Goal: Task Accomplishment & Management: Use online tool/utility

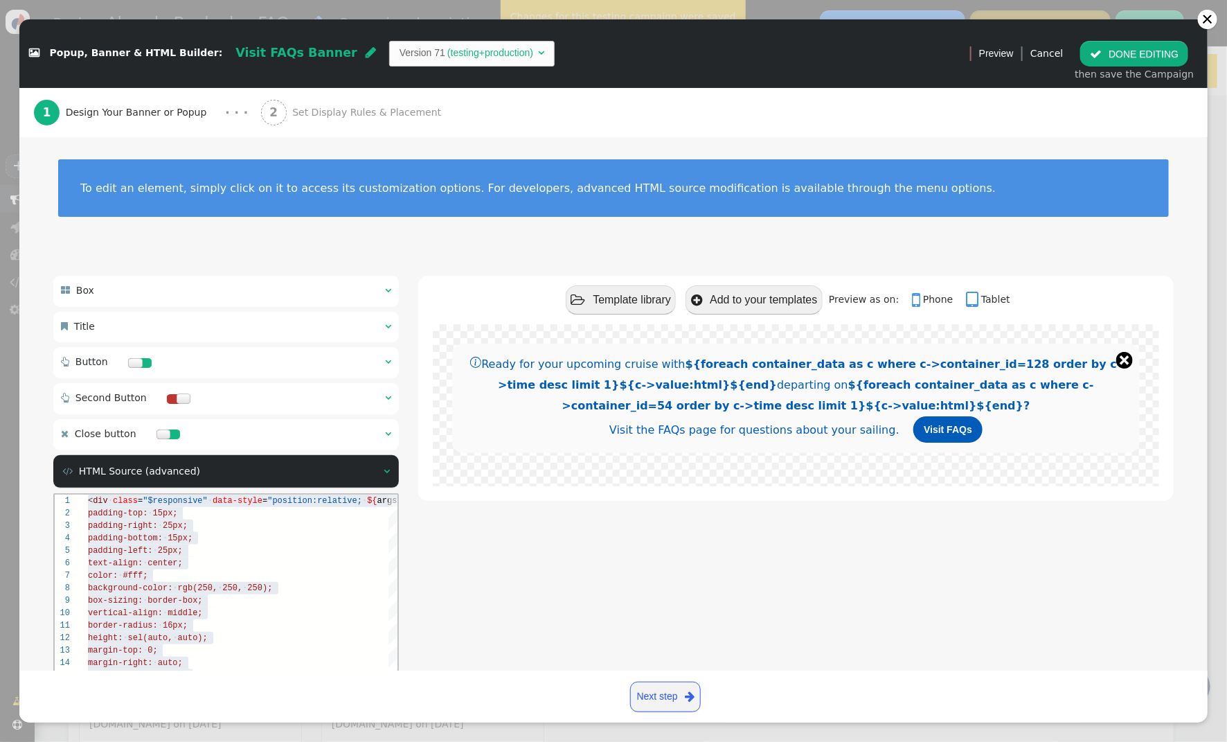
scroll to position [87, 185]
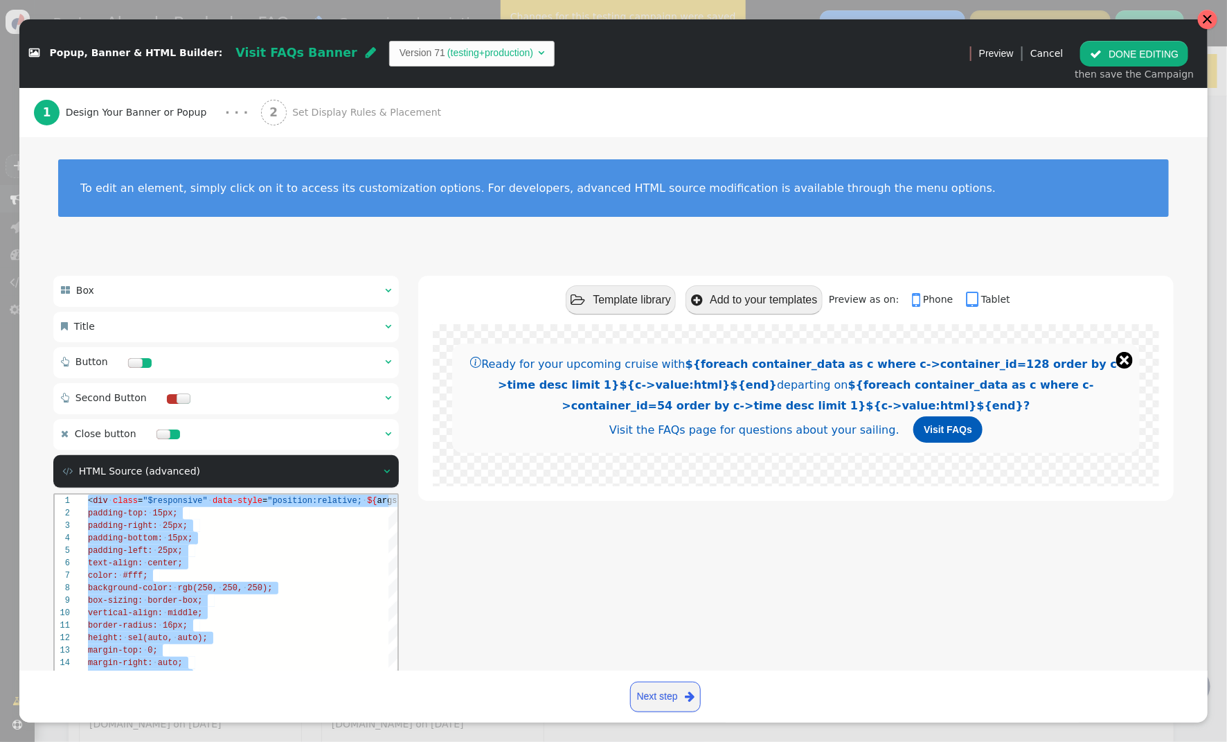
click at [1213, 19] on div at bounding box center [1207, 19] width 11 height 11
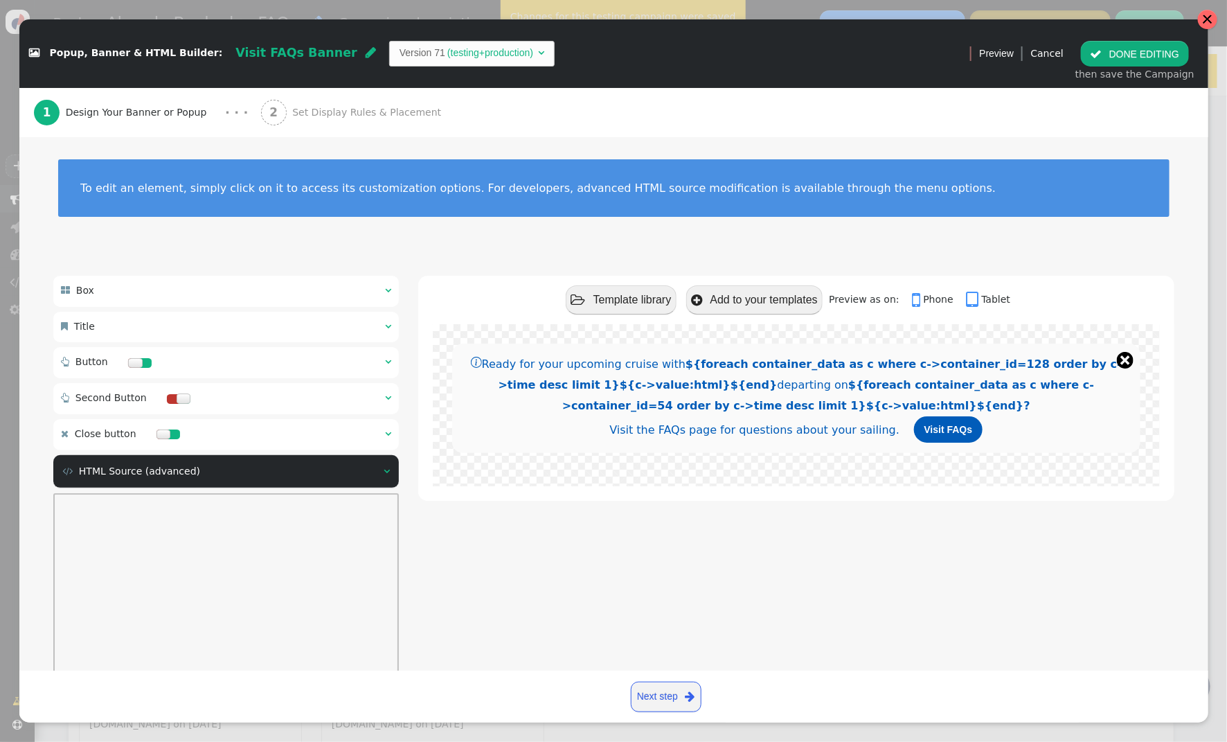
scroll to position [0, 0]
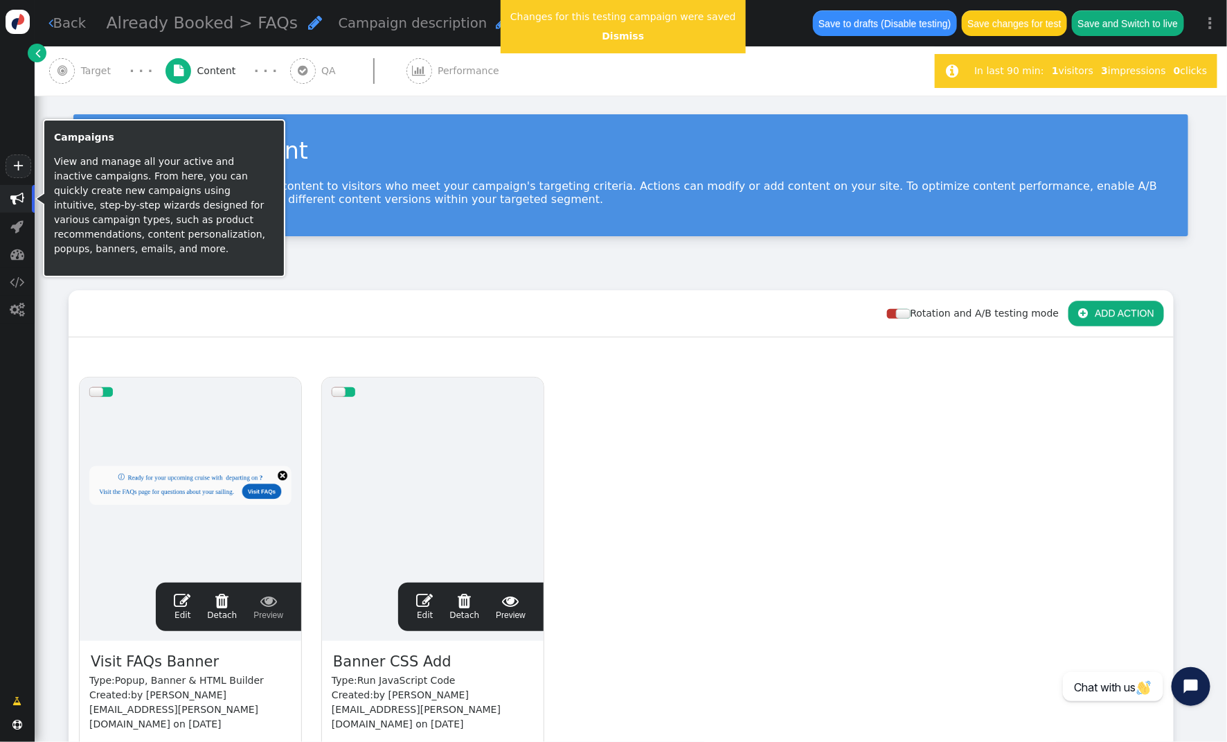
click at [19, 197] on span "" at bounding box center [17, 199] width 14 height 14
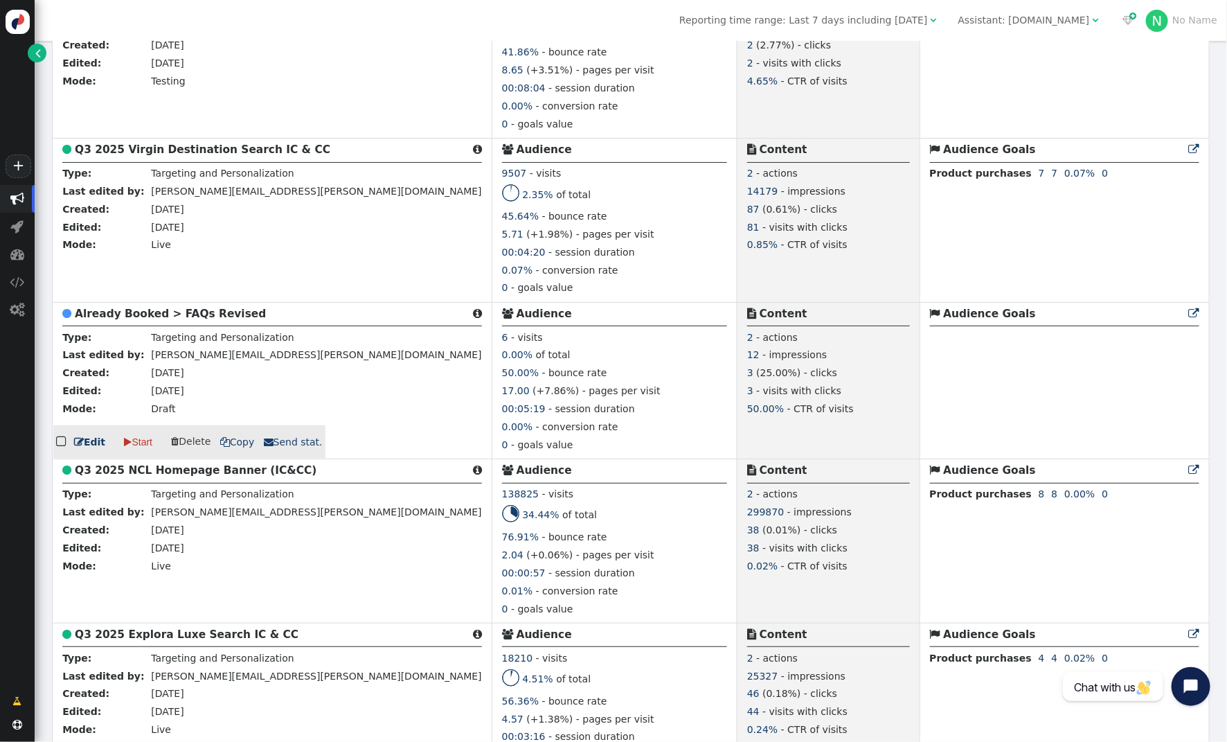
scroll to position [466, 0]
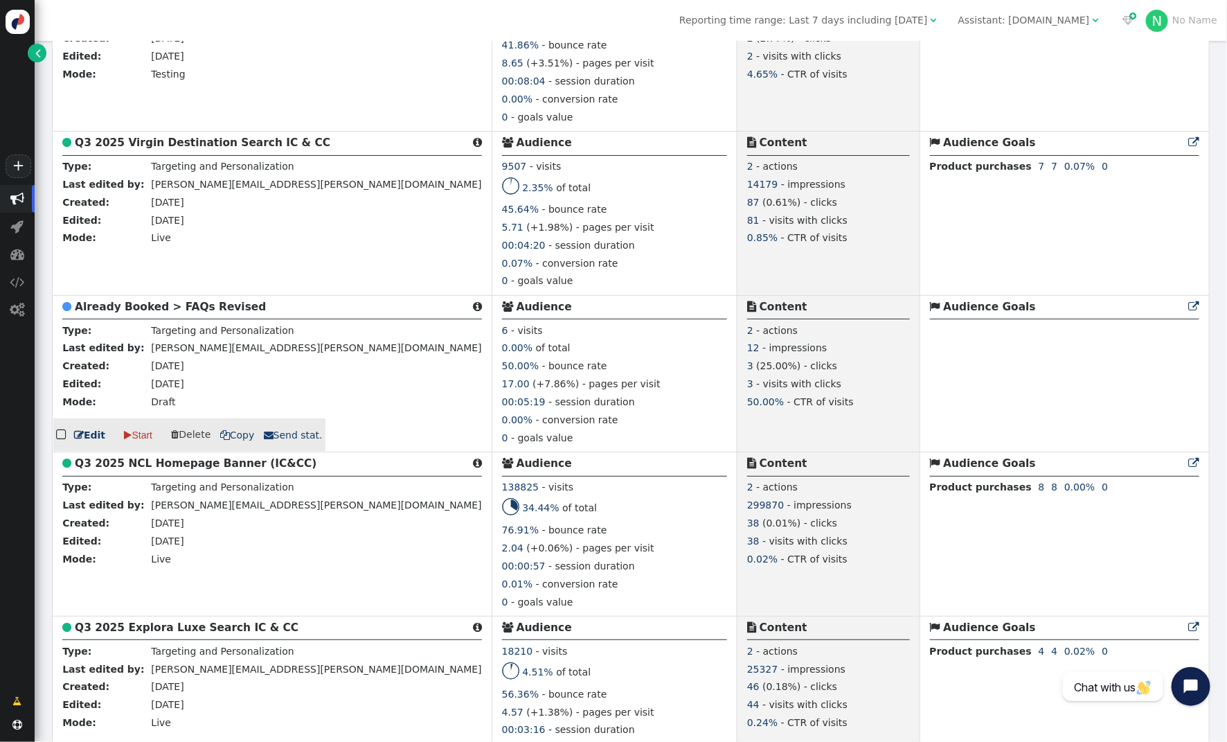
click at [159, 309] on b "Already Booked > FAQs Revised" at bounding box center [170, 307] width 191 height 12
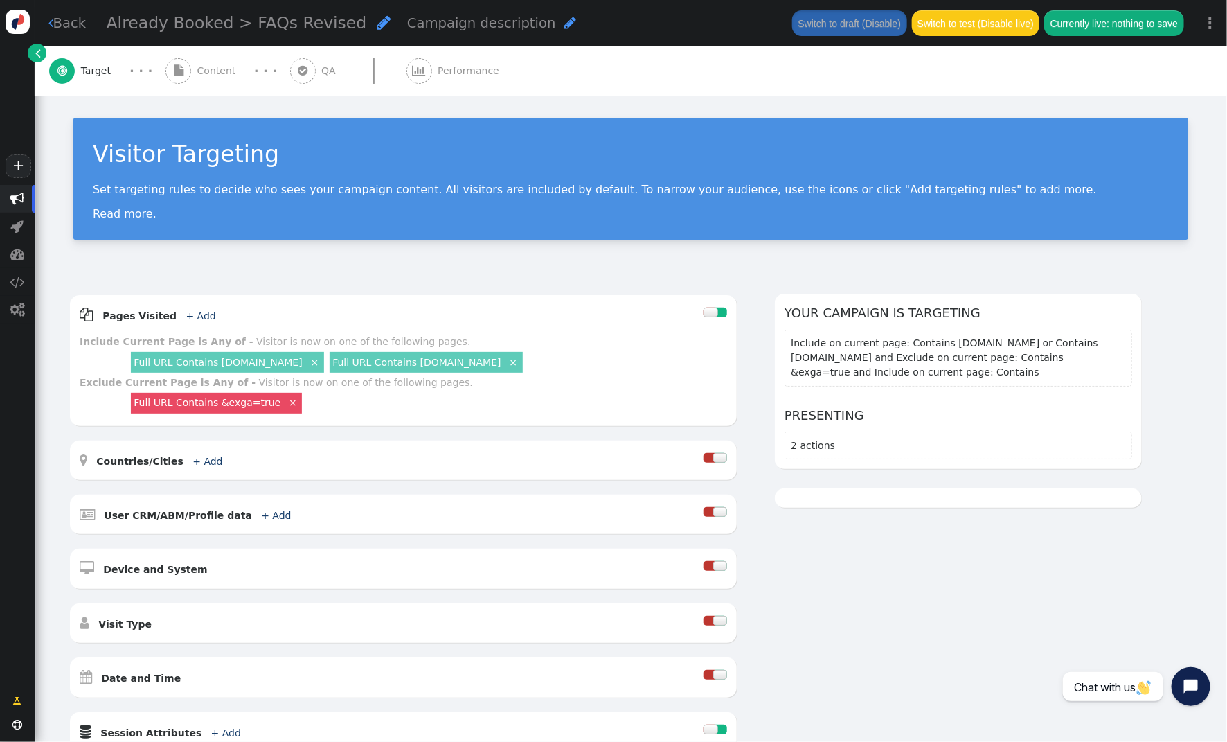
click at [196, 72] on div " Content" at bounding box center [204, 70] width 76 height 49
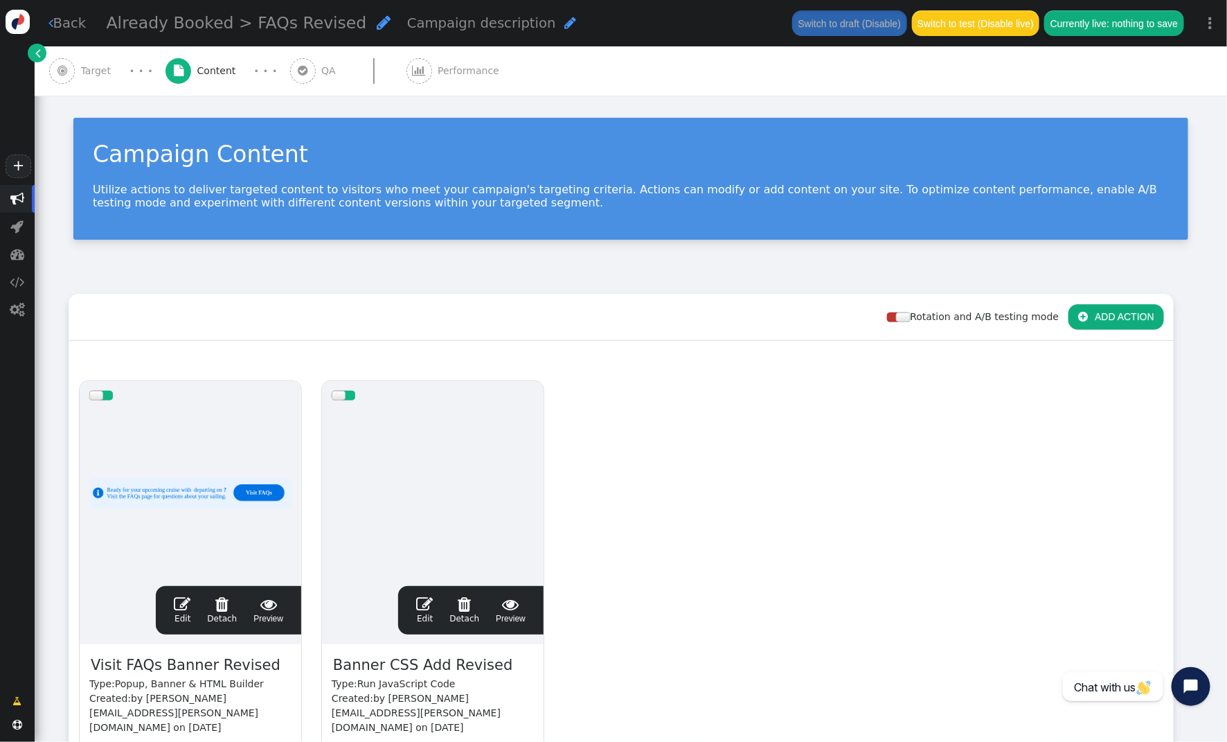
click at [181, 605] on span "" at bounding box center [182, 604] width 17 height 17
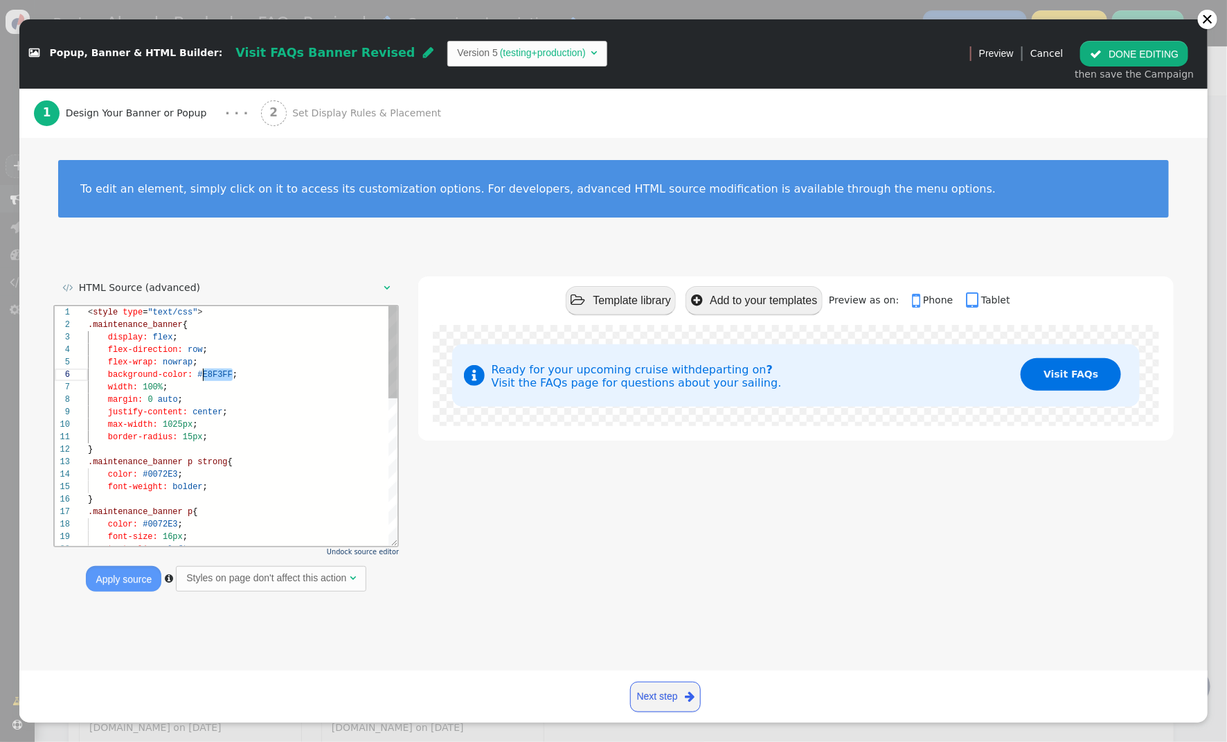
scroll to position [62, 109]
drag, startPoint x: 233, startPoint y: 375, endPoint x: 279, endPoint y: 371, distance: 45.9
click at [1211, 17] on div at bounding box center [1207, 19] width 11 height 11
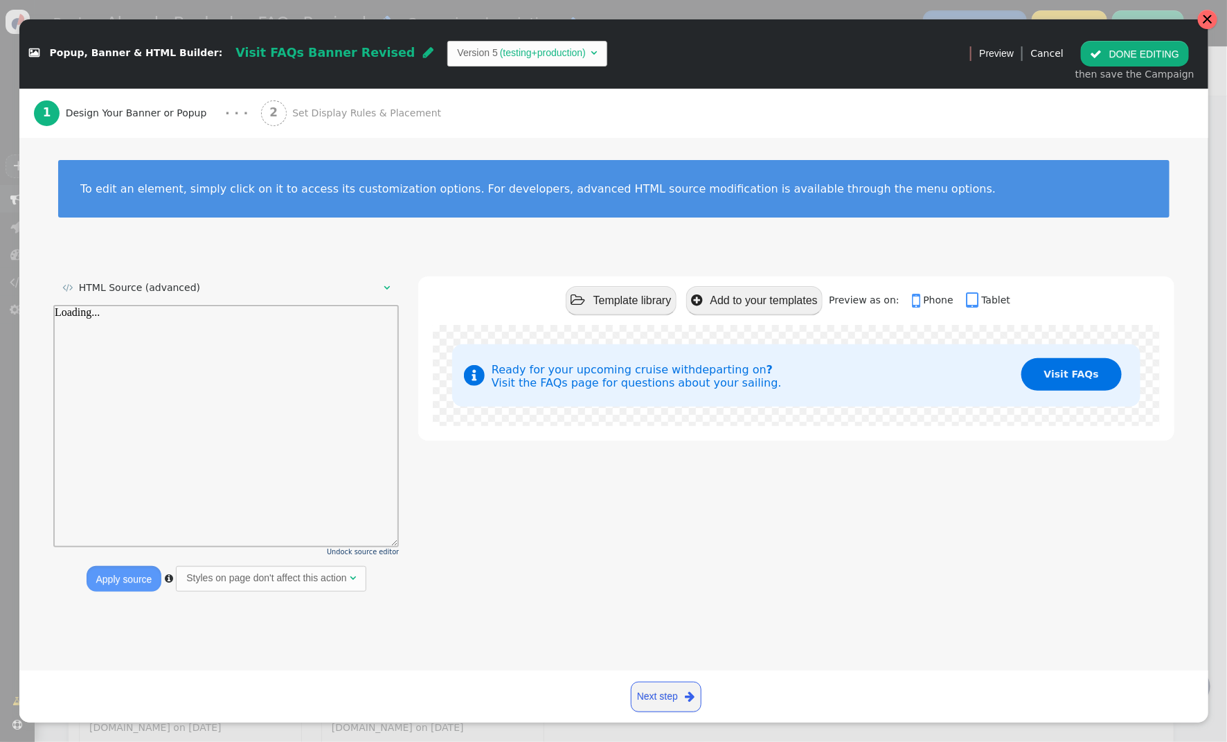
scroll to position [0, 0]
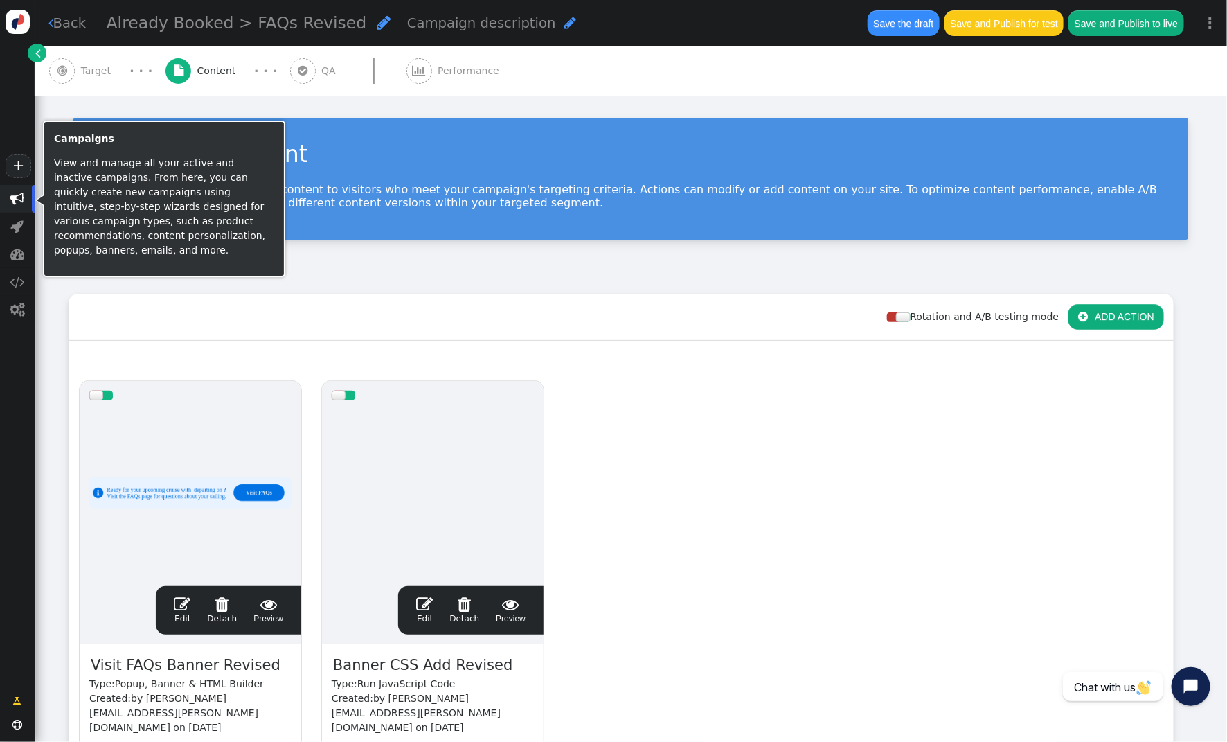
click at [20, 196] on span "" at bounding box center [17, 199] width 14 height 14
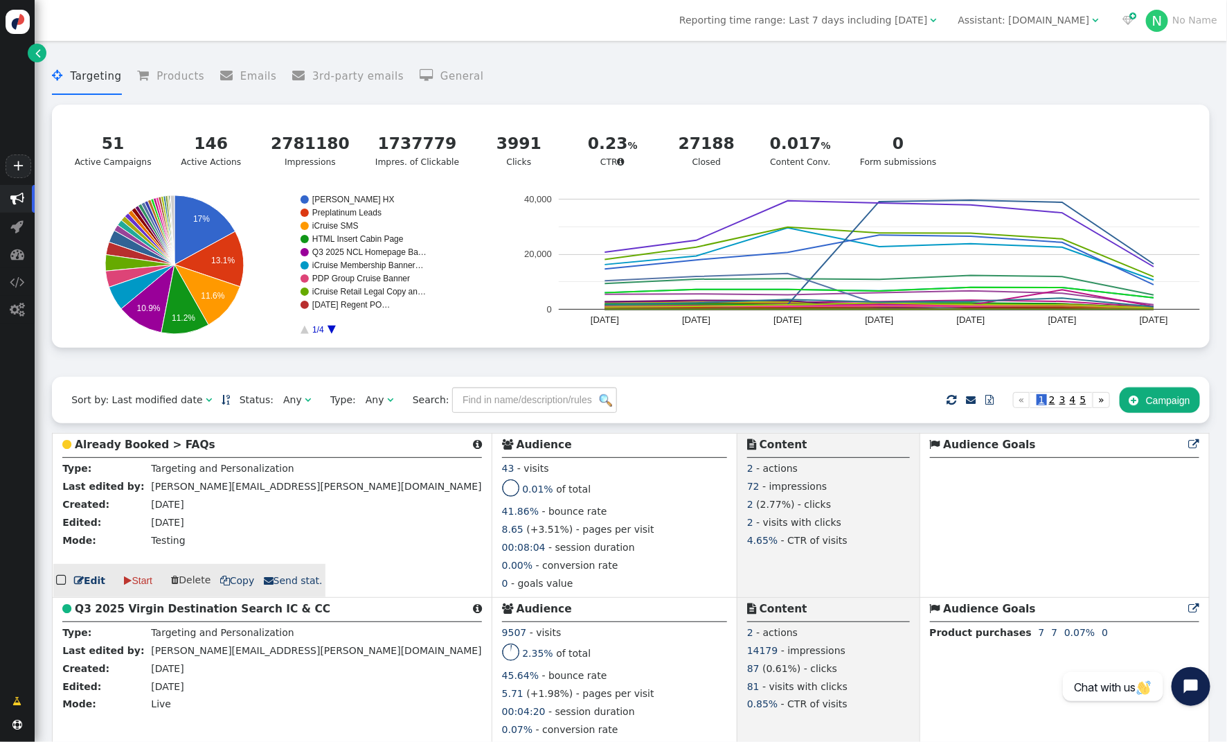
click at [136, 449] on b "Already Booked > FAQs" at bounding box center [145, 444] width 141 height 12
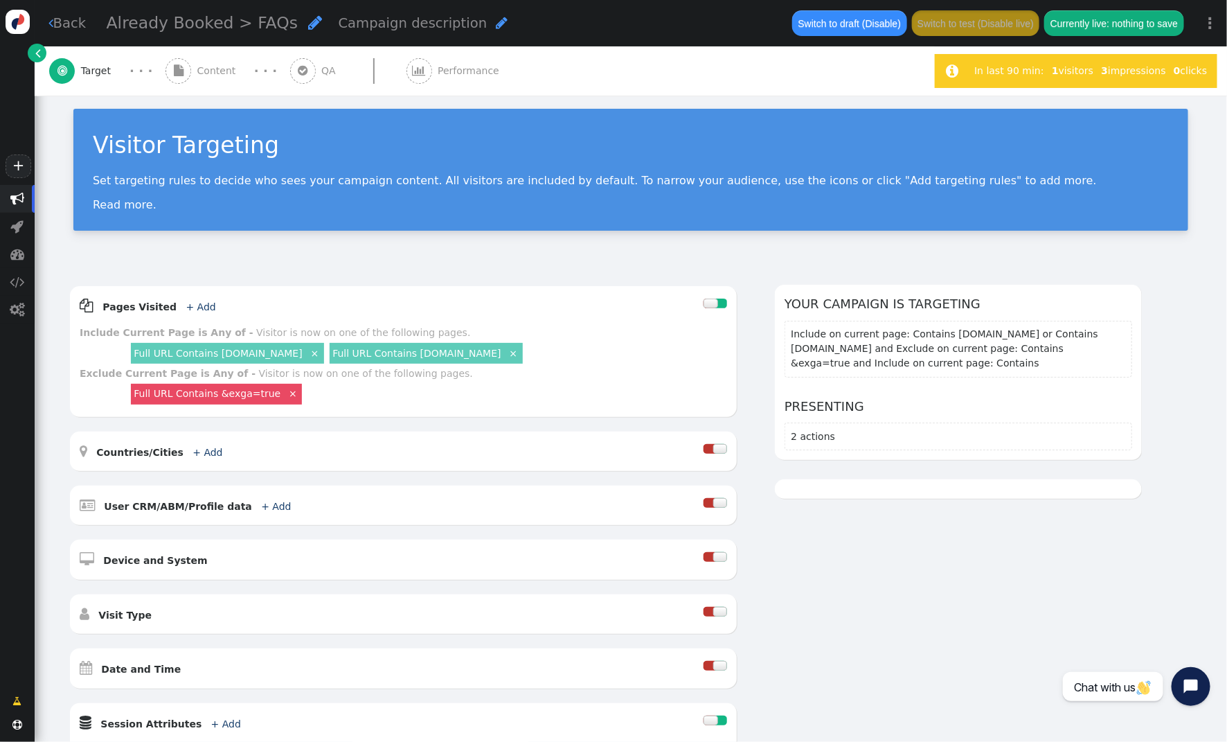
click at [210, 72] on span "Content" at bounding box center [219, 71] width 44 height 15
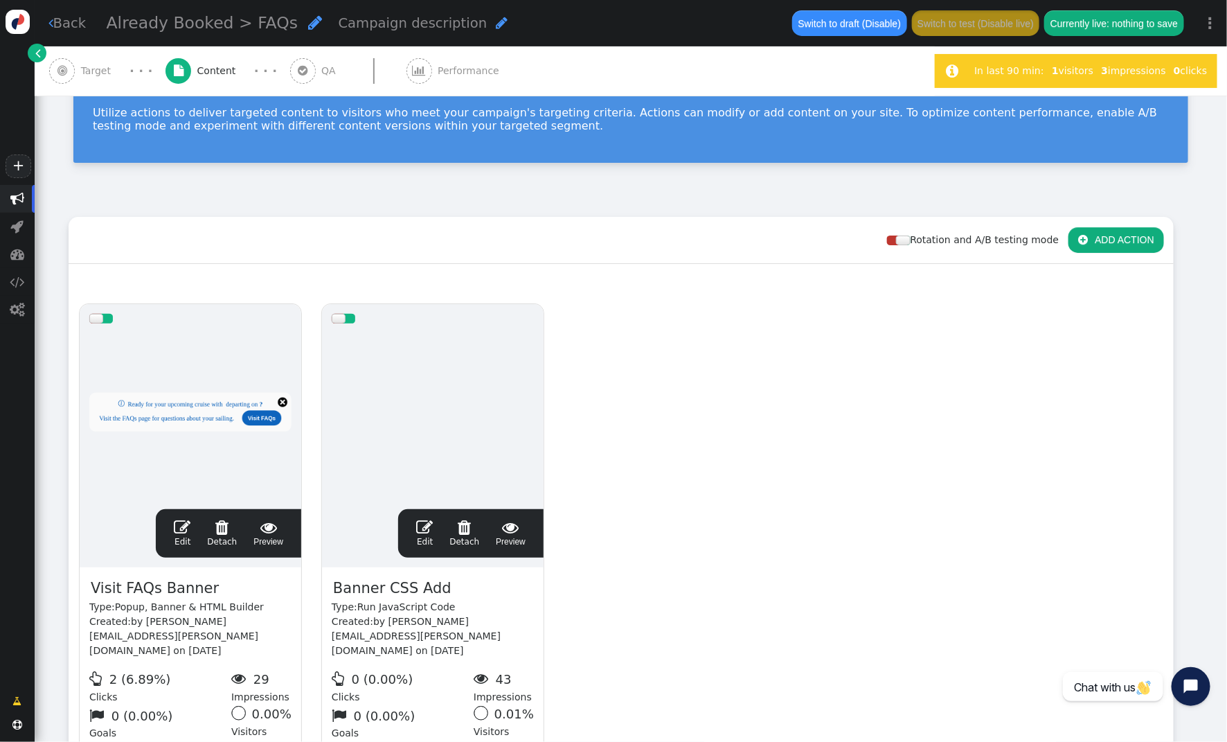
scroll to position [229, 0]
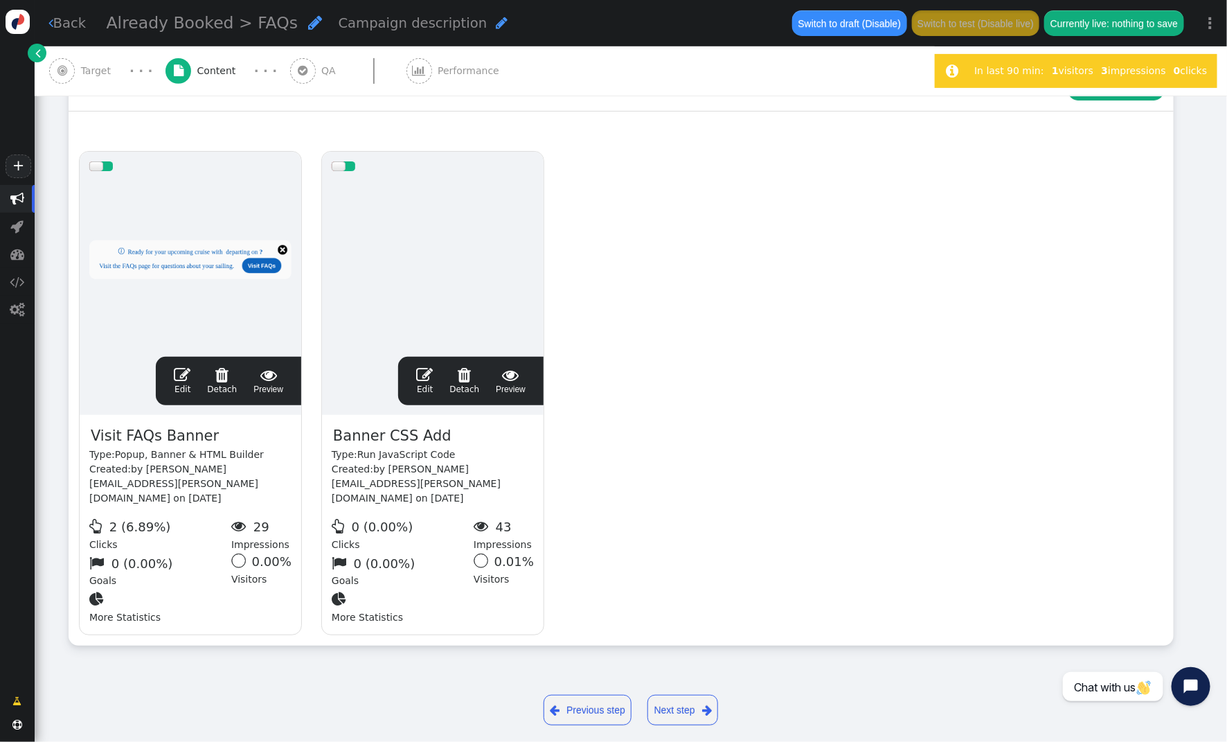
click at [184, 375] on span "" at bounding box center [182, 374] width 17 height 17
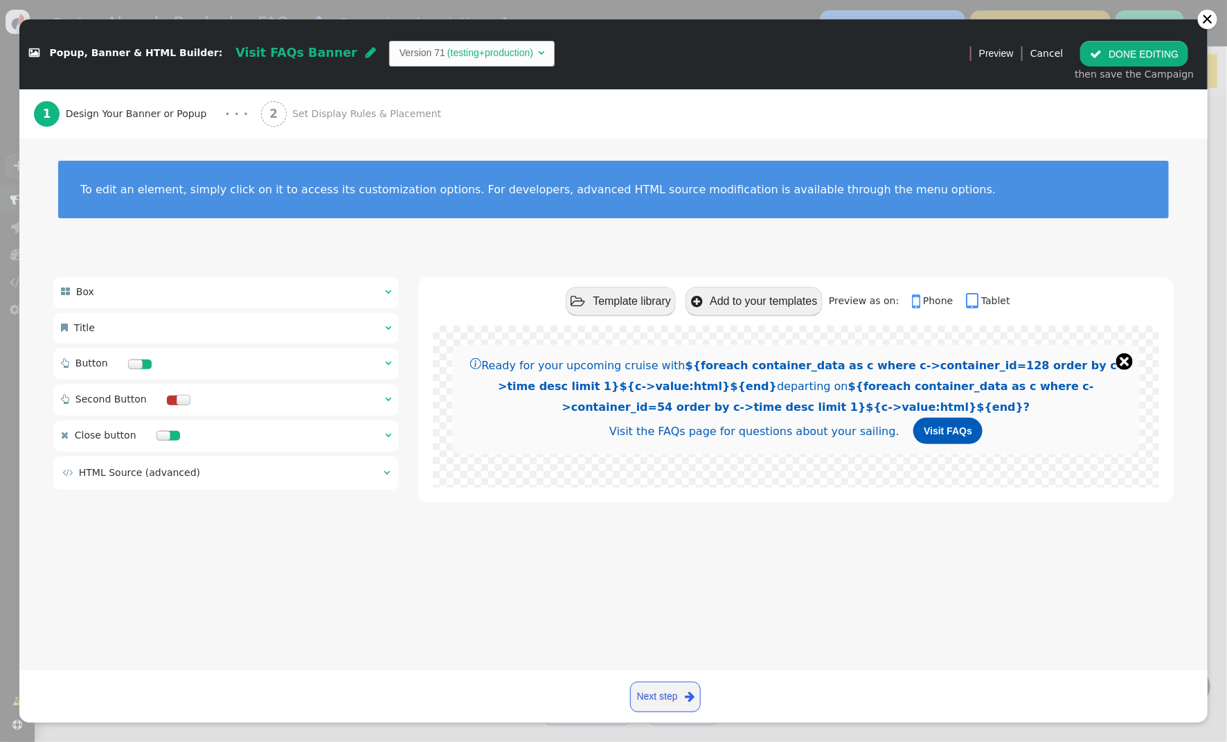
click at [392, 325] on div " Title  " at bounding box center [226, 328] width 346 height 30
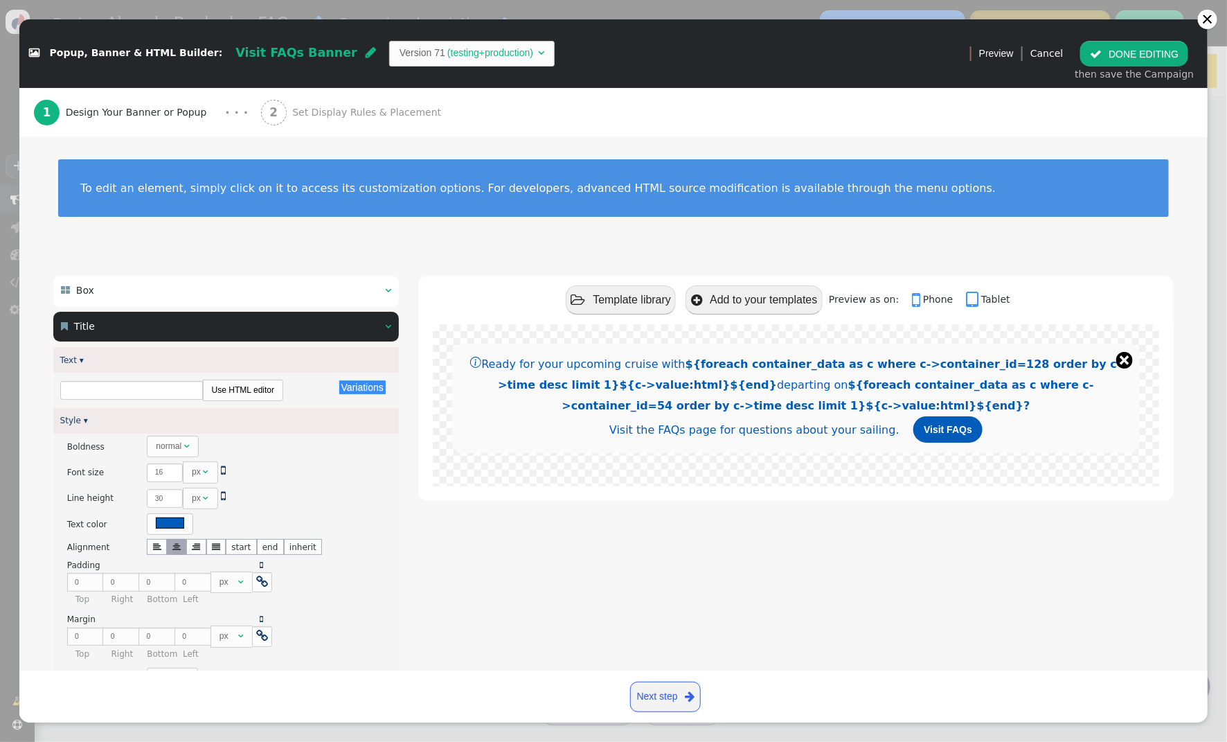
scroll to position [1, 0]
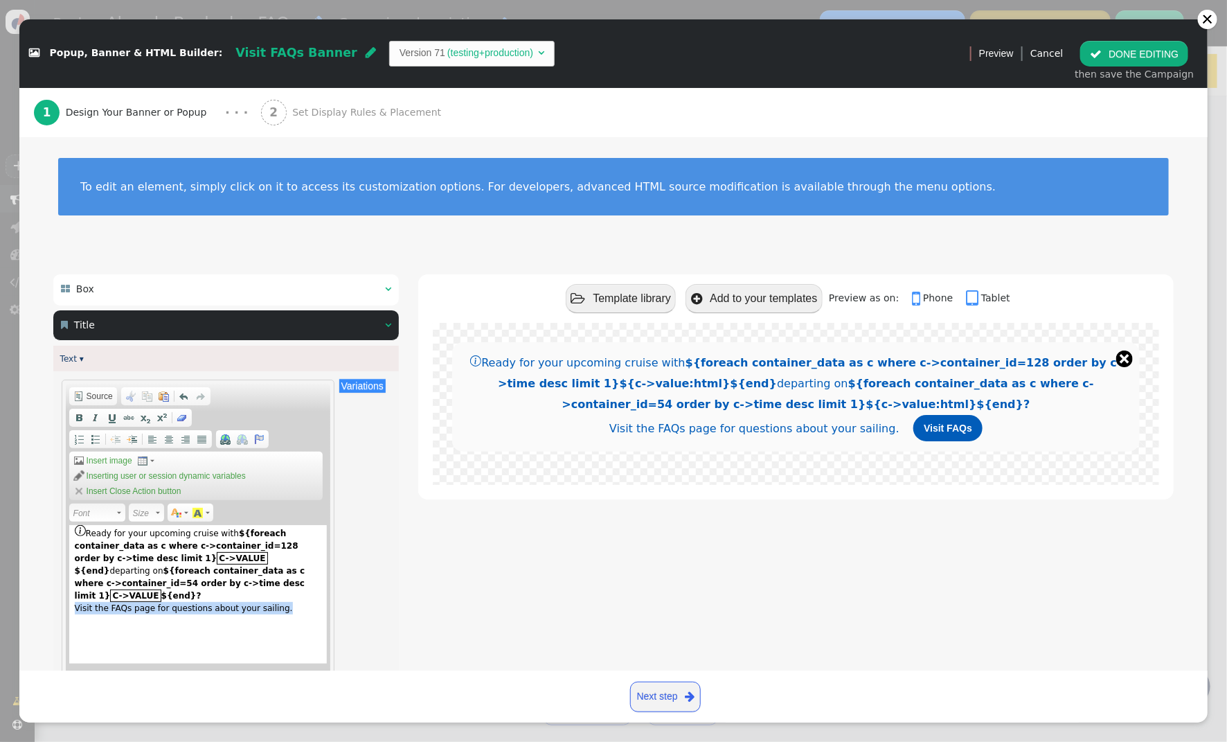
drag, startPoint x: 280, startPoint y: 599, endPoint x: 102, endPoint y: 598, distance: 178.0
click at [72, 599] on div "Ready for your upcoming cruise with ${foreach container_data as c where c->cont…" at bounding box center [198, 594] width 258 height 139
paste div "Rich Text Editor, editor1"
click at [383, 324] on div " Title  " at bounding box center [226, 325] width 346 height 30
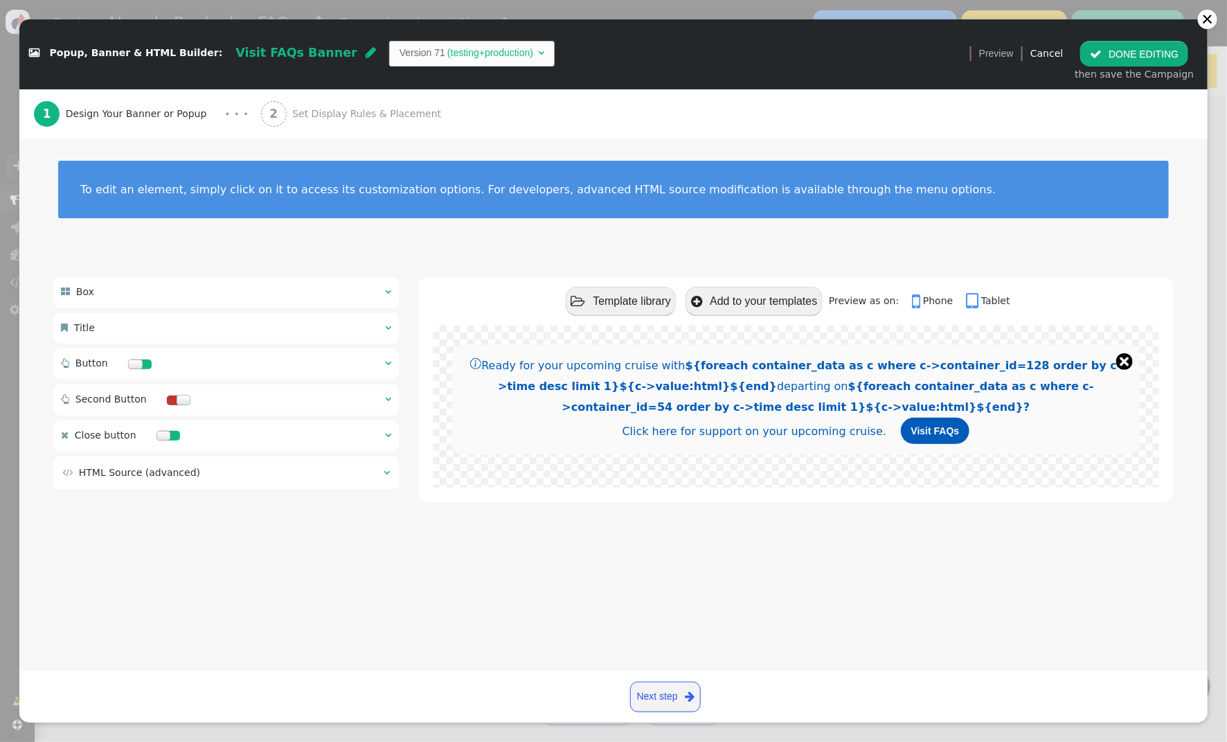
click at [389, 366] on span "" at bounding box center [388, 363] width 6 height 10
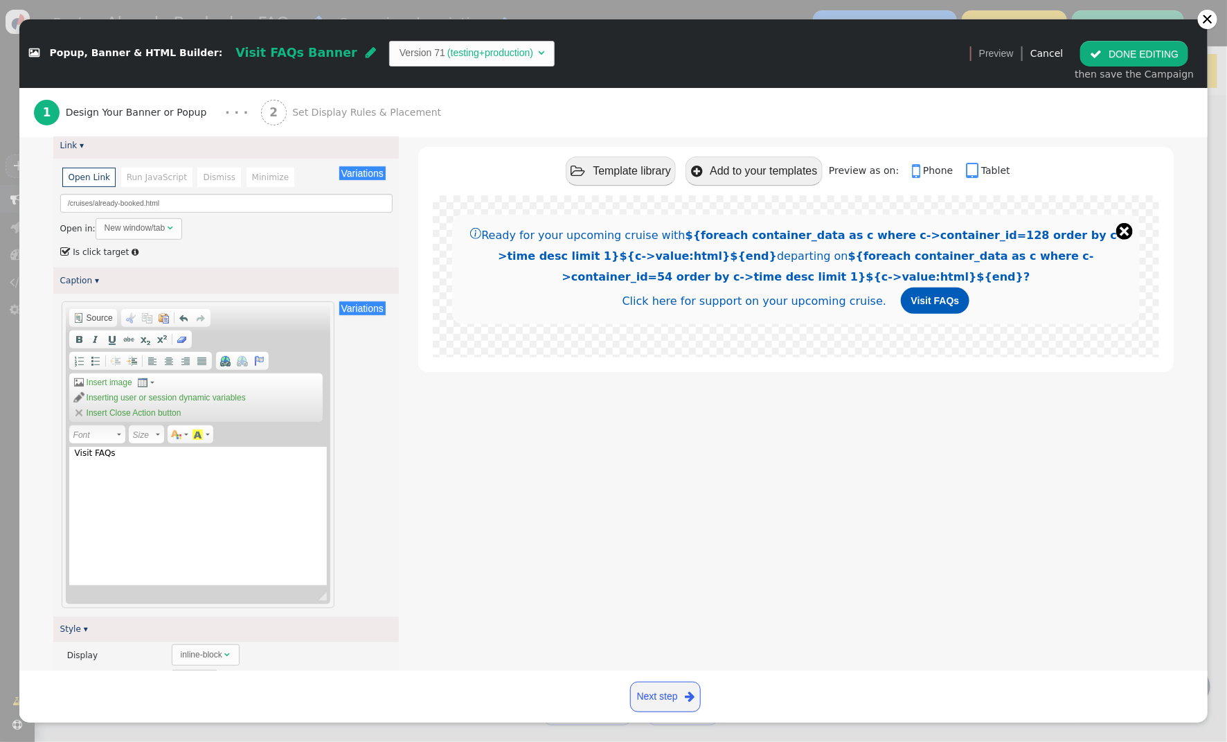
scroll to position [251, 0]
drag, startPoint x: 129, startPoint y: 456, endPoint x: 40, endPoint y: 452, distance: 88.8
click at [40, 452] on div " Box    Title   Text ▾ Variations There are alternatives. Default value: …" at bounding box center [613, 603] width 1189 height 1196
click at [1102, 57] on span "" at bounding box center [1096, 53] width 12 height 11
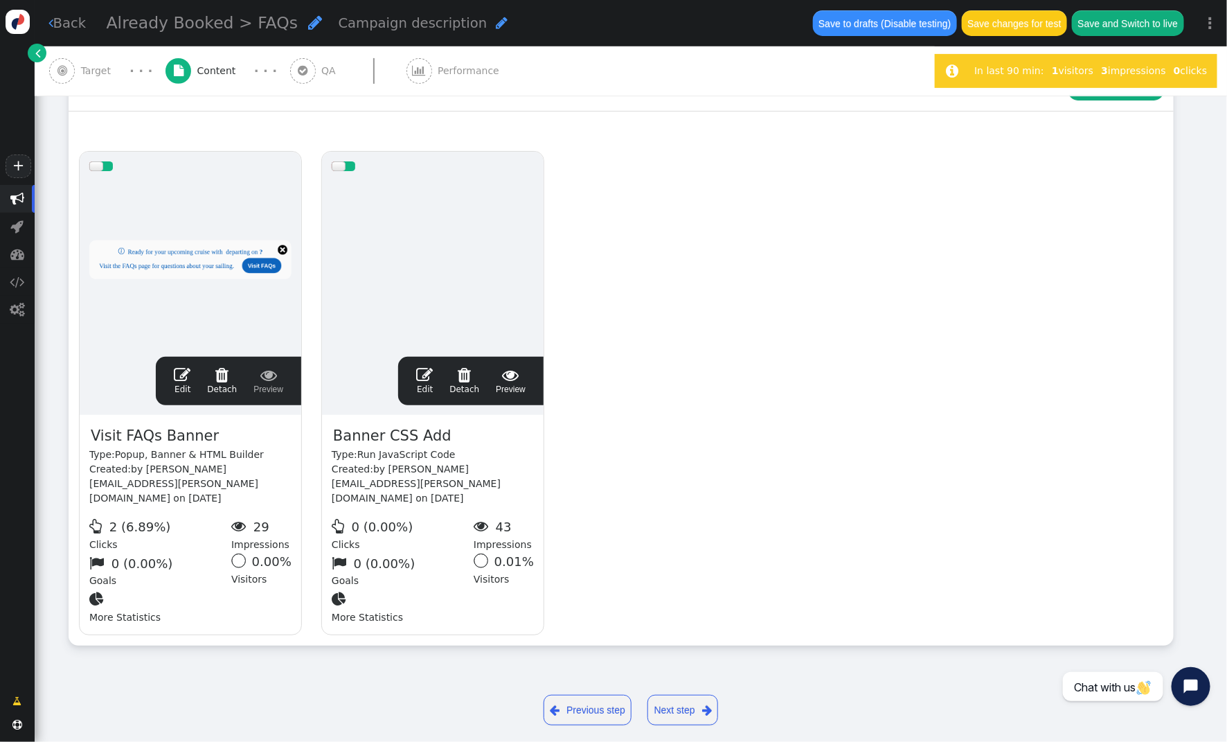
click at [853, 30] on button "Save to drafts (Disable testing)" at bounding box center [885, 22] width 144 height 25
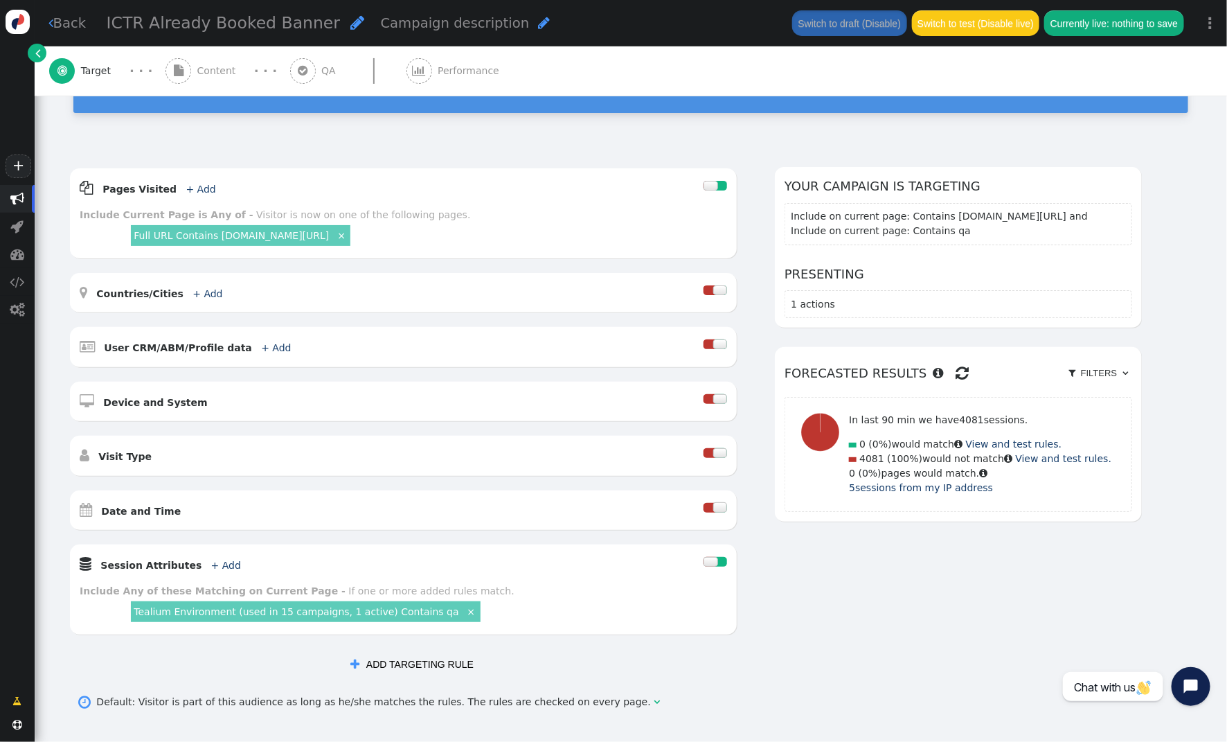
scroll to position [125, 0]
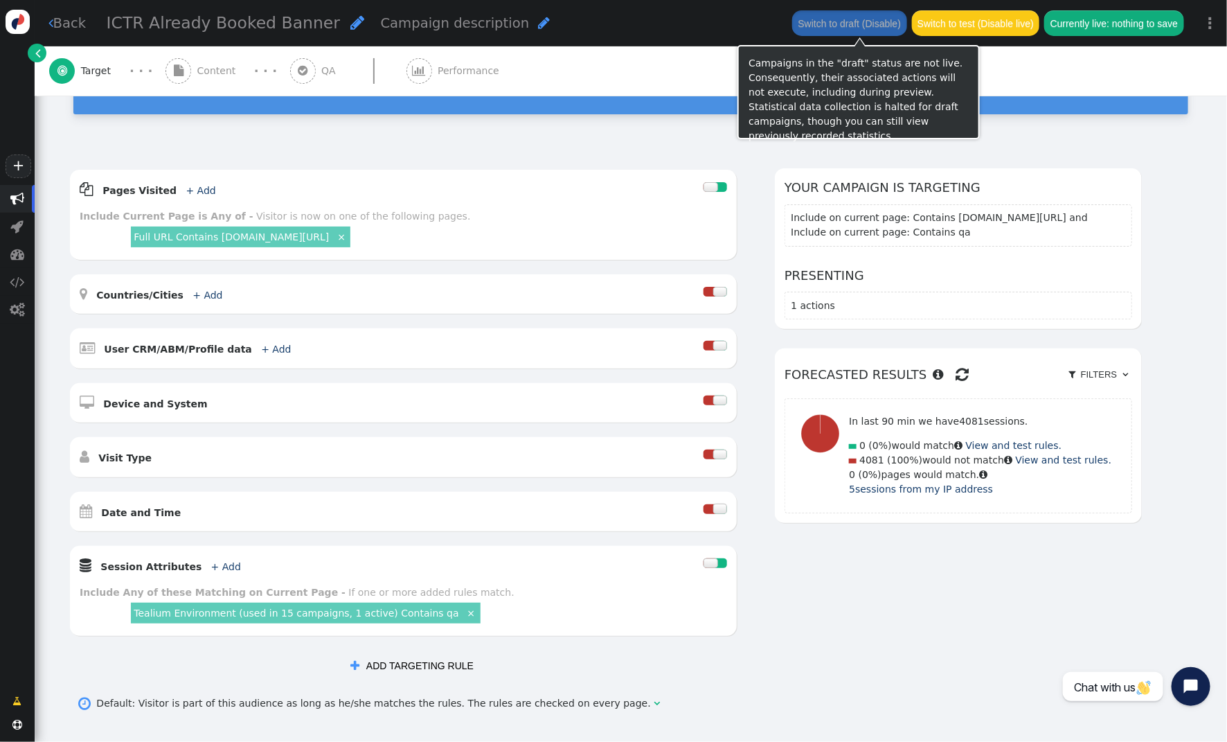
click at [968, 28] on button "Switch to test (Disable live)" at bounding box center [976, 22] width 128 height 25
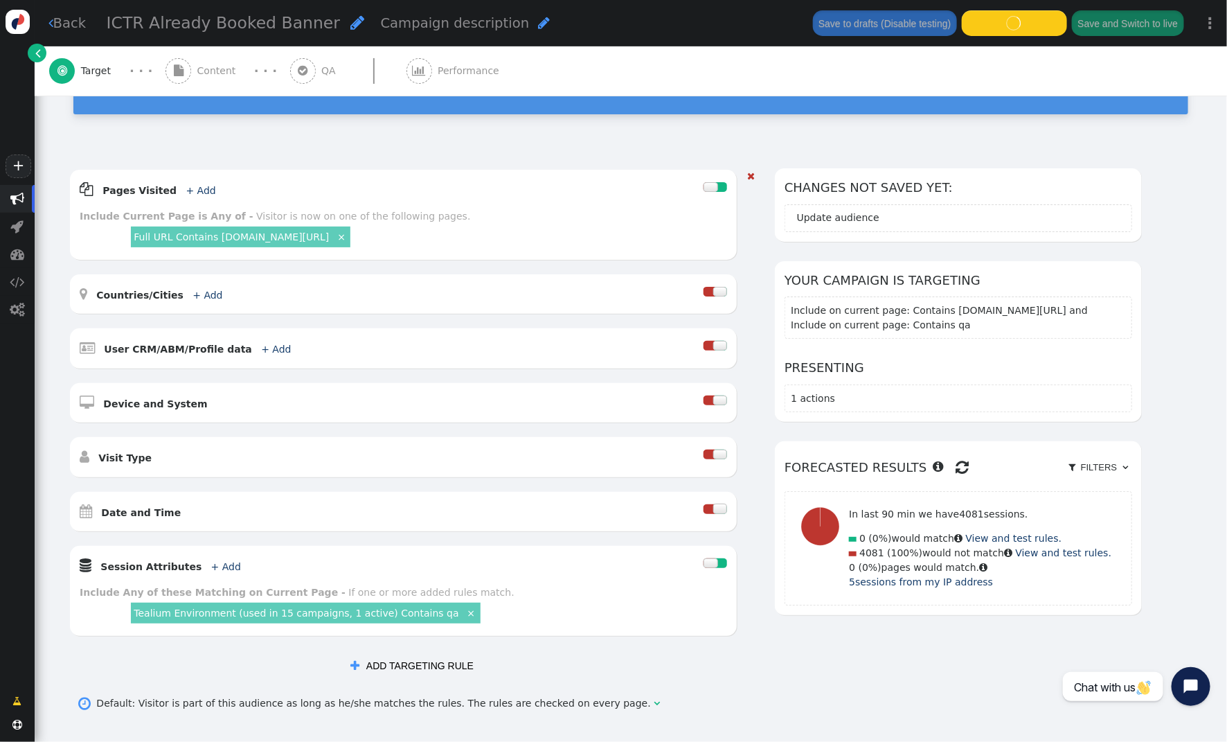
scroll to position [0, 0]
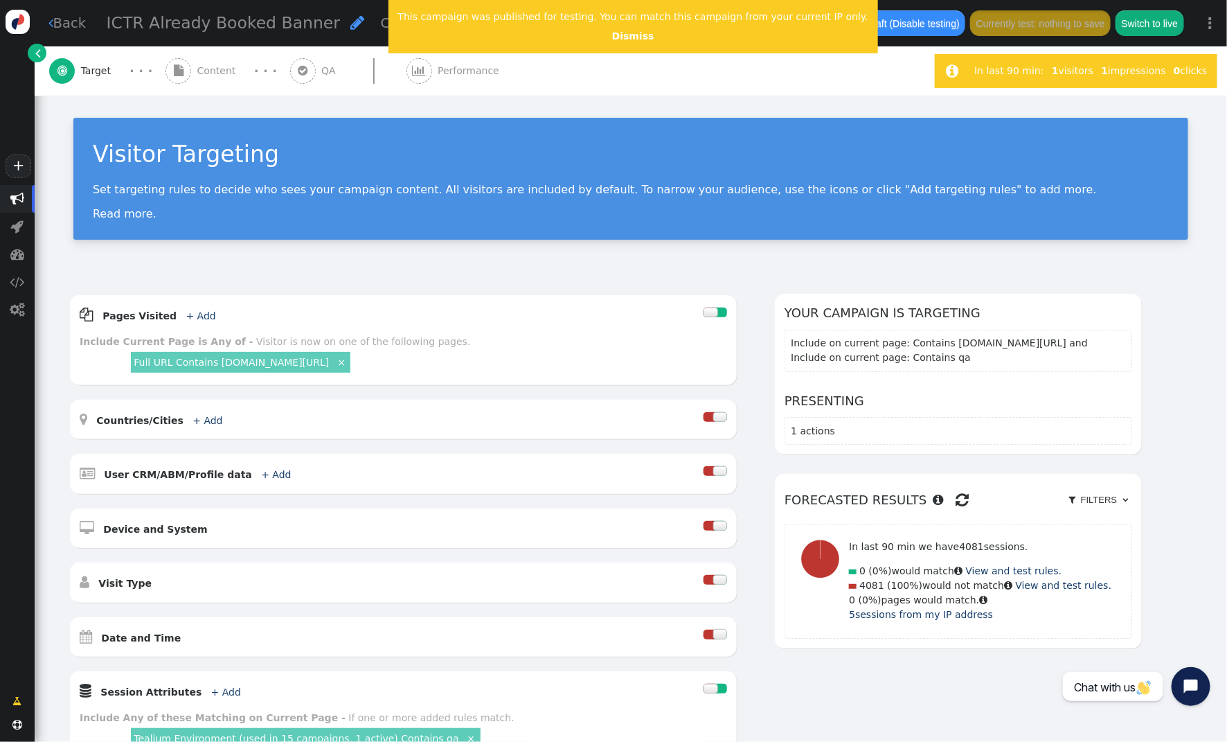
click at [208, 65] on span "Content" at bounding box center [219, 71] width 44 height 15
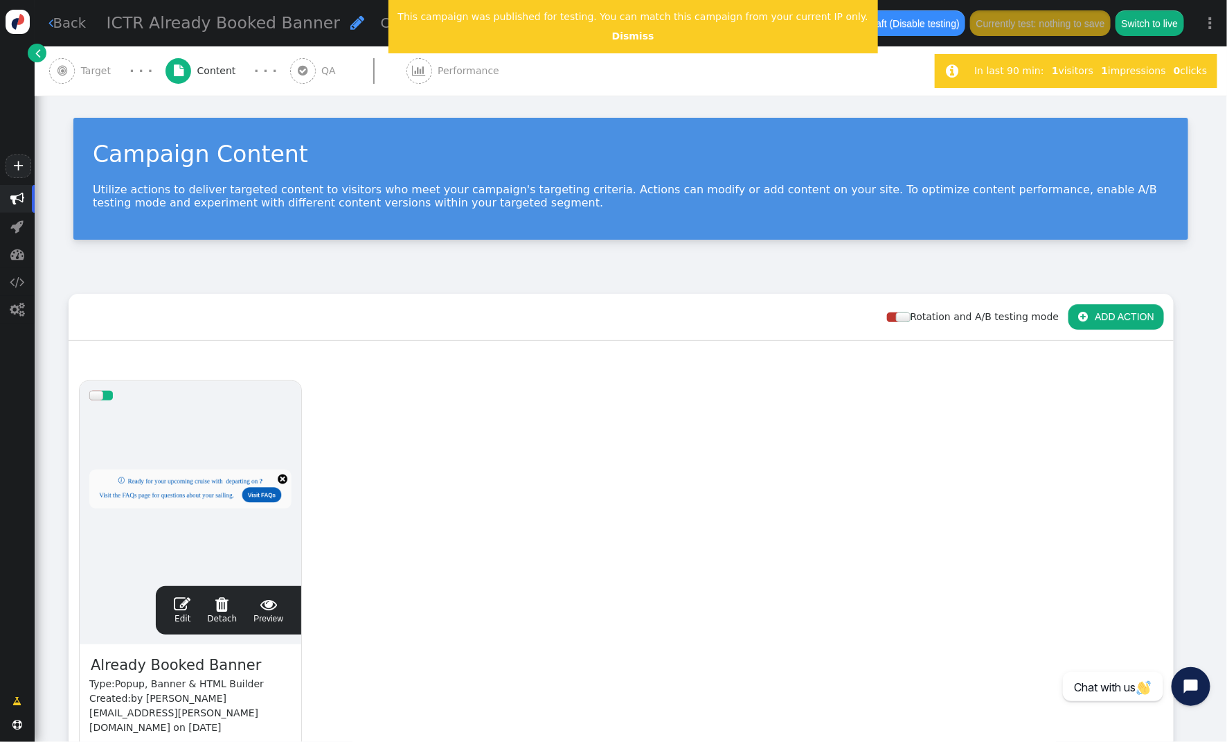
scroll to position [193, 0]
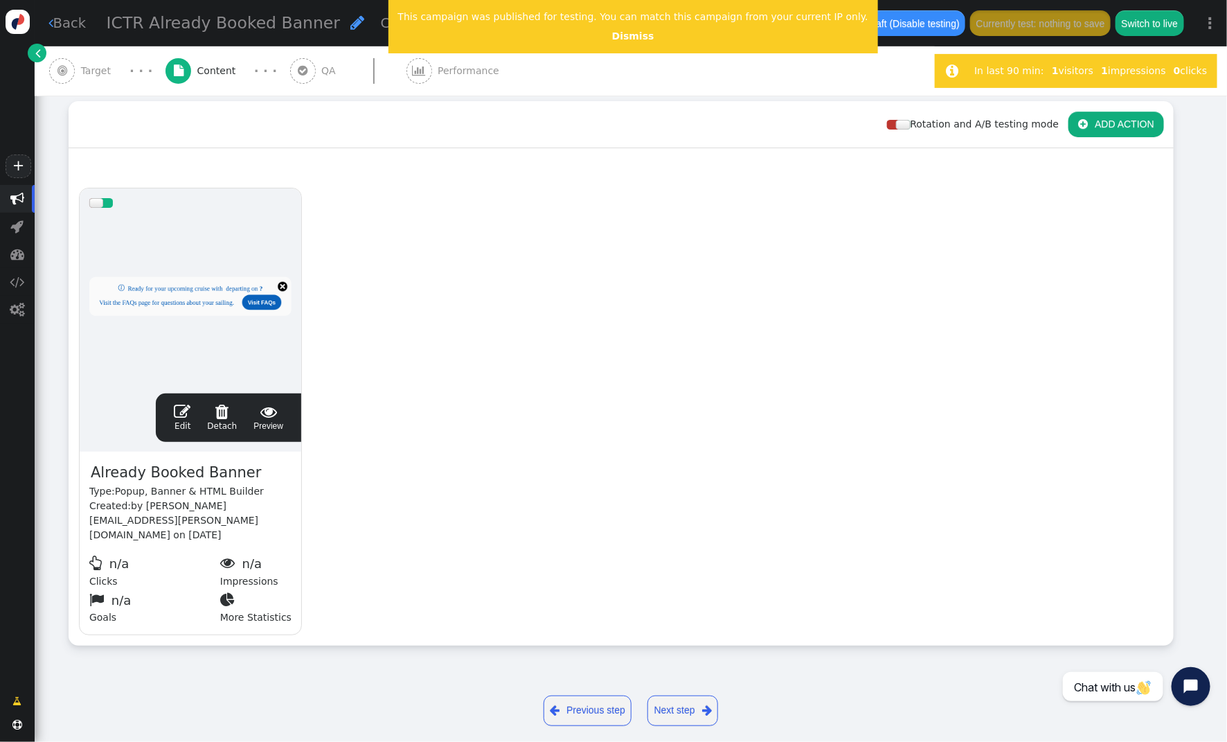
click at [177, 411] on span "" at bounding box center [182, 411] width 17 height 17
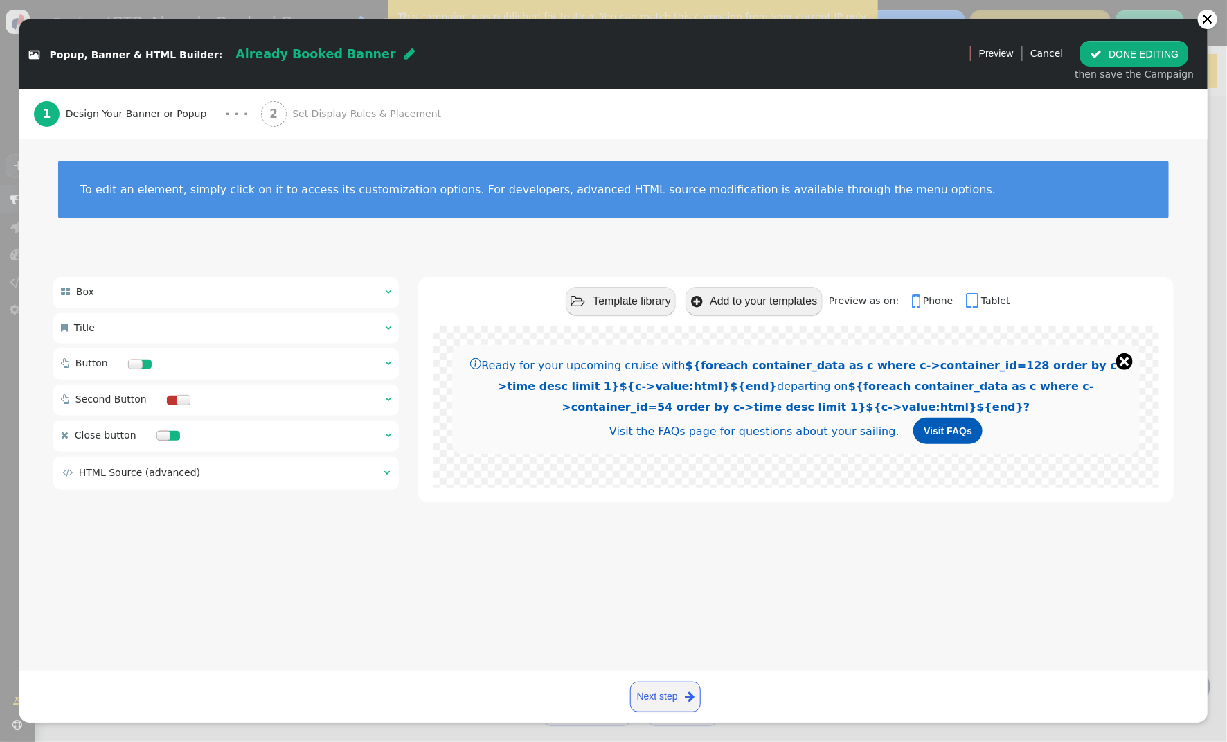
drag, startPoint x: 389, startPoint y: 472, endPoint x: 535, endPoint y: 456, distance: 146.9
click at [390, 470] on span "" at bounding box center [387, 473] width 6 height 10
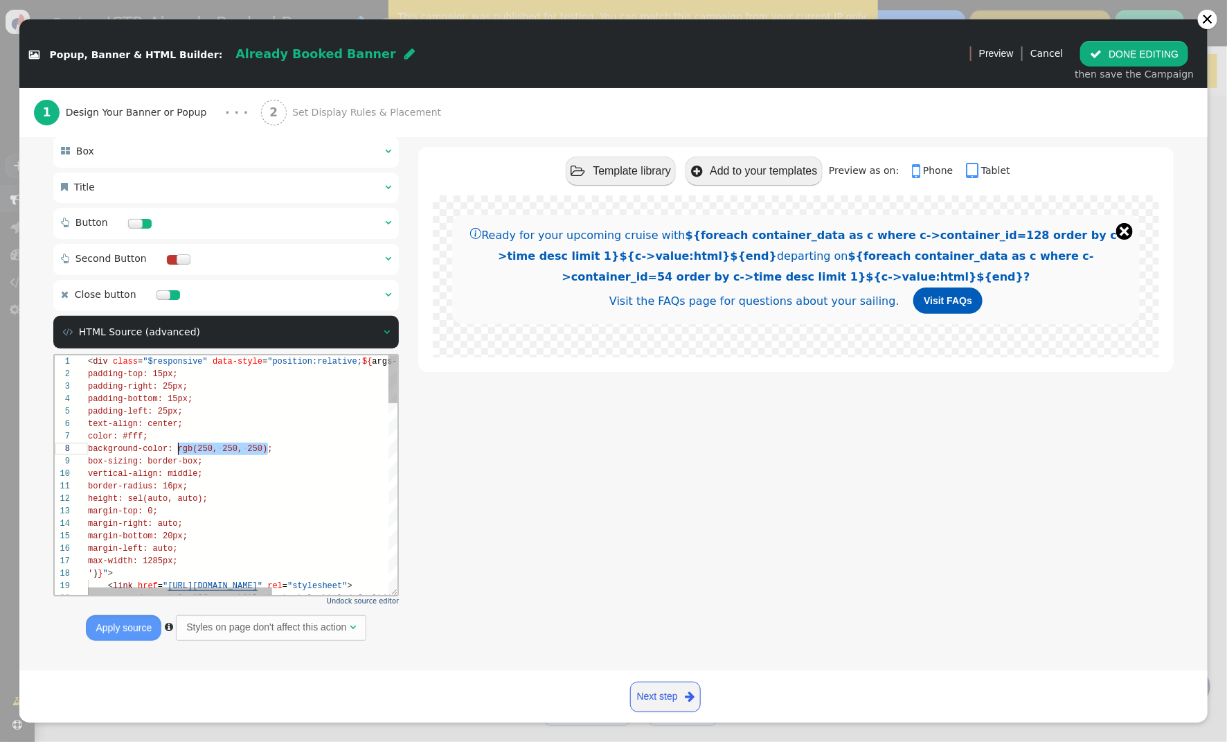
scroll to position [87, 90]
drag, startPoint x: 266, startPoint y: 447, endPoint x: 179, endPoint y: 448, distance: 87.3
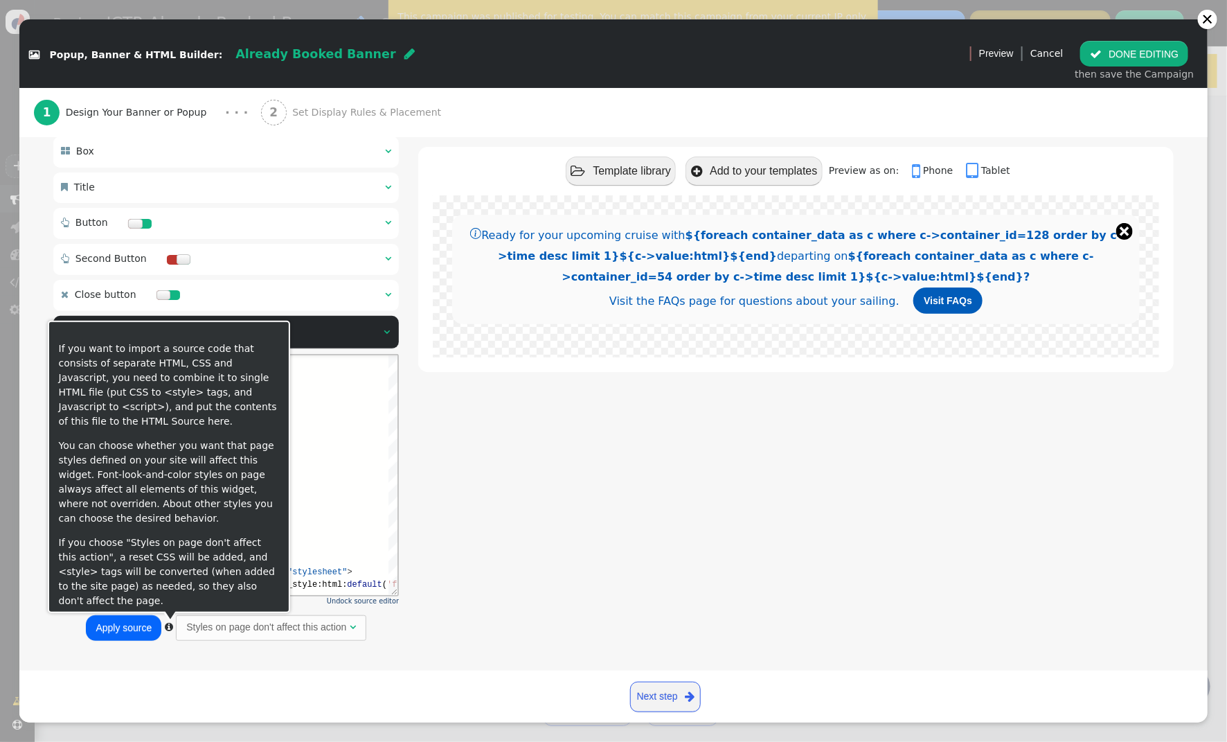
type textarea "<div class="$responsive" data-style="position:relative; ${args->style:html:defa…"
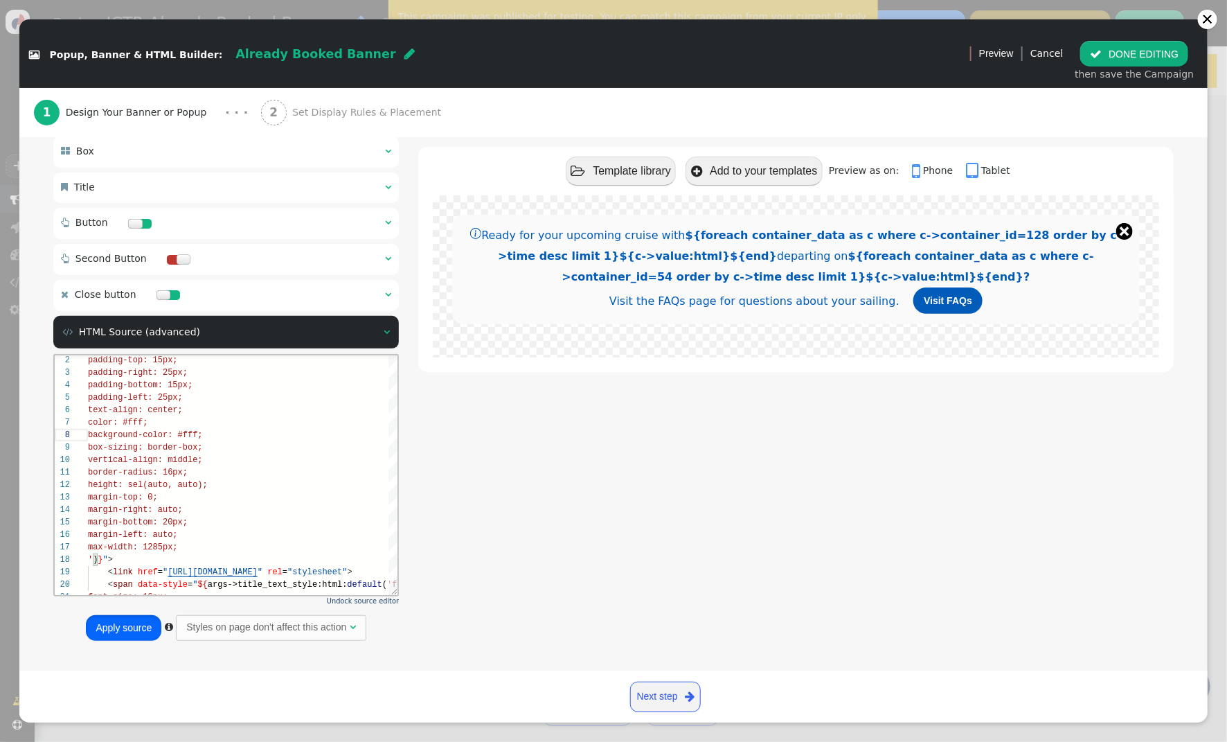
click at [131, 625] on button "Apply source" at bounding box center [124, 627] width 76 height 25
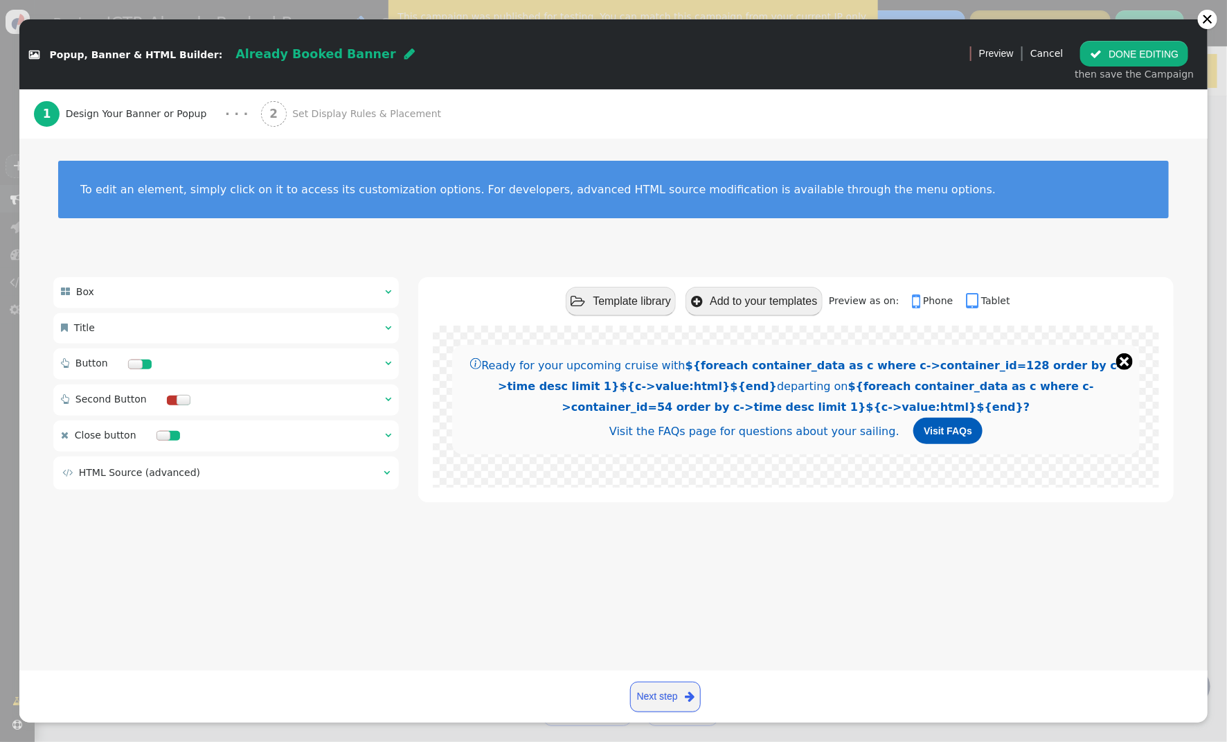
drag, startPoint x: 165, startPoint y: 436, endPoint x: 270, endPoint y: 427, distance: 105.7
click at [165, 436] on div at bounding box center [164, 436] width 14 height 10
click at [379, 474] on td "" at bounding box center [383, 472] width 14 height 15
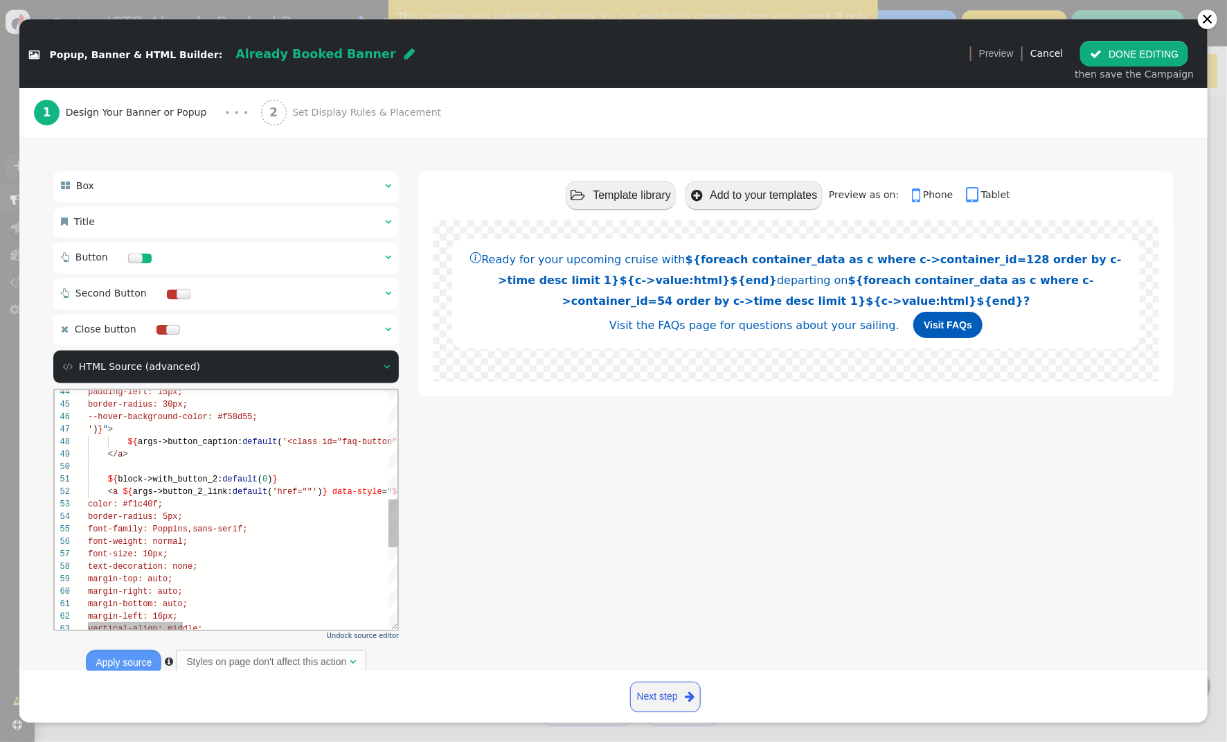
scroll to position [148, 0]
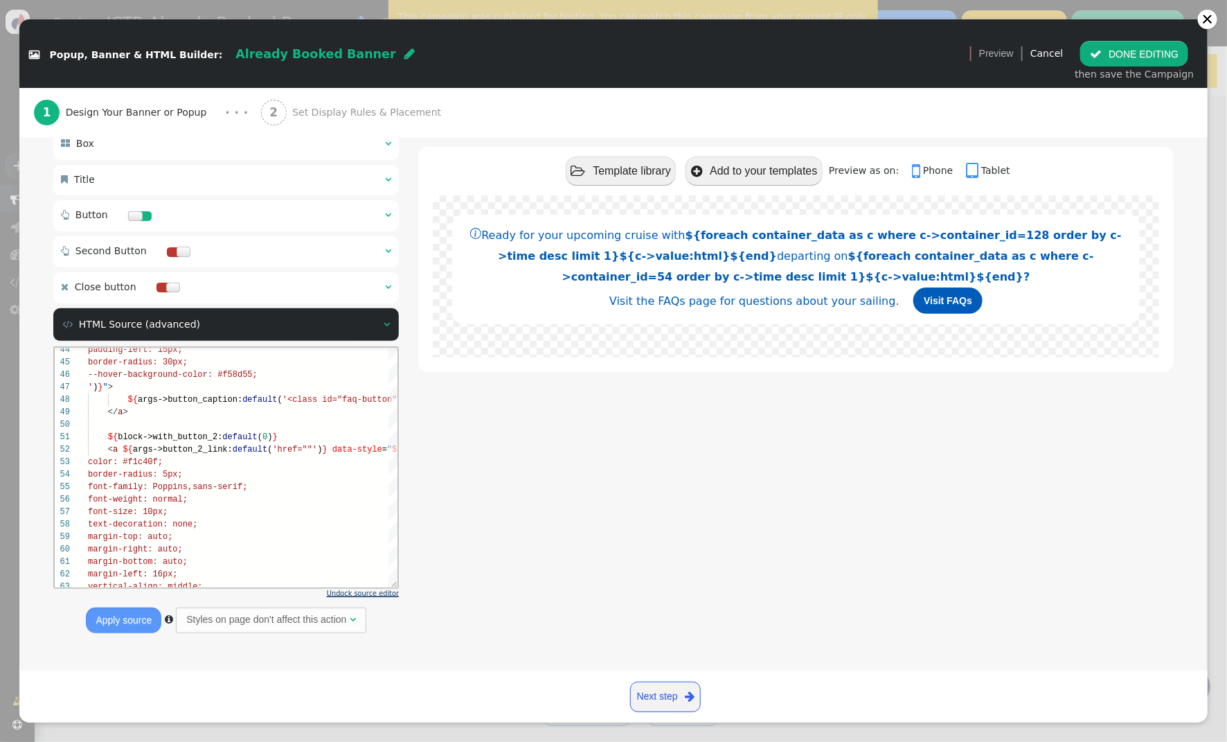
click at [375, 592] on span "Undock source editor" at bounding box center [363, 593] width 72 height 8
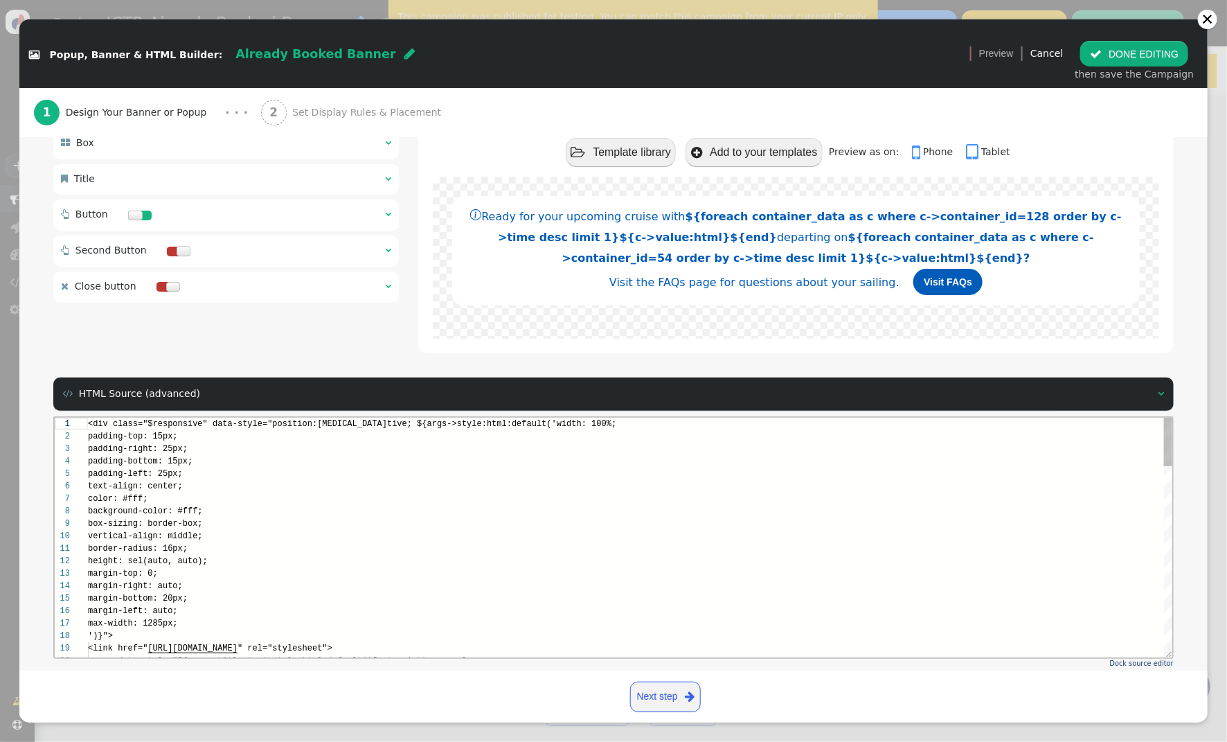
scroll to position [125, 0]
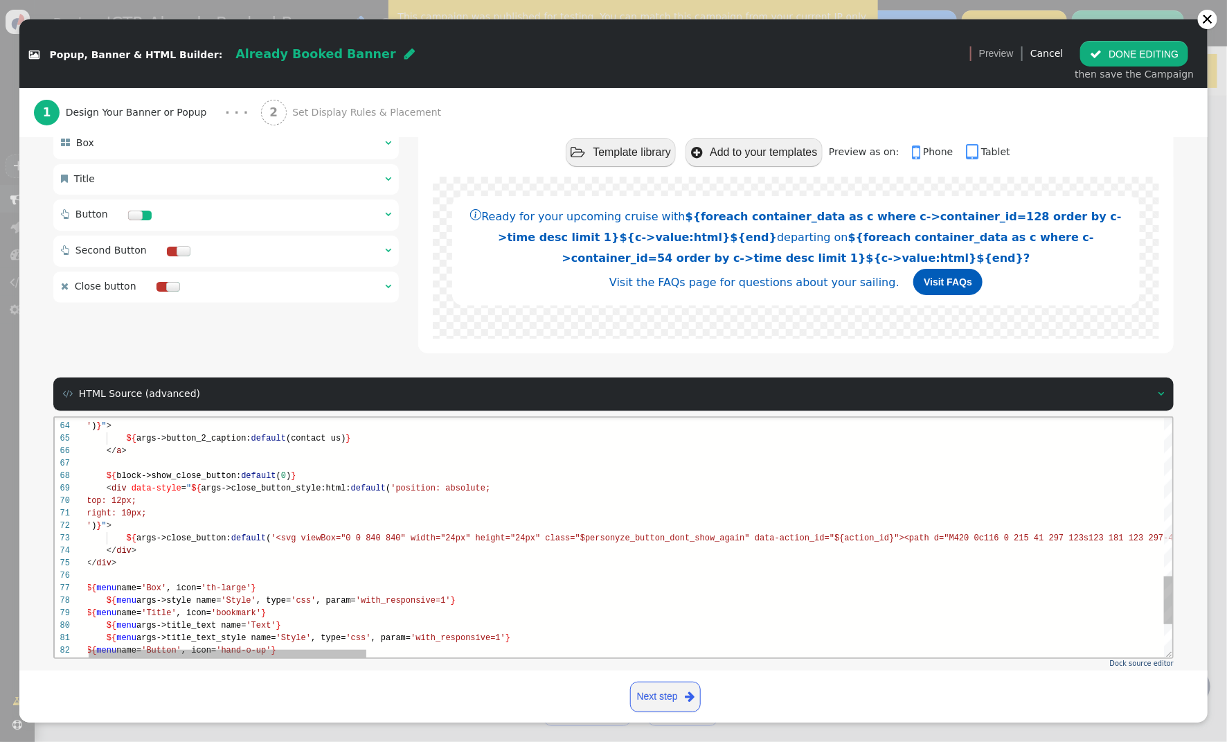
type textarea "margin-bottom: auto; margin-left: 16px; vertical-align: middle; ')}"> ${args->b…"
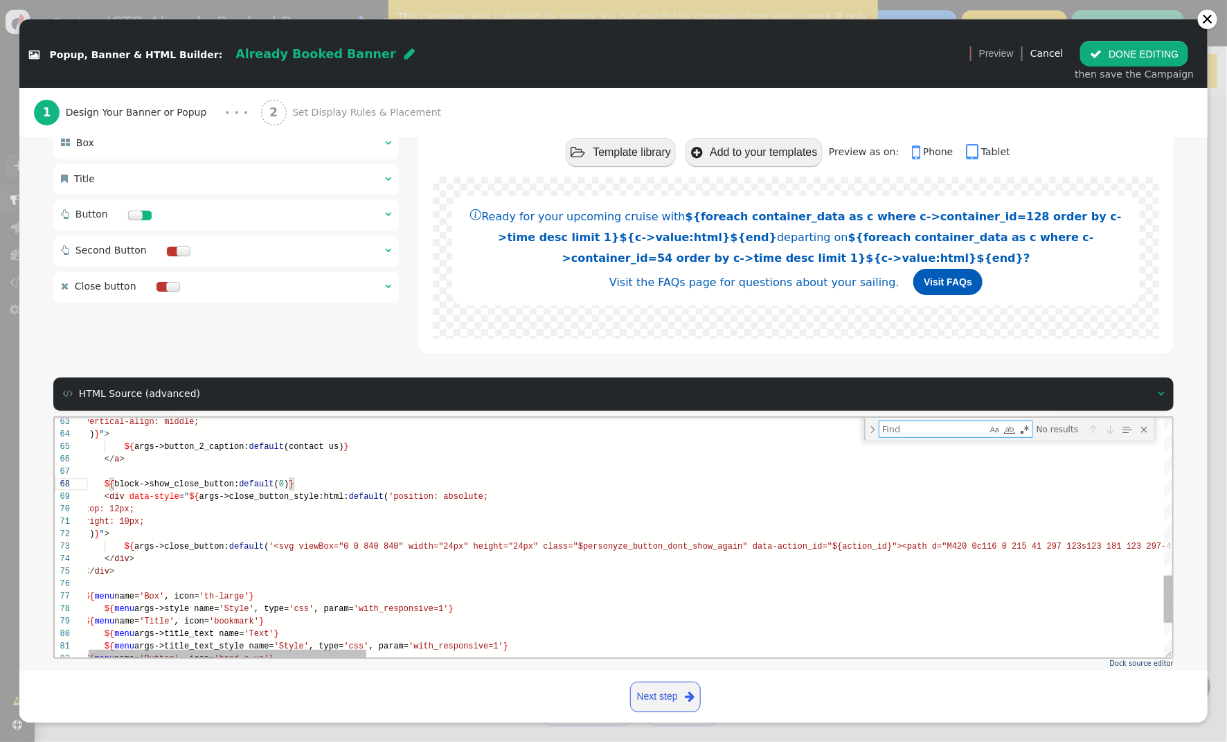
type textarea "b"
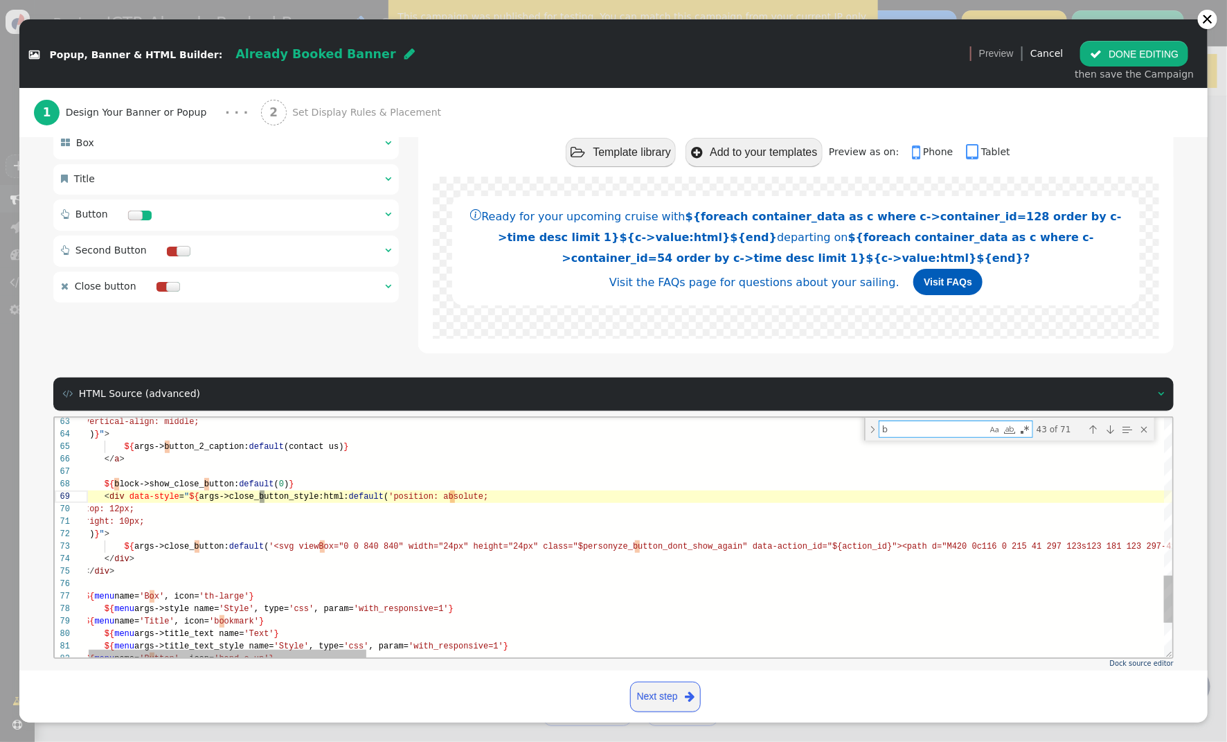
type textarea ".194.897.105 1.319.808 1.319.545 0 1.178-.252 1.465-.598l.088-.416c-.2.176-.492…"
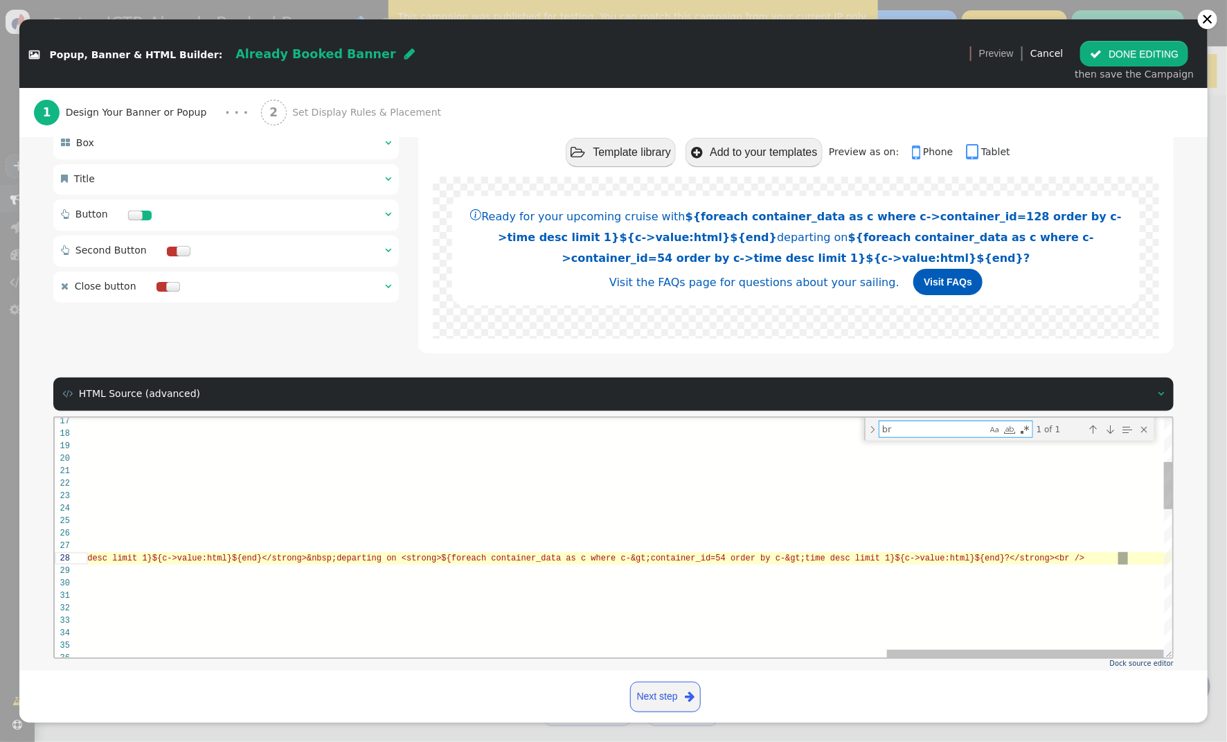
type textarea "br"
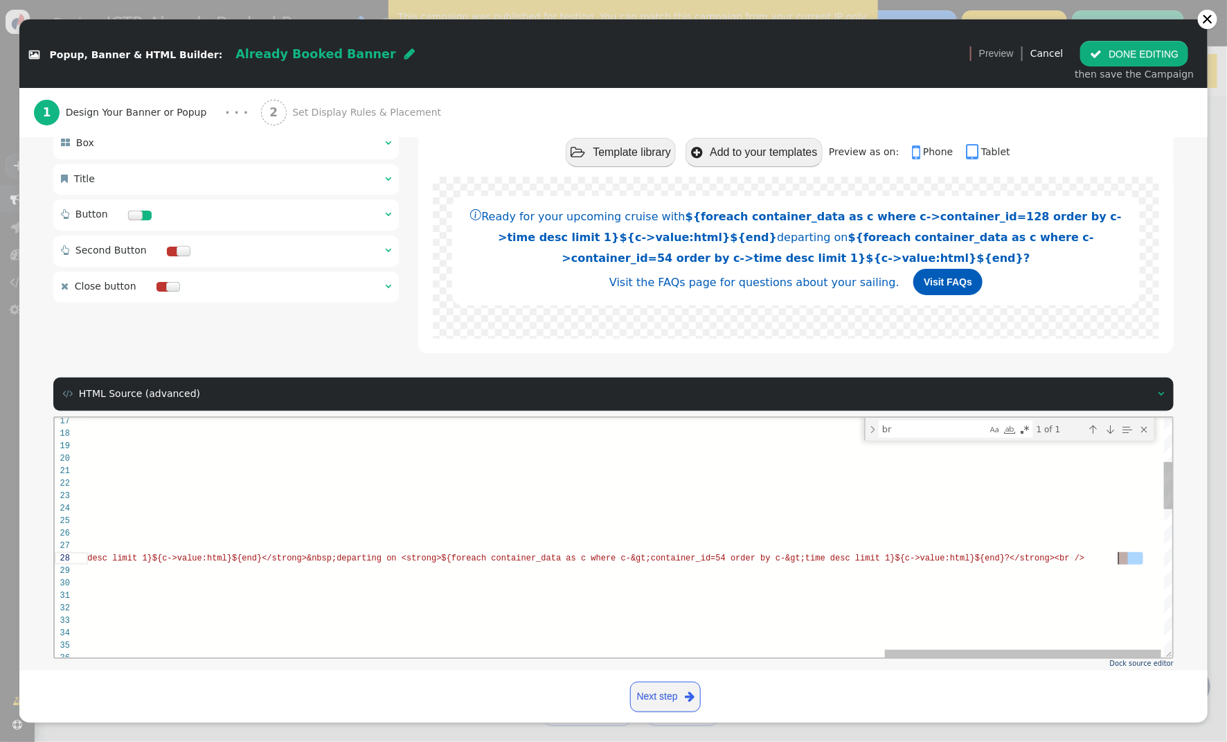
scroll to position [0, 2532]
drag, startPoint x: 1151, startPoint y: 556, endPoint x: 1112, endPoint y: 557, distance: 38.8
type textarea "-.194.897.105 1.319.808 1.319.545 0 1.178-.252 1.465-.598l.088-.416c-.2.176-.49…"
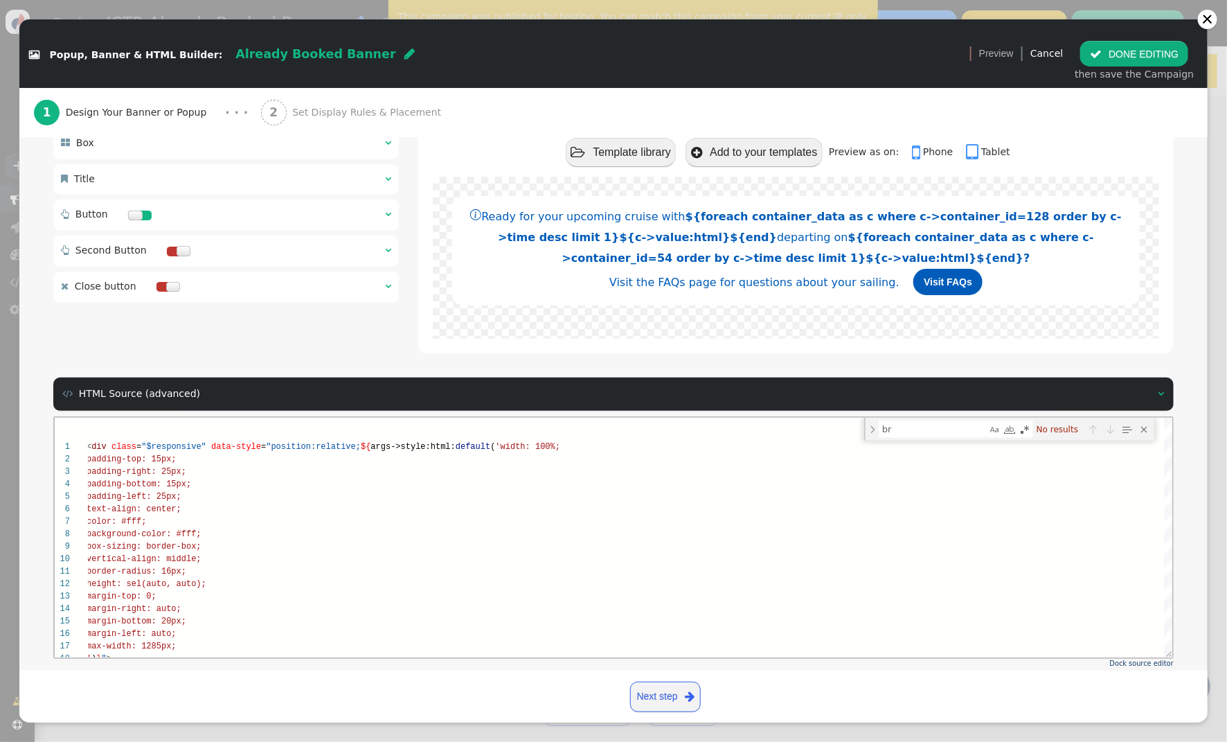
scroll to position [47, 0]
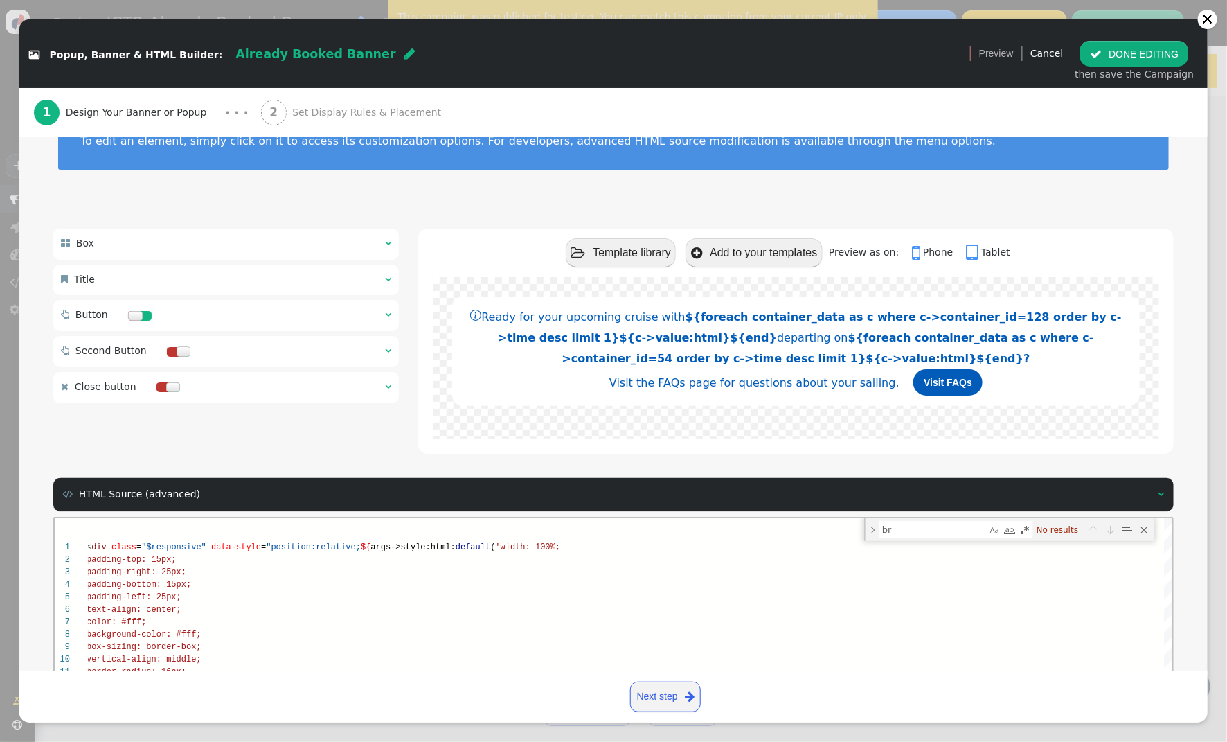
click at [392, 281] on div " Title  " at bounding box center [226, 280] width 346 height 30
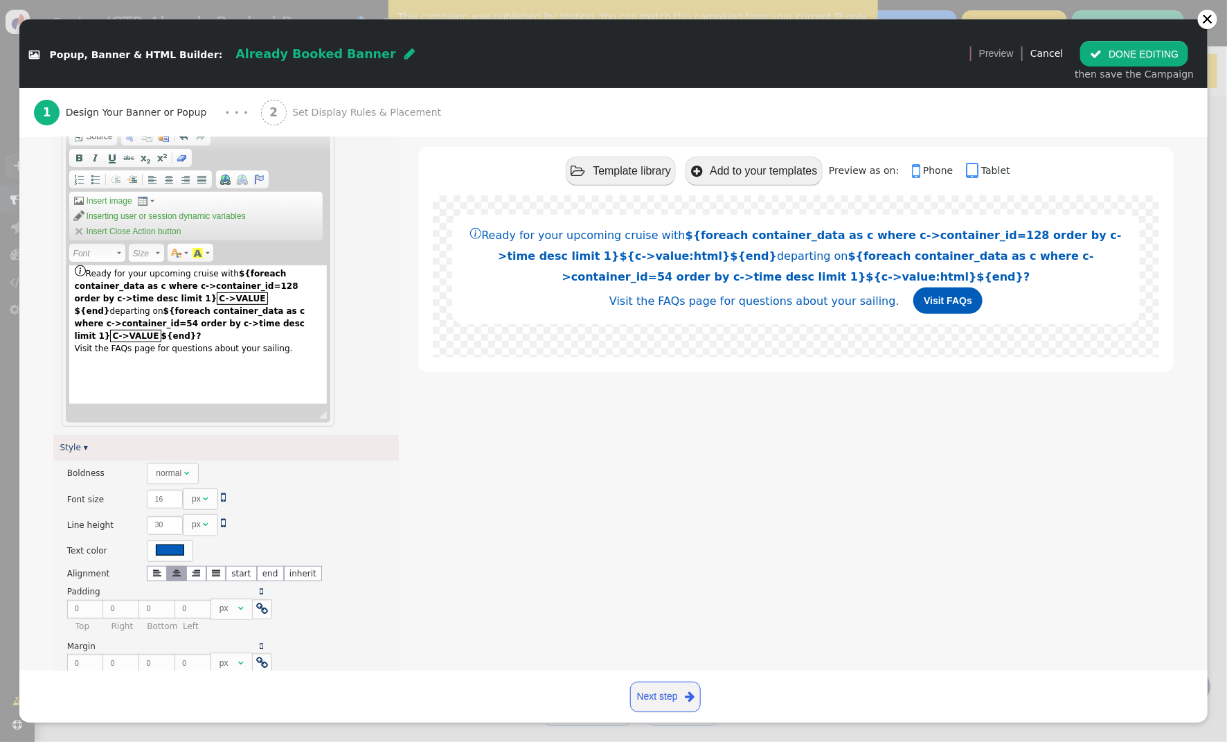
scroll to position [254, 0]
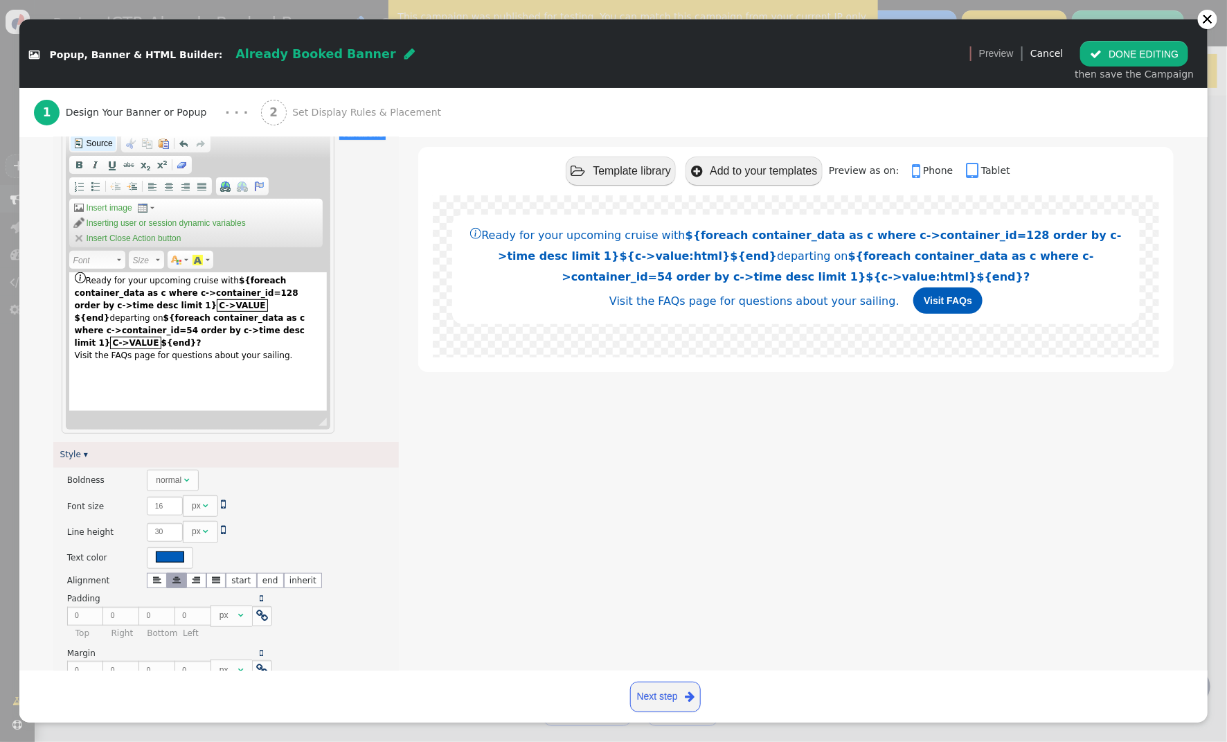
click at [91, 145] on span "Source" at bounding box center [99, 143] width 28 height 11
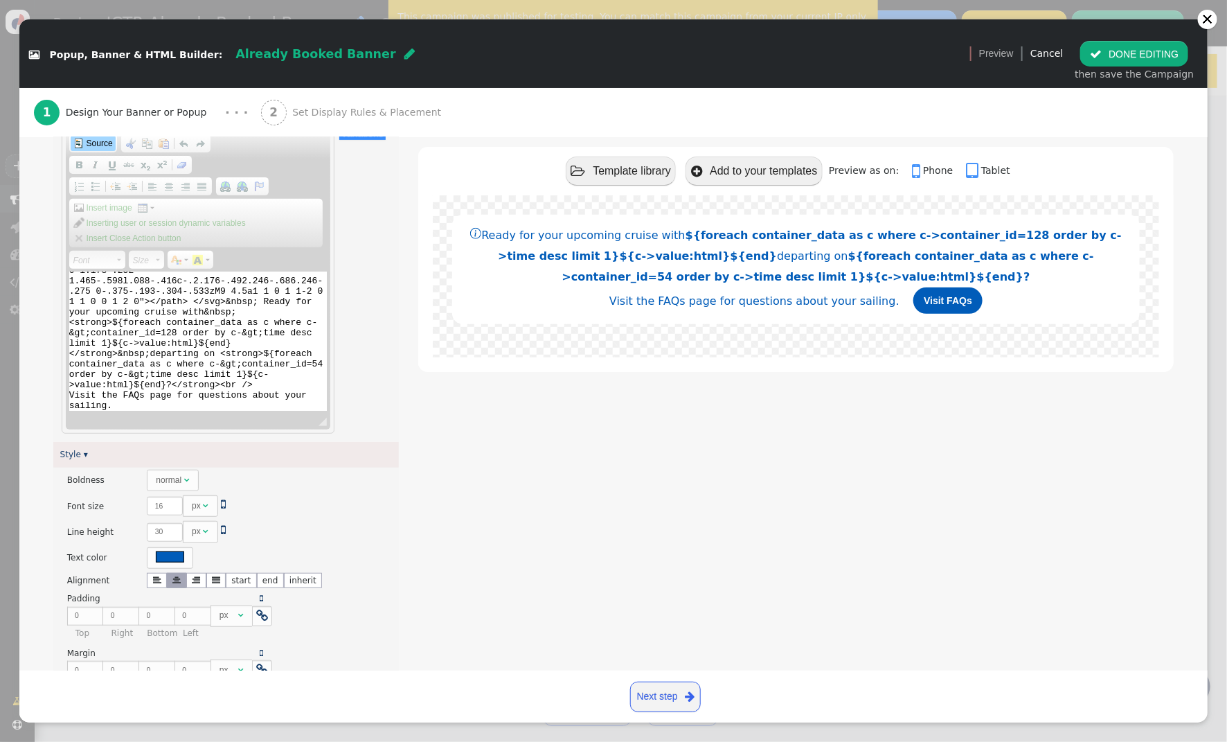
scroll to position [87, 0]
click at [171, 370] on textarea "<svg class="bi bi-info-circle" fill="currentColor" height="16" viewbox="0 0 16 …" at bounding box center [198, 341] width 258 height 139
drag, startPoint x: 244, startPoint y: 384, endPoint x: 272, endPoint y: 367, distance: 32.3
click at [220, 381] on textarea "<svg class="bi bi-info-circle" fill="currentColor" height="16" viewbox="0 0 16 …" at bounding box center [198, 341] width 258 height 139
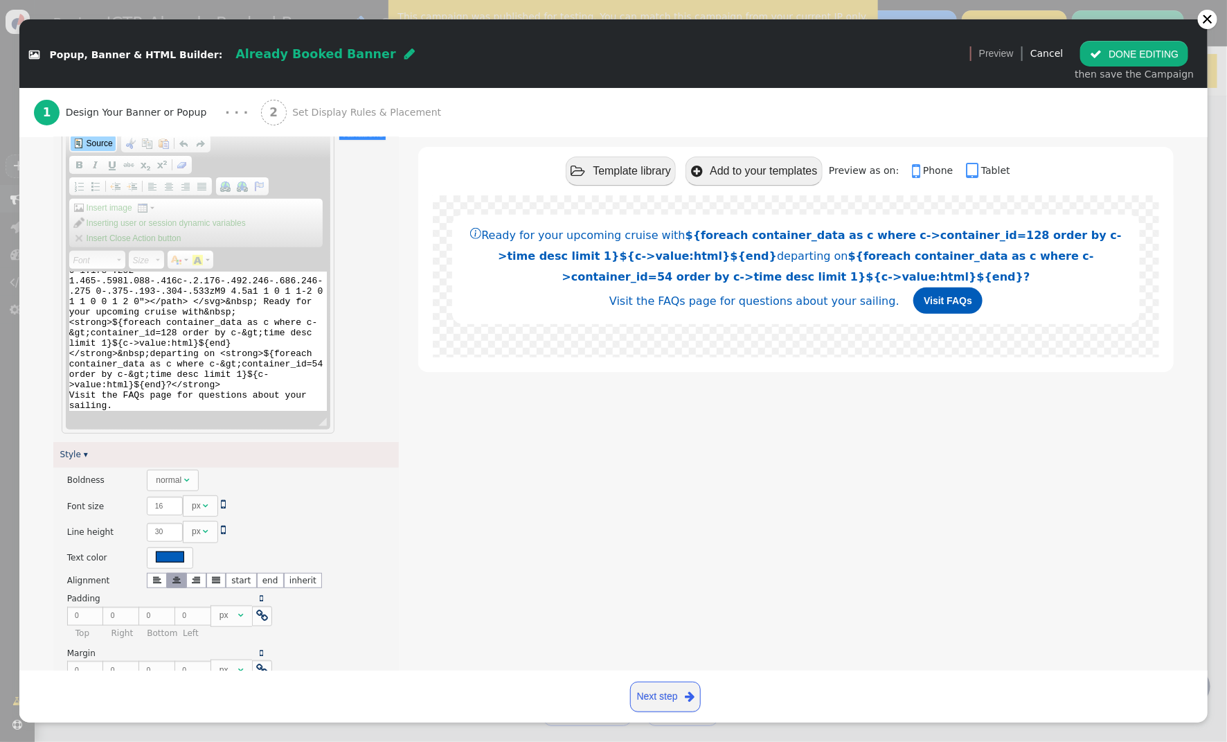
drag, startPoint x: 68, startPoint y: 391, endPoint x: 98, endPoint y: 384, distance: 31.1
click at [69, 391] on textarea "<svg class="bi bi-info-circle" fill="currentColor" height="16" viewbox="0 0 16 …" at bounding box center [198, 341] width 258 height 139
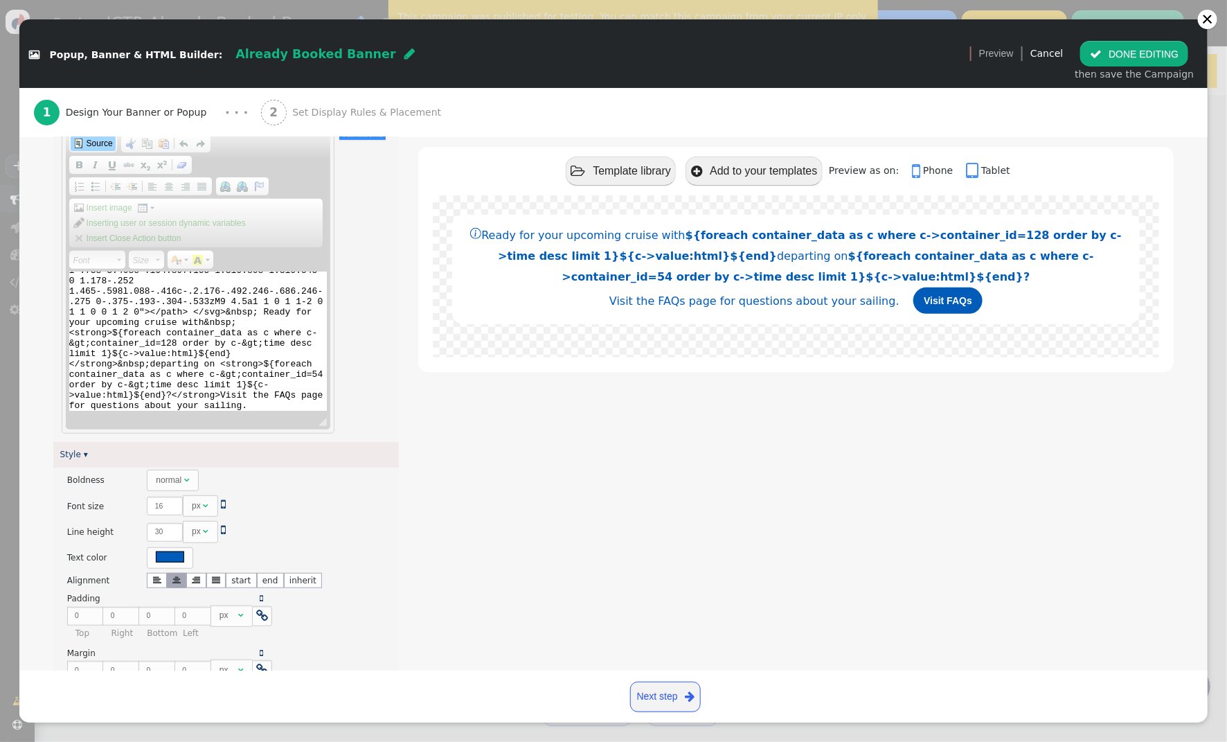
scroll to position [80, 0]
type textarea "<svg class="bi bi-info-circle" fill="currentColor" height="16" viewbox="0 0 16 …"
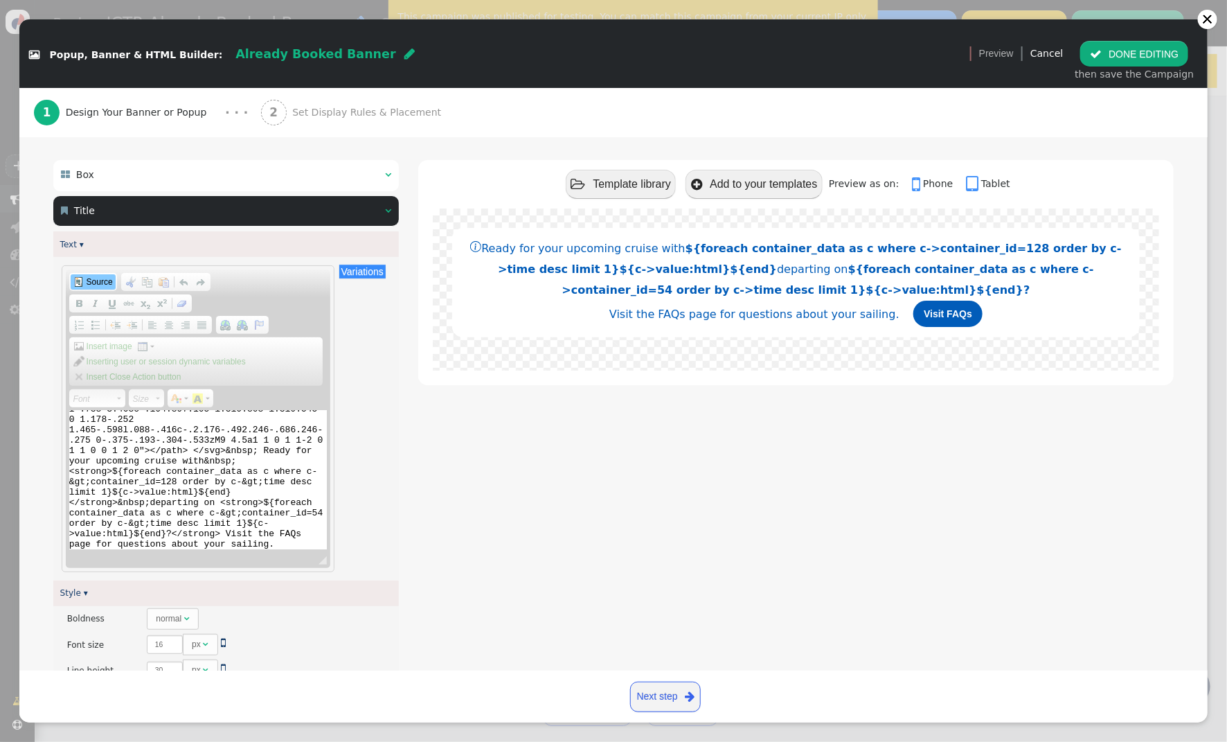
click at [95, 274] on link "Source" at bounding box center [93, 281] width 45 height 15
type textarea "-.194.897.105 1.319.808 1.319.545 0 1.178-.252 1.465-.598l.088-.416c-.2.176-.49…"
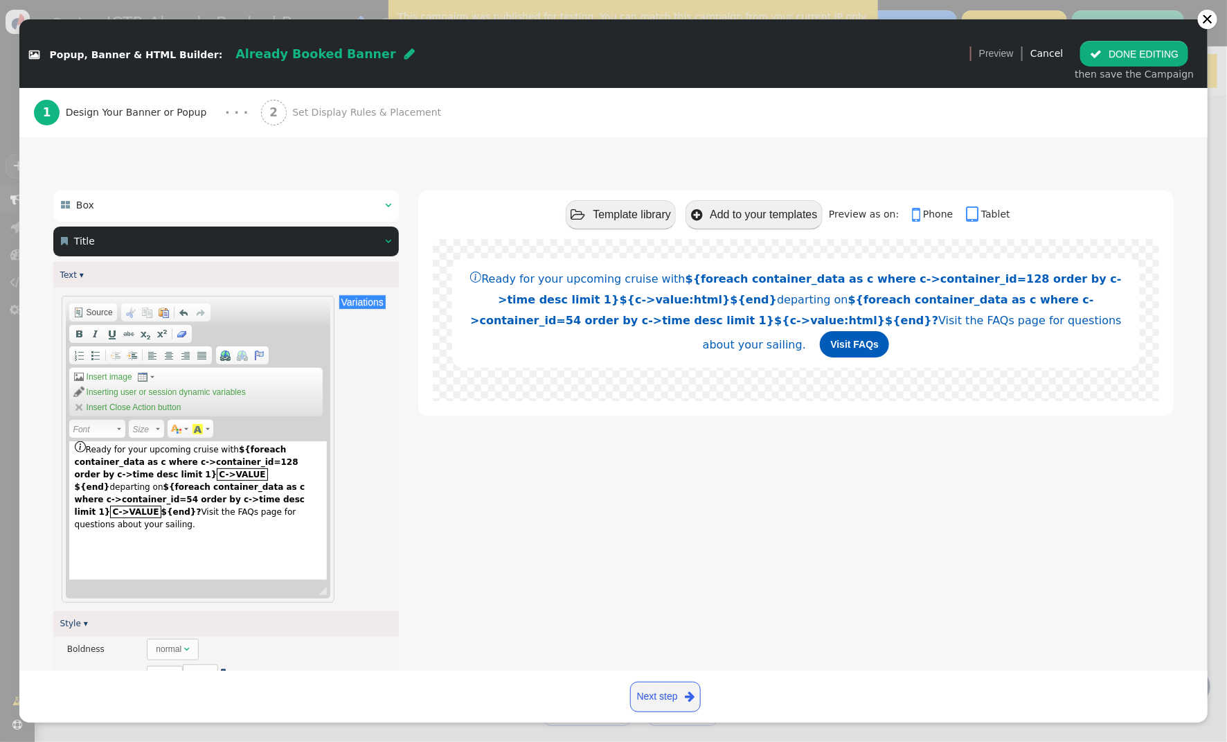
scroll to position [39, 0]
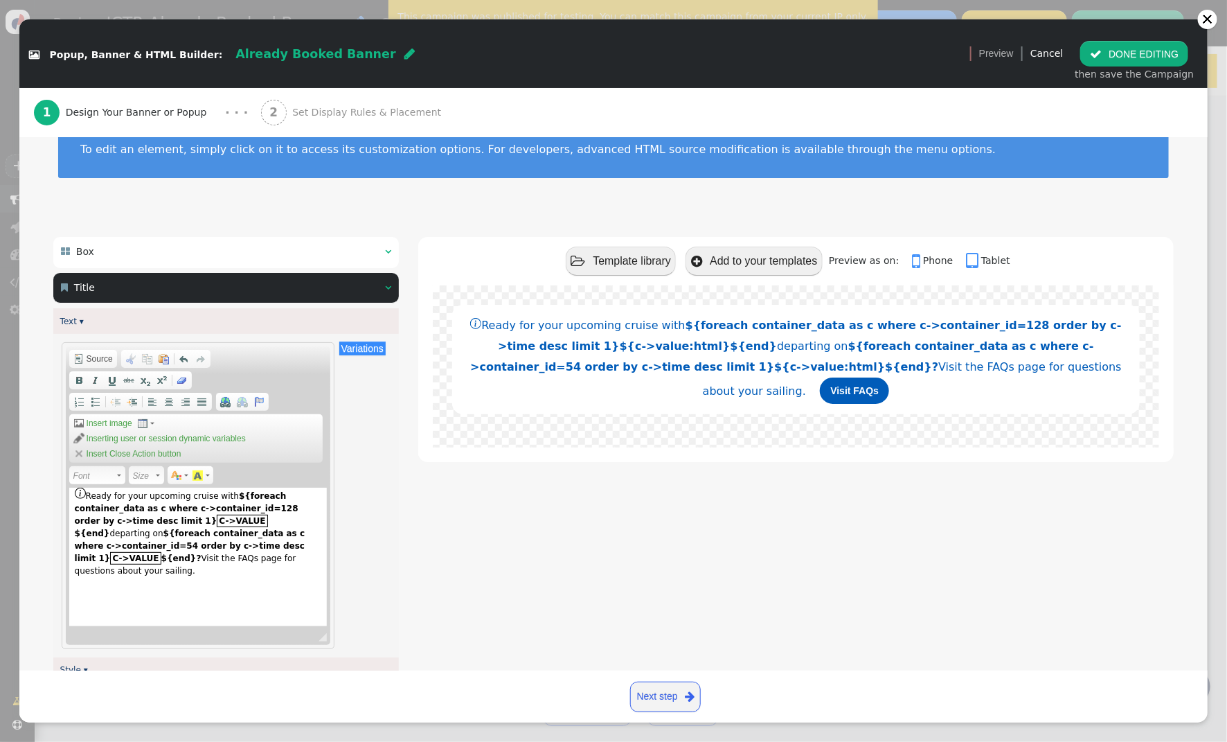
click at [391, 252] on div " Box  " at bounding box center [226, 252] width 346 height 30
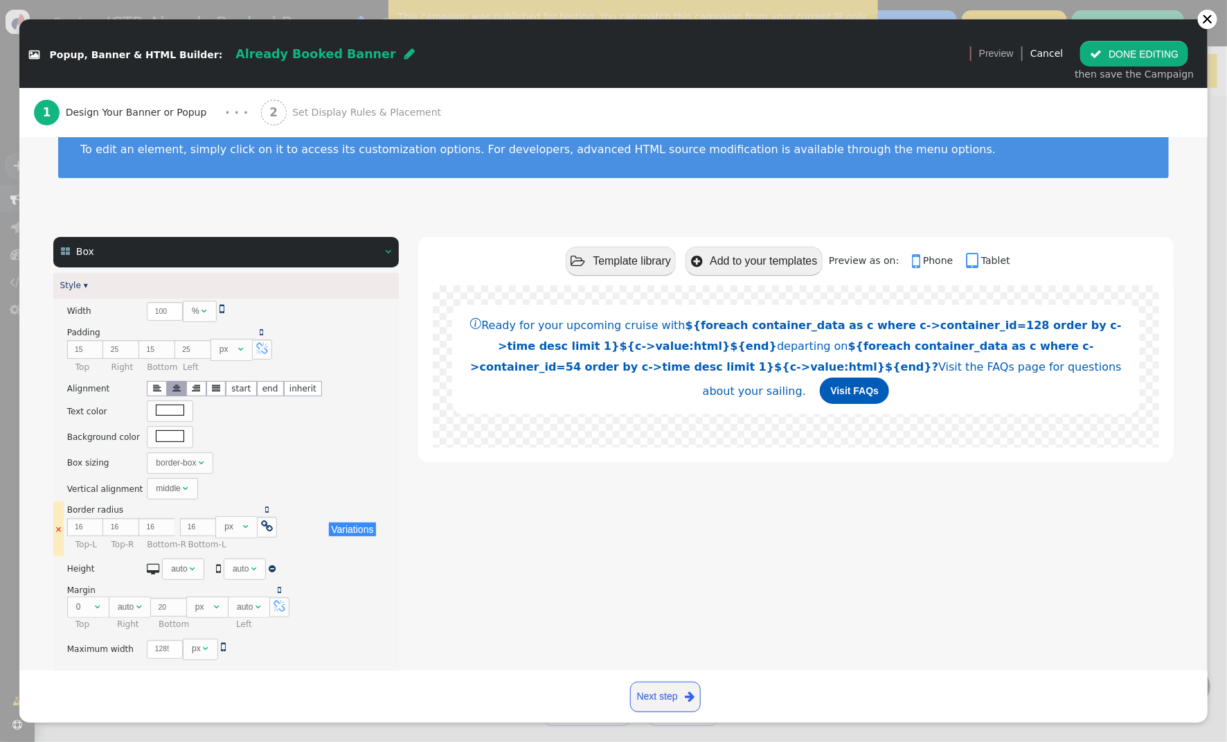
click at [265, 531] on span "" at bounding box center [267, 526] width 12 height 12
click at [78, 529] on input "16" at bounding box center [85, 527] width 36 height 19
click at [93, 533] on input "16" at bounding box center [85, 527] width 36 height 19
type textarea "-.194.897.105 1.319.808 1.319.545 0 1.178-.252 1.465-.598l.088-.416c-.2.176-.49…"
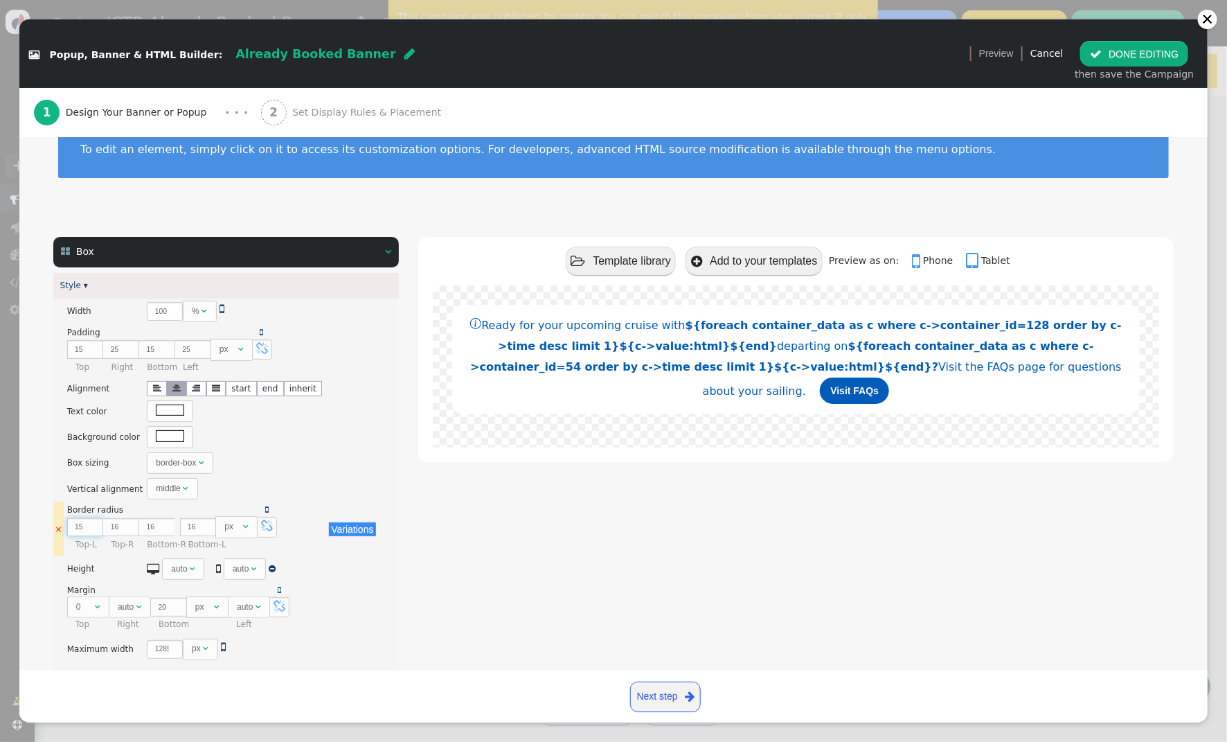
type input "15"
click at [92, 530] on input "15" at bounding box center [85, 527] width 36 height 19
click at [92, 530] on input "14" at bounding box center [85, 527] width 36 height 19
click at [92, 530] on input "13" at bounding box center [85, 527] width 36 height 19
click at [92, 530] on input "12" at bounding box center [85, 527] width 36 height 19
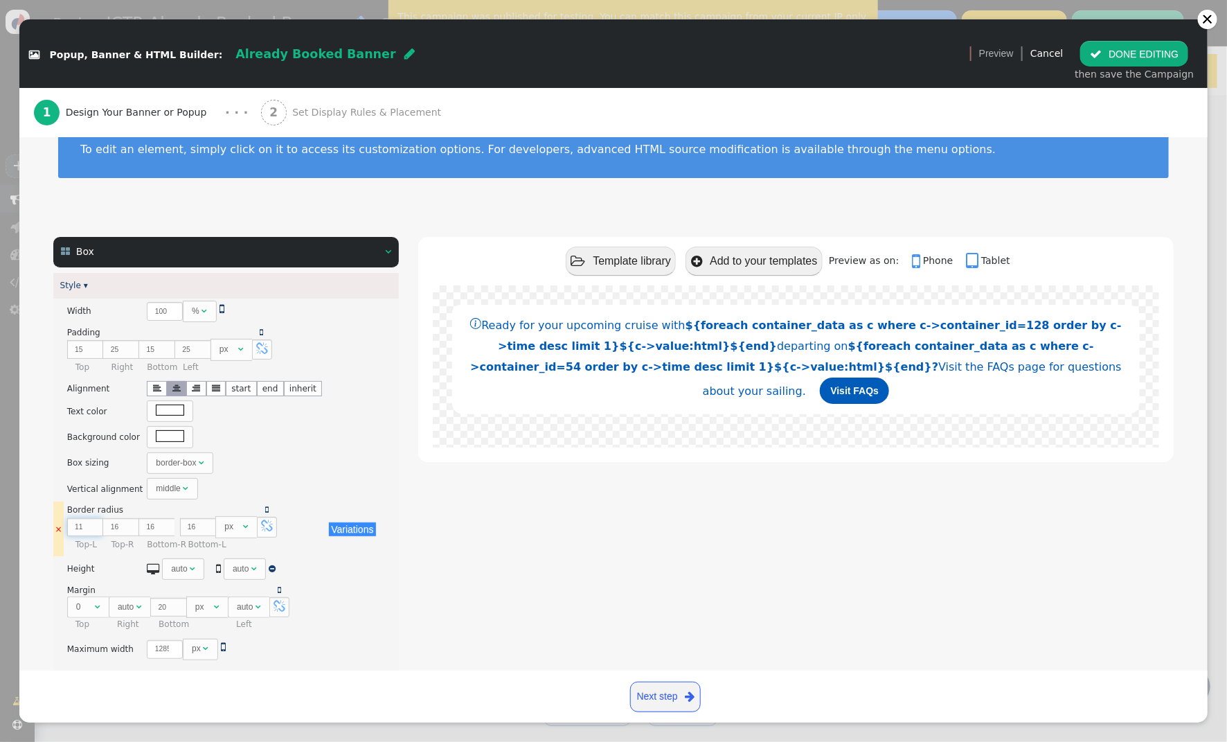
click at [92, 530] on input "11" at bounding box center [85, 527] width 36 height 19
click at [92, 530] on input "10" at bounding box center [85, 527] width 36 height 19
click at [92, 530] on input "9" at bounding box center [85, 527] width 36 height 19
click at [92, 530] on input "8" at bounding box center [85, 527] width 36 height 19
click at [92, 530] on input "7" at bounding box center [85, 527] width 36 height 19
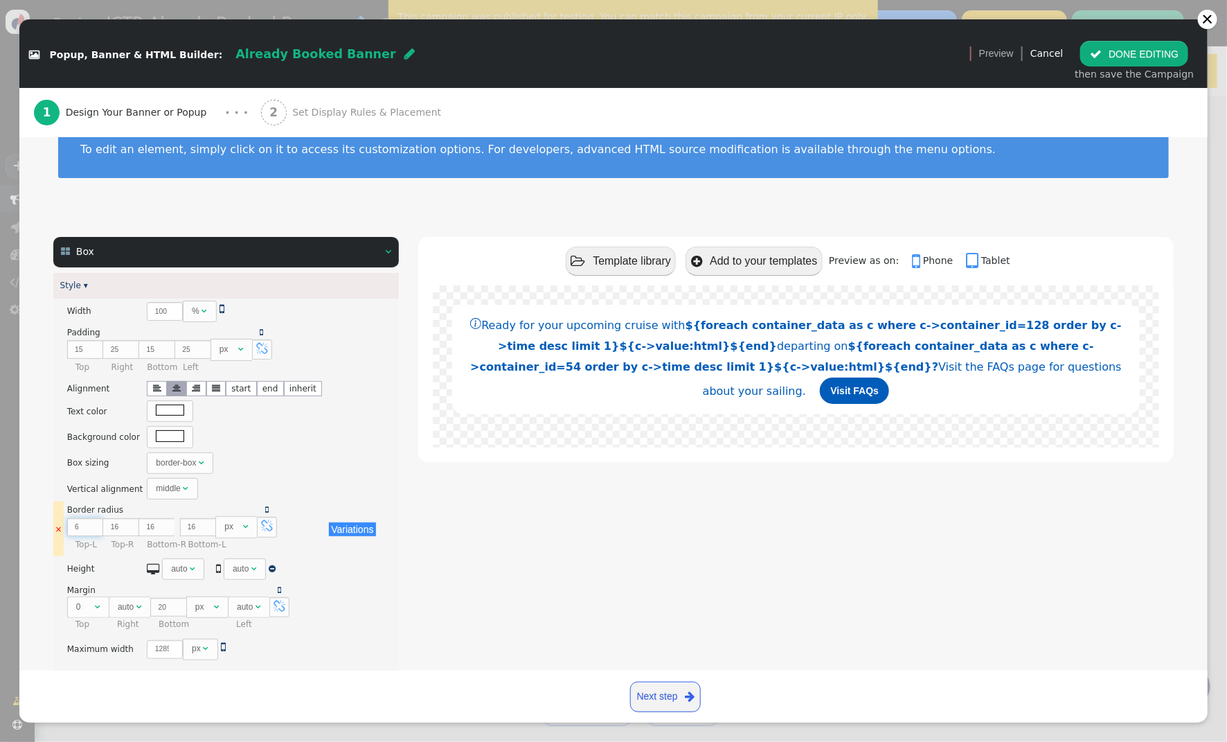
click at [92, 530] on input "6" at bounding box center [85, 527] width 36 height 19
click at [92, 530] on input "5" at bounding box center [85, 527] width 36 height 19
click at [92, 530] on input "4" at bounding box center [85, 527] width 36 height 19
click at [92, 530] on input "3" at bounding box center [85, 527] width 36 height 19
click at [92, 530] on input "2" at bounding box center [85, 527] width 36 height 19
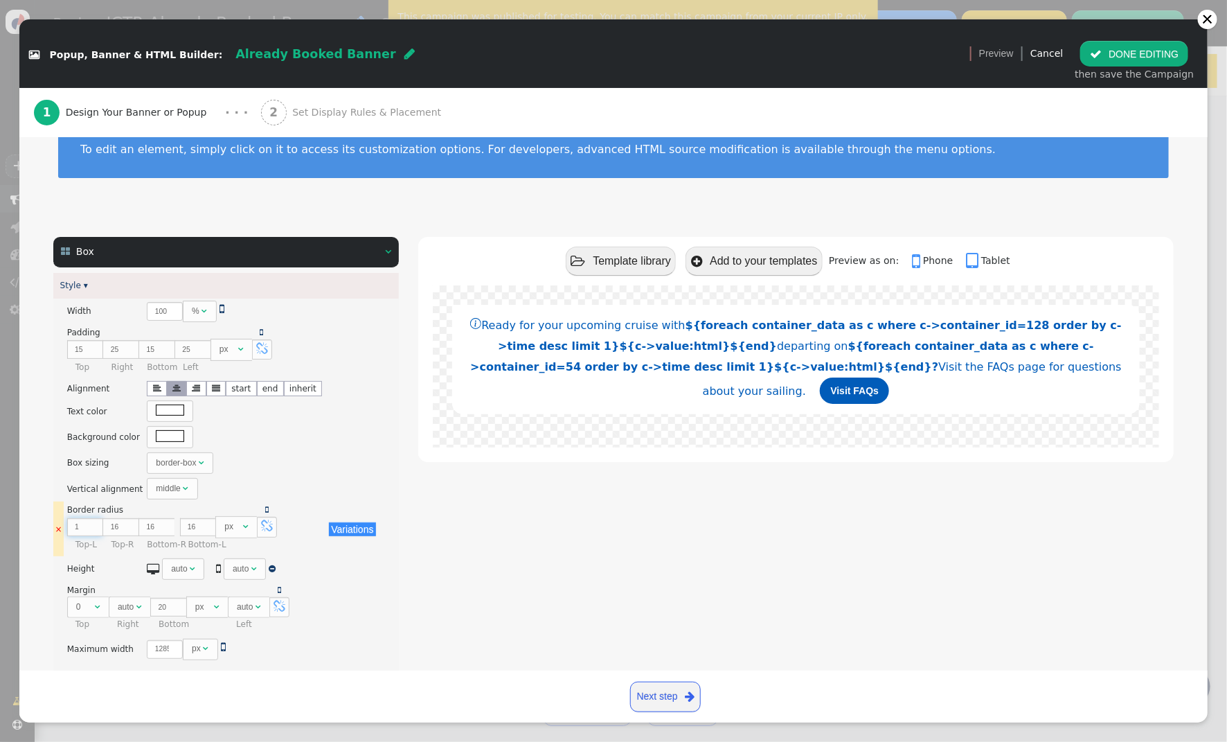
click at [92, 530] on input "1" at bounding box center [85, 527] width 36 height 19
type input "0"
click at [92, 530] on input "0" at bounding box center [85, 527] width 36 height 19
click at [127, 529] on input "15" at bounding box center [121, 527] width 36 height 19
click at [127, 529] on input "14" at bounding box center [121, 527] width 36 height 19
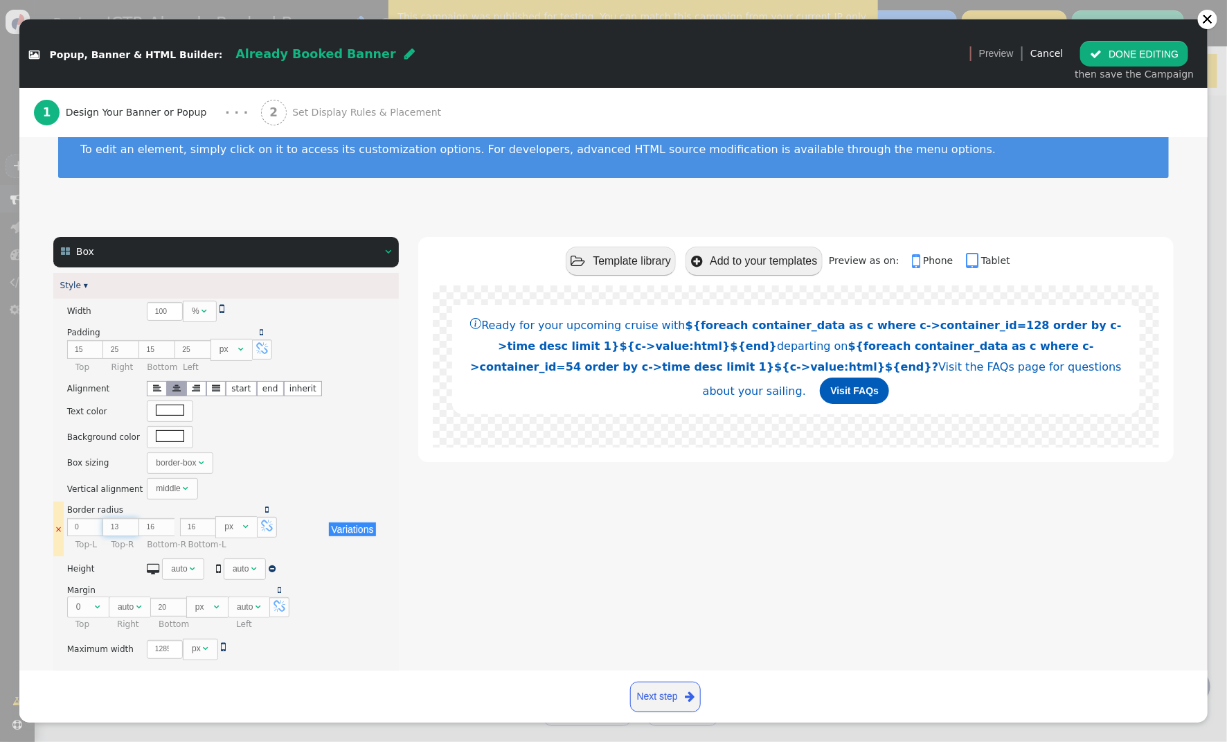
click at [127, 529] on input "13" at bounding box center [121, 527] width 36 height 19
click at [127, 529] on input "12" at bounding box center [121, 527] width 36 height 19
click at [127, 529] on input "11" at bounding box center [121, 527] width 36 height 19
click at [127, 529] on input "10" at bounding box center [121, 527] width 36 height 19
click at [127, 529] on input "9" at bounding box center [121, 527] width 36 height 19
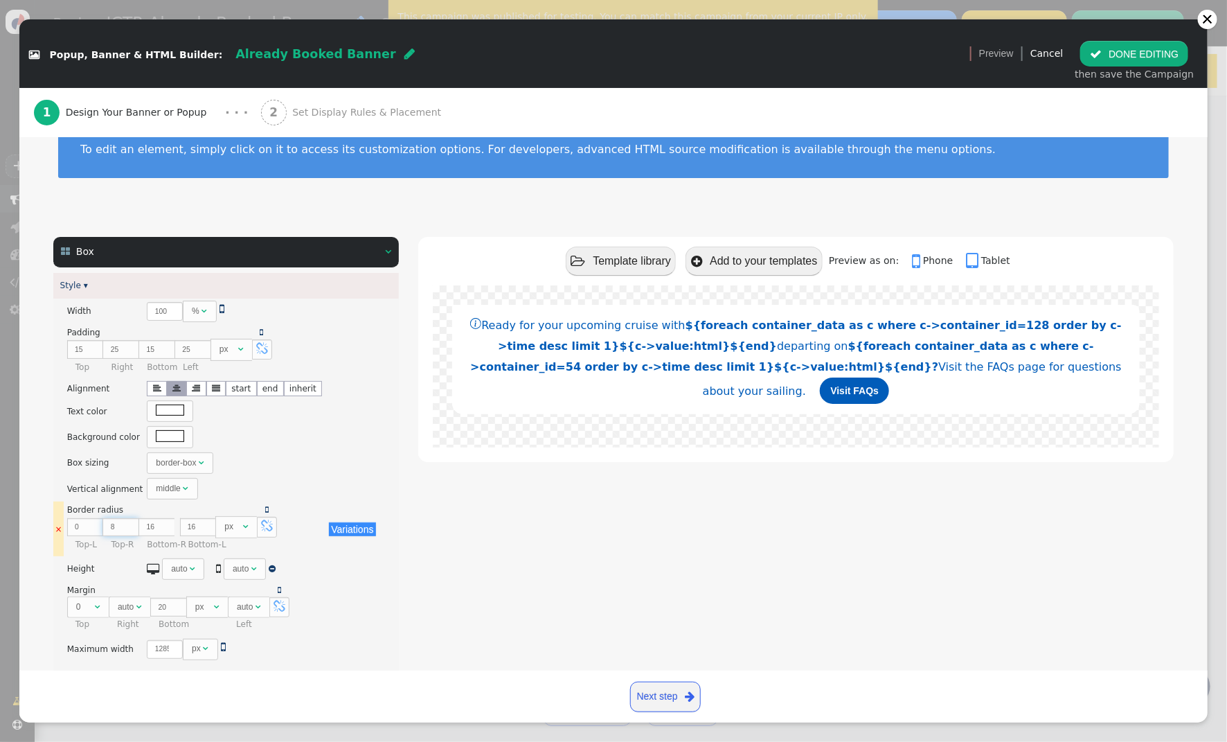
click at [127, 529] on input "8" at bounding box center [121, 527] width 36 height 19
click at [127, 529] on input "7" at bounding box center [121, 527] width 36 height 19
click at [127, 529] on input "6" at bounding box center [121, 527] width 36 height 19
click at [127, 529] on input "5" at bounding box center [121, 527] width 36 height 19
click at [127, 529] on input "4" at bounding box center [121, 527] width 36 height 19
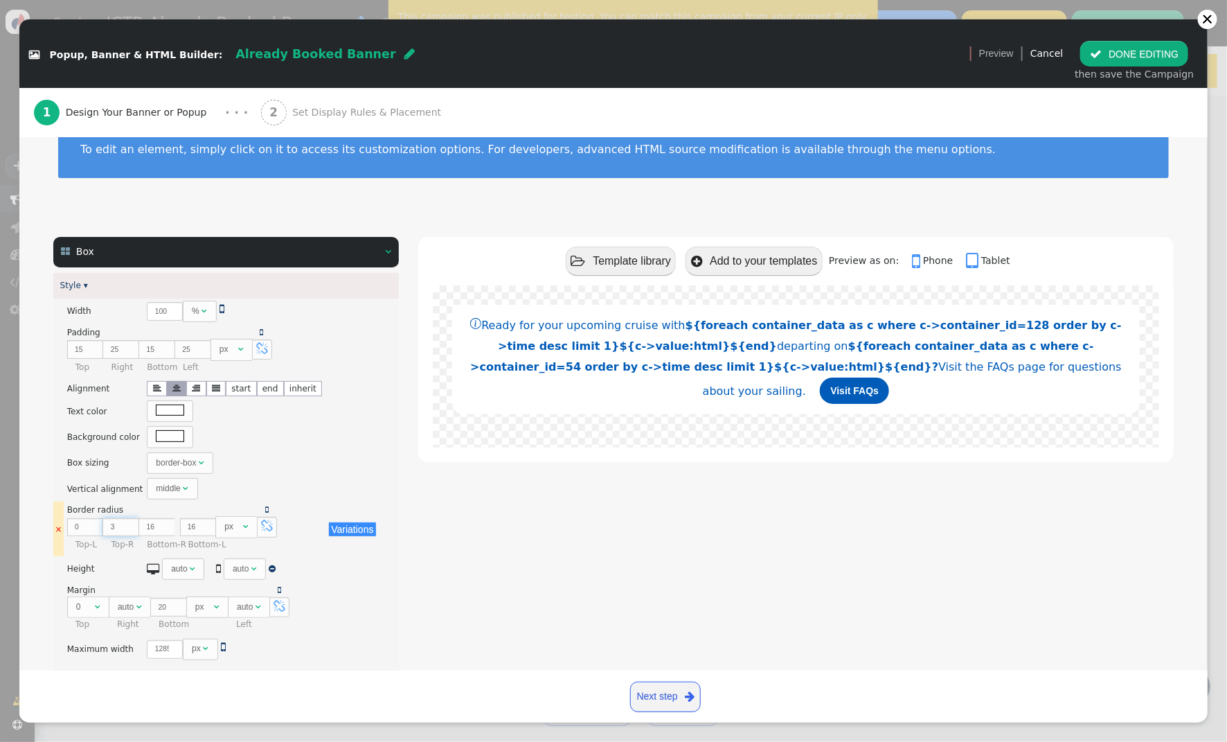
click at [127, 529] on input "3" at bounding box center [121, 527] width 36 height 19
click at [127, 529] on input "2" at bounding box center [121, 527] width 36 height 19
click at [127, 529] on input "1" at bounding box center [121, 527] width 36 height 19
type input "0"
click at [127, 529] on input "0" at bounding box center [121, 527] width 36 height 19
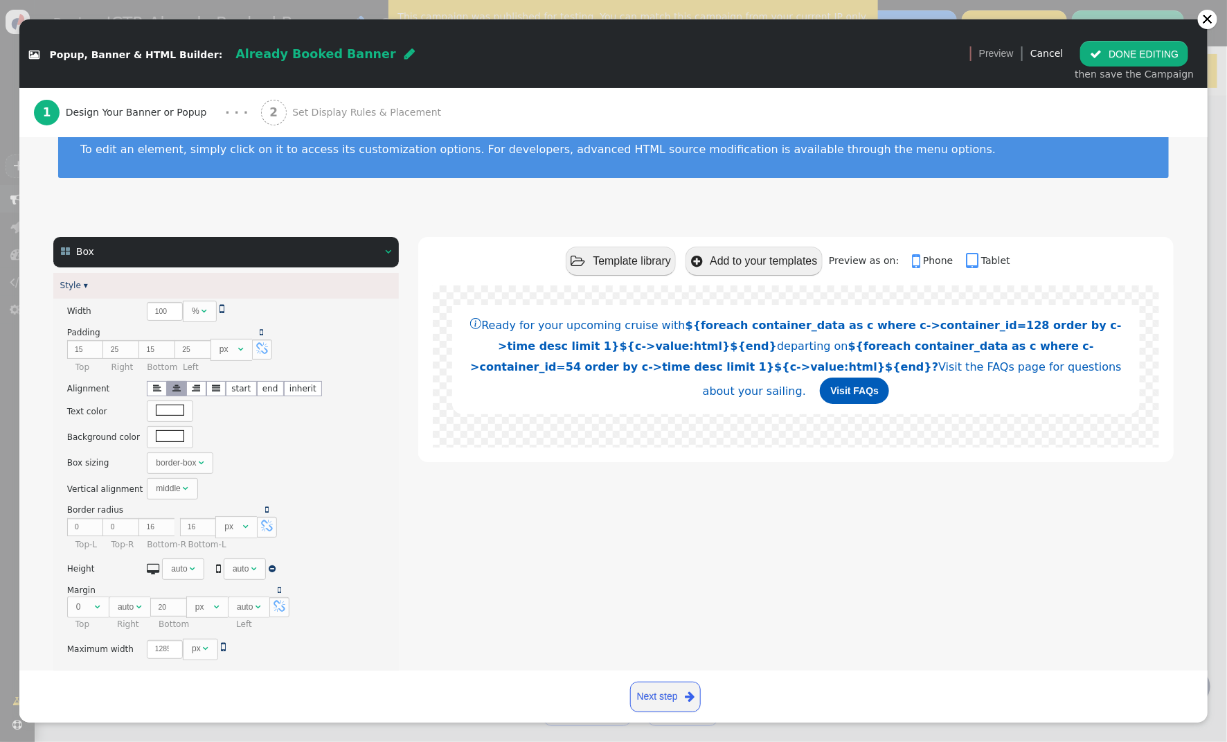
click at [1124, 48] on button " DONE EDITING" at bounding box center [1135, 53] width 108 height 25
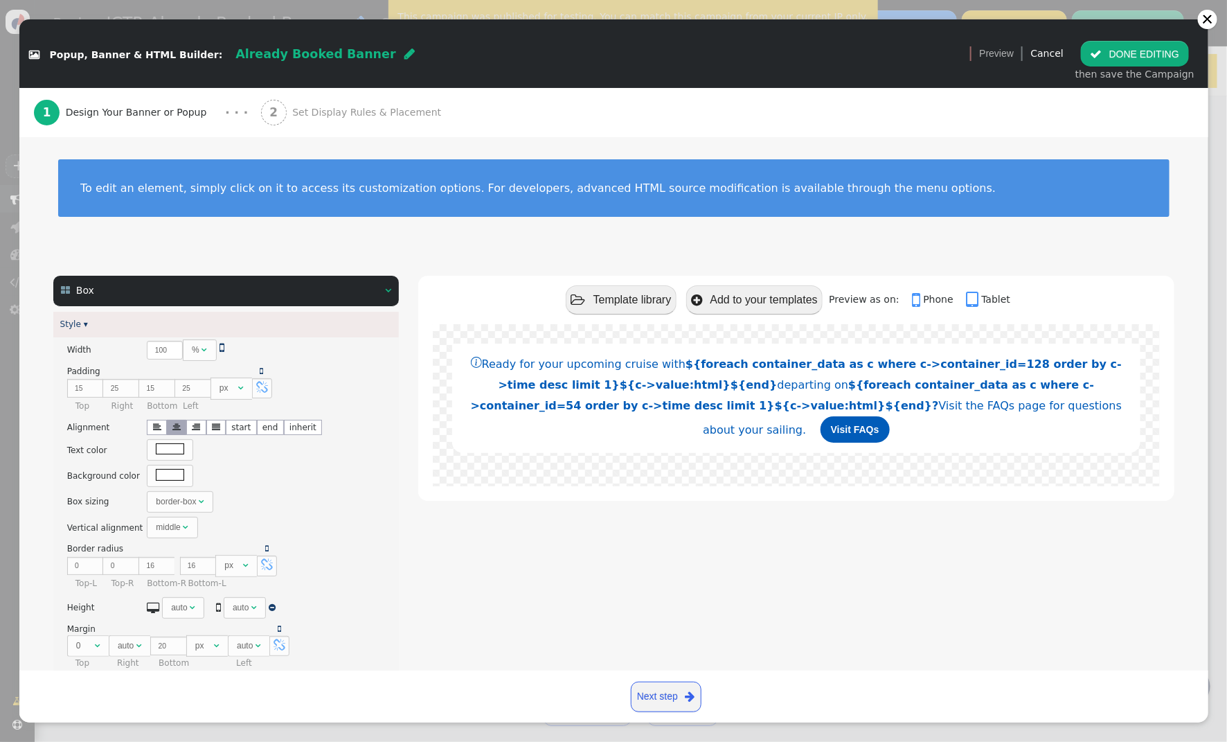
scroll to position [125, 0]
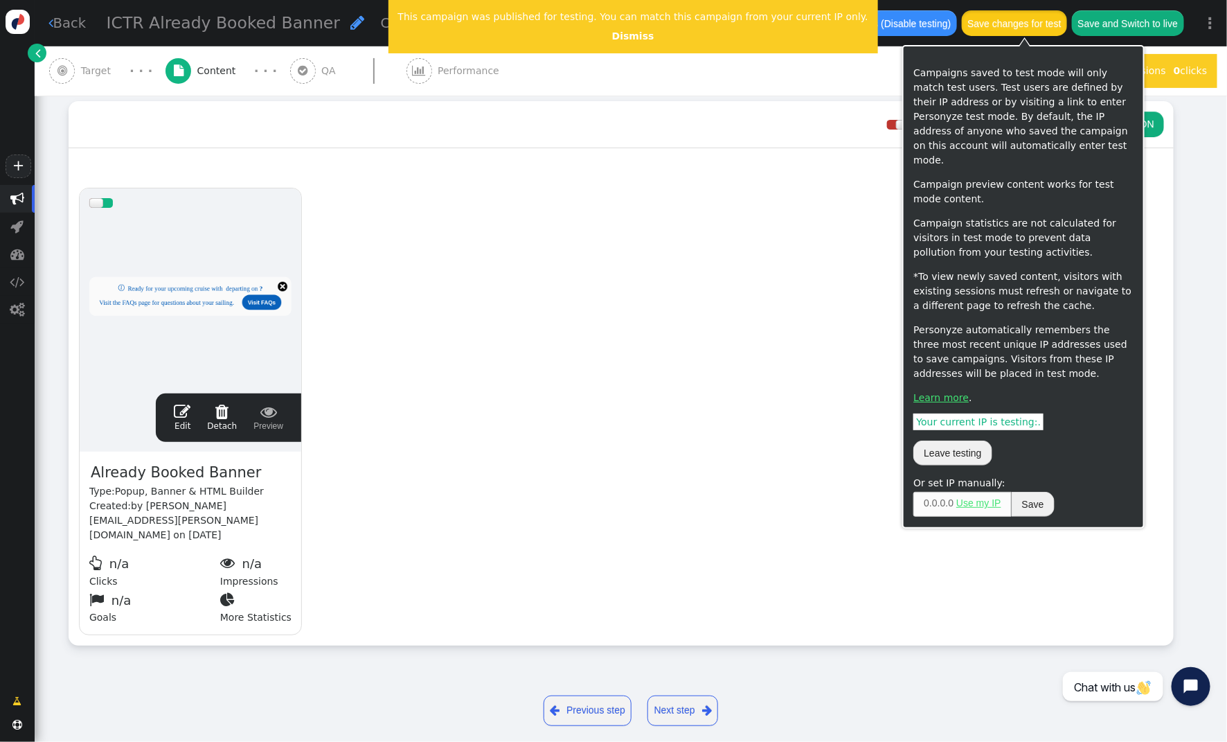
click at [1013, 17] on button "Save changes for test" at bounding box center [1014, 22] width 105 height 25
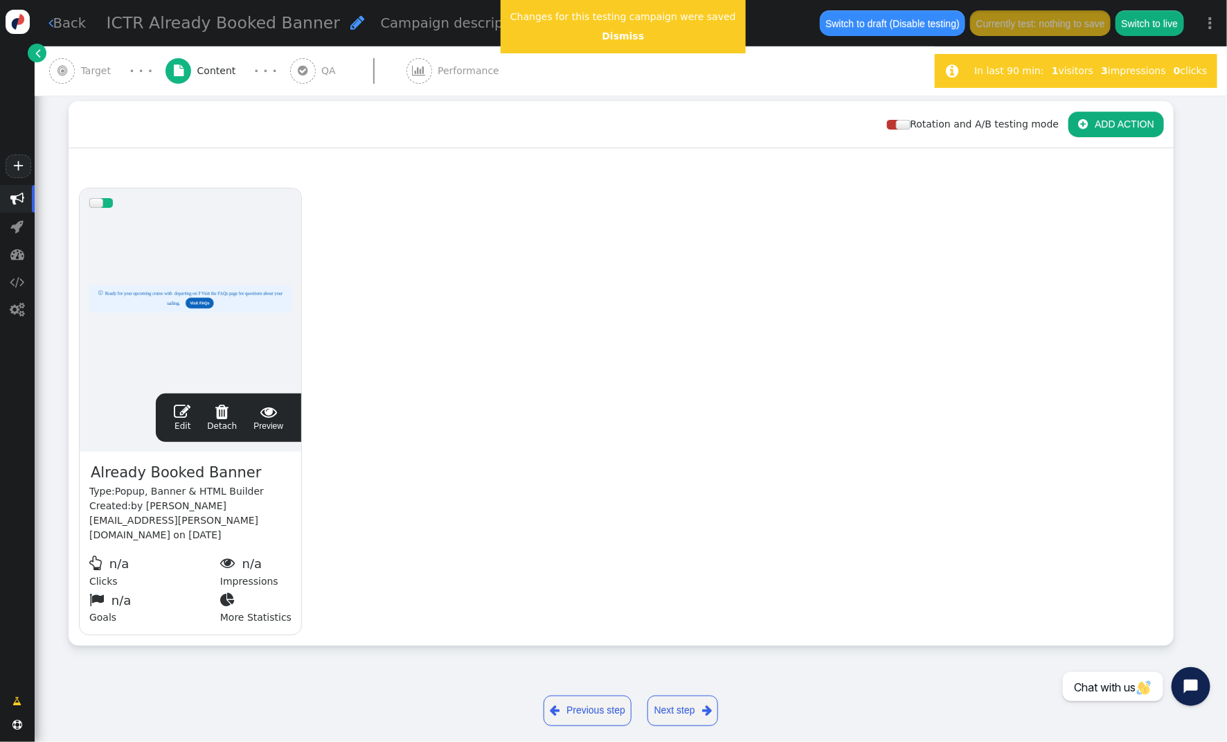
click at [182, 411] on span "" at bounding box center [182, 411] width 17 height 17
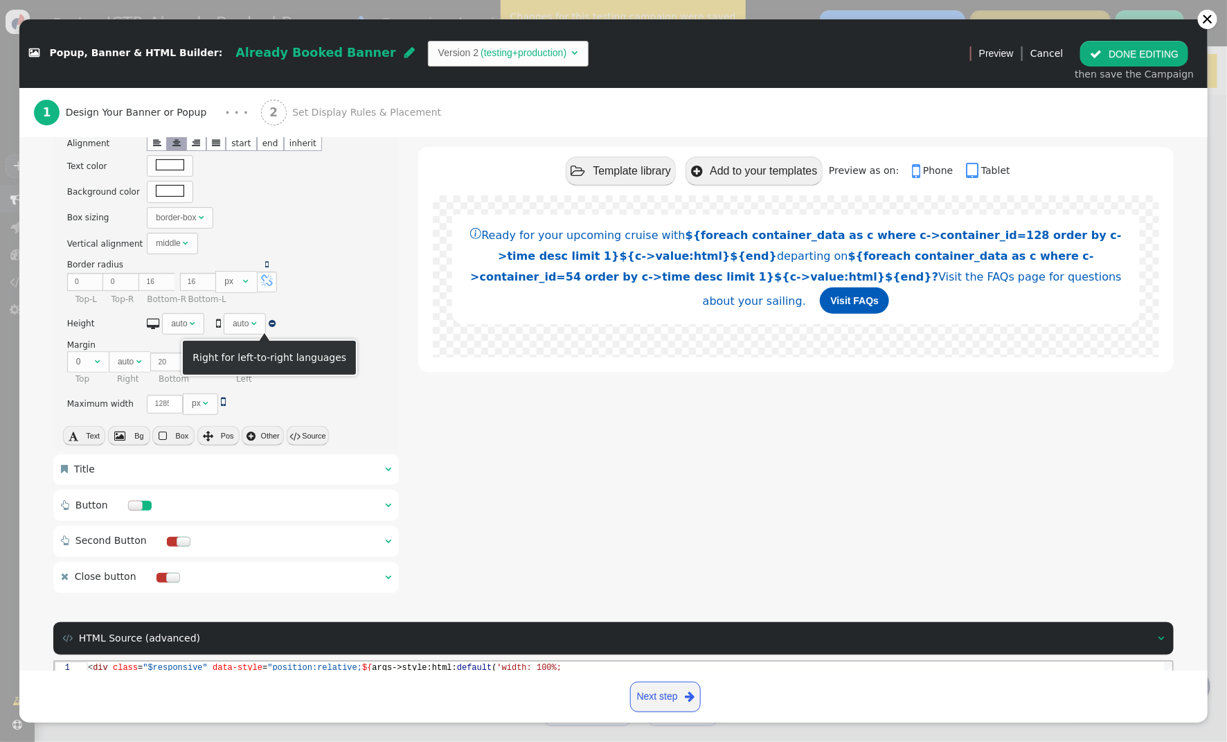
scroll to position [285, 0]
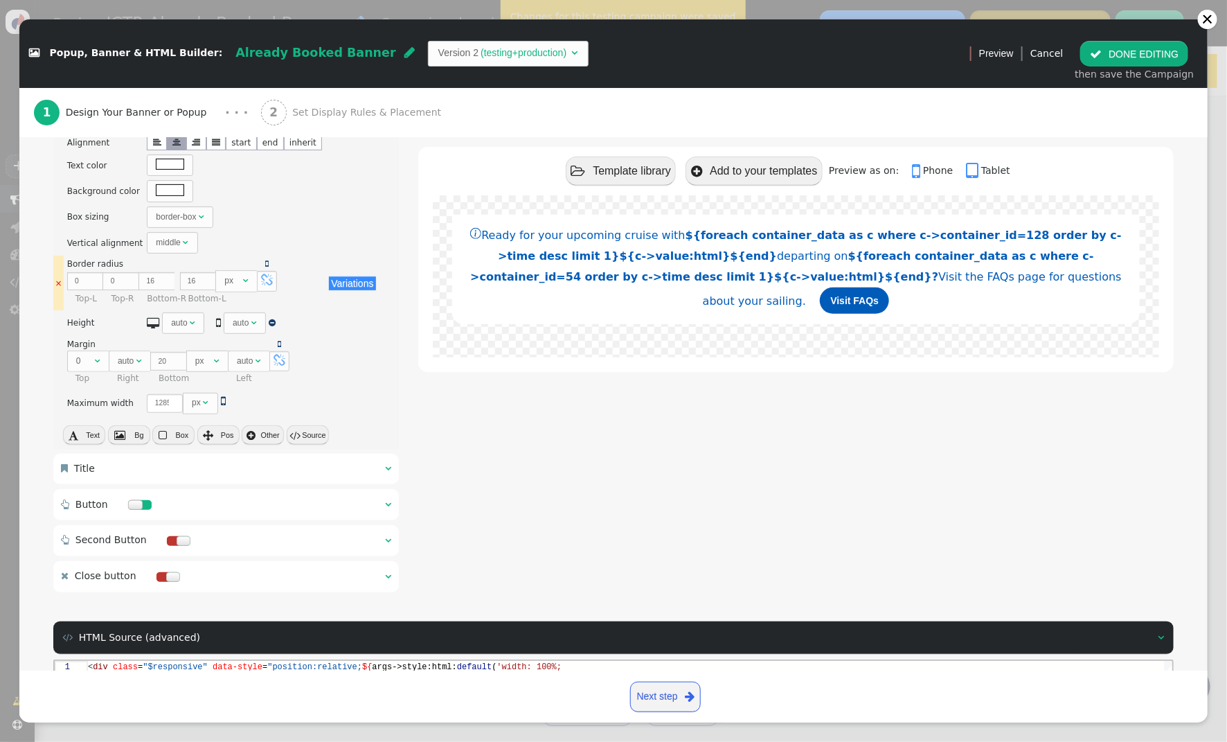
click at [267, 278] on span "" at bounding box center [267, 280] width 12 height 12
type input "0"
type input "1"
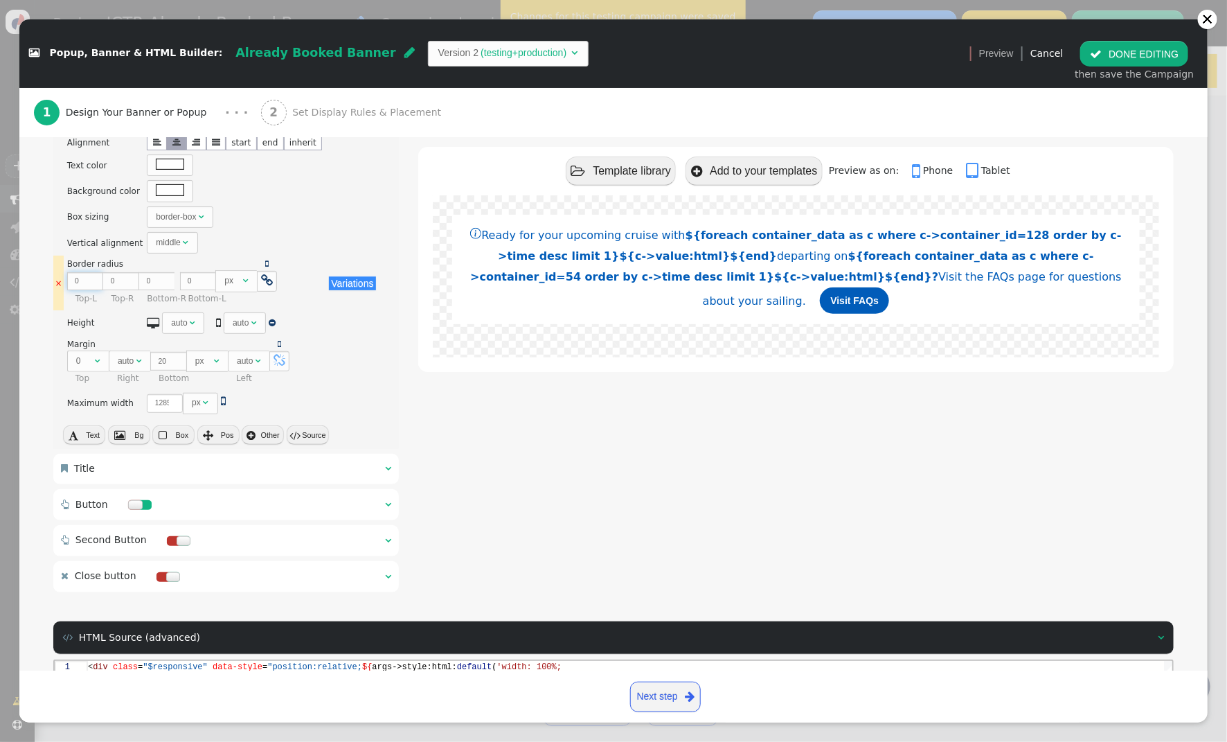
type input "1"
click at [92, 279] on input "1" at bounding box center [85, 281] width 36 height 19
type input "2"
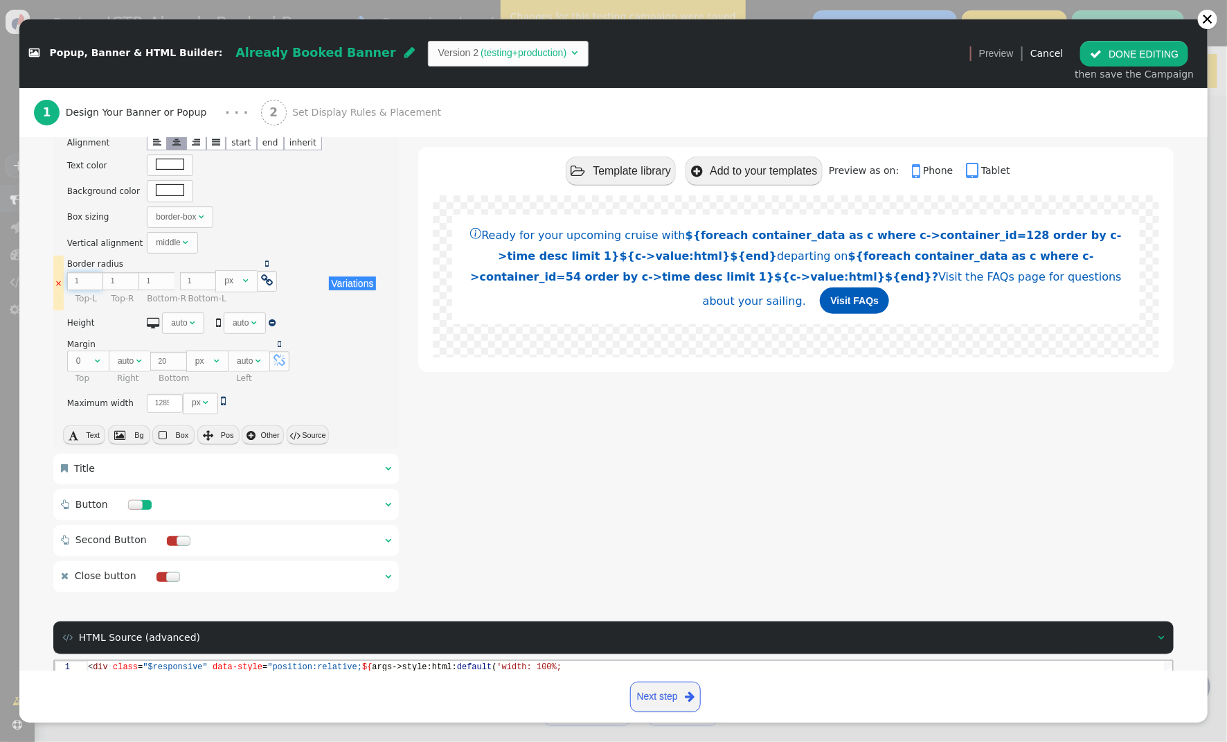
type input "2"
click at [92, 279] on input "2" at bounding box center [85, 281] width 36 height 19
type input "3"
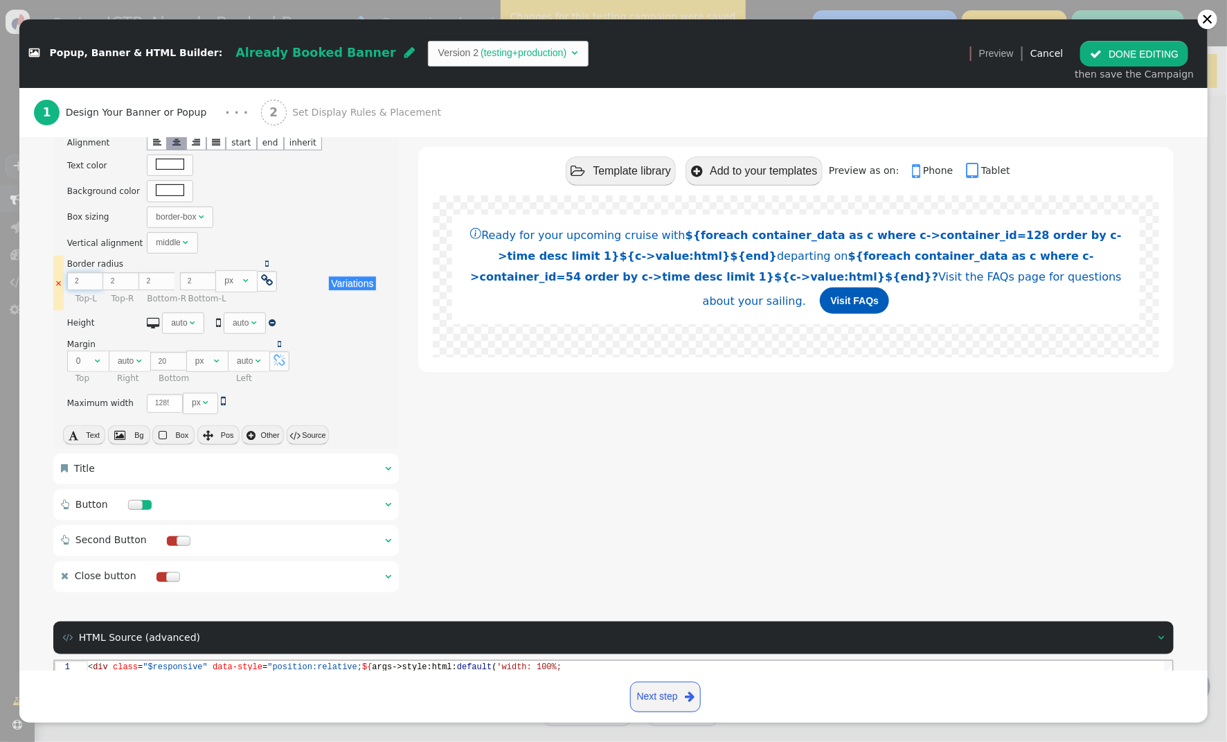
type input "3"
click at [92, 279] on input "3" at bounding box center [85, 281] width 36 height 19
type input "4"
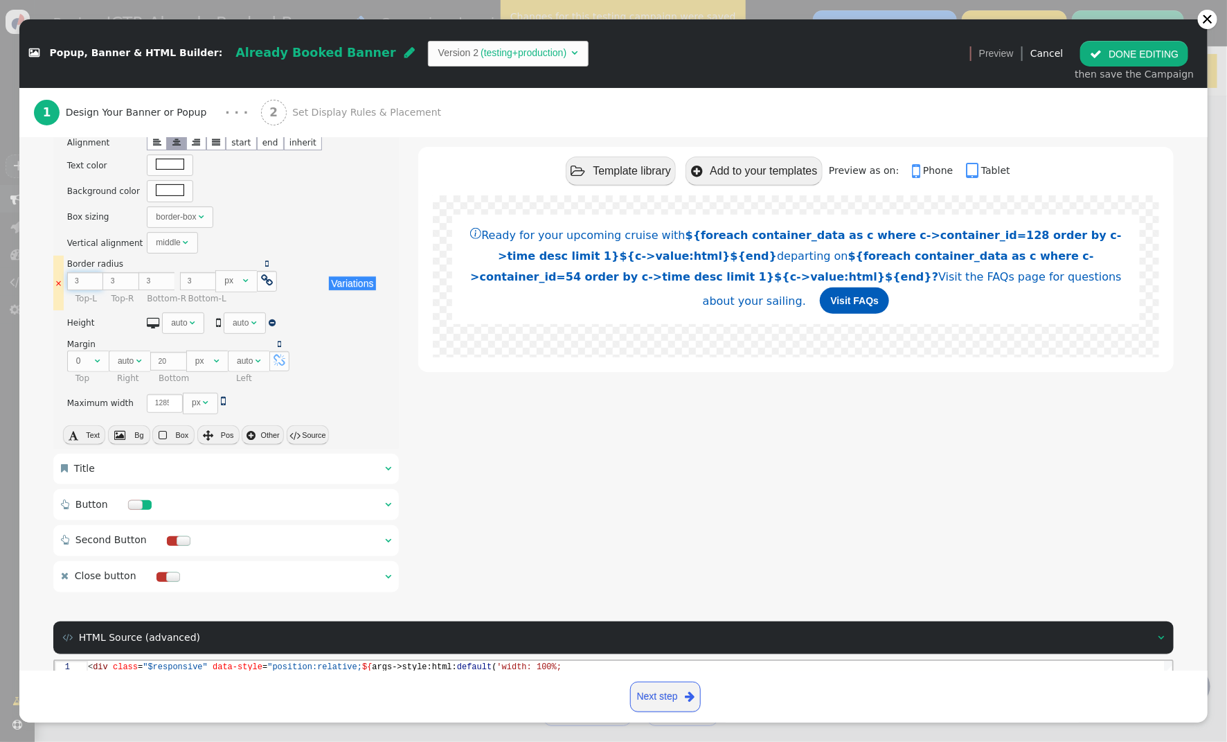
type input "4"
click at [92, 279] on input "4" at bounding box center [85, 281] width 36 height 19
type input "5"
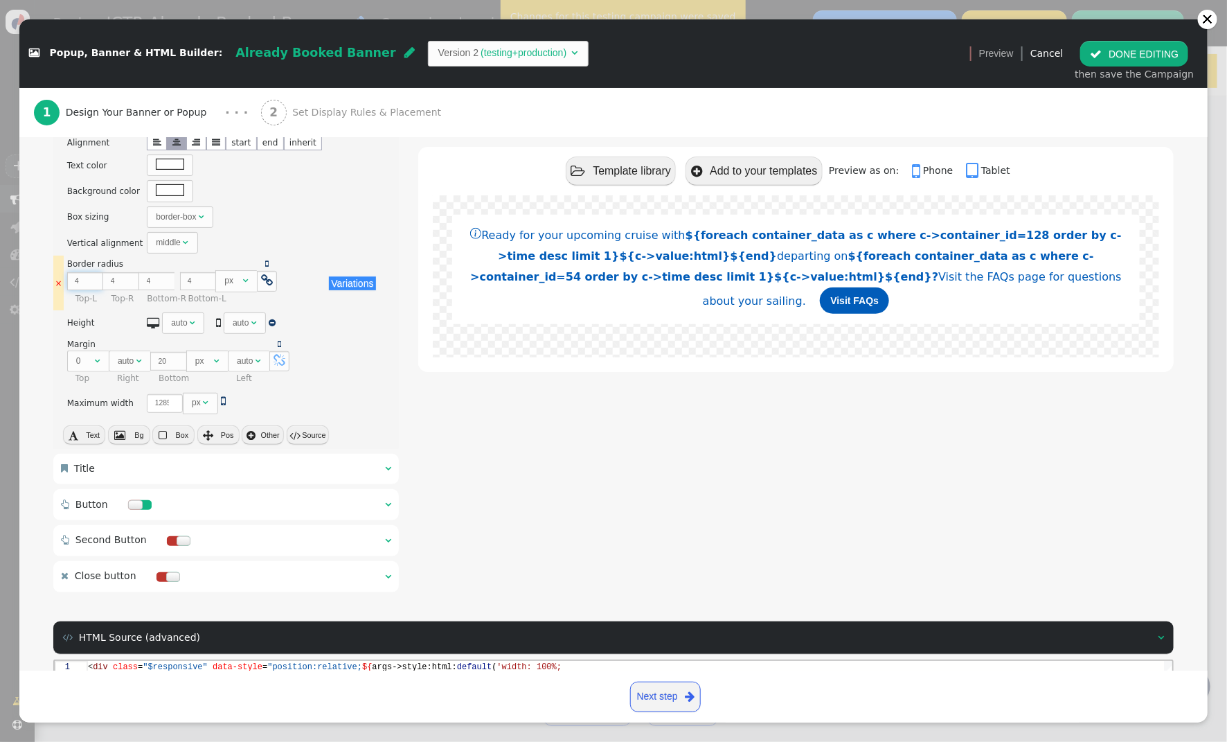
type input "5"
click at [92, 279] on input "5" at bounding box center [85, 281] width 36 height 19
click at [251, 285] on span "px " at bounding box center [236, 280] width 42 height 21
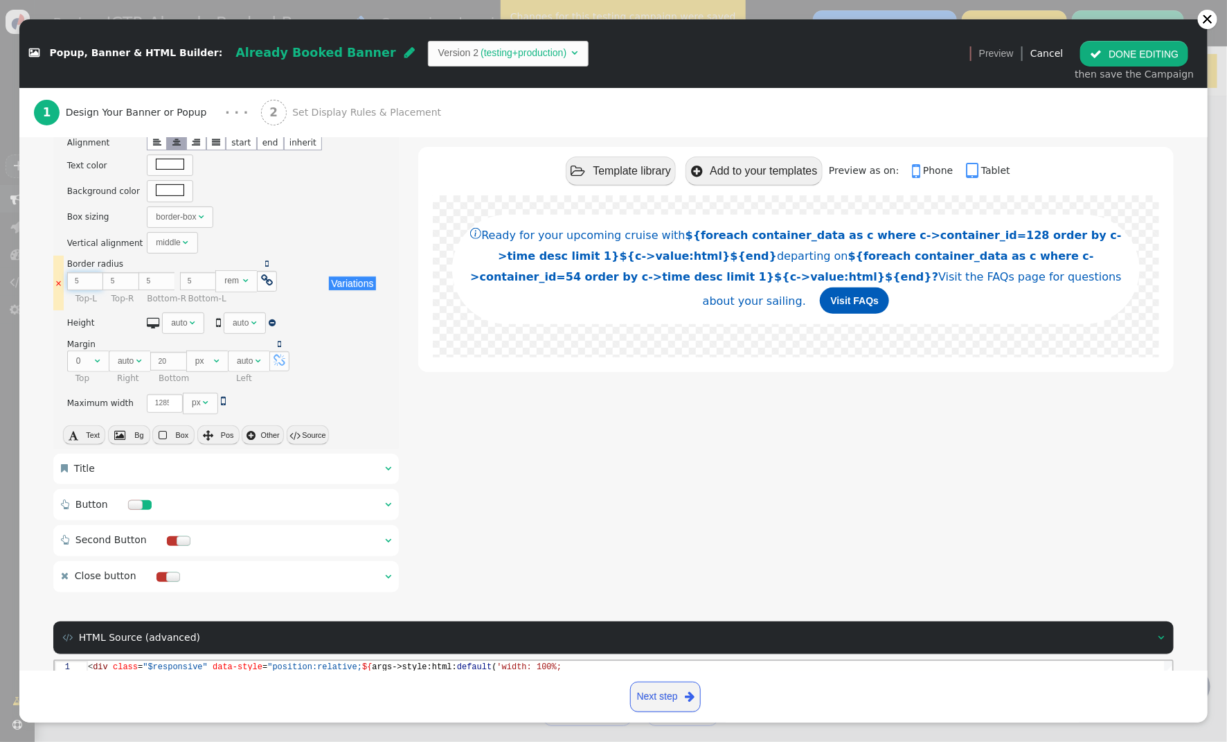
click at [86, 283] on input "5" at bounding box center [85, 281] width 36 height 19
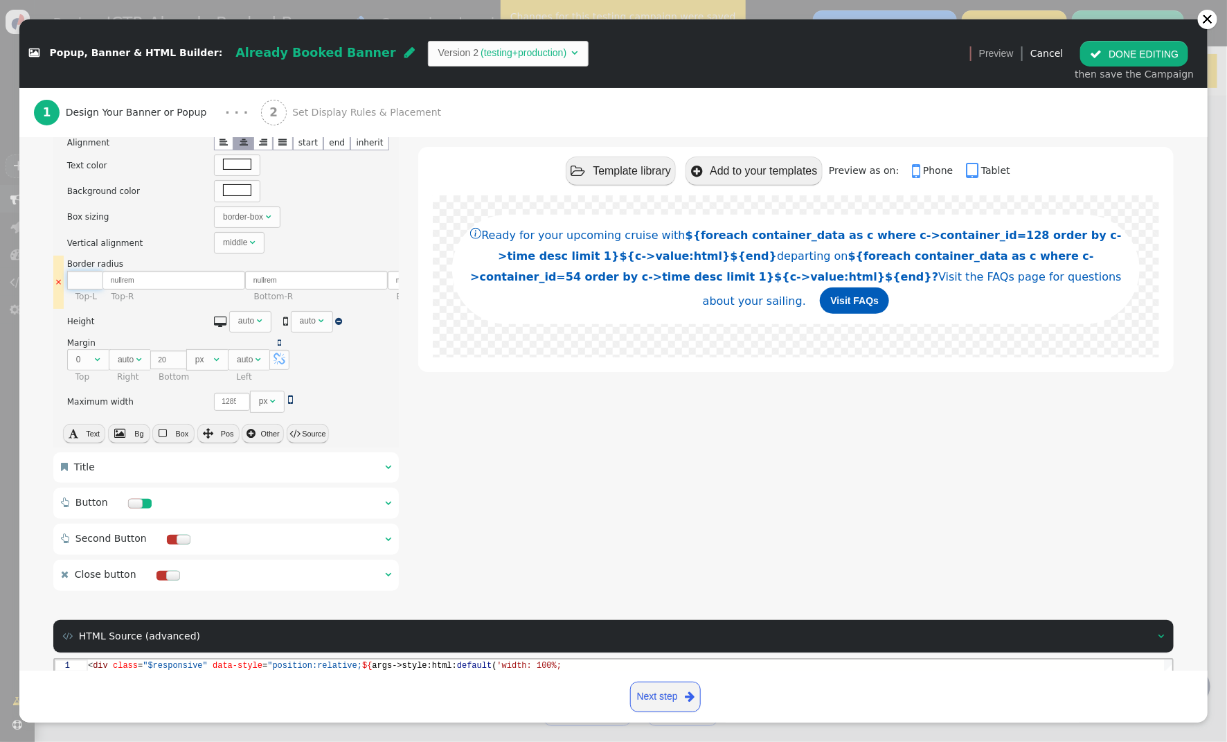
type input ".8"
type input ".8rem"
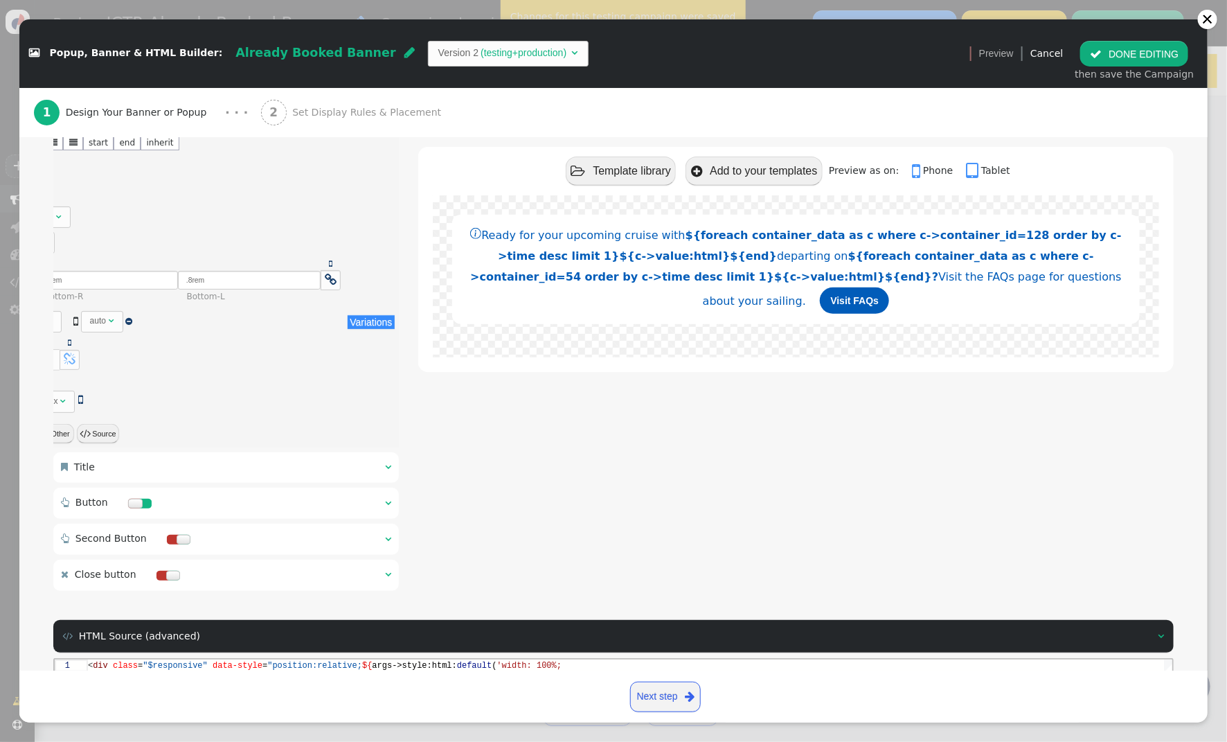
scroll to position [0, 209]
type input ".8"
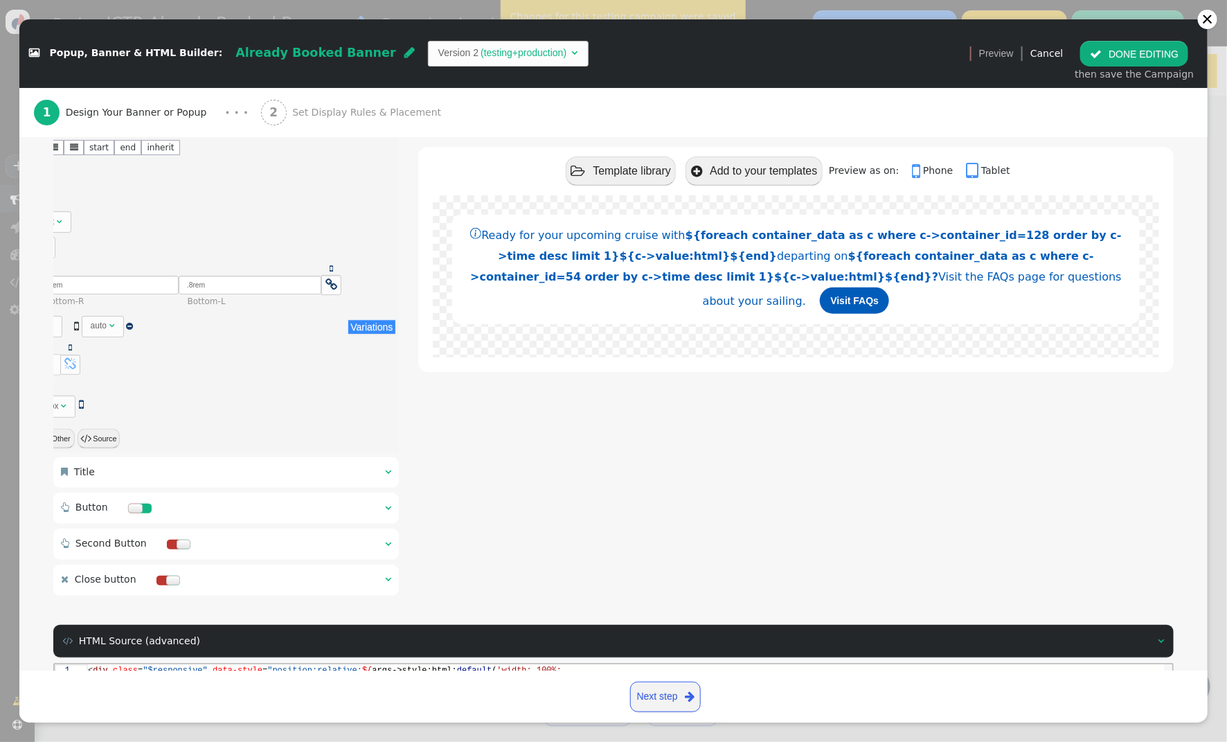
click at [329, 310] on div "There are alternatives. Default value: Border radius    .8 rem   .8rem .8r…" at bounding box center [99, 287] width 483 height 48
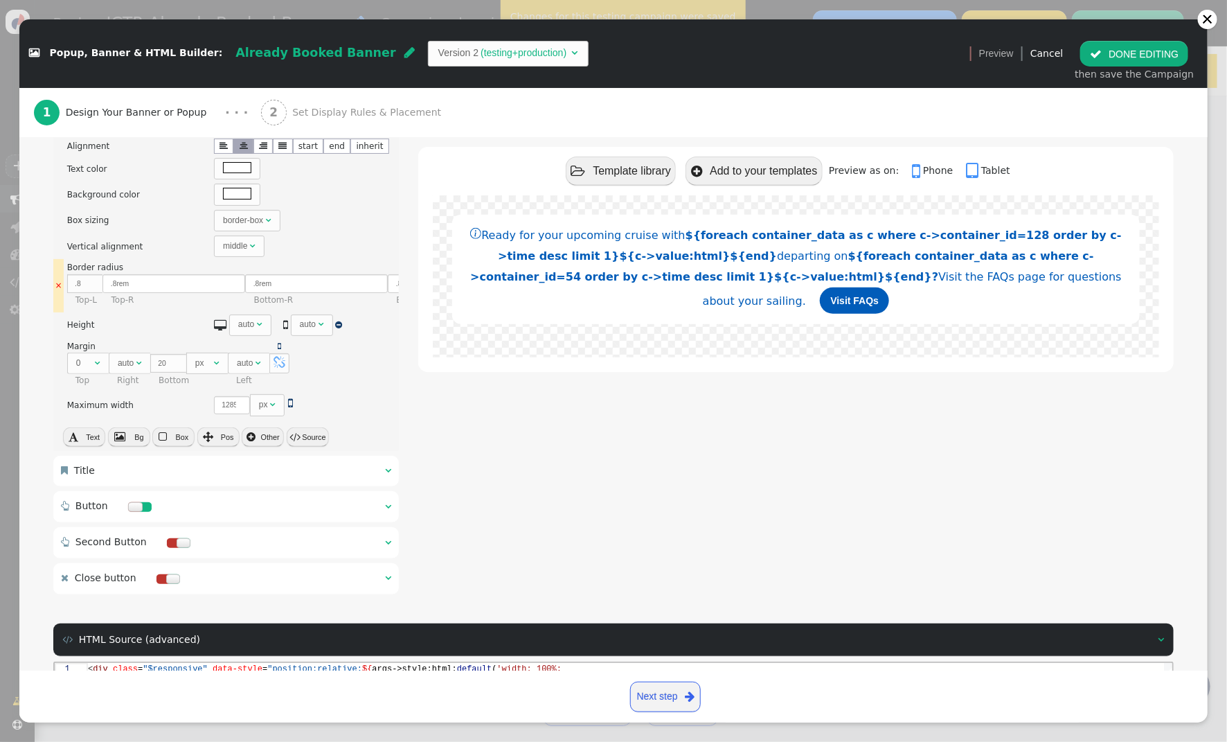
scroll to position [0, 1]
click at [317, 439] on button " Source" at bounding box center [306, 436] width 42 height 19
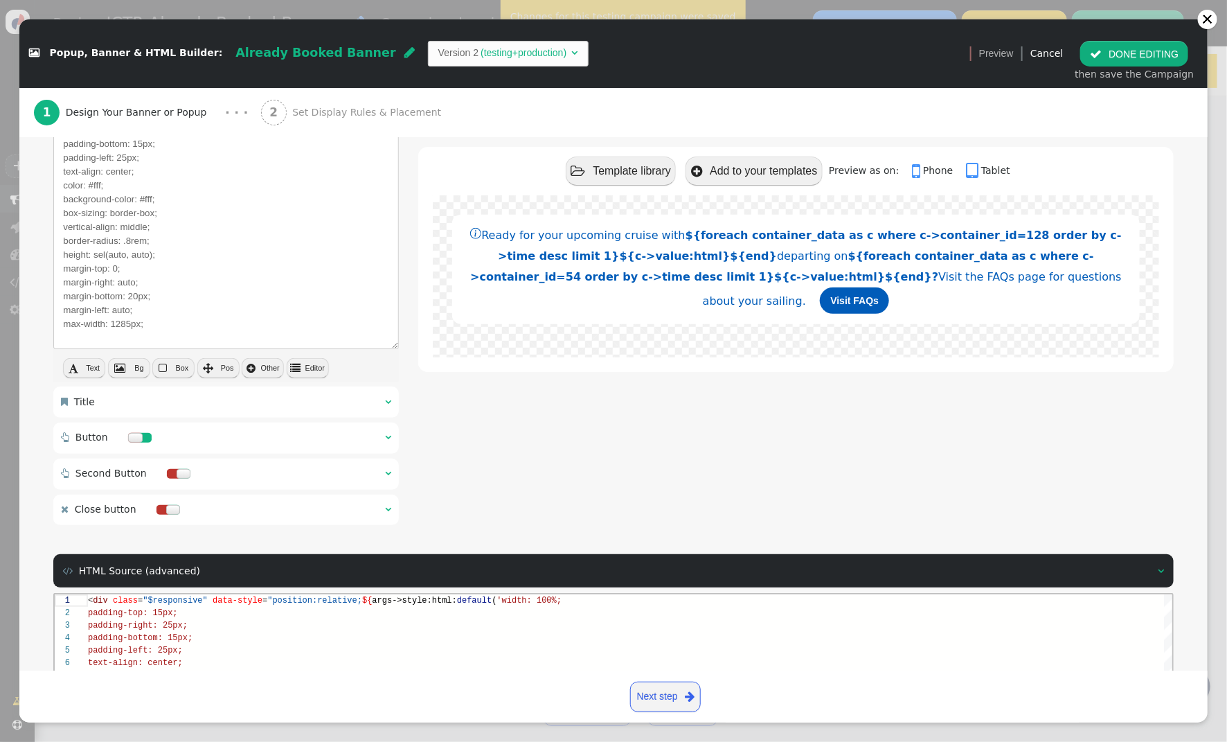
scroll to position [242, 0]
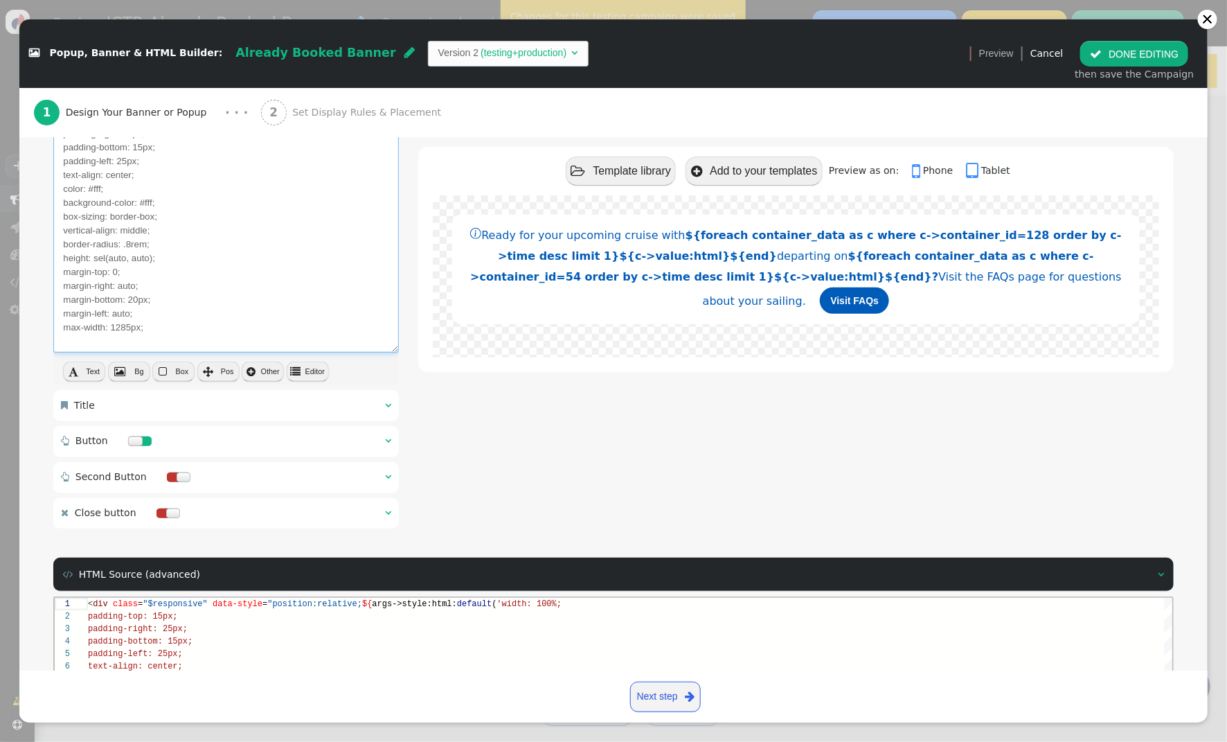
click at [114, 272] on textarea "width: 100%; padding-top: 15px; padding-right: 25px; padding-bottom: 15px; padd…" at bounding box center [226, 224] width 346 height 258
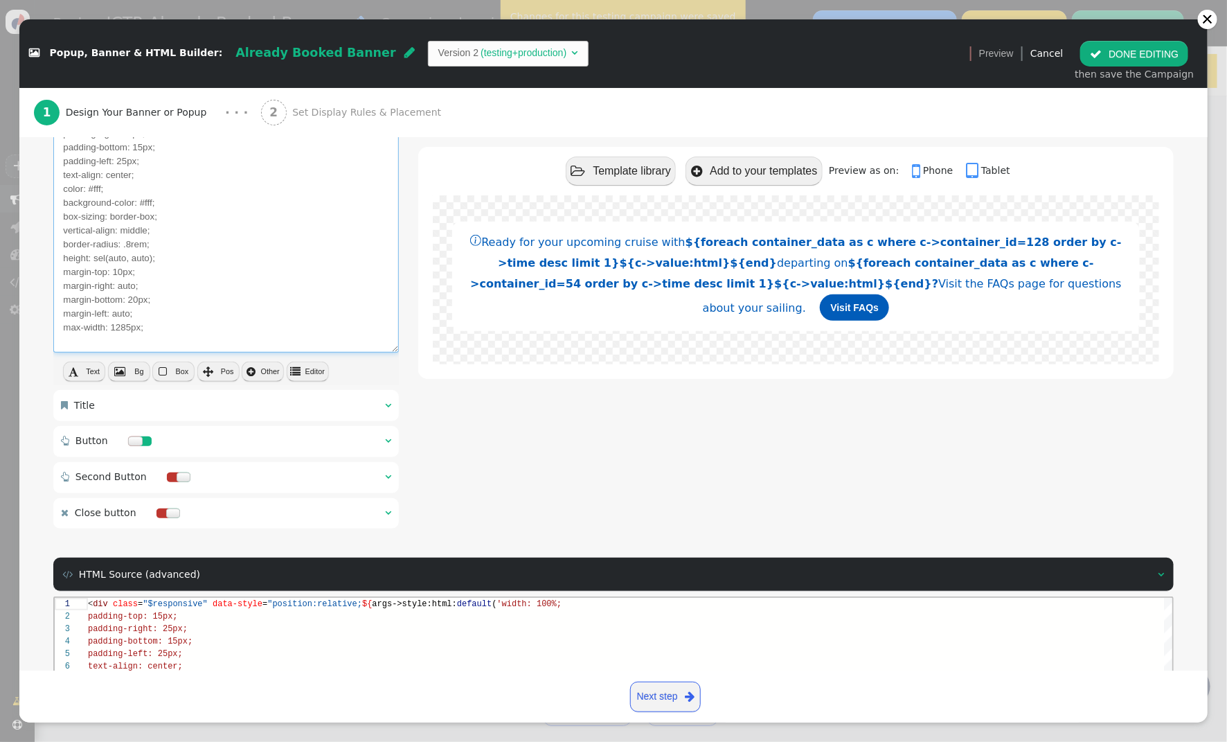
type textarea "width: 100%; padding-top: 15px; padding-right: 25px; padding-bottom: 15px; padd…"
click at [1129, 53] on button " DONE EDITING" at bounding box center [1135, 53] width 108 height 25
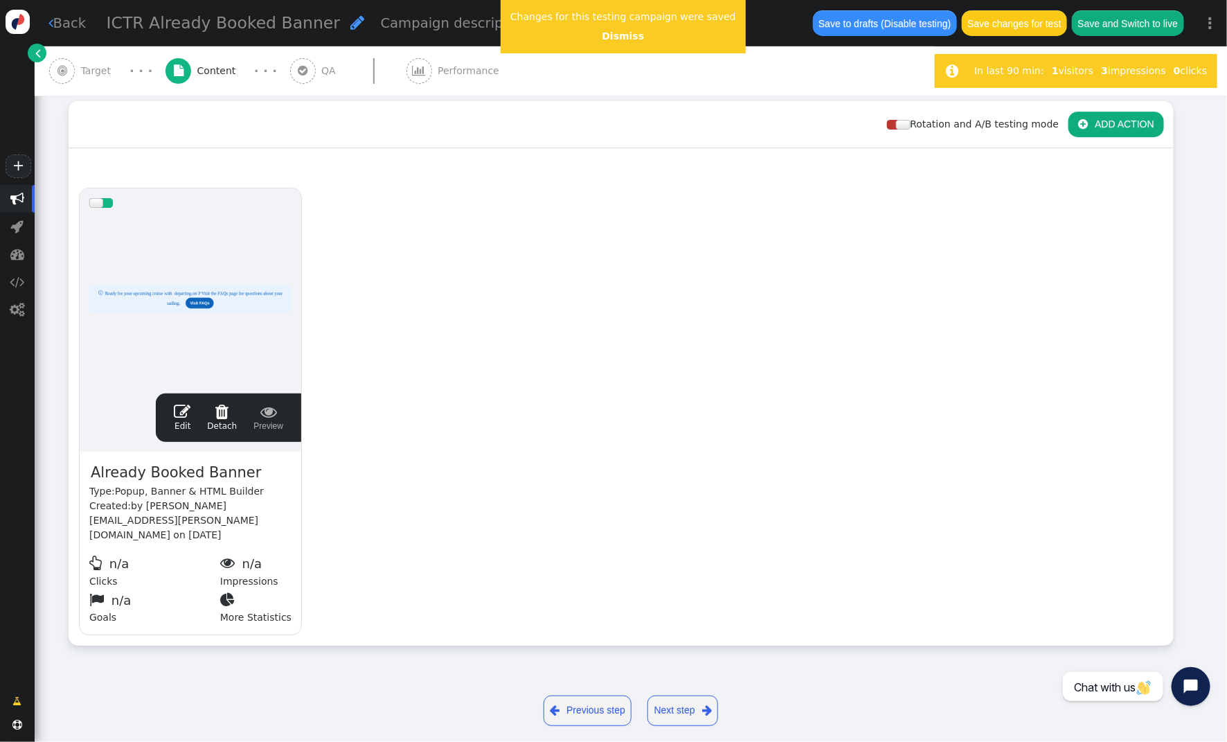
scroll to position [125, 0]
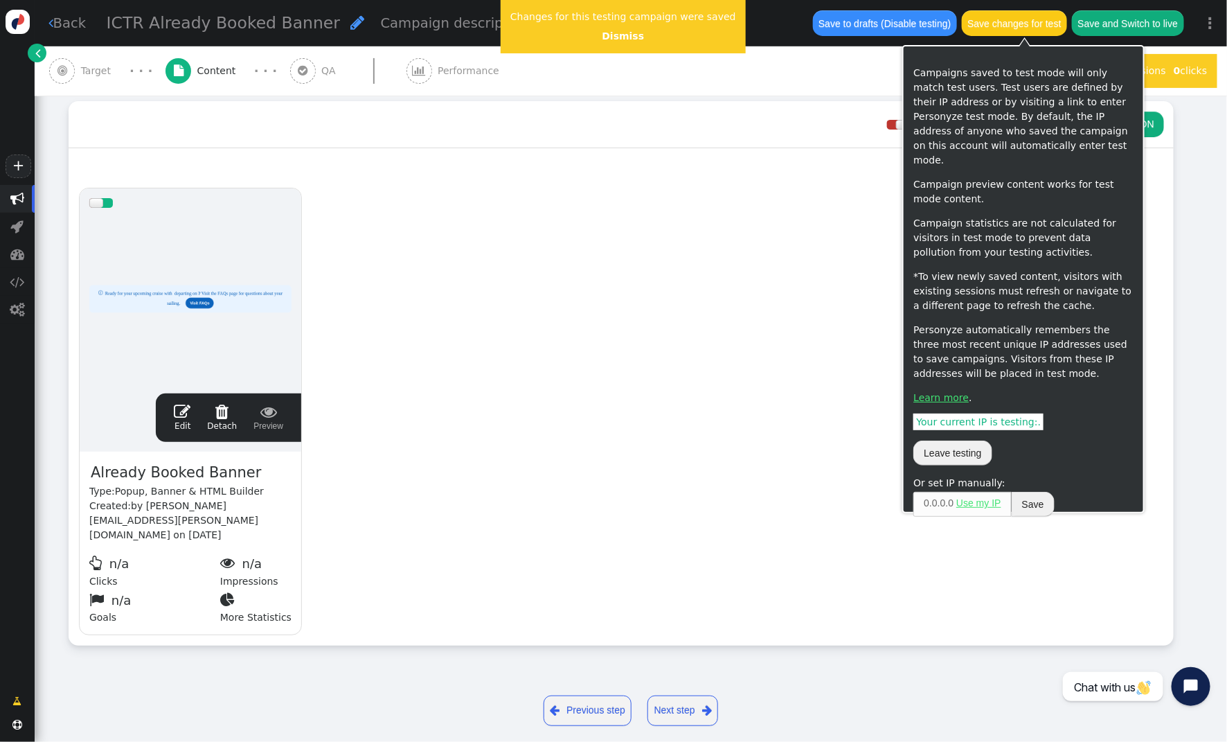
click at [1024, 26] on button "Save changes for test" at bounding box center [1014, 22] width 105 height 25
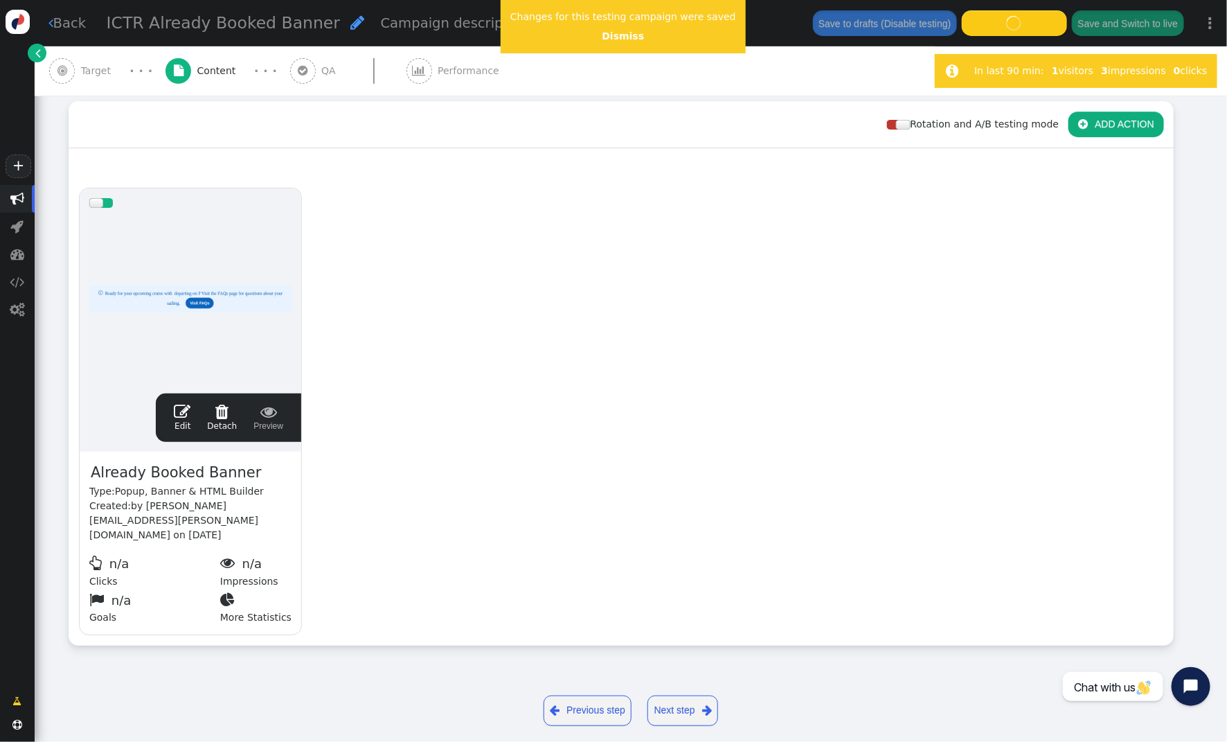
click at [177, 403] on span "" at bounding box center [182, 411] width 17 height 17
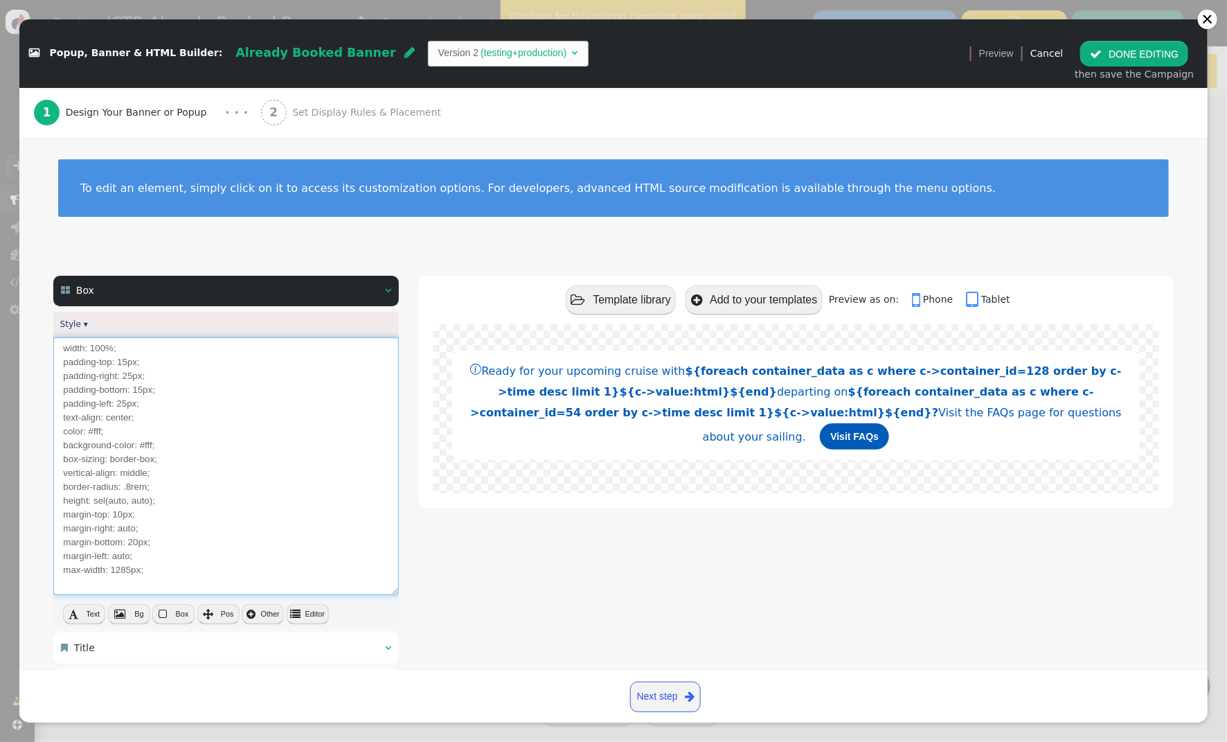
click at [151, 447] on textarea "width: 100%; padding-top: 15px; padding-right: 25px; padding-bottom: 15px; padd…" at bounding box center [226, 466] width 346 height 258
drag, startPoint x: 154, startPoint y: 449, endPoint x: 141, endPoint y: 450, distance: 13.2
click at [141, 450] on textarea "width: 100%; padding-top: 15px; padding-right: 25px; padding-bottom: 15px; padd…" at bounding box center [226, 466] width 346 height 258
paste textarea "E8F3FF"
type textarea "width: 100%; padding-top: 15px; padding-right: 25px; padding-bottom: 15px; padd…"
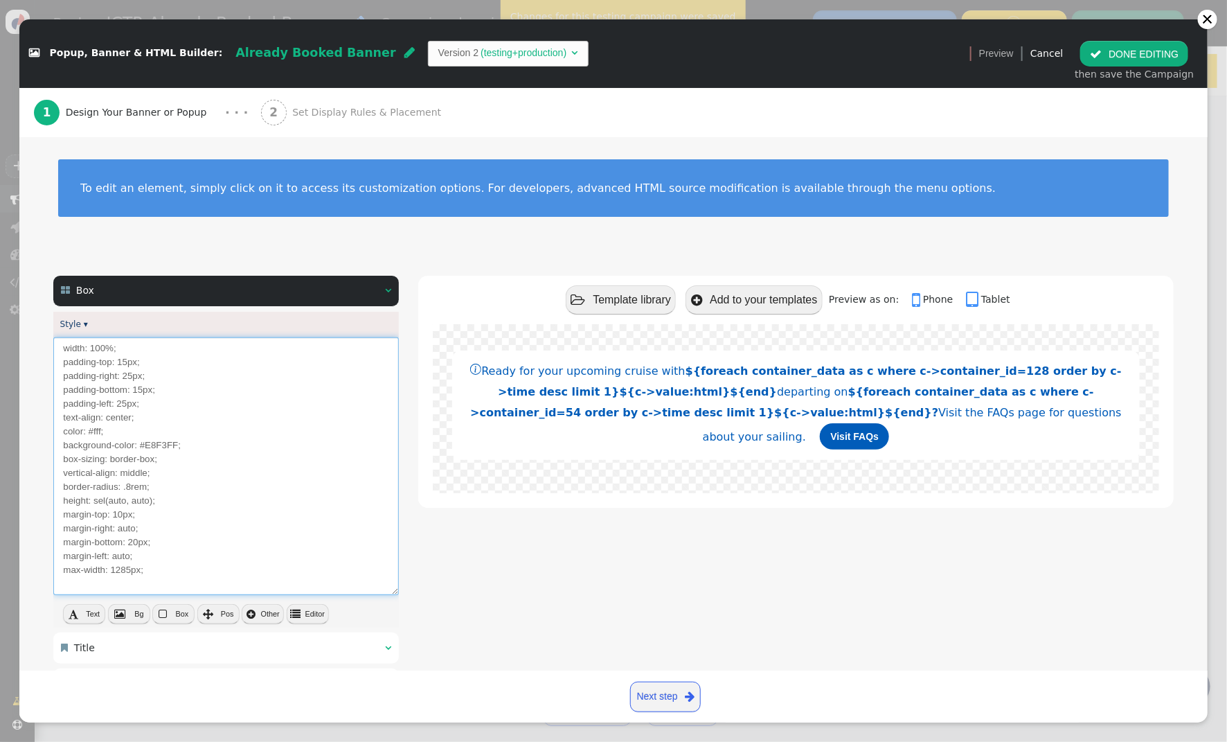
type textarea "<div class="$responsive" data-style="position:relative; ${args->style:html:defa…"
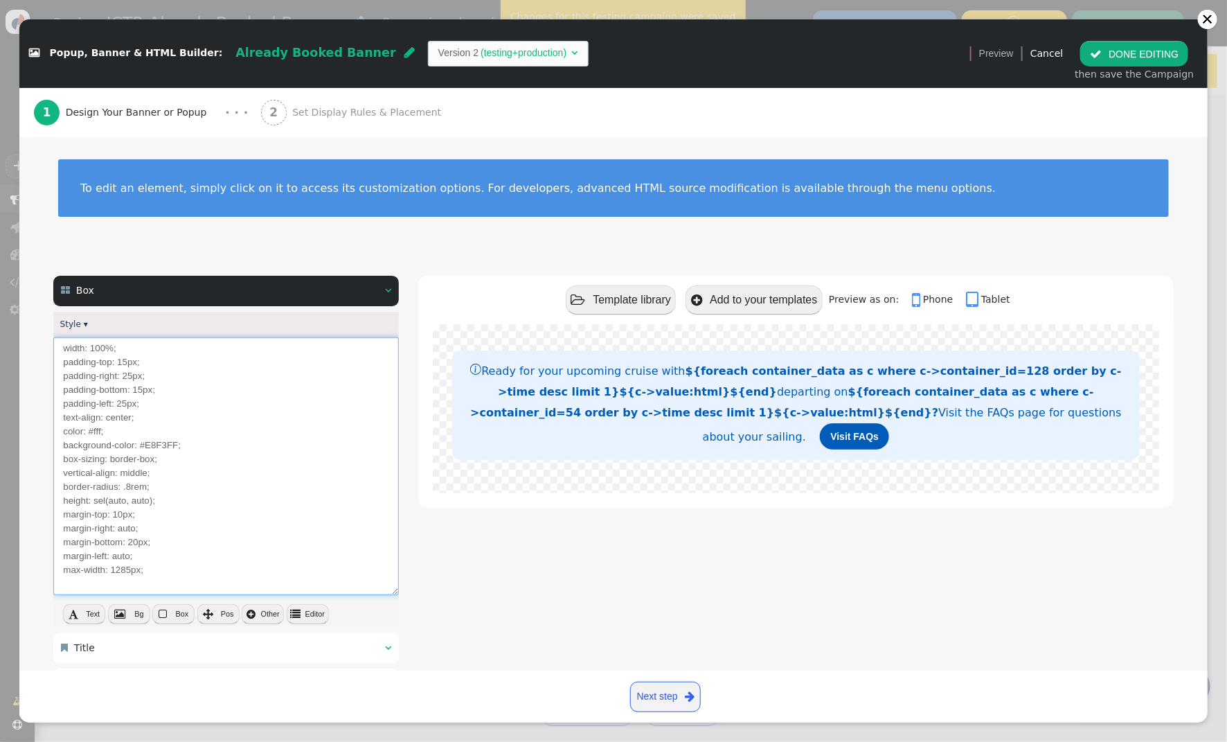
type textarea "width: 100%; padding-top: 15px; padding-right: 25px; padding-bottom: 15px; padd…"
click at [1140, 48] on button " DONE EDITING" at bounding box center [1135, 53] width 108 height 25
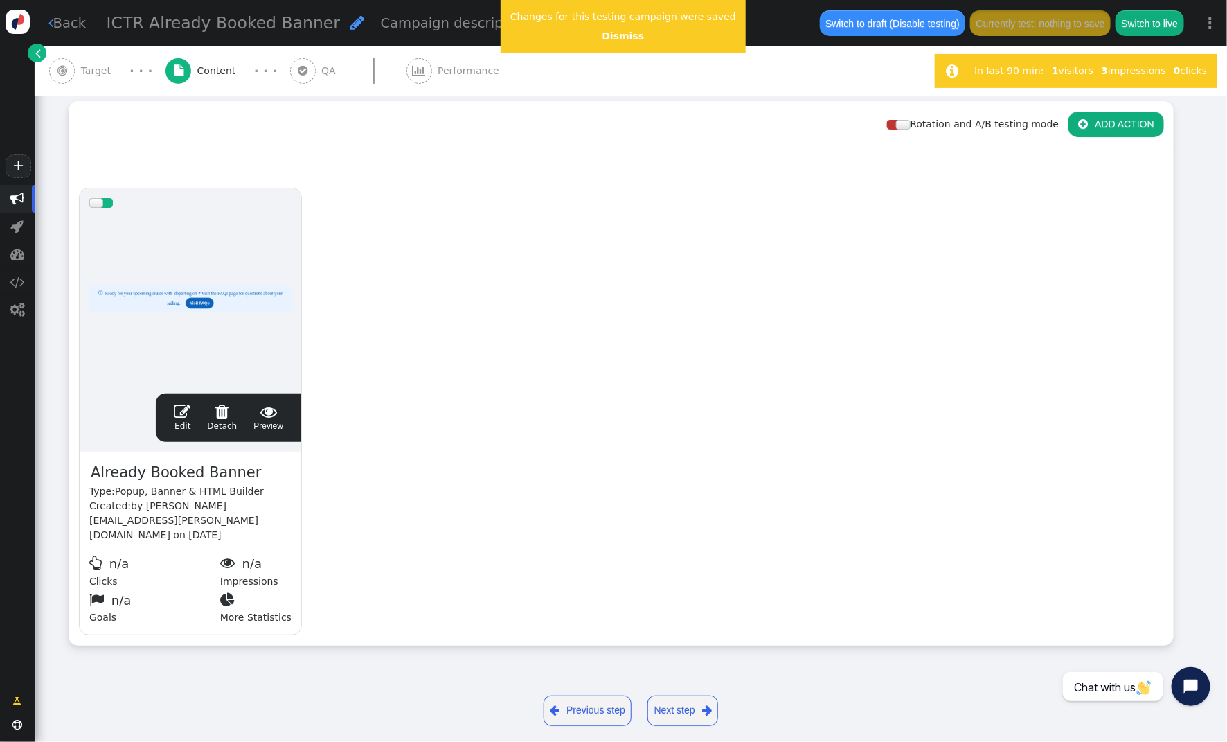
click at [183, 417] on span "" at bounding box center [182, 411] width 17 height 17
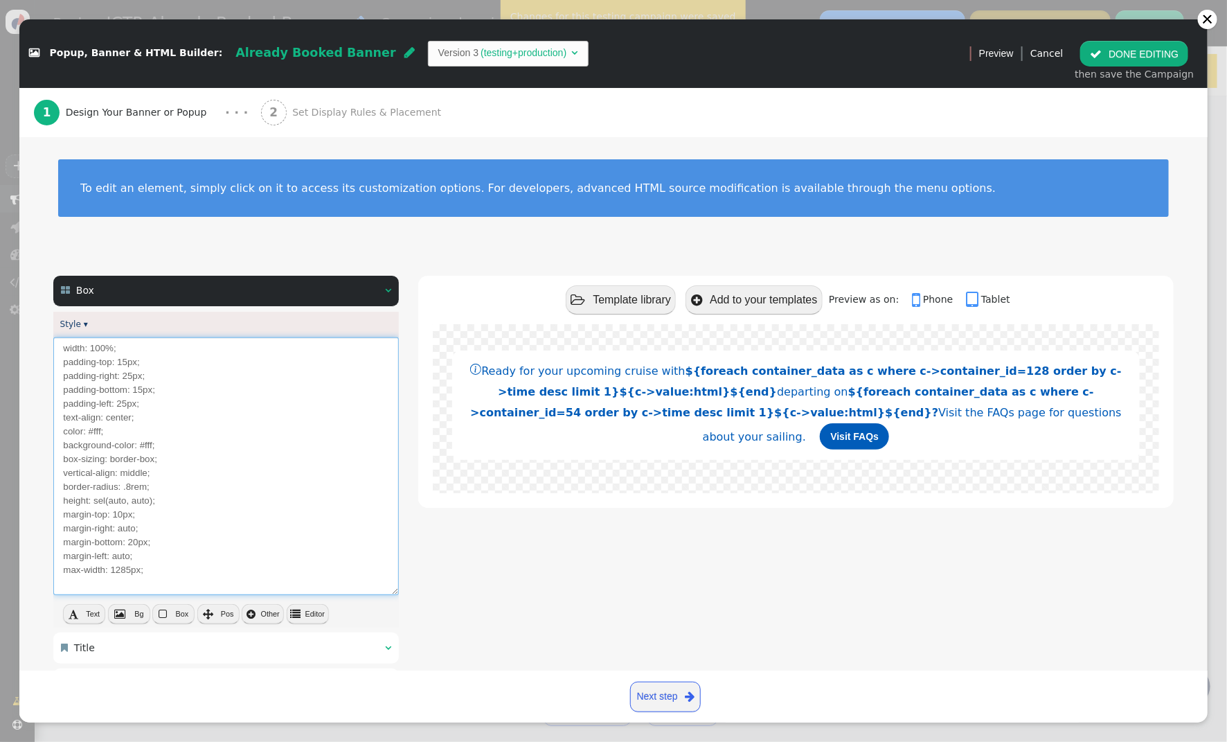
drag, startPoint x: 154, startPoint y: 449, endPoint x: 140, endPoint y: 450, distance: 13.9
click at [140, 449] on textarea "width: 100%; padding-top: 15px; padding-right: 25px; padding-bottom: 15px; padd…" at bounding box center [226, 466] width 346 height 258
paste textarea "E8F3FF"
type textarea "<div class="$responsive" data-style="position:relative; ${args->style:html:defa…"
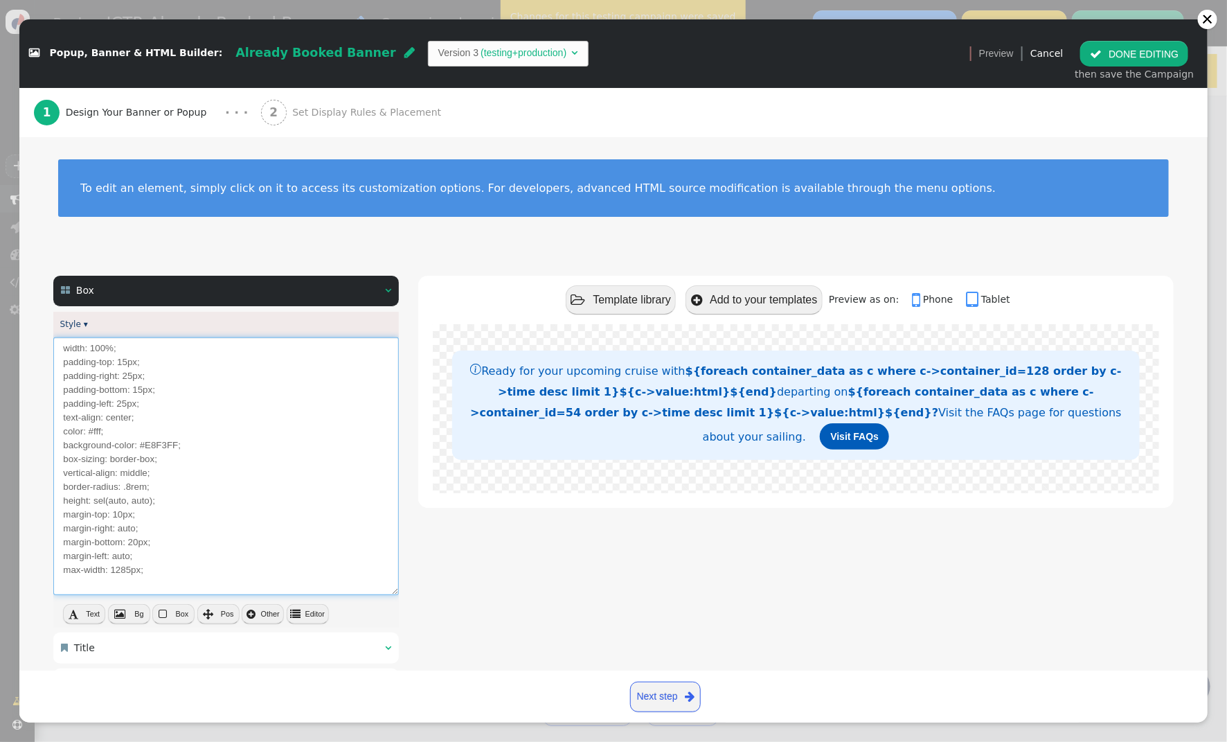
type textarea "width: 100%; padding-top: 15px; padding-right: 25px; padding-bottom: 15px; padd…"
click at [1160, 54] on button " DONE EDITING" at bounding box center [1135, 53] width 108 height 25
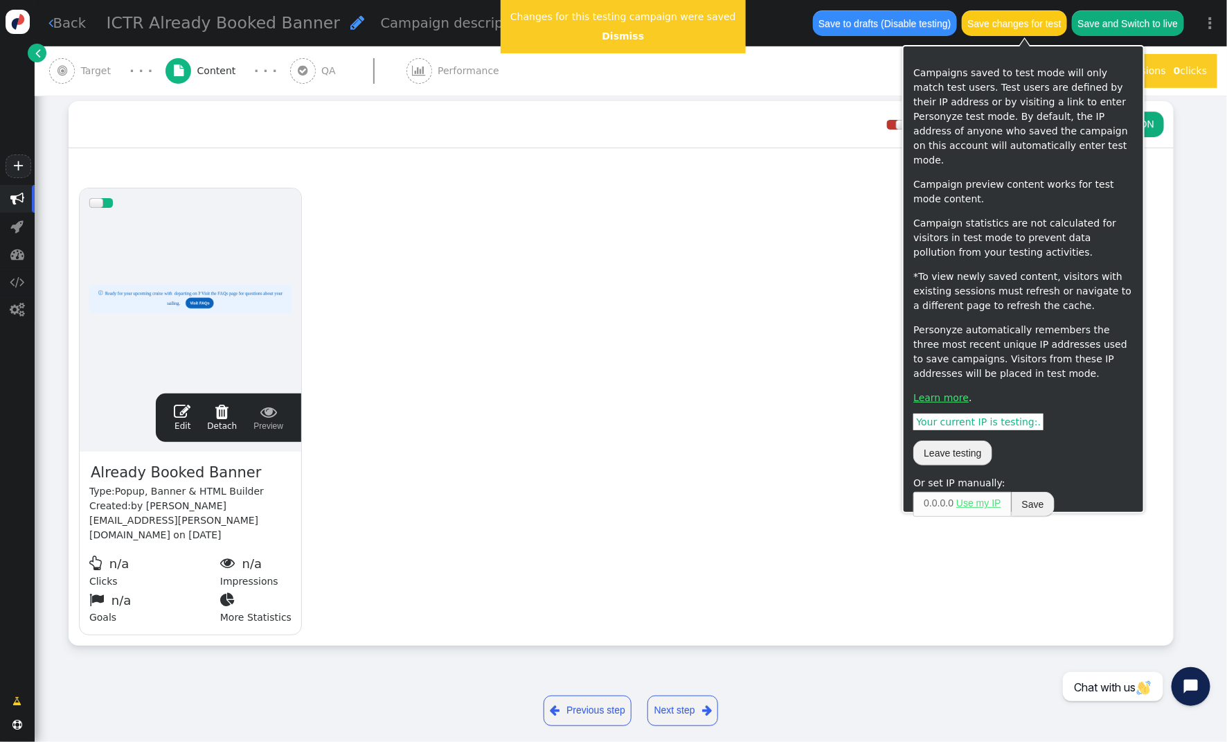
scroll to position [190, 0]
click at [1001, 24] on button "Save changes for test" at bounding box center [1014, 22] width 105 height 25
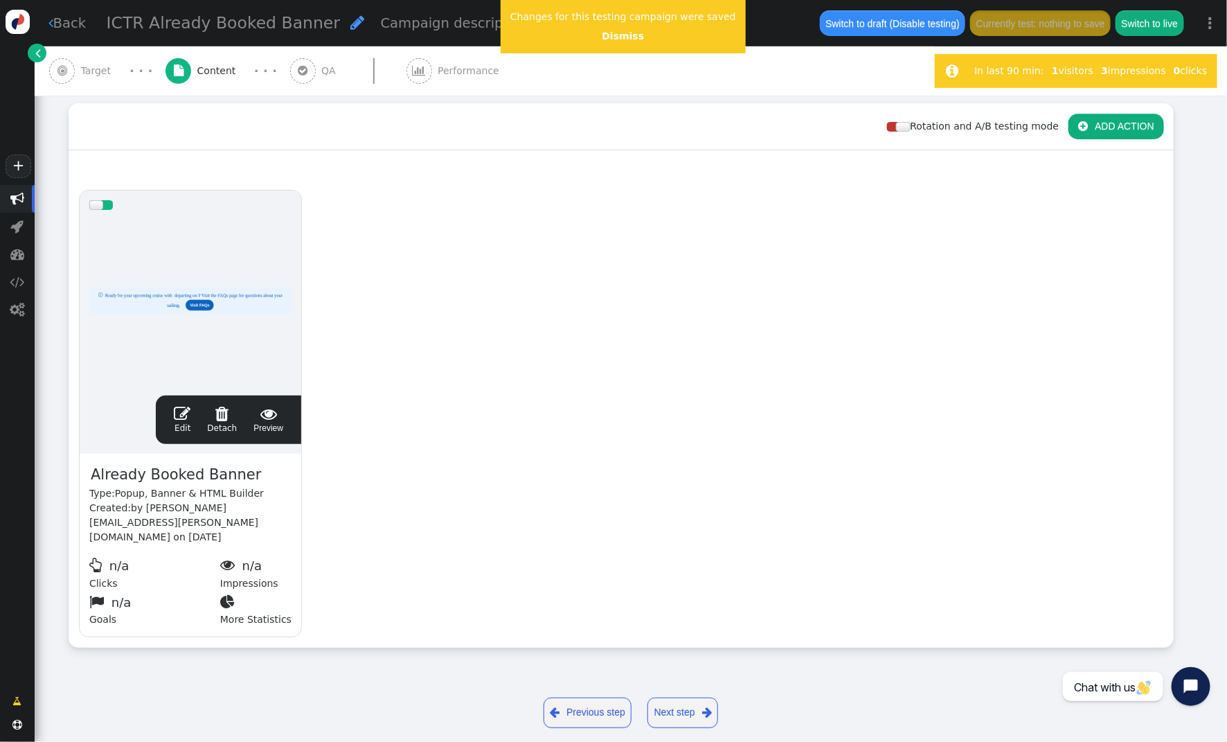
click at [180, 416] on span "" at bounding box center [182, 413] width 17 height 17
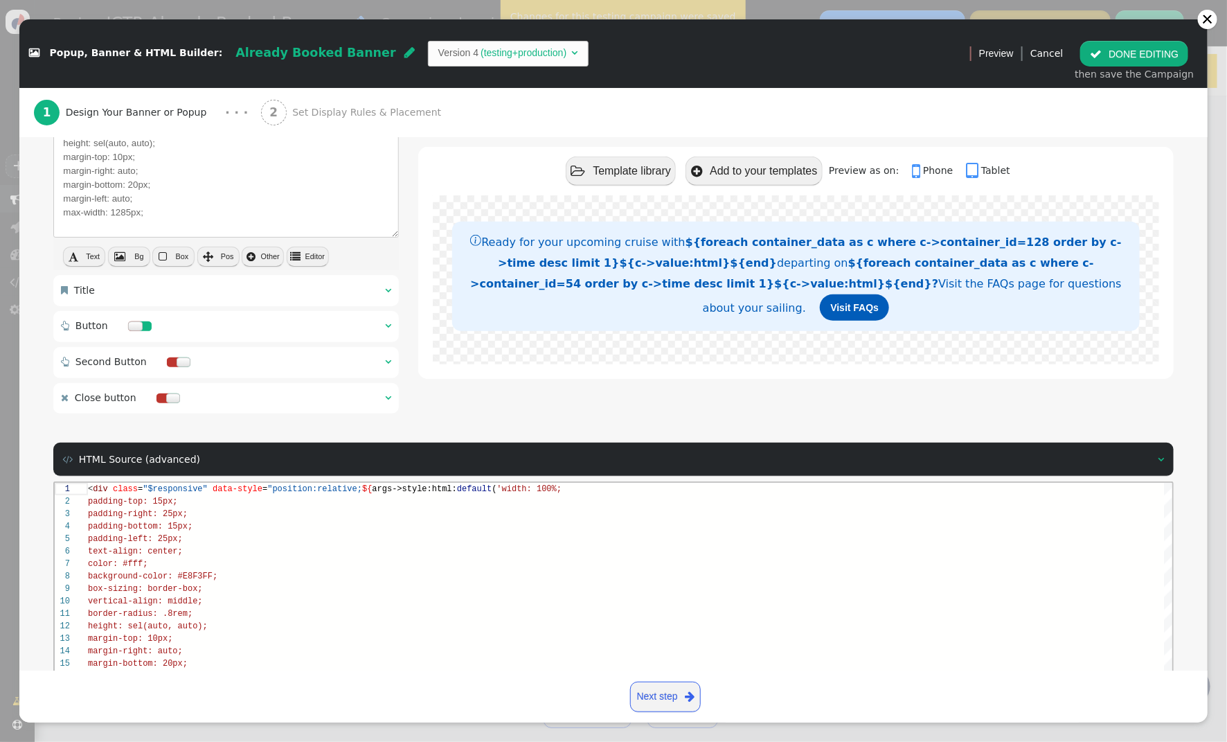
scroll to position [355, 0]
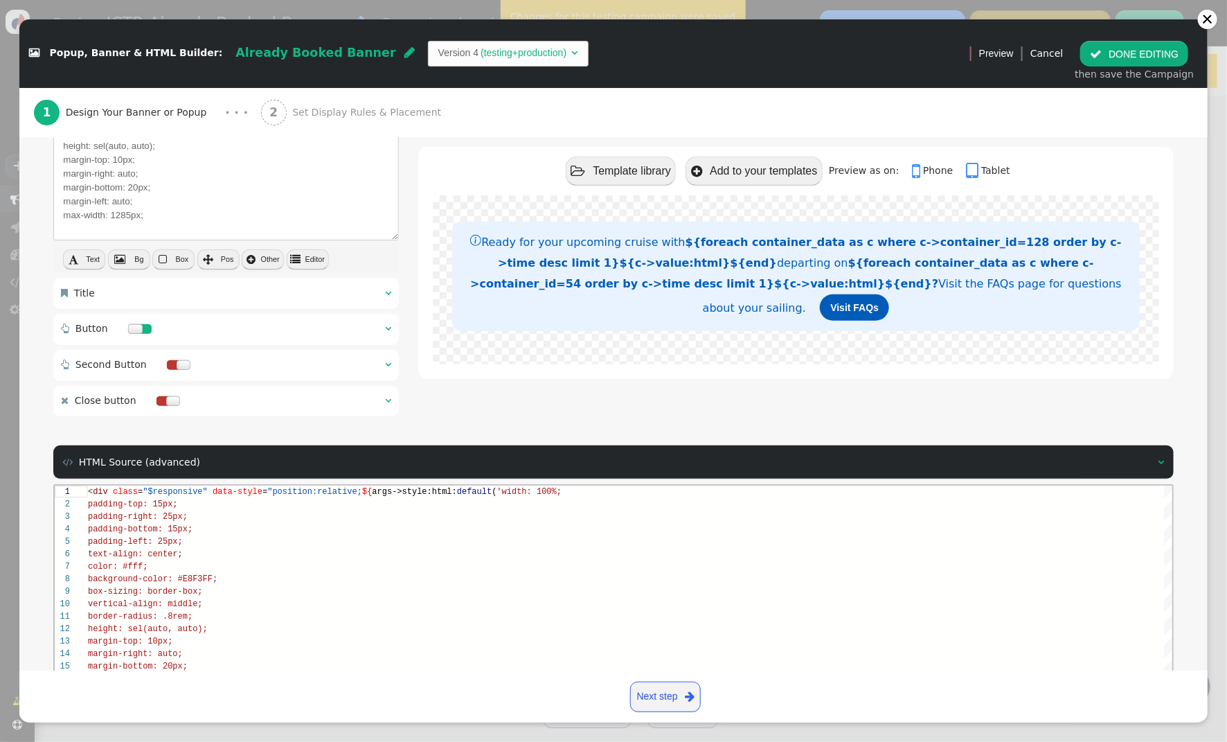
click at [390, 324] on span "" at bounding box center [388, 328] width 6 height 10
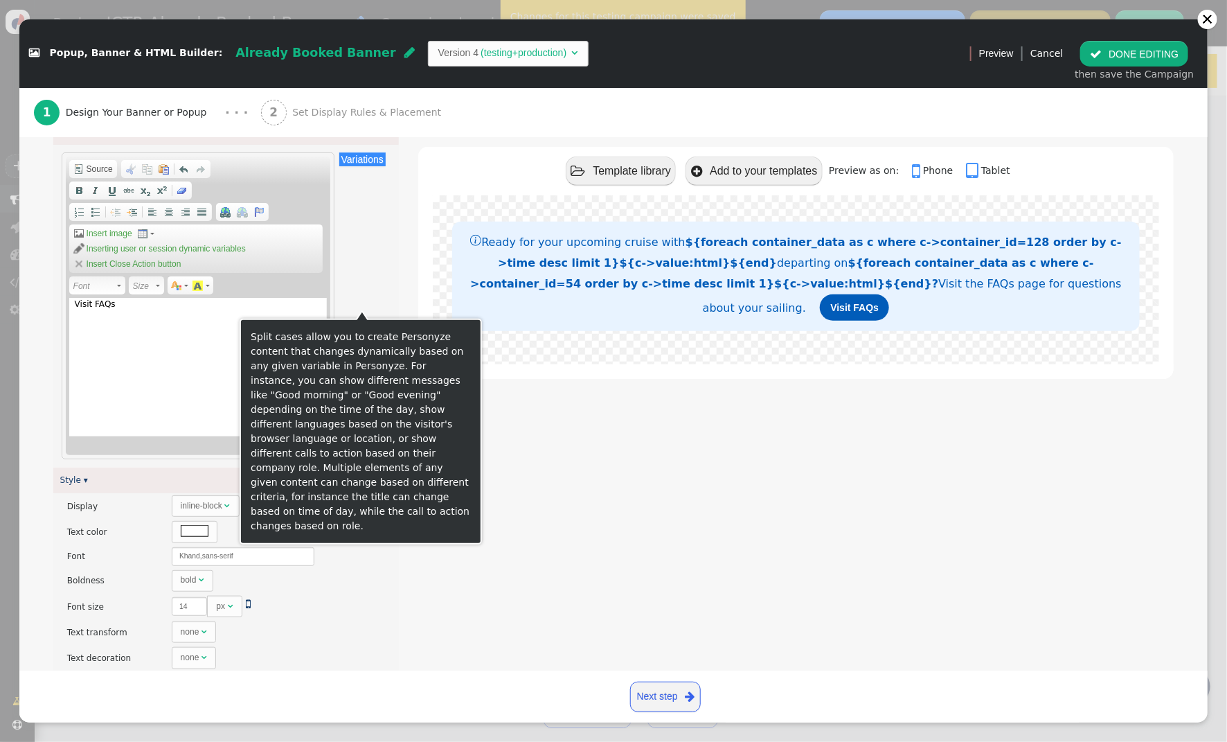
scroll to position [396, 0]
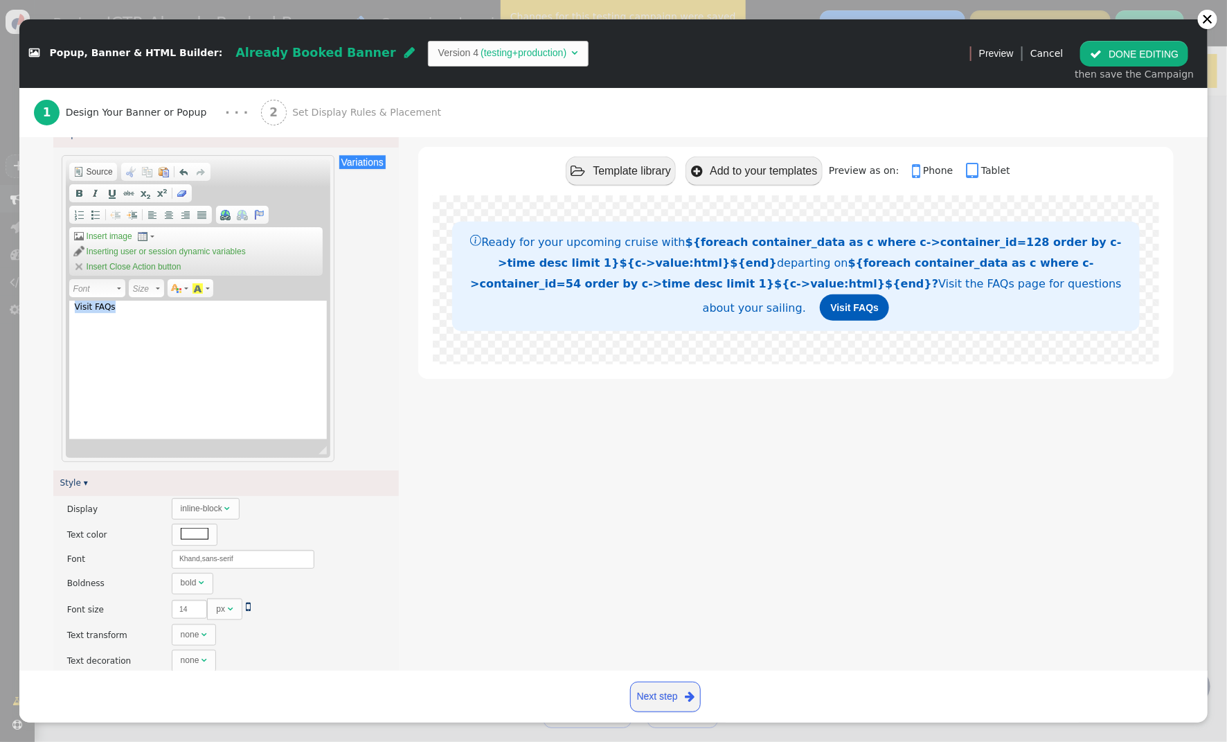
drag, startPoint x: -134, startPoint y: 281, endPoint x: -185, endPoint y: 272, distance: 51.4
click at [0, 272] on html "+  Campaigns  Realtime Visitors  Dashboard  Tracker Settings  Settings  …" at bounding box center [613, 371] width 1227 height 742
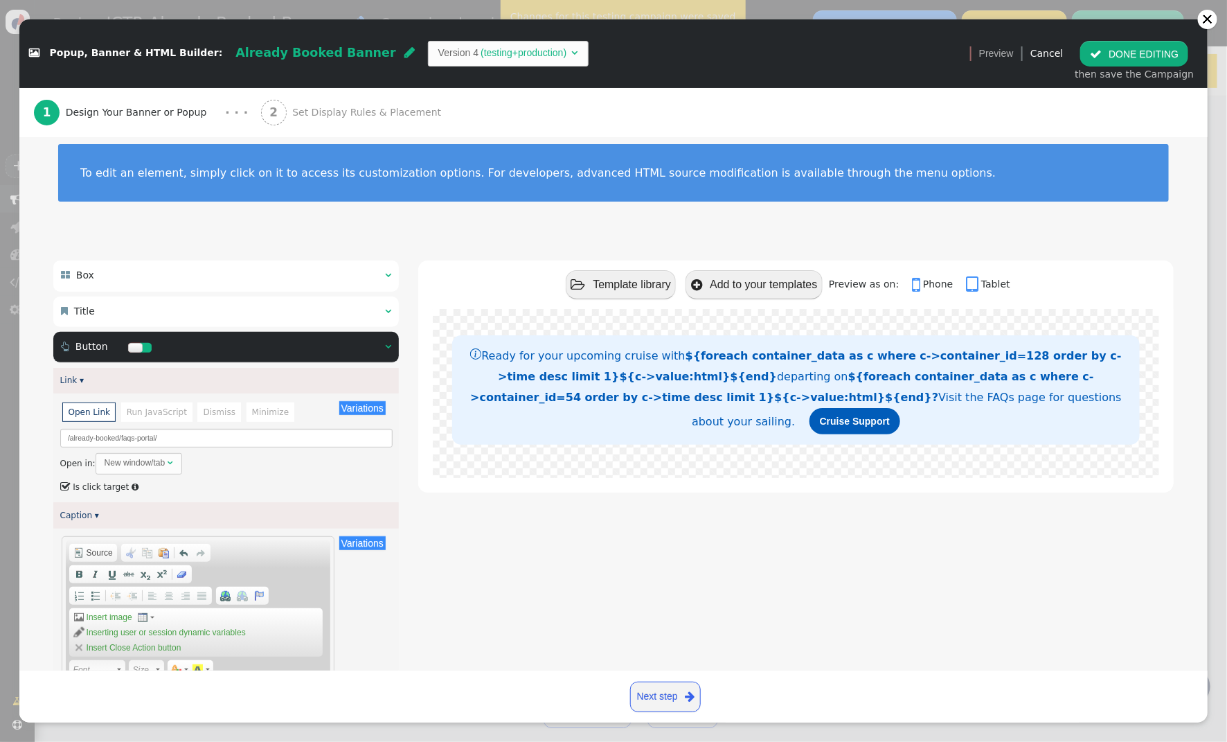
scroll to position [10, 0]
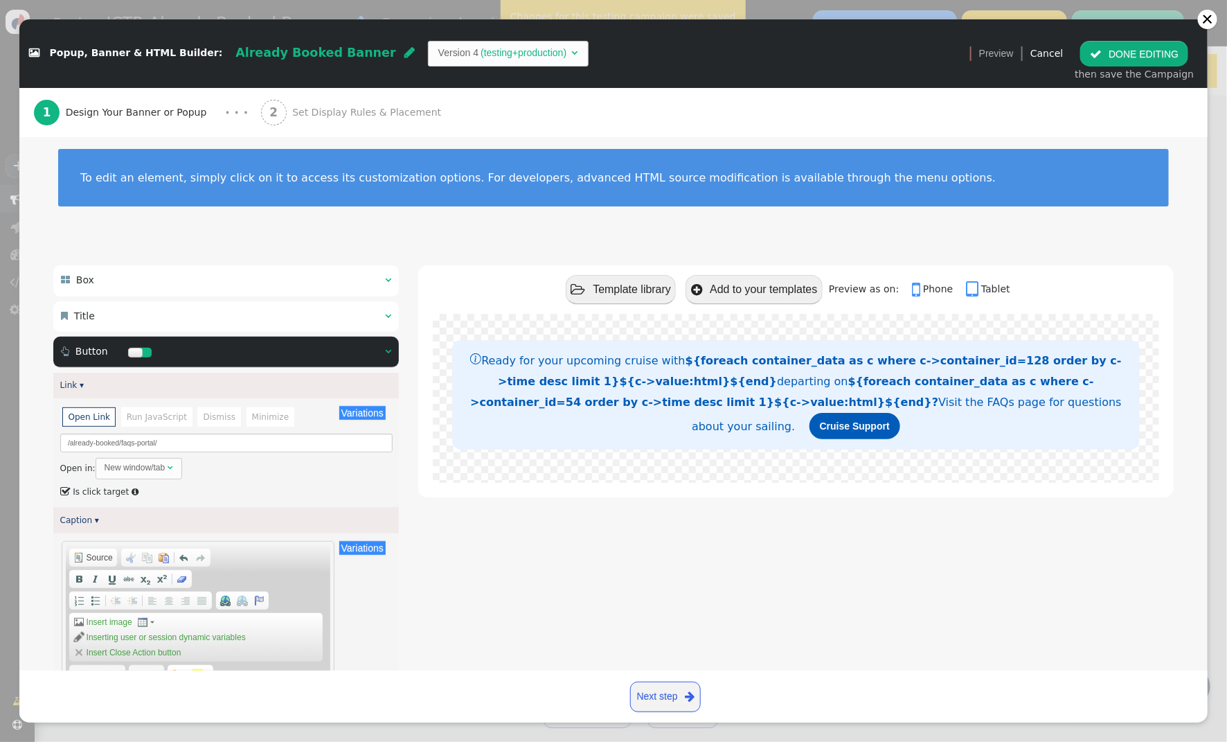
click at [389, 319] on span "" at bounding box center [388, 316] width 6 height 10
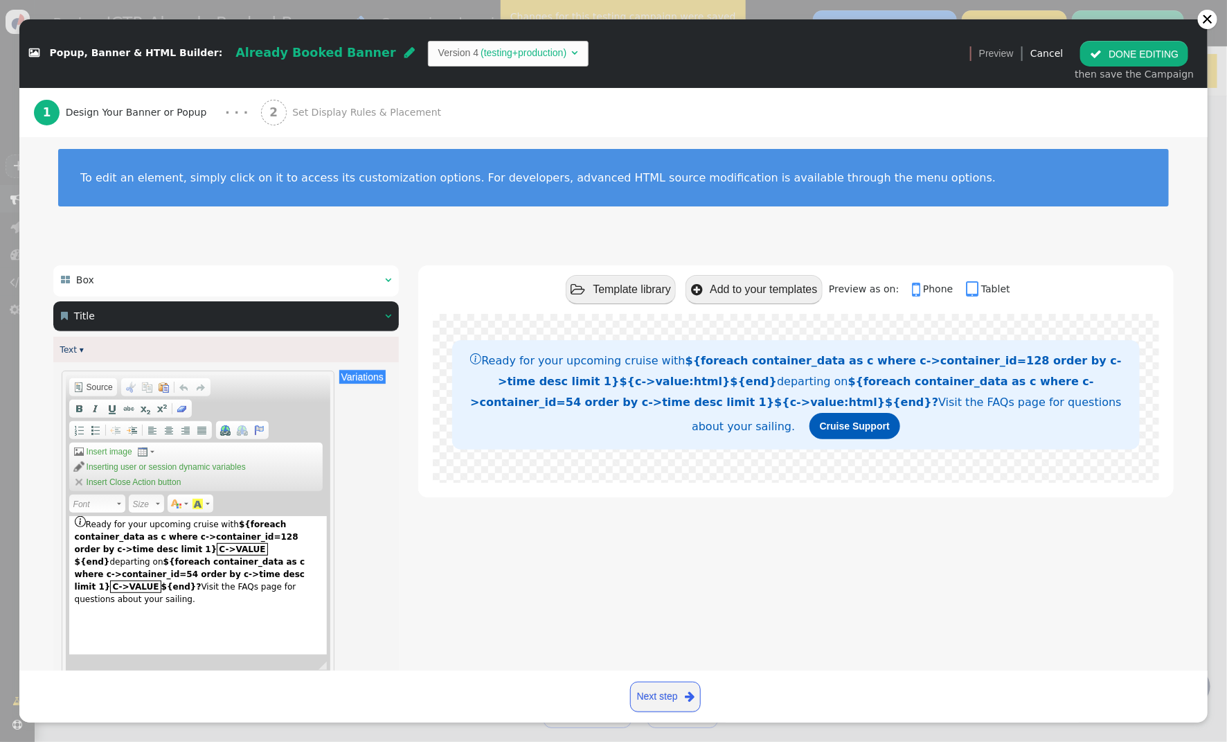
drag, startPoint x: 250, startPoint y: 587, endPoint x: 15, endPoint y: 583, distance: 234.9
click at [15, 583] on div " Popup, Banner & HTML Builder: Already Booked Banner  Version 4 (testing+prod…" at bounding box center [613, 371] width 1227 height 742
drag, startPoint x: 282, startPoint y: 572, endPoint x: 310, endPoint y: 586, distance: 31.0
click at [310, 586] on div "Ready for your upcoming cruise with ${foreach container_data as c where c->cont…" at bounding box center [198, 585] width 258 height 139
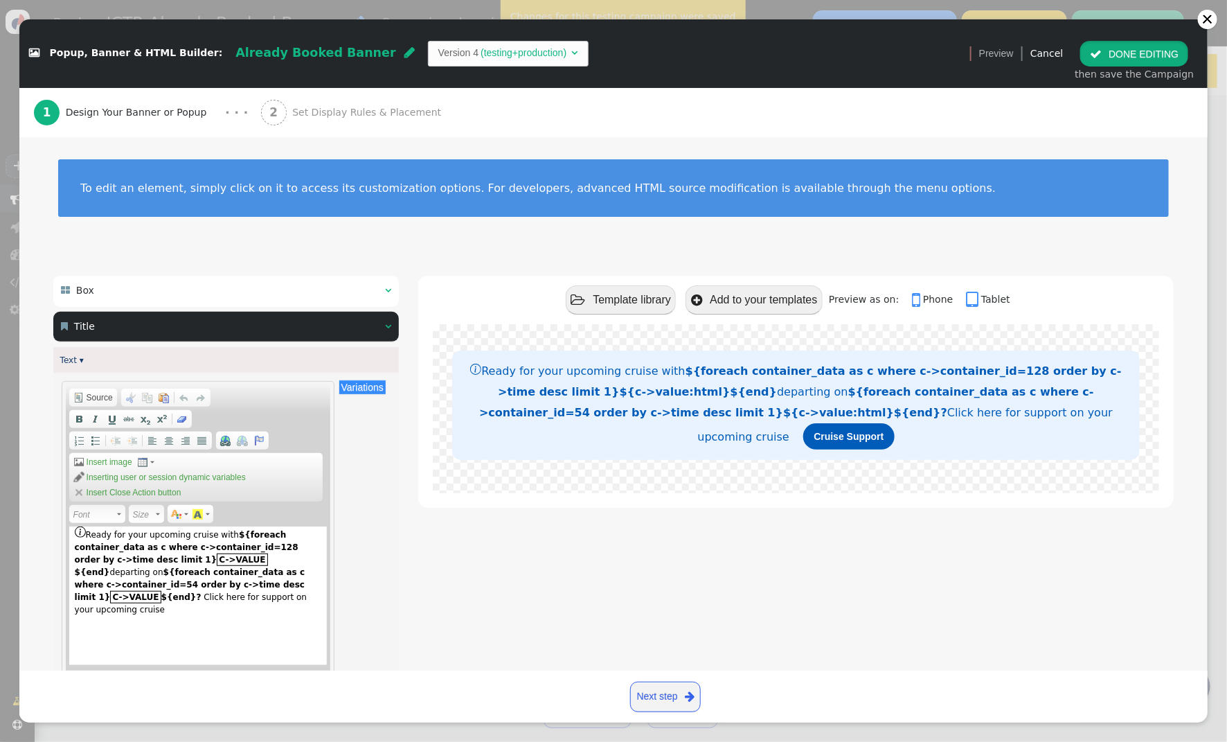
click at [1127, 58] on button " DONE EDITING" at bounding box center [1135, 53] width 108 height 25
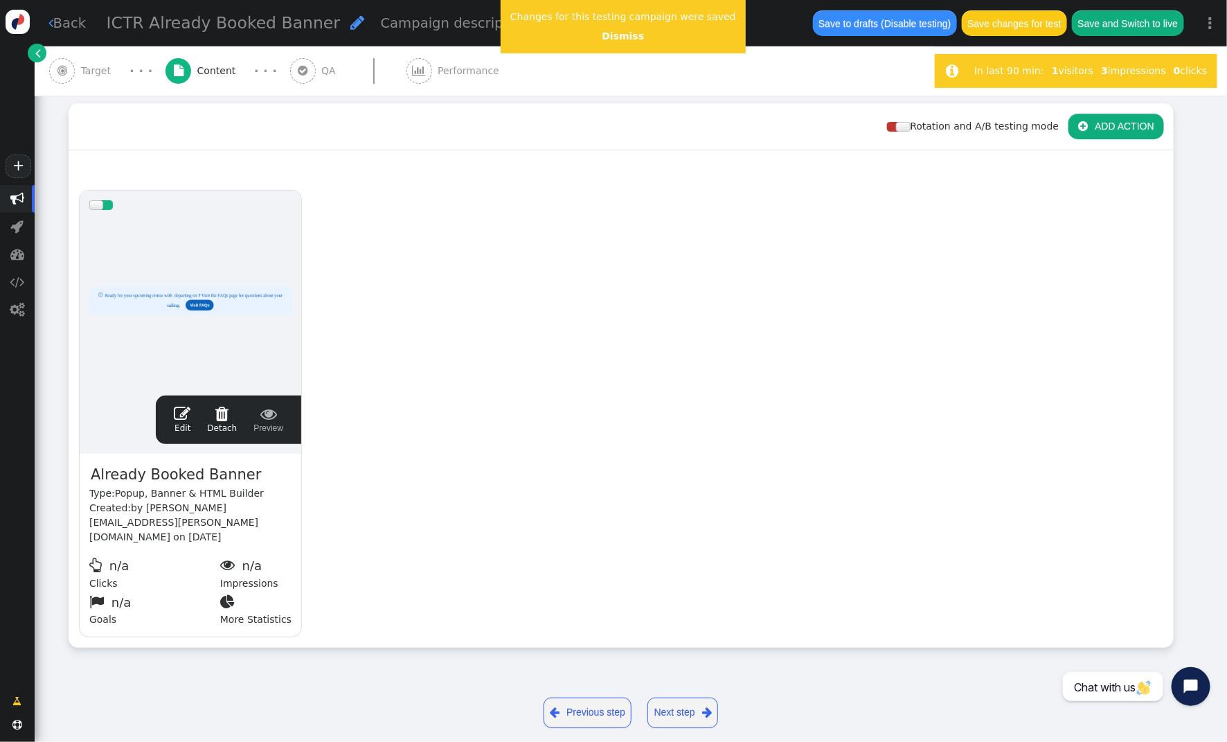
scroll to position [125, 0]
click at [178, 416] on span "" at bounding box center [182, 413] width 17 height 17
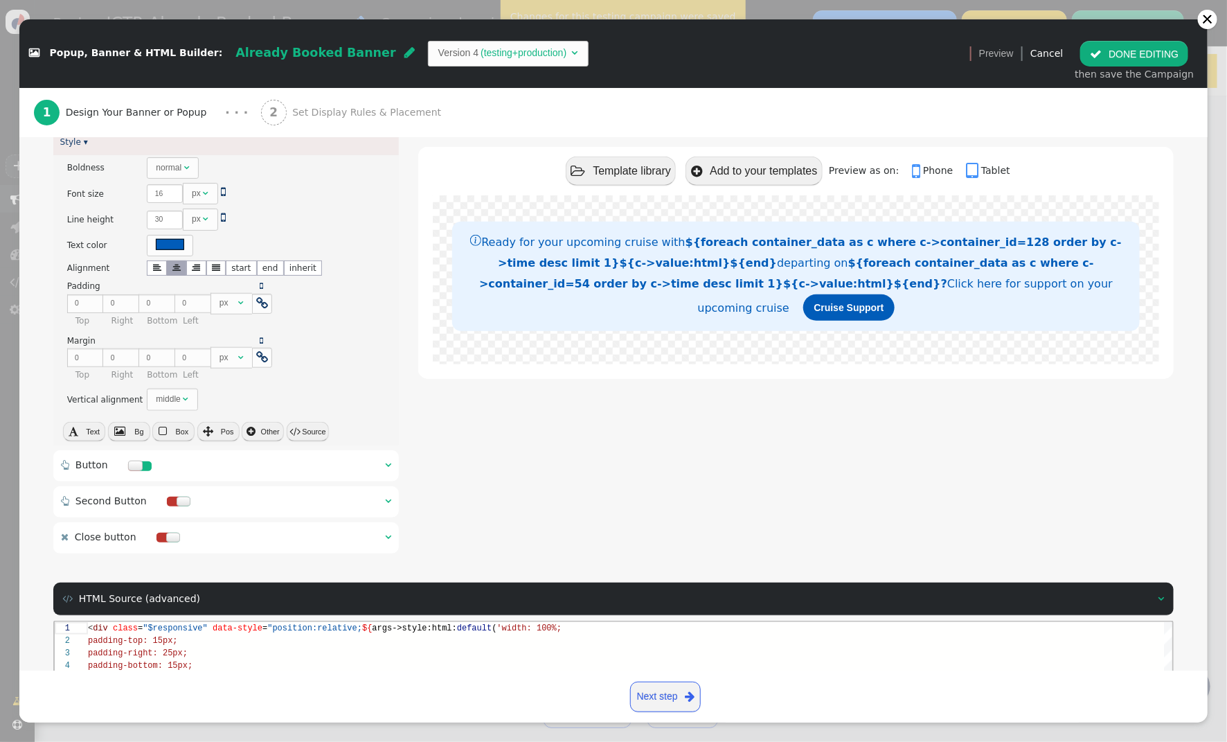
scroll to position [579, 0]
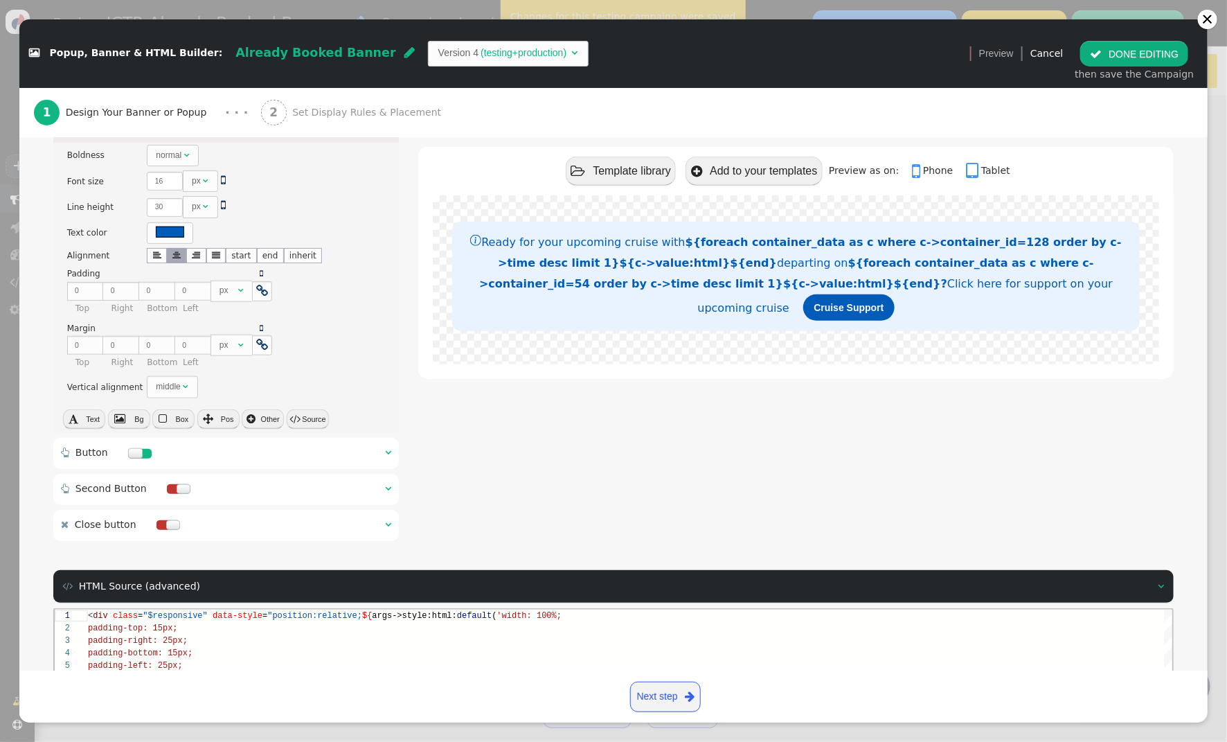
click at [388, 450] on span "" at bounding box center [388, 452] width 6 height 10
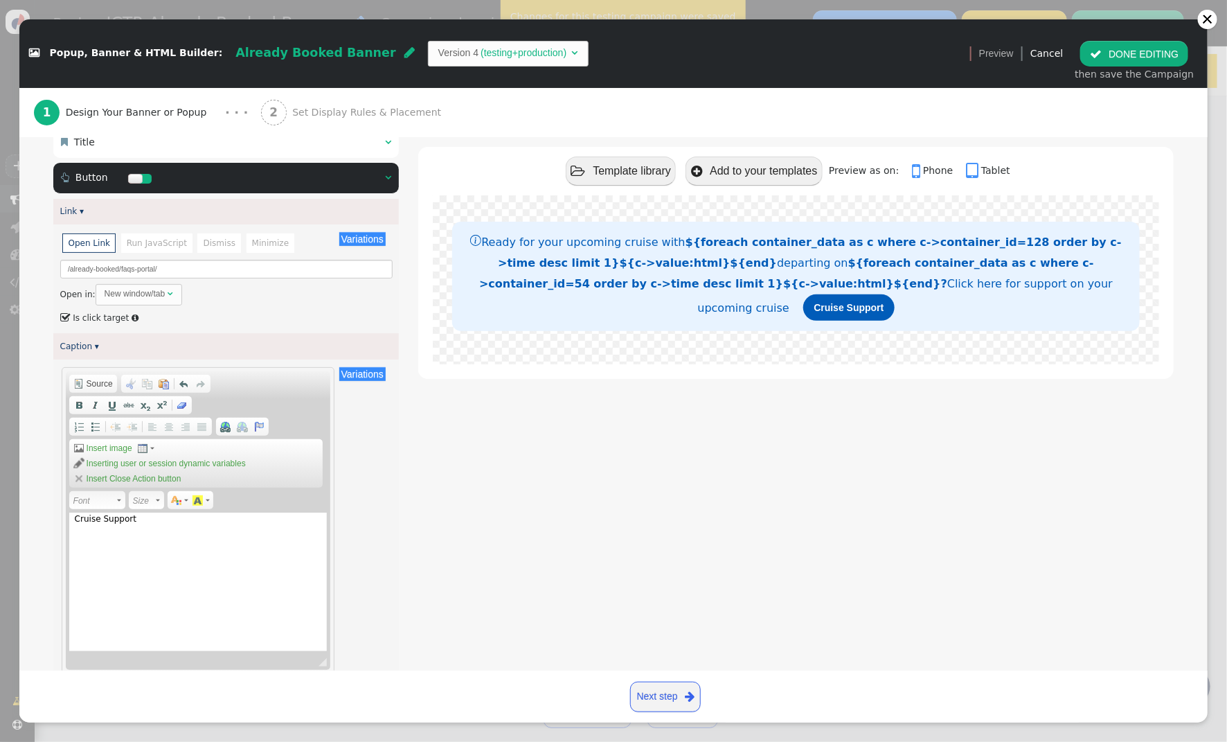
click at [1164, 55] on button " DONE EDITING" at bounding box center [1135, 53] width 108 height 25
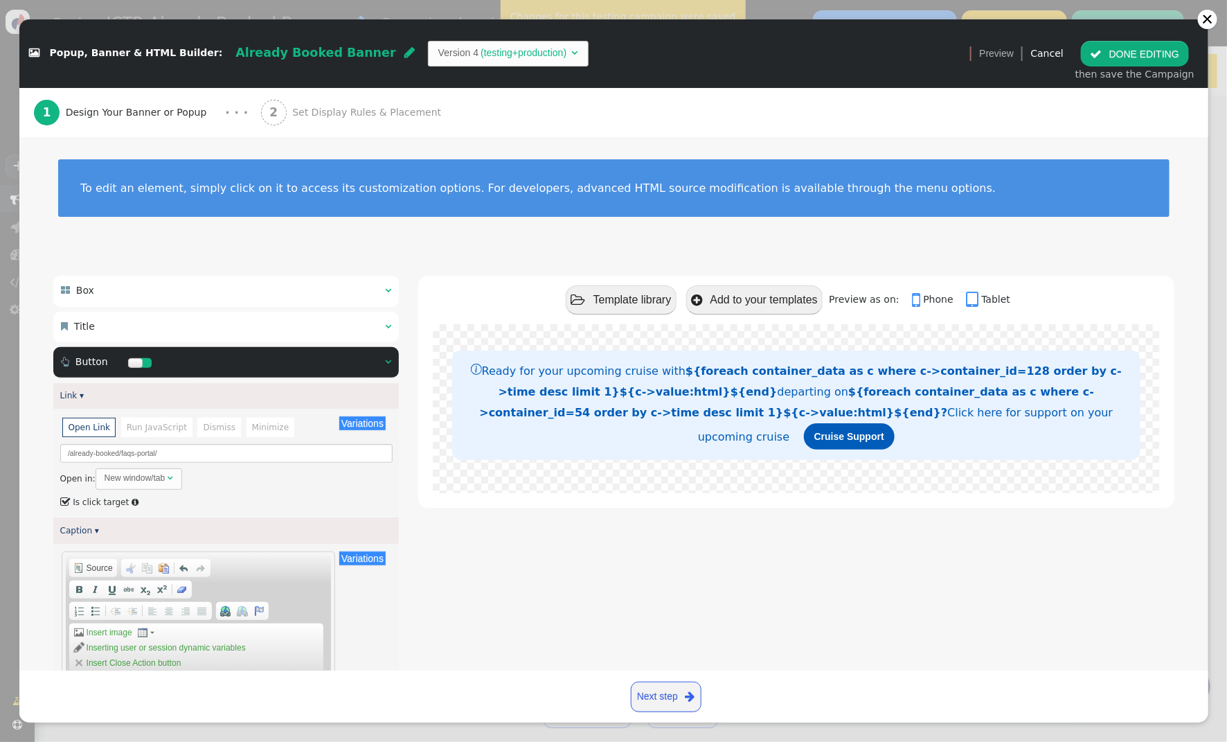
scroll to position [125, 0]
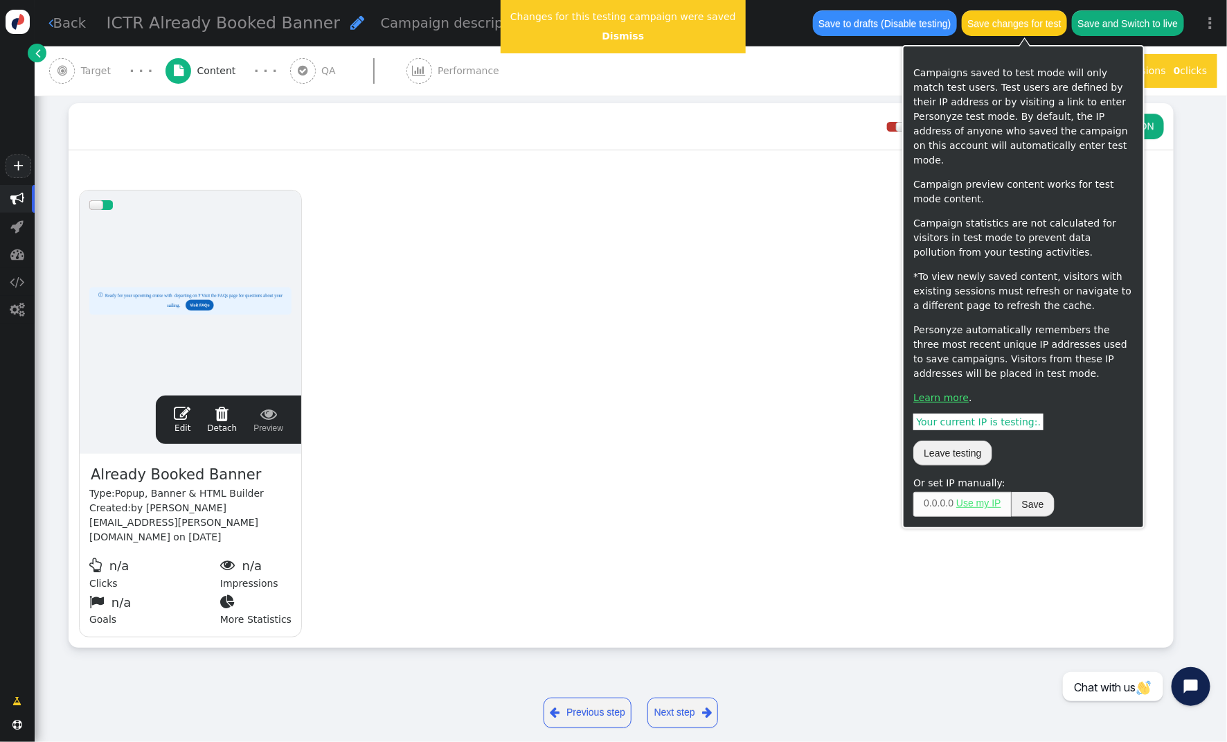
click at [1007, 23] on button "Save changes for test" at bounding box center [1014, 22] width 105 height 25
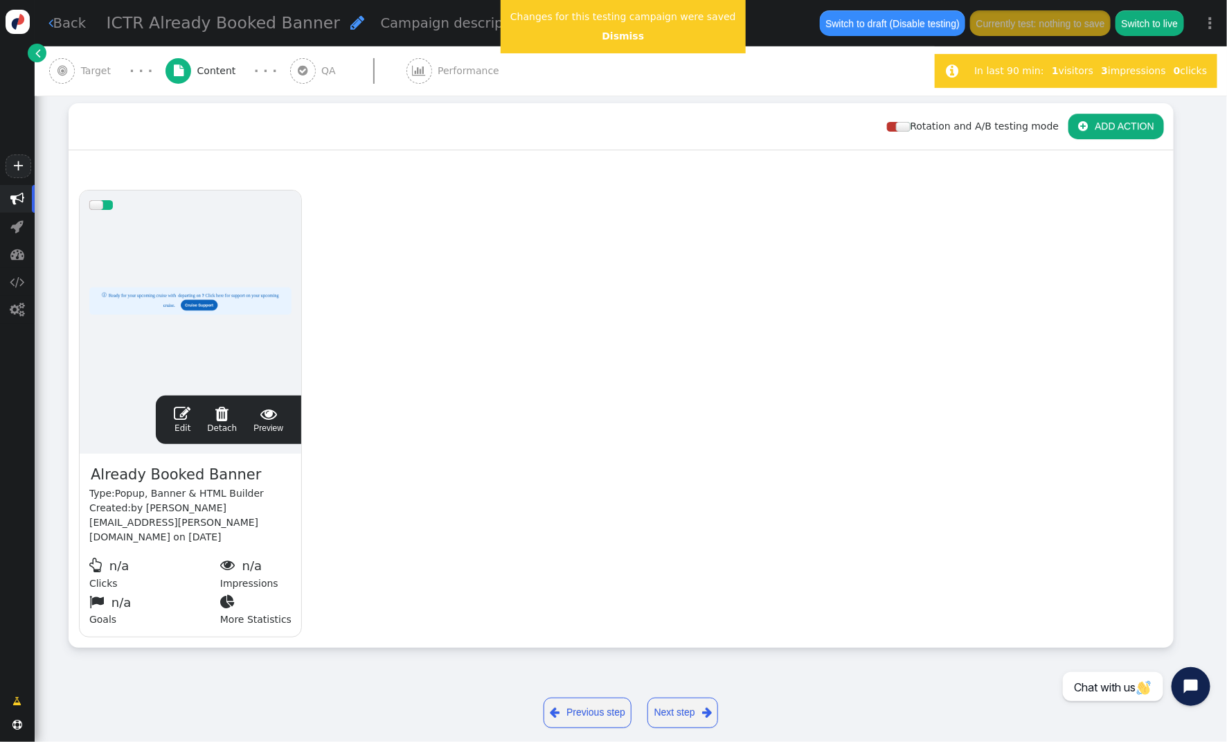
click at [177, 414] on span "" at bounding box center [182, 413] width 17 height 17
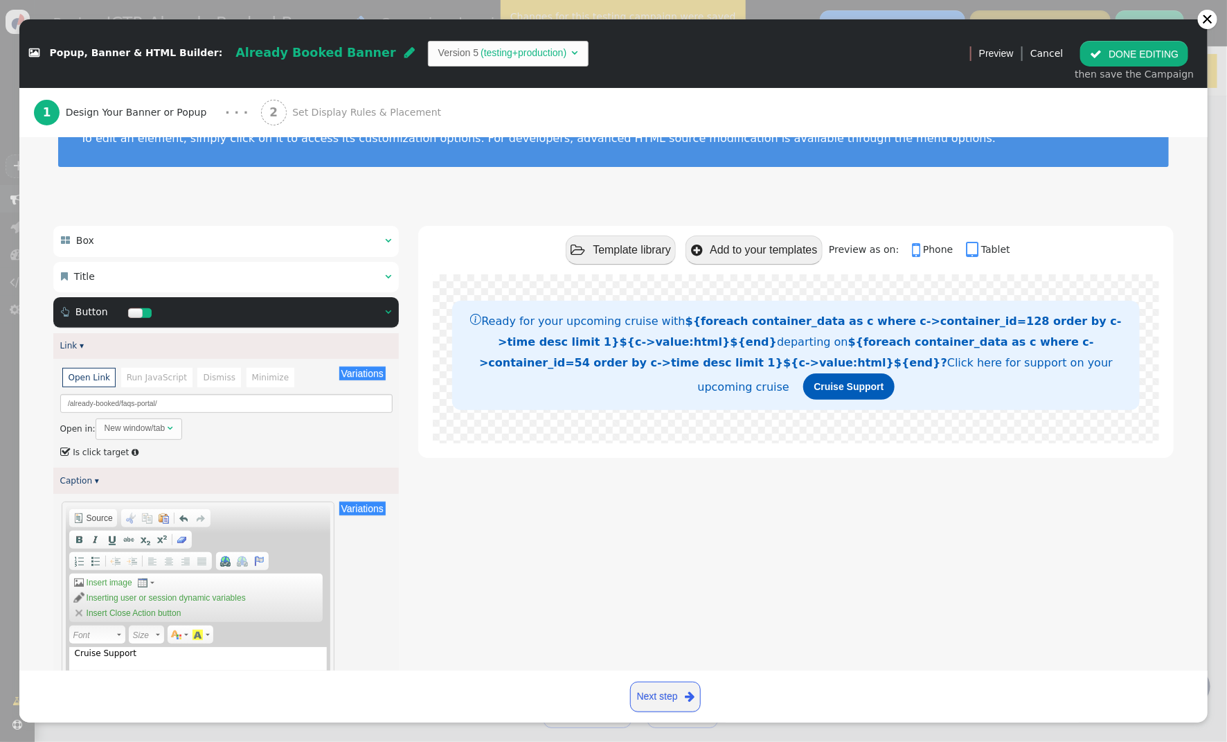
scroll to position [0, 0]
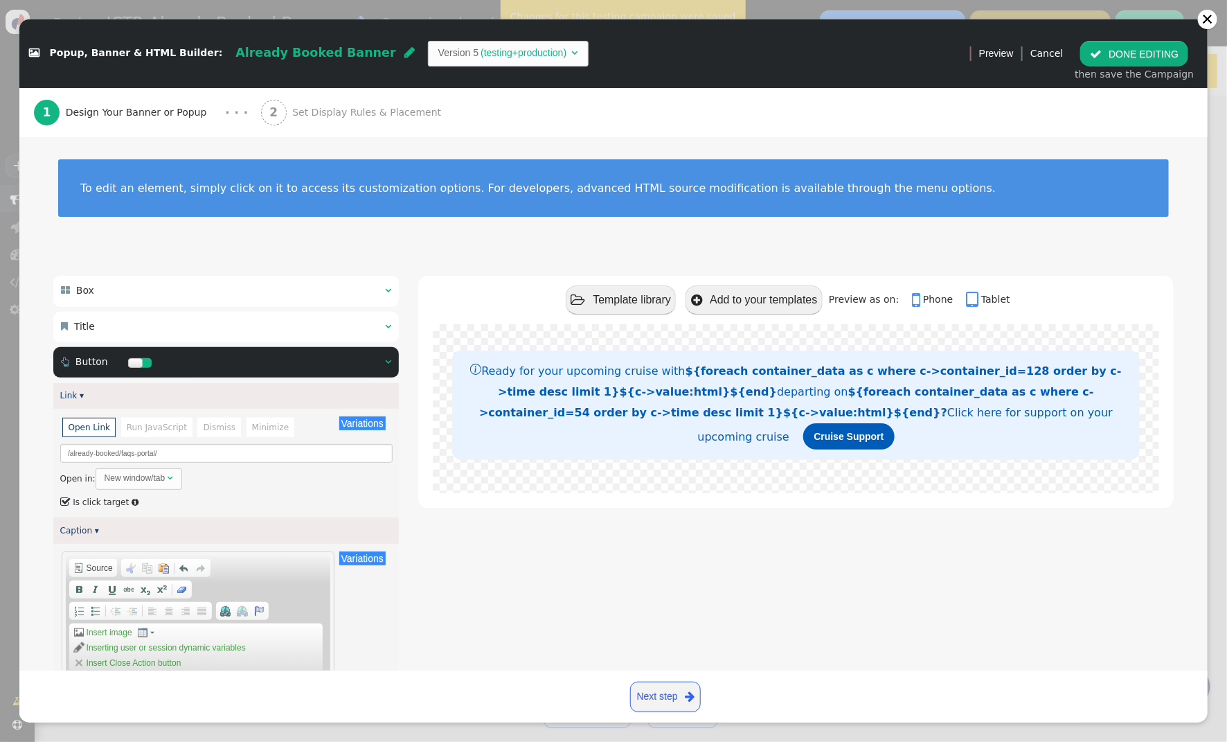
click at [385, 327] on span "" at bounding box center [388, 326] width 6 height 10
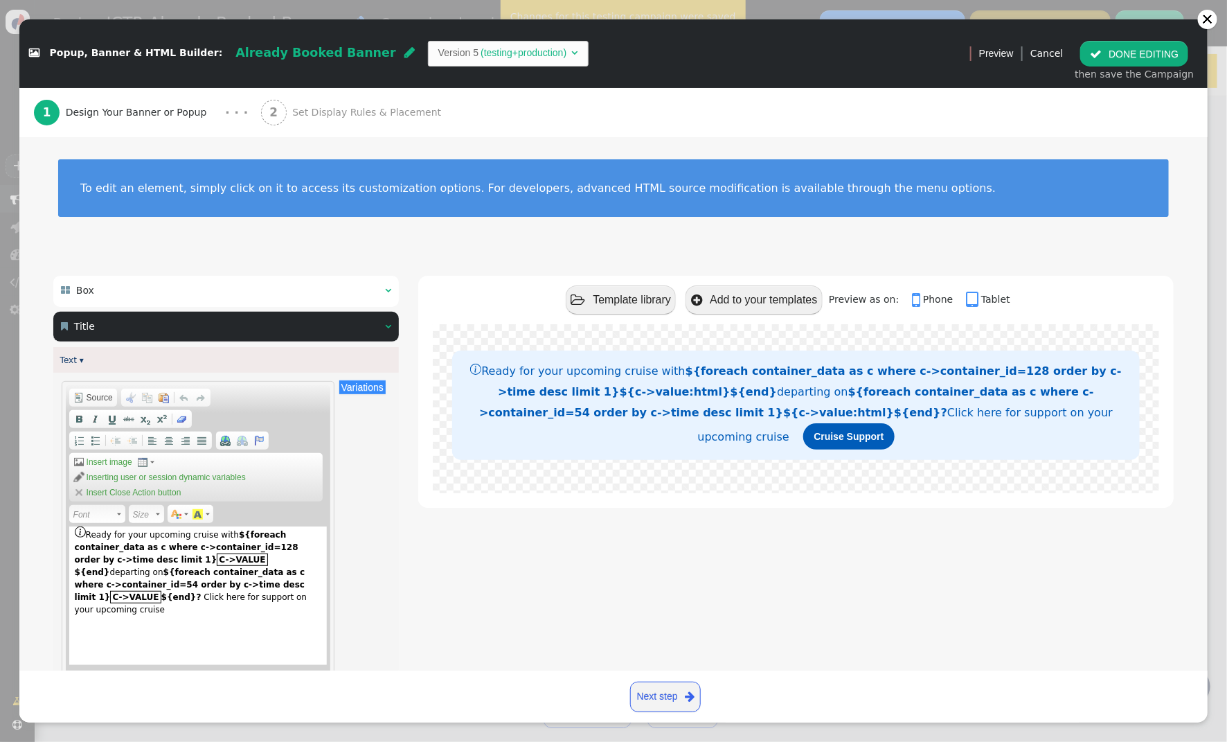
drag, startPoint x: 219, startPoint y: 602, endPoint x: 331, endPoint y: 583, distance: 113.9
click at [219, 601] on div "Ready for your upcoming cruise with ${foreach container_data as c where c->cont…" at bounding box center [198, 595] width 258 height 139
click at [1101, 59] on span "" at bounding box center [1096, 53] width 12 height 11
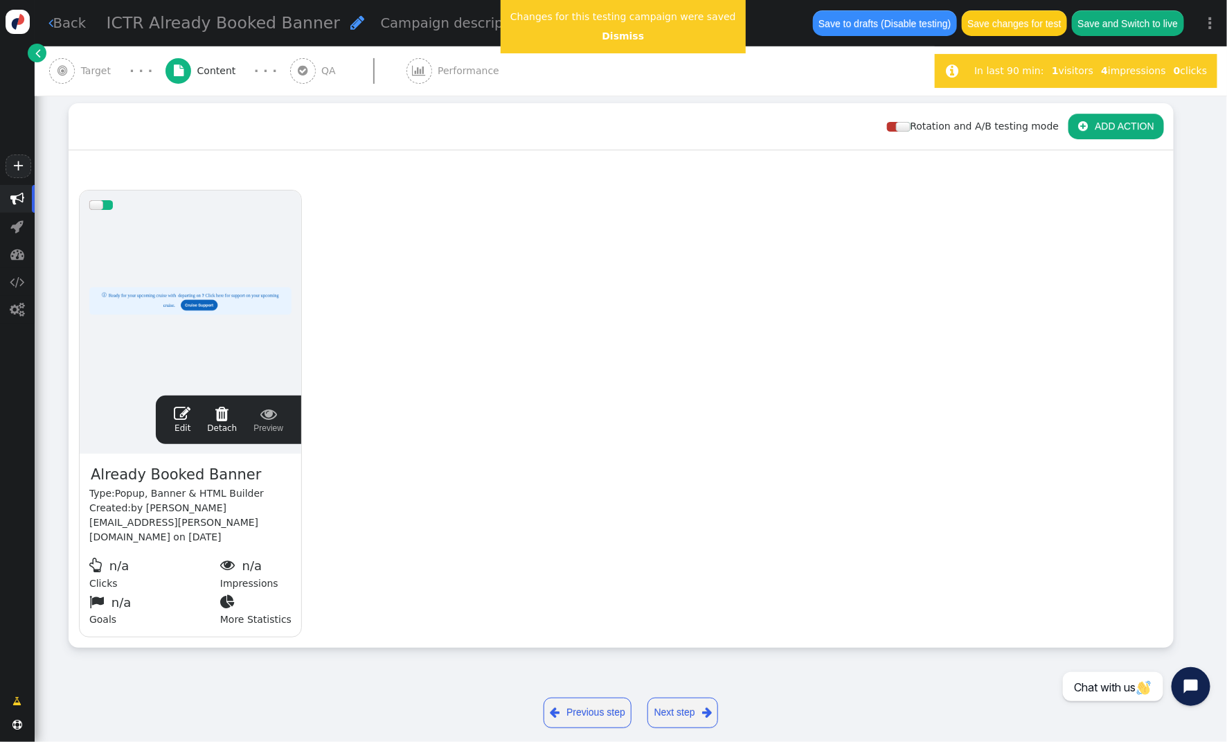
scroll to position [125, 0]
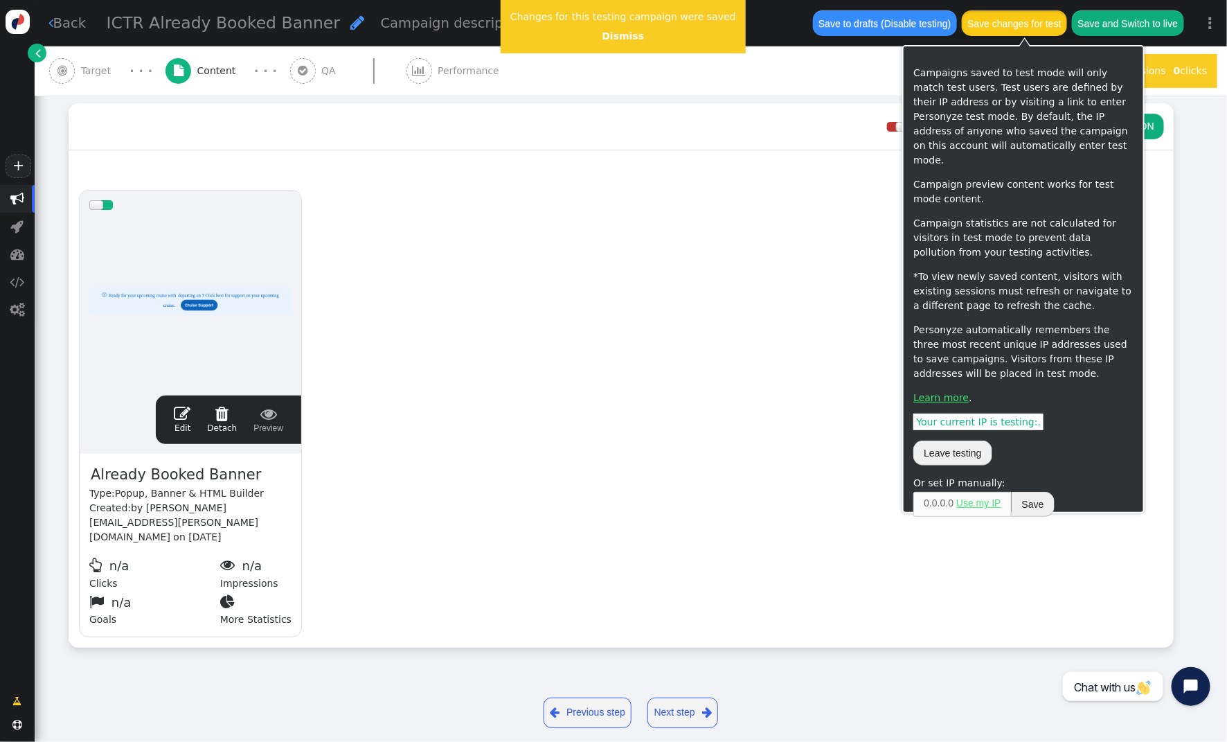
click at [996, 29] on button "Save changes for test" at bounding box center [1014, 22] width 105 height 25
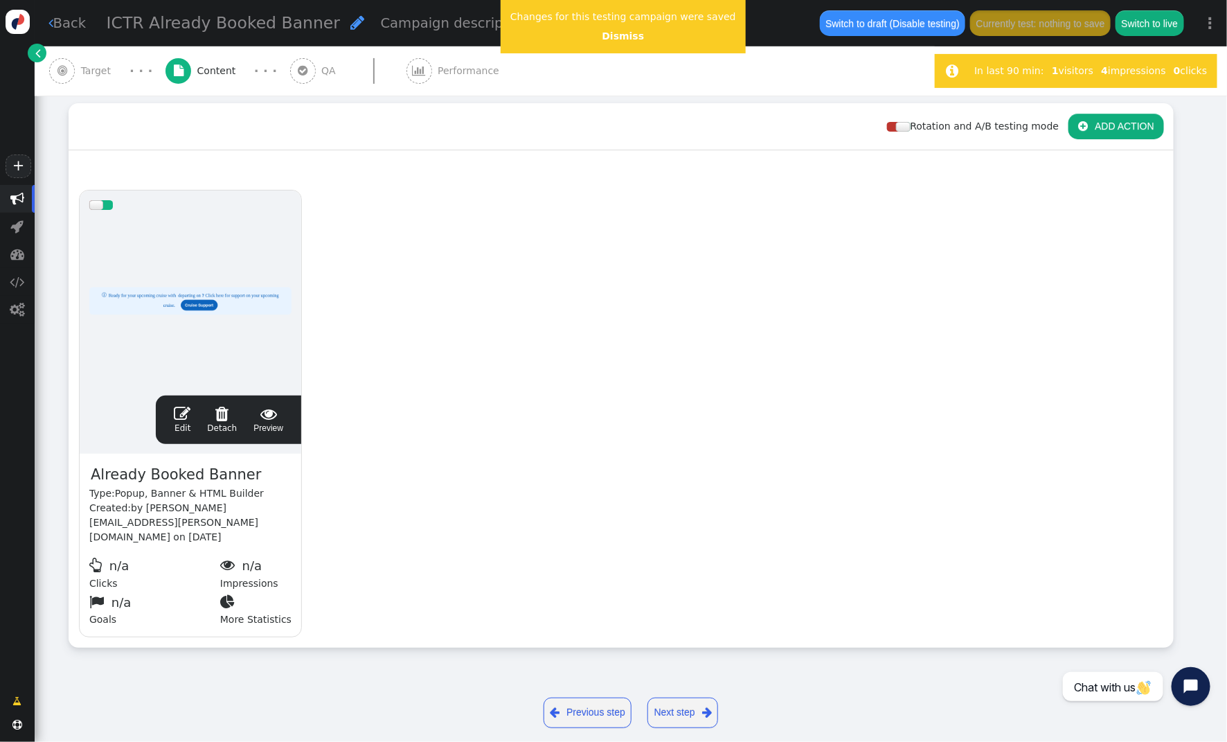
scroll to position [189, 0]
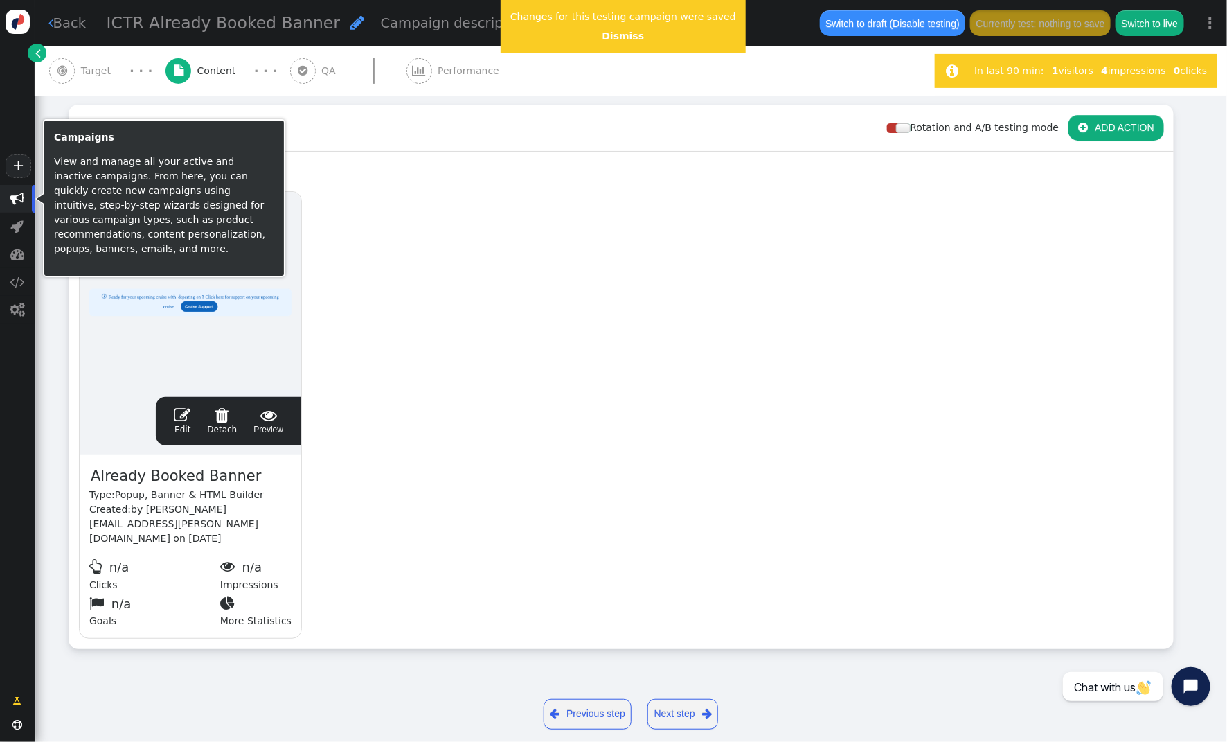
click at [16, 200] on span "" at bounding box center [17, 199] width 14 height 14
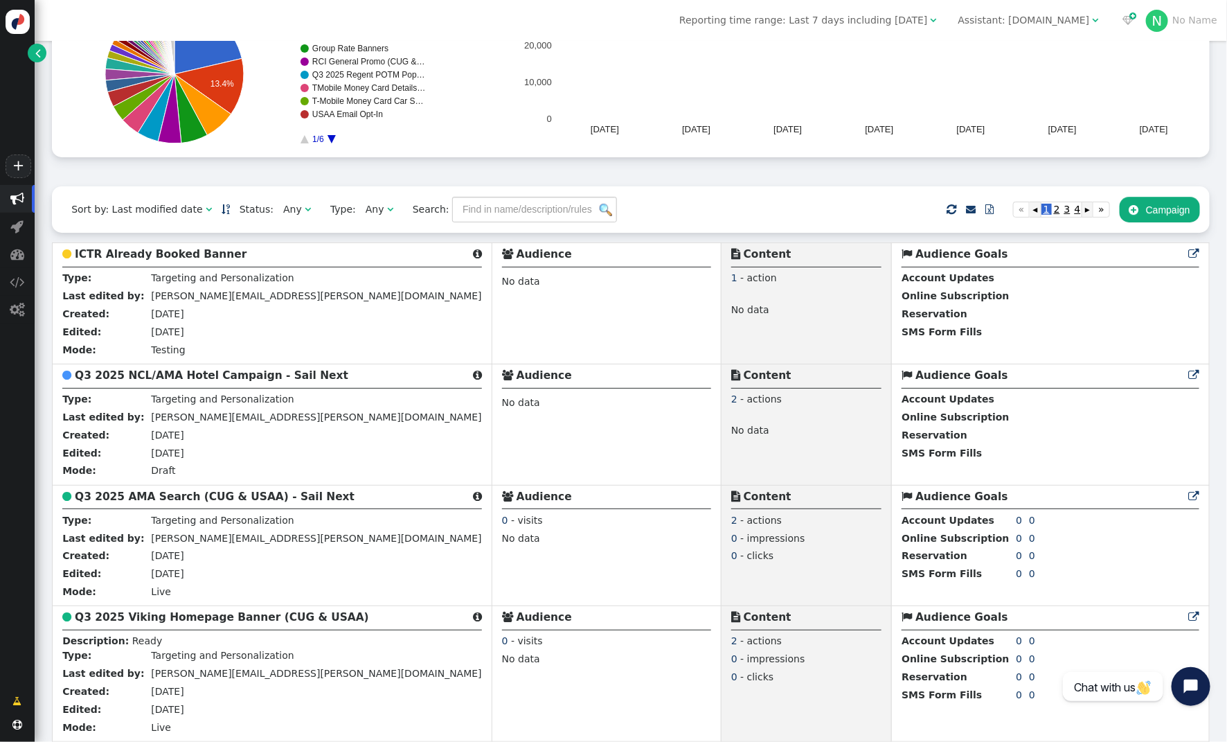
scroll to position [188, 0]
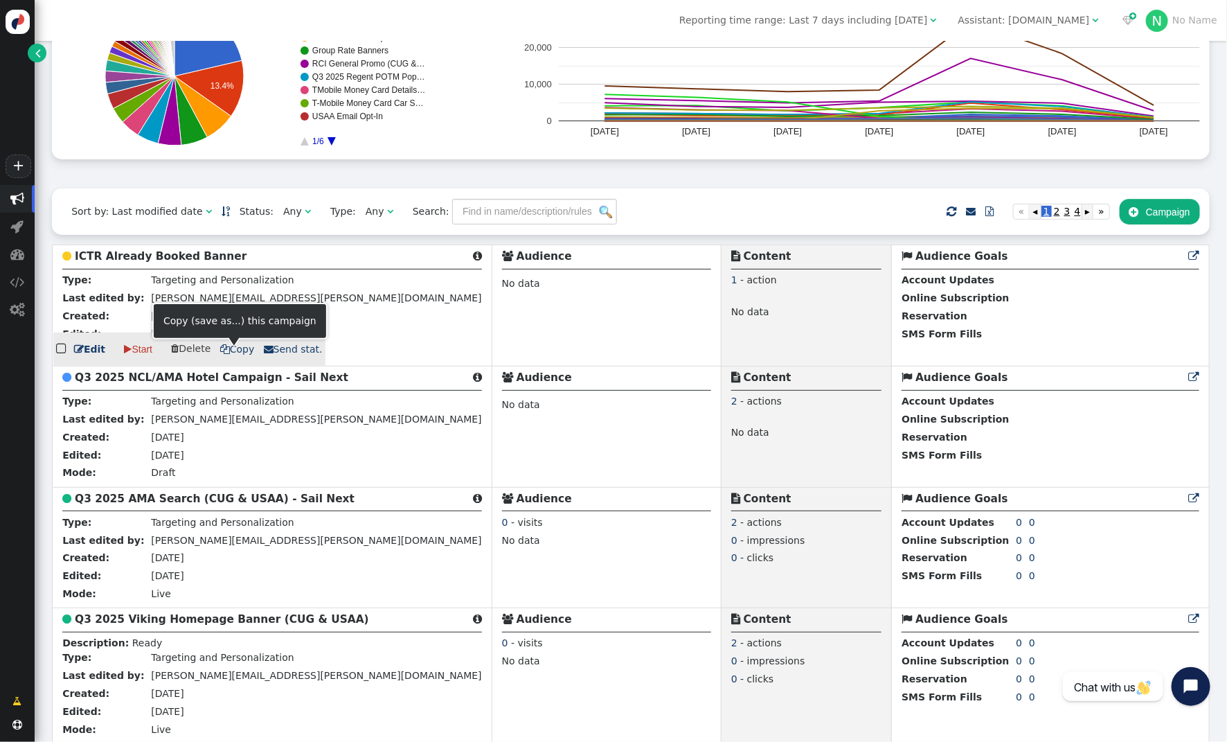
click at [229, 352] on span " Copy" at bounding box center [237, 349] width 35 height 11
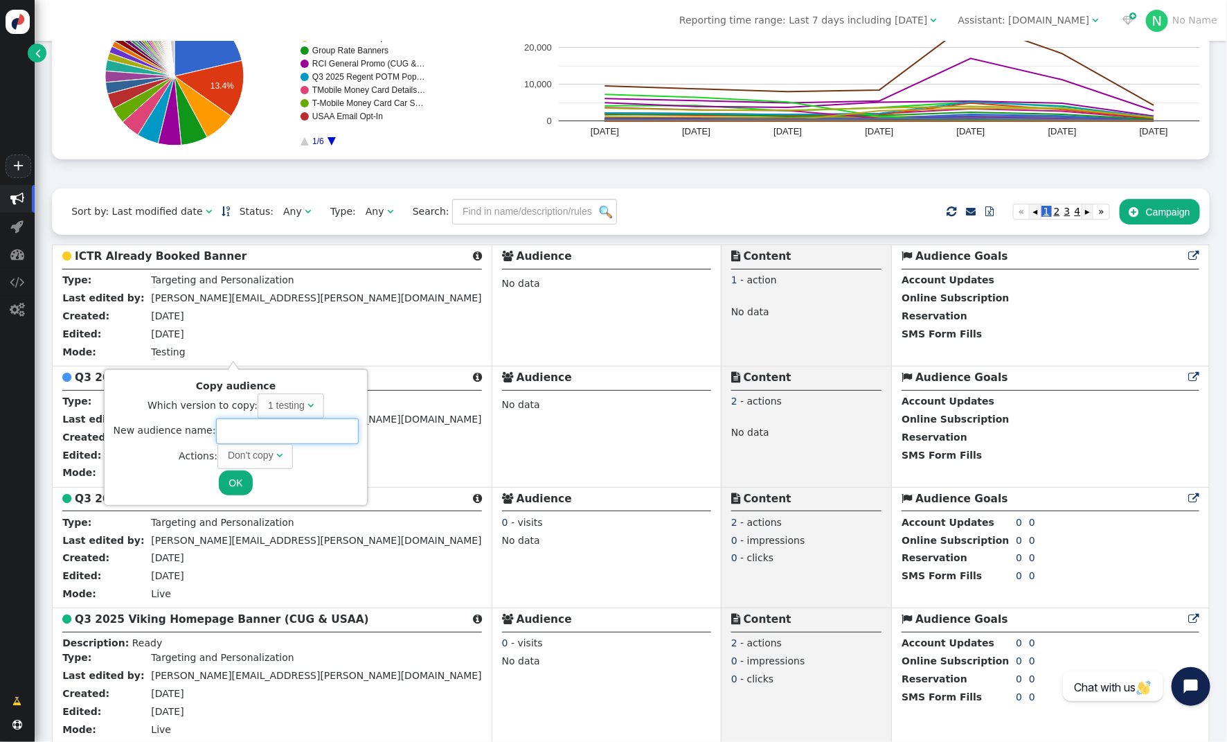
click at [272, 432] on input "text" at bounding box center [287, 430] width 143 height 25
click at [267, 454] on div "Don't copy" at bounding box center [251, 455] width 46 height 15
type input "USAA Already Booked Banner"
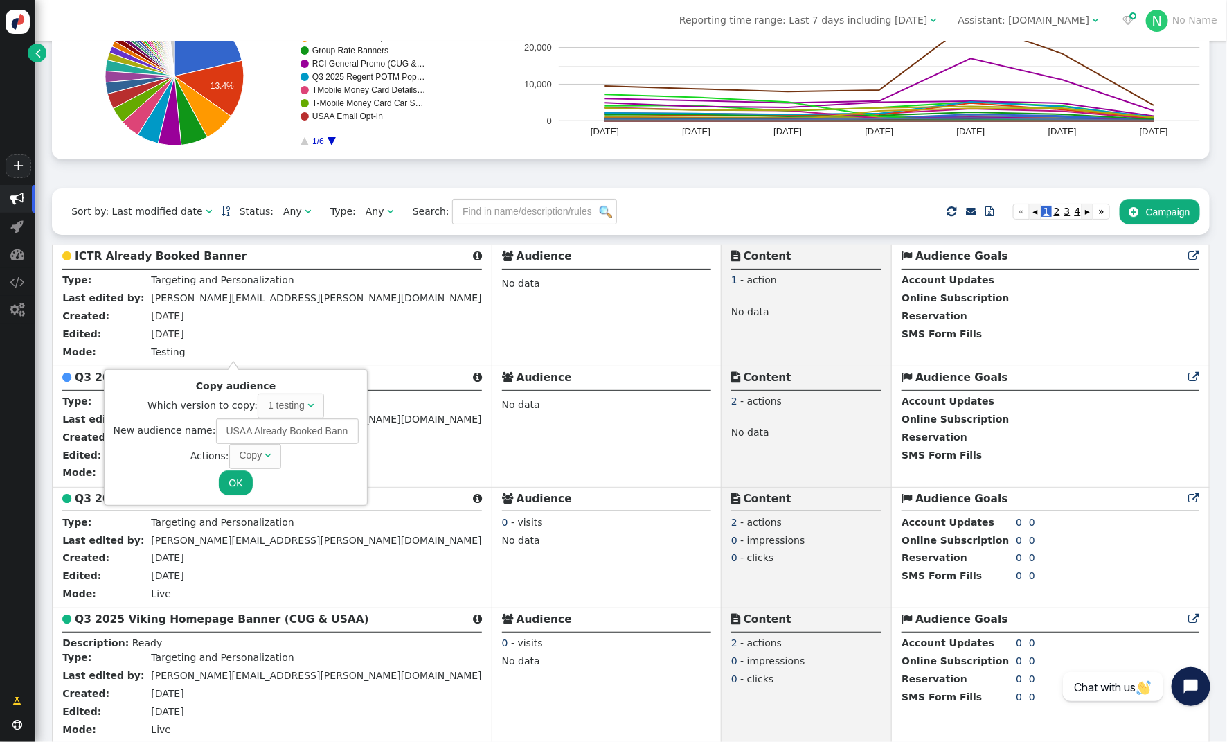
click at [244, 488] on button "OK" at bounding box center [235, 482] width 33 height 25
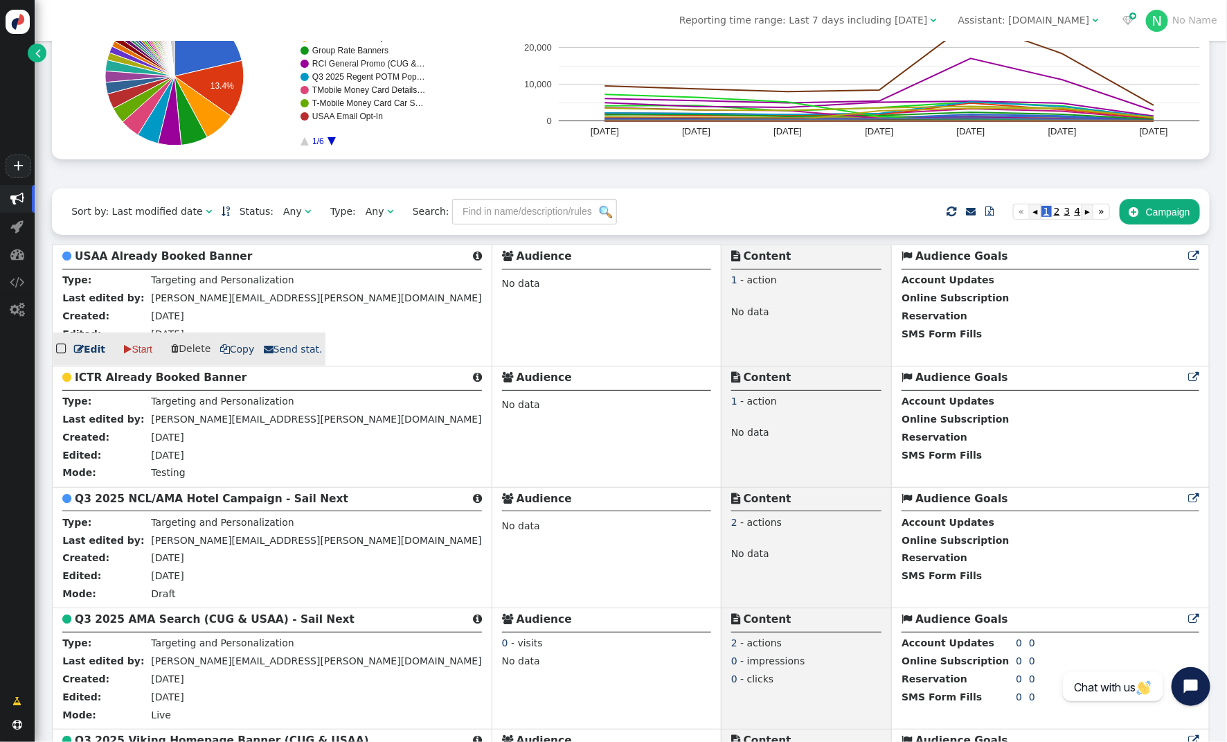
click at [175, 260] on b "USAA Already Booked Banner" at bounding box center [163, 256] width 177 height 12
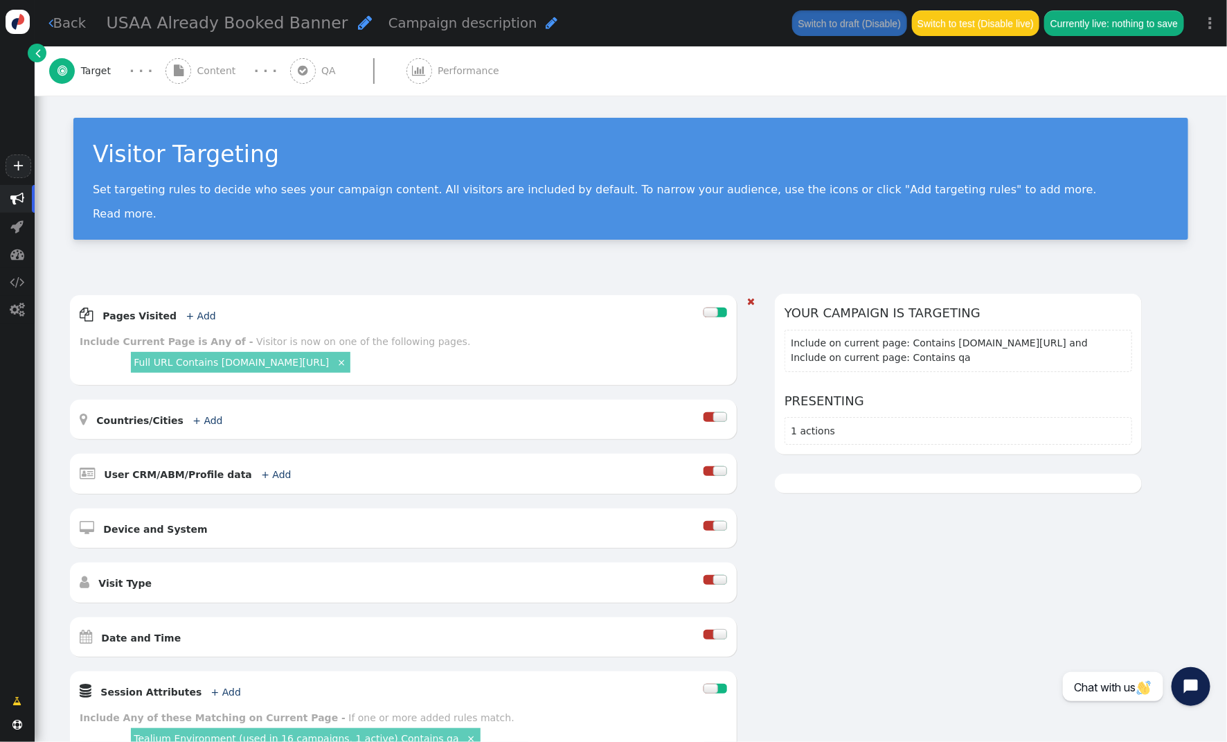
click at [314, 359] on link "Full URL Contains icruiserewards.com/benefits" at bounding box center [231, 362] width 195 height 11
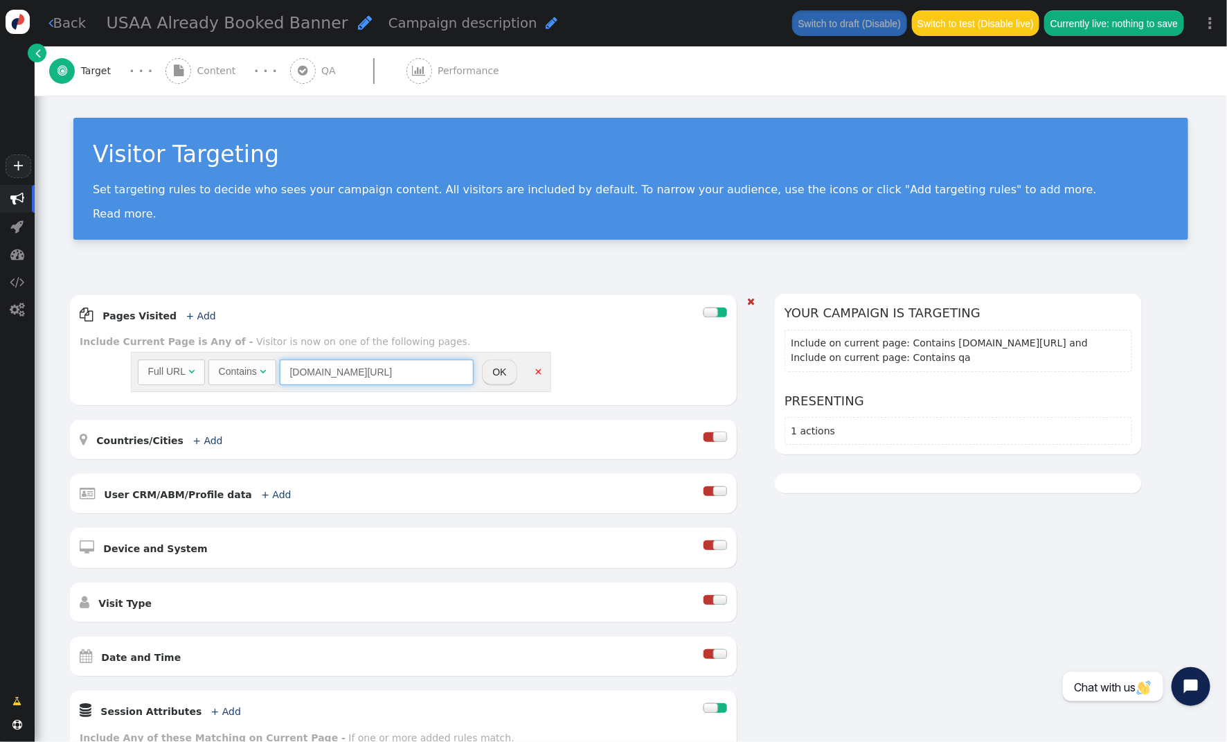
drag, startPoint x: 319, startPoint y: 366, endPoint x: 177, endPoint y: 353, distance: 142.5
click at [178, 353] on div "Full URL  Contains  icruiserewards.com/benefits = (Empty) air.ovstravel.com …" at bounding box center [341, 372] width 420 height 40
paste input "membertravelprivileges.com/shop-travel/"
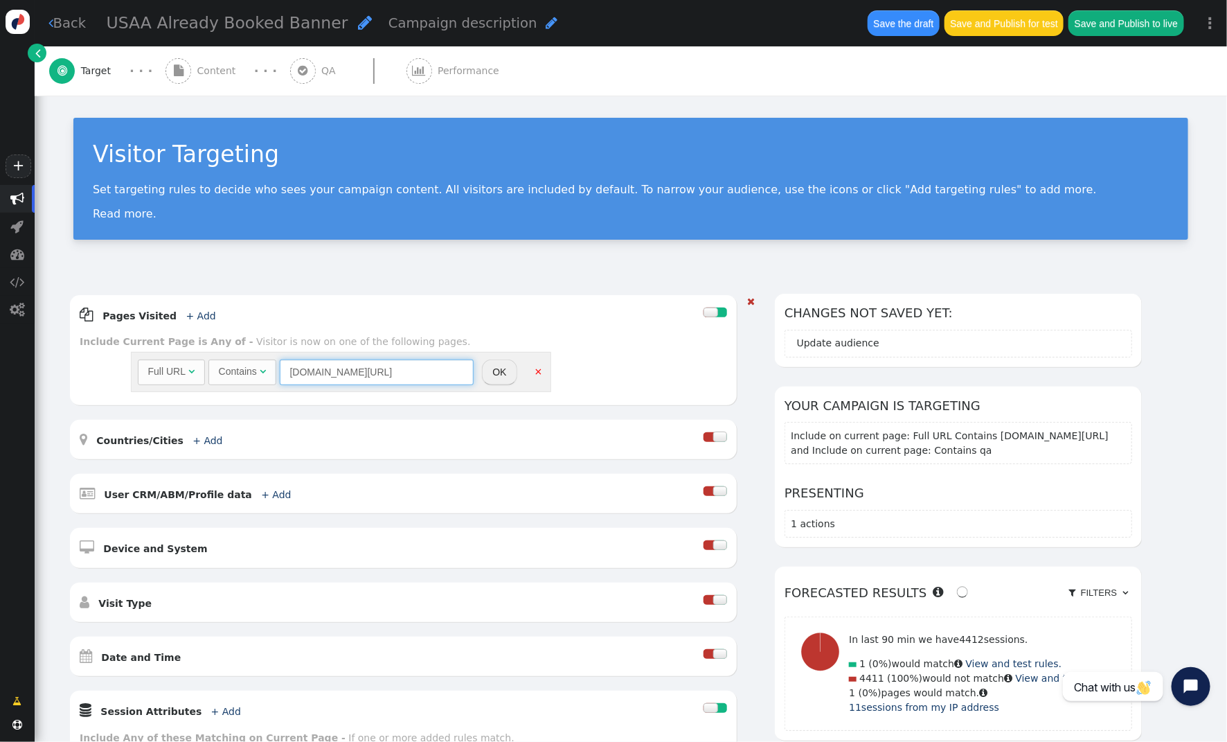
type input "membertravelprivileges.com/shop-travel"
click at [503, 373] on button "OK" at bounding box center [499, 371] width 35 height 25
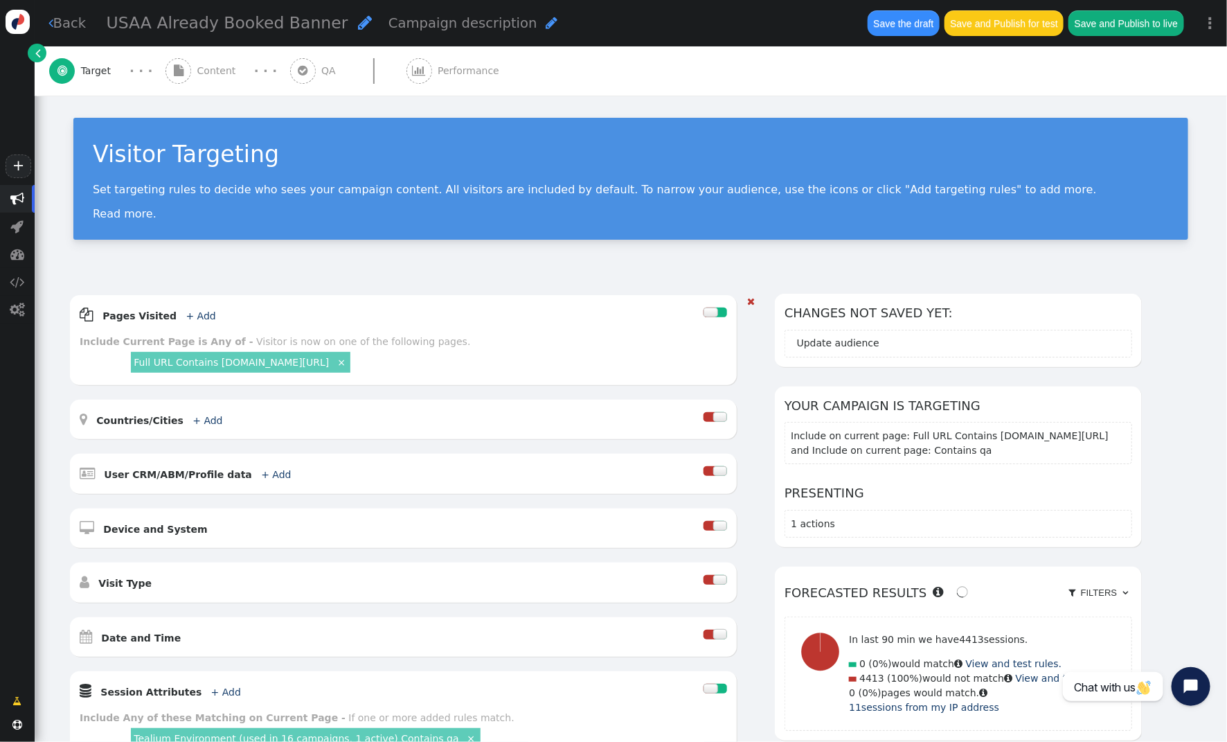
click at [216, 71] on span "Content" at bounding box center [219, 71] width 44 height 15
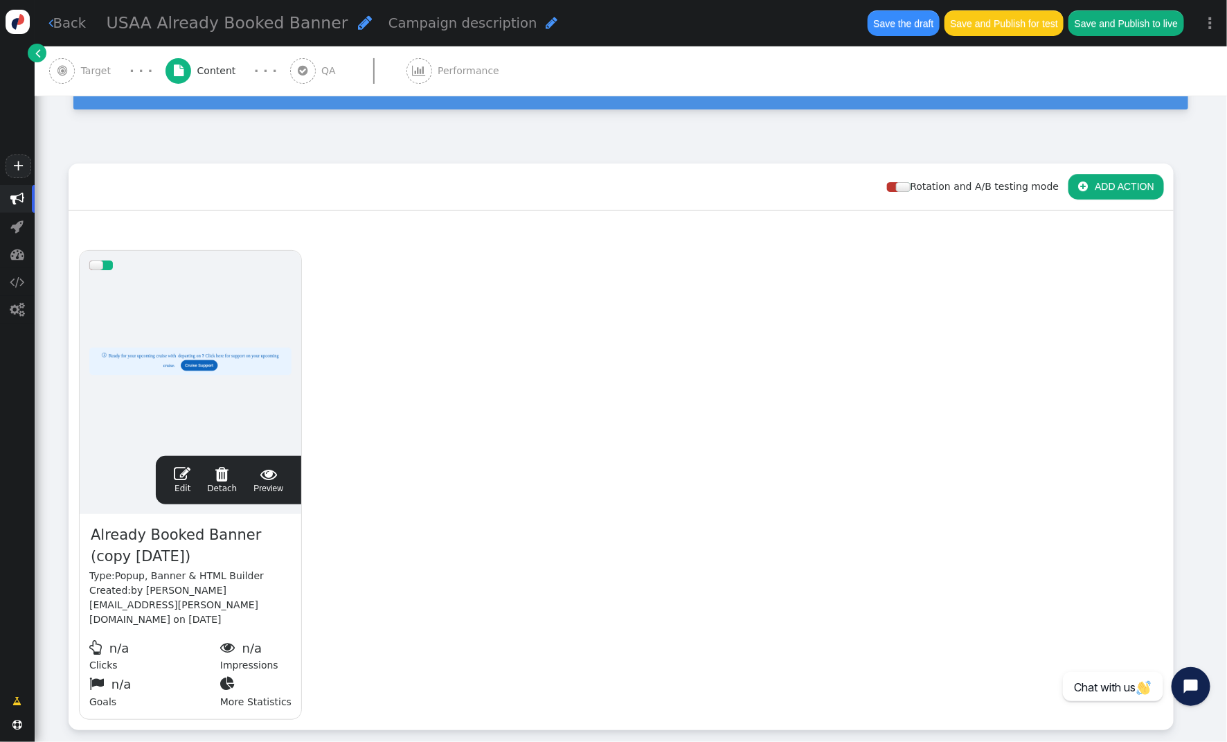
scroll to position [215, 0]
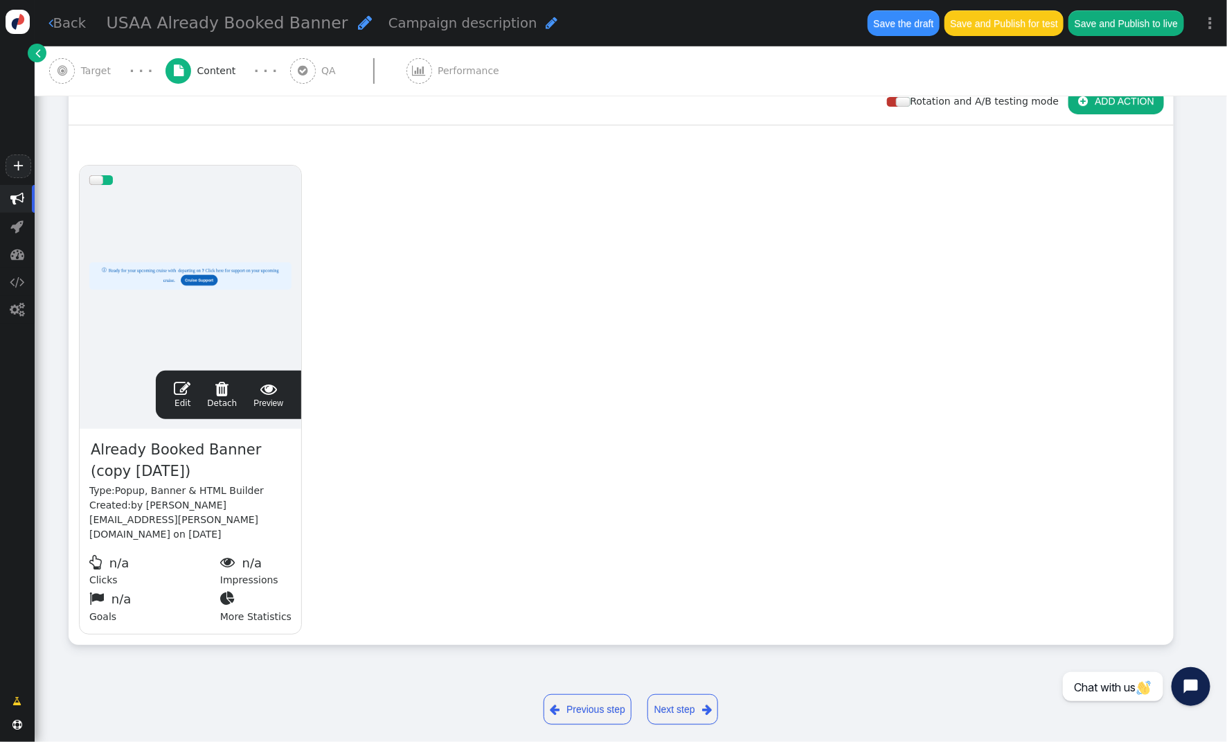
click at [137, 473] on span "Already Booked Banner (copy 09/11/25)" at bounding box center [190, 460] width 202 height 45
click at [150, 470] on span "Already Booked Banner (copy 09/11/25)" at bounding box center [190, 460] width 202 height 45
drag, startPoint x: 171, startPoint y: 472, endPoint x: 253, endPoint y: 450, distance: 84.7
click at [242, 452] on span "Already Booked Banner (copy 09/11/25)" at bounding box center [190, 460] width 202 height 45
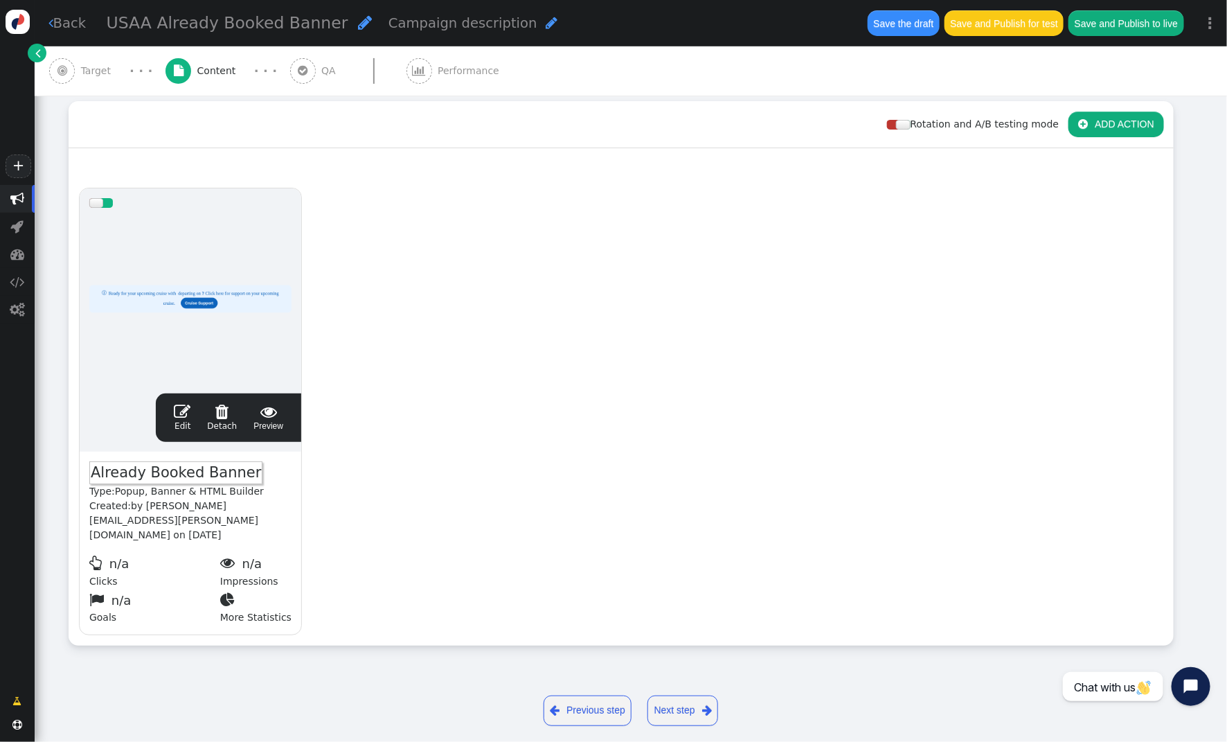
click at [94, 471] on span "Already Booked Banner" at bounding box center [175, 473] width 173 height 24
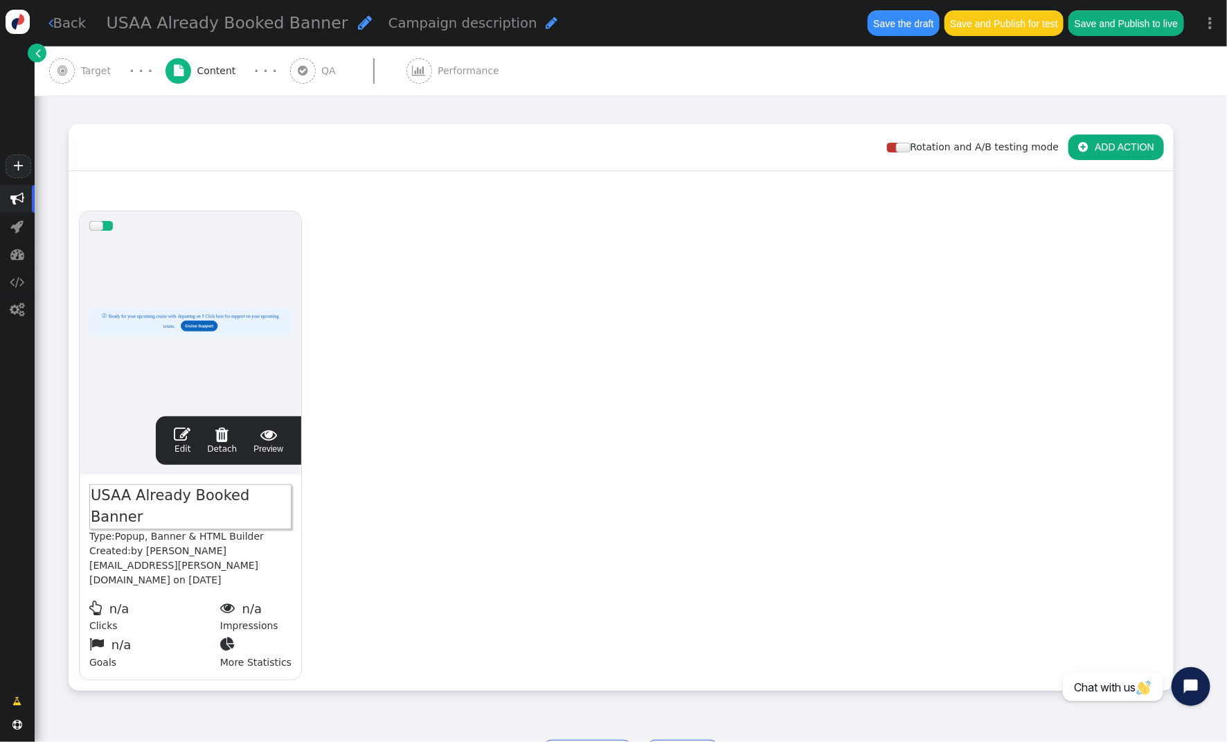
click at [189, 325] on div at bounding box center [190, 323] width 202 height 166
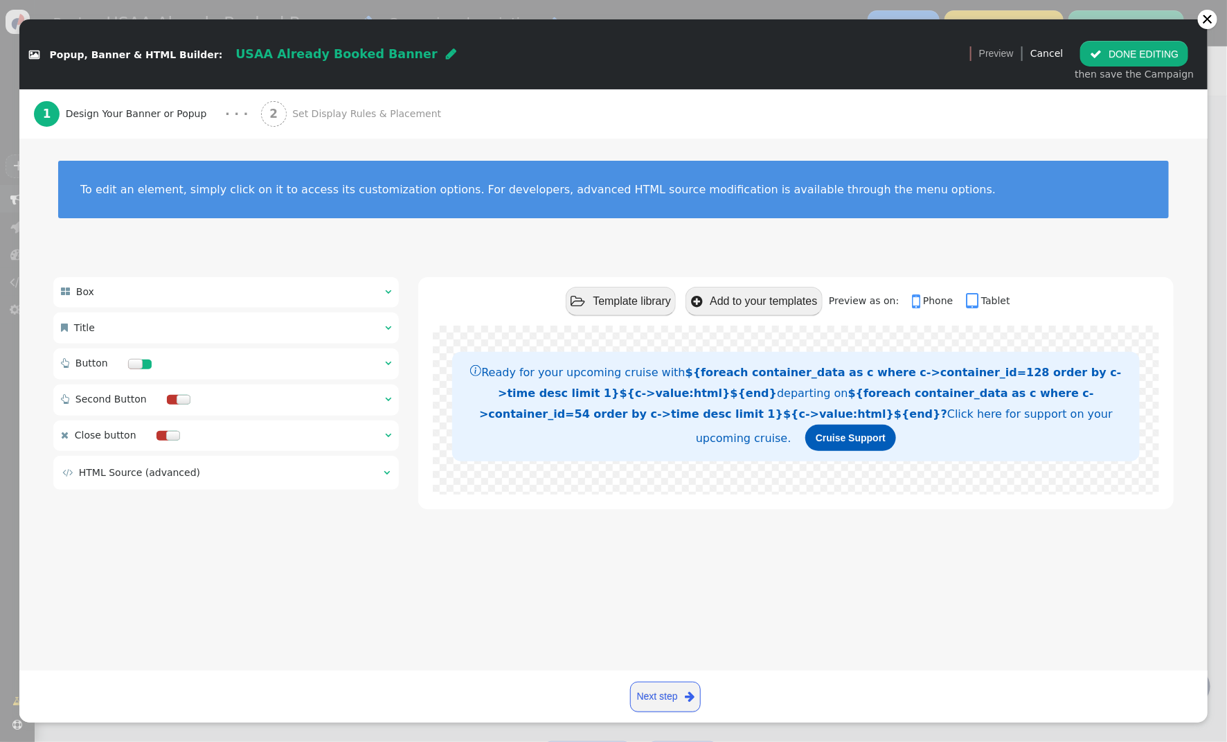
click at [326, 106] on div "2 Set Display Rules & Placement" at bounding box center [354, 113] width 186 height 49
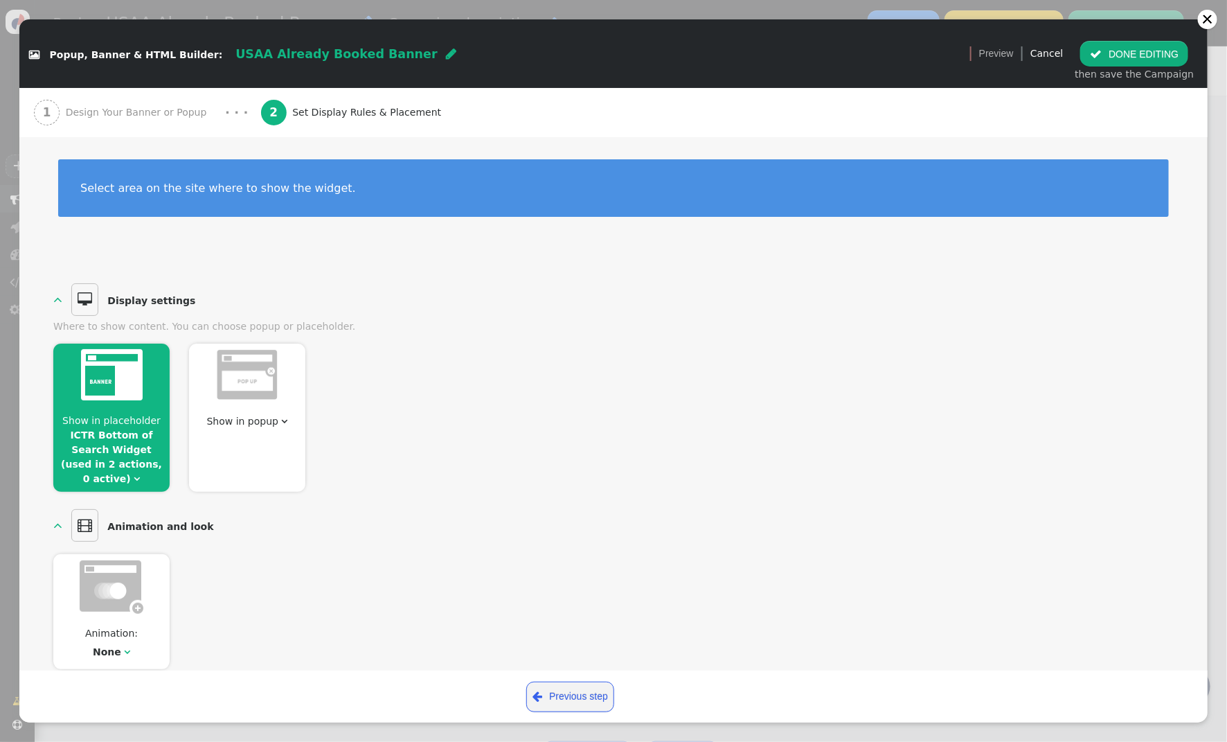
click at [103, 431] on link "ICTR Bottom of Search Widget (used in 2 actions, 0 active)" at bounding box center [111, 456] width 101 height 55
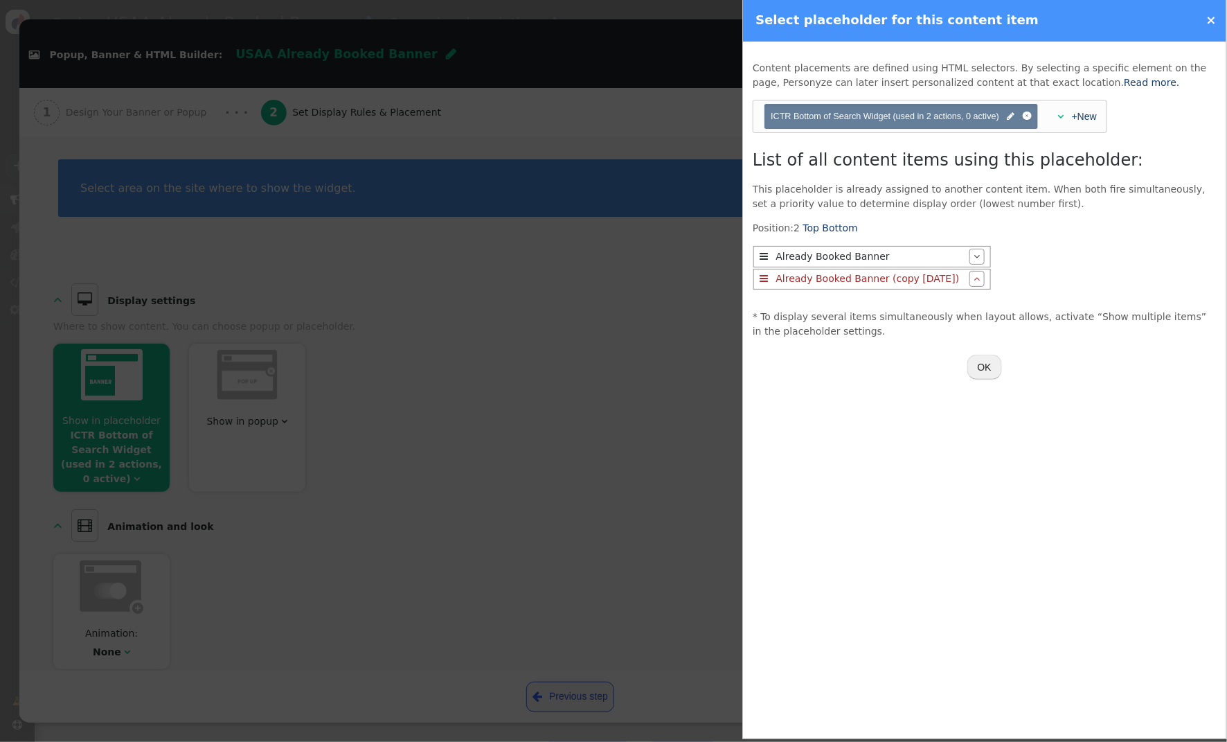
scroll to position [6, 0]
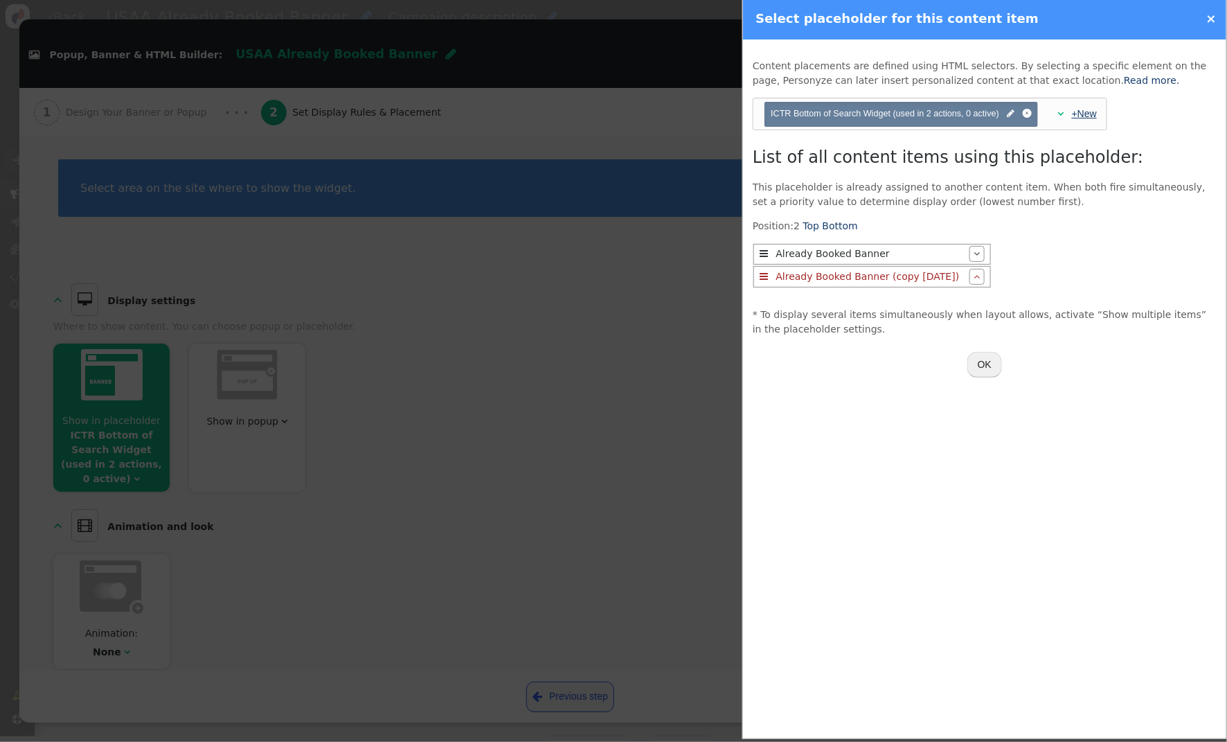
click at [1085, 115] on link "+New" at bounding box center [1084, 113] width 25 height 11
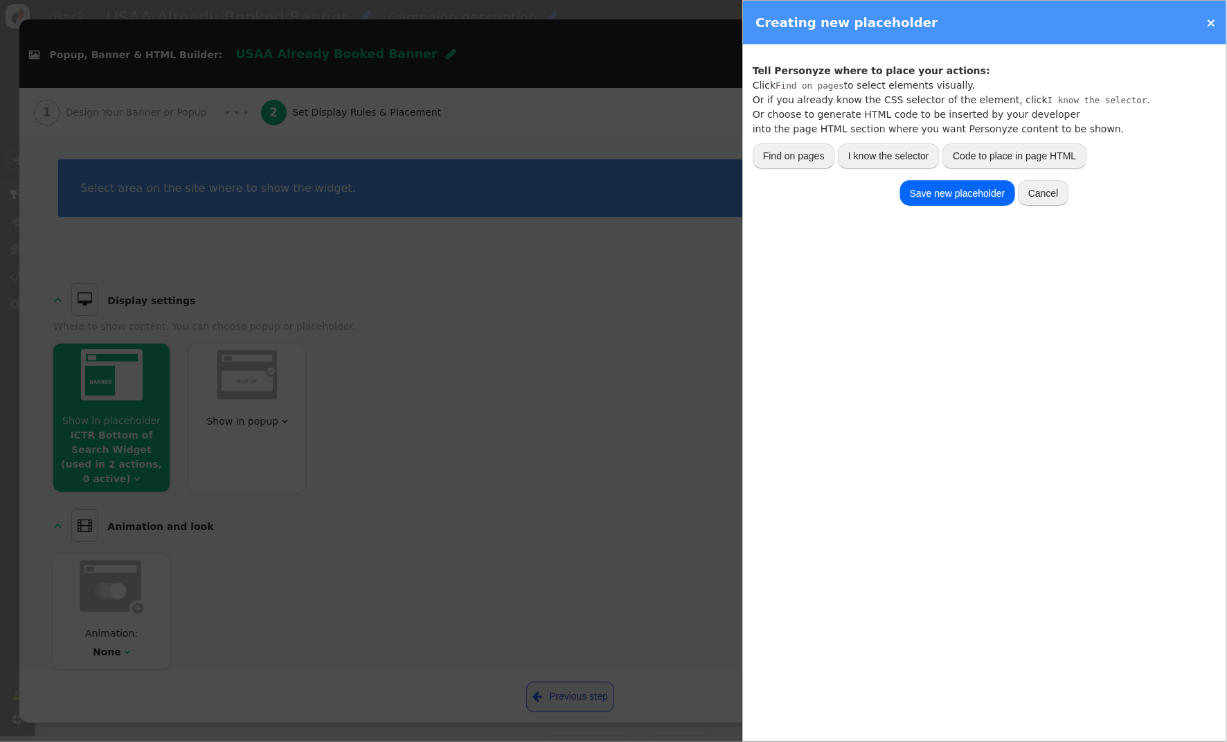
scroll to position [0, 0]
click at [889, 154] on button "I know the selector" at bounding box center [889, 153] width 102 height 25
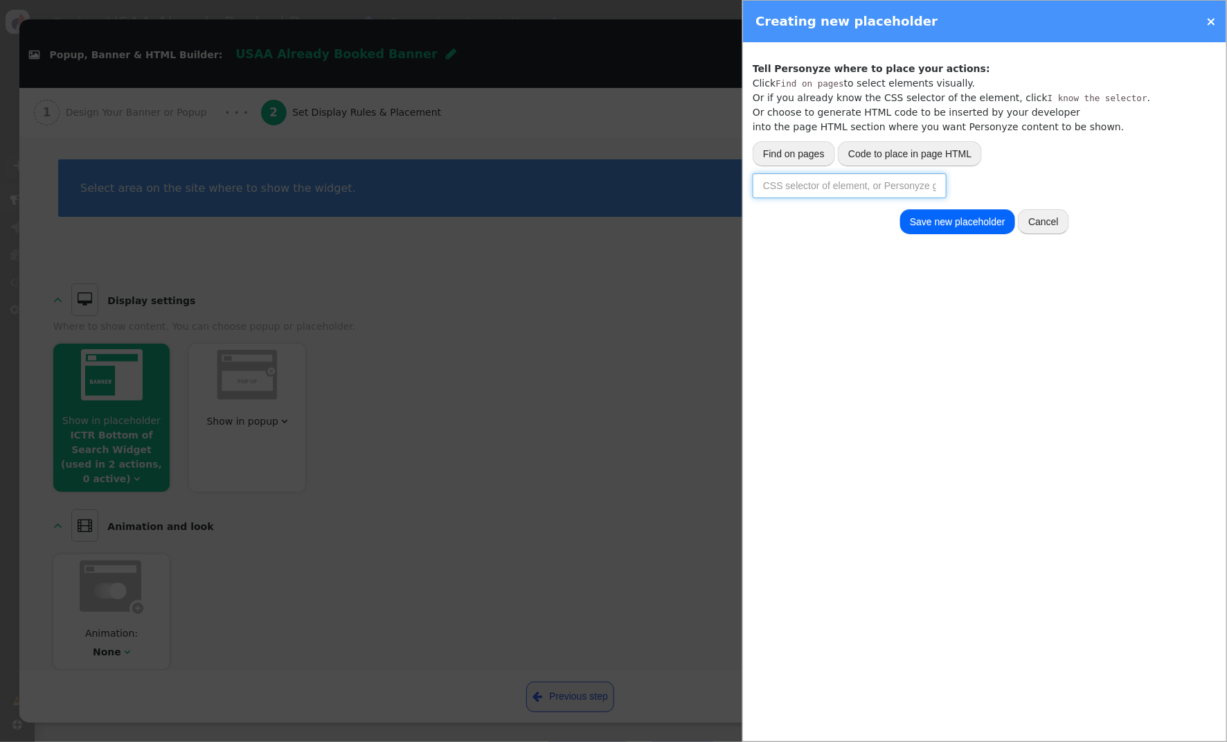
click at [826, 183] on input "text" at bounding box center [850, 185] width 194 height 25
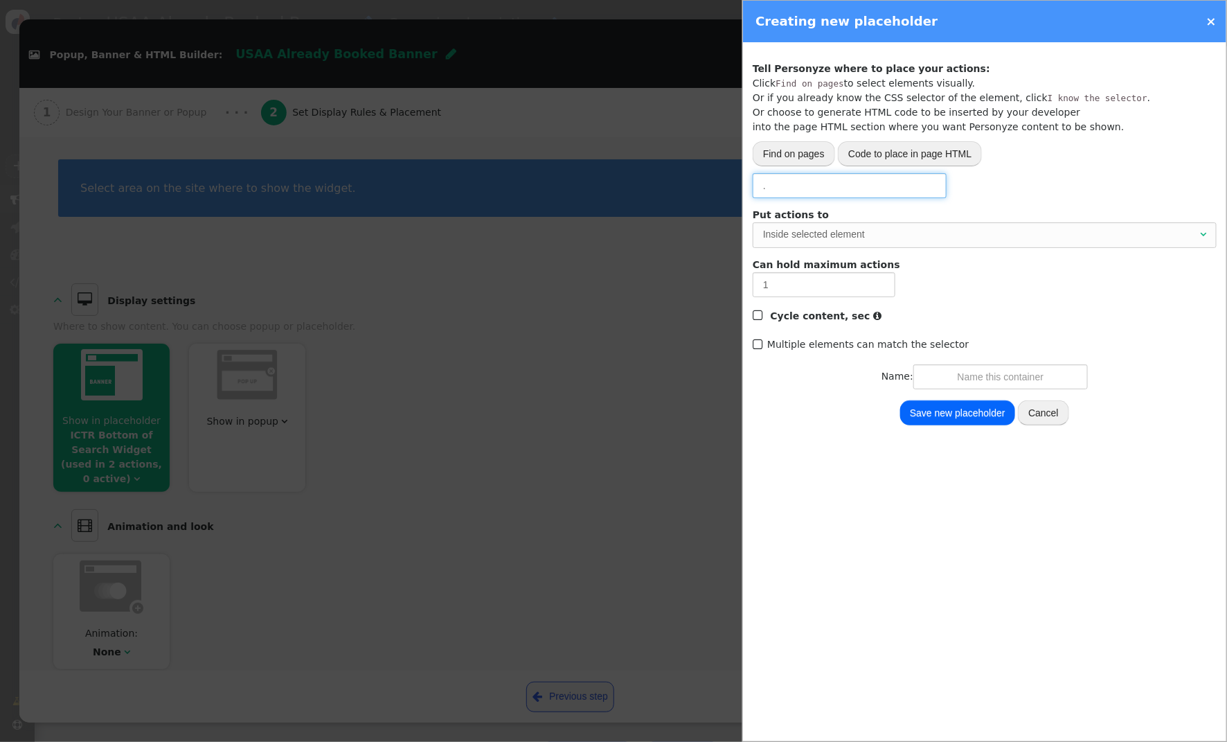
paste input "membertravelprivileges.com/shop-travel/"
drag, startPoint x: 768, startPoint y: 188, endPoint x: 1103, endPoint y: 204, distance: 335.6
click at [1103, 204] on div "Track activity (click, etc.) Grab page URL part Placeholder for actions Insert …" at bounding box center [985, 226] width 464 height 328
paste input "search-action-container-v2"
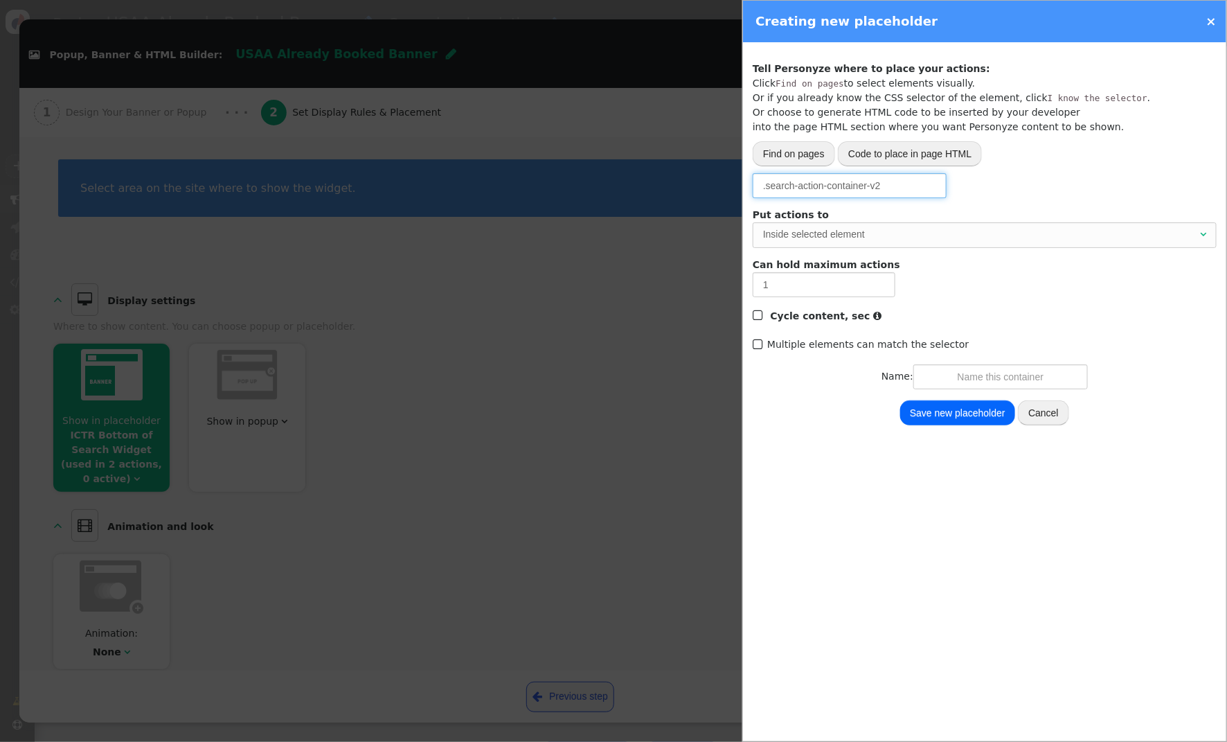
scroll to position [0, 0]
click at [880, 238] on div "Inside selected element" at bounding box center [980, 234] width 434 height 15
type input ".search-action-container-v2"
click at [970, 382] on input "text" at bounding box center [1001, 376] width 175 height 25
type input "USAA Bottom of Search Widget"
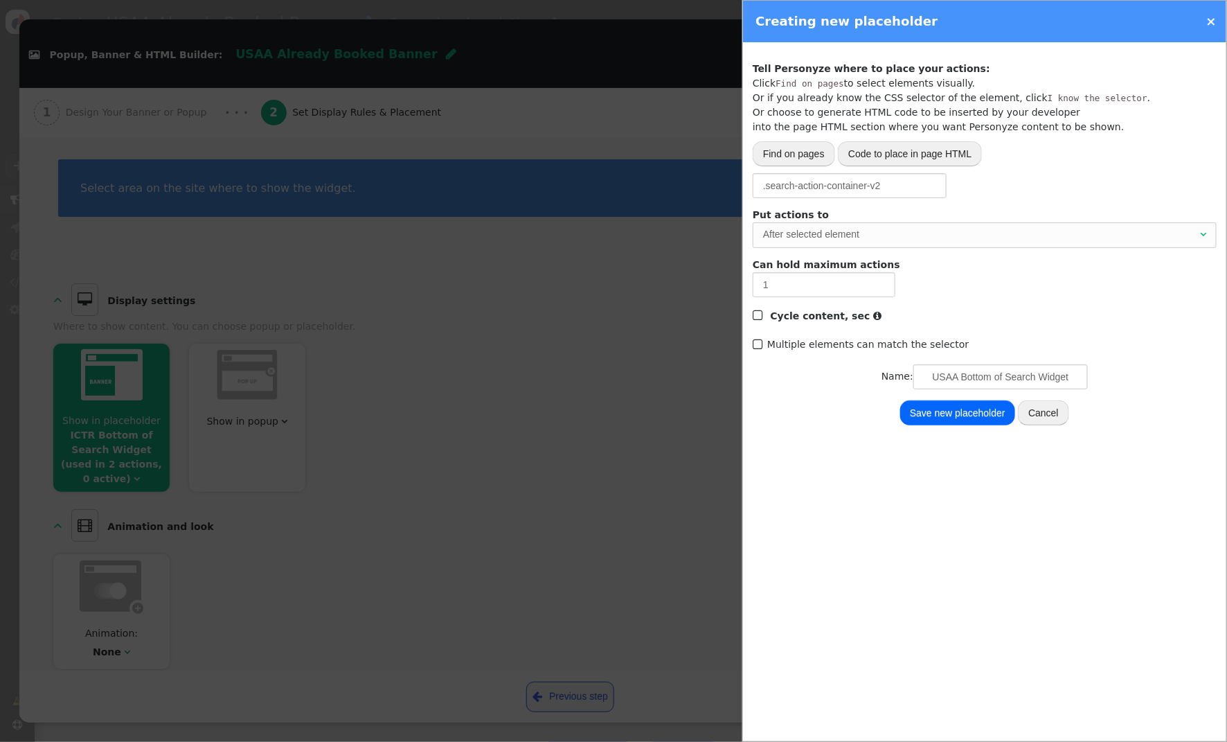
click at [950, 411] on button "Save new placeholder" at bounding box center [957, 412] width 115 height 25
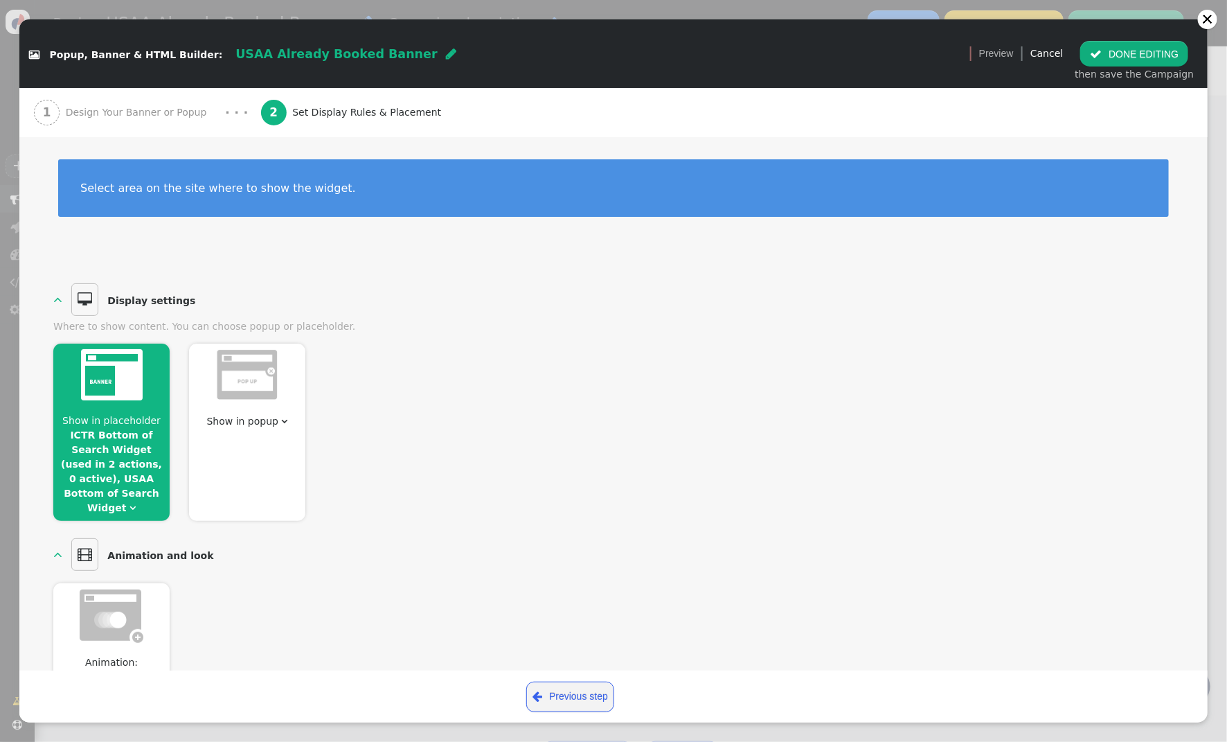
click at [90, 436] on link "ICTR Bottom of Search Widget (used in 2 actions, 0 active), USAA Bottom of Sear…" at bounding box center [111, 471] width 101 height 84
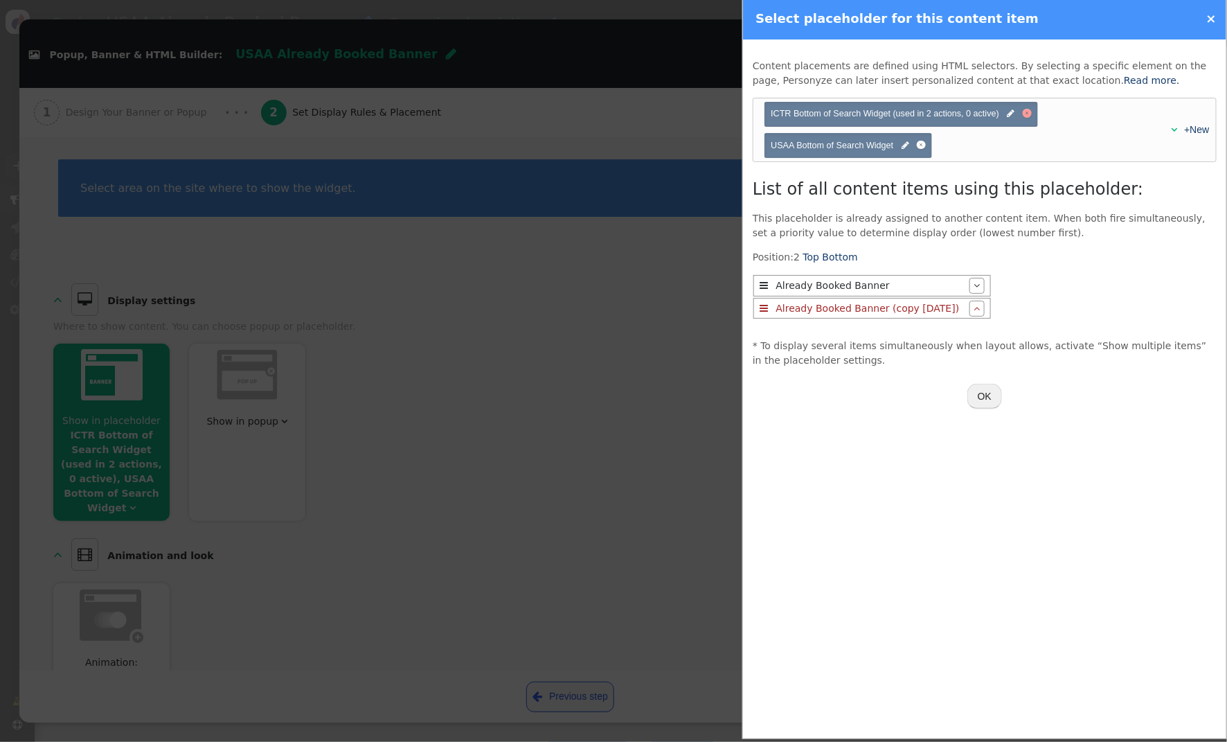
click at [1032, 114] on div at bounding box center [1027, 113] width 9 height 9
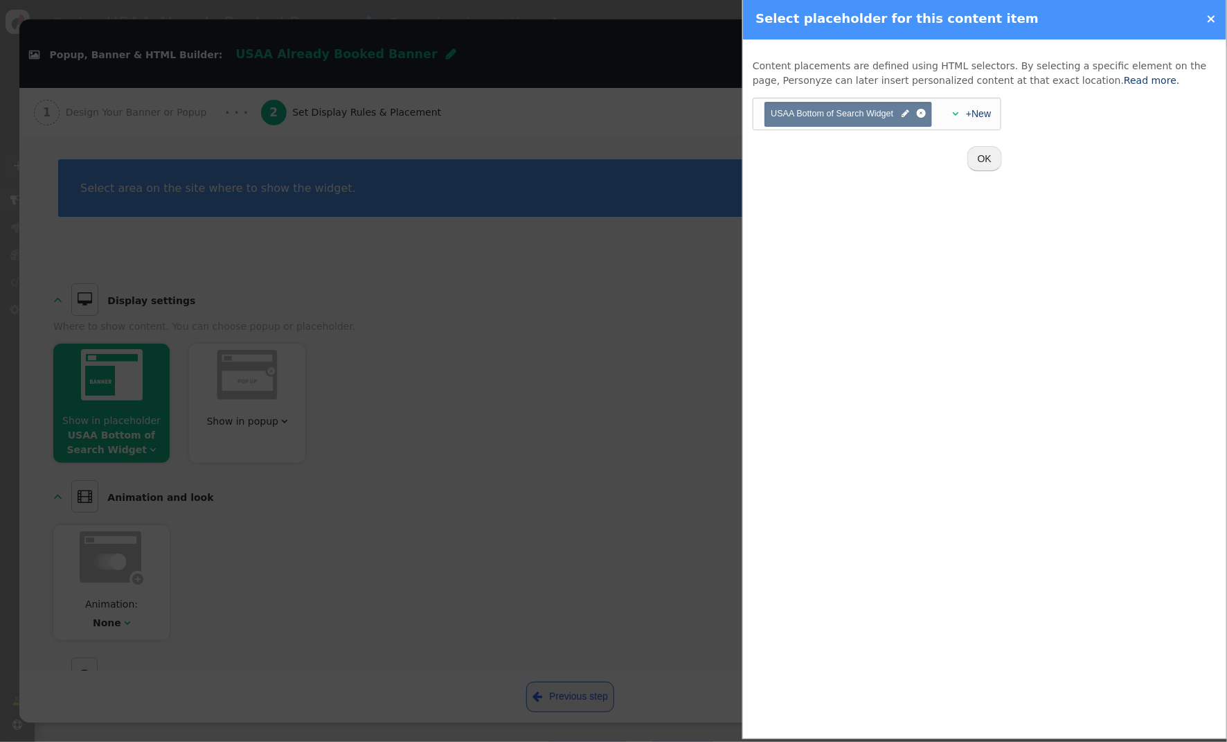
click at [989, 158] on button "OK" at bounding box center [985, 158] width 35 height 25
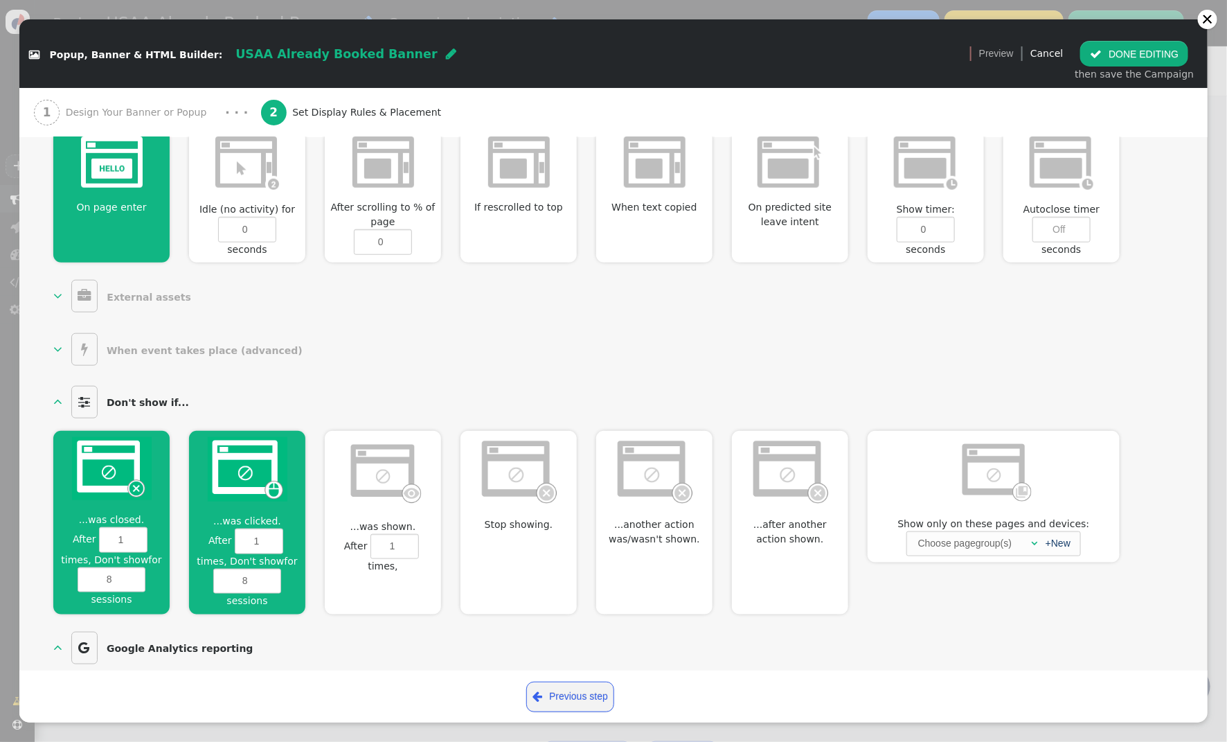
scroll to position [625, 0]
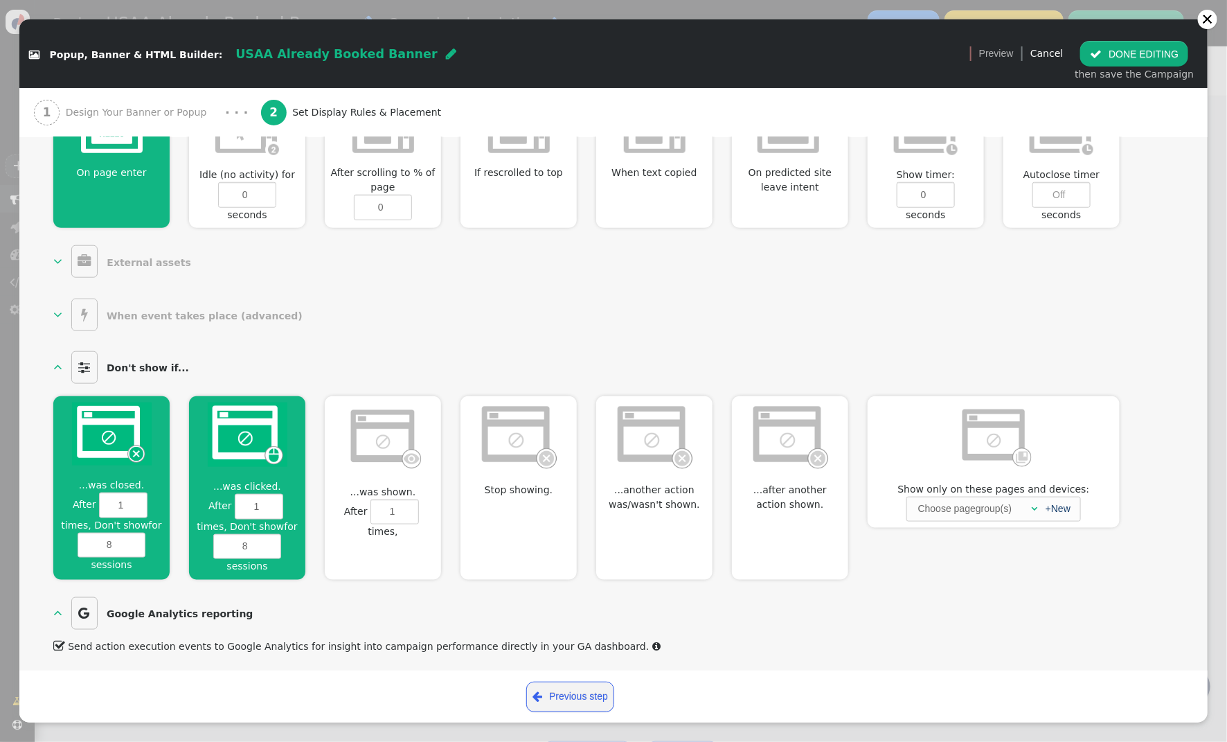
click at [262, 429] on img at bounding box center [248, 434] width 80 height 64
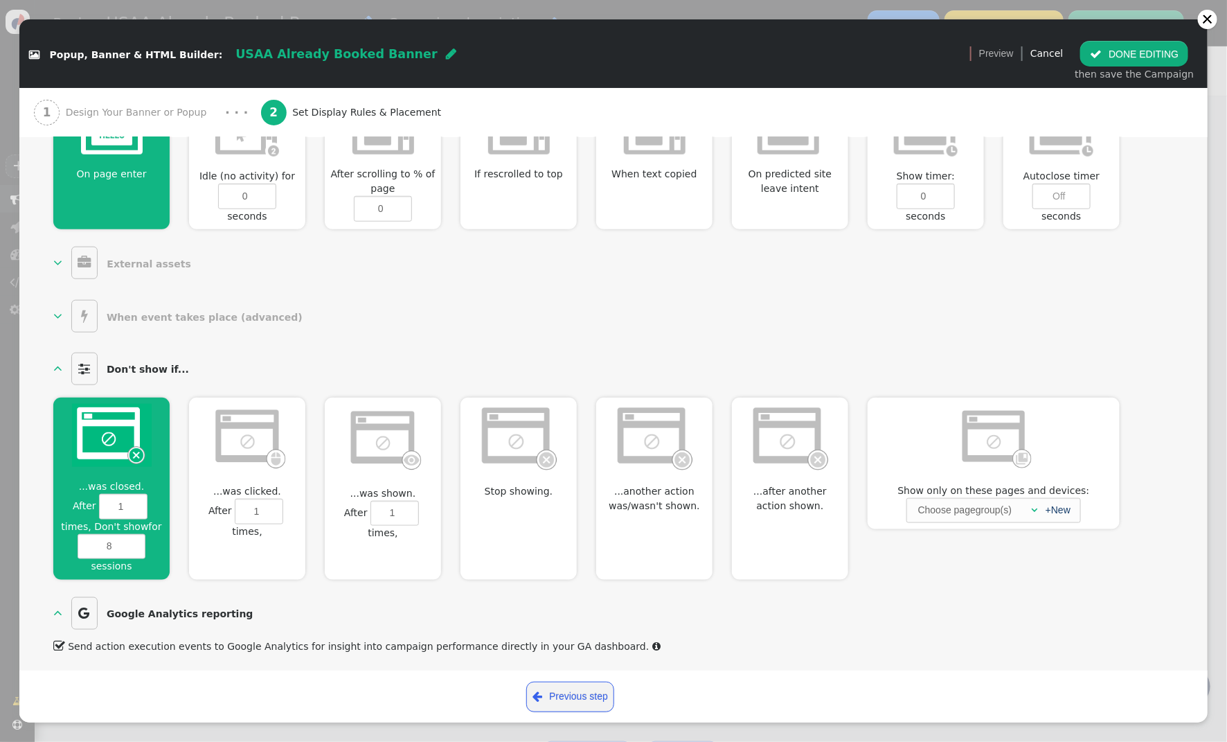
click at [88, 435] on img at bounding box center [112, 435] width 80 height 63
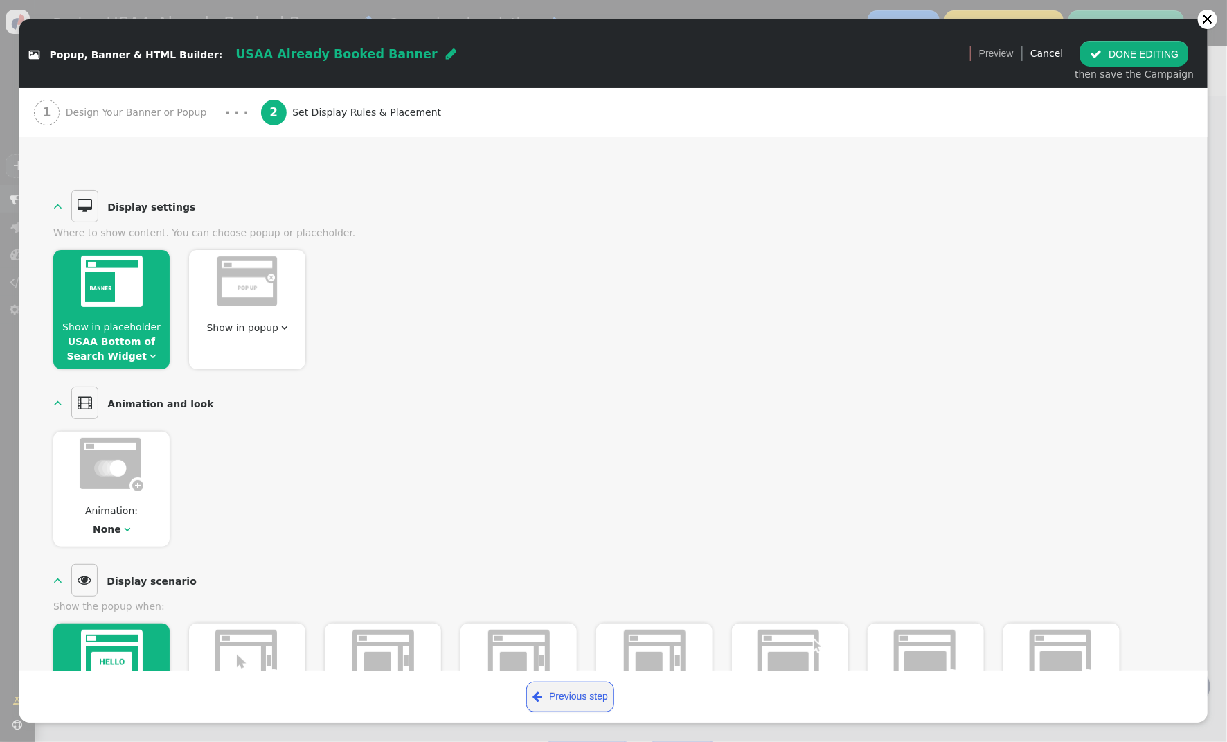
scroll to position [0, 0]
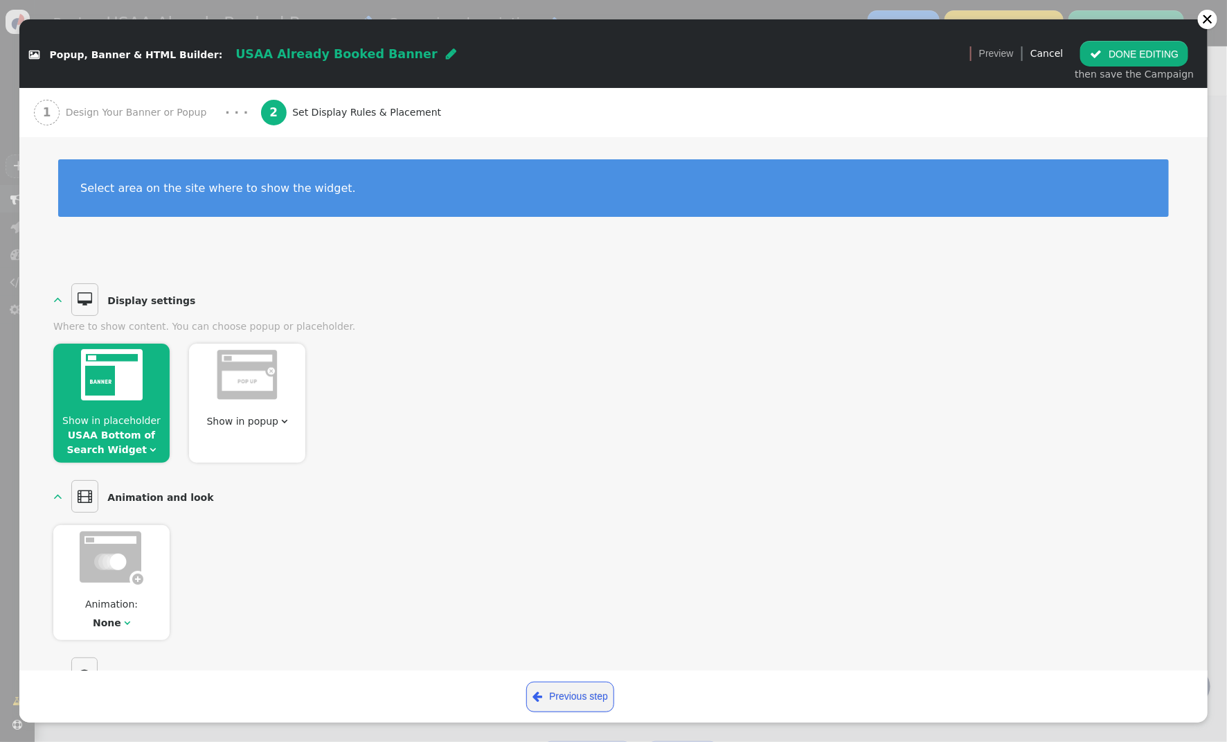
click at [1124, 64] on button " DONE EDITING" at bounding box center [1135, 53] width 108 height 25
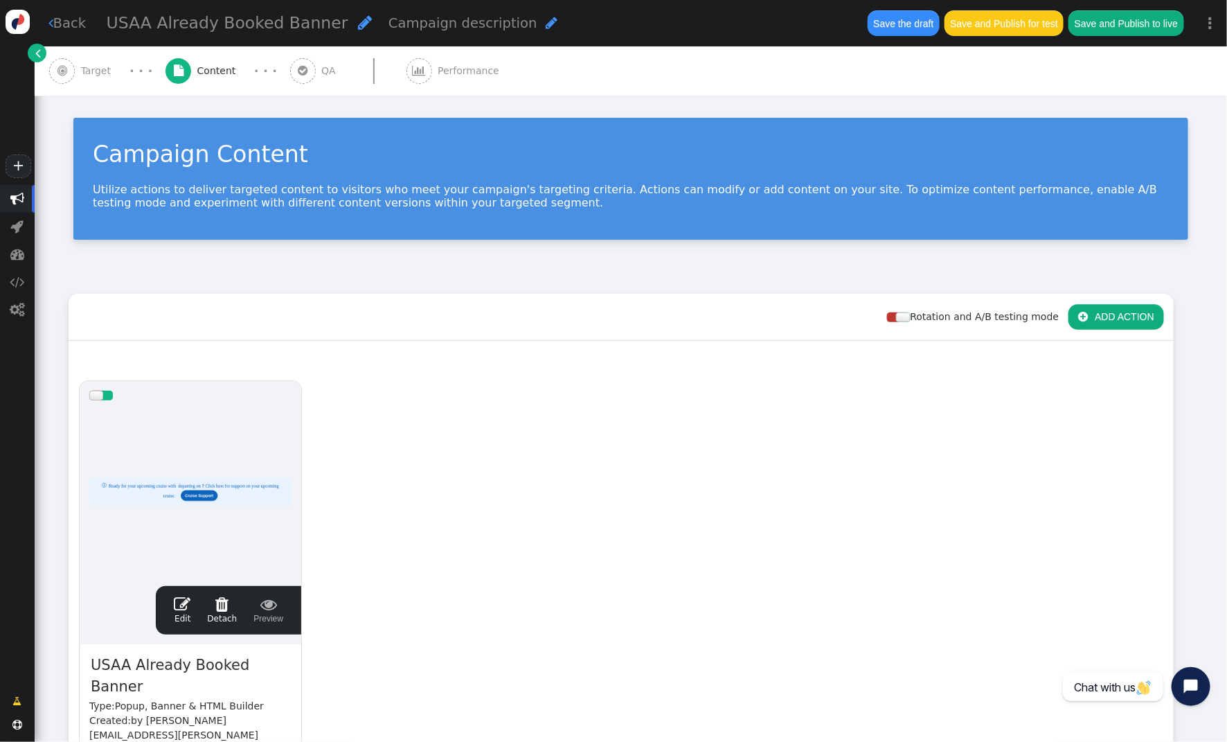
click at [91, 70] on span "Target" at bounding box center [99, 71] width 36 height 15
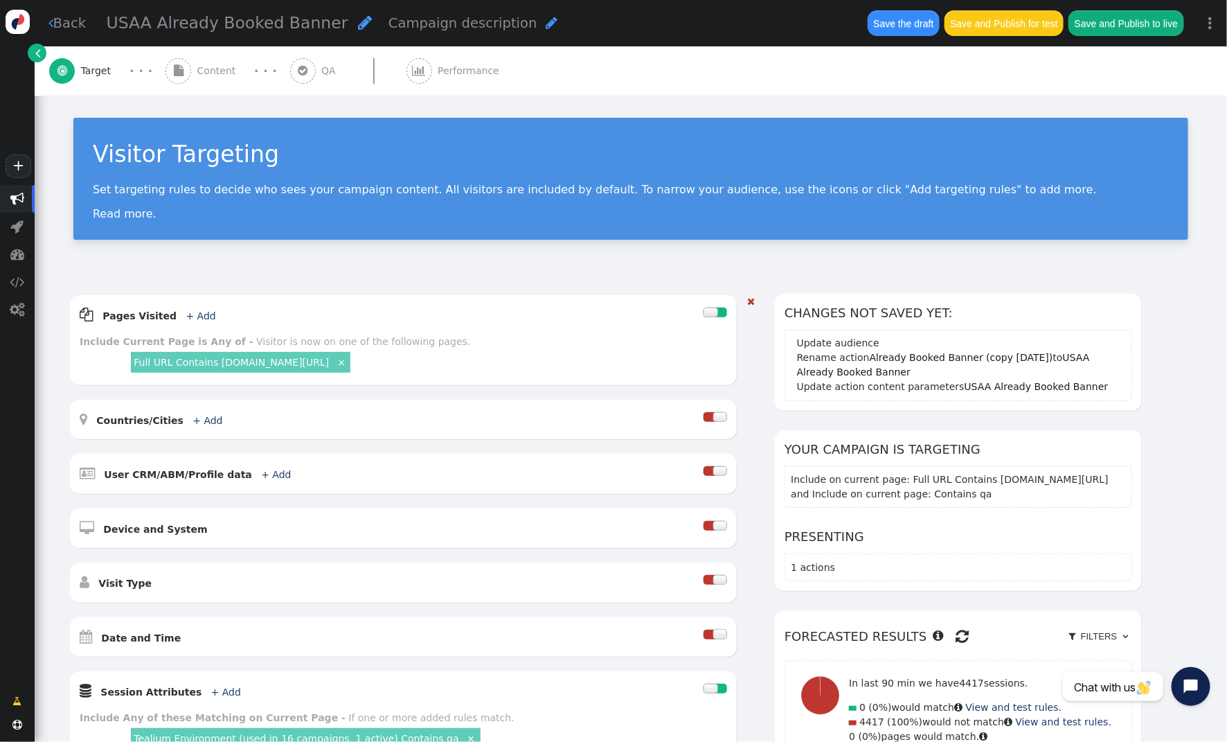
click at [1031, 19] on button "Save and Publish for test" at bounding box center [1004, 22] width 119 height 25
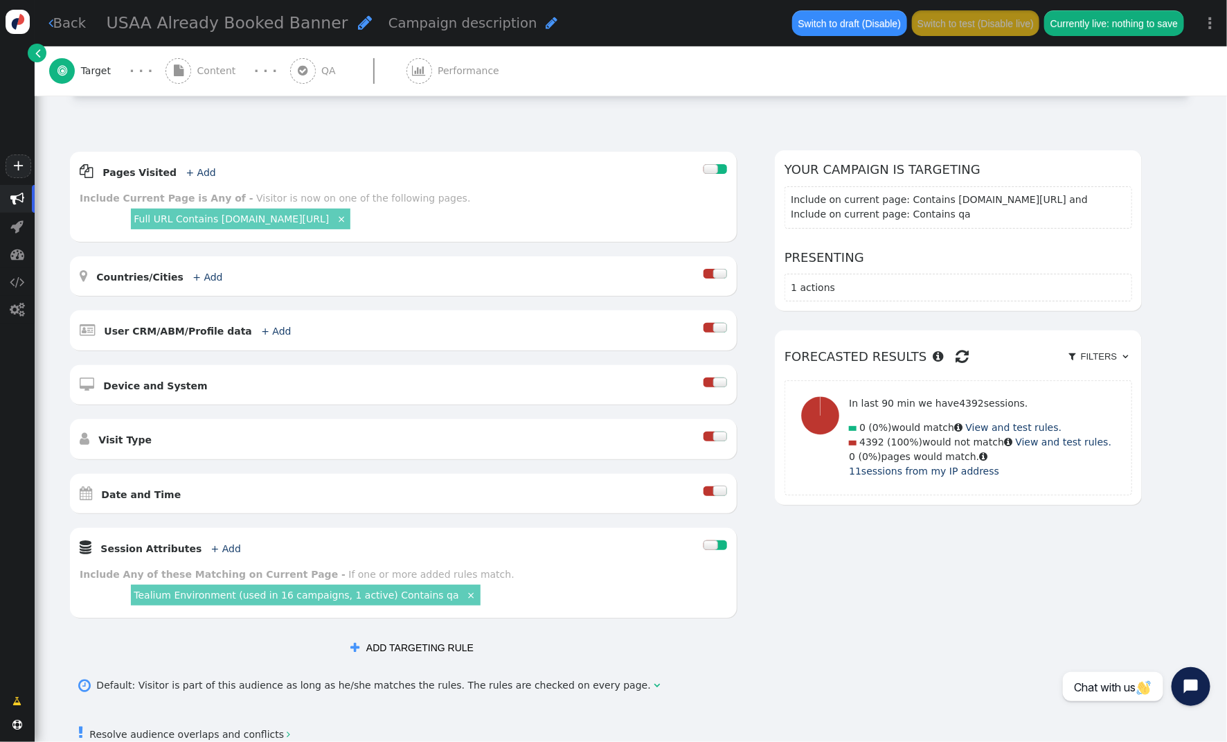
scroll to position [142, 0]
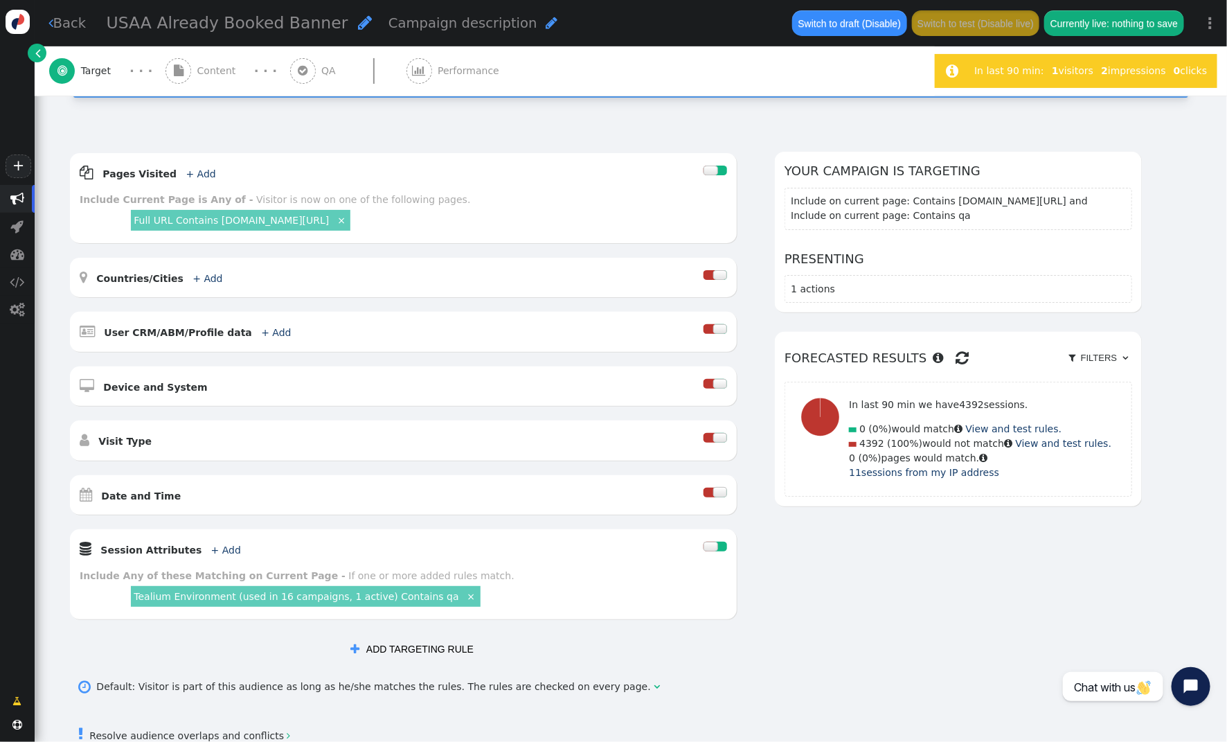
click at [202, 71] on span "Content" at bounding box center [219, 71] width 44 height 15
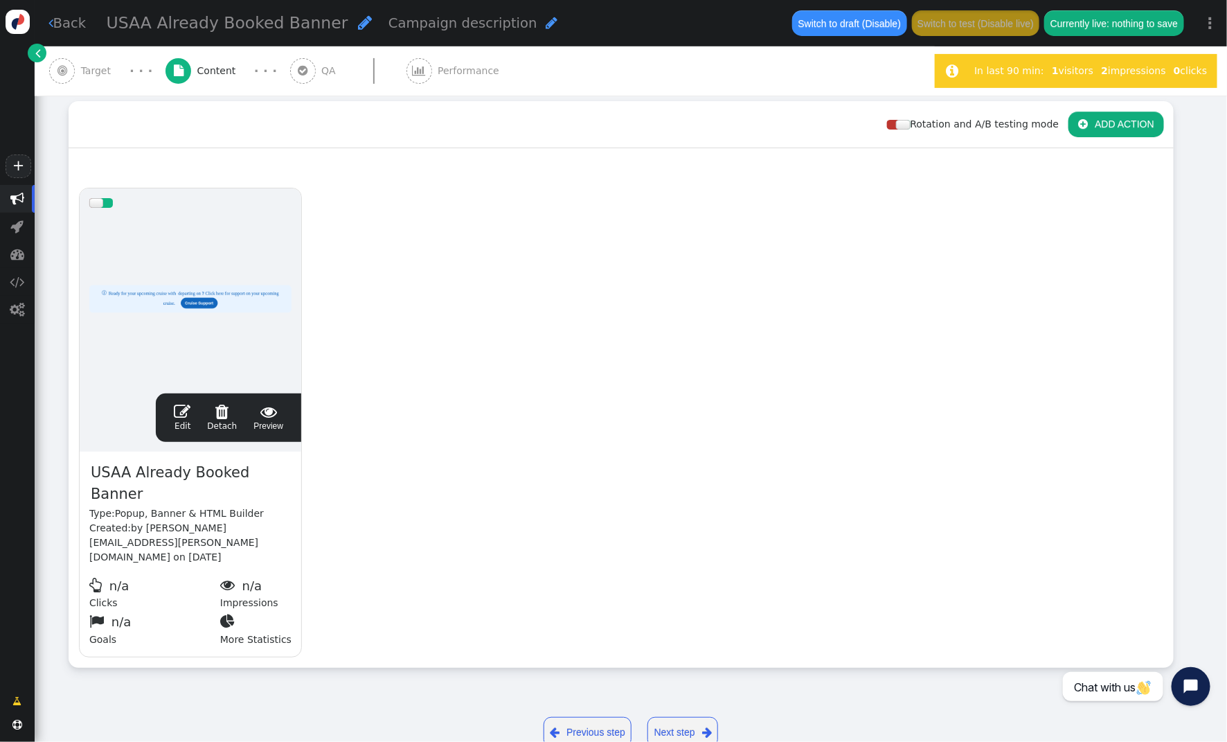
scroll to position [189, 0]
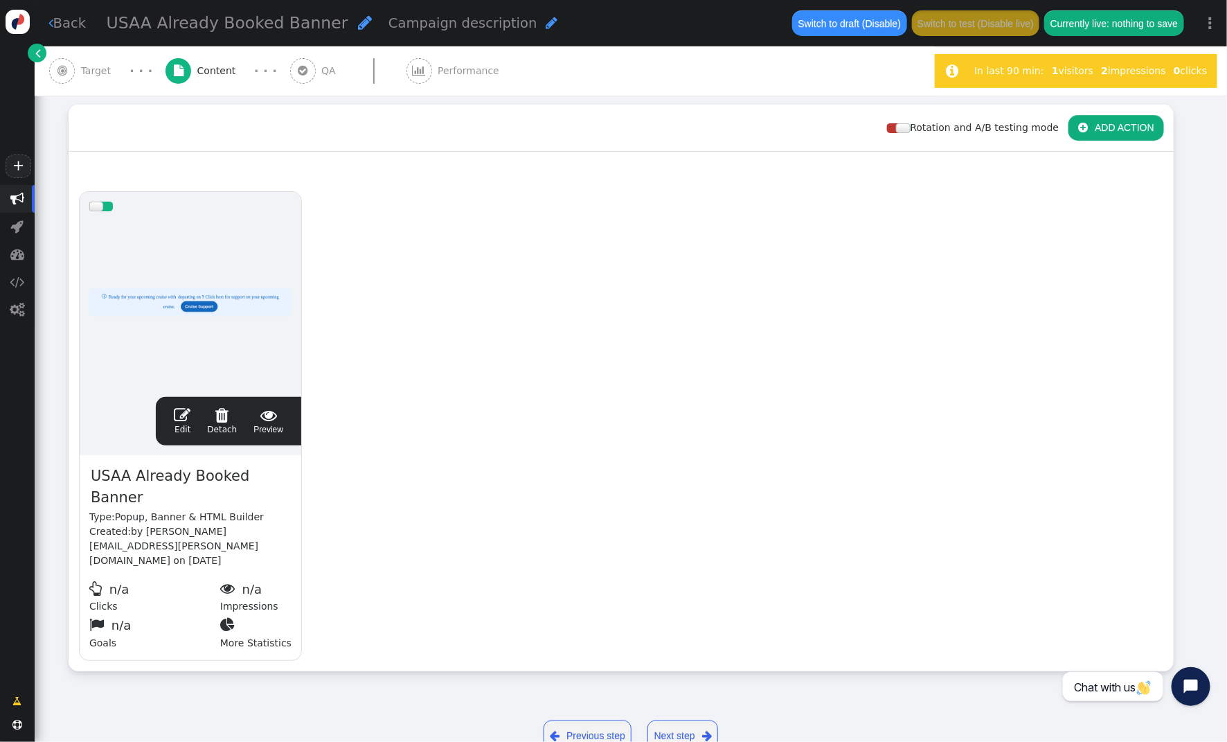
click at [182, 409] on span "" at bounding box center [182, 415] width 17 height 17
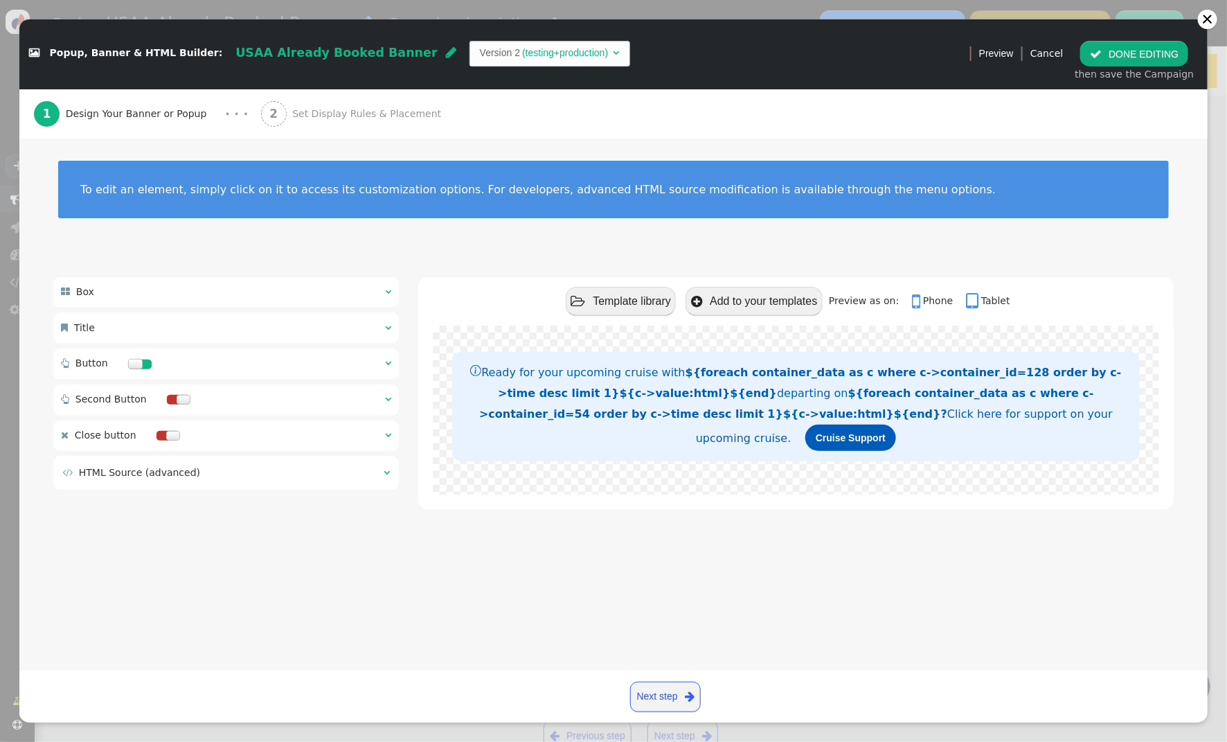
click at [366, 116] on span "Set Display Rules & Placement" at bounding box center [369, 114] width 154 height 15
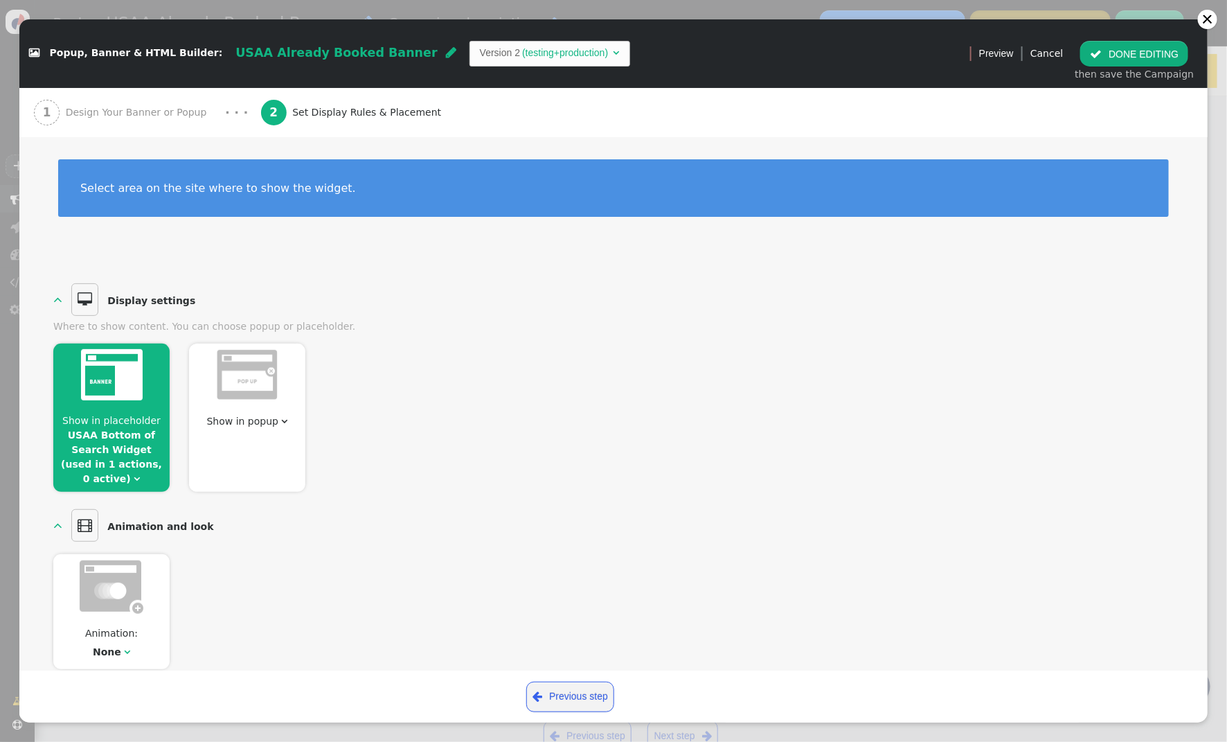
click at [132, 460] on link "USAA Bottom of Search Widget (used in 1 actions, 0 active)" at bounding box center [111, 456] width 101 height 55
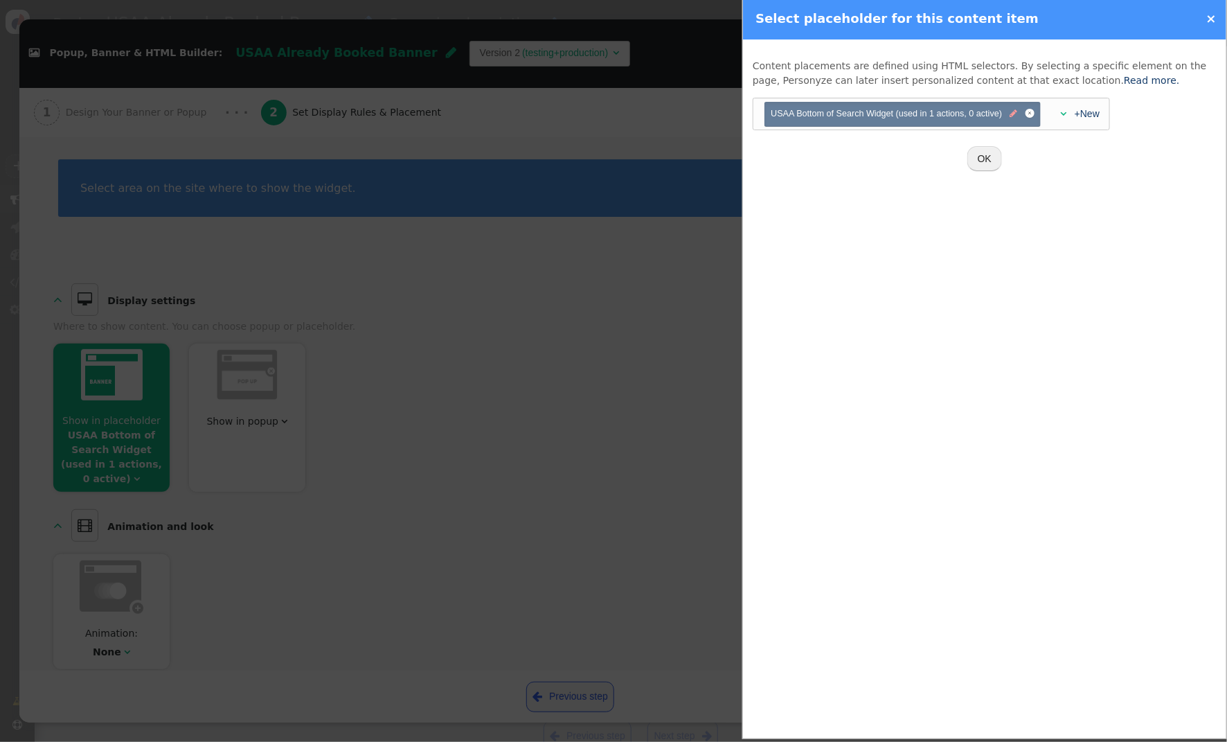
click at [1011, 116] on span "" at bounding box center [1015, 113] width 8 height 13
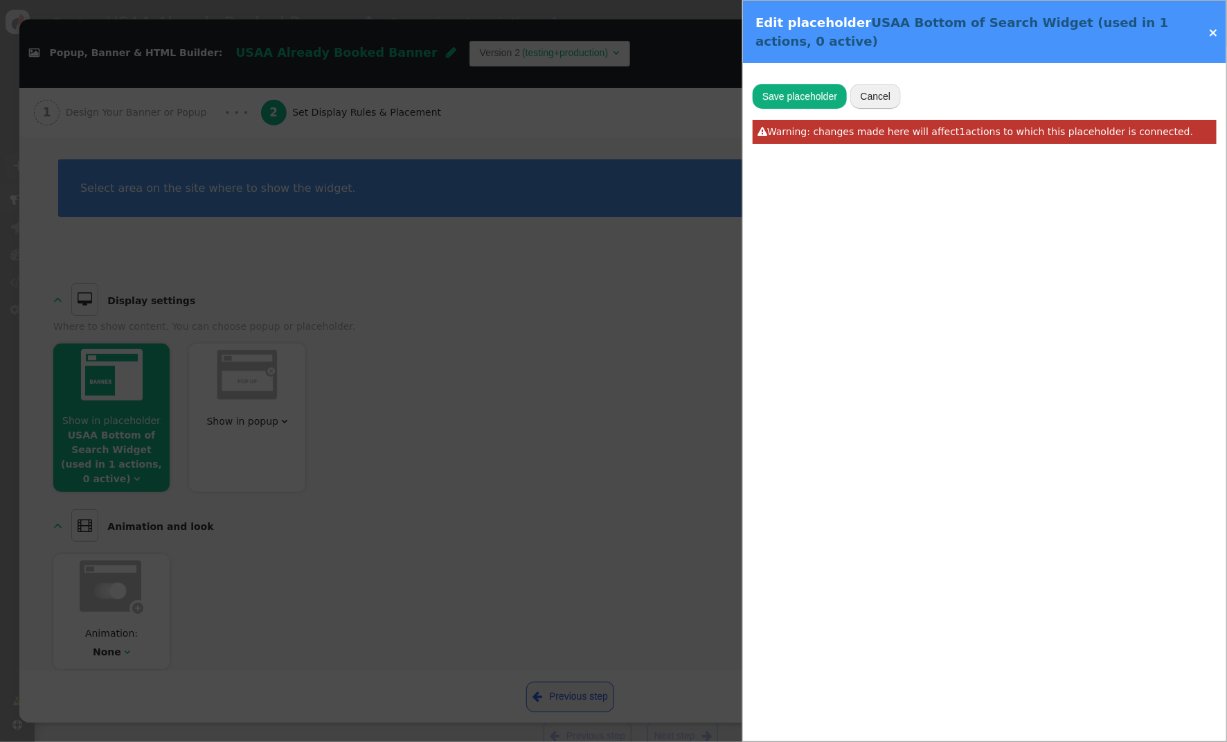
type input "USAA Bottom of Search Widget"
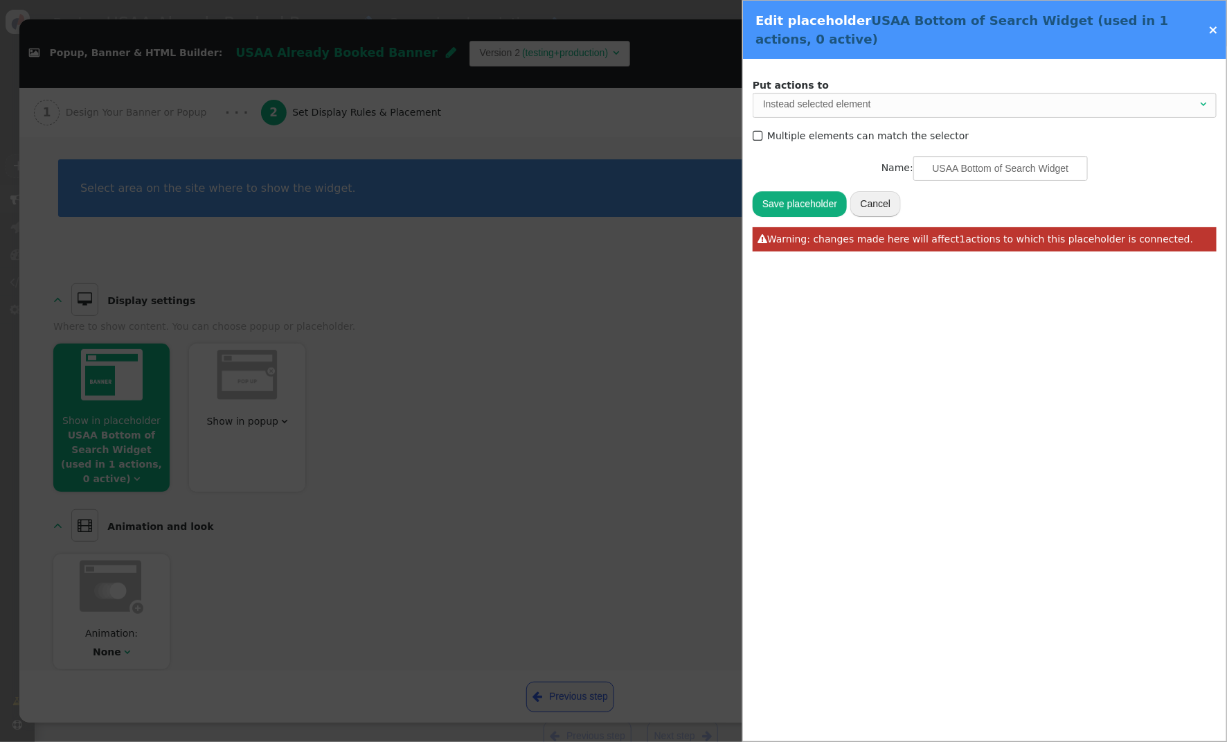
type input ".search-action-container-v2"
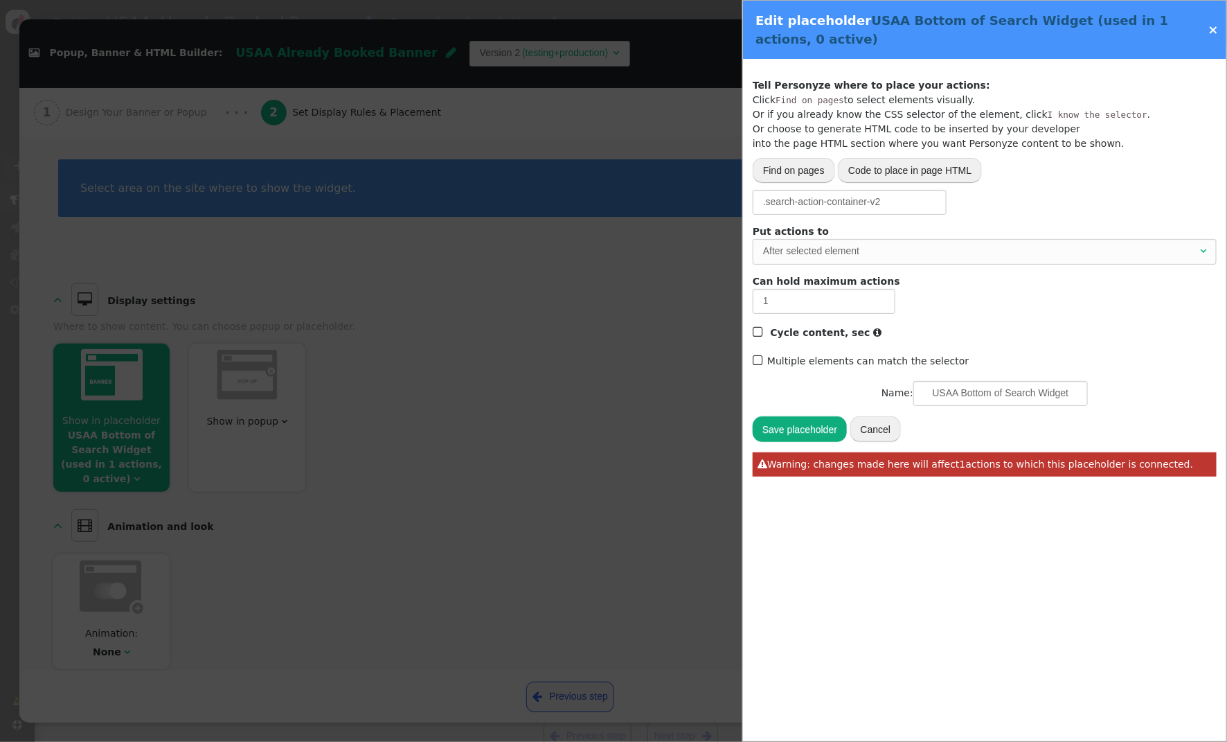
click at [1214, 30] on link "×" at bounding box center [1214, 29] width 10 height 15
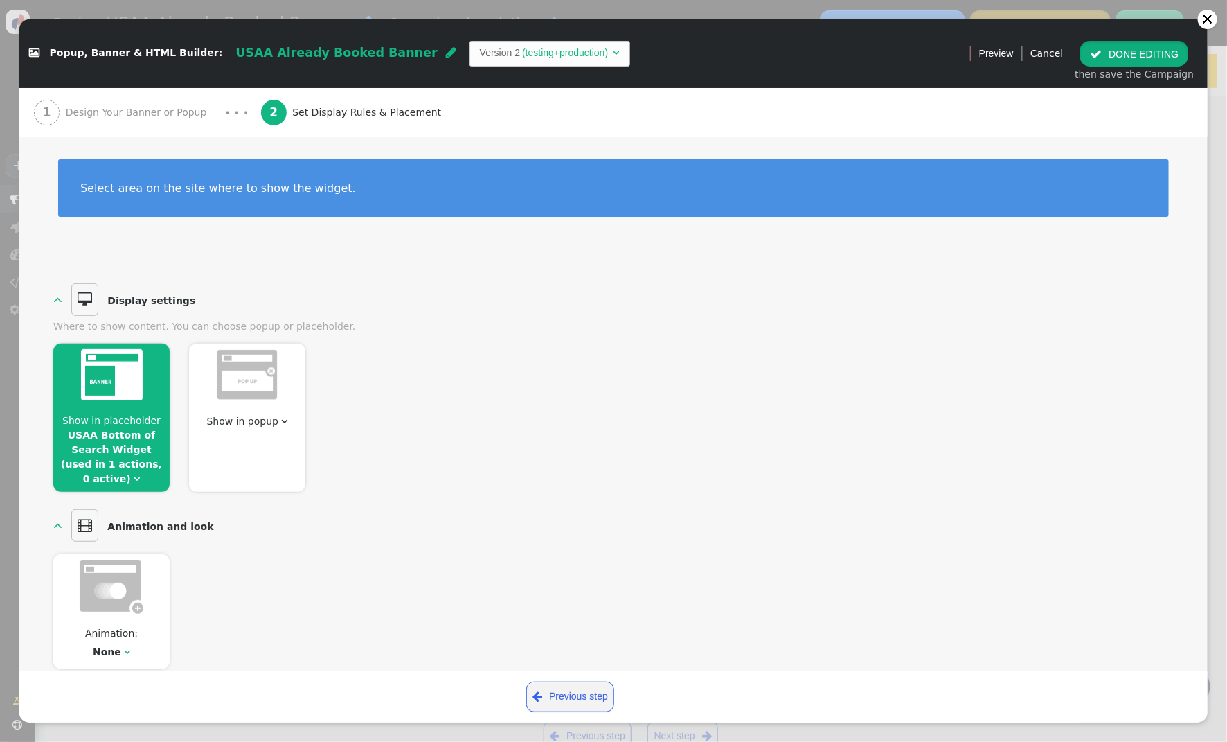
click at [1156, 56] on button " DONE EDITING" at bounding box center [1135, 53] width 108 height 25
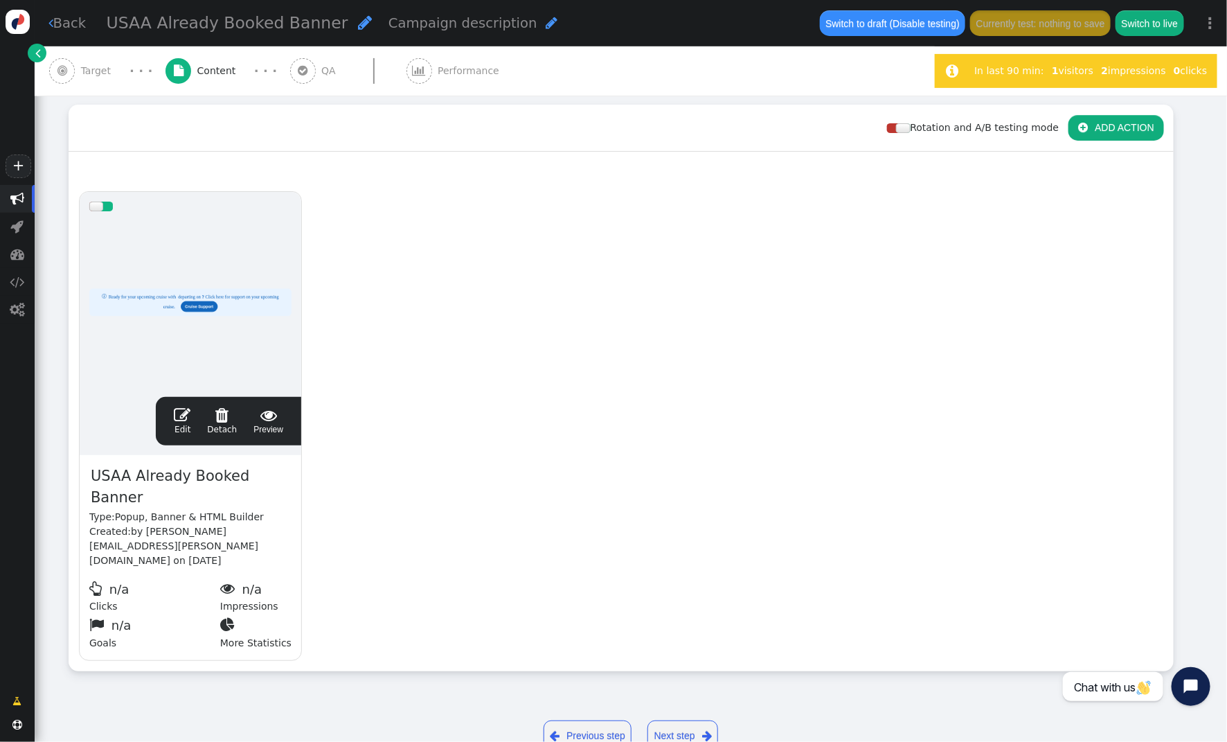
click at [91, 72] on span "Target" at bounding box center [99, 71] width 36 height 15
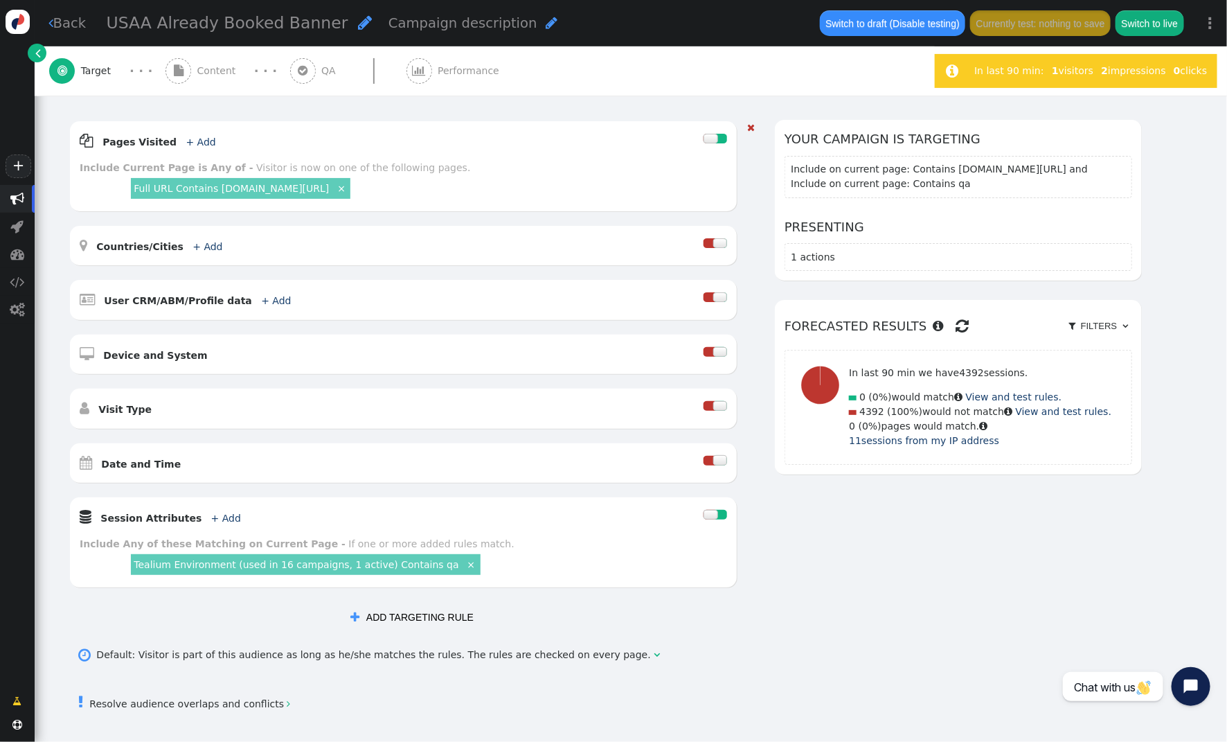
click at [717, 515] on div at bounding box center [711, 515] width 14 height 10
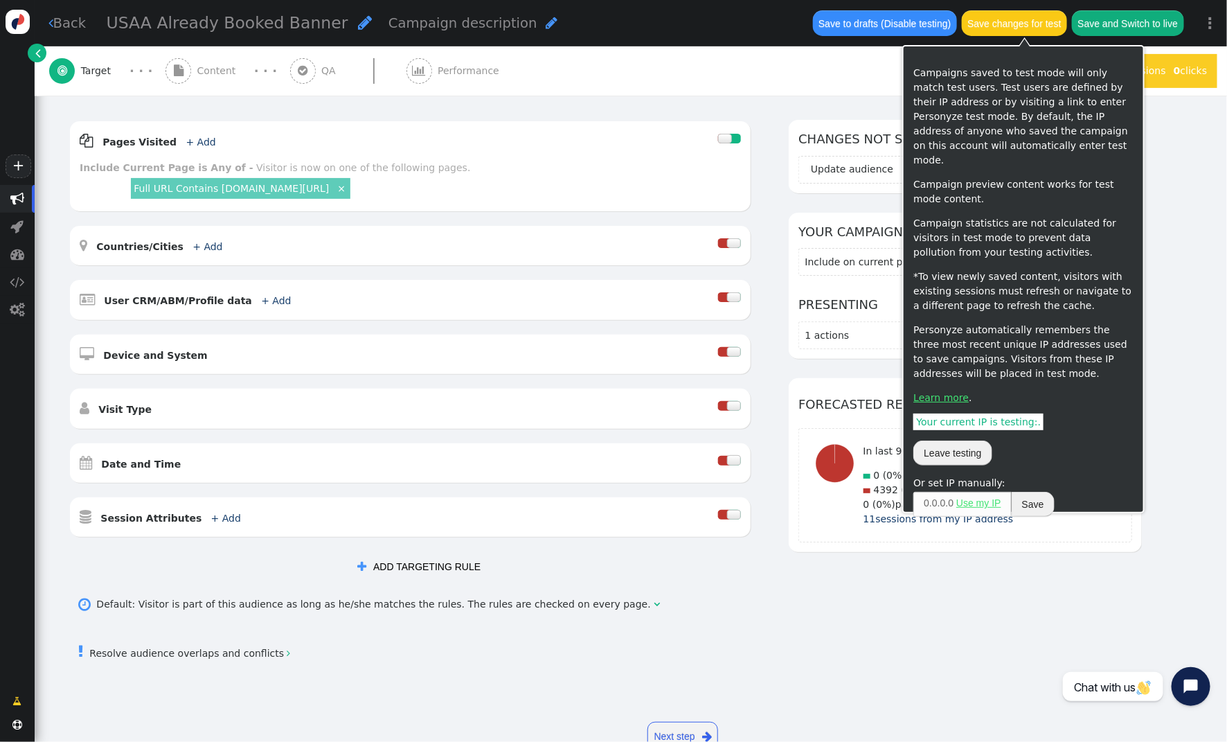
click at [996, 24] on button "Save changes for test" at bounding box center [1014, 22] width 105 height 25
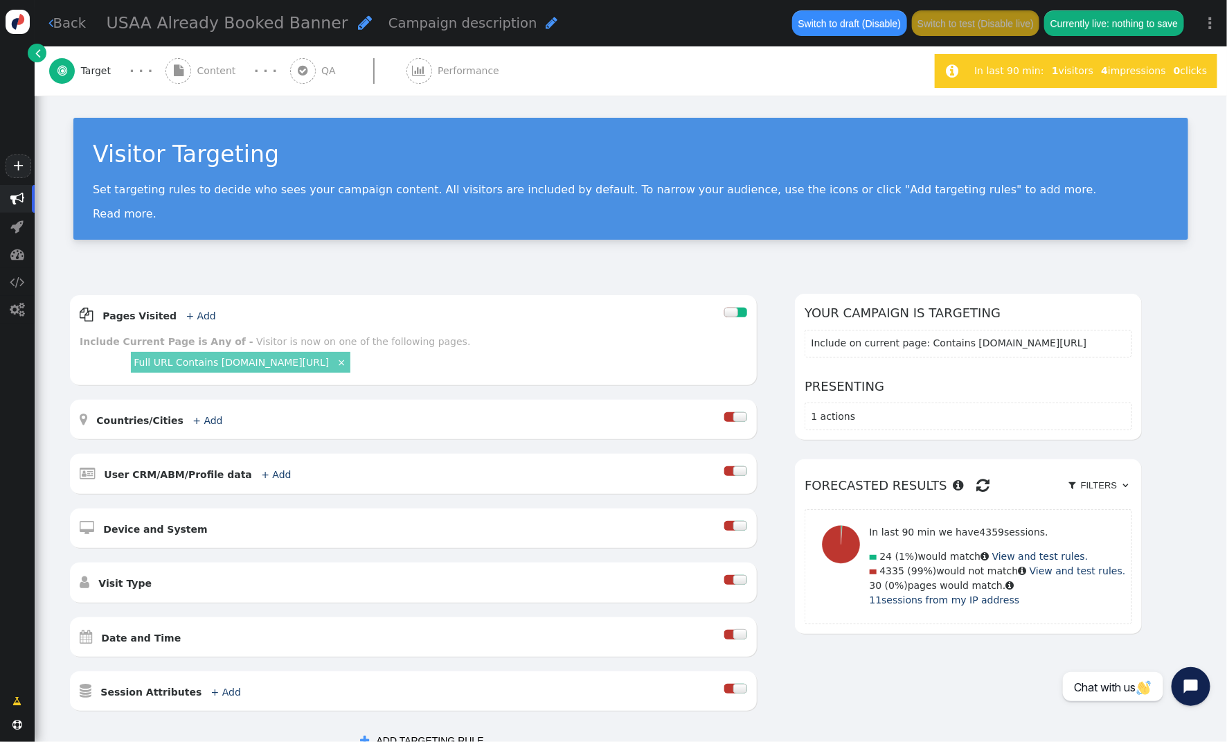
click at [208, 71] on span "Content" at bounding box center [219, 71] width 44 height 15
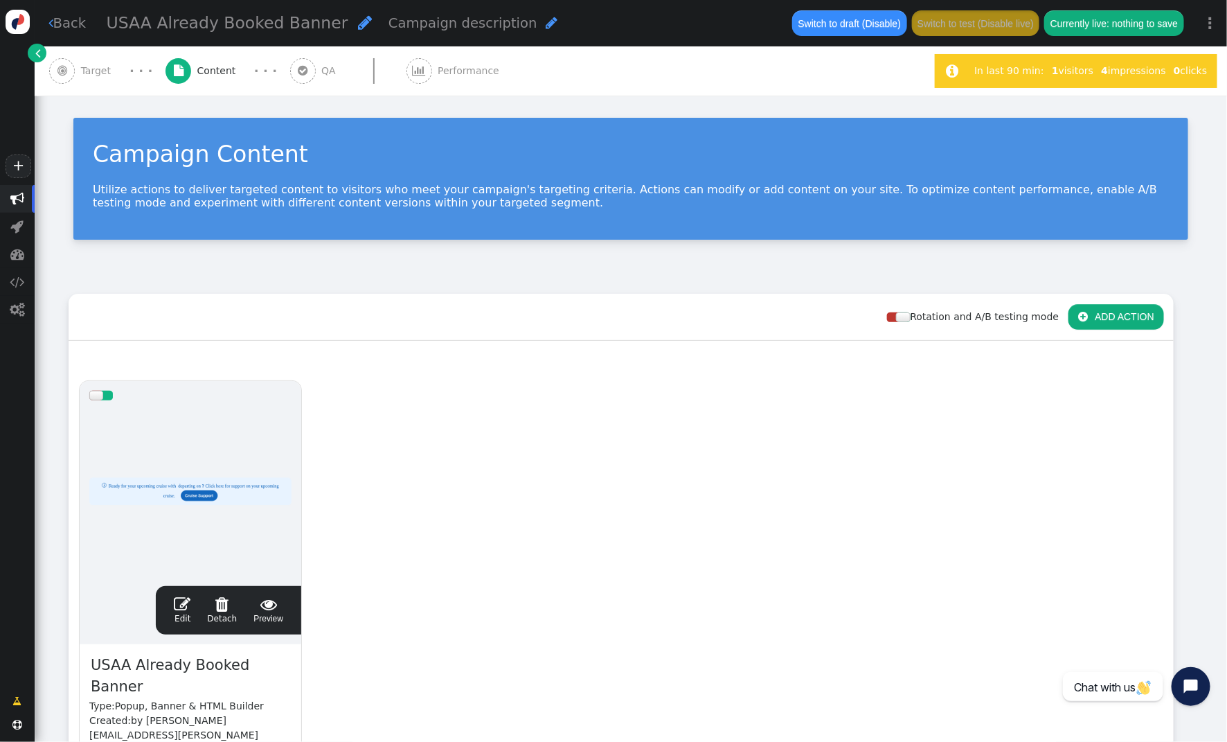
click at [182, 602] on span "" at bounding box center [182, 604] width 17 height 17
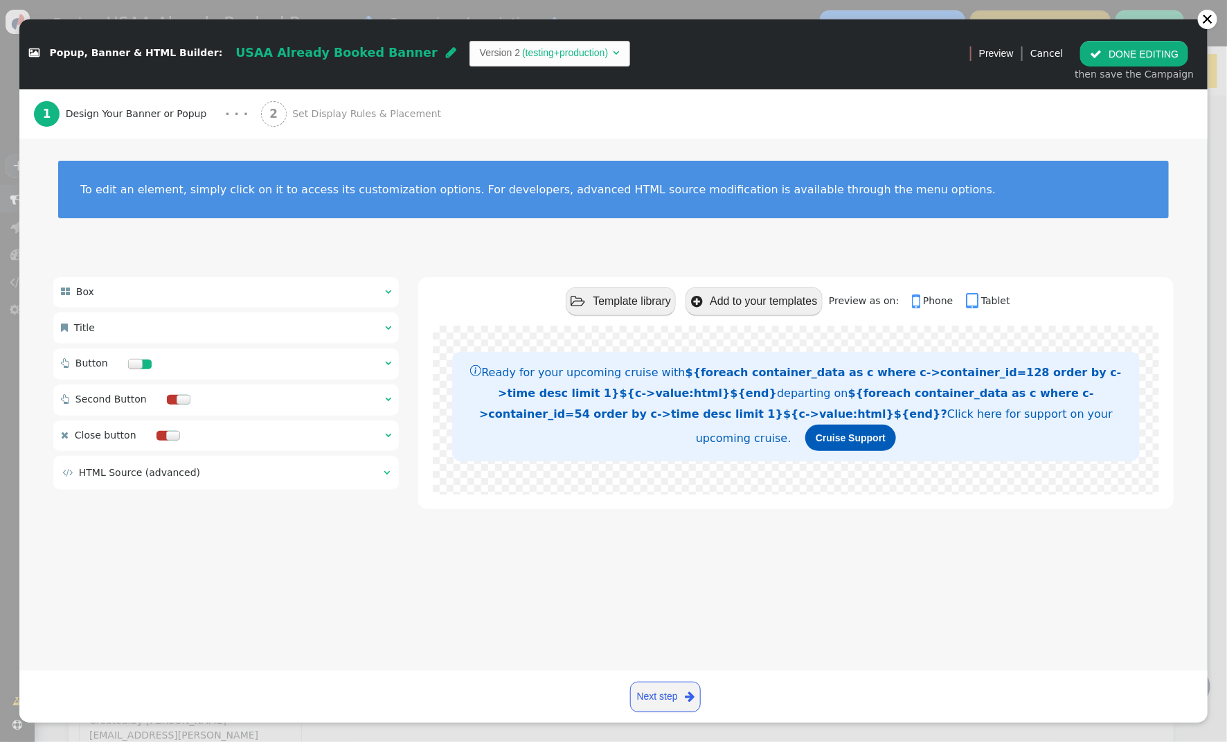
drag, startPoint x: 265, startPoint y: 108, endPoint x: 276, endPoint y: 109, distance: 11.8
click at [267, 107] on span "2" at bounding box center [274, 114] width 26 height 26
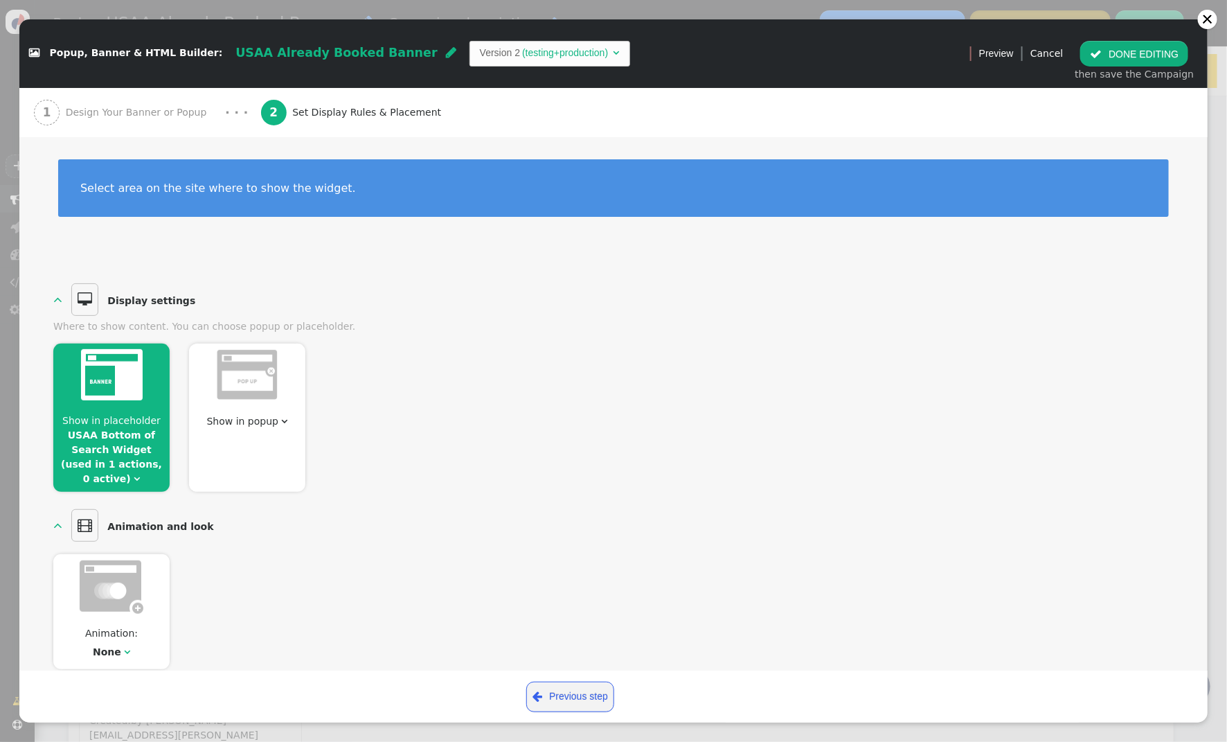
click at [126, 430] on link "USAA Bottom of Search Widget (used in 1 actions, 0 active)" at bounding box center [111, 456] width 101 height 55
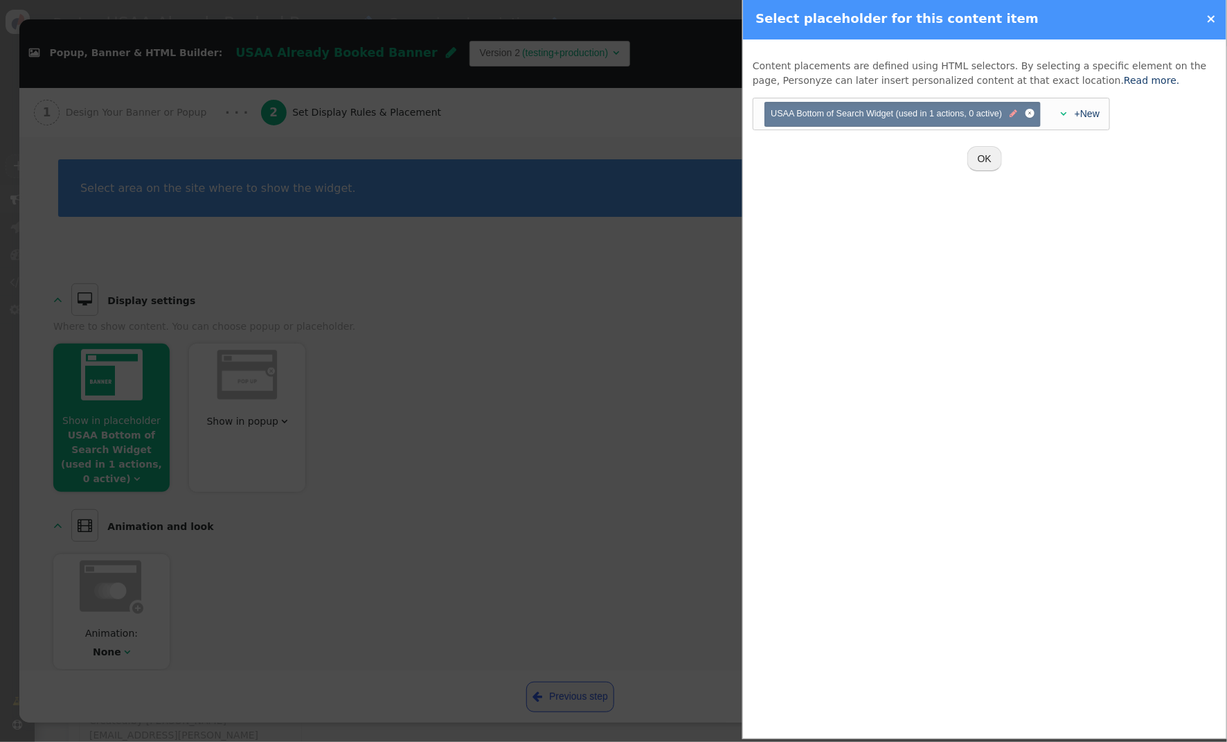
click at [1012, 116] on span "" at bounding box center [1015, 113] width 8 height 13
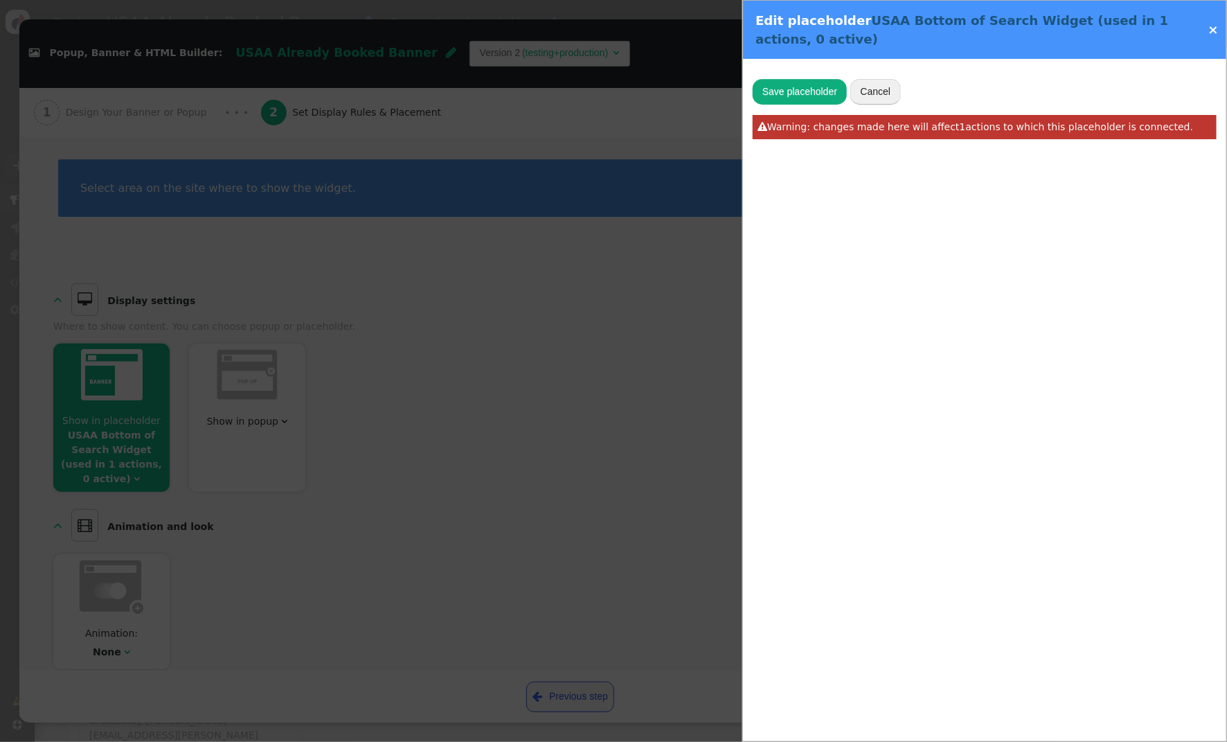
type input "USAA Bottom of Search Widget"
type input ".search-action-container-v2"
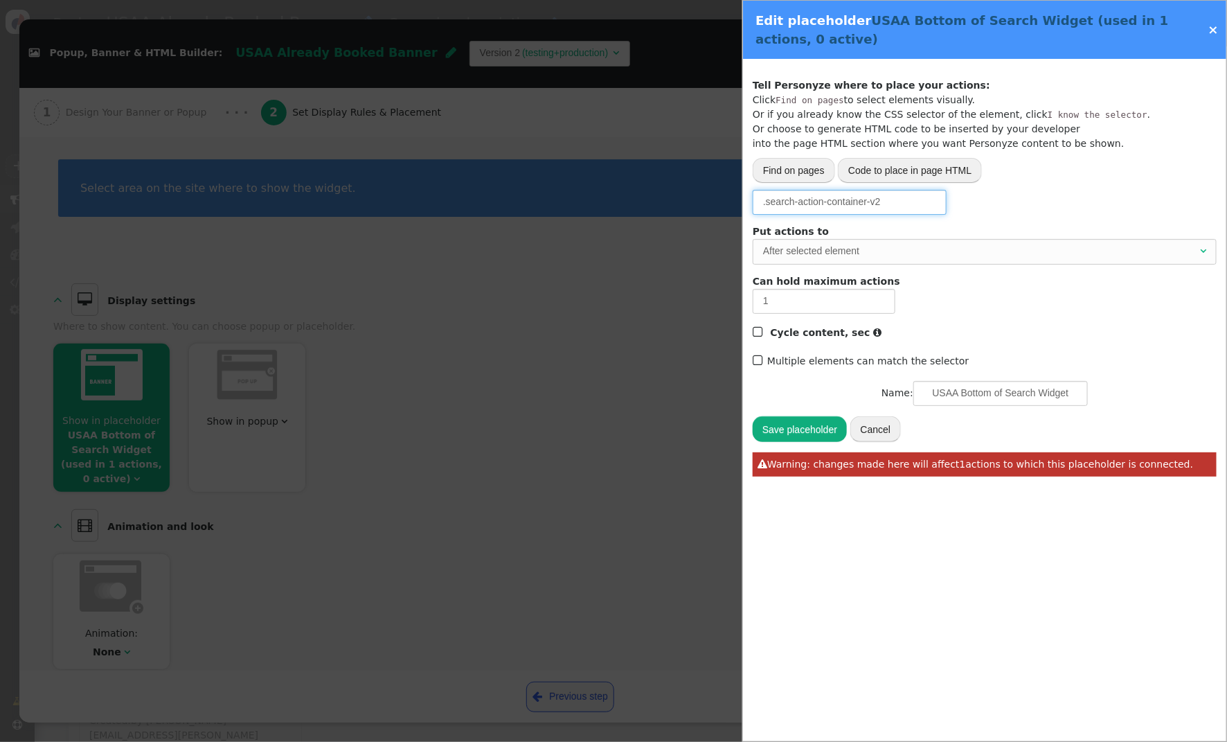
drag, startPoint x: 909, startPoint y: 204, endPoint x: 621, endPoint y: 180, distance: 289.1
click at [621, 741] on div " Popup, Banner & HTML Builder: USAA Already Booked Banner  Version 2 (testing…" at bounding box center [613, 742] width 1227 height 0
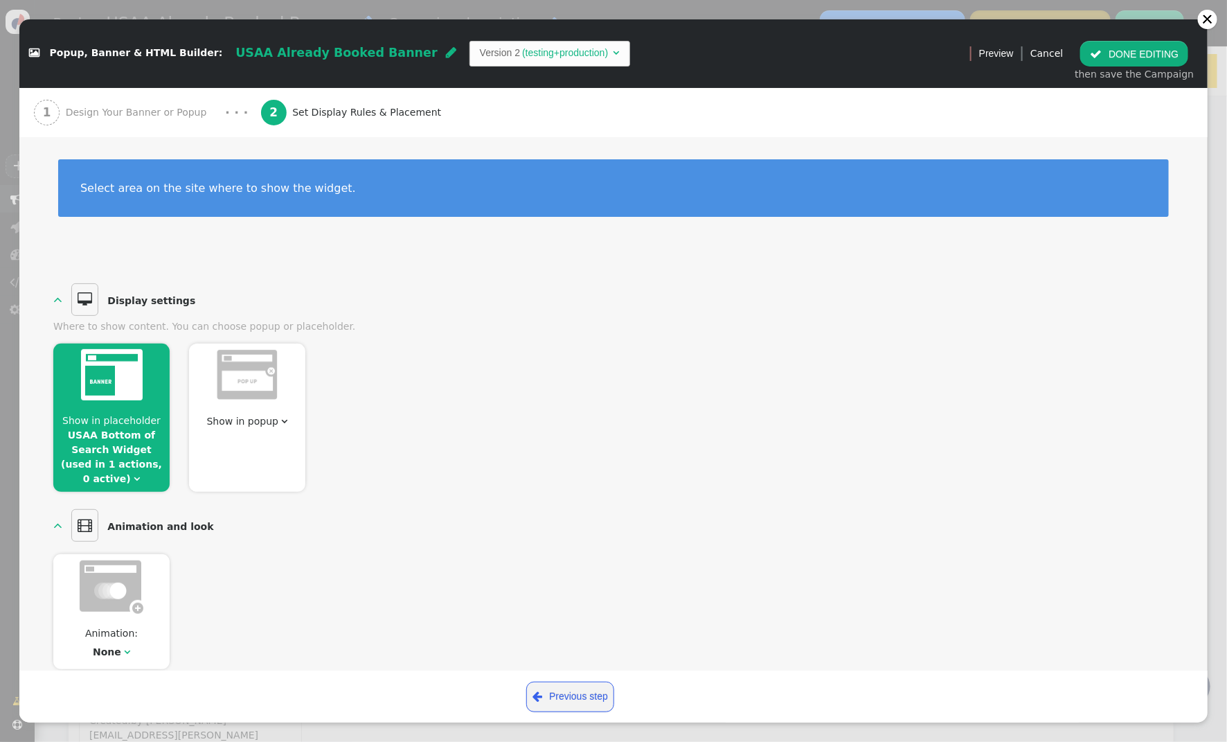
click at [107, 418] on span "Show in placeholder" at bounding box center [111, 420] width 98 height 11
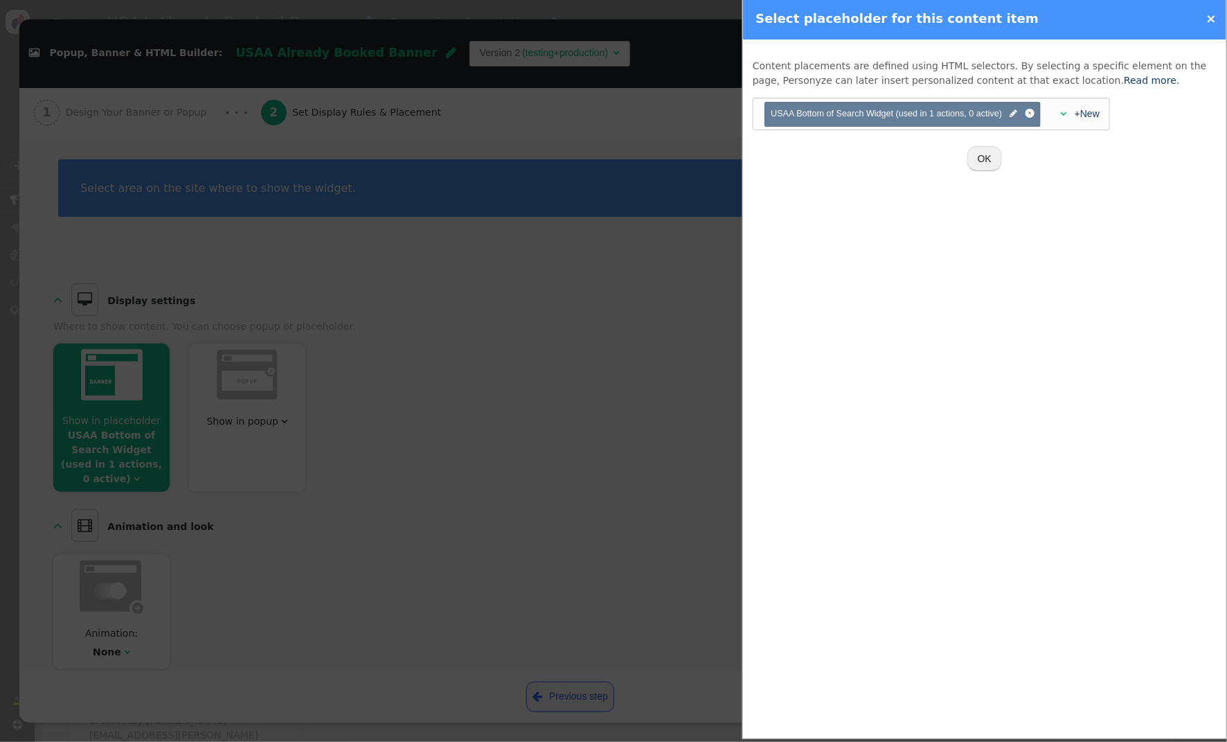
click at [1011, 114] on span "" at bounding box center [1015, 113] width 8 height 13
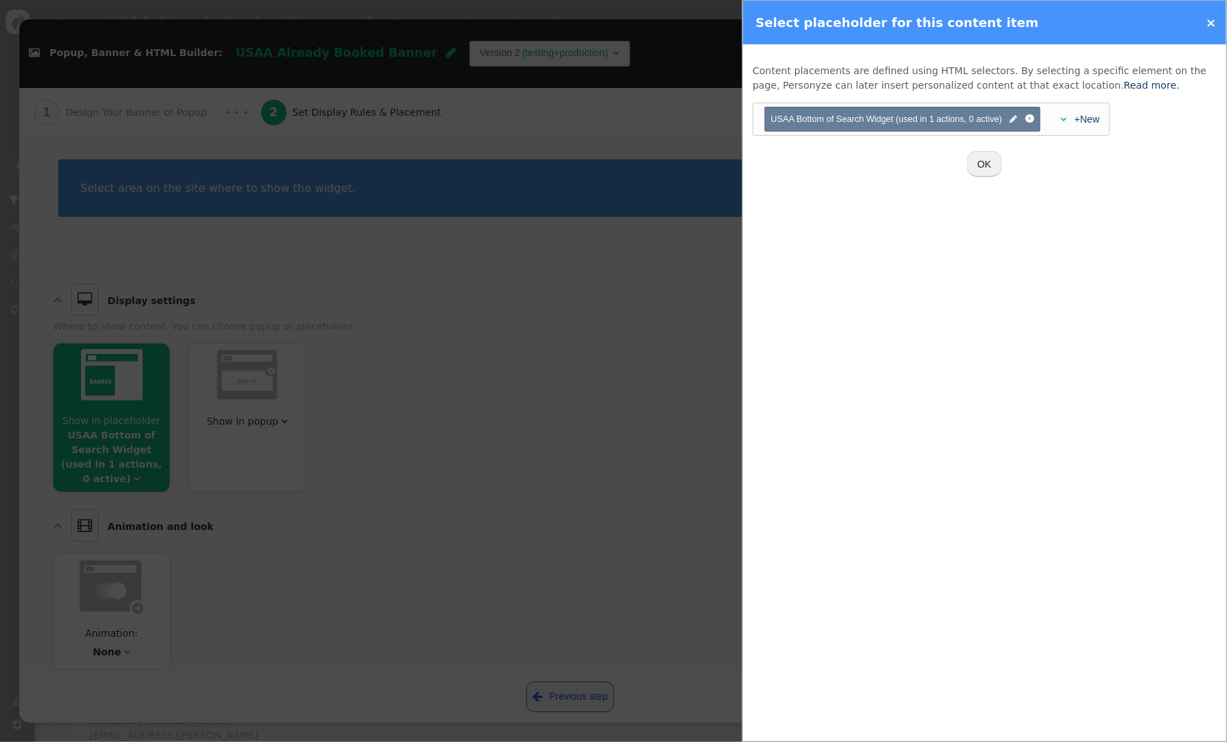
click at [1016, 109] on div "Tell Personyze where to place your actions: Click Find on pages to select eleme…" at bounding box center [952, 118] width 398 height 73
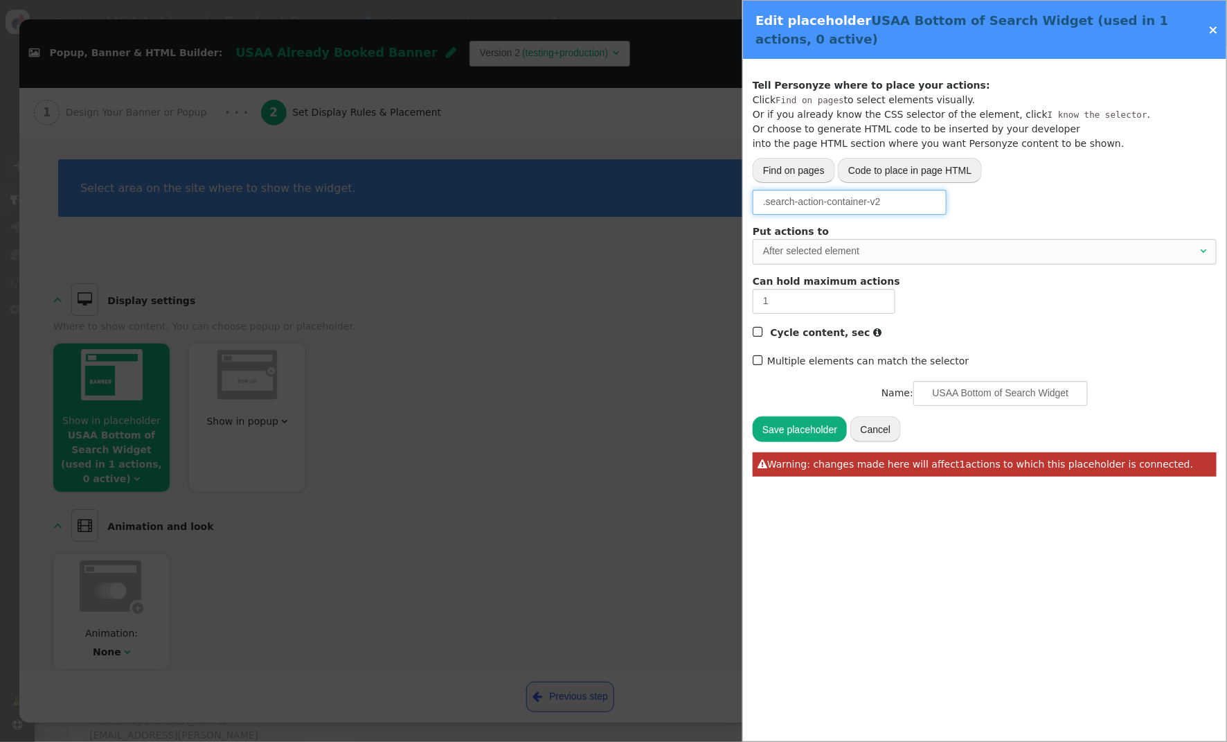
drag, startPoint x: 884, startPoint y: 202, endPoint x: 891, endPoint y: 206, distance: 9.0
click at [762, 203] on input ".search-action-container-v2" at bounding box center [850, 202] width 194 height 25
paste input "cruise-search-content"
drag, startPoint x: 871, startPoint y: 206, endPoint x: 769, endPoint y: 204, distance: 101.8
click at [767, 204] on input "#cruise-search-content" at bounding box center [850, 202] width 194 height 25
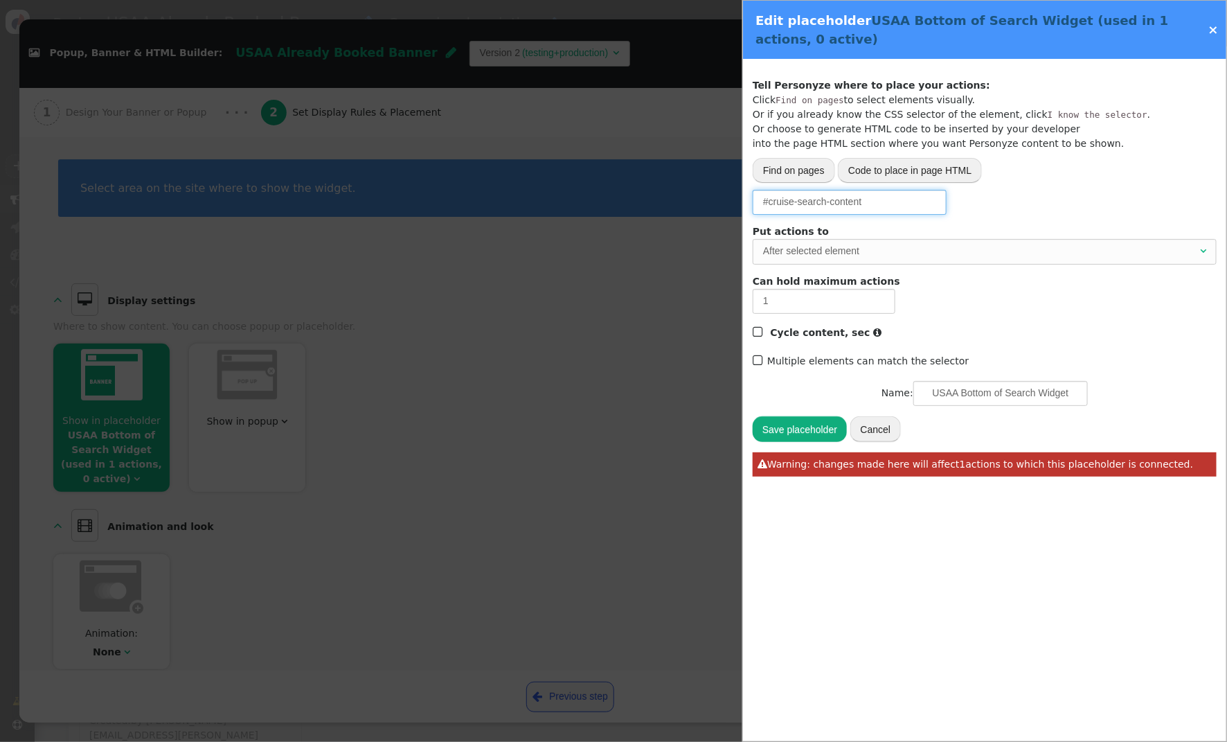
paste input "SearchForm"
type input "#cruiseSearchForm"
drag, startPoint x: 808, startPoint y: 427, endPoint x: 833, endPoint y: 420, distance: 25.4
click at [809, 426] on button "Save placeholder" at bounding box center [800, 428] width 94 height 25
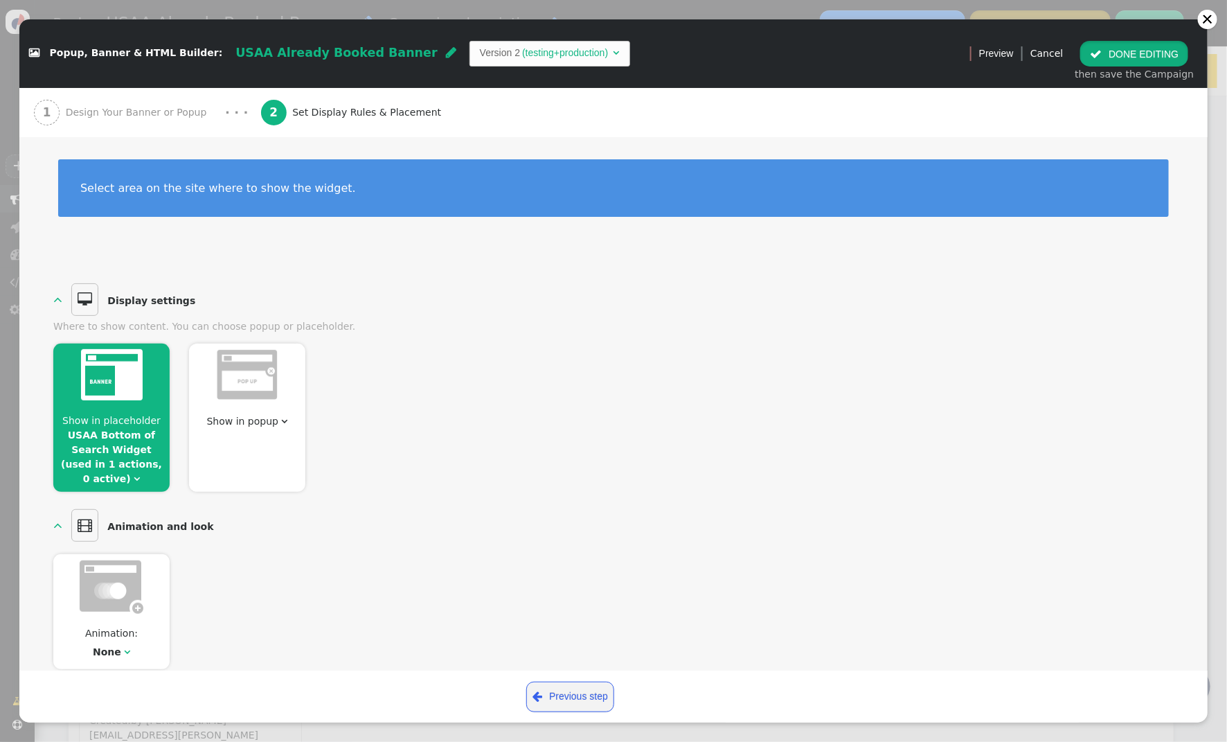
click at [1139, 57] on button " DONE EDITING" at bounding box center [1135, 53] width 108 height 25
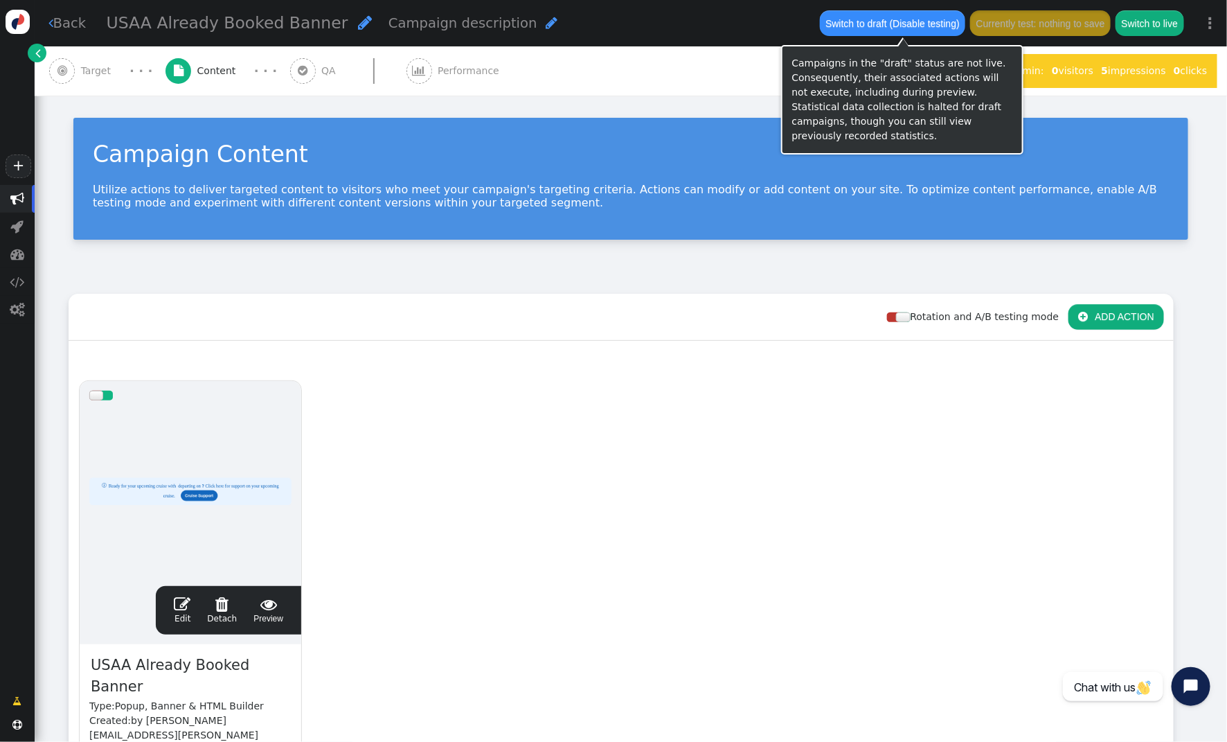
click at [876, 25] on button "Switch to draft (Disable testing)" at bounding box center [893, 22] width 146 height 25
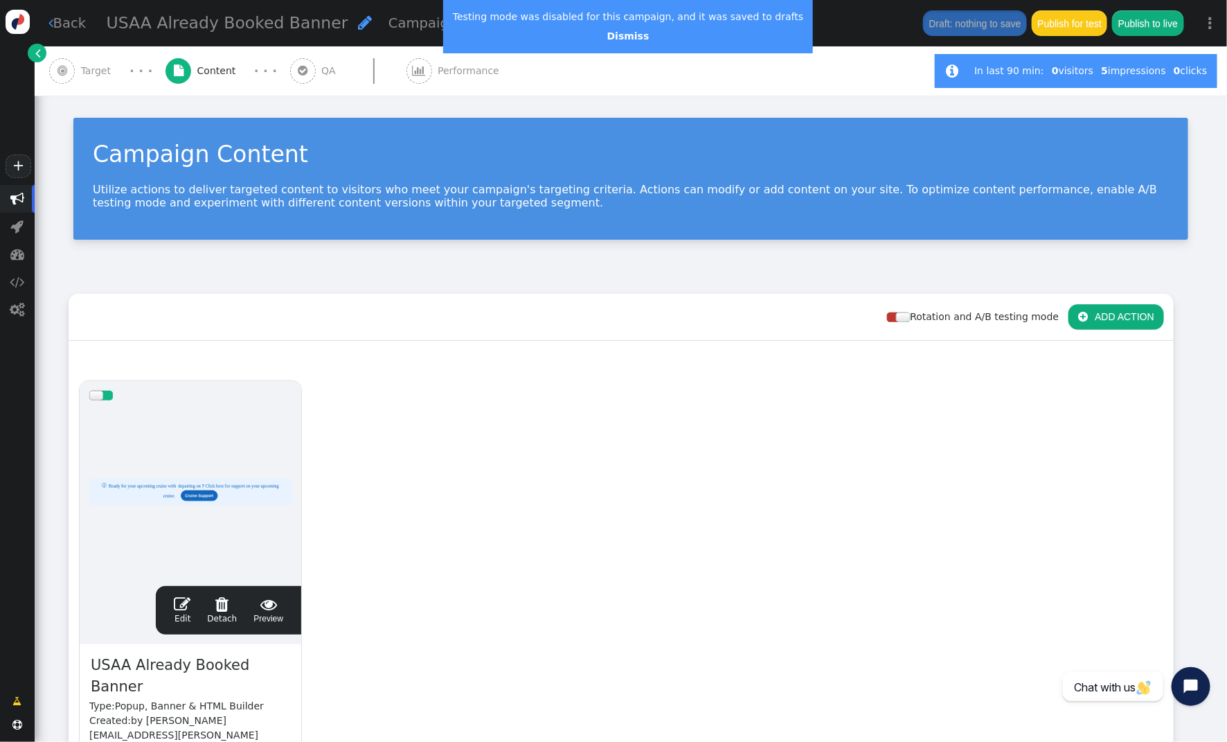
click at [182, 601] on span "" at bounding box center [182, 604] width 17 height 17
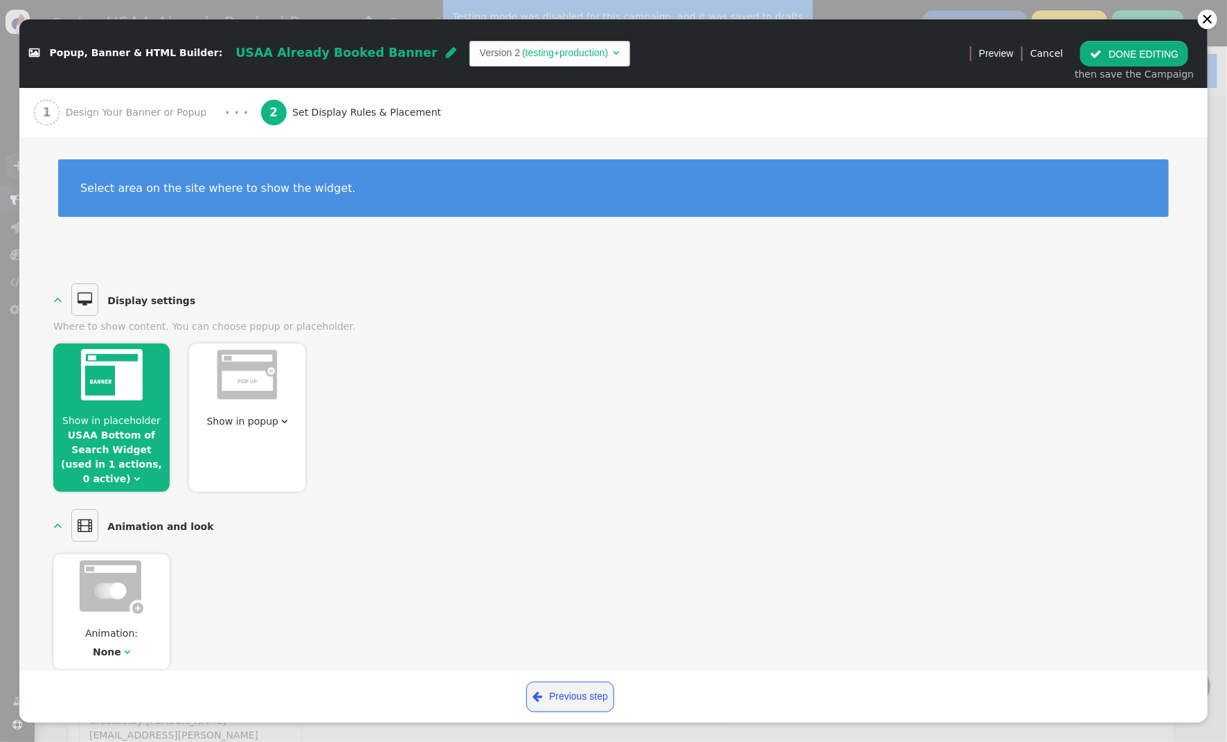
click at [80, 105] on span "Design Your Banner or Popup" at bounding box center [139, 112] width 147 height 15
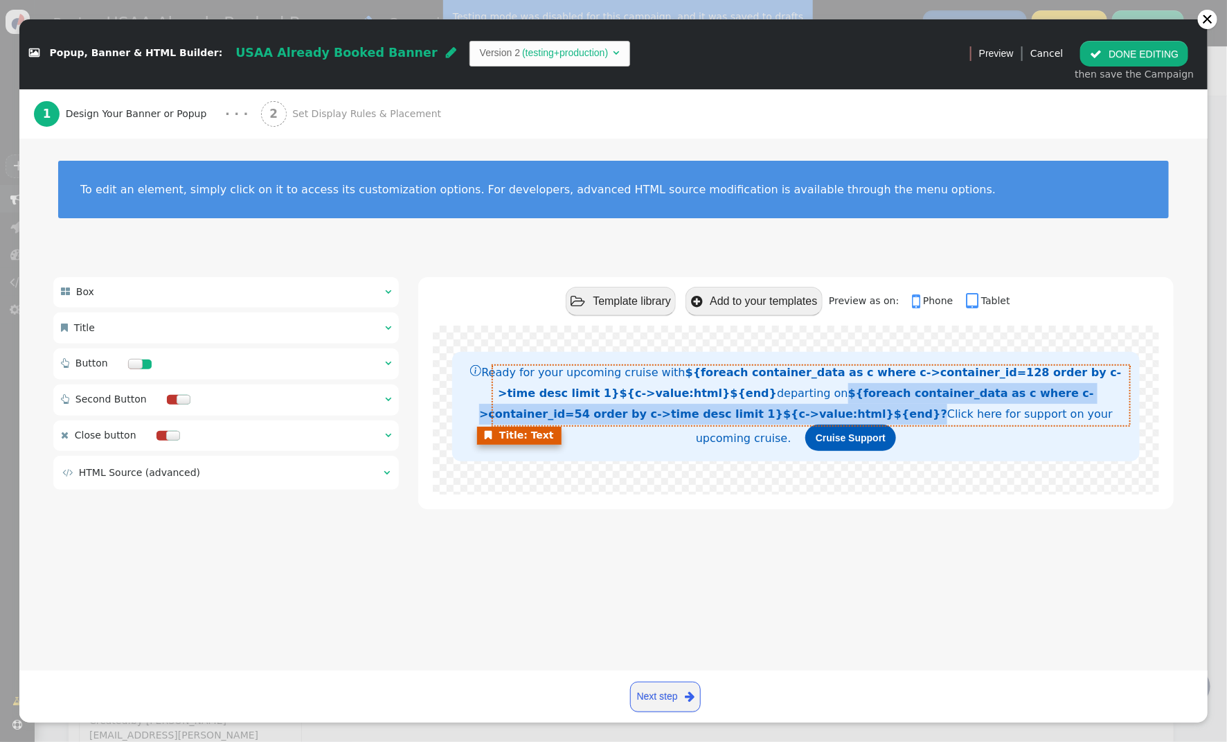
drag, startPoint x: 713, startPoint y: 399, endPoint x: 722, endPoint y: 423, distance: 25.9
click at [722, 423] on font "Ready for your upcoming cruise with ${foreach container_data as c where c->cont…" at bounding box center [795, 405] width 651 height 79
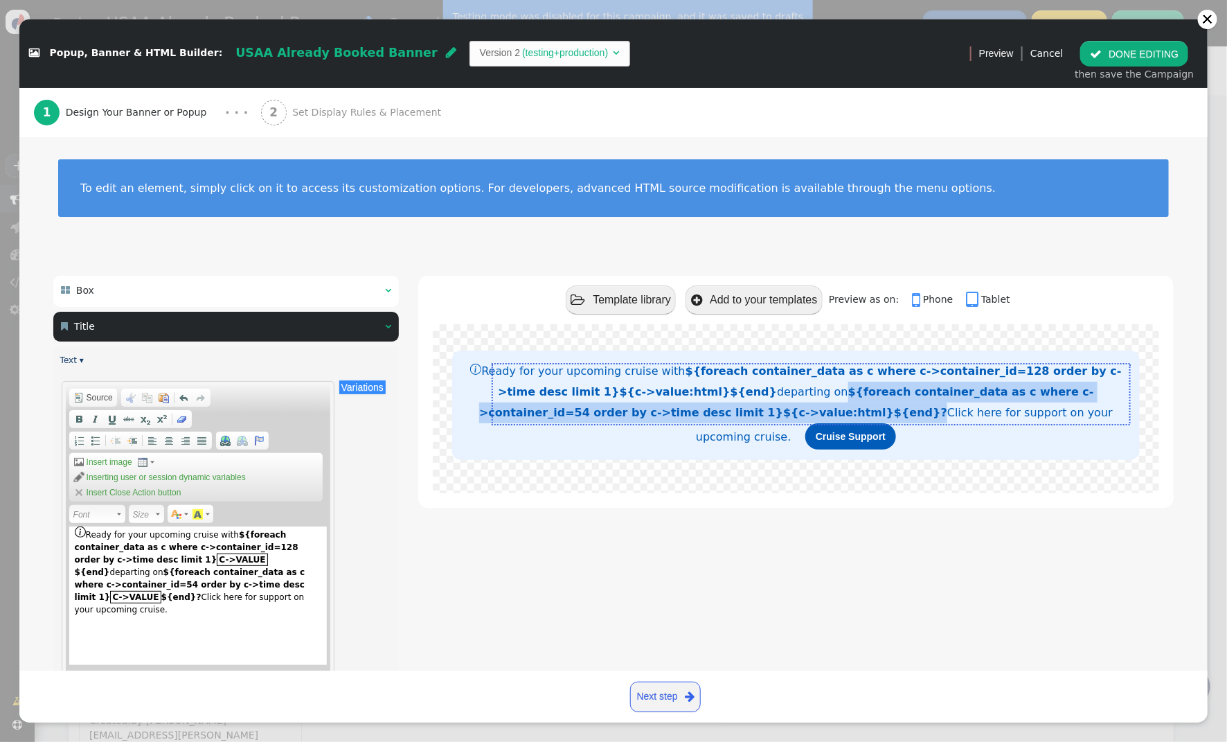
copy strong "${foreach container_data as c where c->container_id=54 order by c->time desc li…"
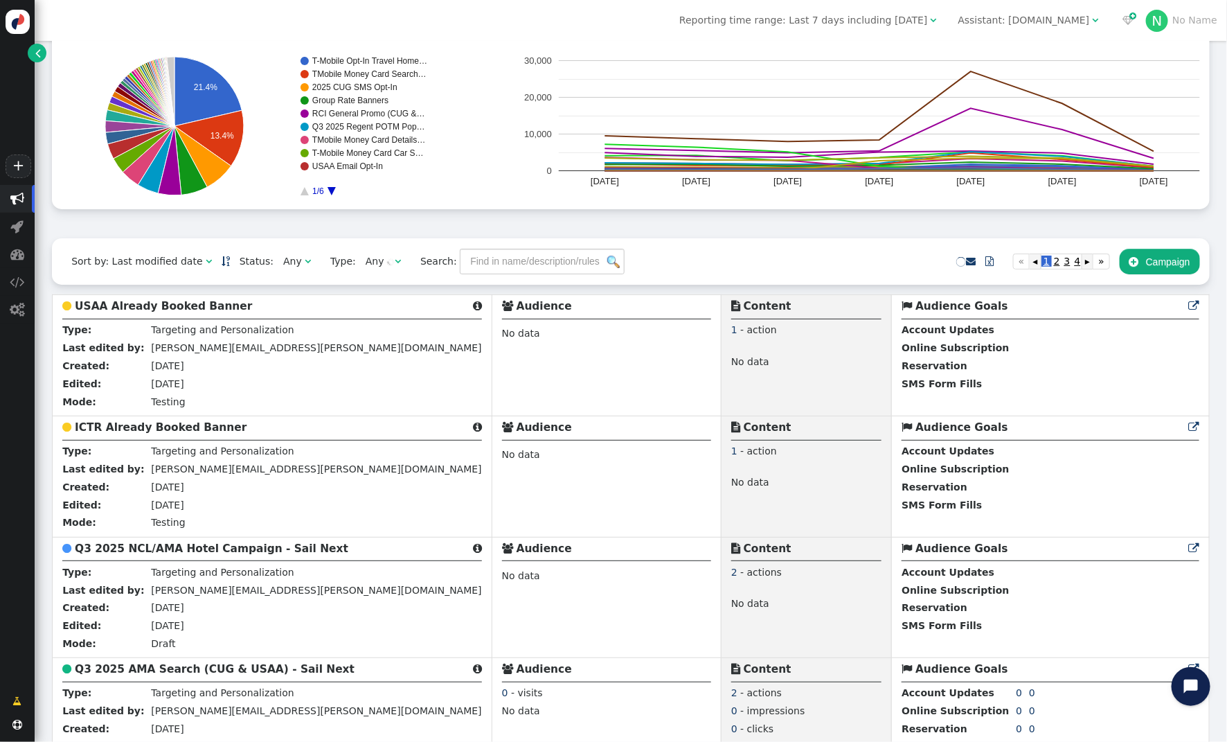
scroll to position [157, 0]
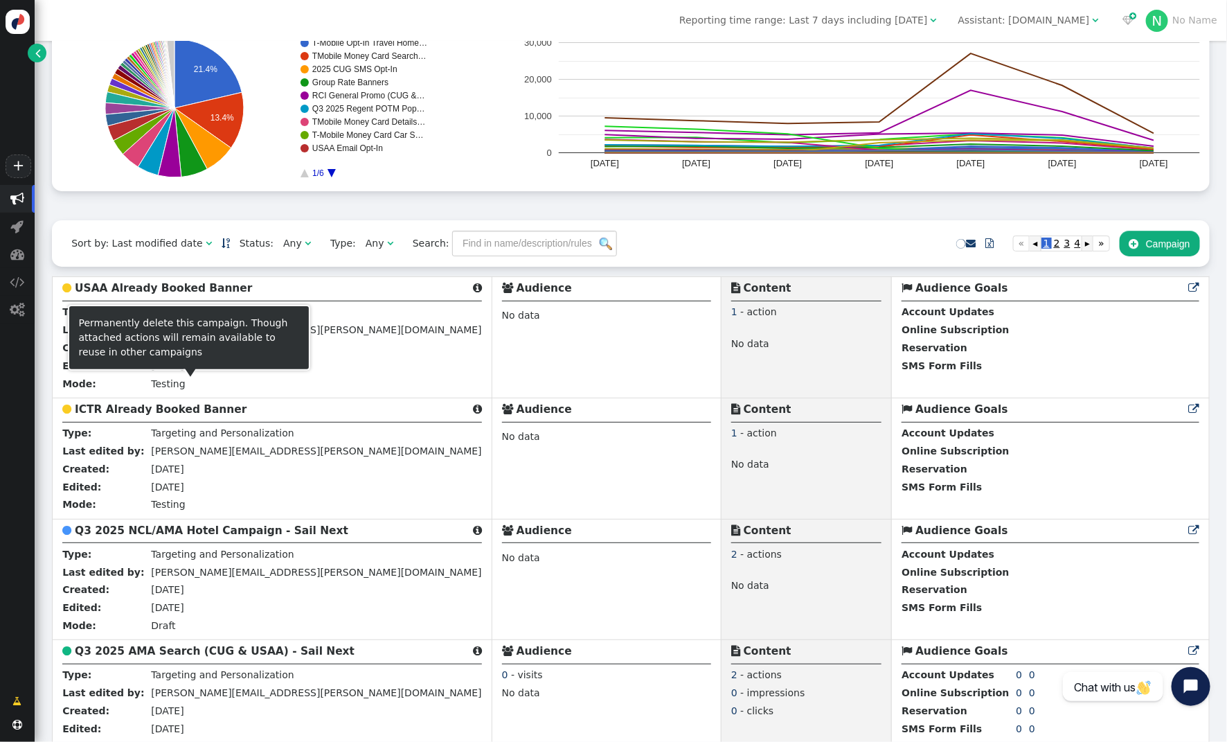
click at [157, 411] on b "ICTR Already Booked Banner" at bounding box center [161, 409] width 172 height 12
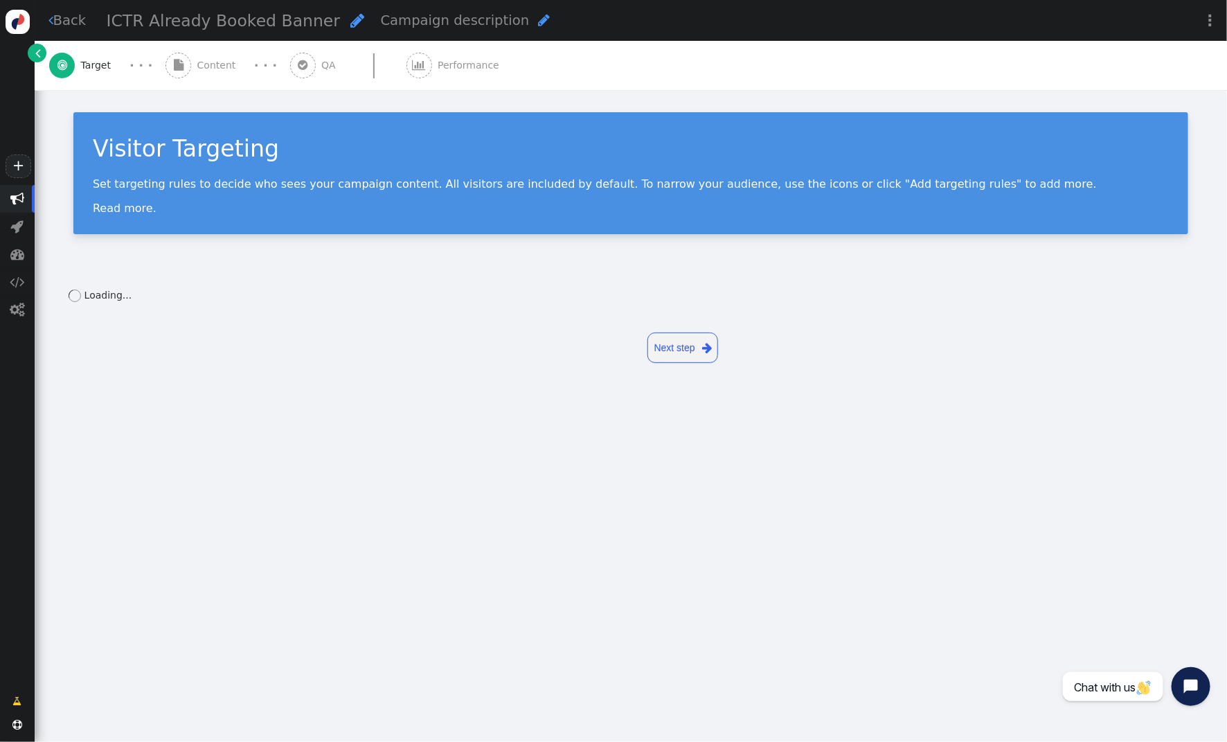
click at [208, 66] on span "Content" at bounding box center [219, 65] width 44 height 15
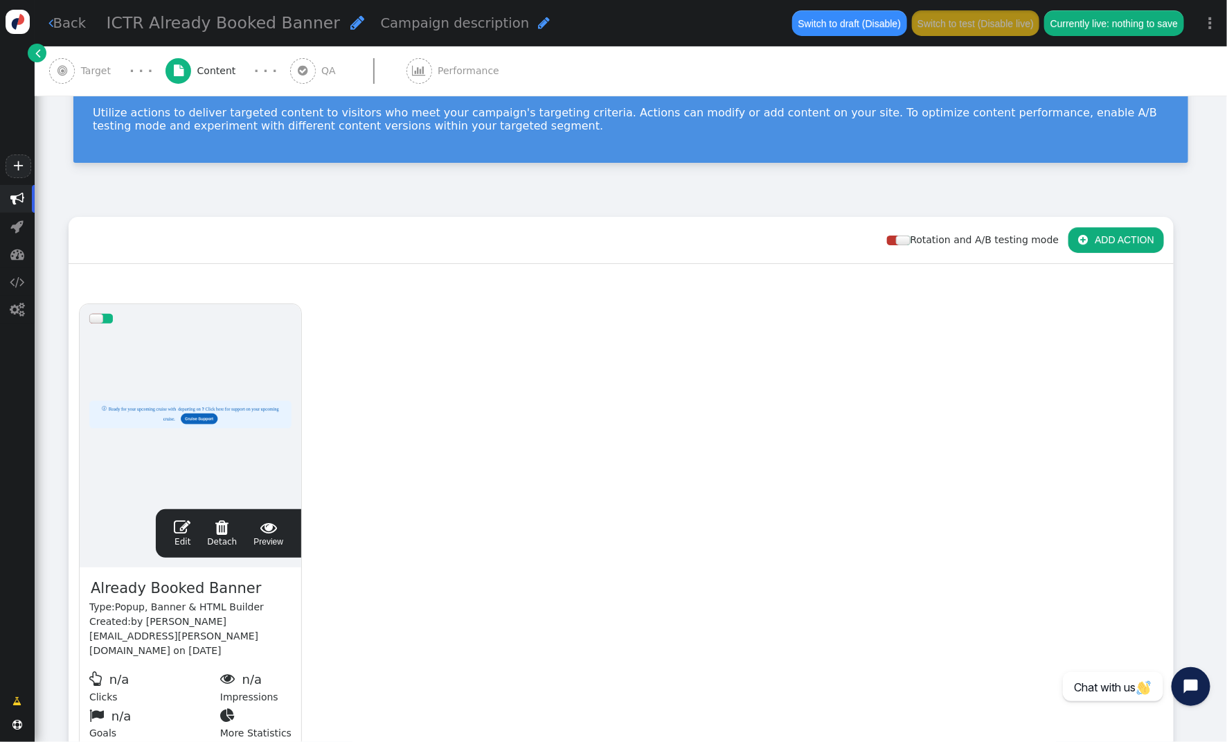
scroll to position [193, 0]
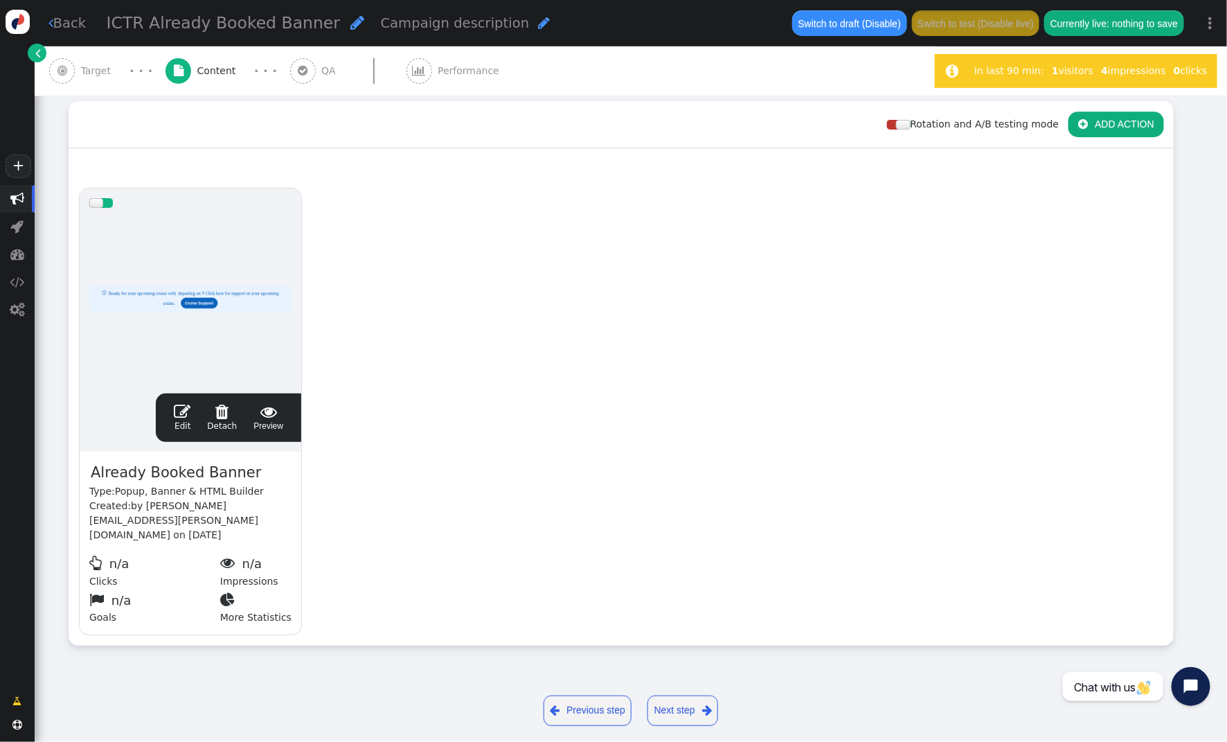
click at [187, 415] on span "" at bounding box center [182, 411] width 17 height 17
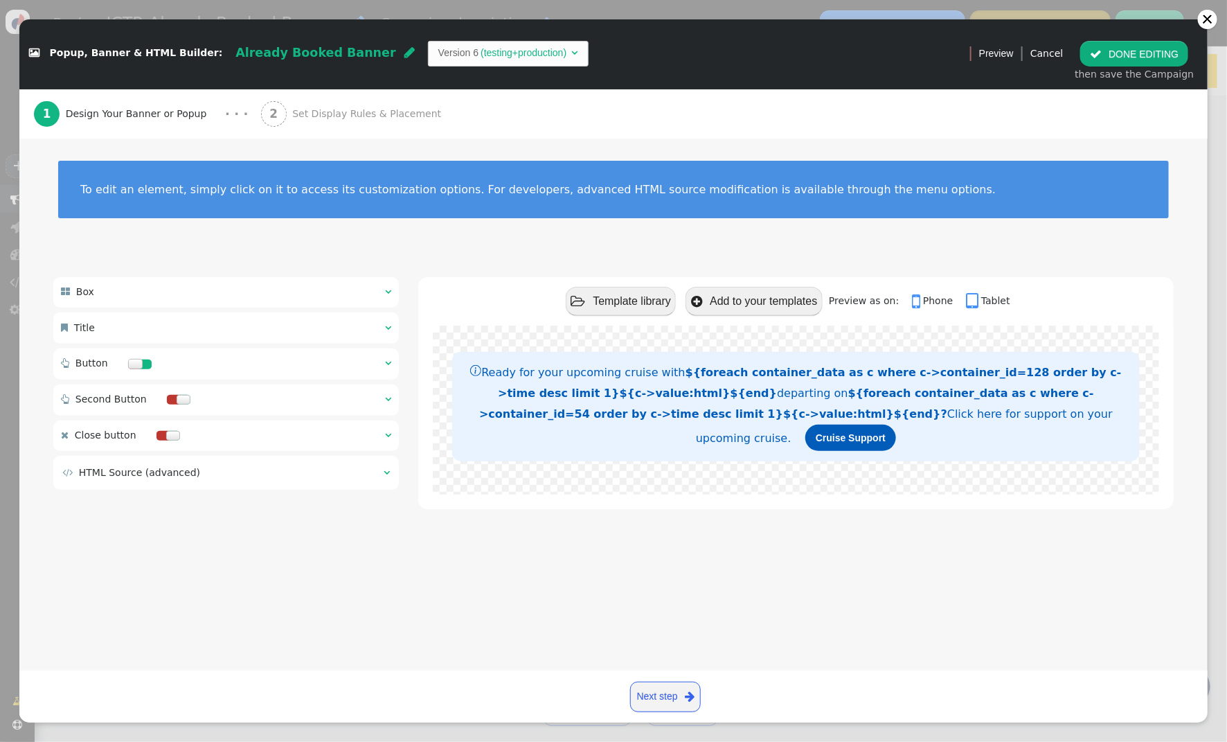
click at [320, 103] on div "2 Set Display Rules & Placement" at bounding box center [354, 113] width 186 height 49
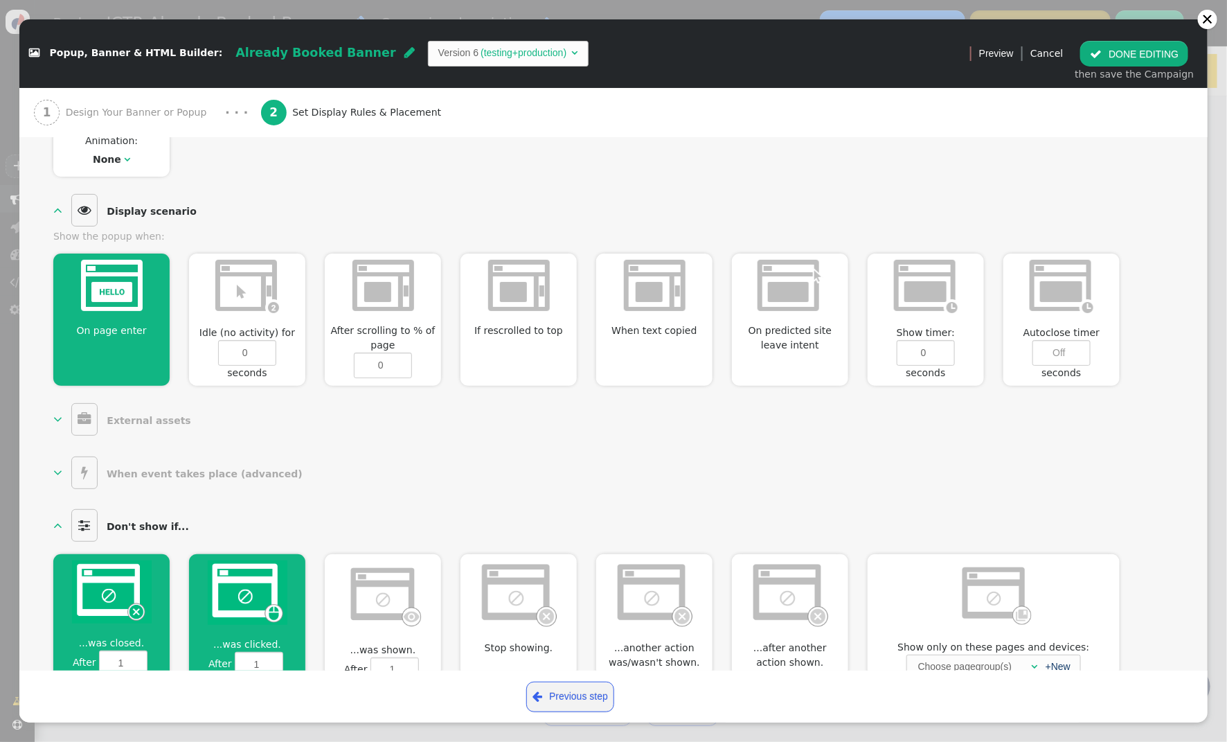
scroll to position [506, 0]
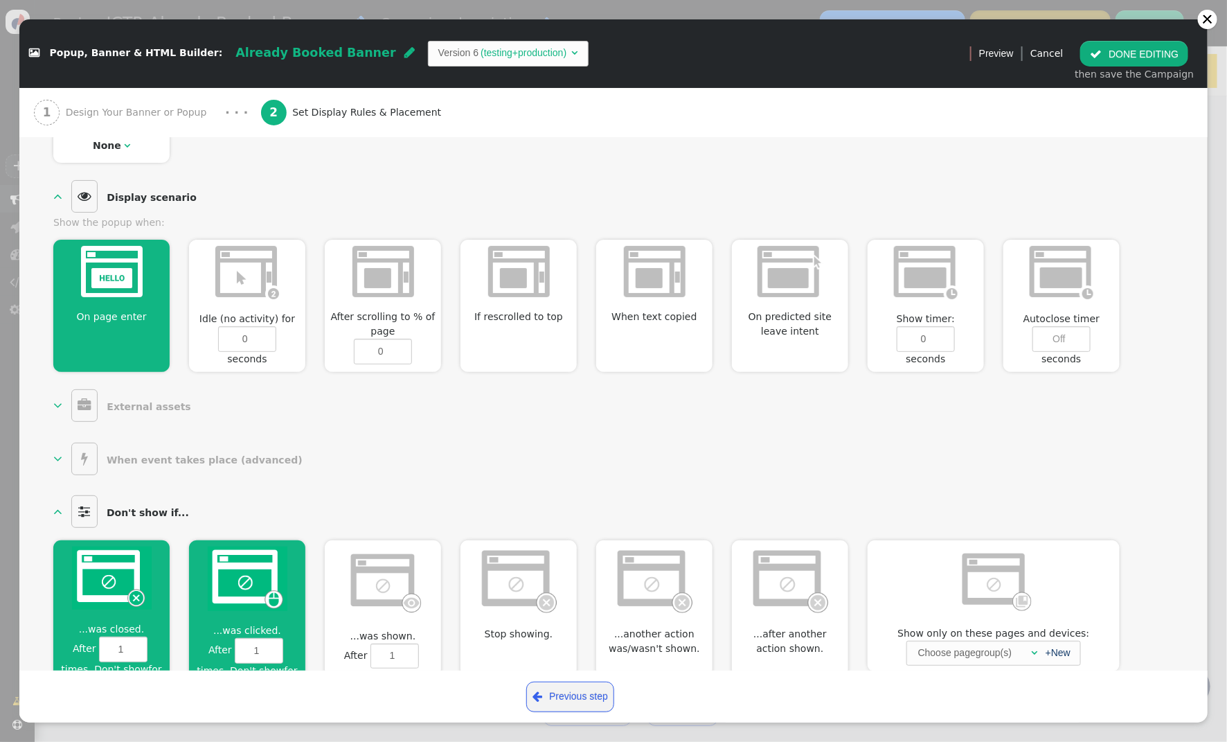
click at [254, 564] on img at bounding box center [248, 579] width 80 height 64
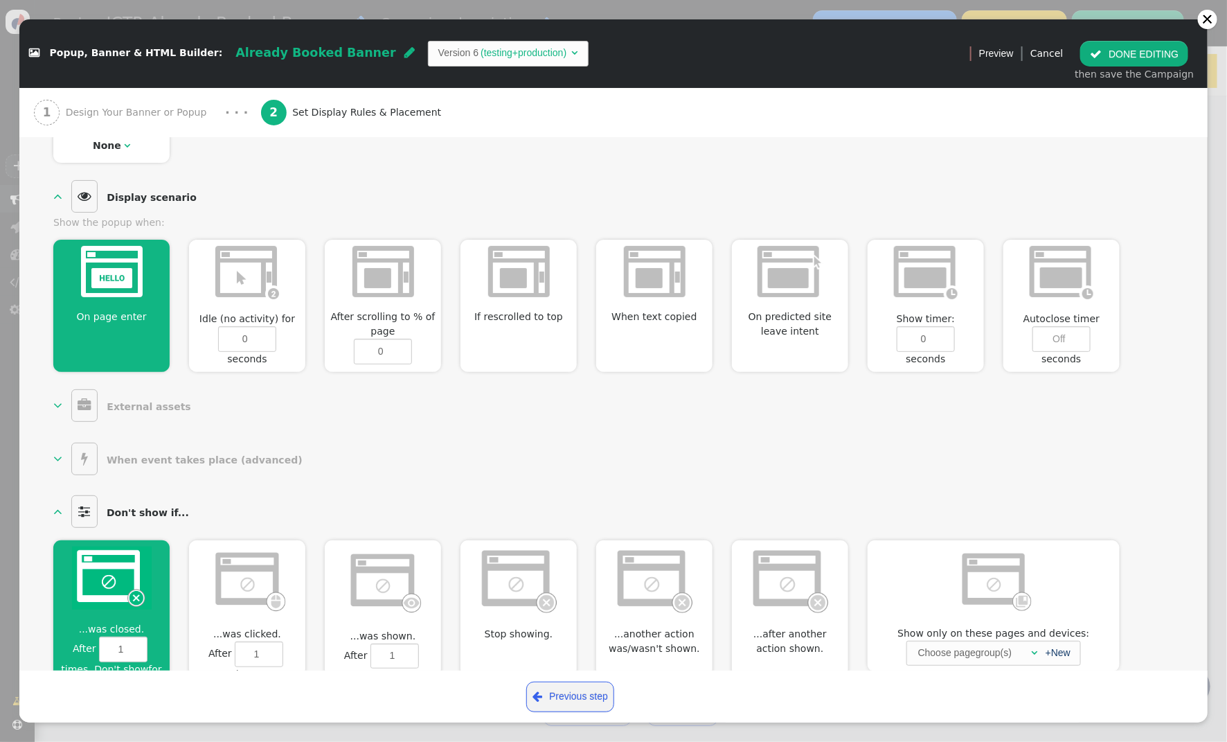
click at [94, 569] on img at bounding box center [112, 578] width 80 height 63
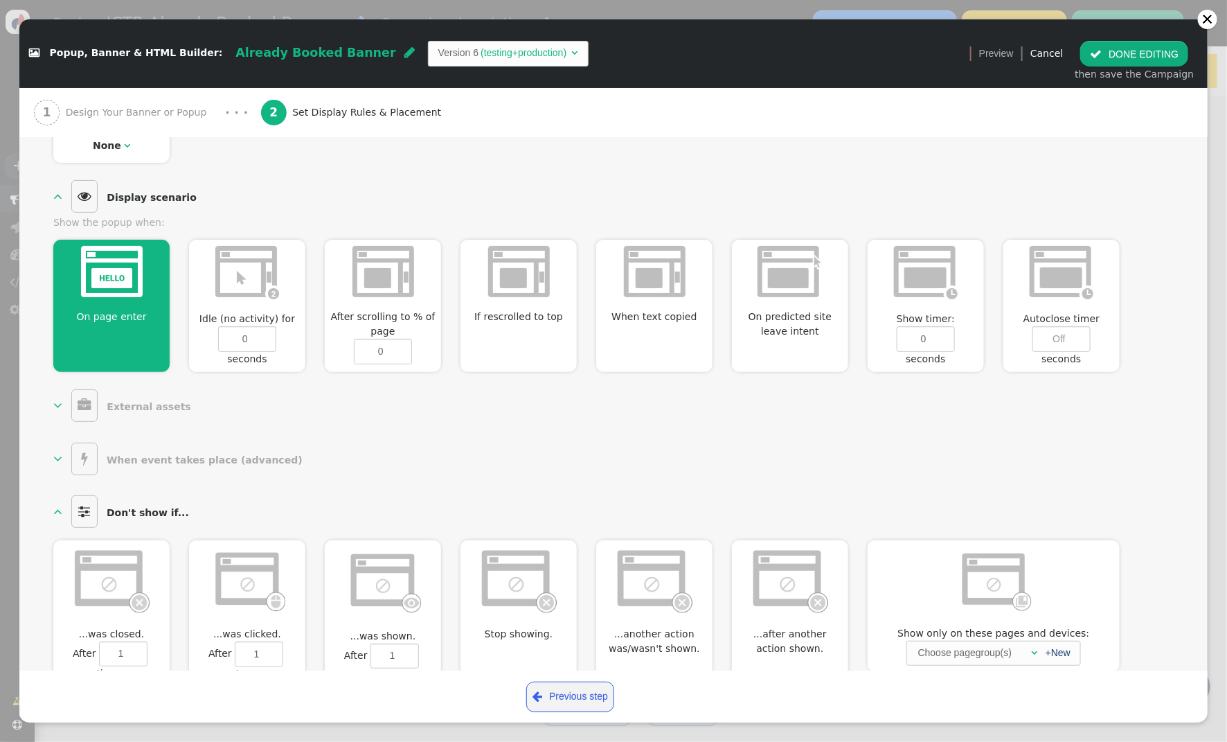
scroll to position [619, 0]
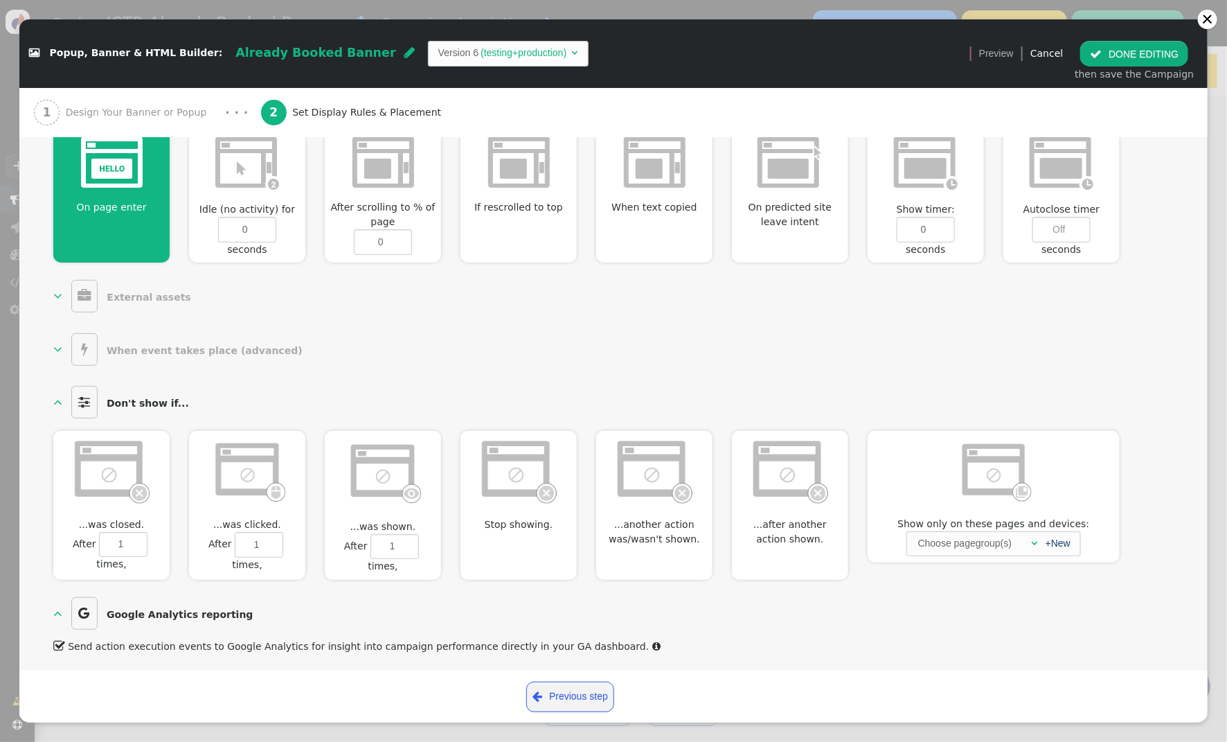
click at [1119, 52] on button " DONE EDITING" at bounding box center [1135, 53] width 108 height 25
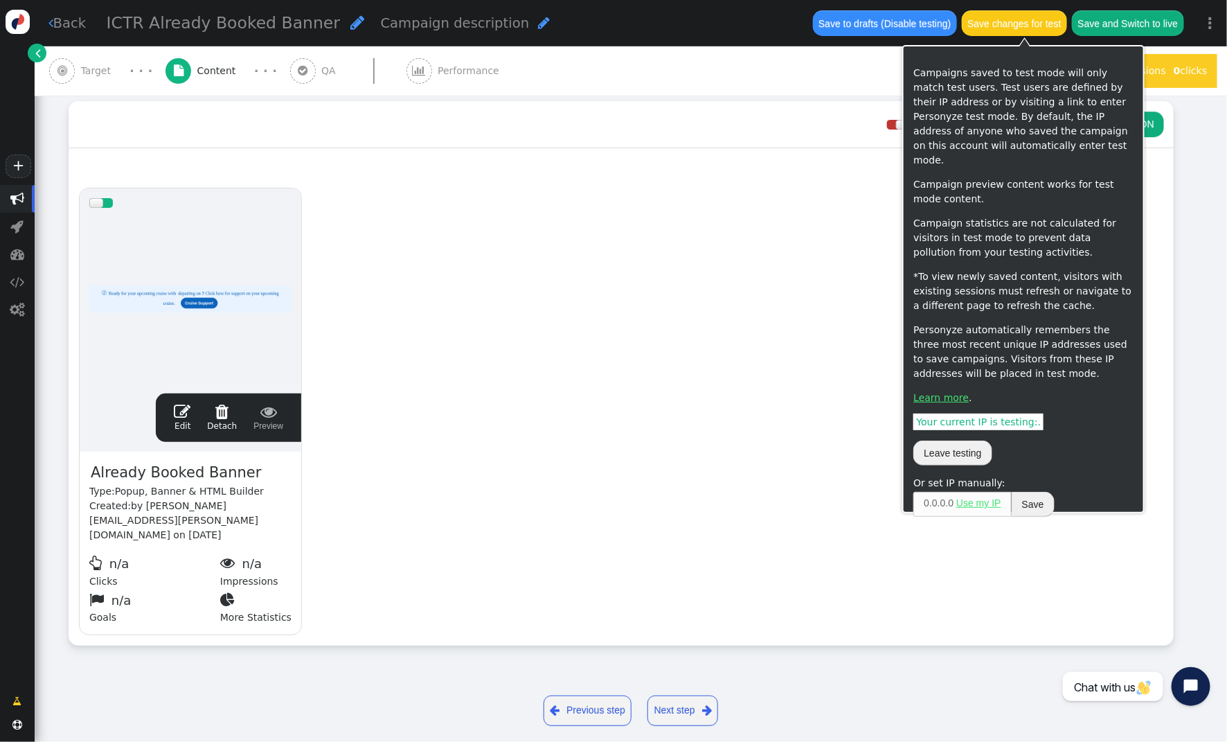
click at [1033, 26] on button "Save changes for test" at bounding box center [1014, 22] width 105 height 25
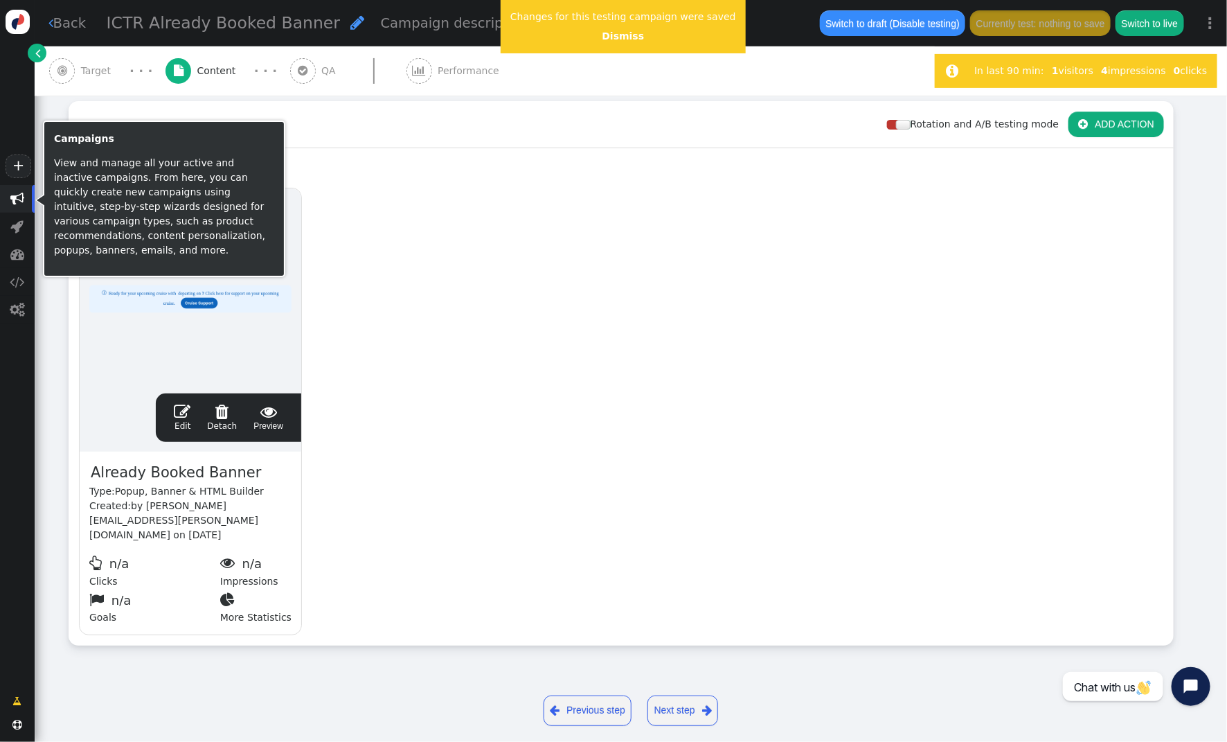
click at [24, 197] on span "" at bounding box center [17, 199] width 35 height 28
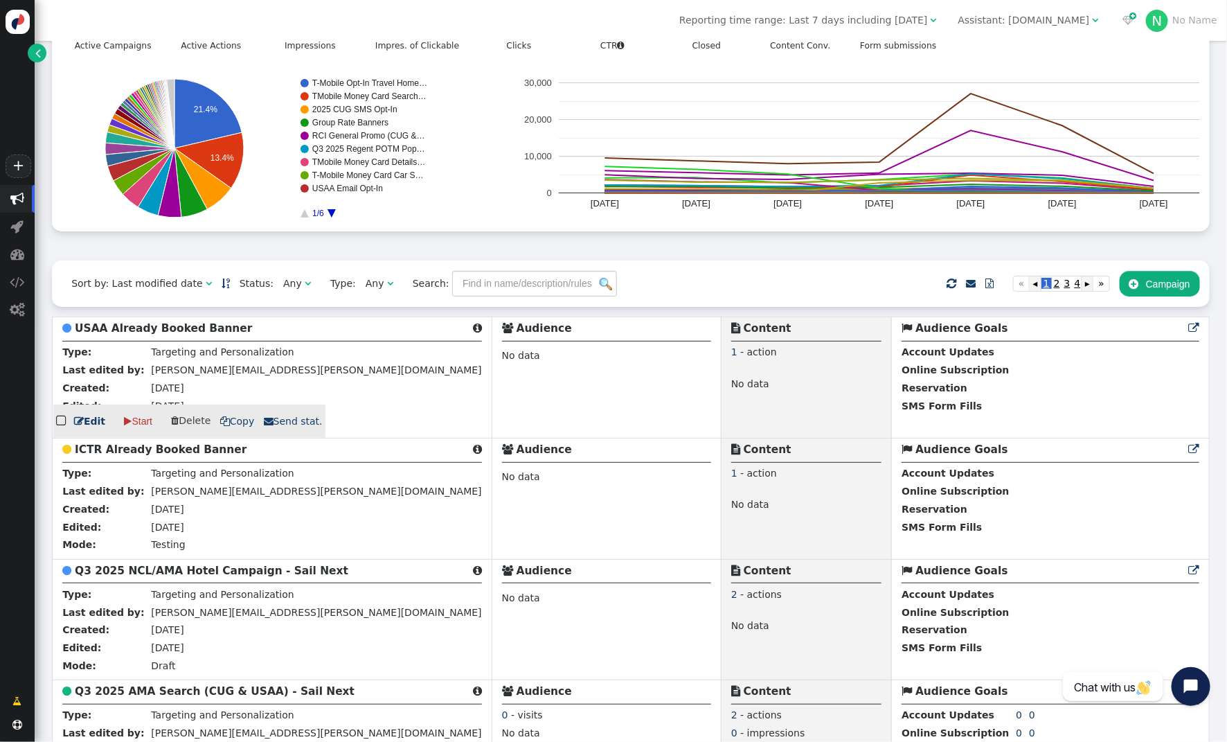
scroll to position [127, 0]
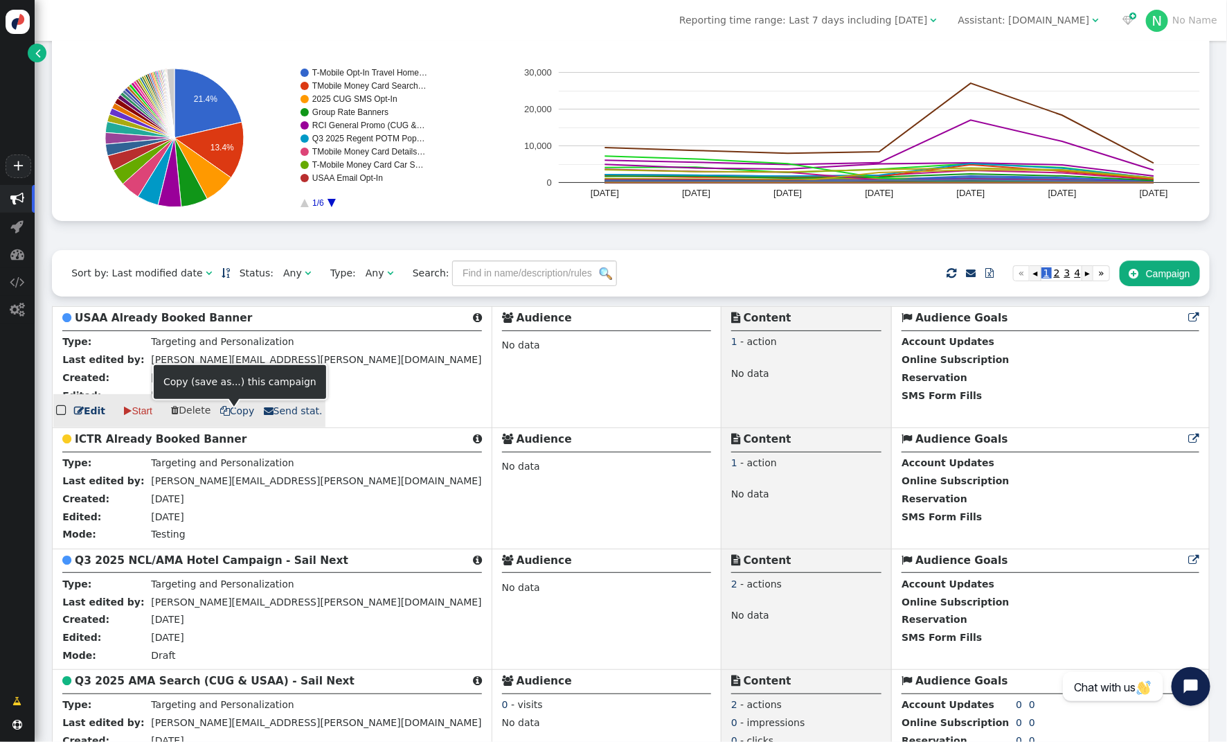
click at [227, 413] on span " Copy" at bounding box center [237, 410] width 35 height 11
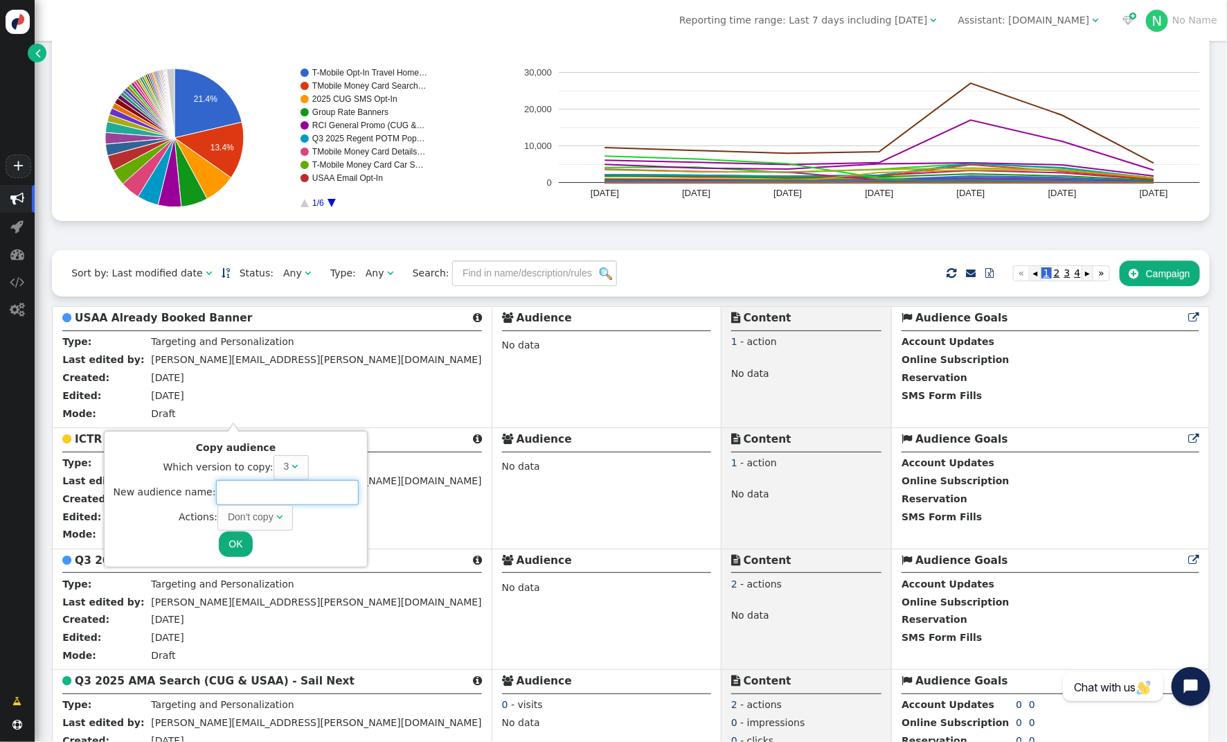
click at [245, 486] on input "text" at bounding box center [287, 492] width 143 height 25
type input "w"
click at [271, 517] on div "Don't copy" at bounding box center [252, 517] width 48 height 15
type input "Westgate Already Booked Banner"
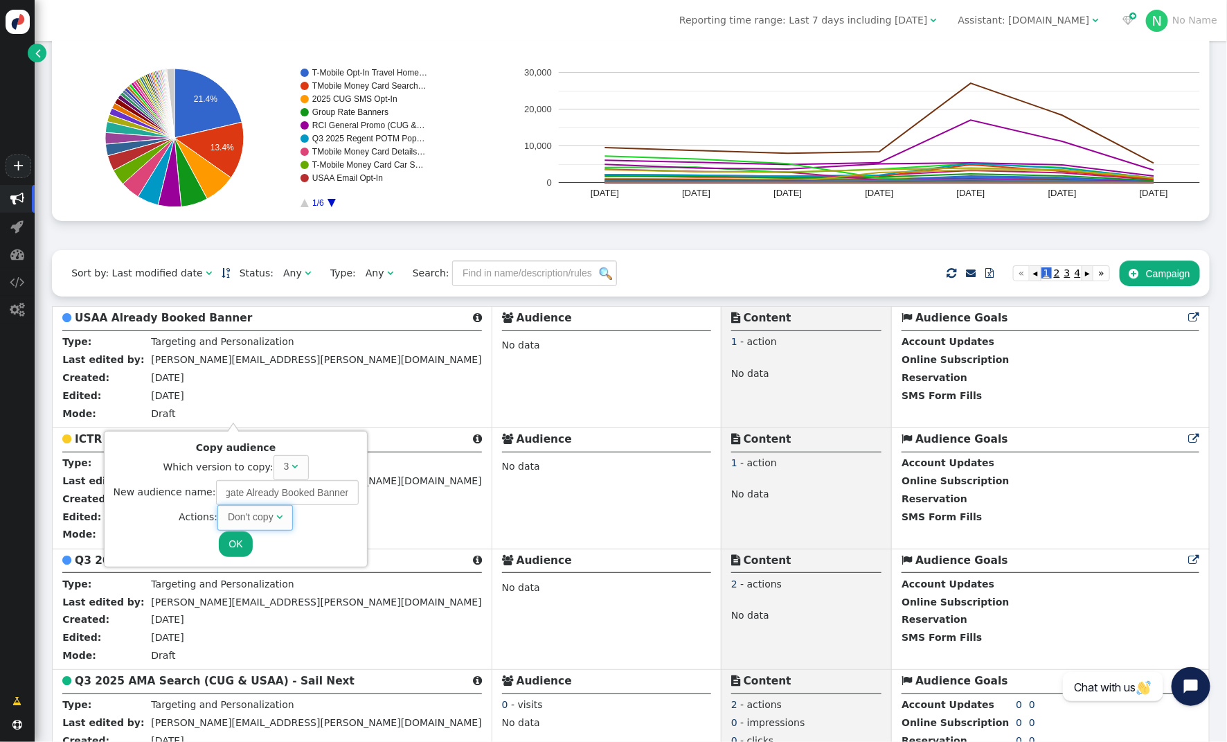
scroll to position [0, 0]
click at [234, 539] on button "OK" at bounding box center [235, 543] width 33 height 25
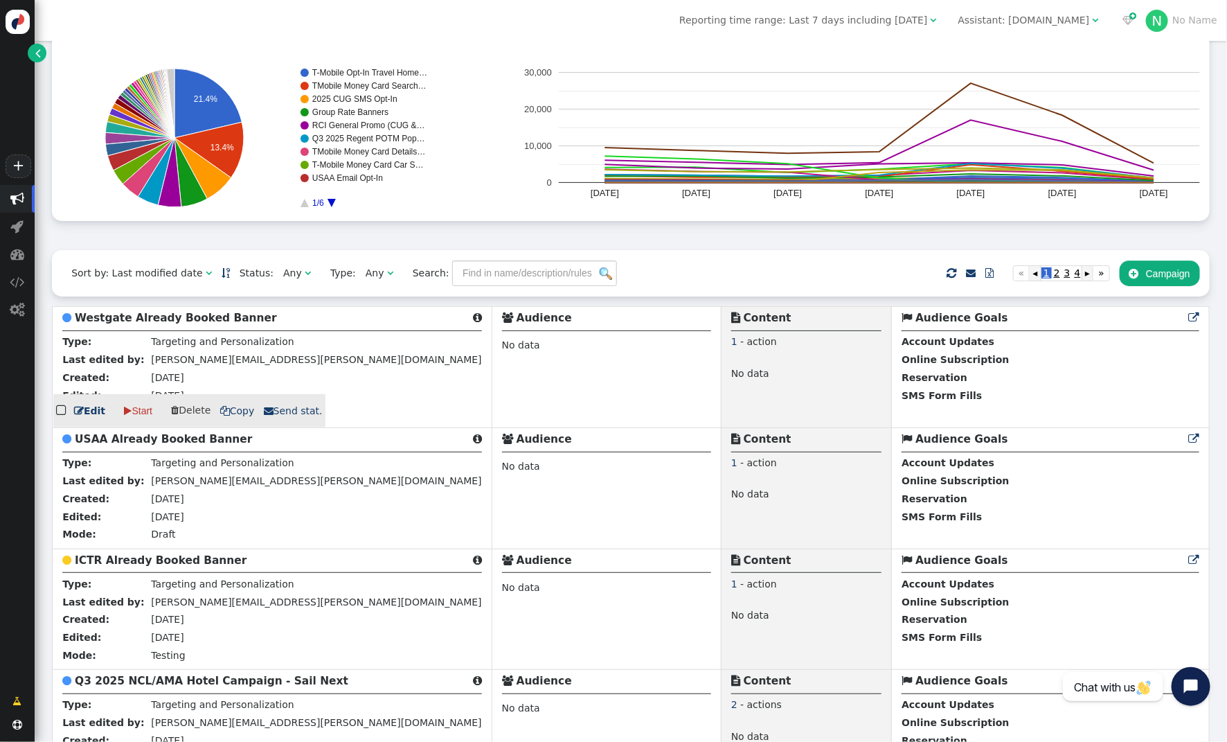
click at [174, 322] on b "Westgate Already Booked Banner" at bounding box center [176, 318] width 202 height 12
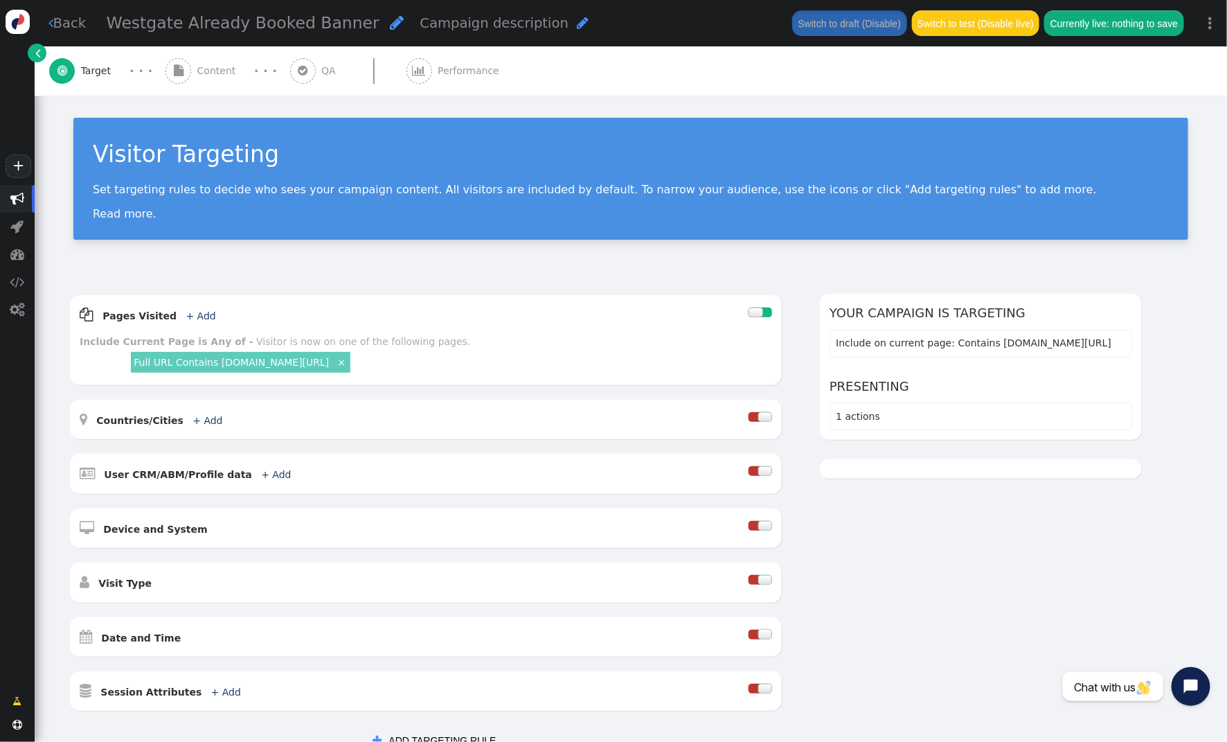
click at [202, 69] on span "Content" at bounding box center [219, 71] width 44 height 15
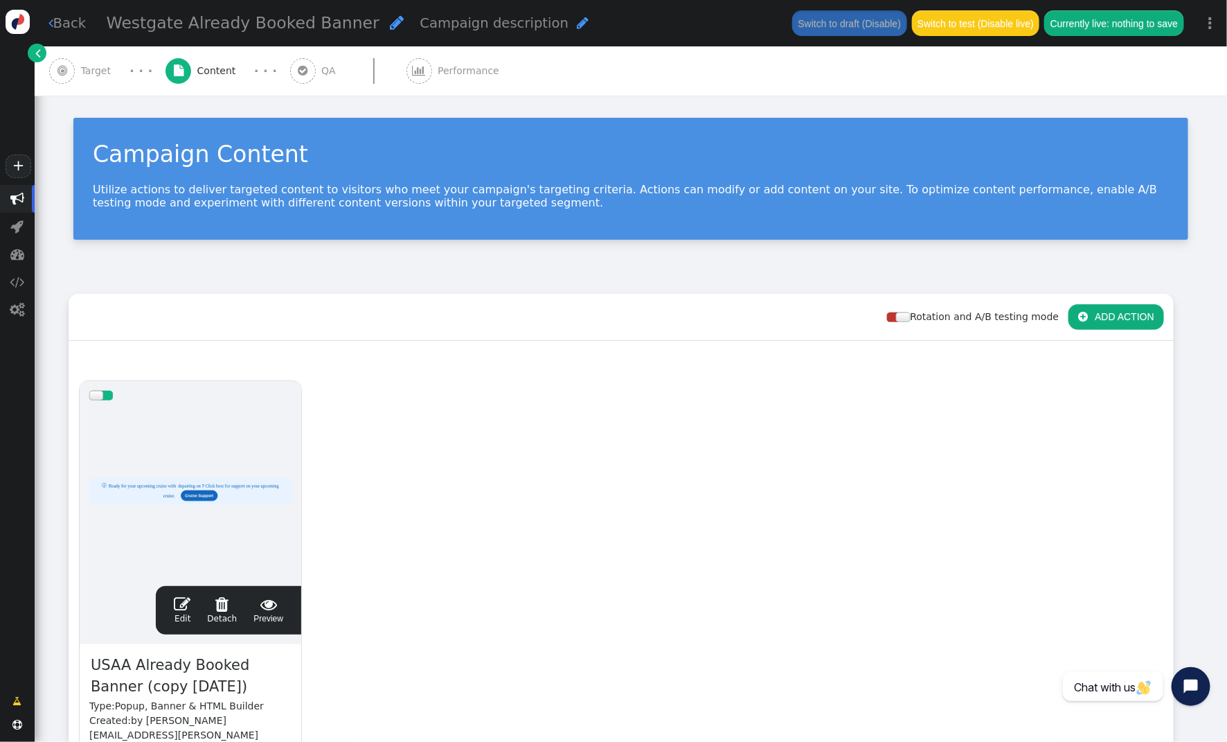
click at [126, 666] on span "USAA Already Booked Banner (copy 09/11/25)" at bounding box center [190, 676] width 202 height 45
click at [130, 663] on span "USAA Already Booked Banner (copy 09/11/25)" at bounding box center [190, 676] width 202 height 45
click at [130, 667] on span "USAA Already Booked Banner (copy 09/11/25)" at bounding box center [190, 676] width 202 height 45
click at [126, 667] on span "USAA Already Booked Banner (copy 09/11/25)" at bounding box center [190, 676] width 202 height 45
drag, startPoint x: 132, startPoint y: 667, endPoint x: 146, endPoint y: 664, distance: 14.3
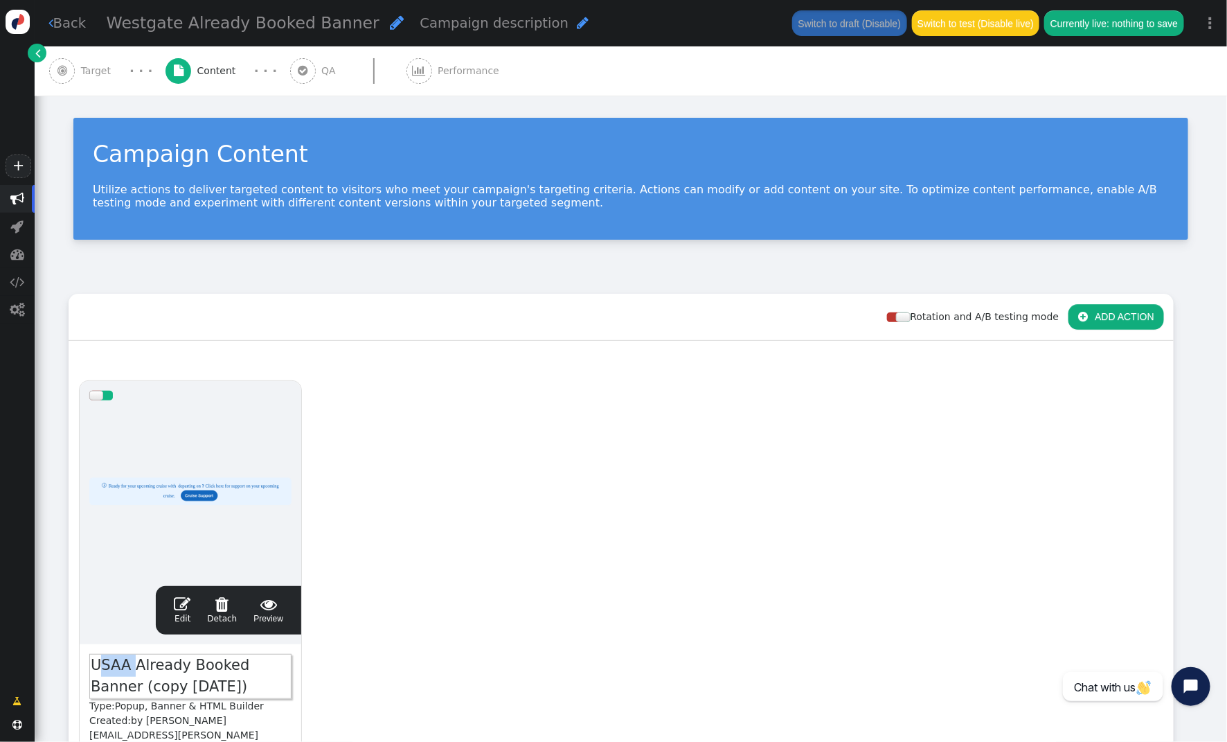
click at [101, 666] on span "USAA Already Booked Banner (copy 09/11/25)" at bounding box center [190, 676] width 202 height 45
click at [181, 610] on span "" at bounding box center [182, 604] width 17 height 17
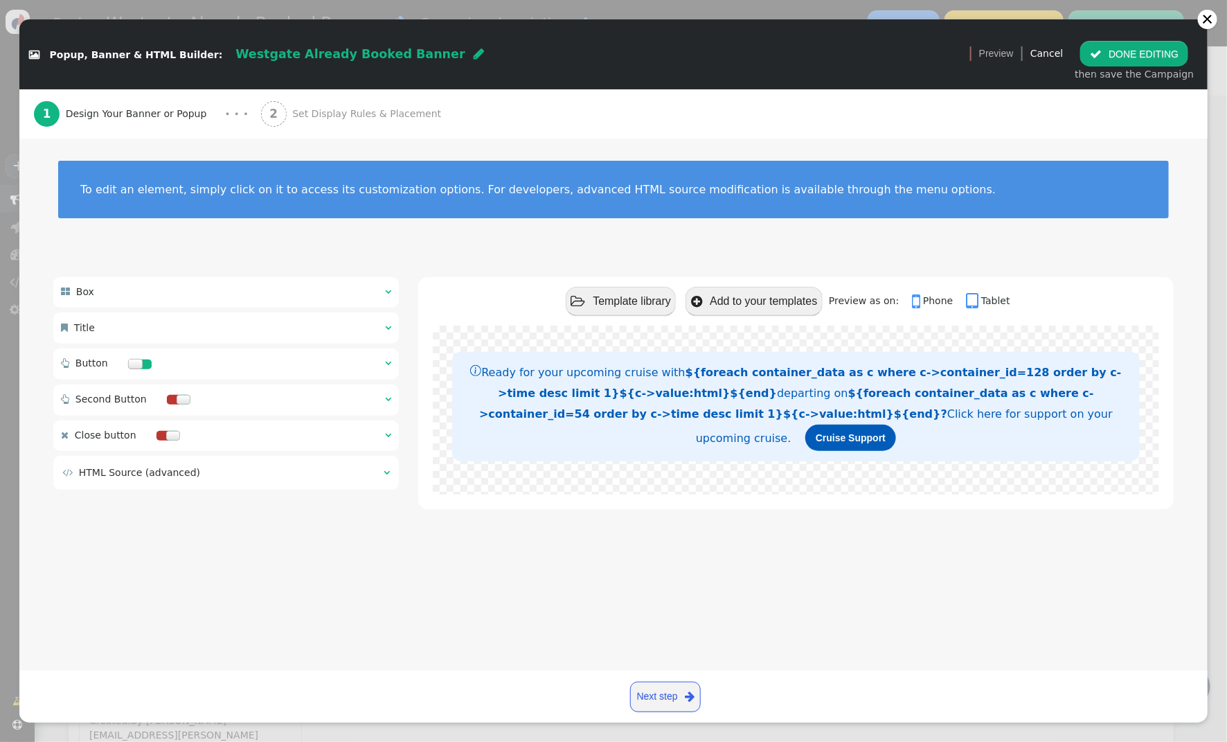
click at [331, 112] on span "Set Display Rules & Placement" at bounding box center [369, 114] width 154 height 15
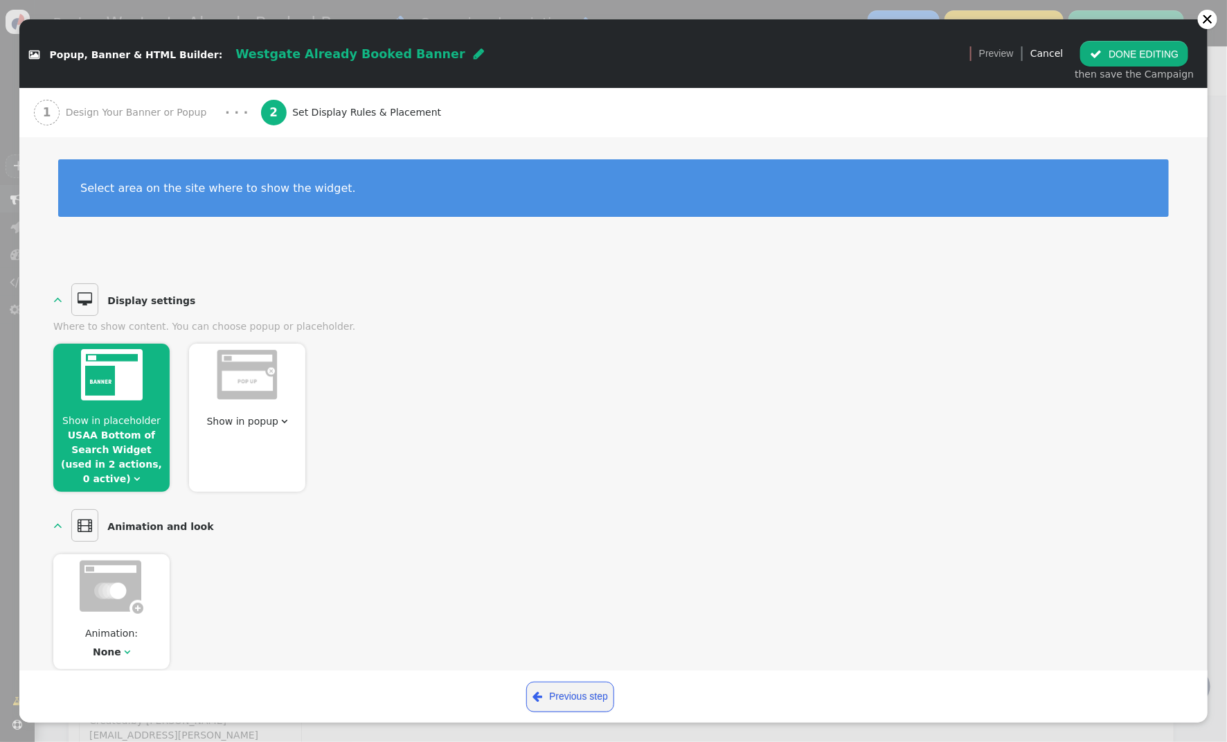
click at [106, 435] on link "USAA Bottom of Search Widget (used in 2 actions, 0 active)" at bounding box center [111, 456] width 101 height 55
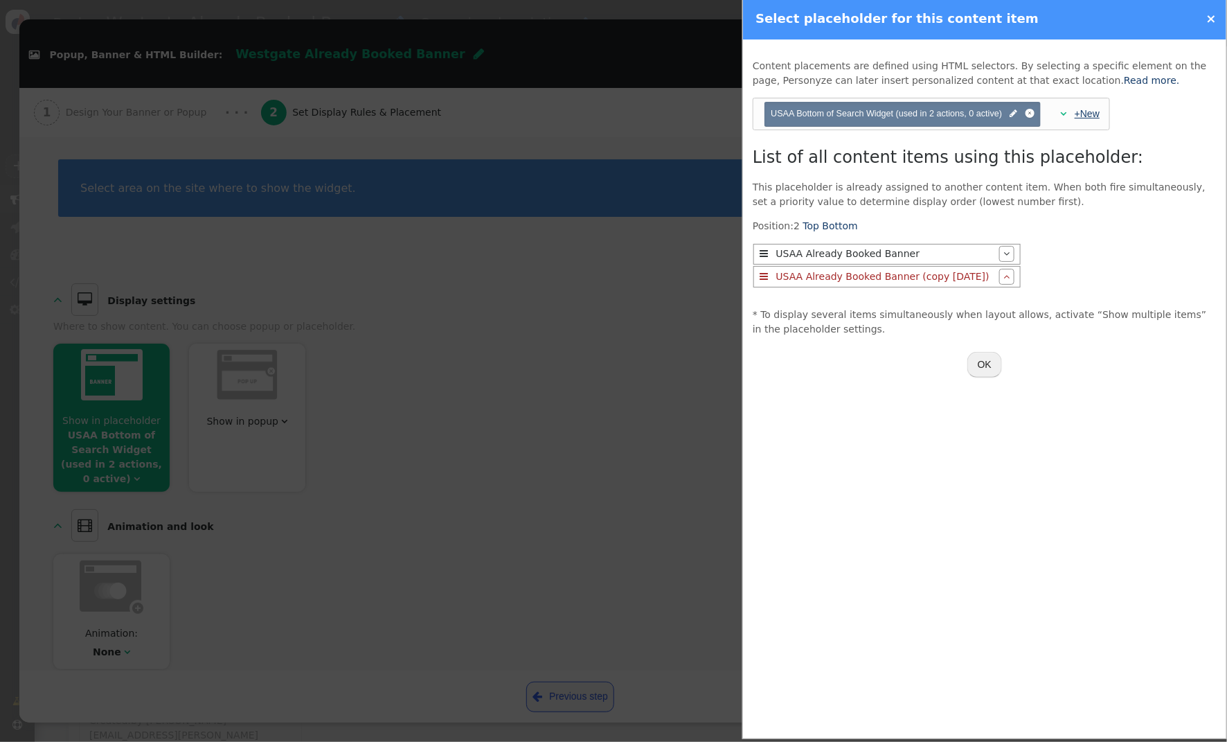
click at [1091, 119] on link "+New" at bounding box center [1087, 113] width 25 height 11
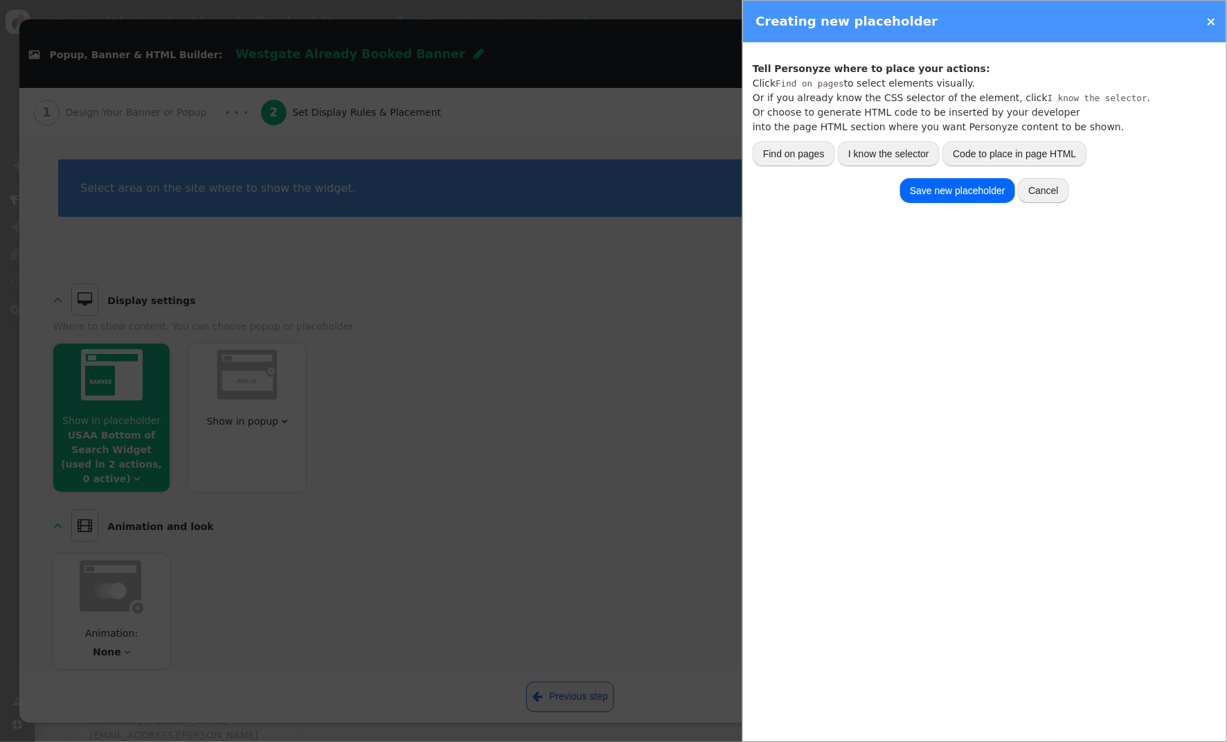
click at [907, 155] on button "I know the selector" at bounding box center [889, 153] width 102 height 25
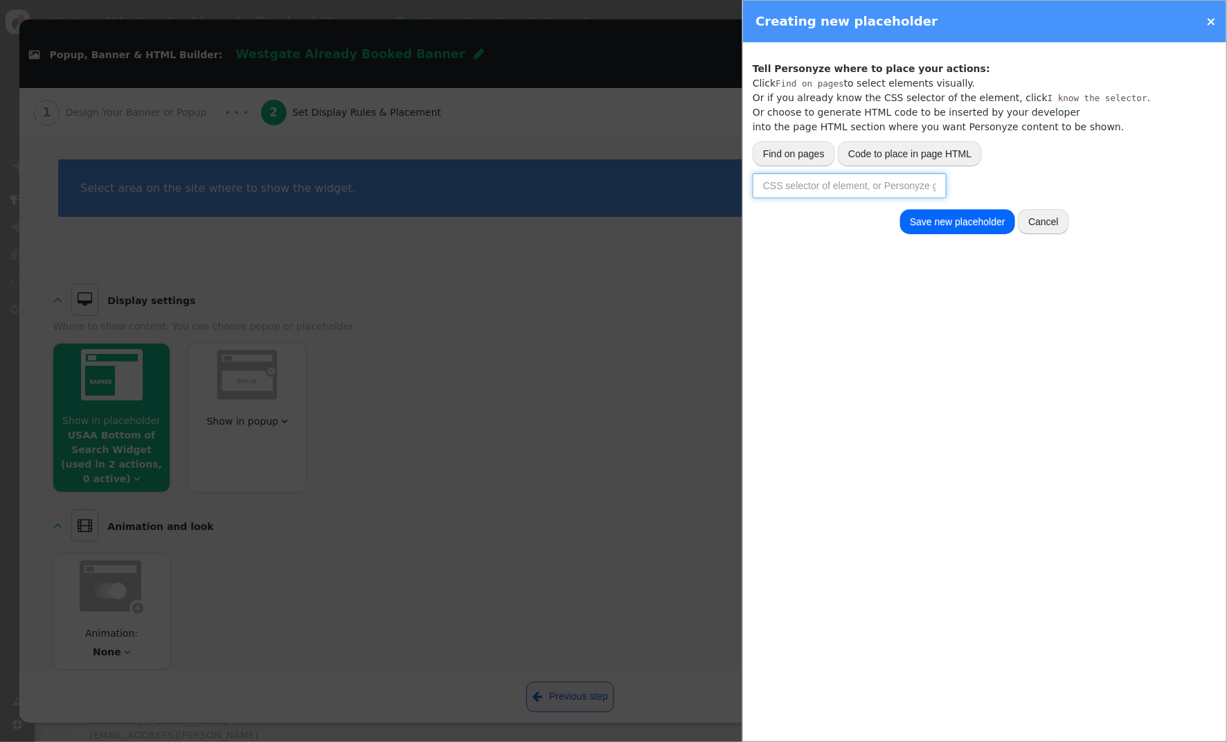
click at [828, 190] on input "text" at bounding box center [850, 185] width 194 height 25
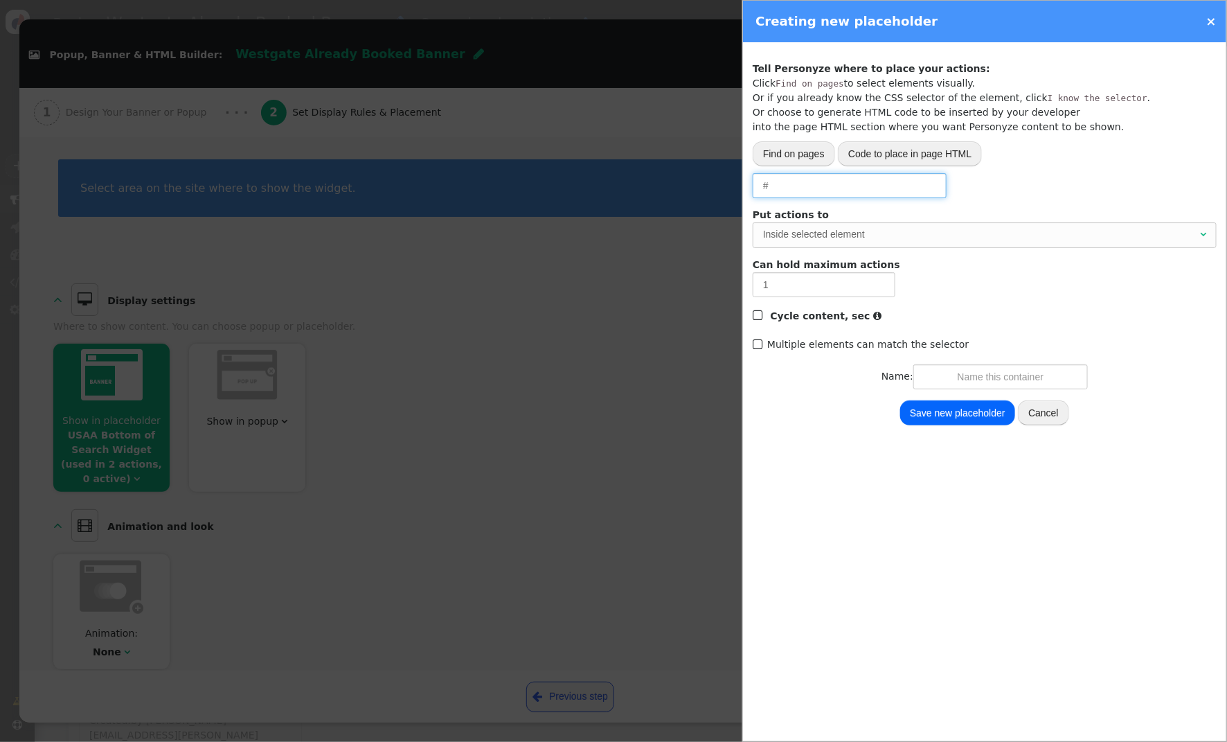
paste input "travel-search-pane-cruise"
click at [824, 238] on div "Inside selected element" at bounding box center [980, 234] width 434 height 15
type input "#travel-search-pane-cruise"
click at [960, 378] on input "text" at bounding box center [1001, 376] width 175 height 25
type input "Westgate Bottom of Search Widget"
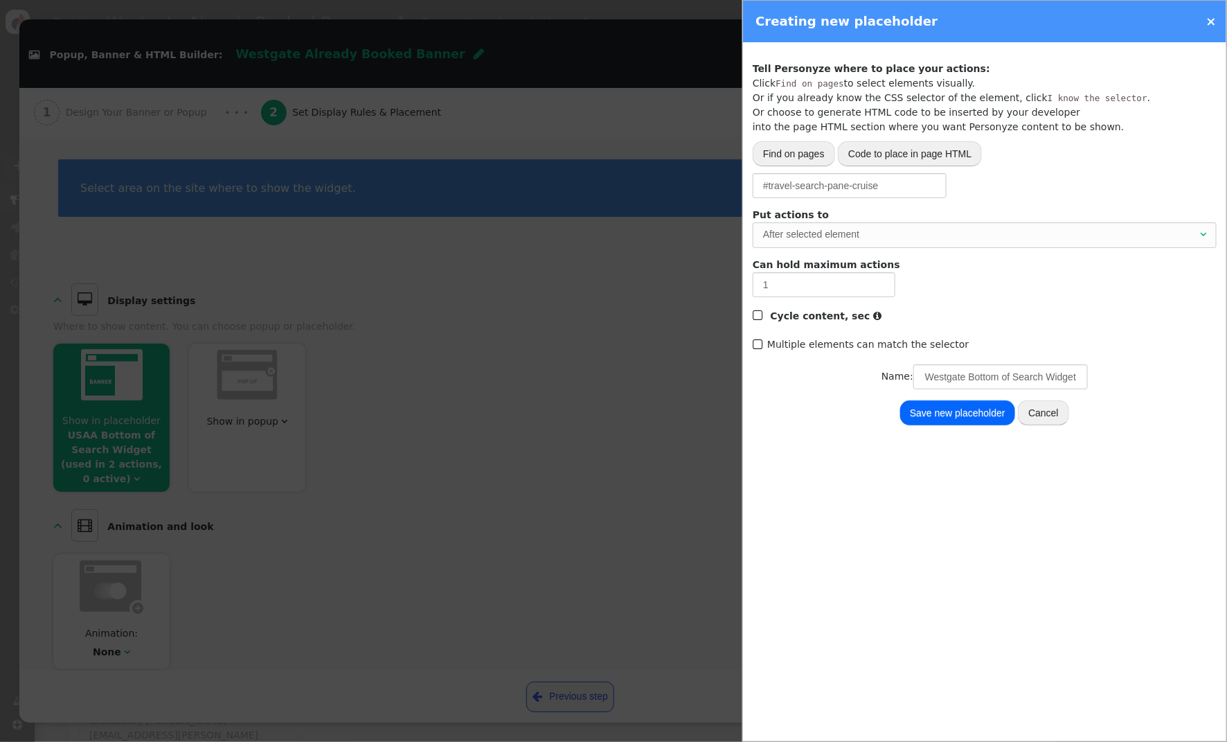
click at [978, 428] on div "Track activity (click, etc.) Grab page URL part Placeholder for actions Insert …" at bounding box center [984, 391] width 483 height 699
click at [971, 418] on button "Save new placeholder" at bounding box center [957, 412] width 115 height 25
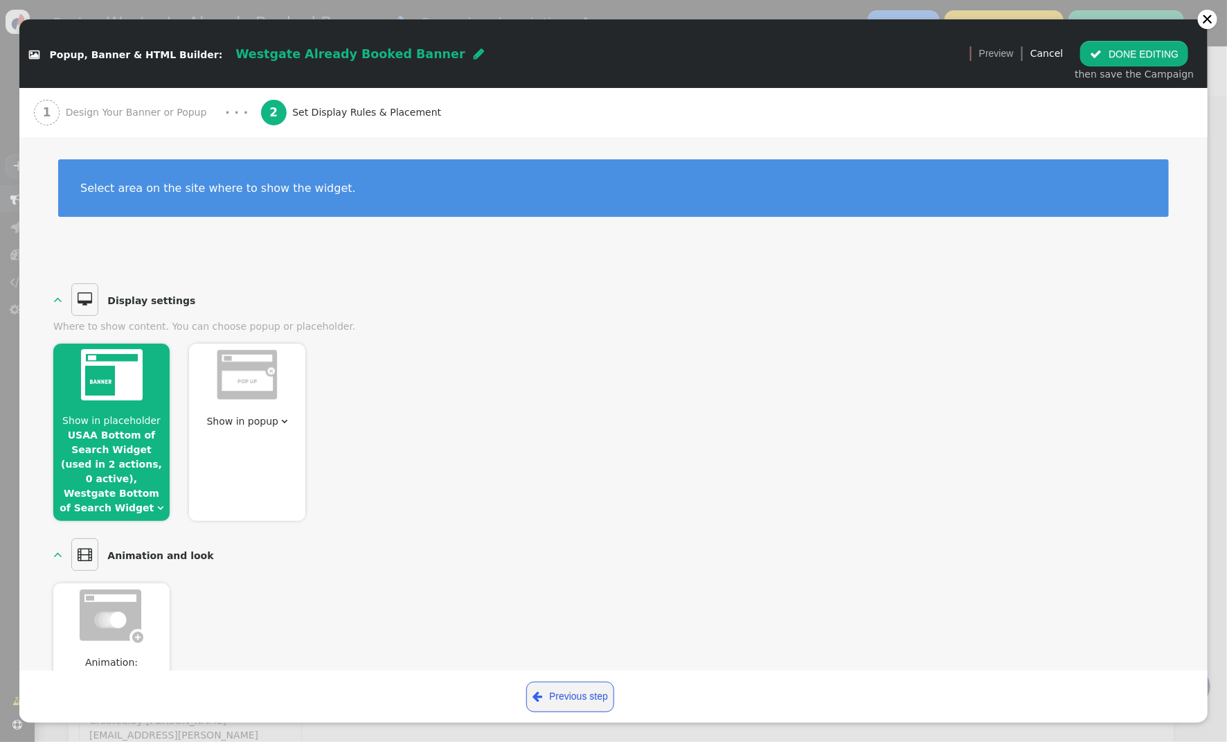
click at [131, 459] on link "USAA Bottom of Search Widget (used in 2 actions, 0 active), Westgate Bottom of …" at bounding box center [111, 471] width 103 height 84
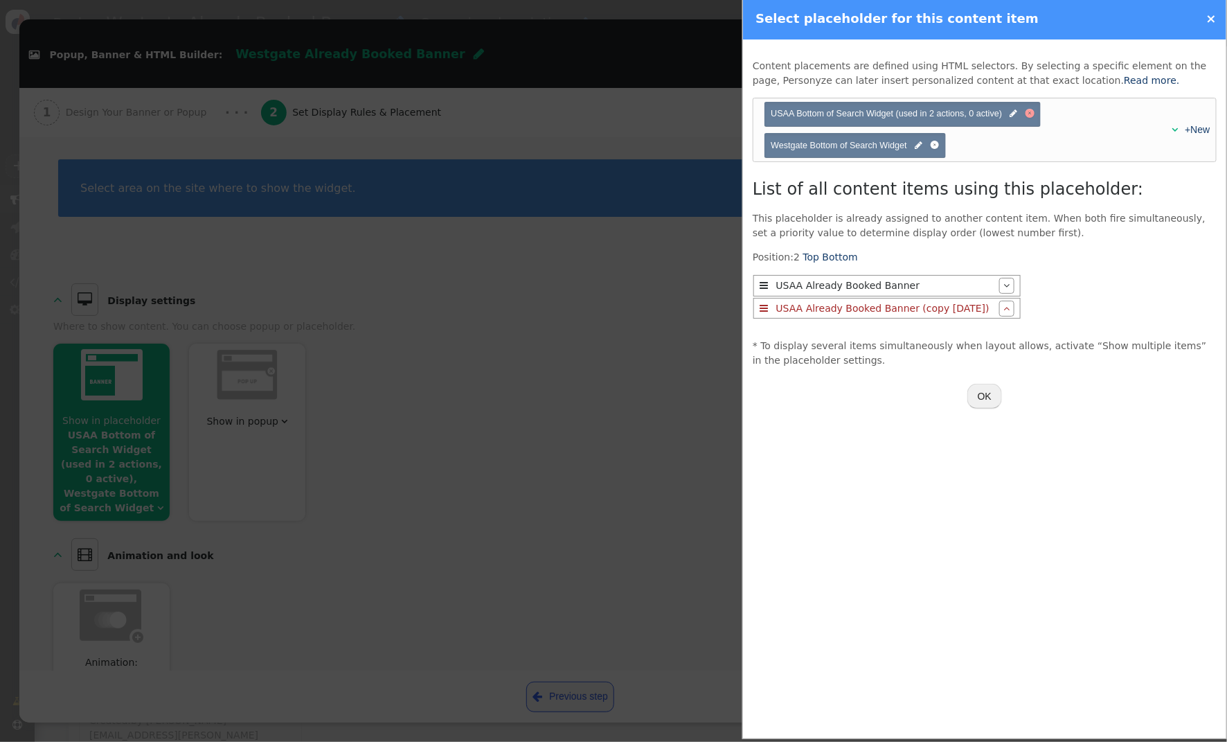
click at [1033, 114] on div at bounding box center [1030, 113] width 9 height 9
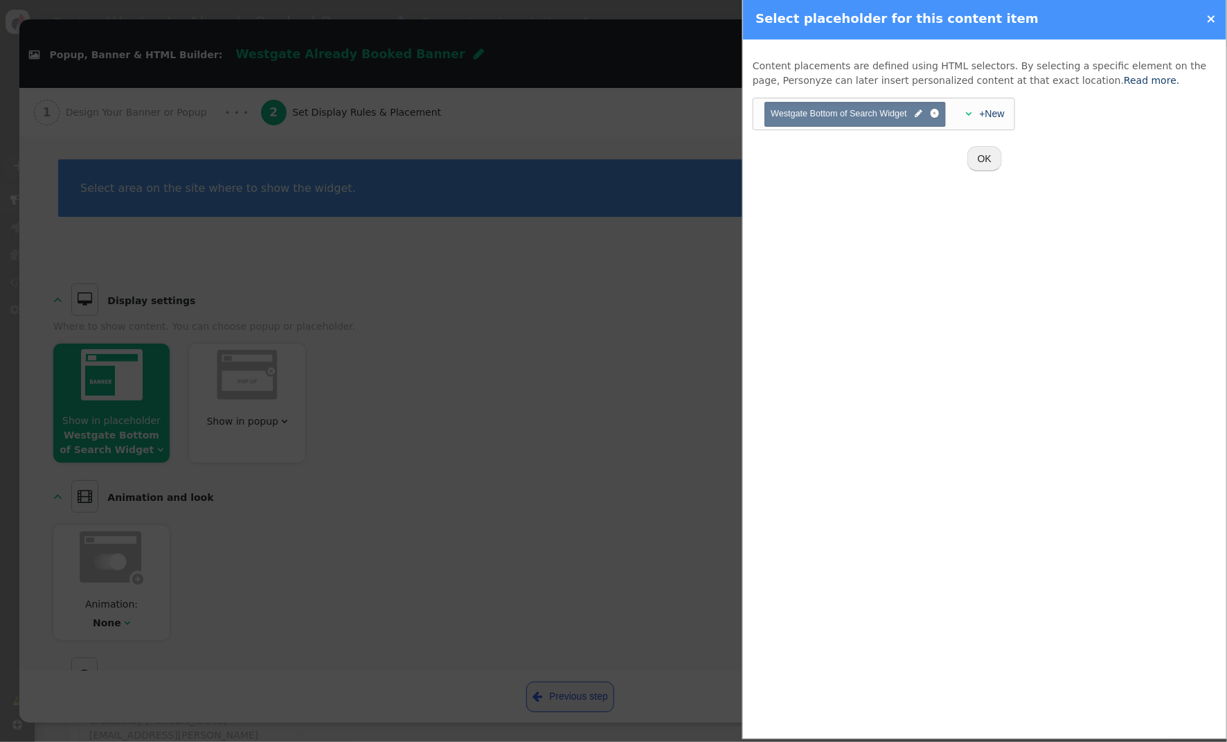
click at [986, 156] on button "OK" at bounding box center [985, 158] width 35 height 25
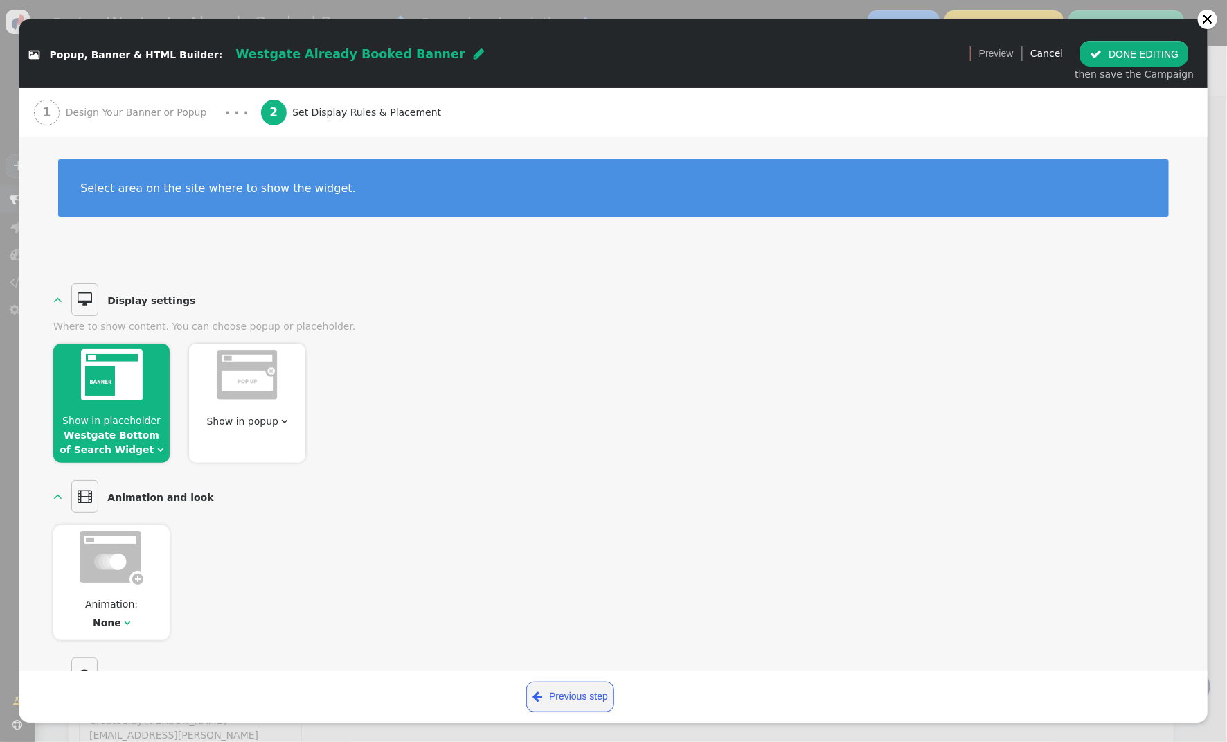
click at [1121, 54] on button " DONE EDITING" at bounding box center [1135, 53] width 108 height 25
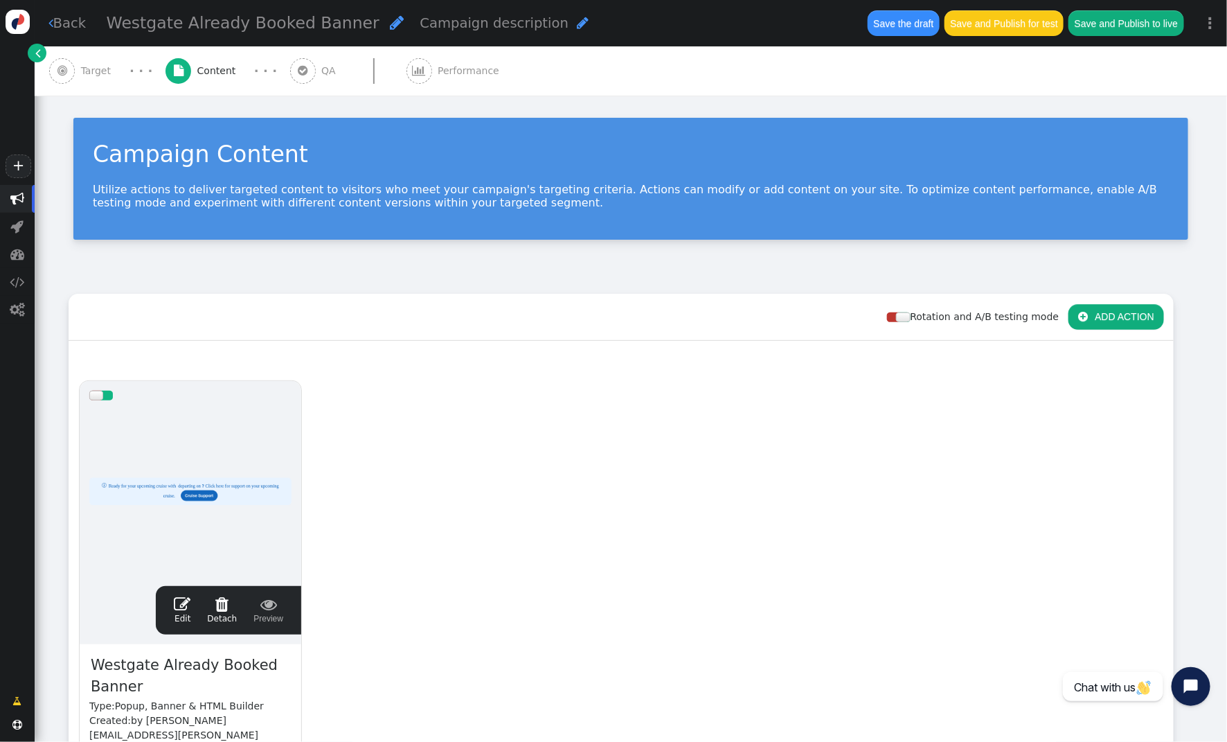
click at [95, 67] on span "Target" at bounding box center [99, 71] width 36 height 15
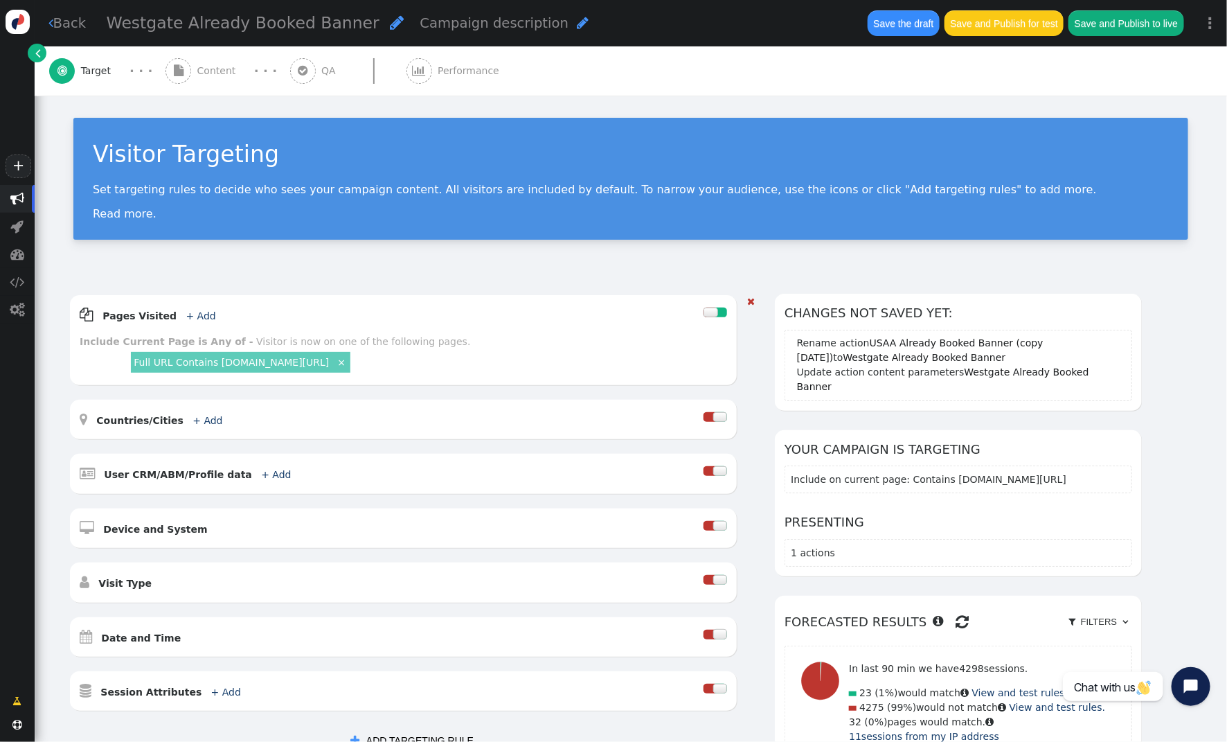
click at [264, 361] on link "Full URL Contains membertravelprivileges.com/shop-travel" at bounding box center [231, 362] width 195 height 11
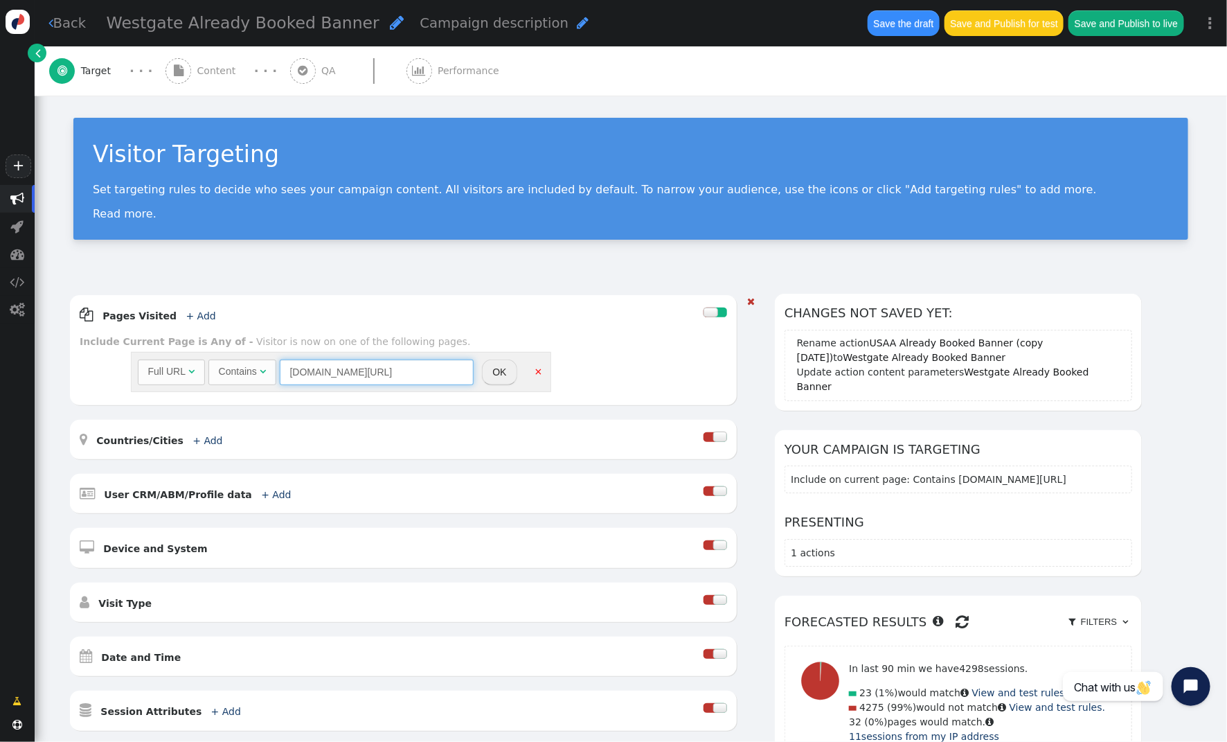
drag, startPoint x: 463, startPoint y: 370, endPoint x: 186, endPoint y: 364, distance: 277.1
click at [186, 364] on div "Full URL  Contains  membertravelprivileges.com/shop-travel = (Empty) air.ovst…" at bounding box center [306, 371] width 336 height 25
paste input "westgatecruiseandtravel"
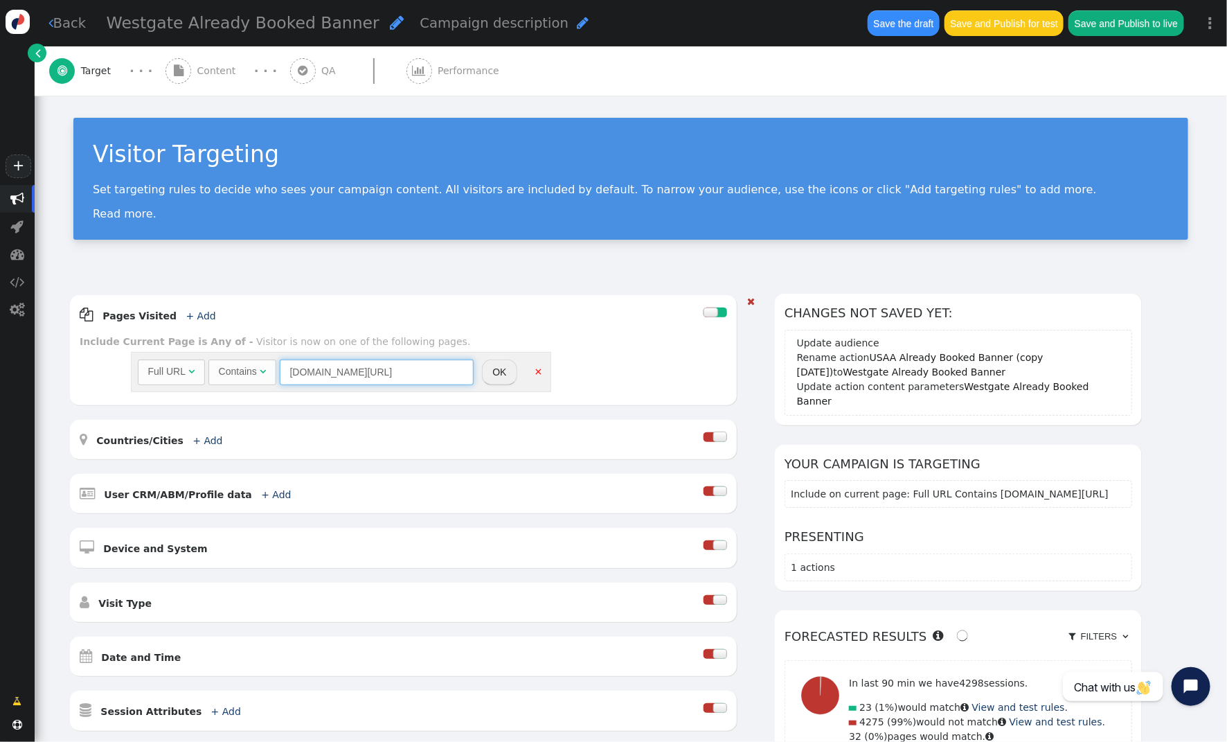
type input "westgatecruiseandtravel.com/shop-travel"
click at [505, 369] on button "OK" at bounding box center [499, 371] width 35 height 25
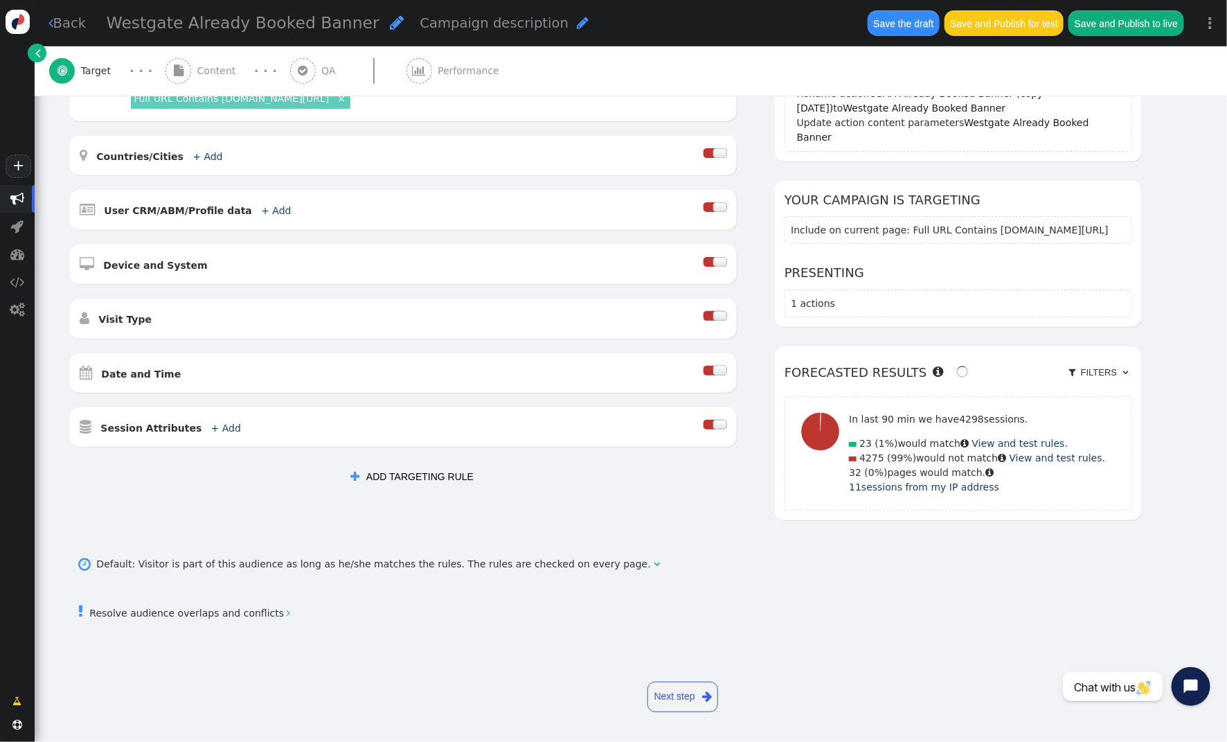
scroll to position [263, 0]
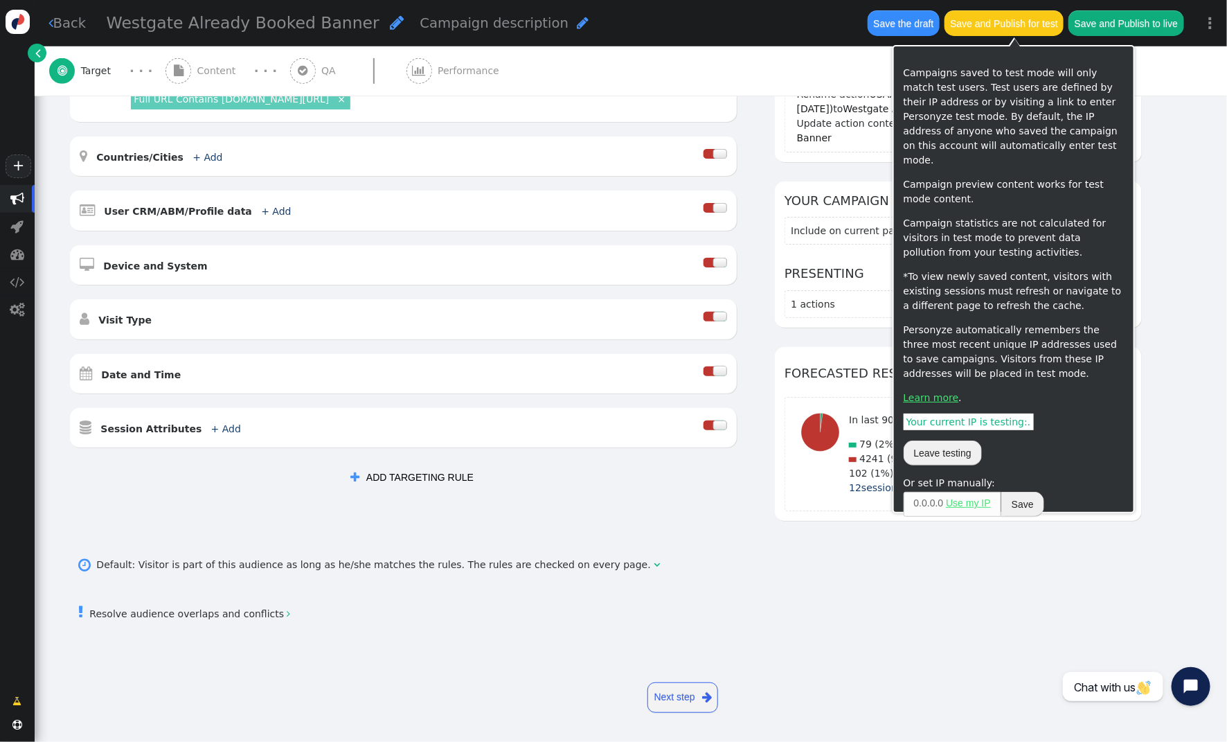
click at [989, 24] on button "Save and Publish for test" at bounding box center [1004, 22] width 119 height 25
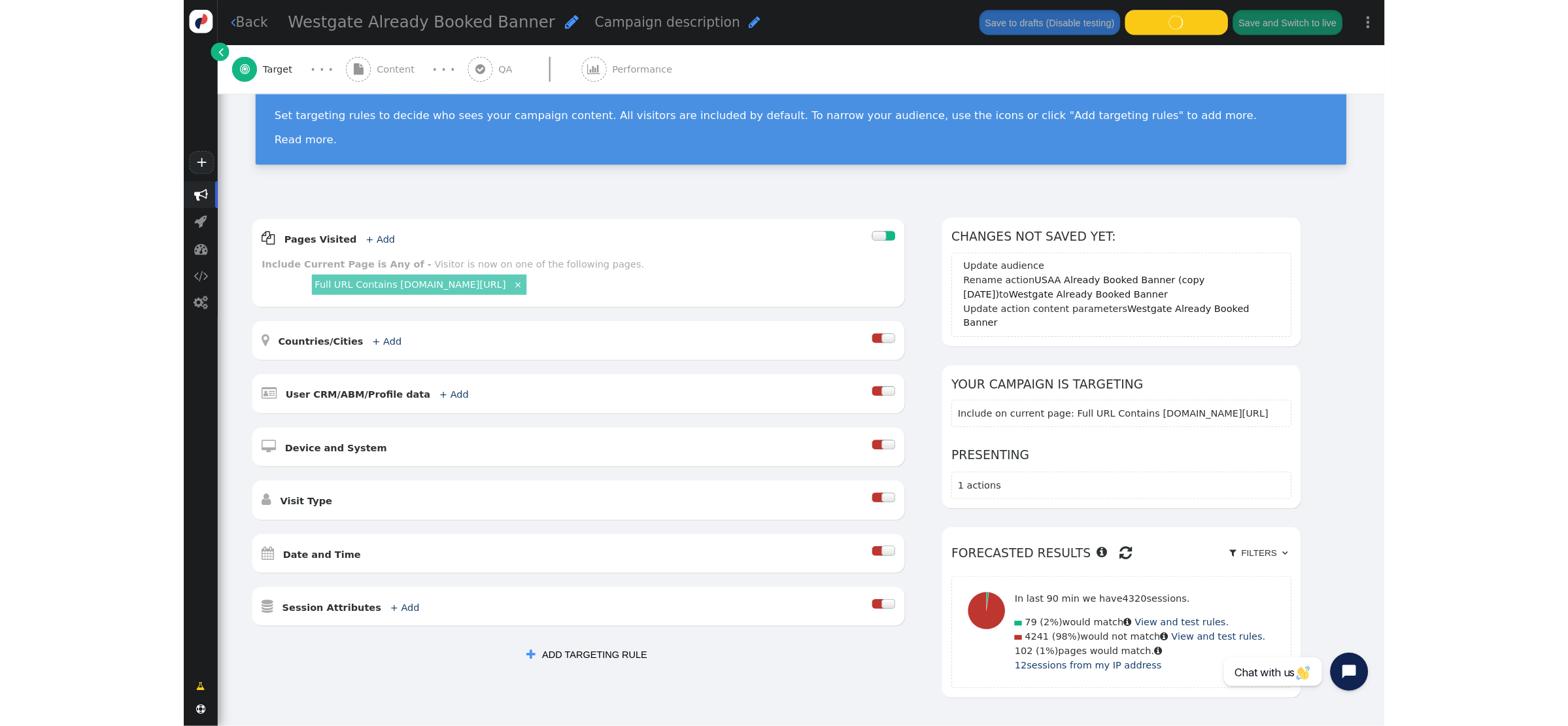
scroll to position [0, 0]
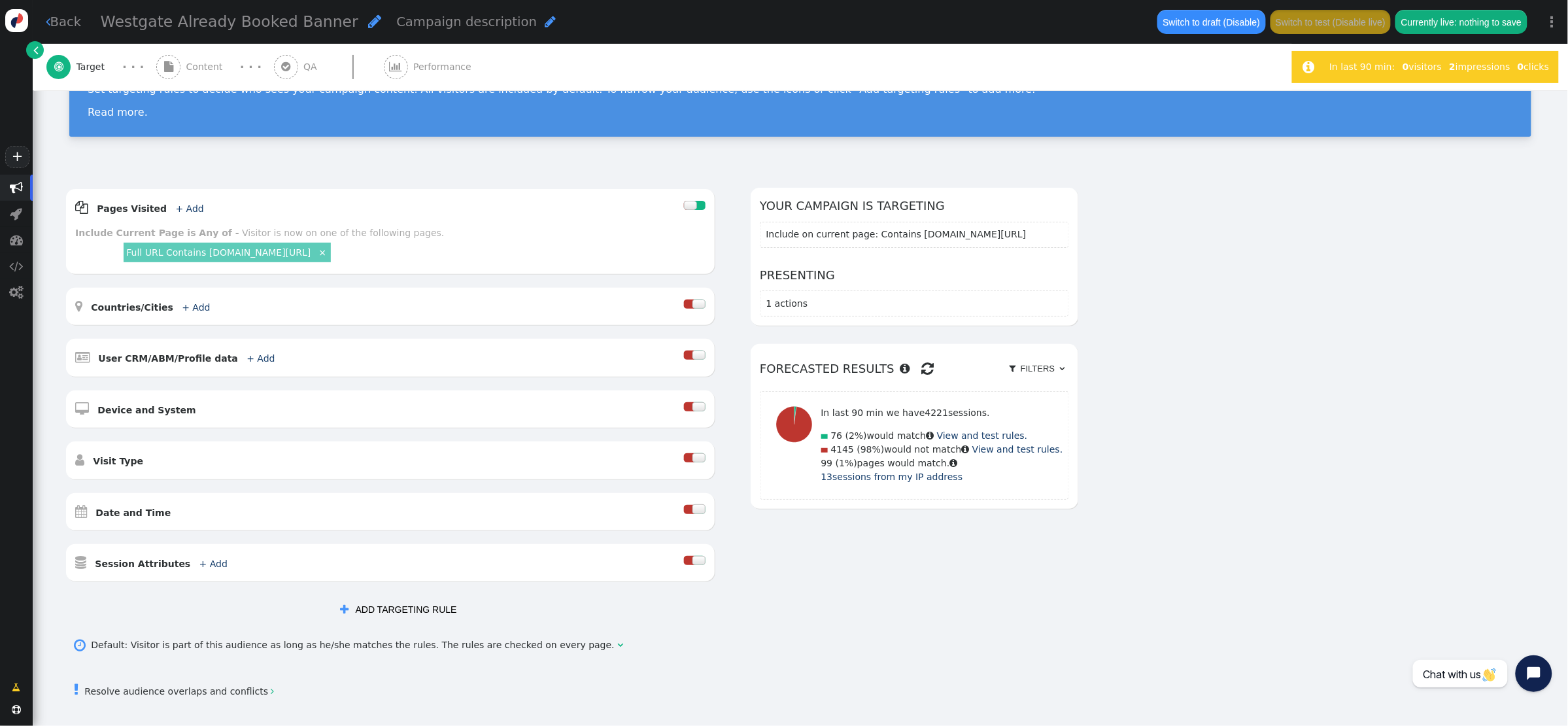
scroll to position [177, 0]
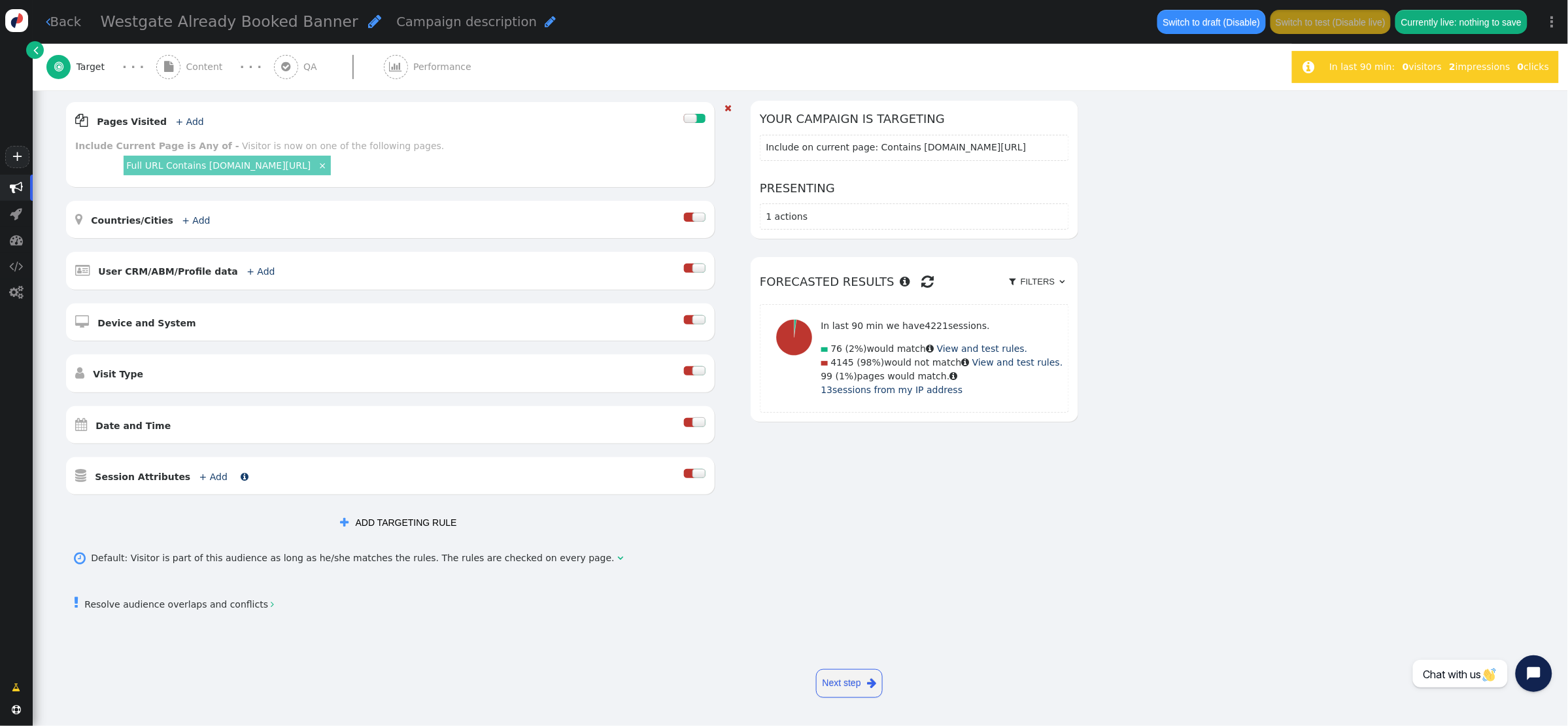
click at [205, 474] on link "+ Add" at bounding box center [213, 476] width 28 height 10
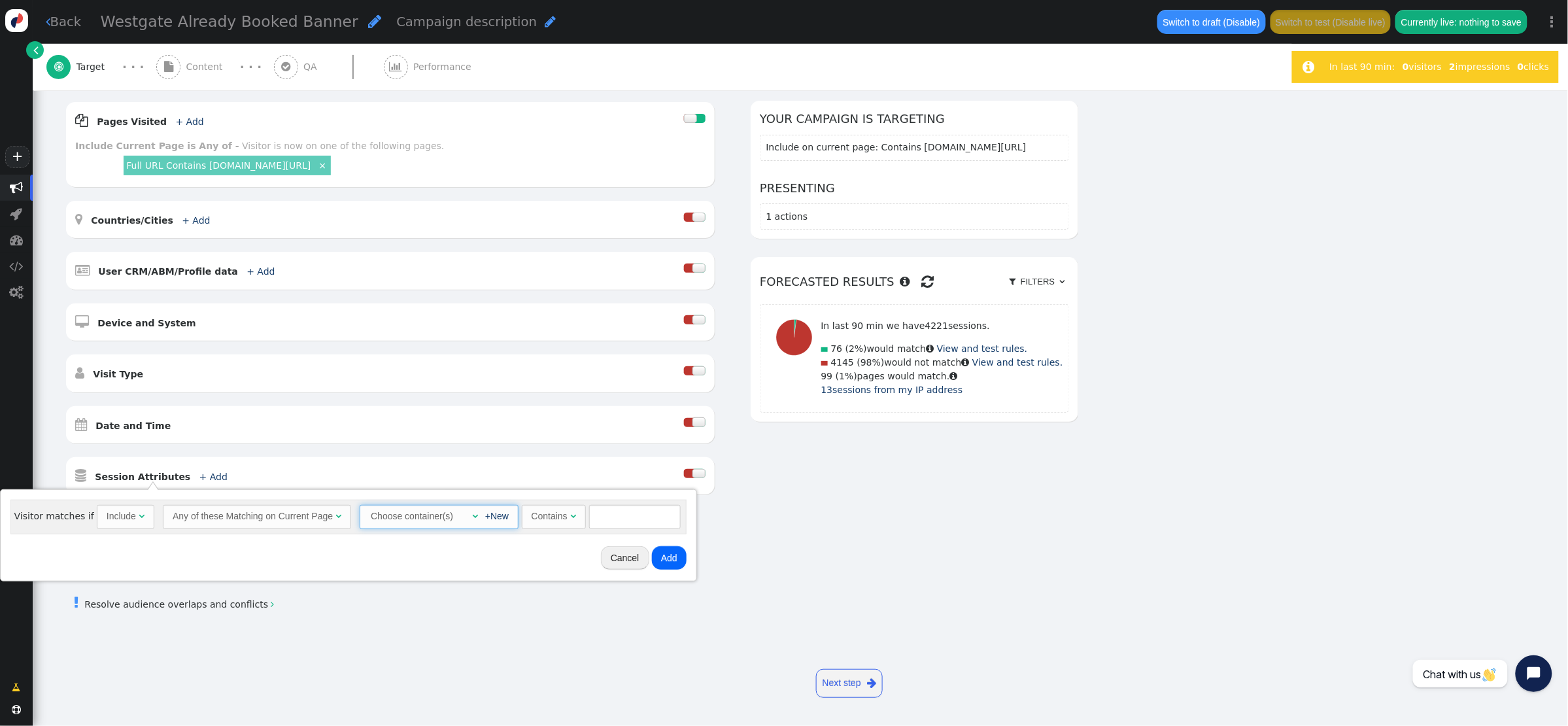
click at [464, 516] on div "" at bounding box center [471, 516] width 13 height 14
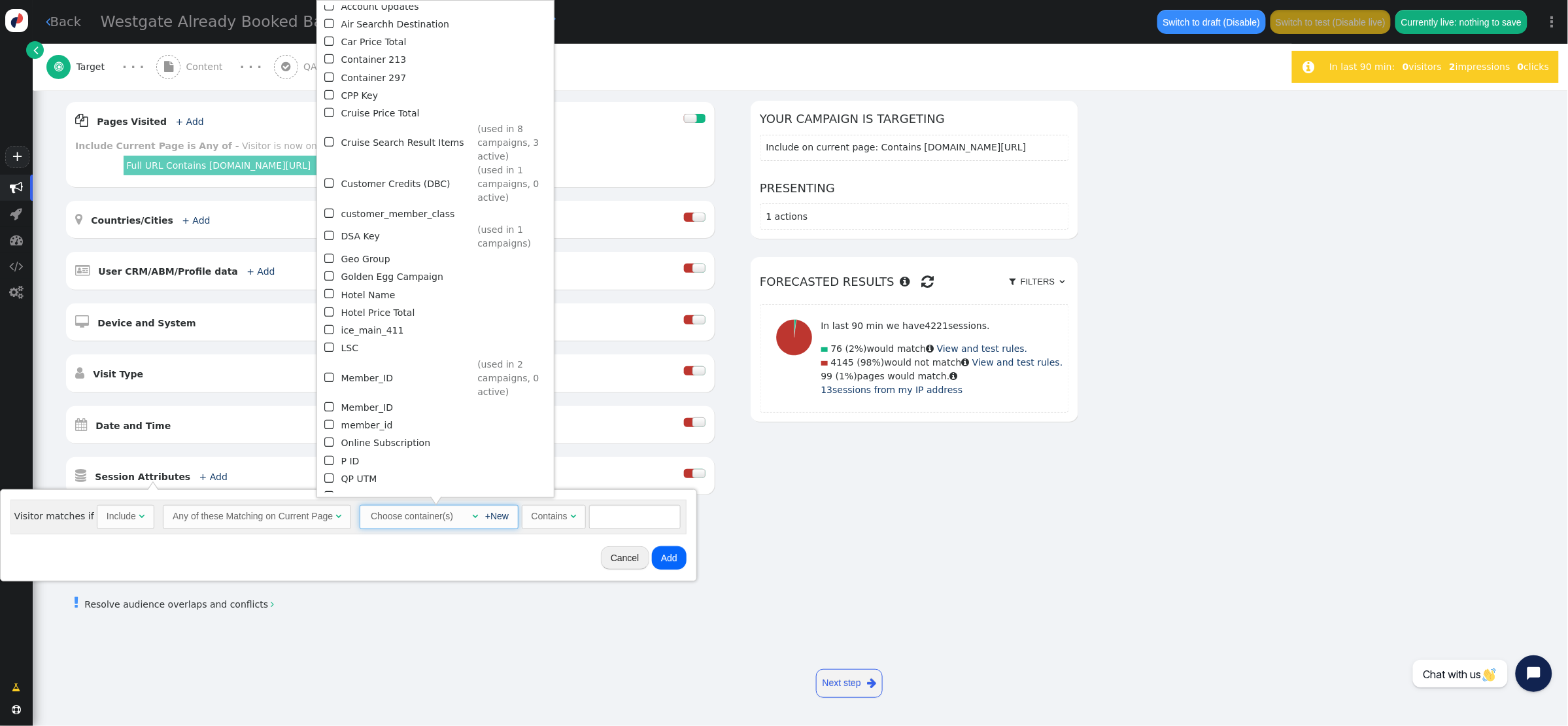
scroll to position [0, 0]
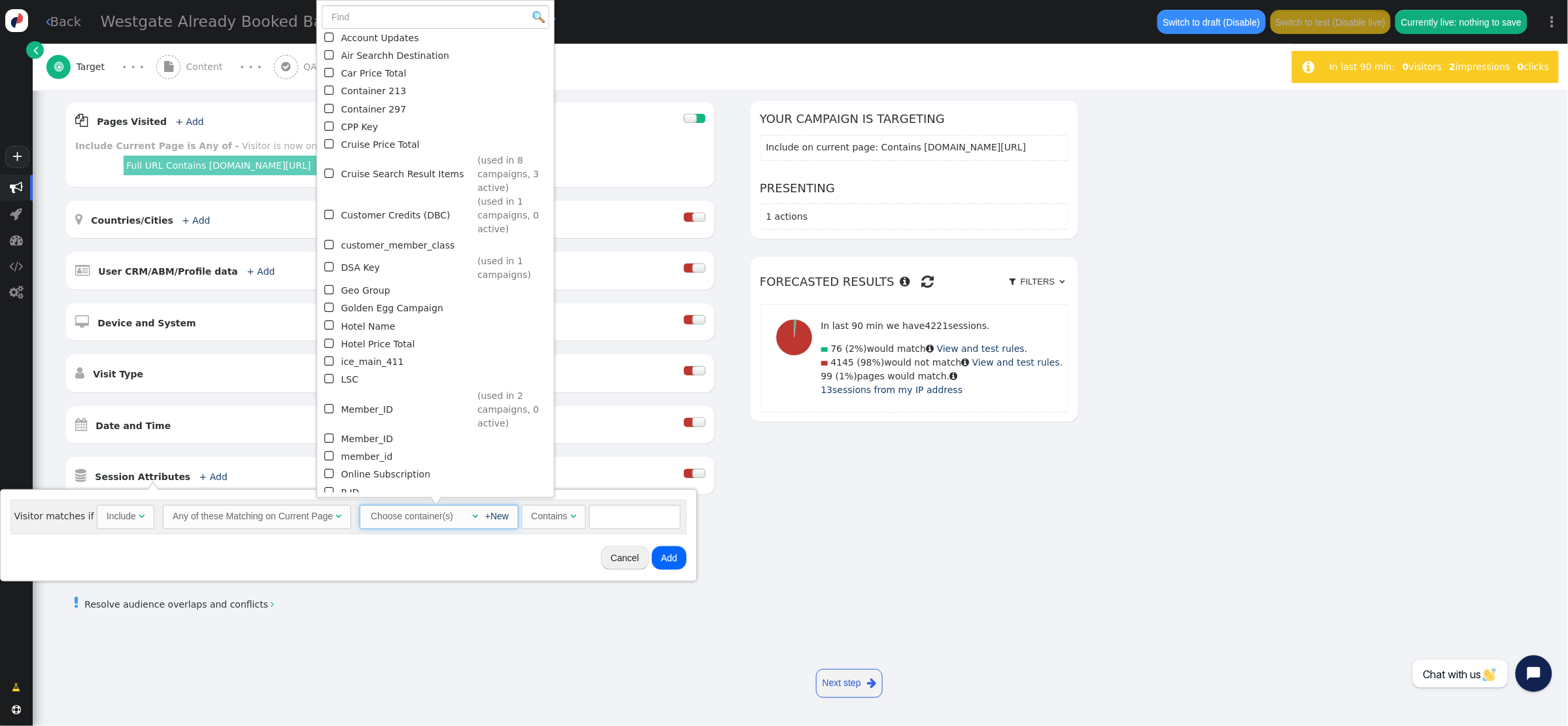
click at [795, 476] on div "AND OR XOR AND     Pages Visited + Add  Include Current Page is Any of - V…" at bounding box center [572, 318] width 1014 height 435
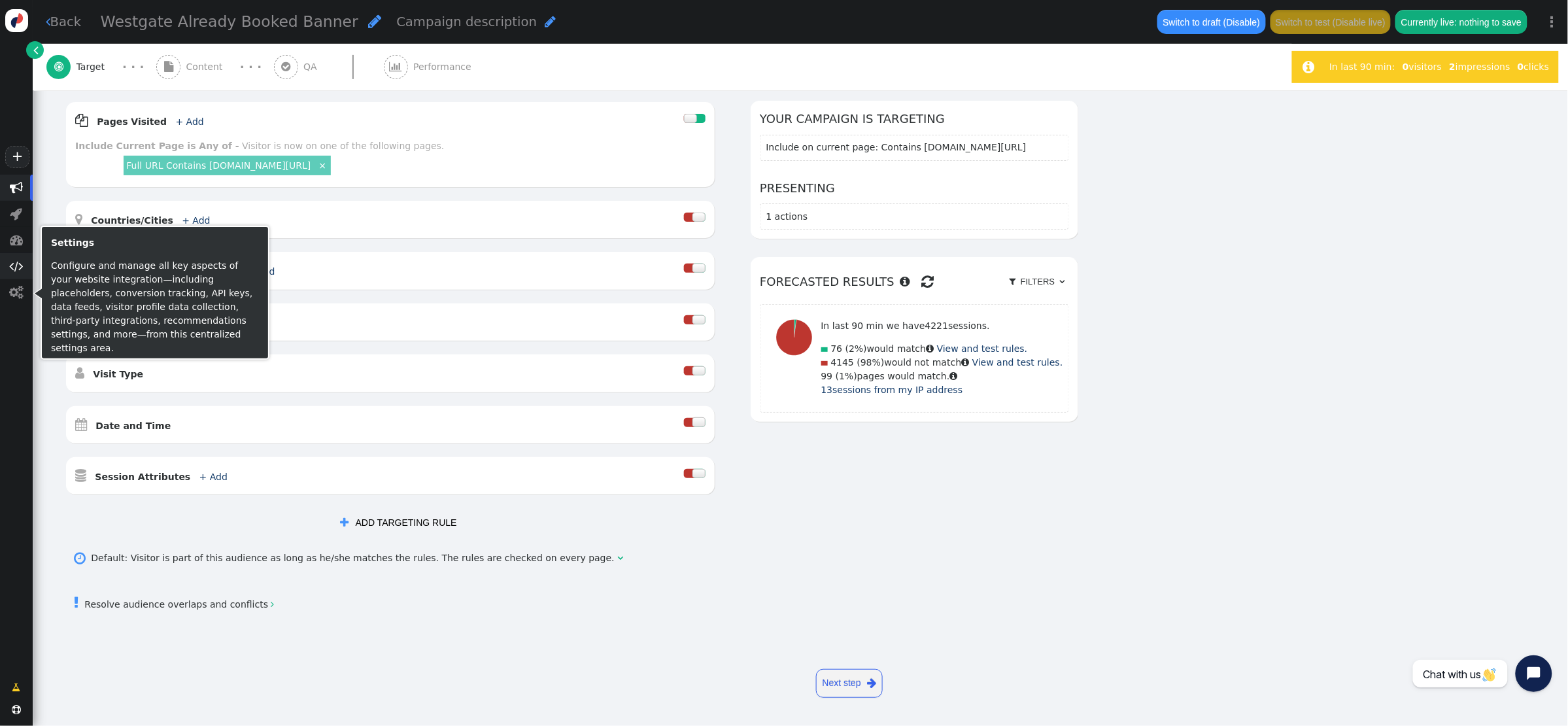
click at [16, 271] on span "" at bounding box center [16, 266] width 14 height 13
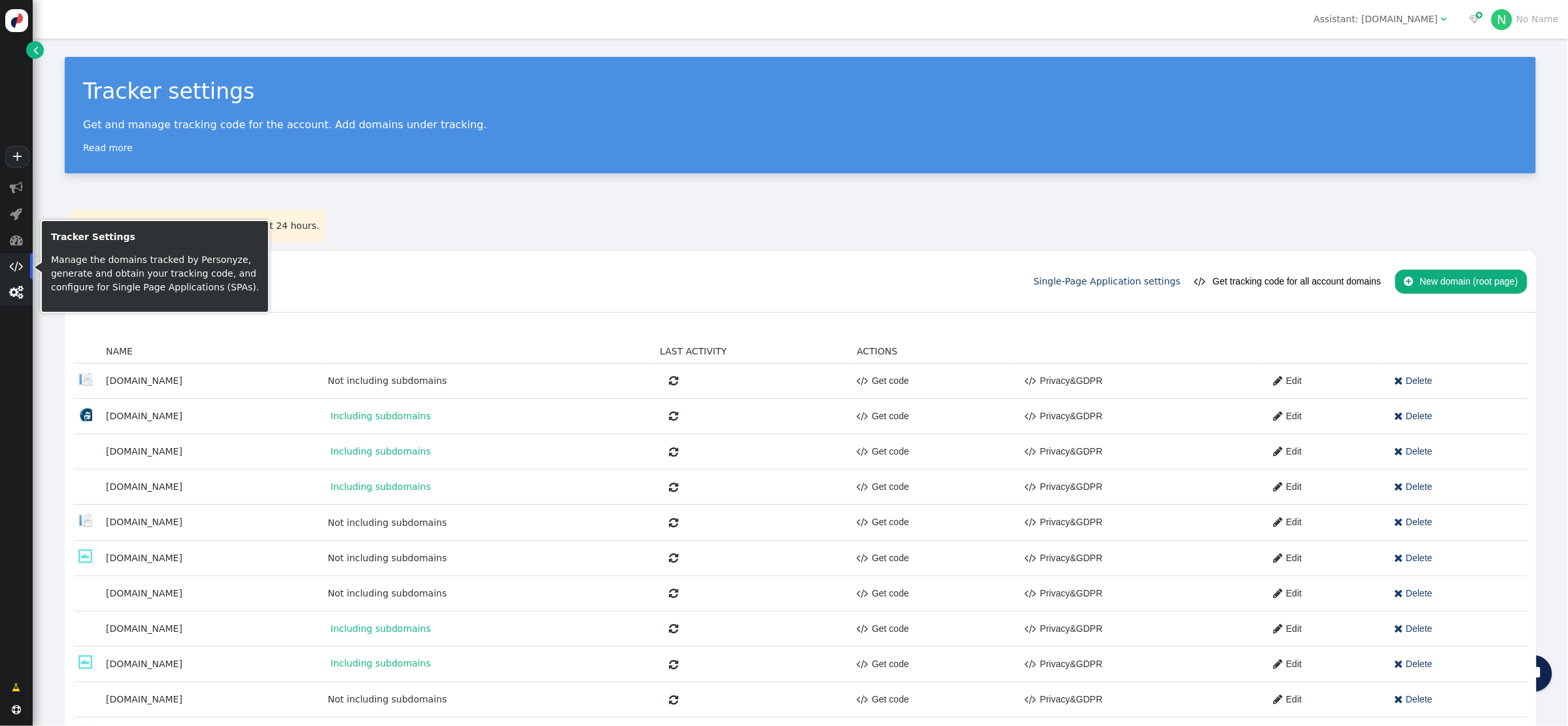
click at [15, 295] on span "" at bounding box center [16, 293] width 14 height 13
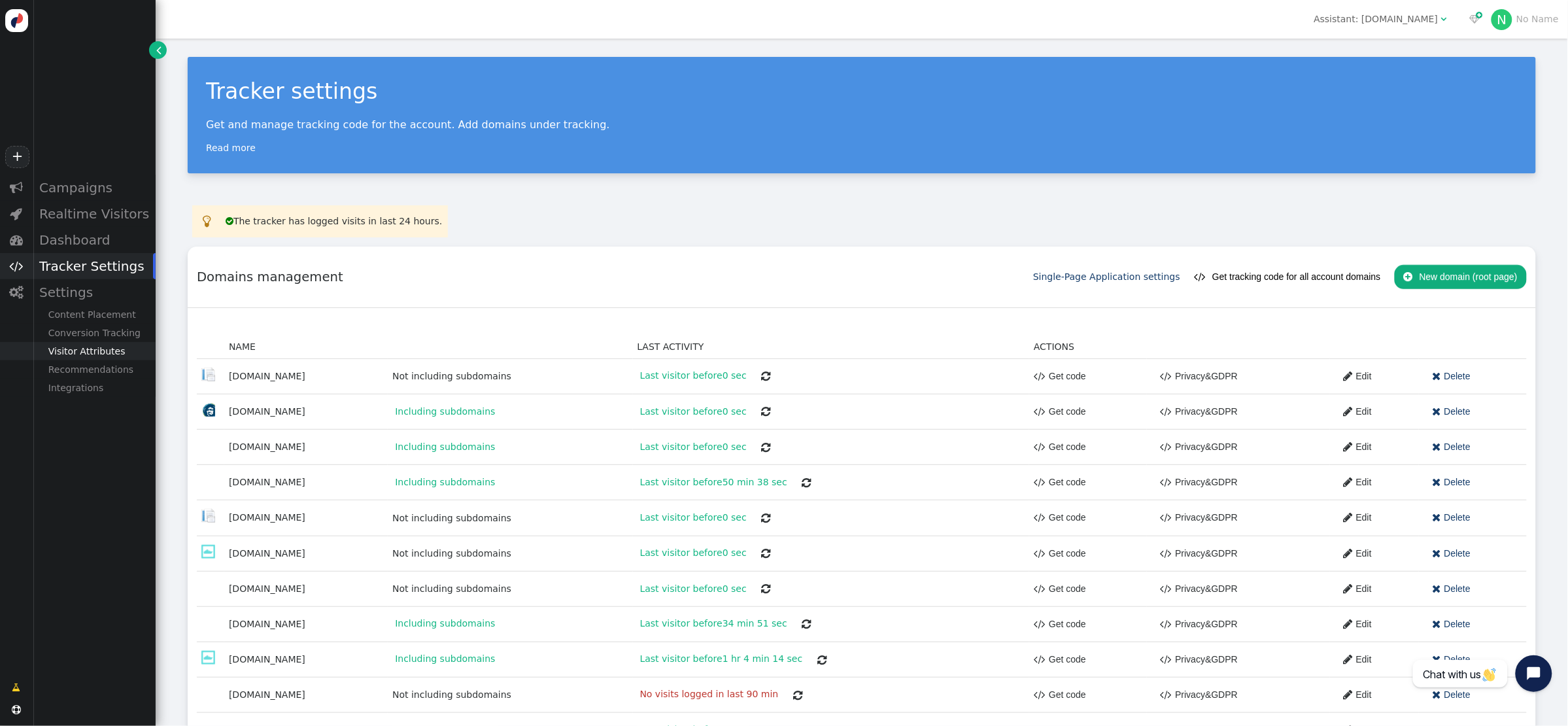
click at [89, 348] on div "Visitor Attributes" at bounding box center [94, 350] width 123 height 18
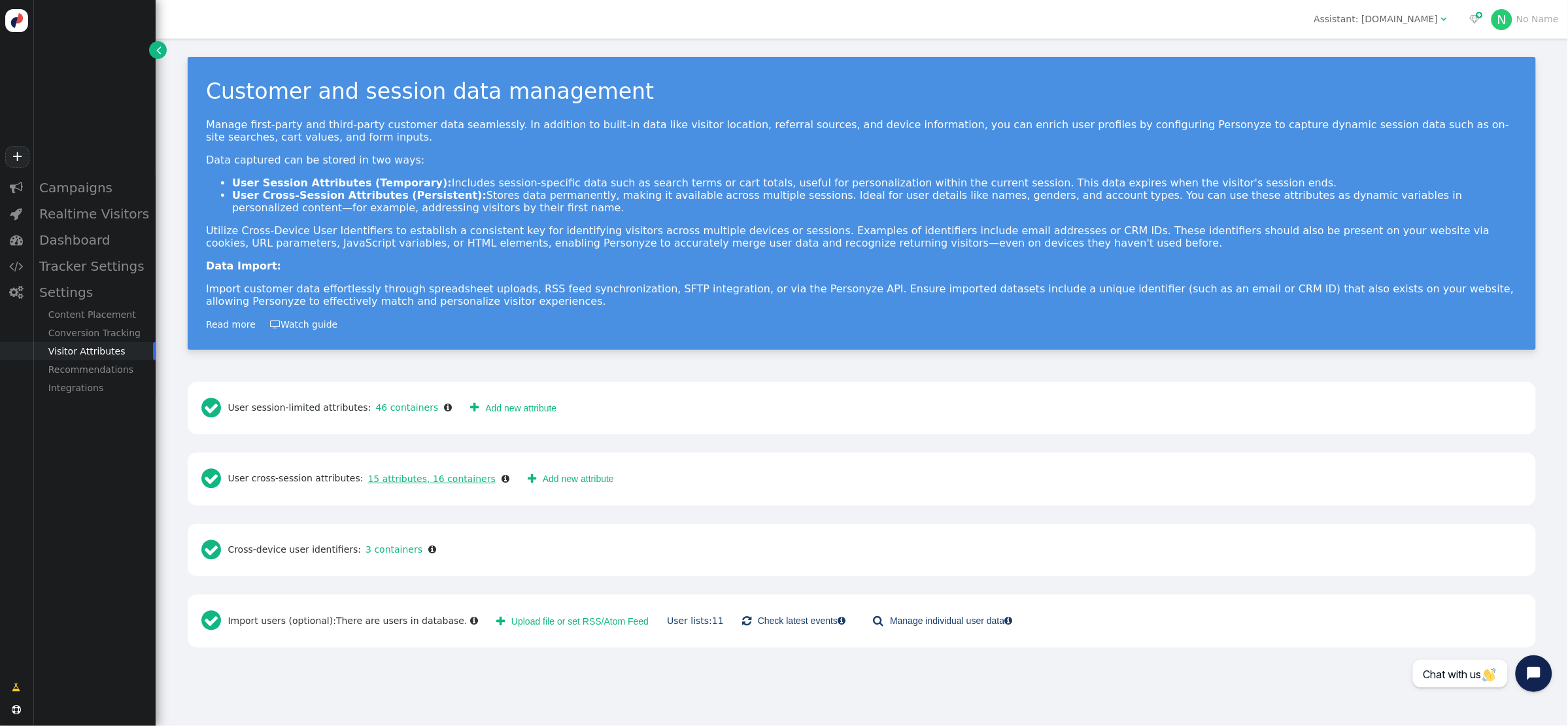
click at [416, 480] on link "15 attributes, 16 containers" at bounding box center [430, 478] width 132 height 10
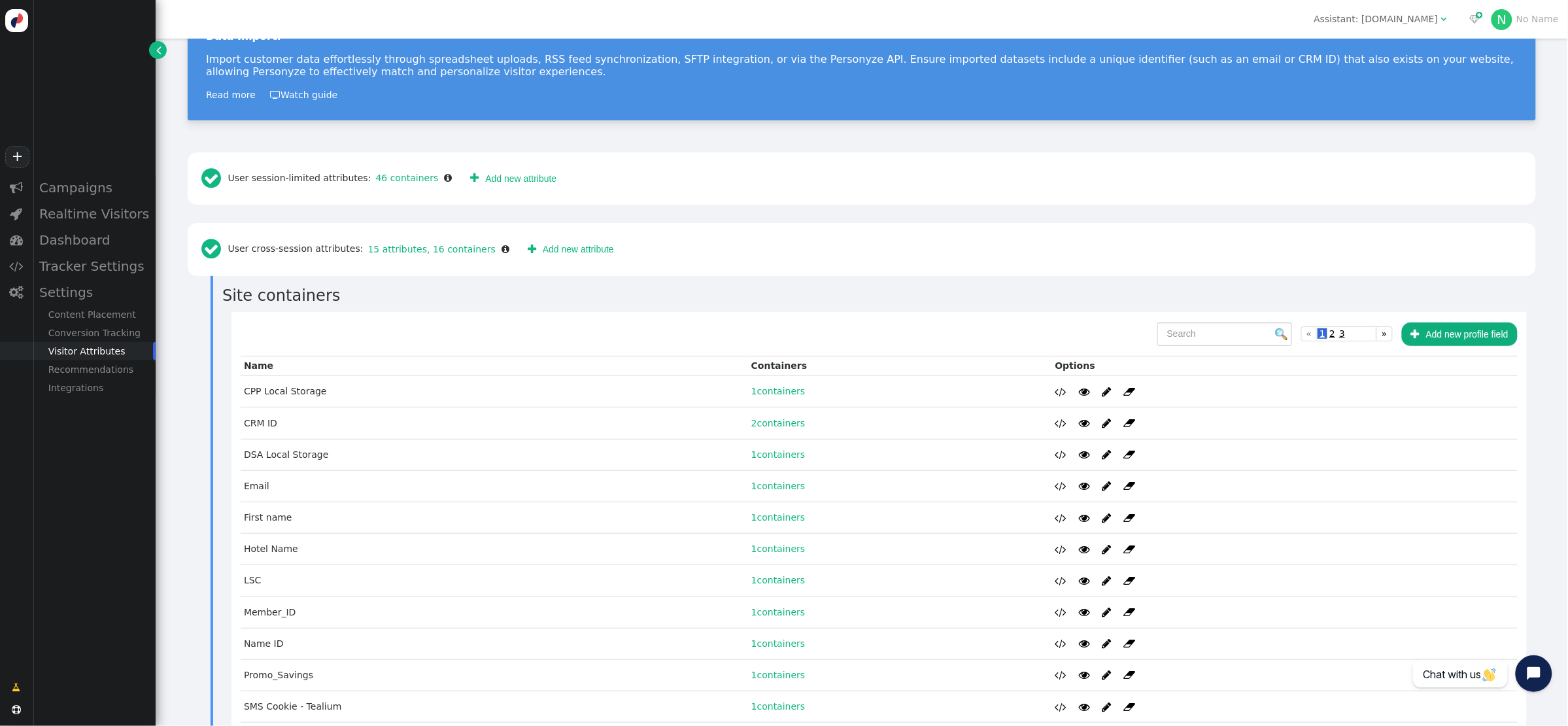
scroll to position [228, 0]
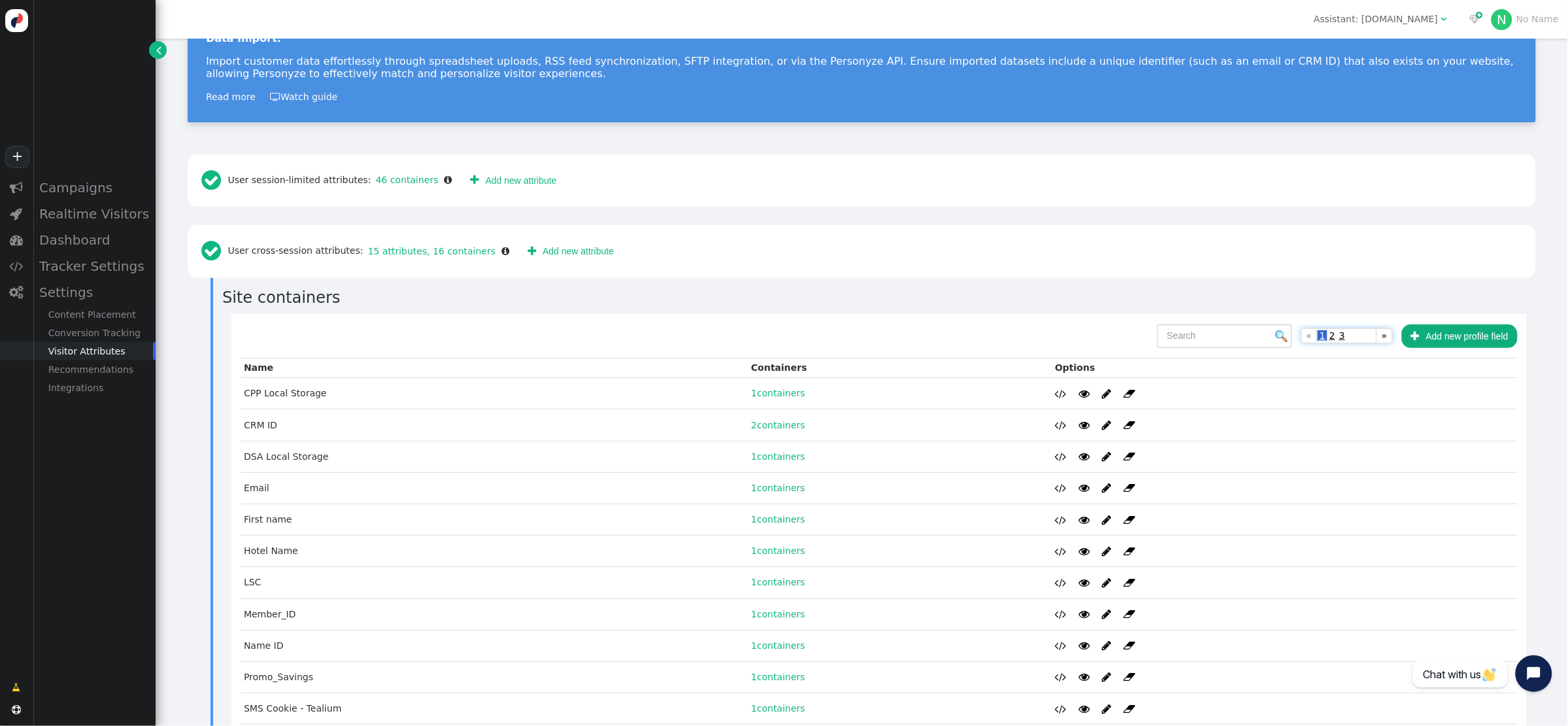
click at [1158, 337] on span "2" at bounding box center [1332, 335] width 9 height 10
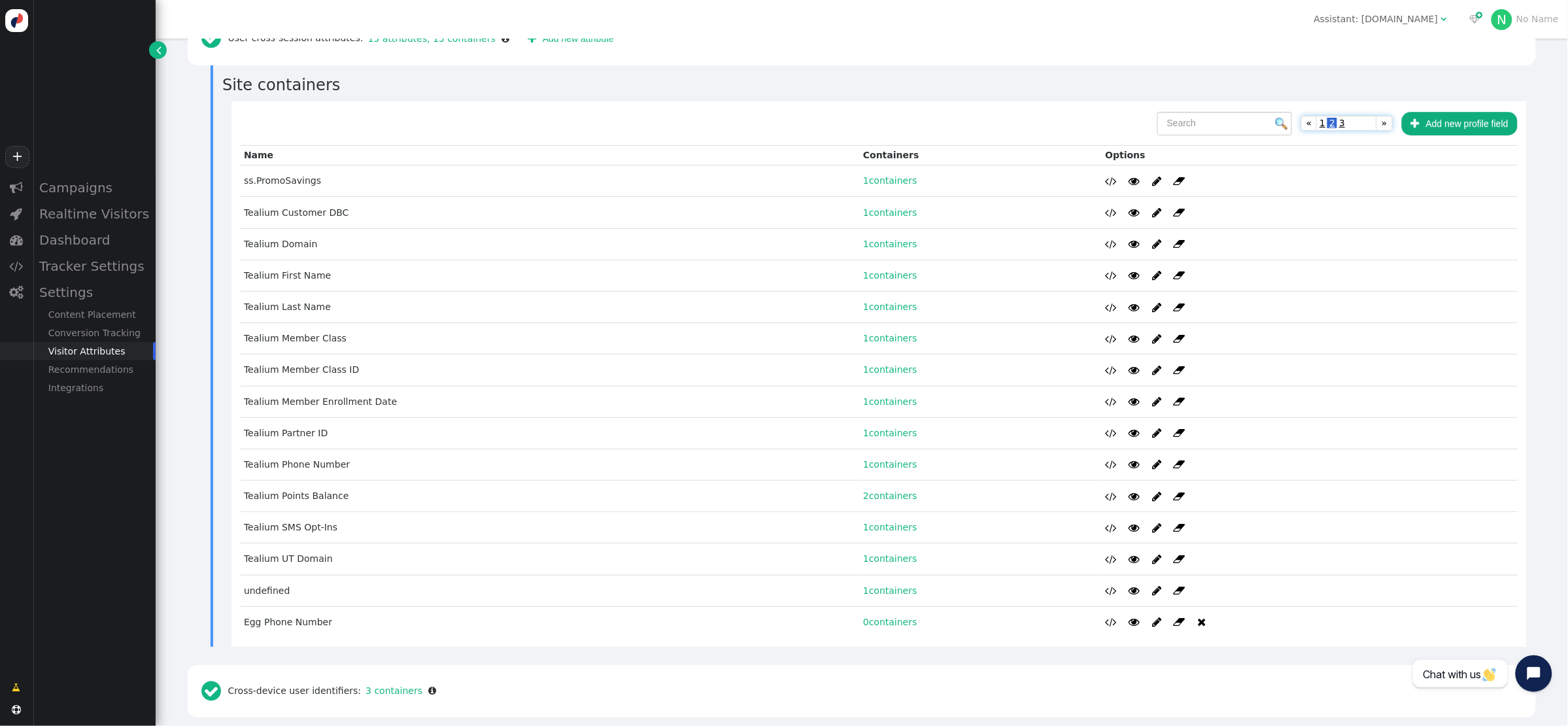
scroll to position [439, 0]
click at [1158, 125] on span "3" at bounding box center [1342, 123] width 9 height 10
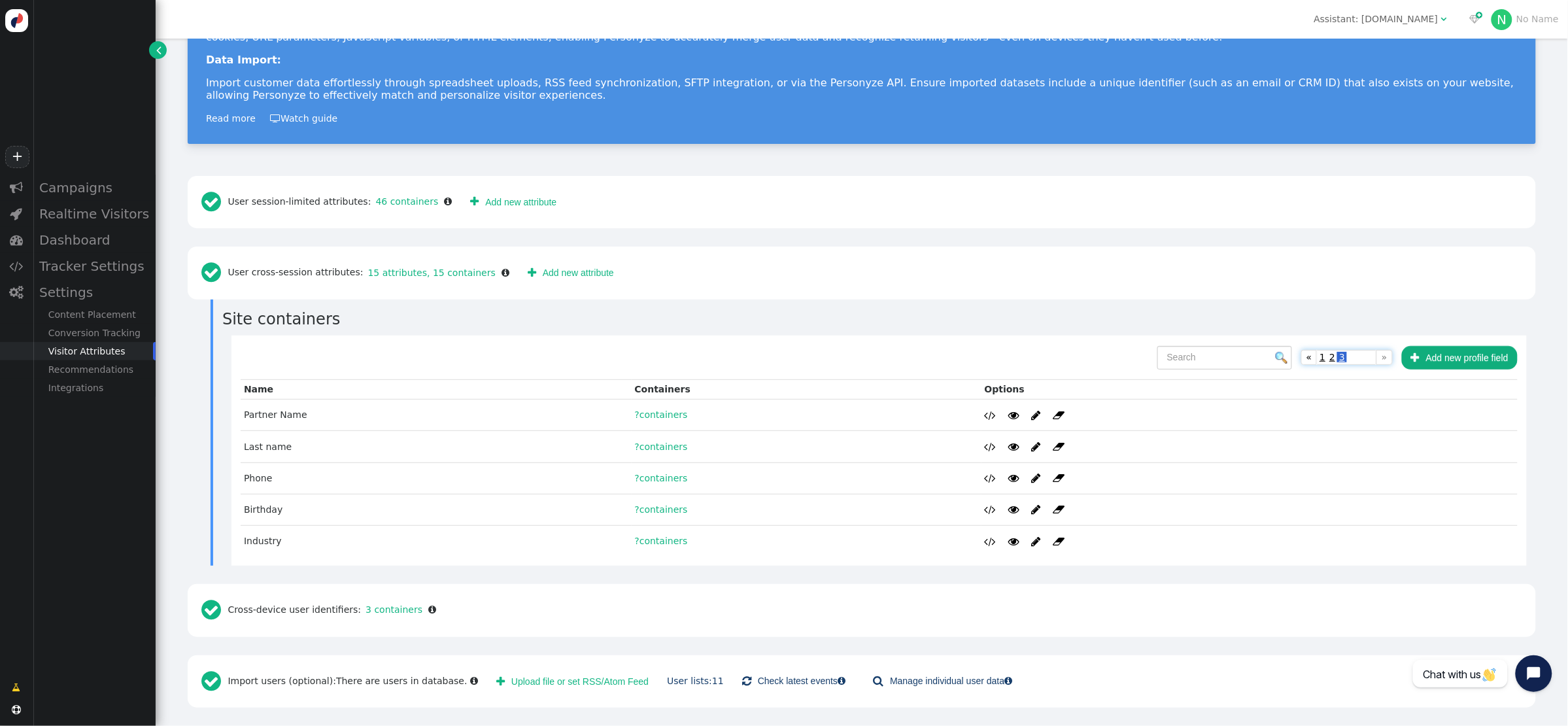
scroll to position [208, 0]
click at [396, 199] on link "46 containers" at bounding box center [404, 201] width 67 height 10
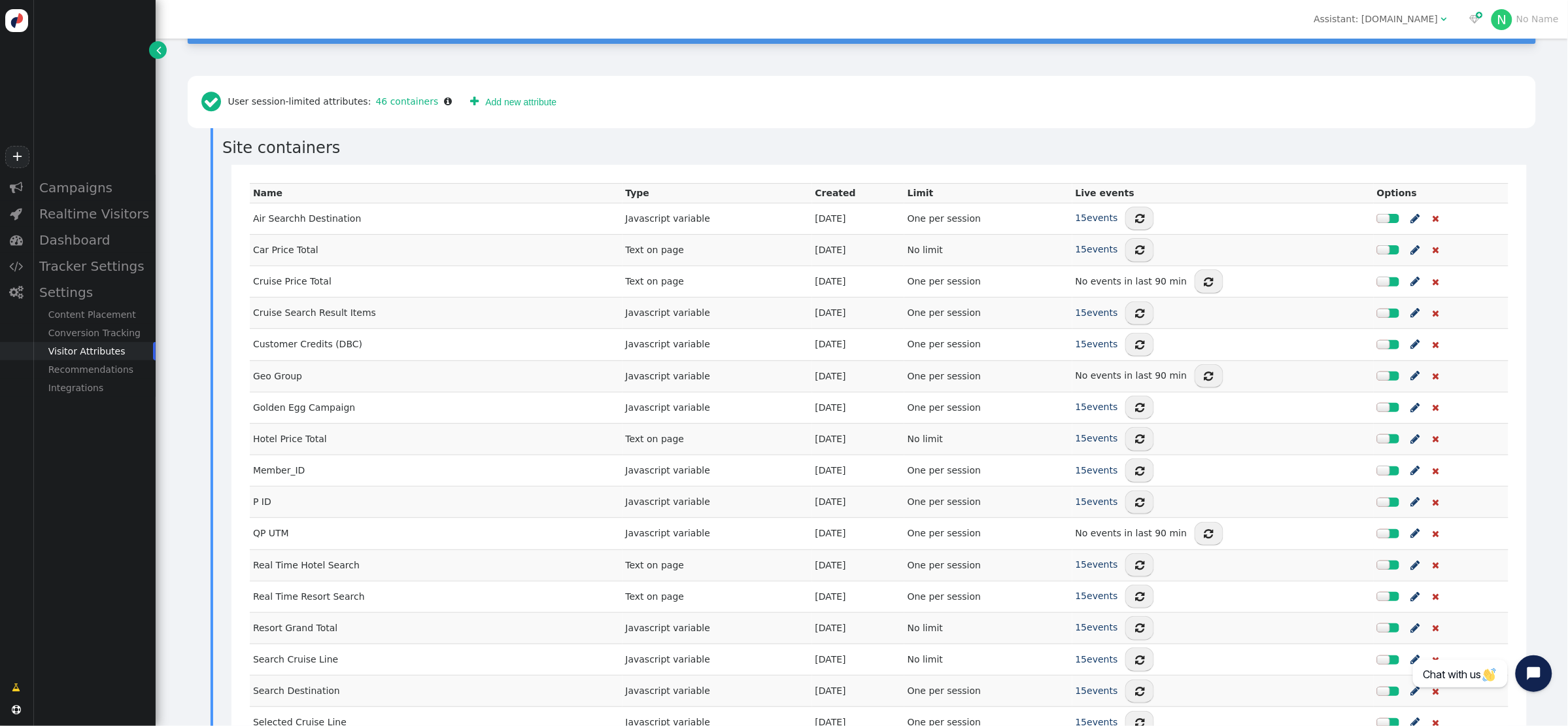
scroll to position [297, 0]
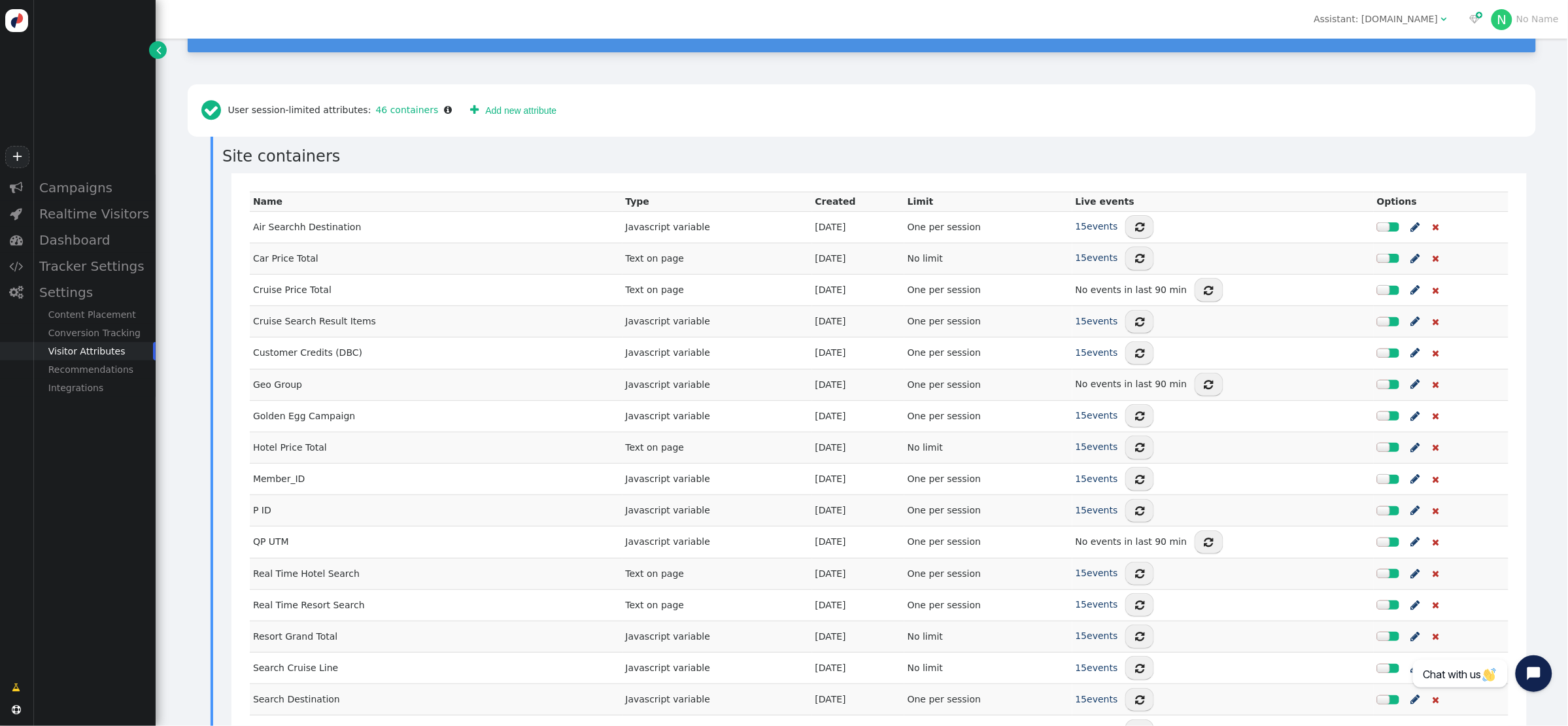
click at [482, 111] on link " Add new attribute" at bounding box center [513, 110] width 105 height 24
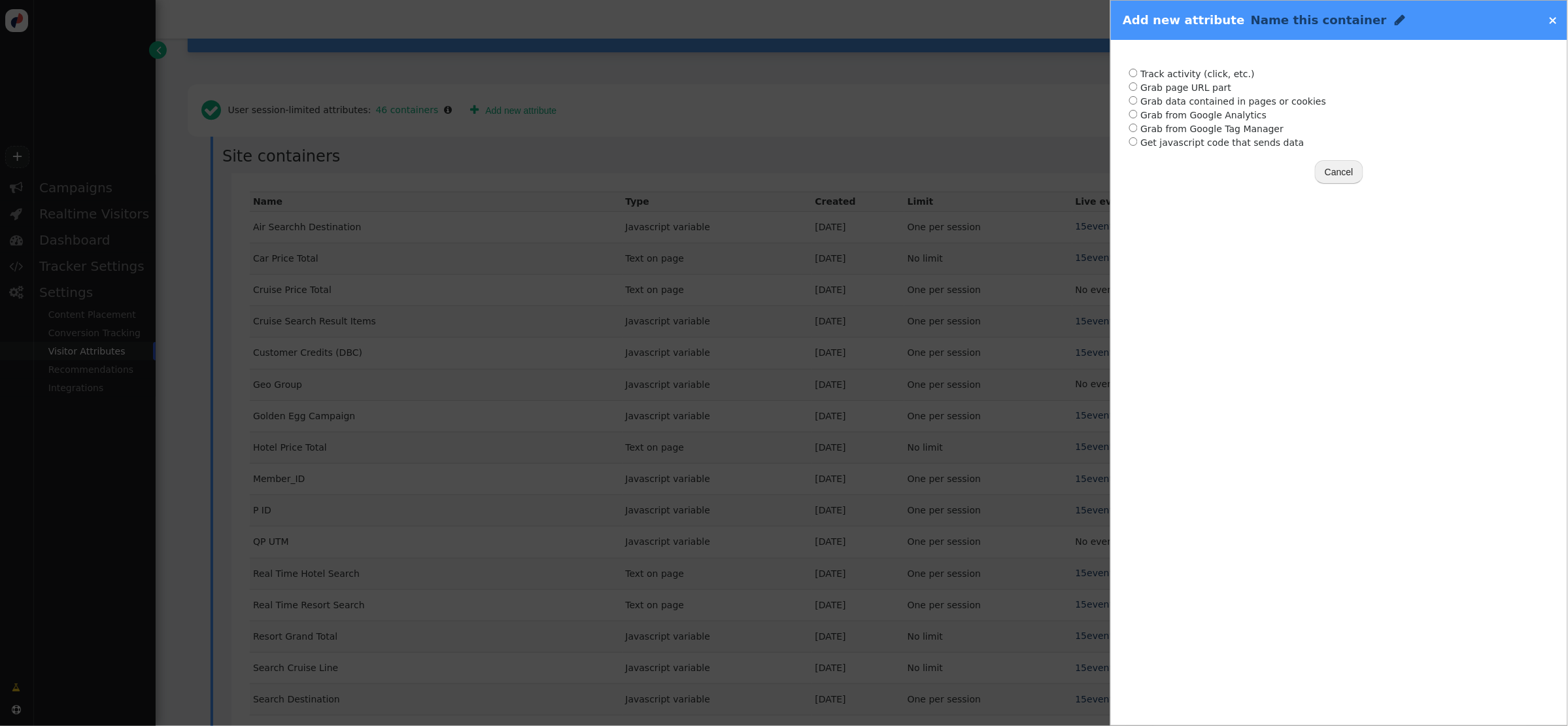
click at [1158, 20] on span "" at bounding box center [1400, 20] width 10 height 12
click at [1158, 23] on input "Tealium Active" at bounding box center [1318, 23] width 135 height 24
type input "Tealium Active Cruise Booking"
radio input "true"
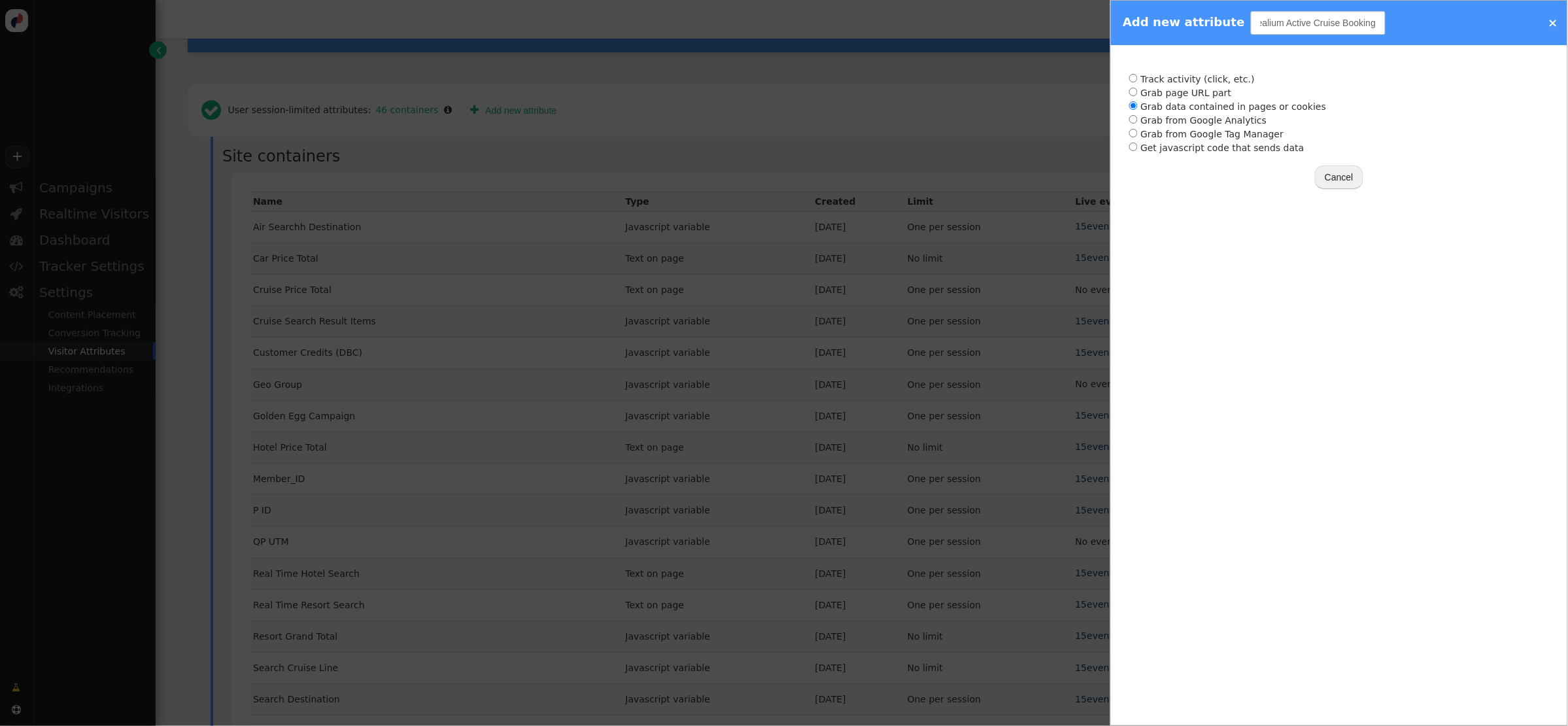
click at [1134, 104] on input "radio" at bounding box center [1133, 105] width 8 height 8
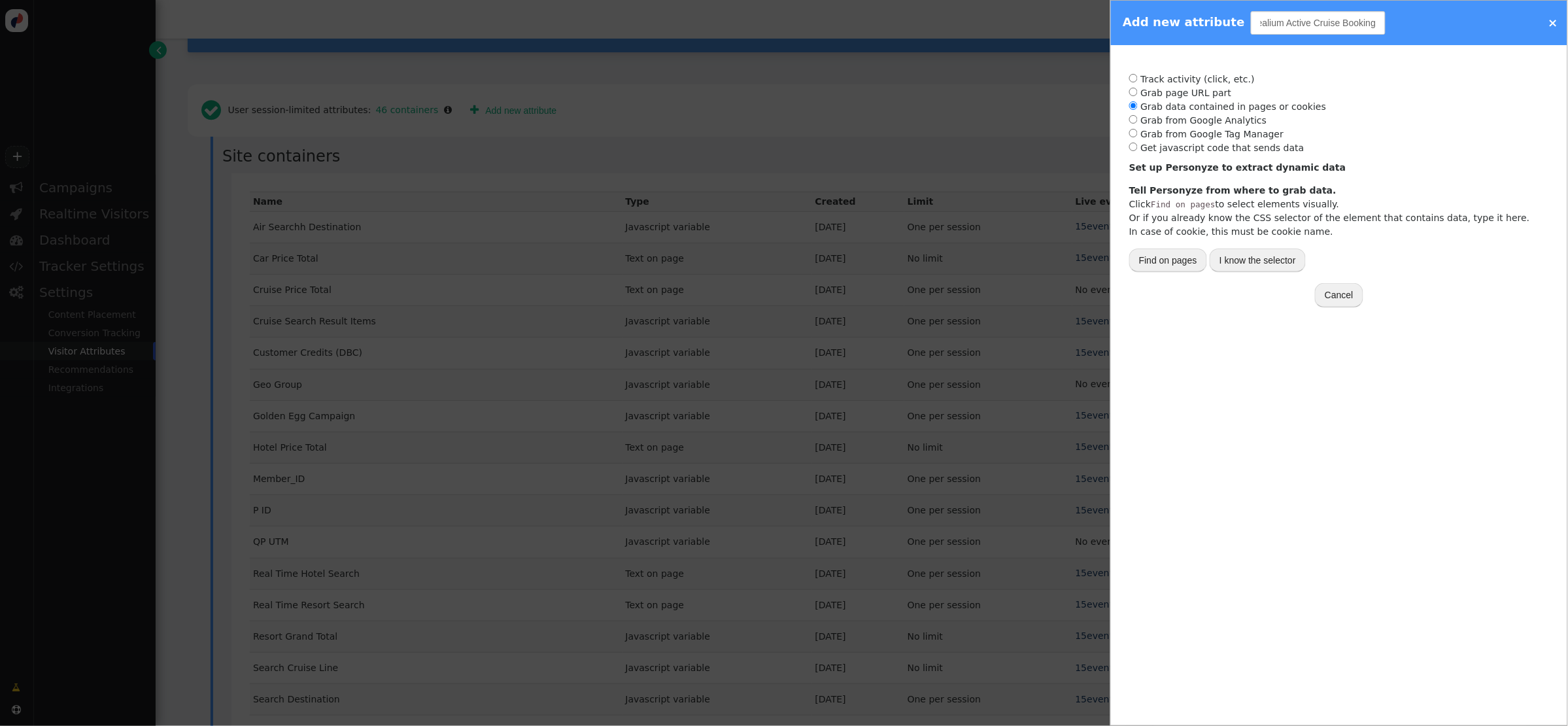
click at [1158, 257] on button "I know the selector" at bounding box center [1257, 260] width 96 height 24
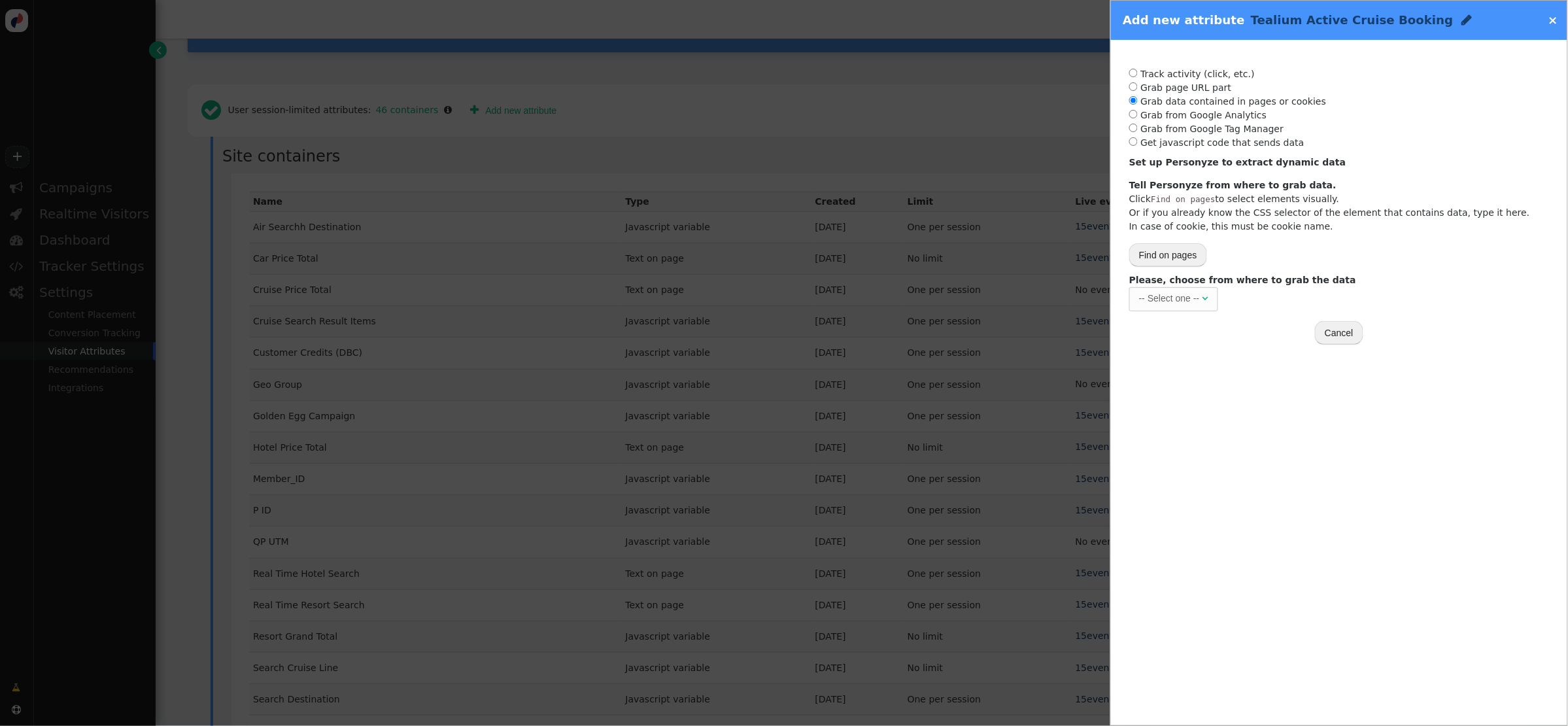
click at [1158, 304] on div "-- Select one --" at bounding box center [1170, 298] width 60 height 14
click at [1158, 302] on input "text" at bounding box center [1352, 298] width 183 height 24
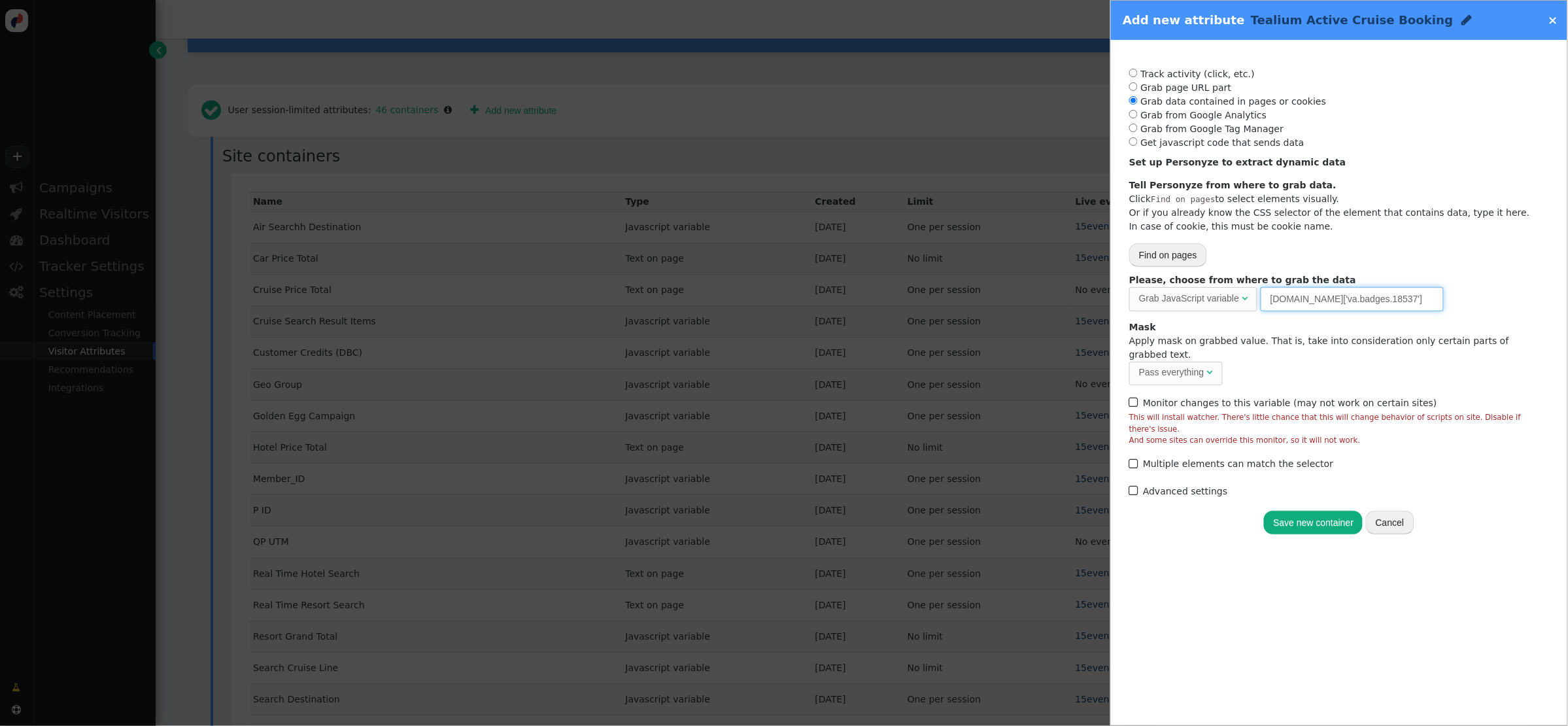
type input "utag.data['va.badges.18537']"
click at [1158, 511] on button "Save new container" at bounding box center [1313, 522] width 99 height 24
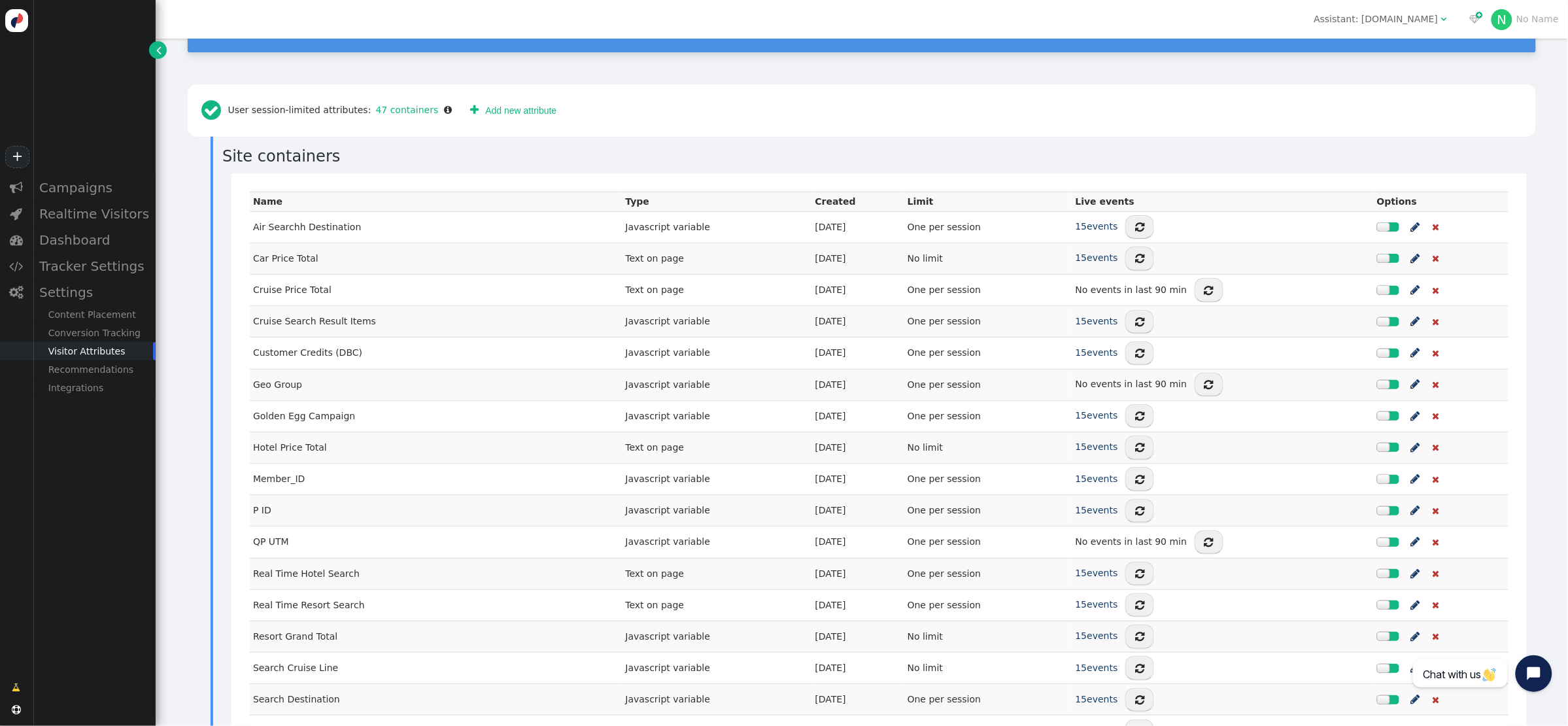
drag, startPoint x: 98, startPoint y: 185, endPoint x: 357, endPoint y: 164, distance: 259.8
click at [98, 185] on div "Campaigns" at bounding box center [94, 188] width 123 height 26
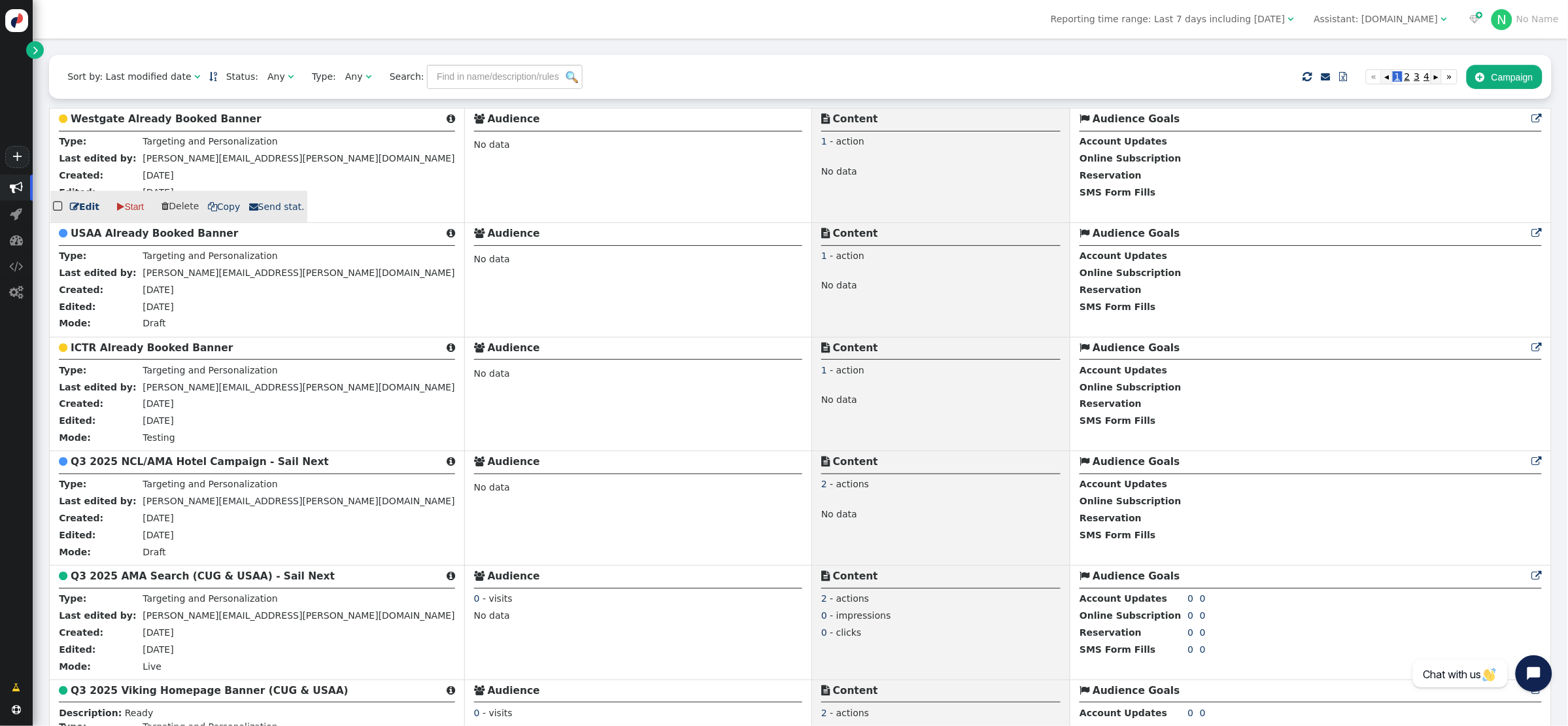
scroll to position [305, 0]
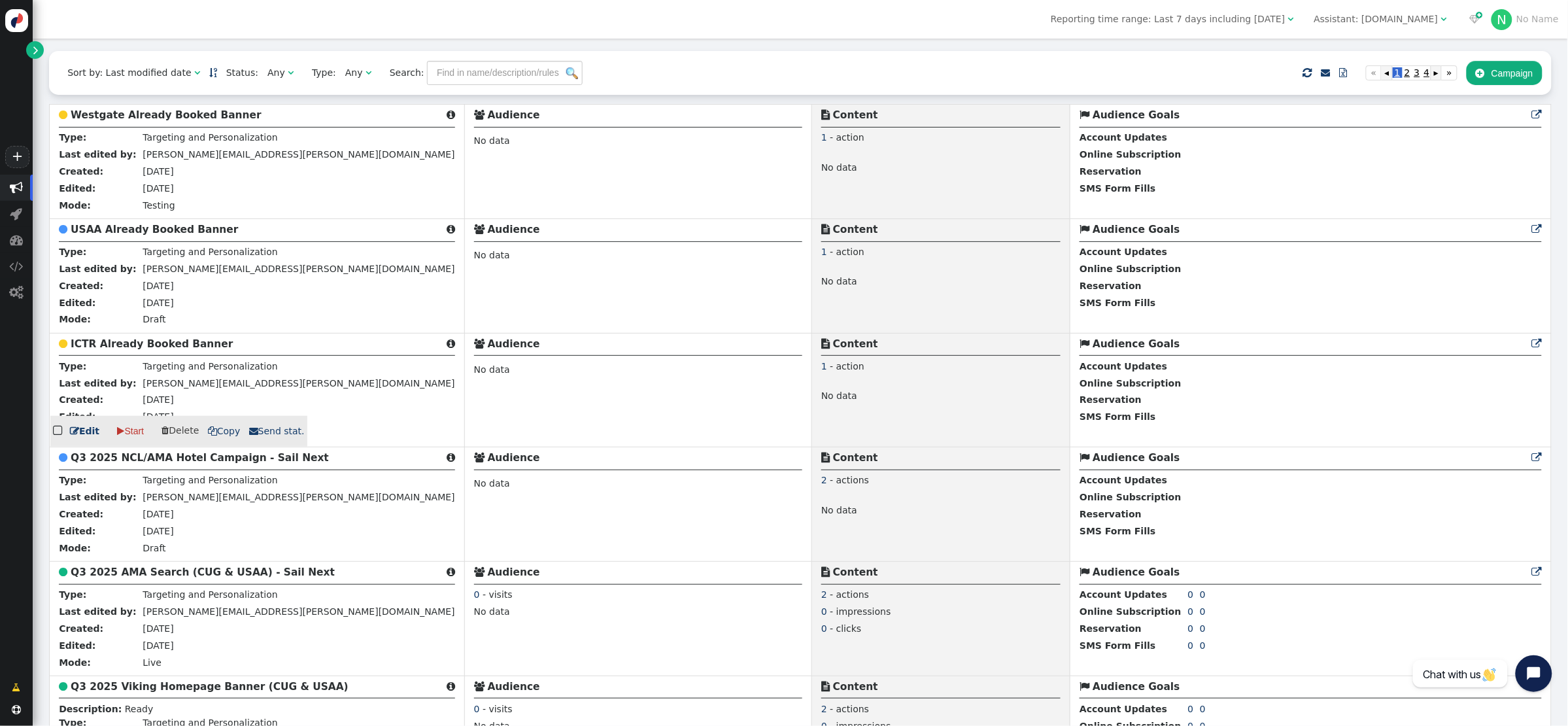
click at [151, 346] on b "ICTR Already Booked Banner" at bounding box center [152, 344] width 162 height 11
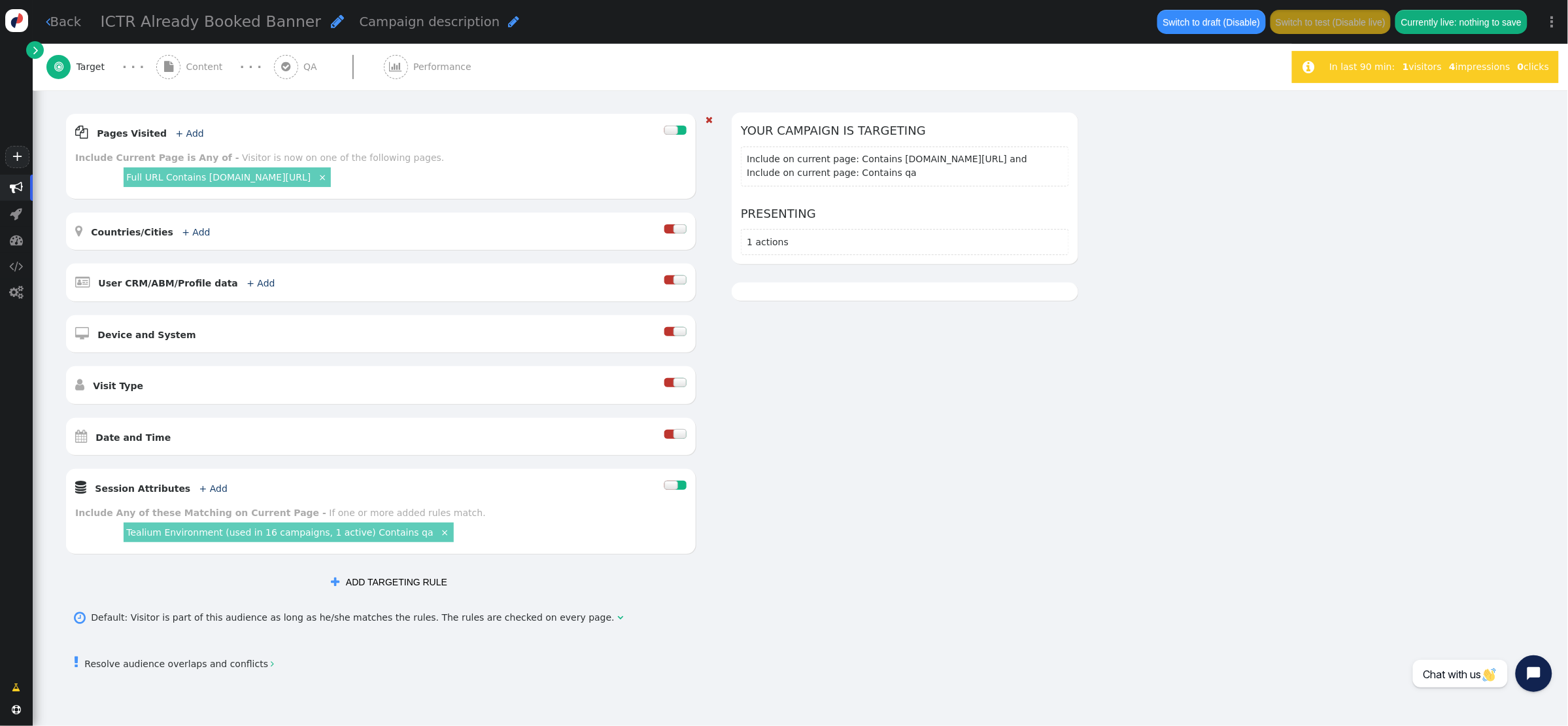
scroll to position [225, 0]
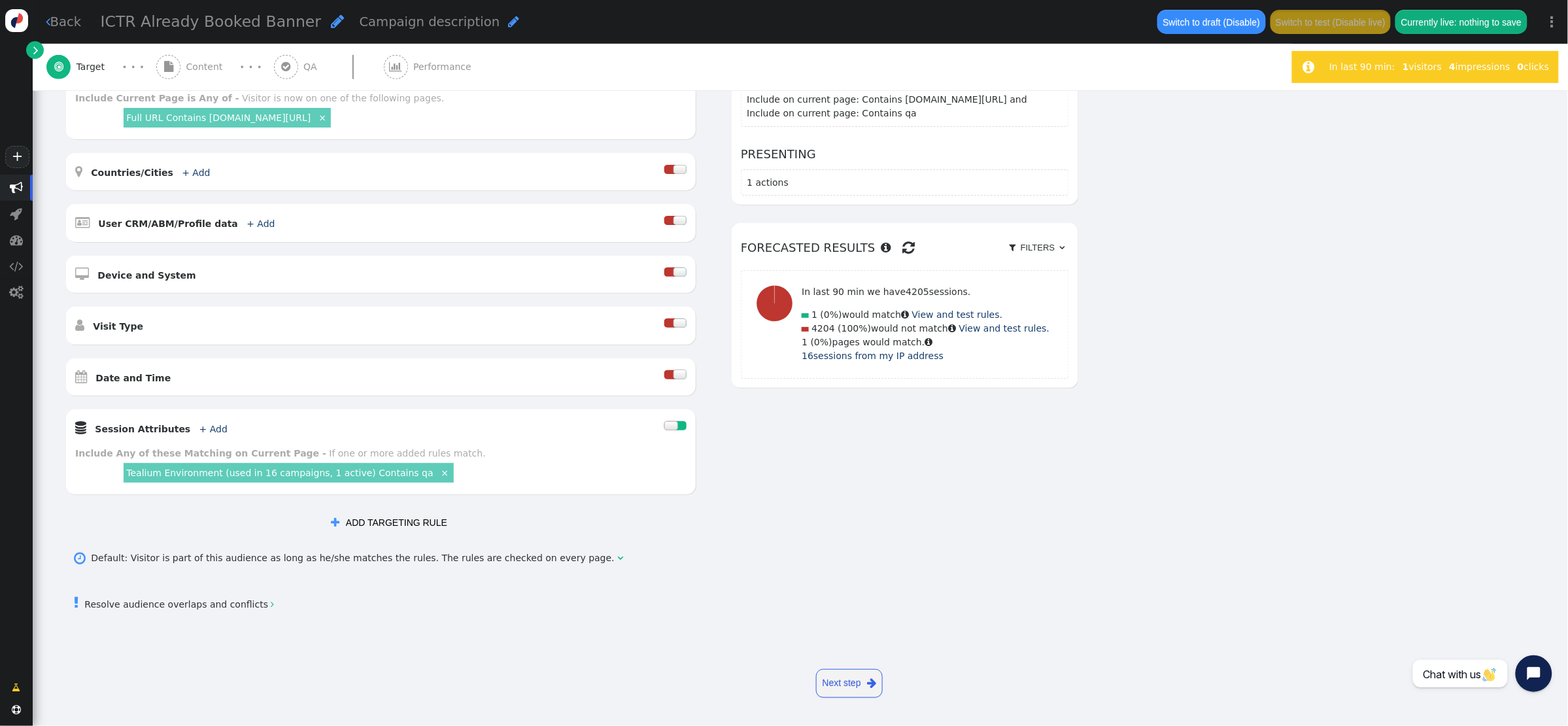
click at [410, 519] on button " ADD TARGETING RULE" at bounding box center [389, 521] width 135 height 24
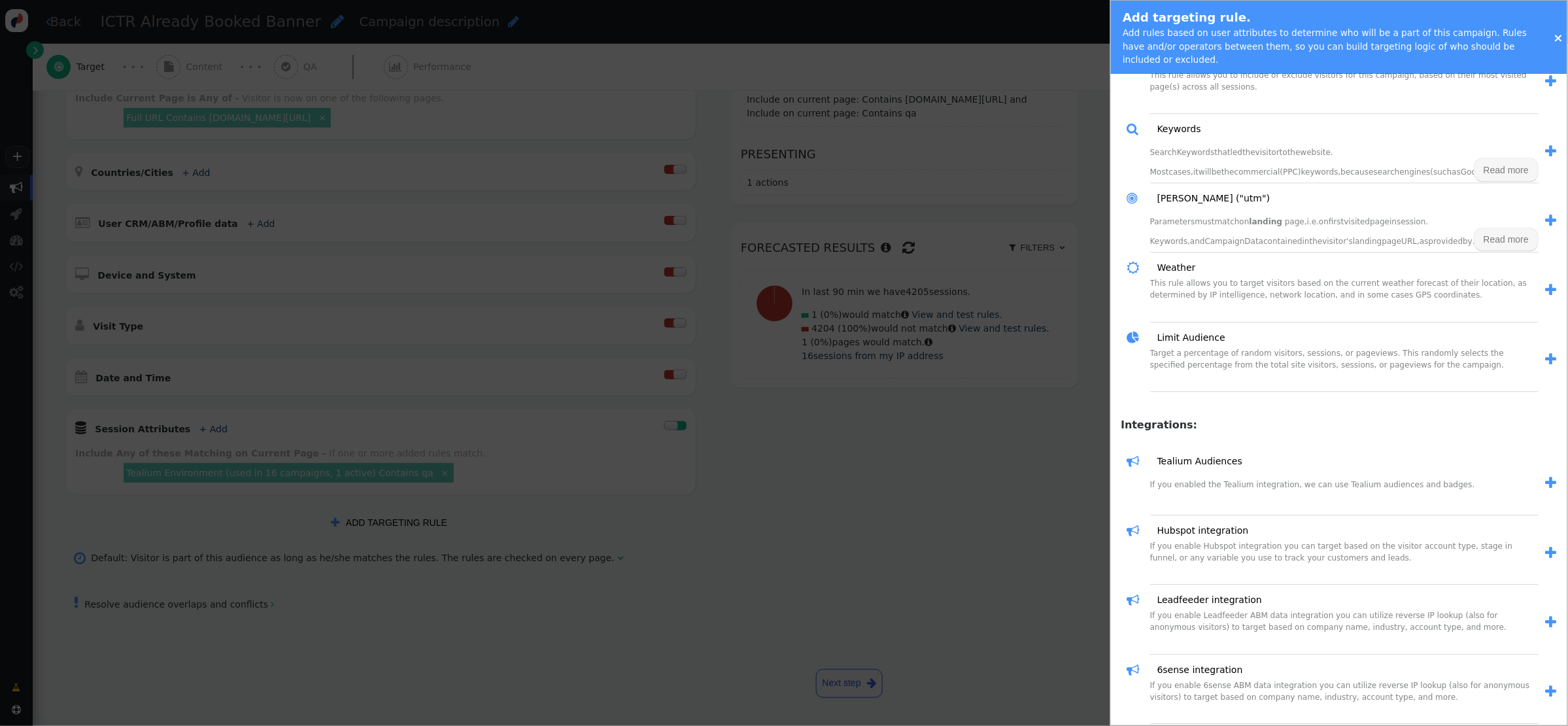
scroll to position [1439, 0]
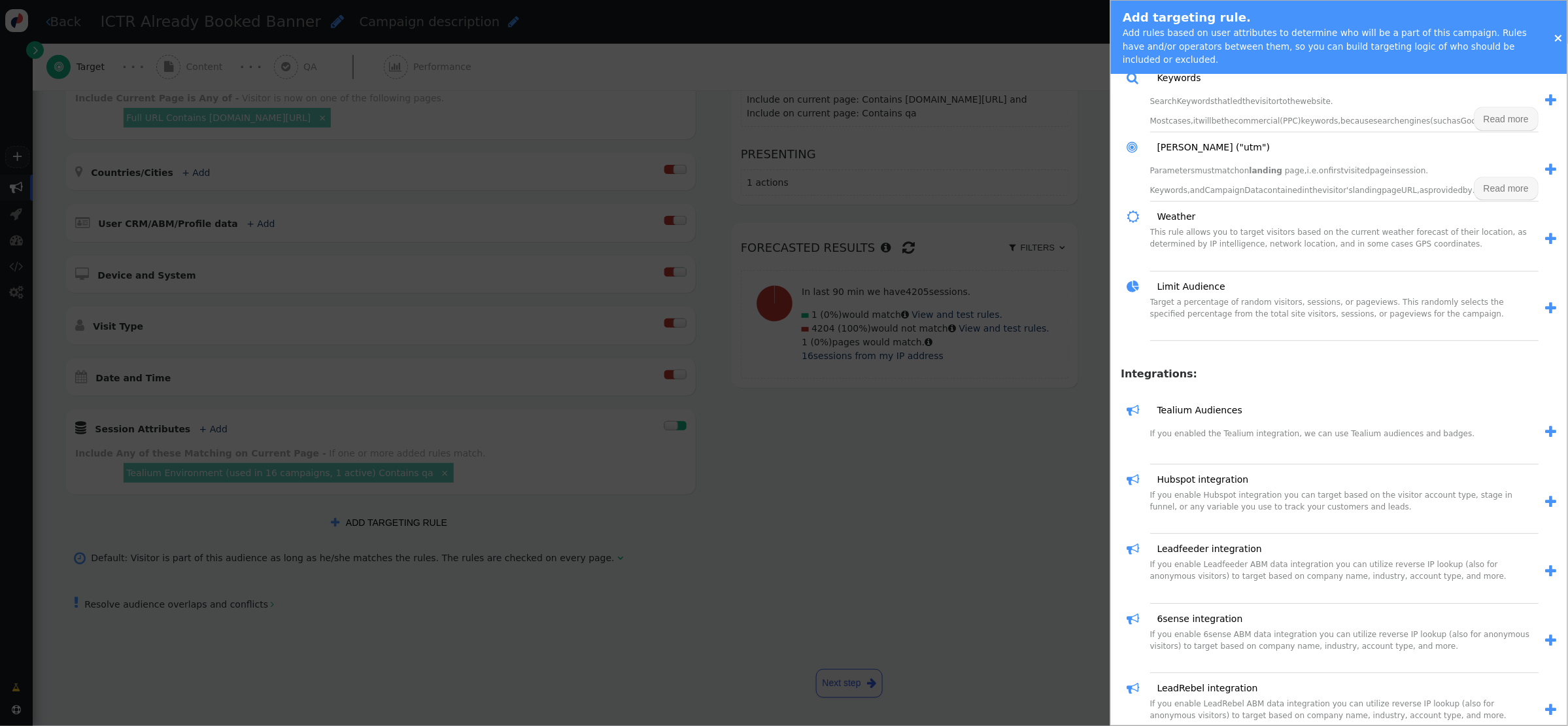
click at [1158, 412] on link "Tealium Audiences" at bounding box center [1195, 410] width 94 height 14
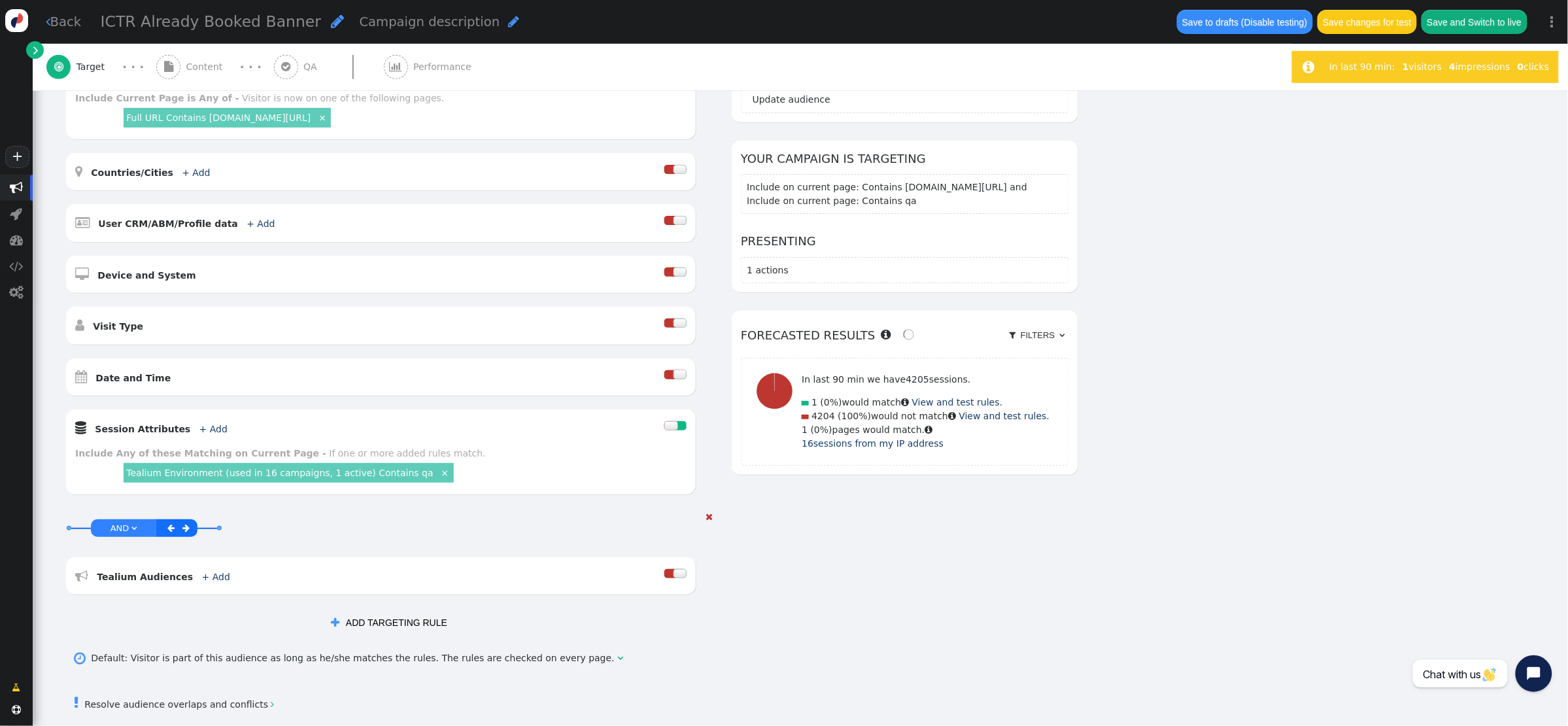
click at [202, 573] on link "+ Add" at bounding box center [216, 576] width 28 height 10
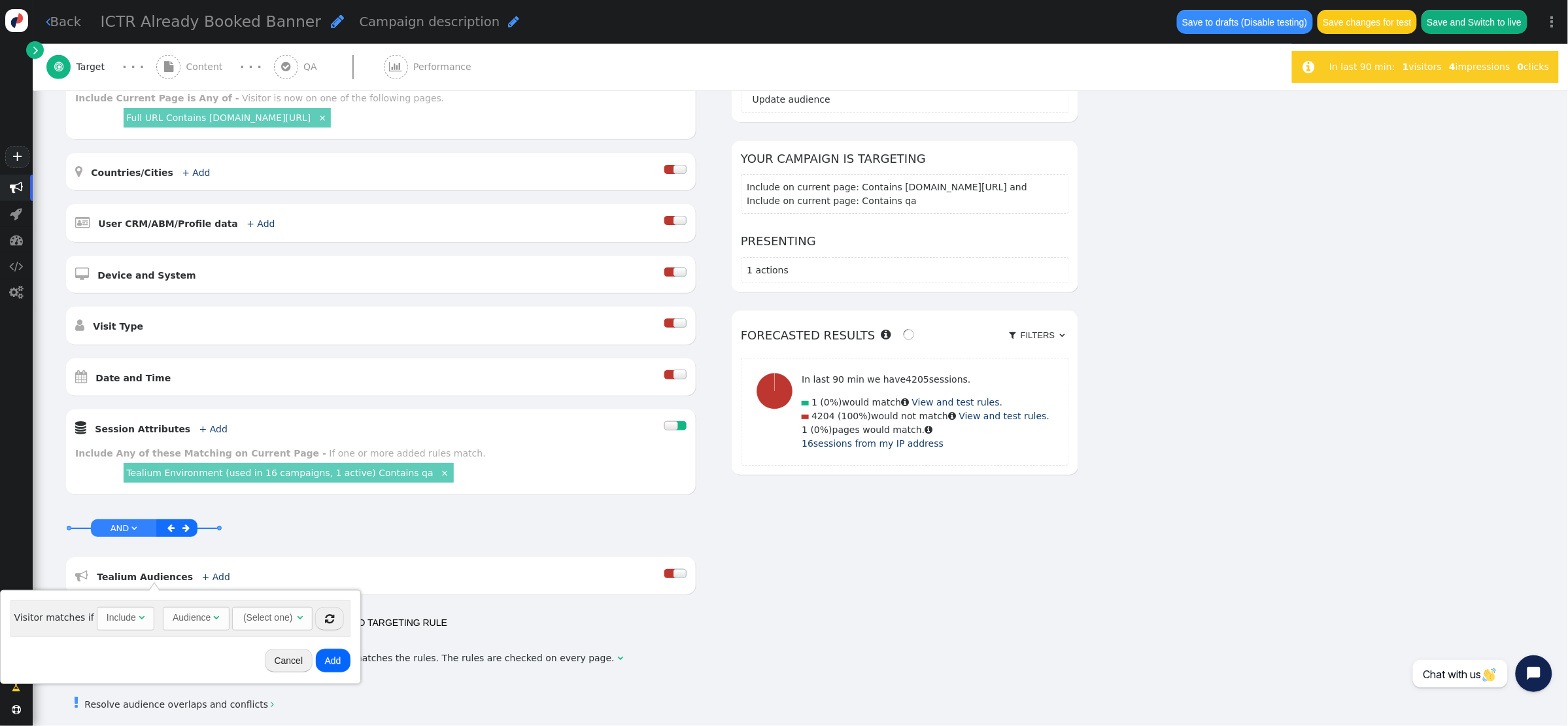
click at [193, 616] on div "Audience" at bounding box center [192, 617] width 38 height 14
click at [277, 616] on div "(Select one)" at bounding box center [256, 617] width 52 height 21
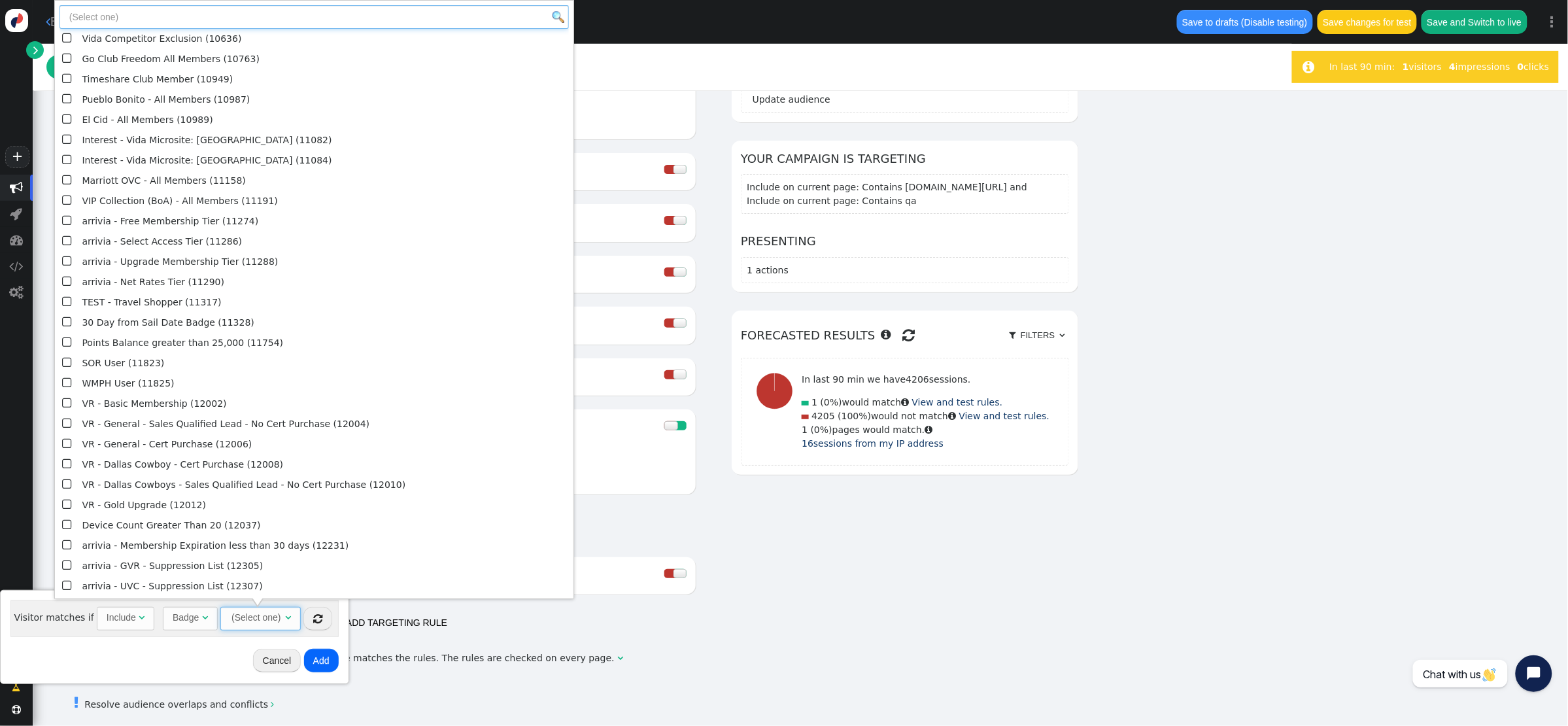
click at [182, 20] on input "text" at bounding box center [314, 17] width 510 height 24
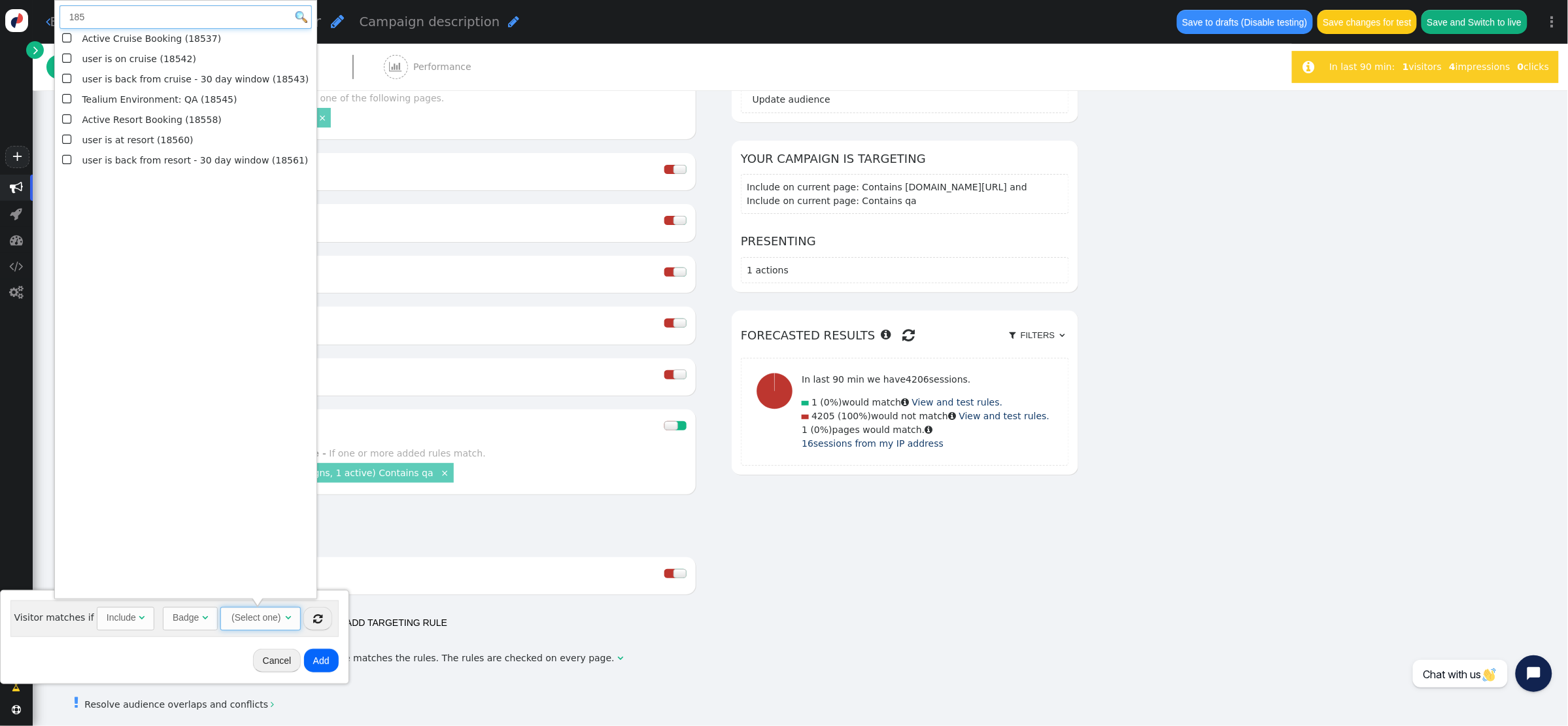
type input "185"
click at [67, 38] on span "" at bounding box center [68, 38] width 11 height 18
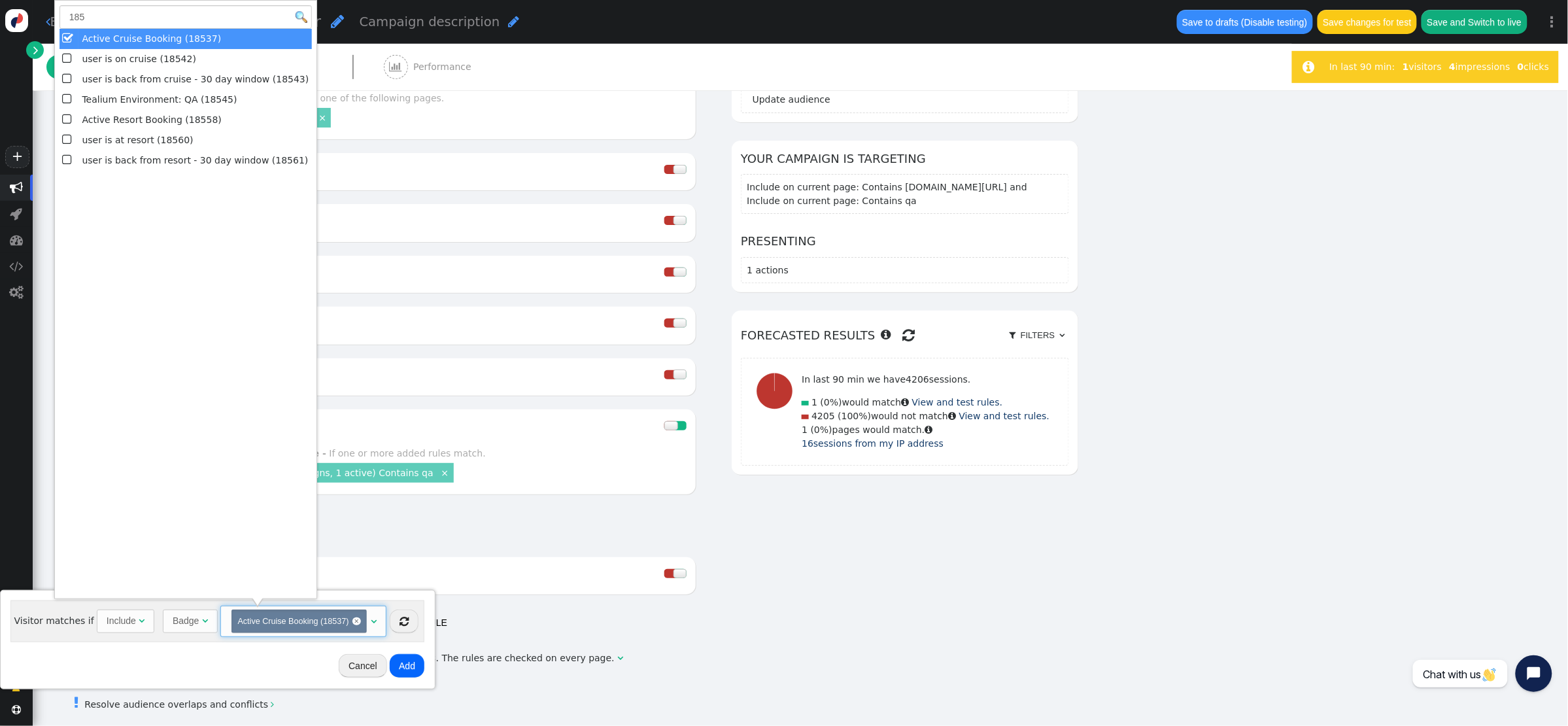
click at [413, 662] on button "Add" at bounding box center [407, 666] width 35 height 24
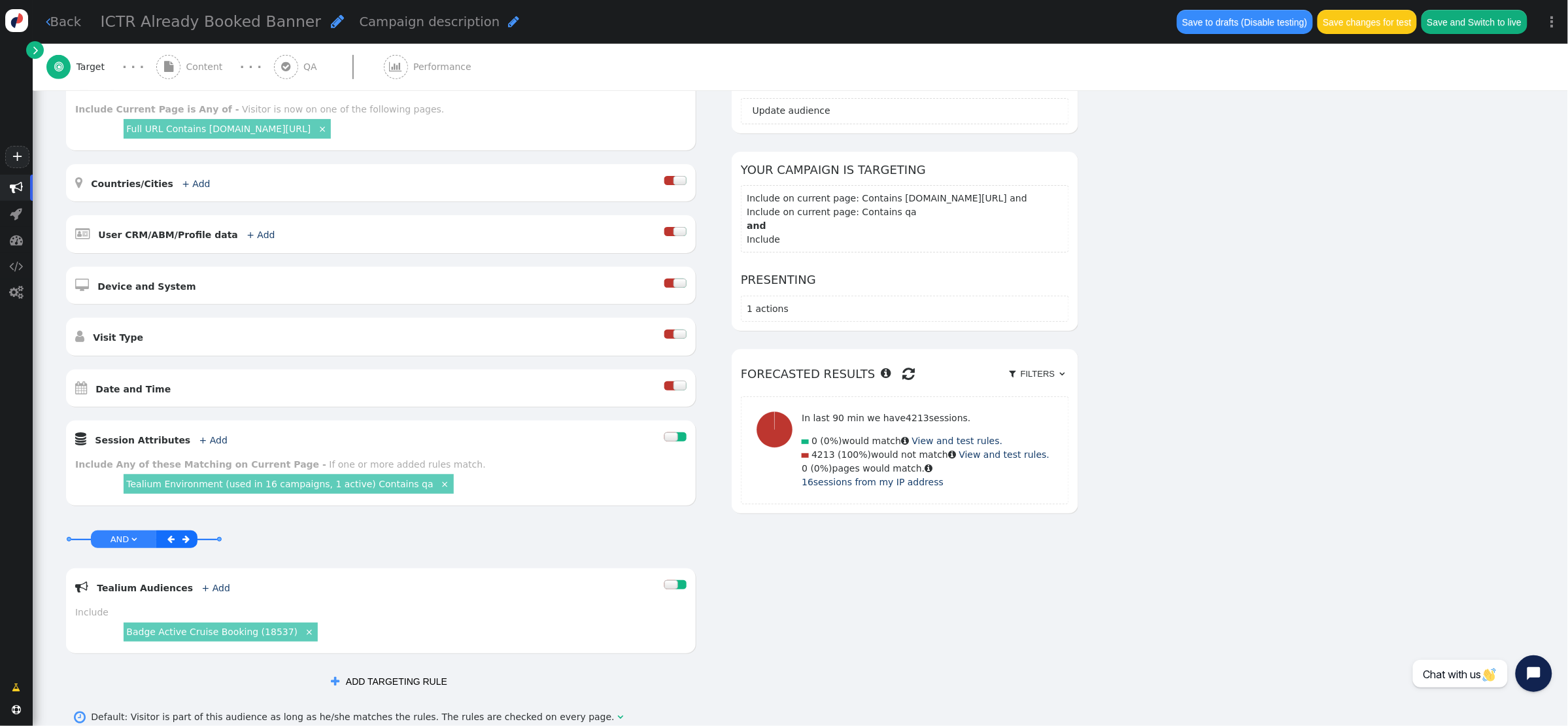
scroll to position [208, 0]
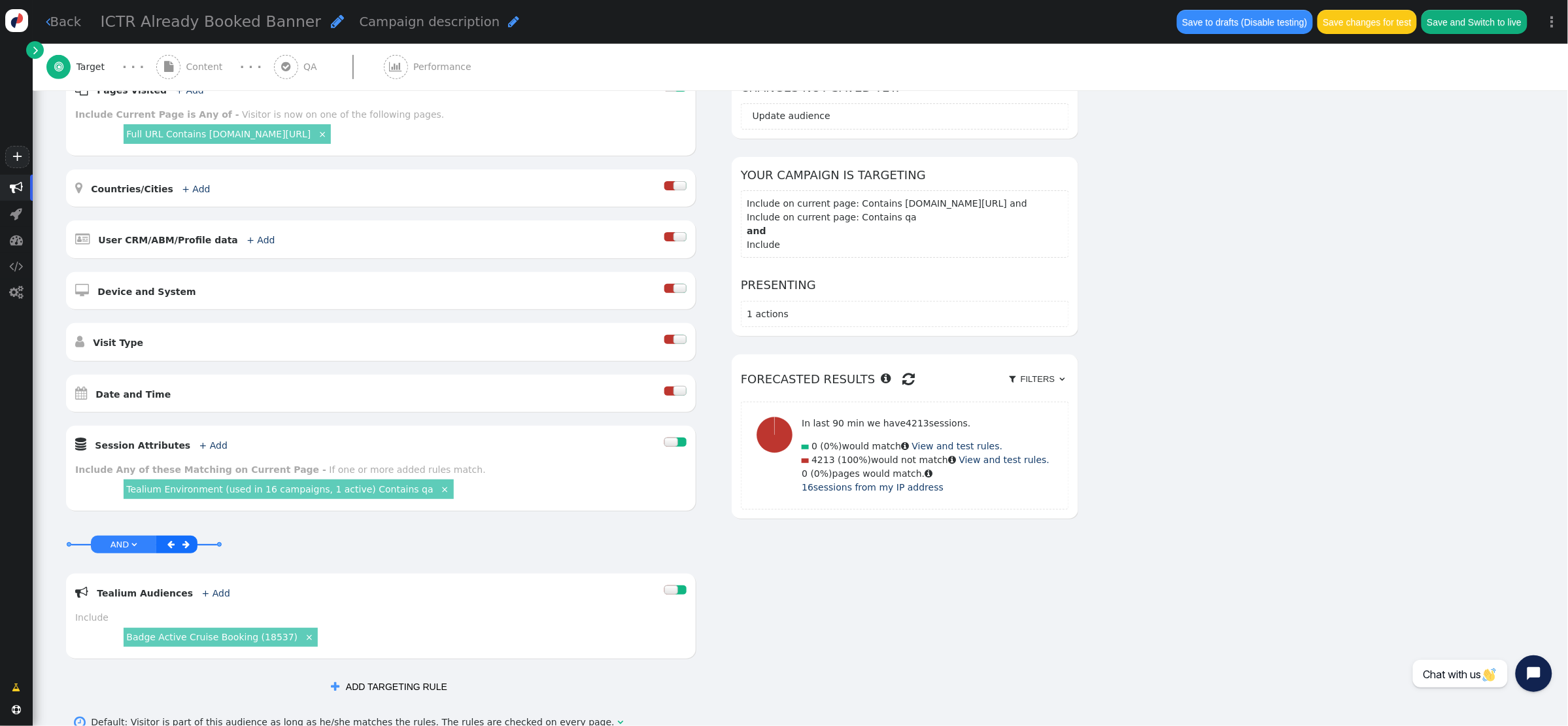
click at [672, 442] on div at bounding box center [671, 442] width 13 height 9
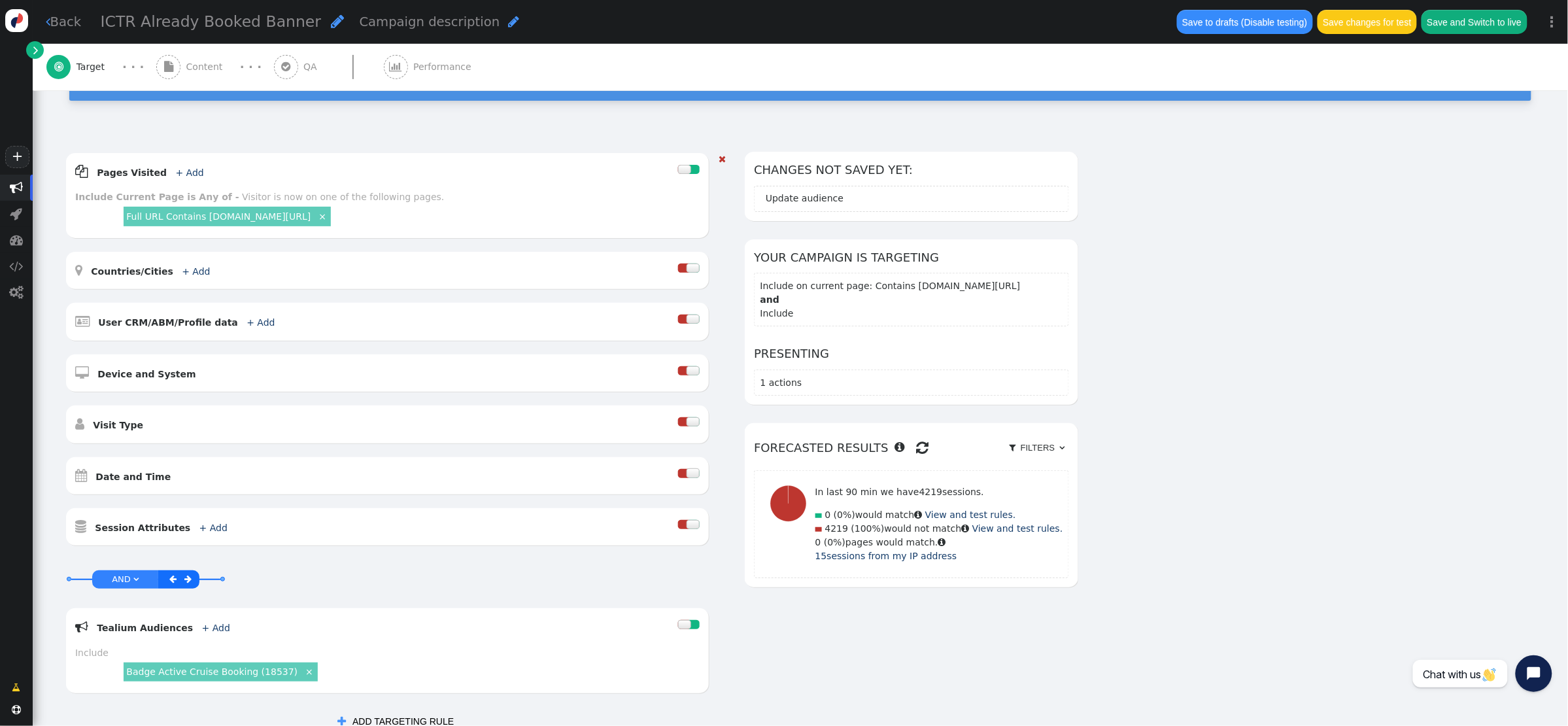
scroll to position [325, 0]
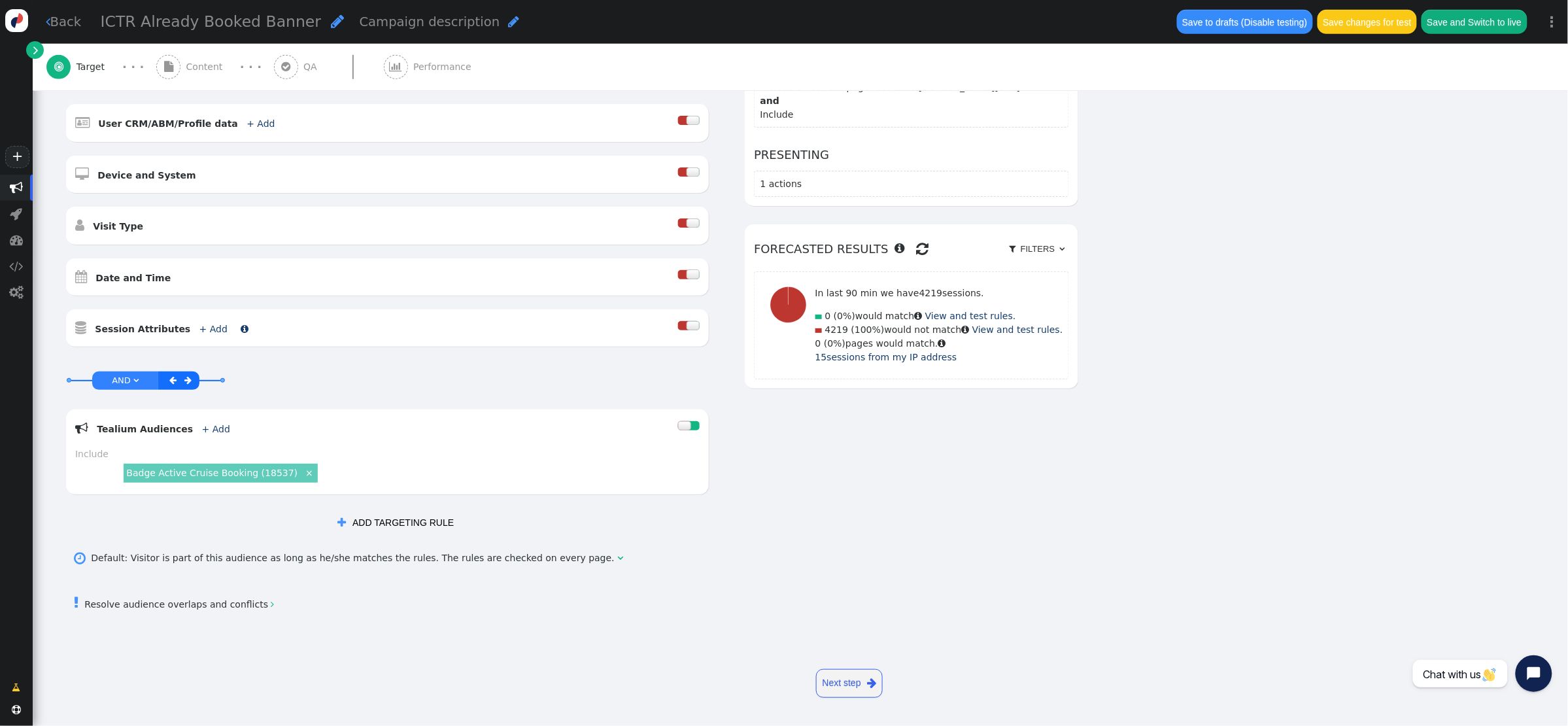
click at [208, 327] on link "+ Add" at bounding box center [213, 329] width 28 height 10
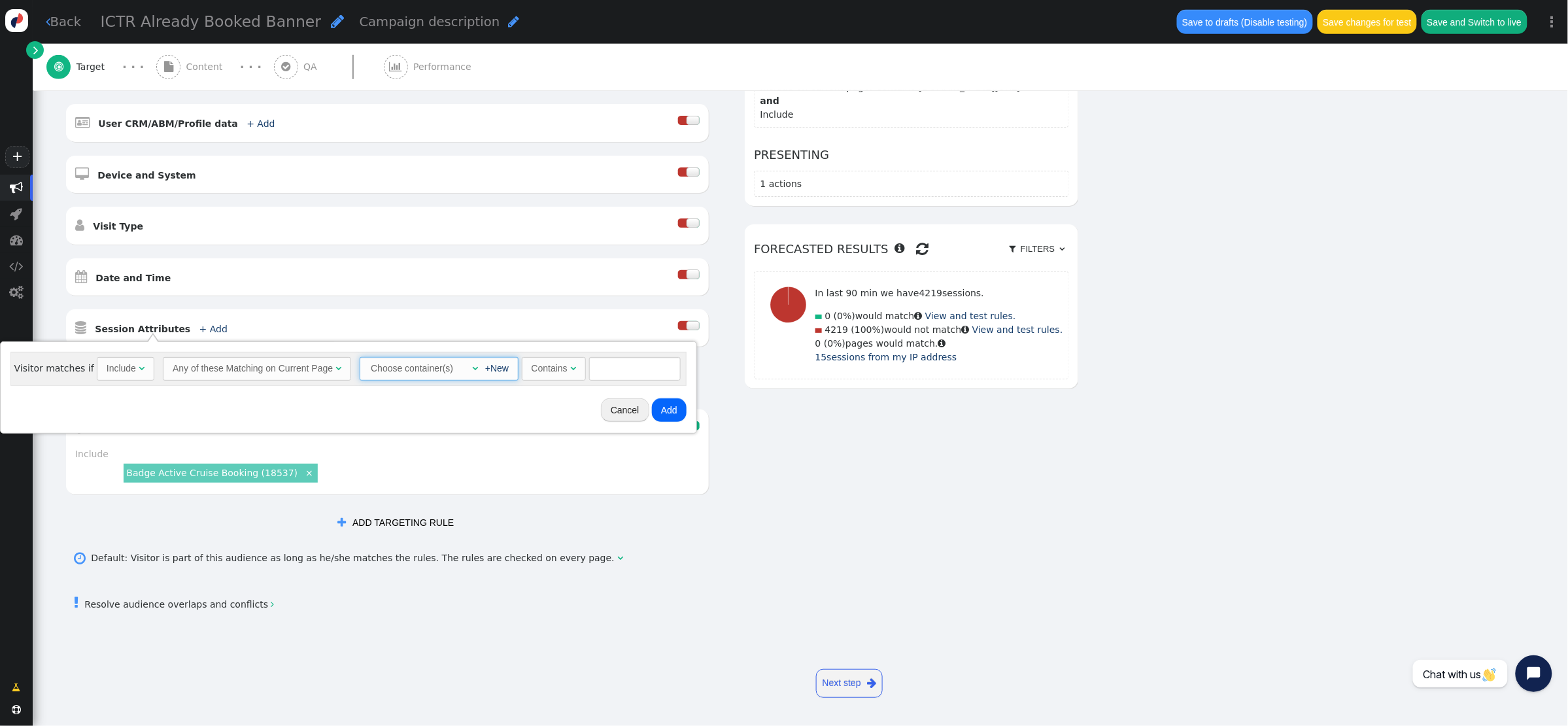
click at [478, 369] on div "+New" at bounding box center [493, 368] width 31 height 14
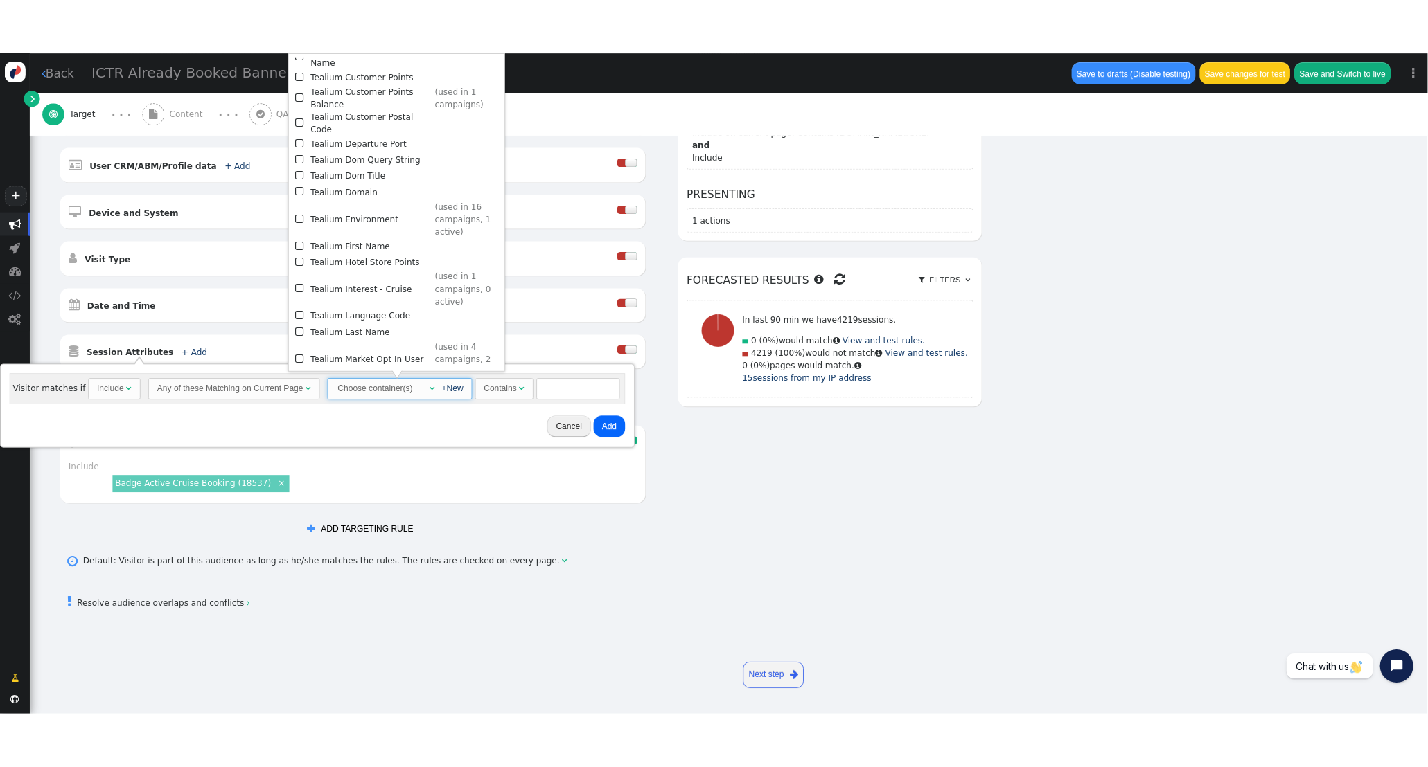
scroll to position [1069, 0]
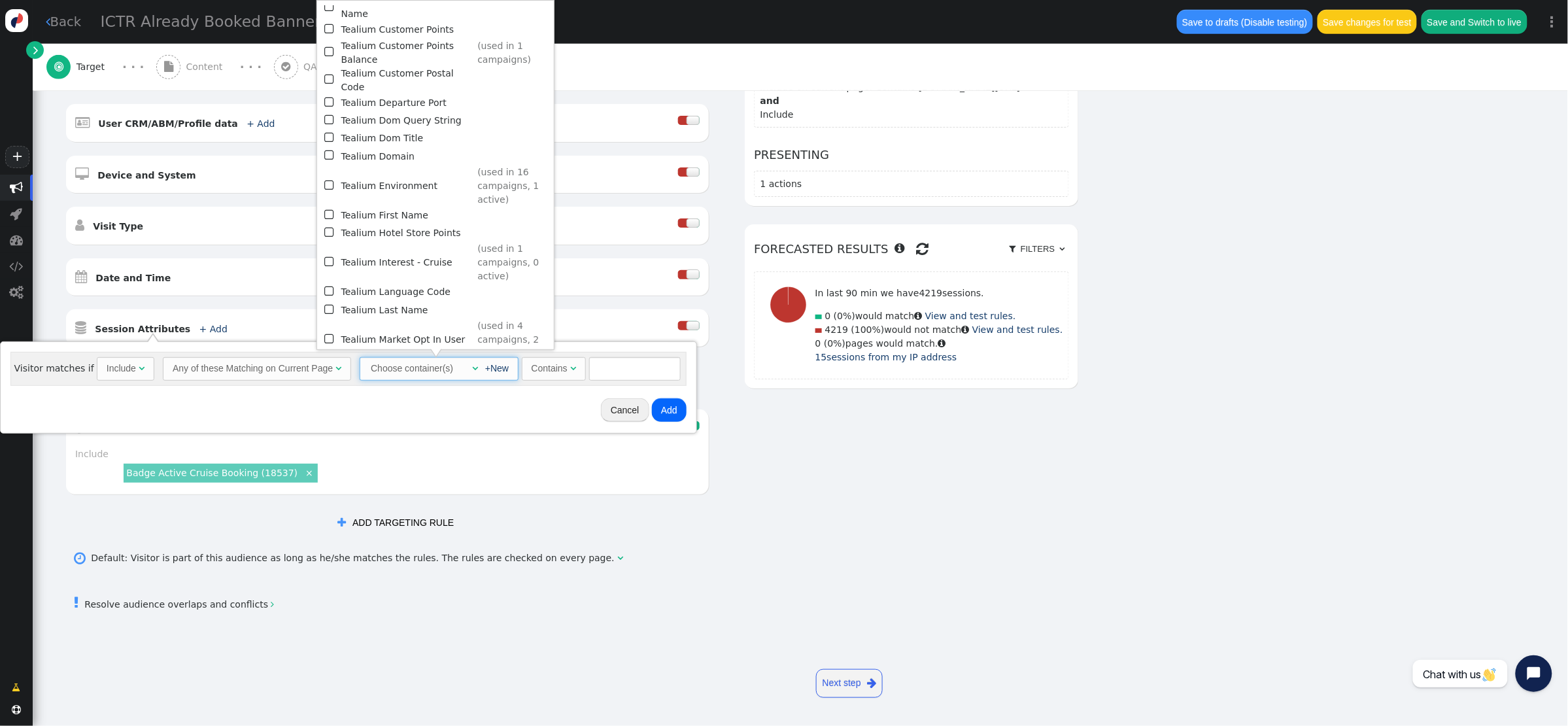
click at [326, 177] on span "" at bounding box center [330, 185] width 11 height 18
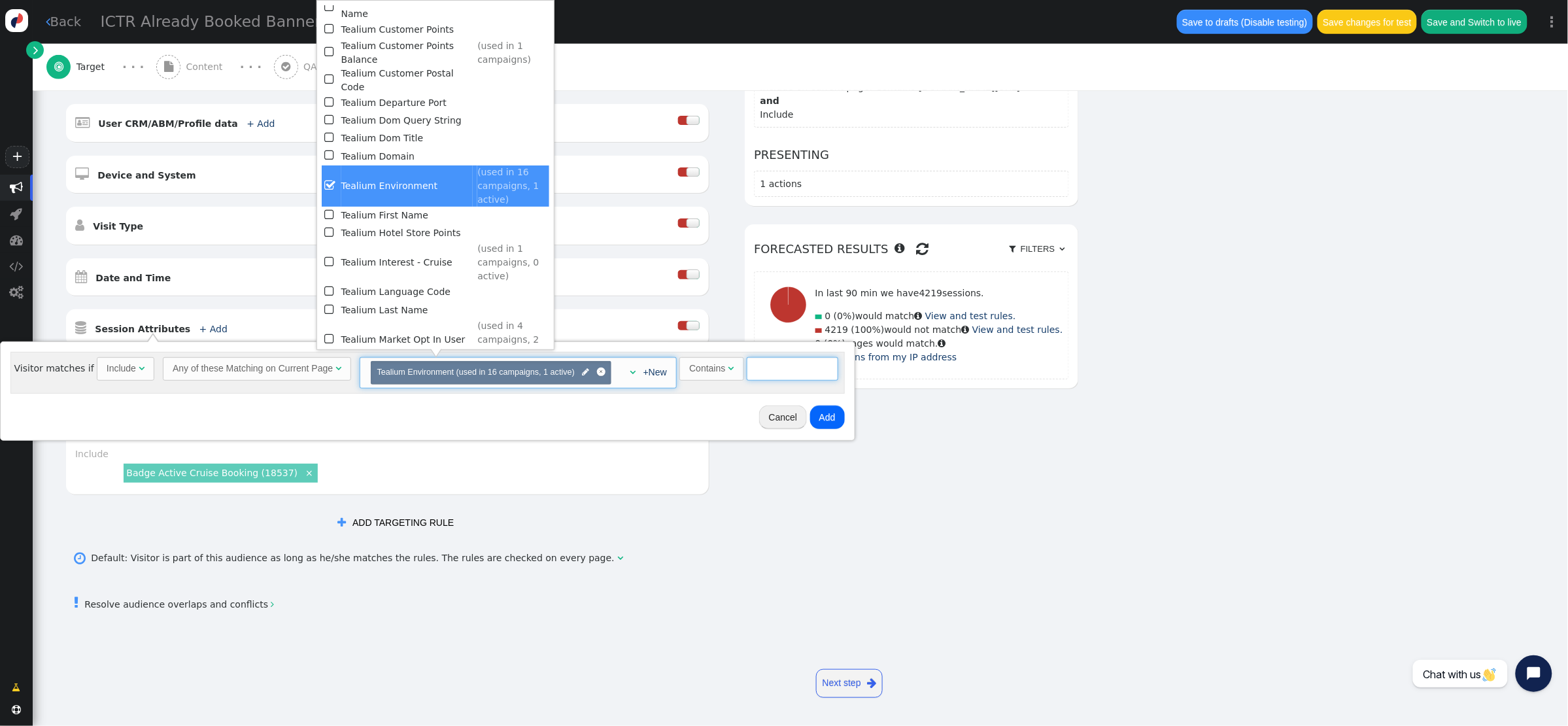
click at [778, 376] on input "text" at bounding box center [792, 368] width 92 height 24
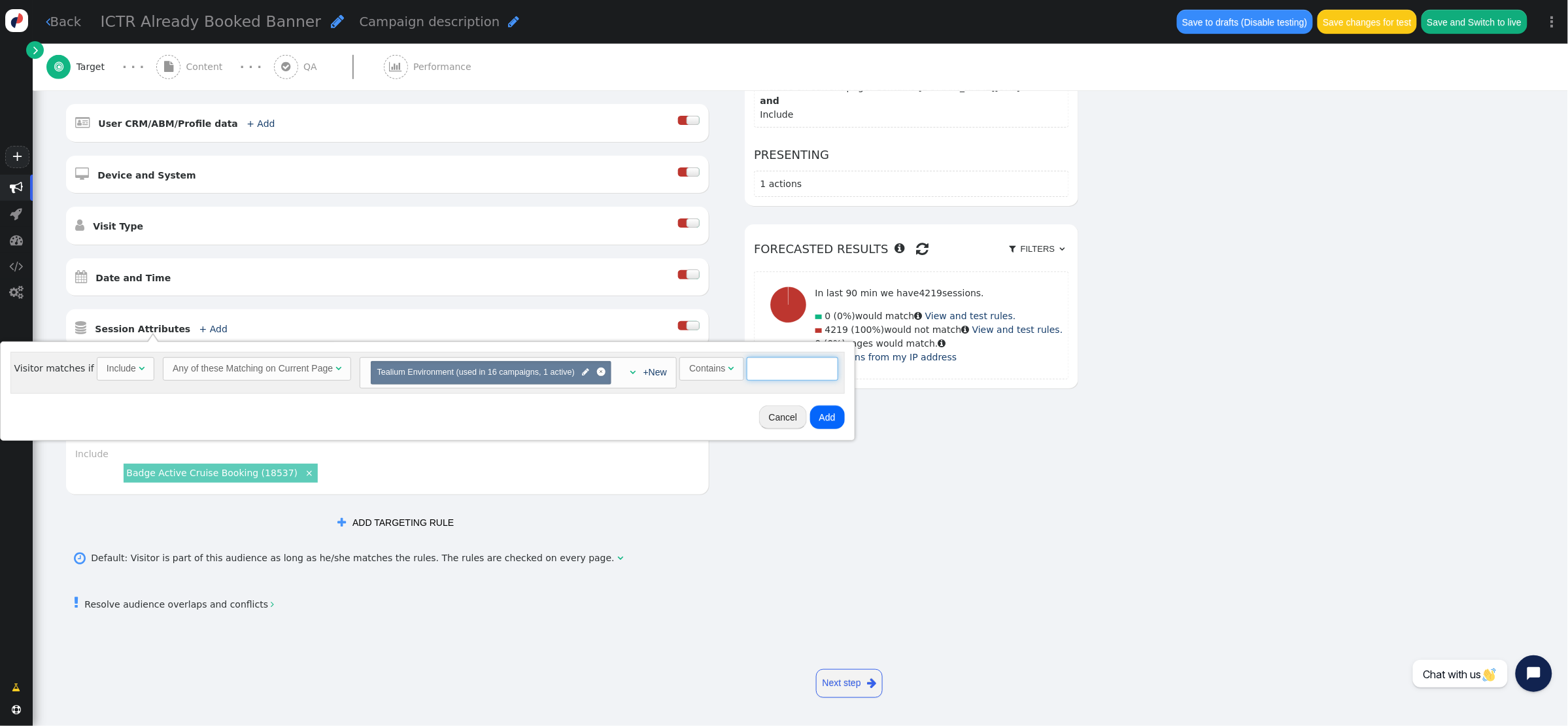
click at [780, 365] on input "text" at bounding box center [792, 368] width 92 height 24
type input "qa"
click at [835, 424] on button "Add" at bounding box center [827, 416] width 35 height 24
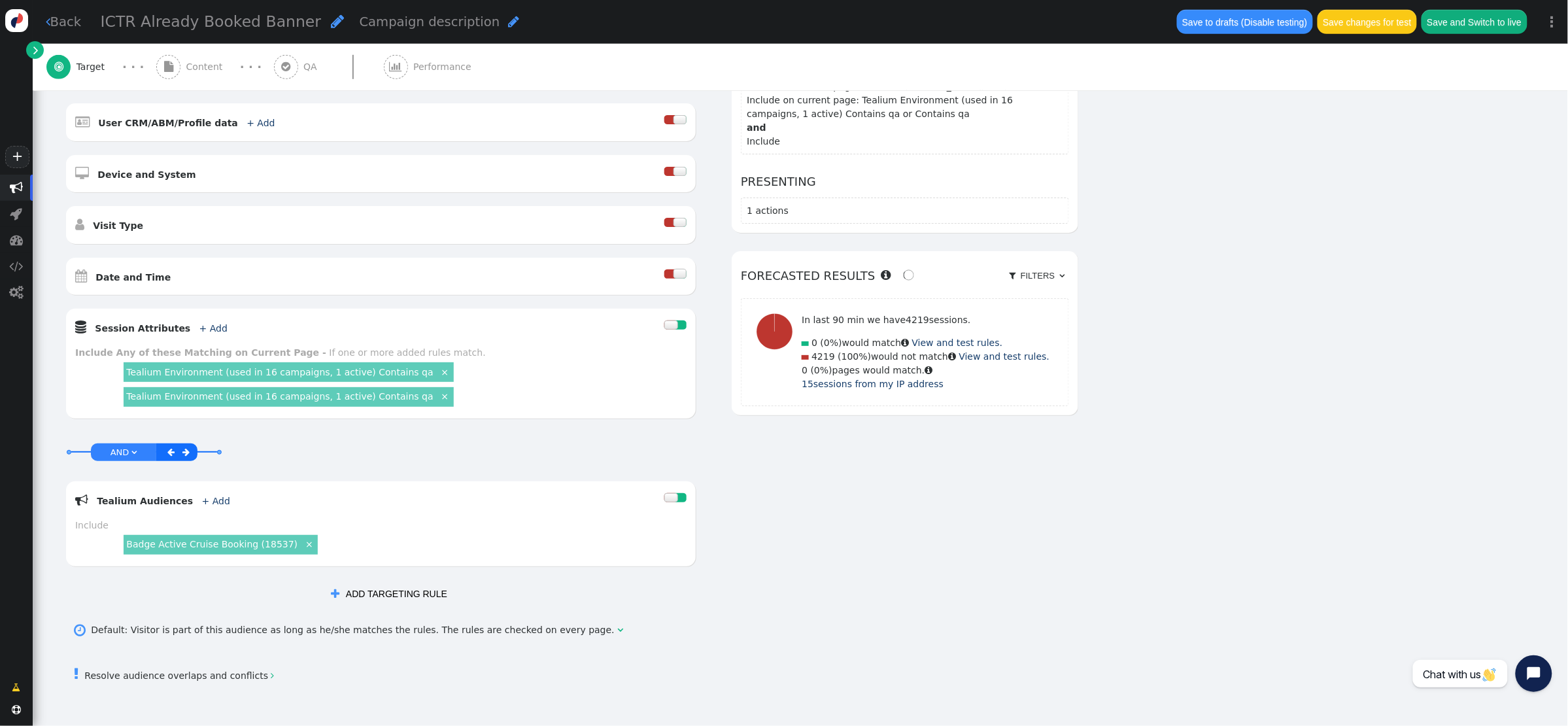
click at [439, 397] on link "×" at bounding box center [445, 396] width 11 height 11
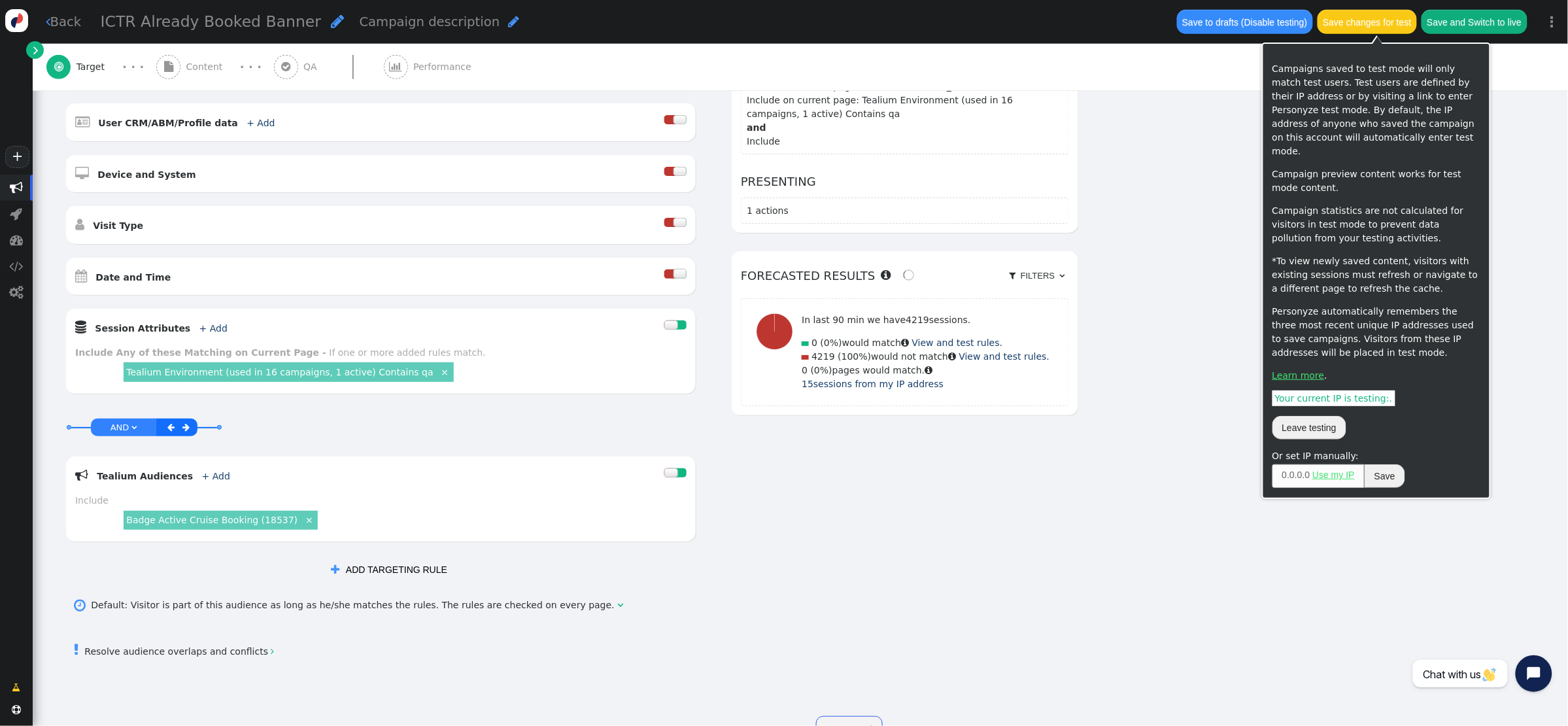
click at [1158, 25] on button "Save changes for test" at bounding box center [1367, 21] width 99 height 24
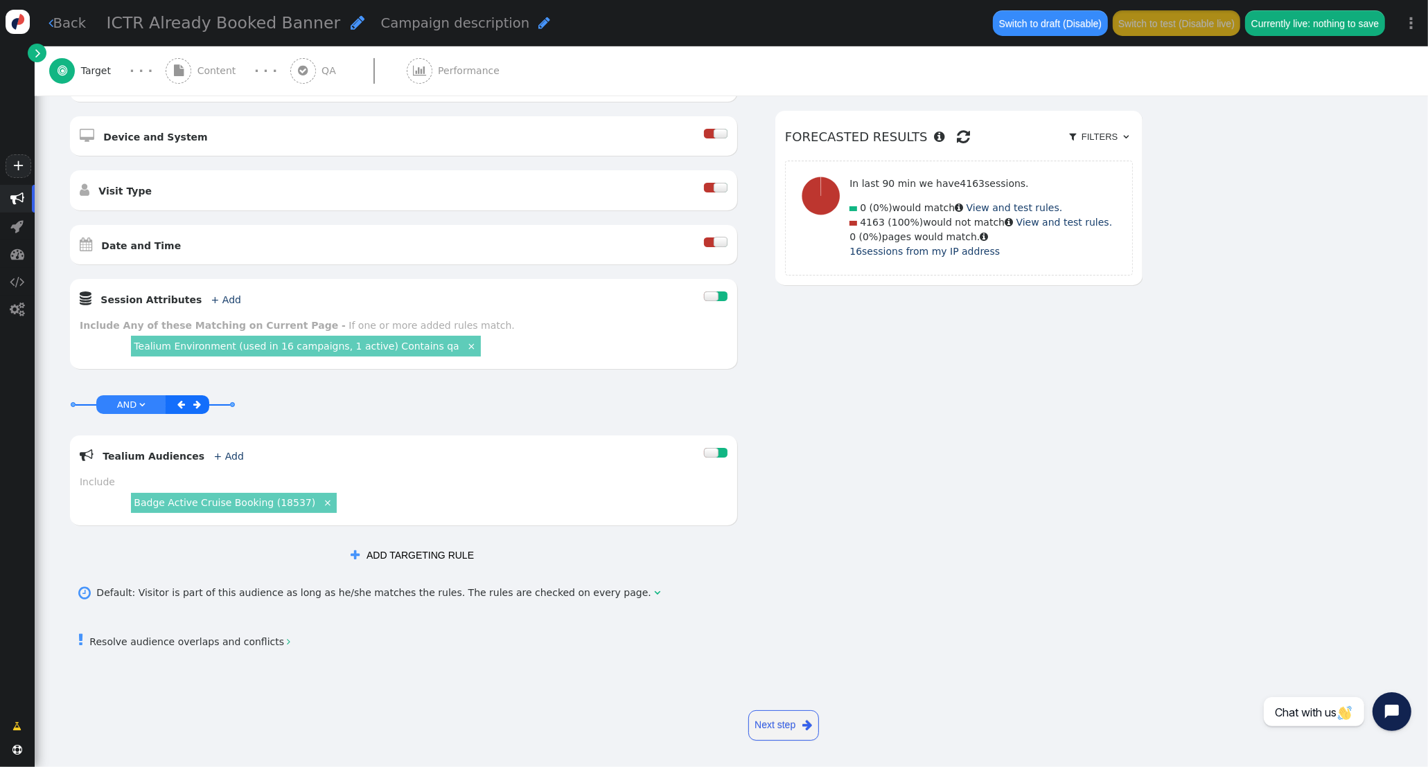
scroll to position [396, 0]
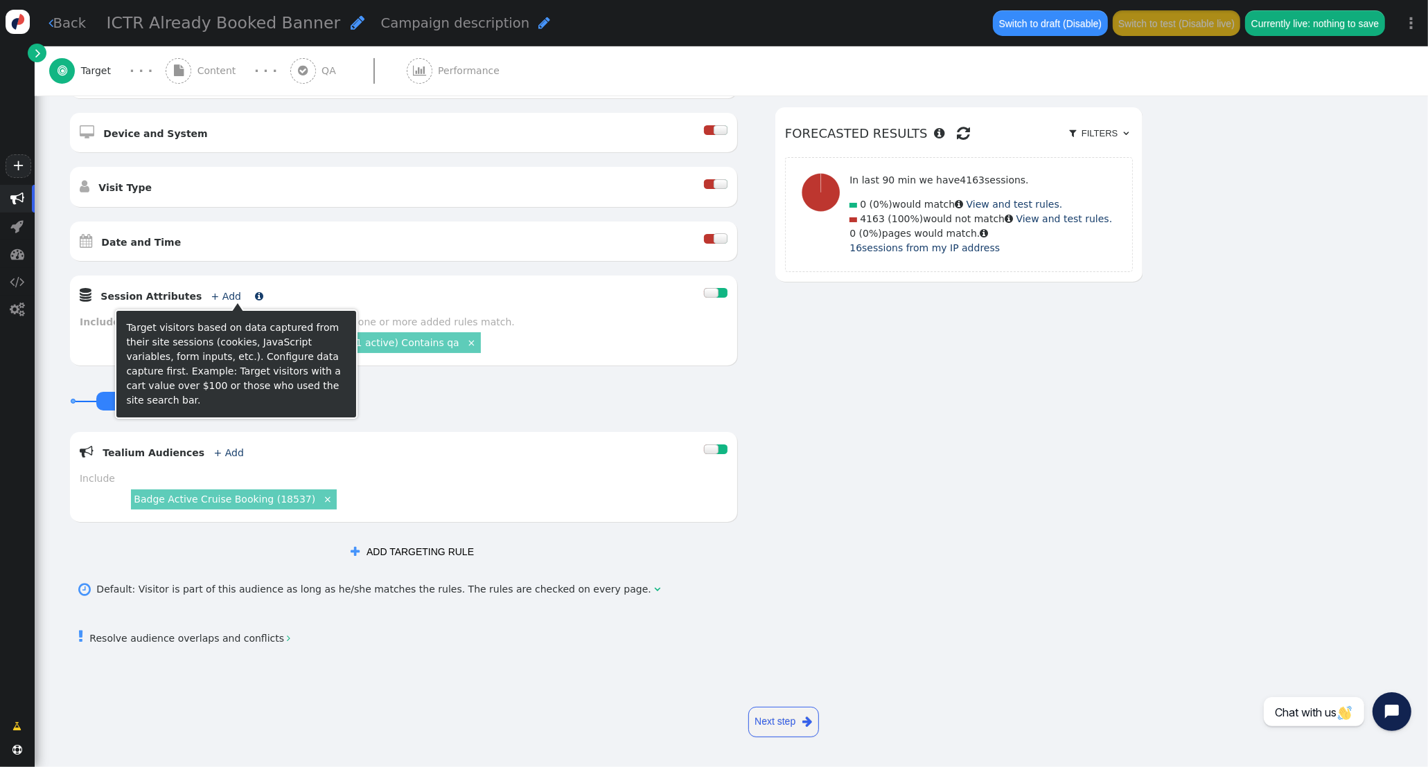
click at [213, 296] on link "+ Add" at bounding box center [226, 296] width 30 height 11
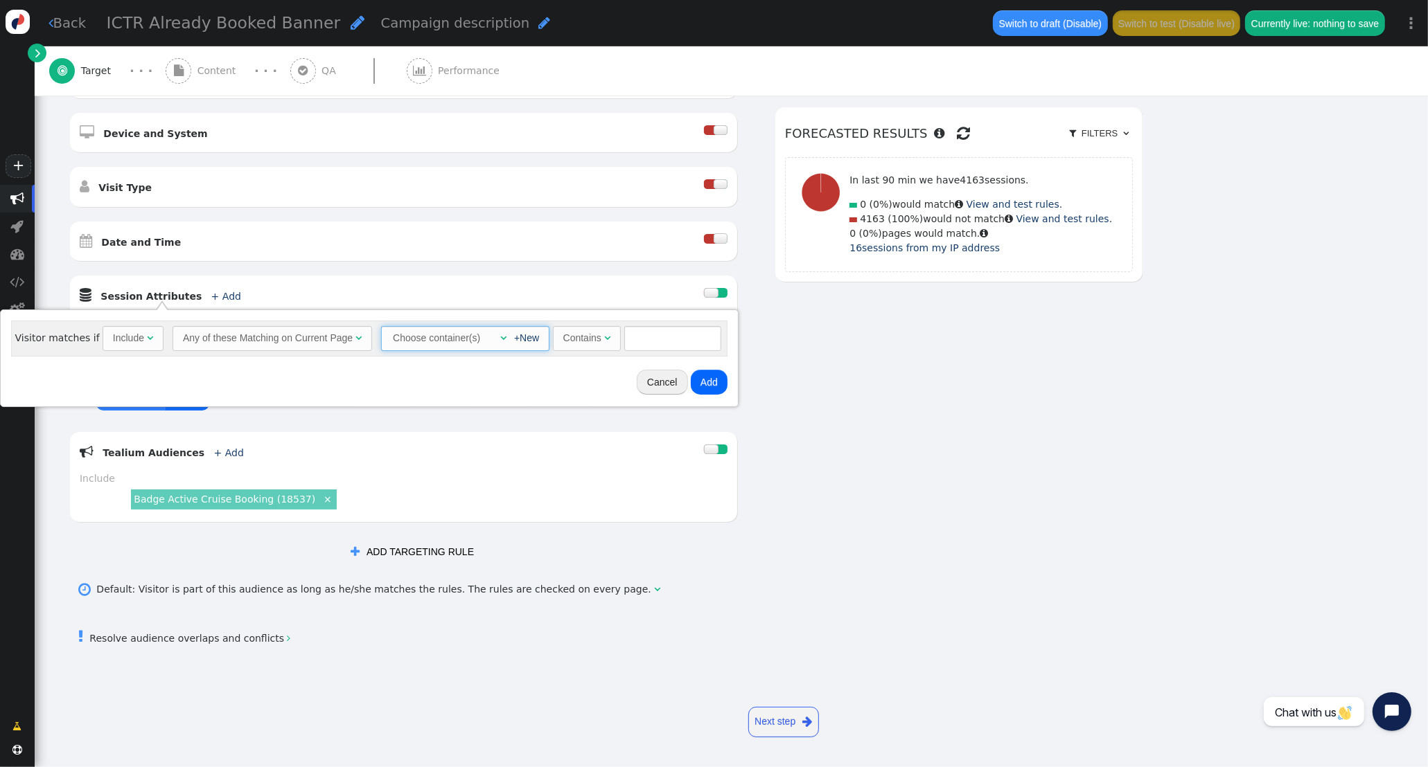
click at [500, 337] on span "" at bounding box center [503, 338] width 6 height 10
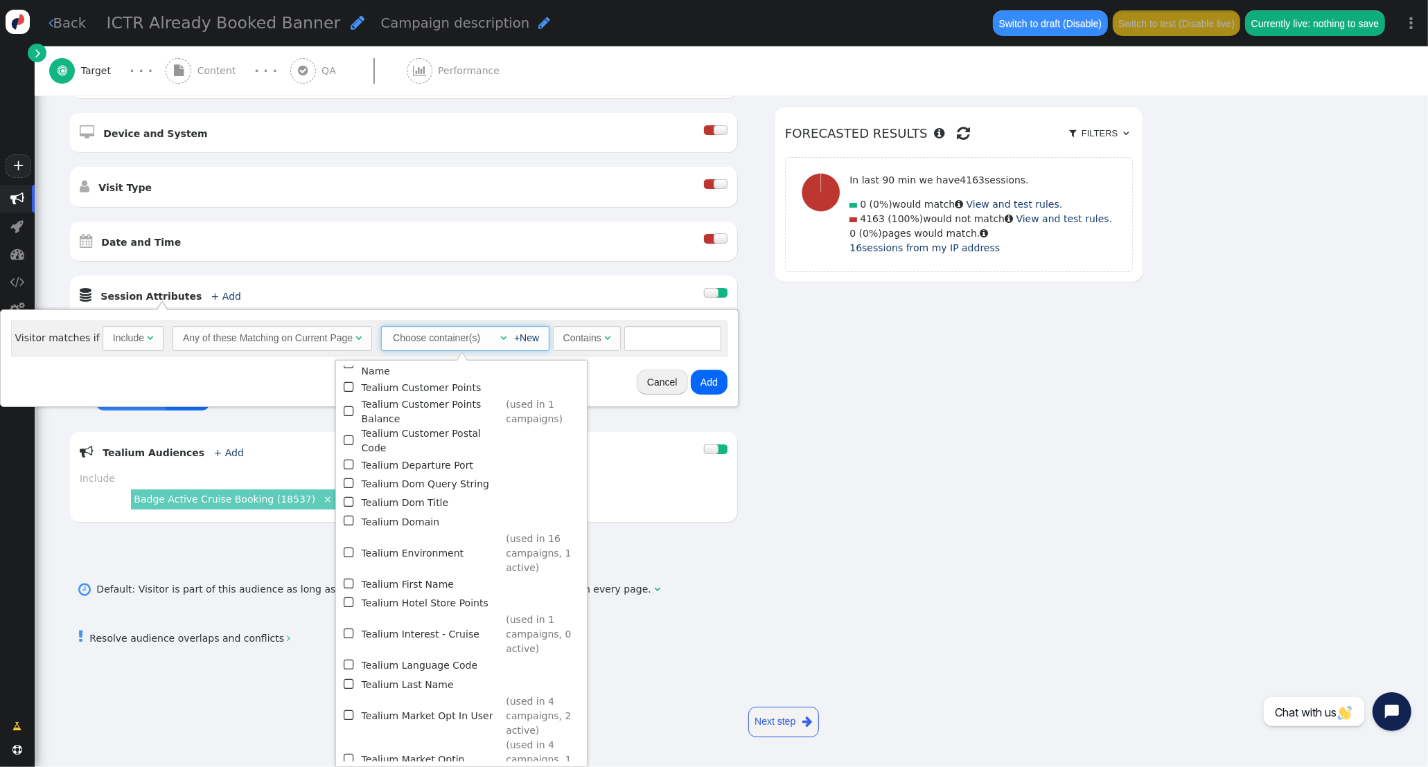
scroll to position [1070, 0]
click at [795, 510] on div "AND OR XOR AND     Pages Visited + Add  Include Current Page is Any of - V…" at bounding box center [606, 231] width 1074 height 667
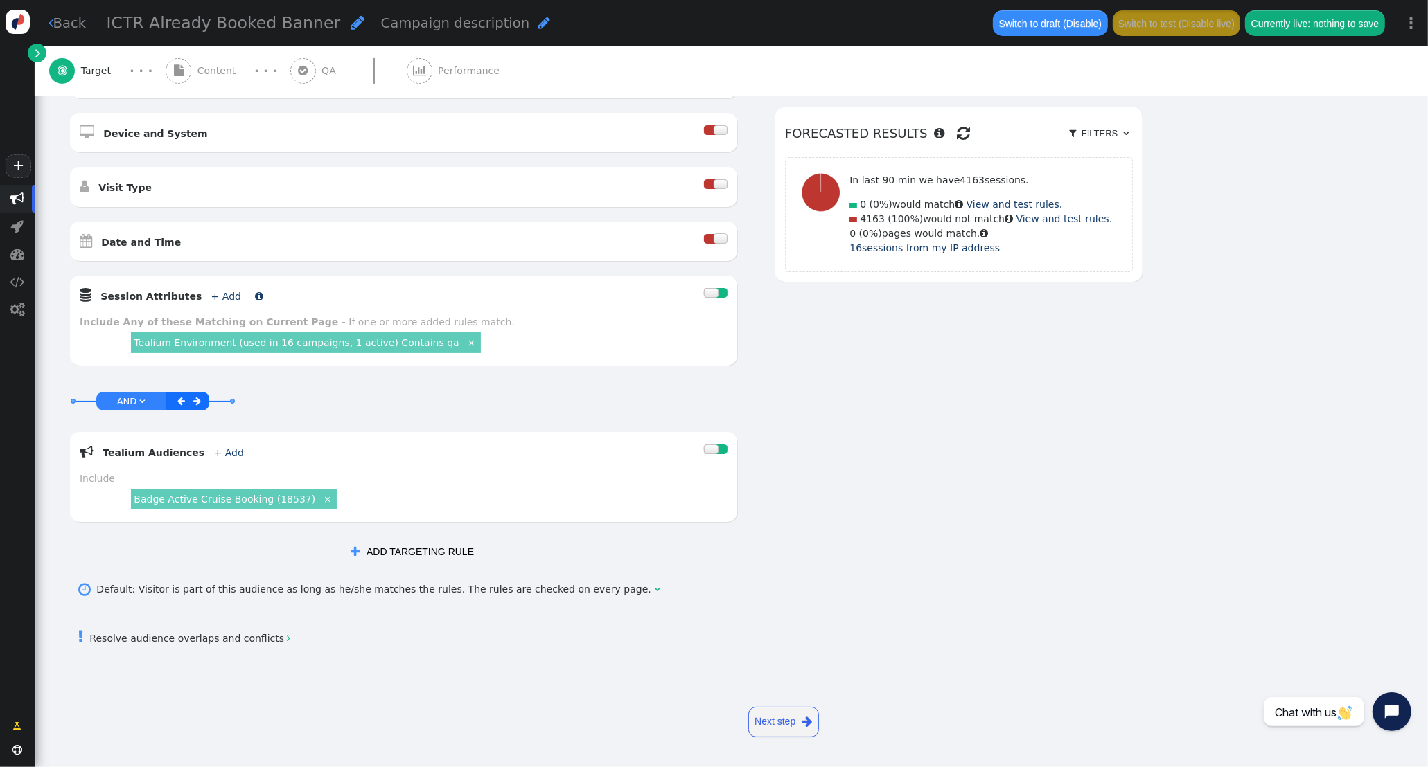
click at [213, 294] on link "+ Add" at bounding box center [226, 296] width 30 height 11
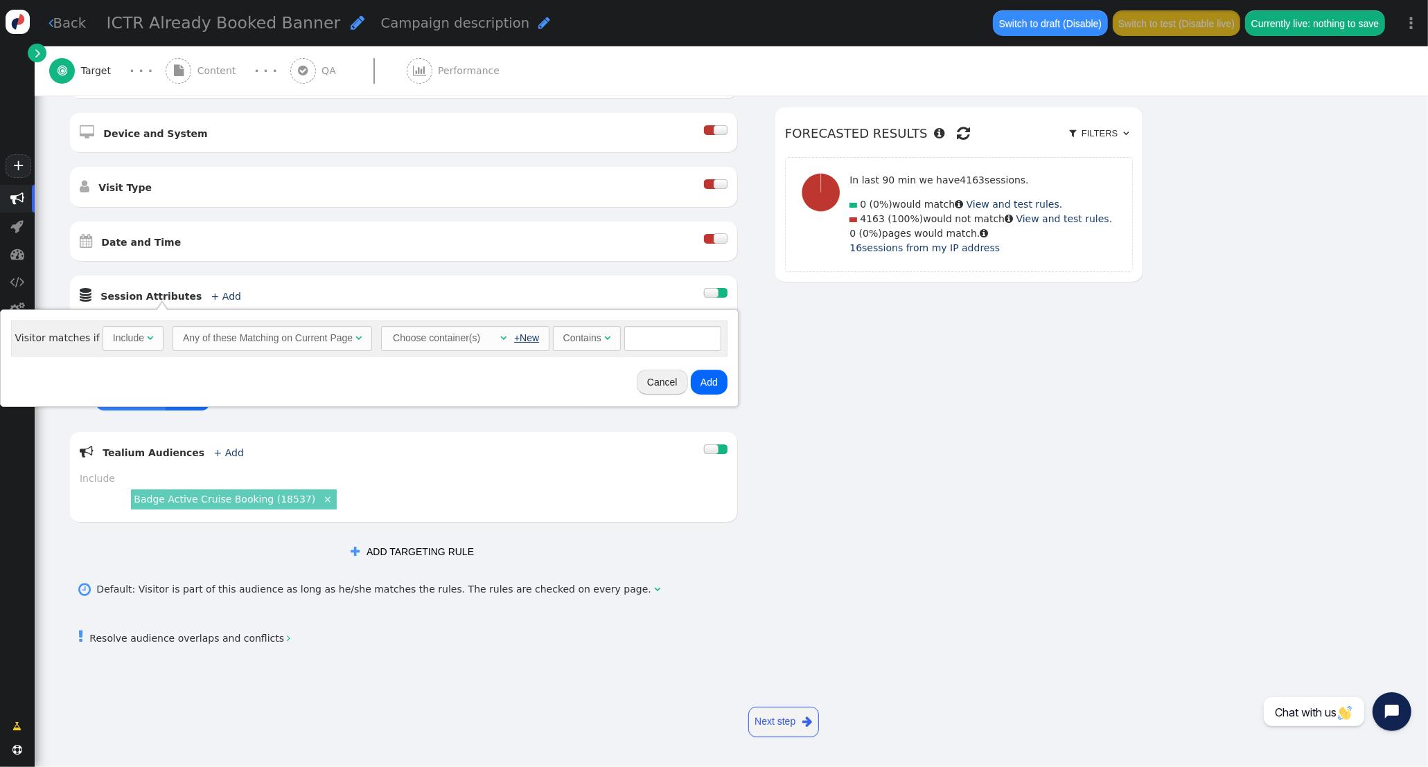
click at [523, 340] on link "+New" at bounding box center [526, 337] width 25 height 11
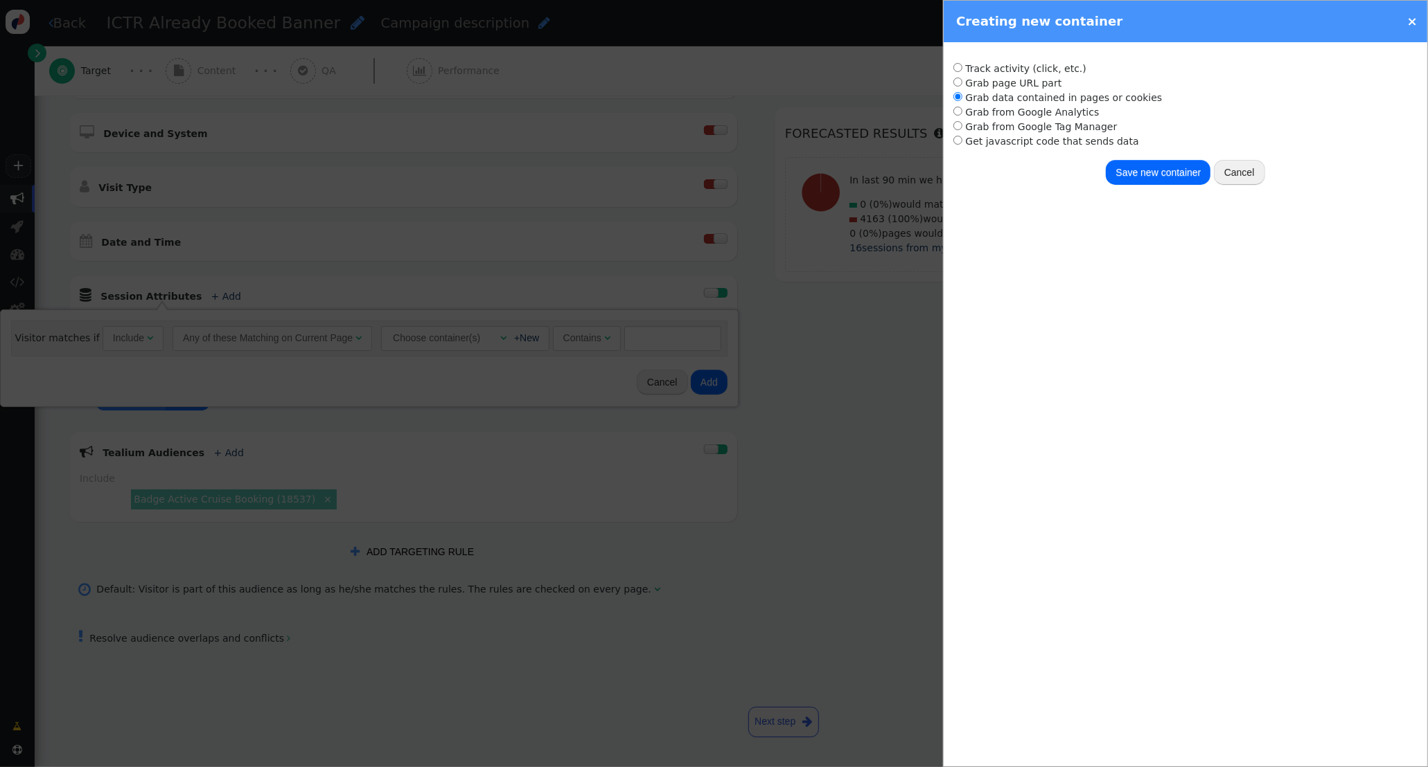
radio input "true"
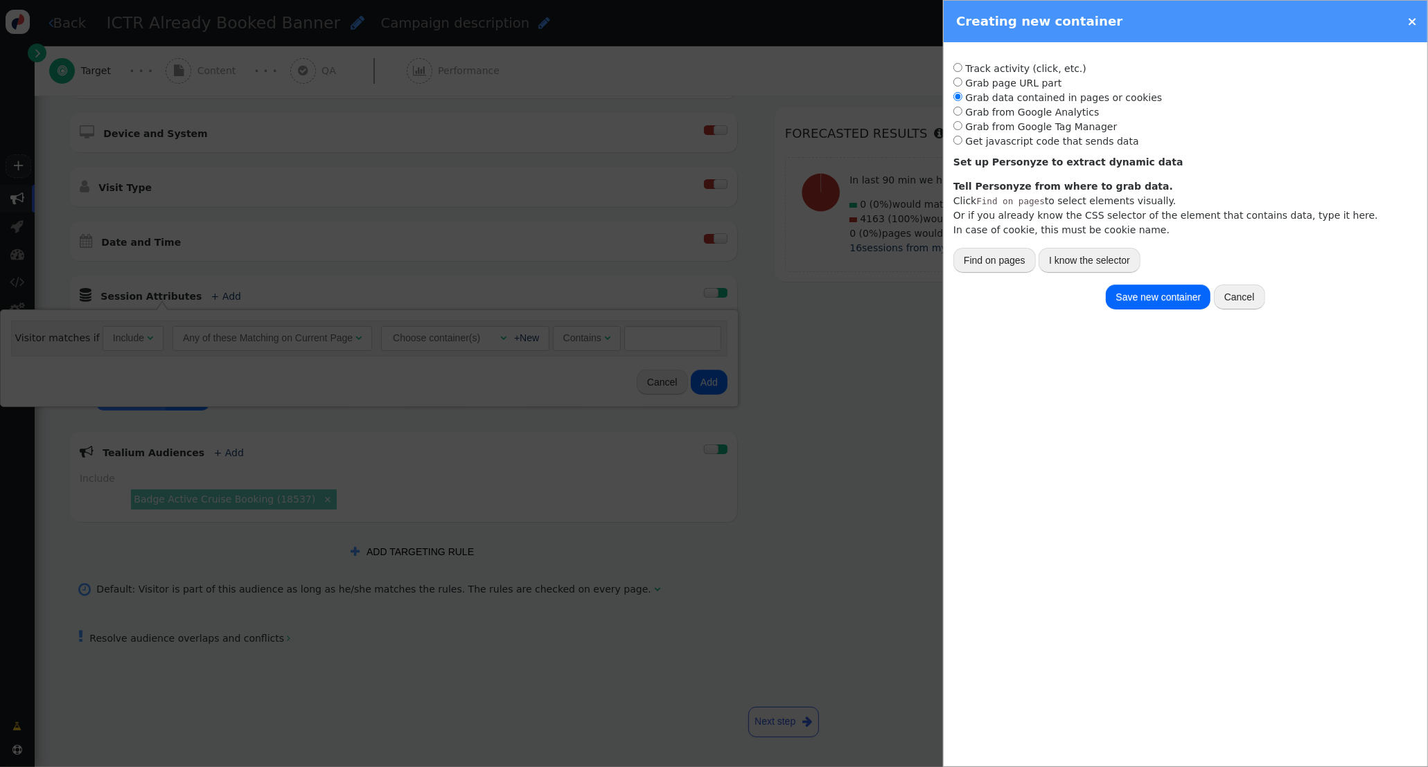
click at [959, 97] on input "radio" at bounding box center [957, 96] width 9 height 9
click at [1074, 256] on button "I know the selector" at bounding box center [1089, 260] width 102 height 25
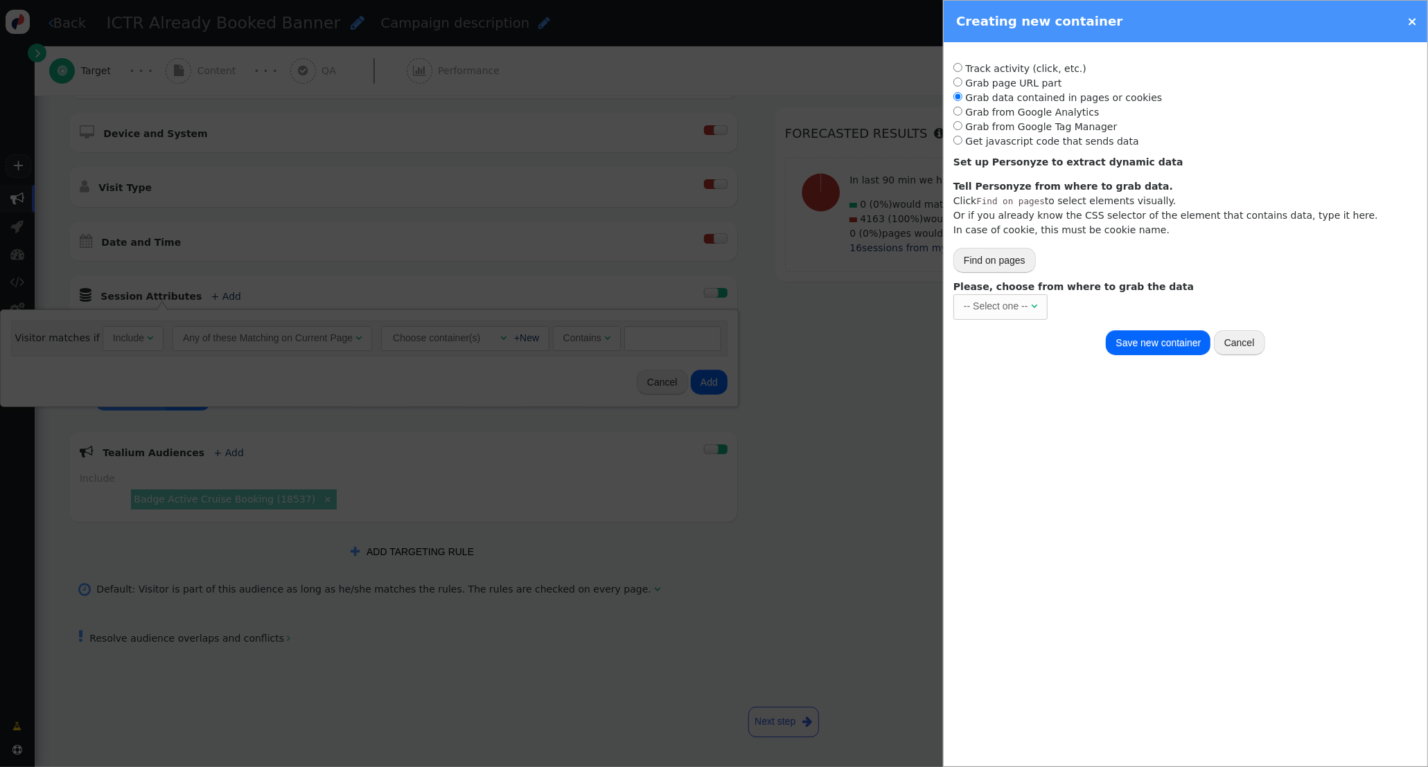
click at [999, 259] on button "Find on pages" at bounding box center [994, 260] width 82 height 25
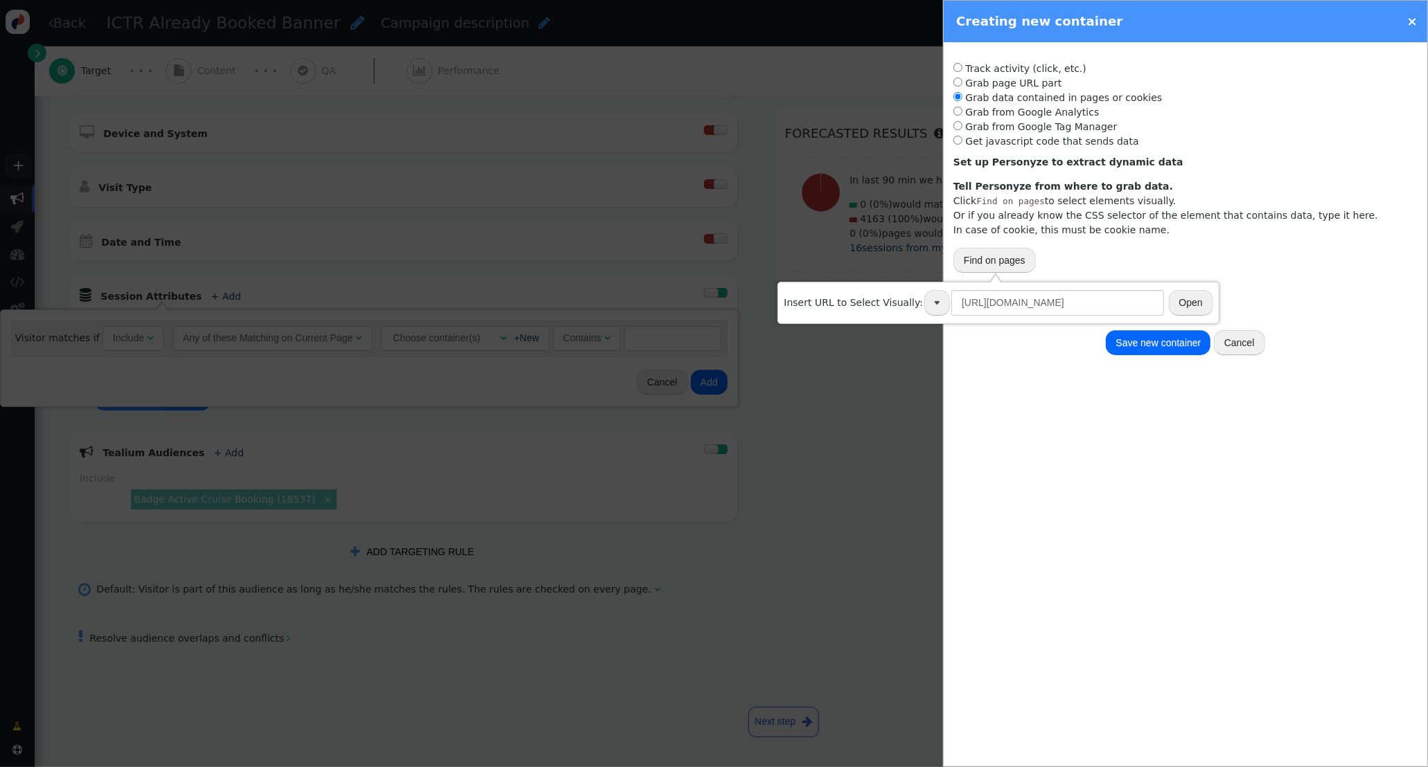
click at [1107, 252] on div "Set up Personyze to extract dynamic data Tell Personyze from where to grab data…" at bounding box center [1165, 214] width 425 height 119
click at [970, 409] on div "Creating new container × Track activity (click, etc.) Grab page URL part Placeh…" at bounding box center [1185, 383] width 485 height 767
click at [1007, 265] on button "Find on pages" at bounding box center [994, 260] width 82 height 25
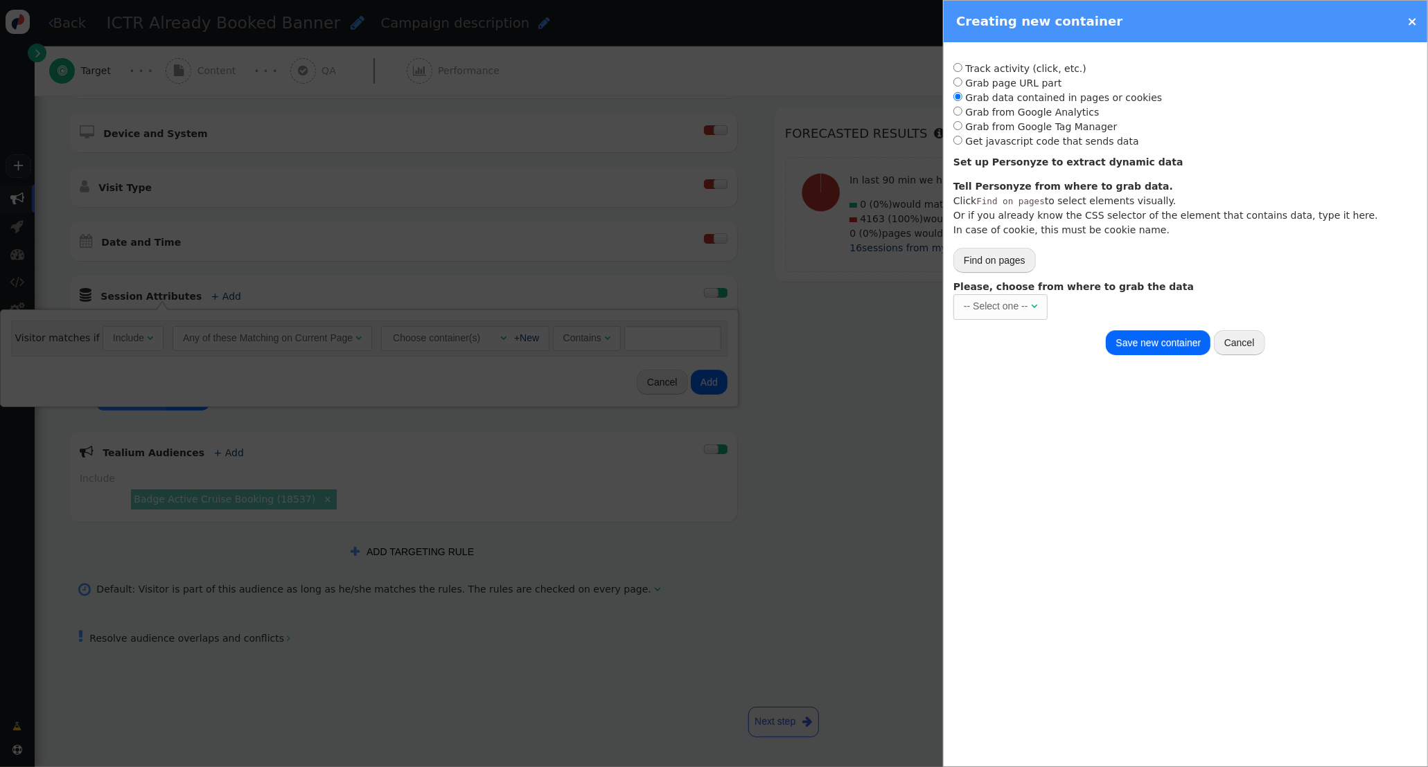
click at [999, 310] on div "-- Select one --" at bounding box center [996, 306] width 64 height 15
click at [1140, 303] on input "text" at bounding box center [1189, 306] width 194 height 25
paste input "utag.data['va.properties.5462']"
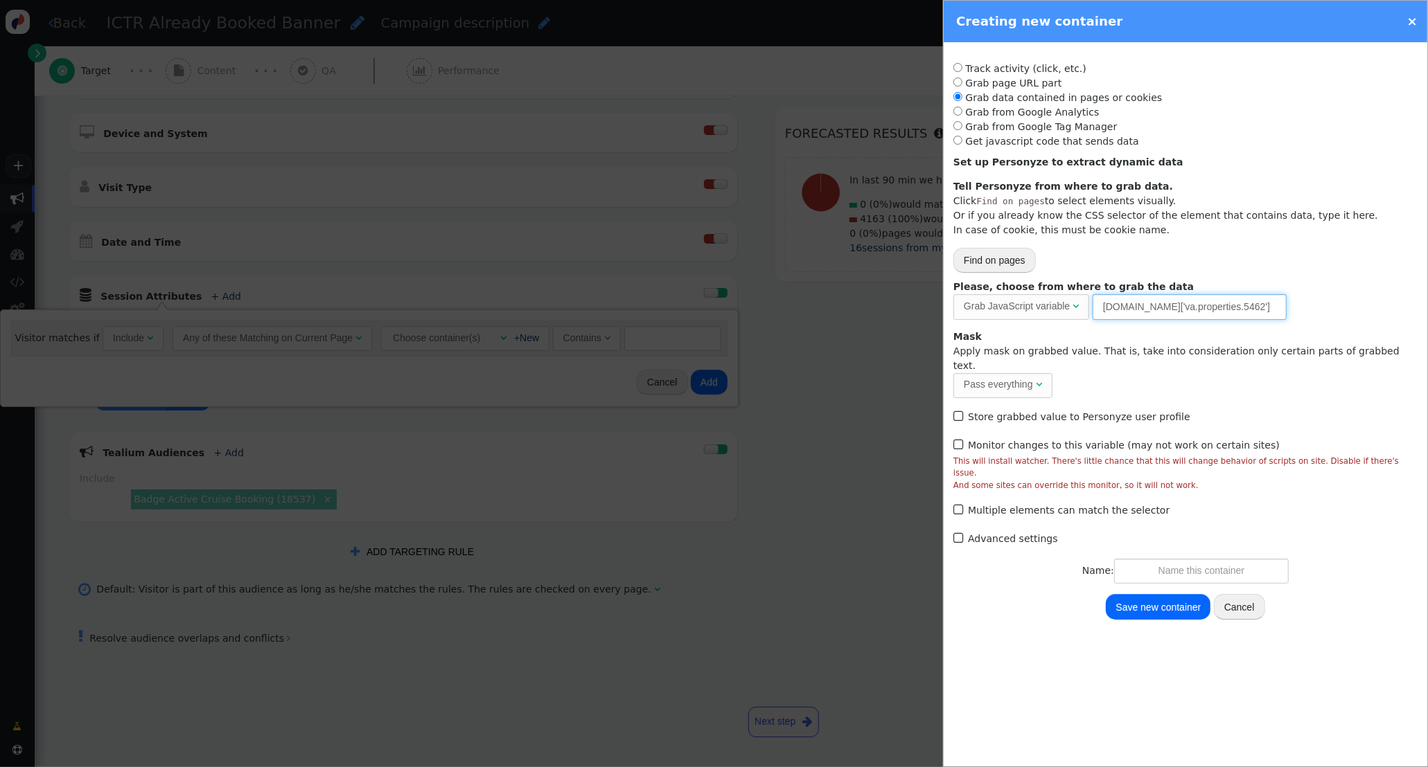
drag, startPoint x: 1227, startPoint y: 309, endPoint x: 1207, endPoint y: 307, distance: 20.9
click at [1206, 307] on input "utag.data['va.properties.5462']" at bounding box center [1189, 306] width 194 height 25
type input "utag.data['va.properties.18478']"
click at [1180, 559] on input "text" at bounding box center [1201, 571] width 175 height 25
type input "Tealium Last Purchase Cruise Line"
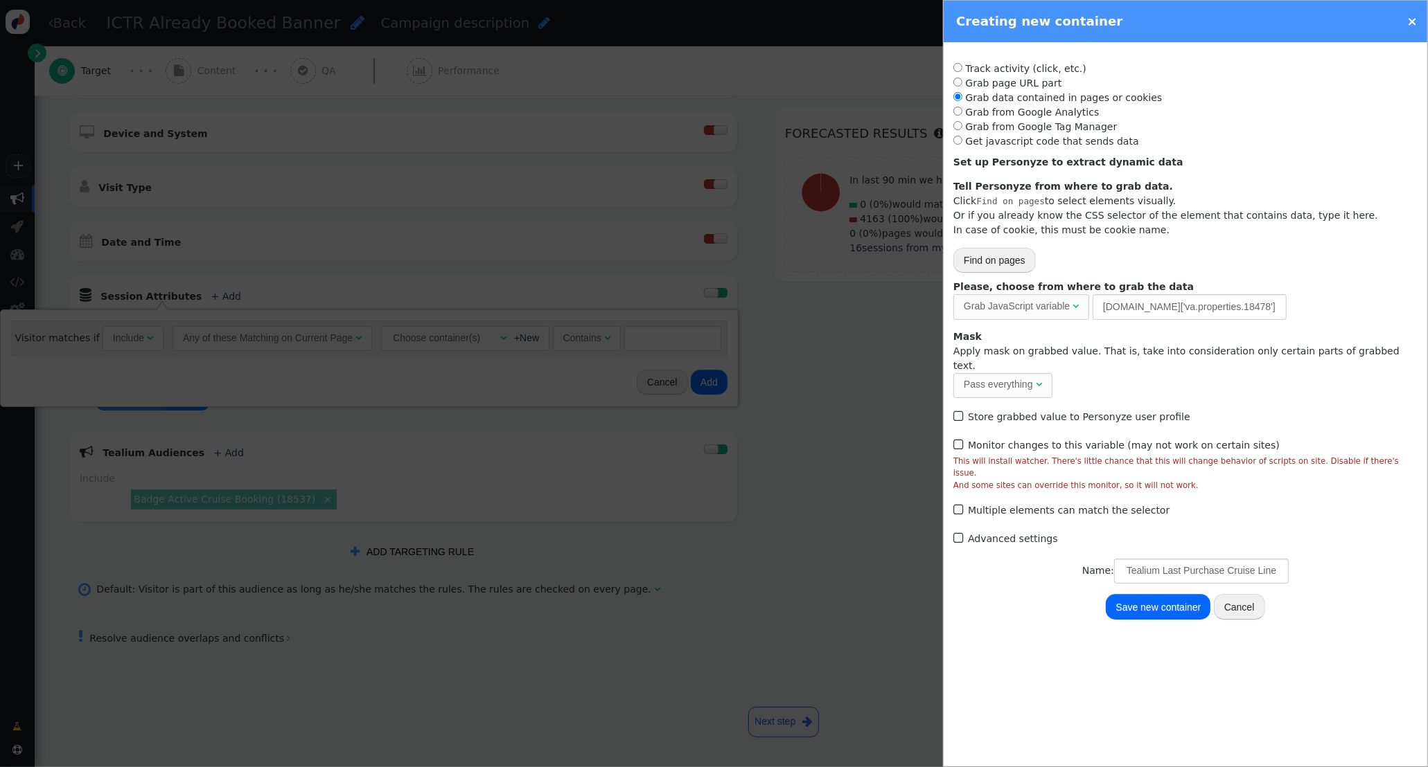
click at [1171, 594] on button "Save new container" at bounding box center [1158, 606] width 105 height 25
radio input "false"
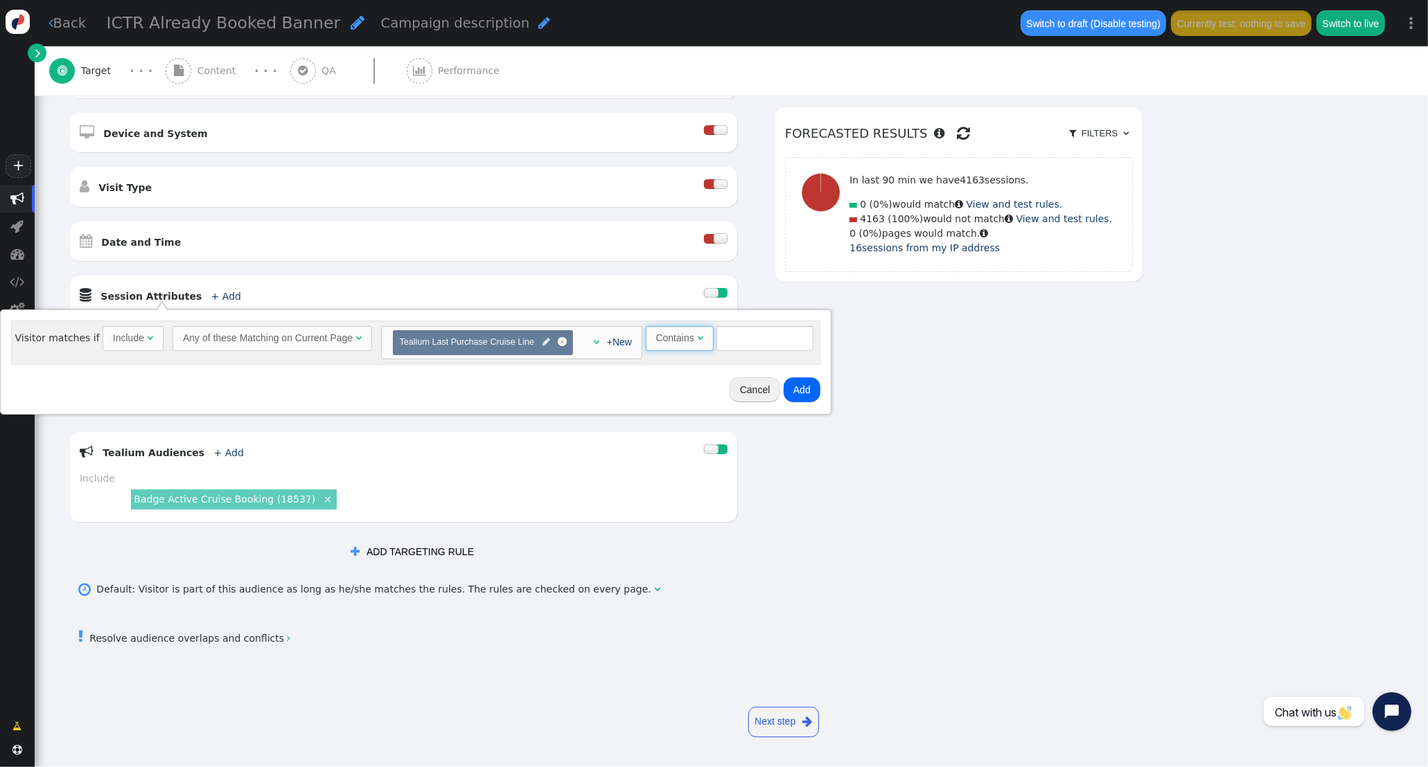
click at [697, 340] on span "" at bounding box center [700, 338] width 6 height 10
click at [718, 391] on button "Add" at bounding box center [716, 390] width 37 height 25
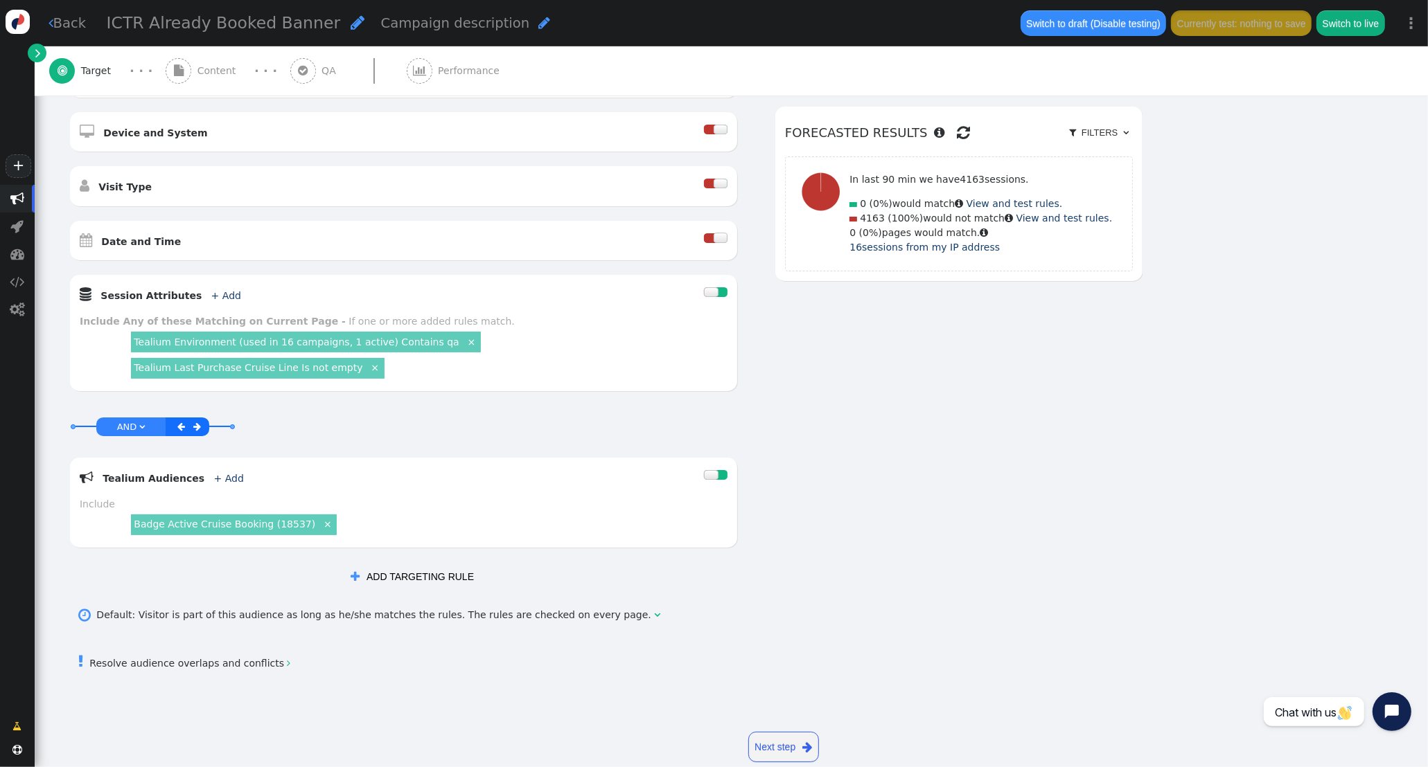
scroll to position [393, 0]
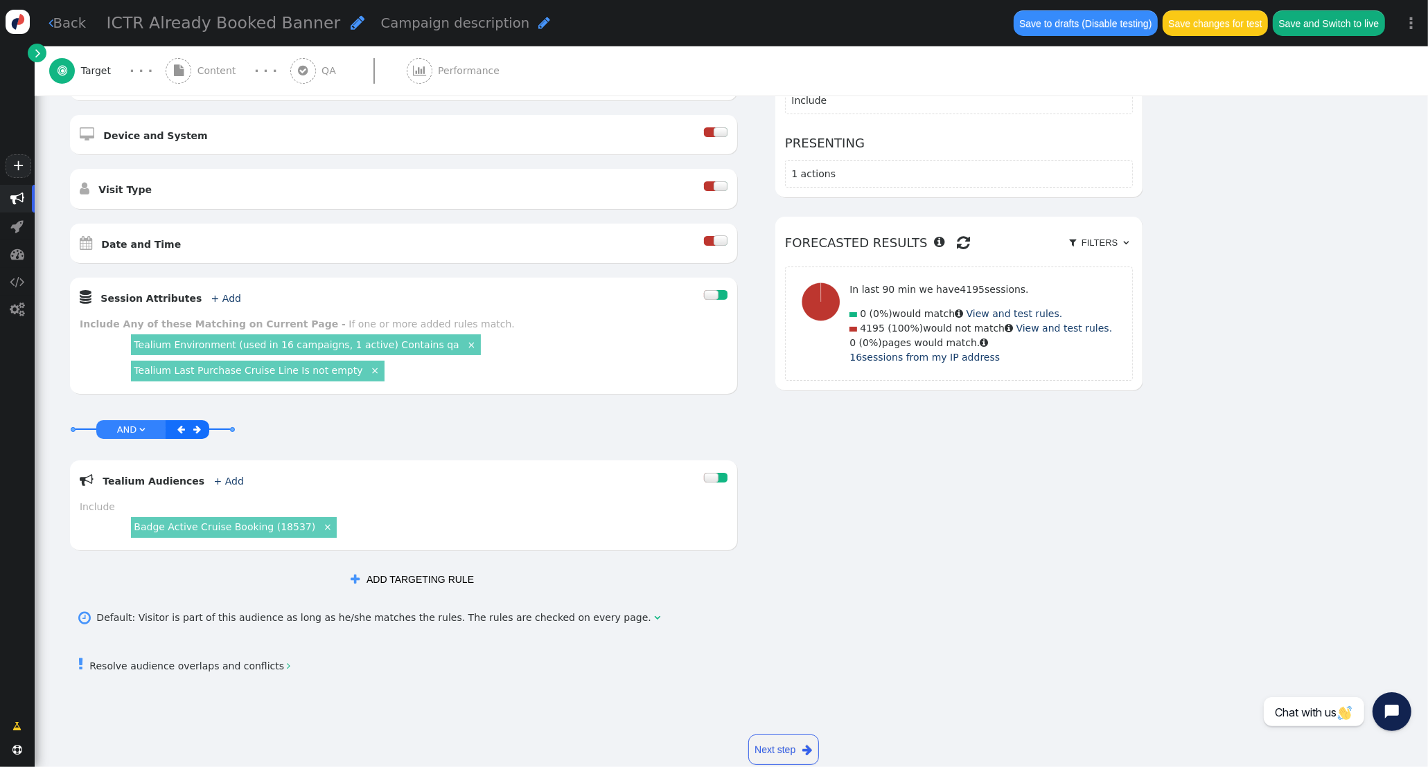
click at [381, 364] on link "×" at bounding box center [375, 370] width 12 height 12
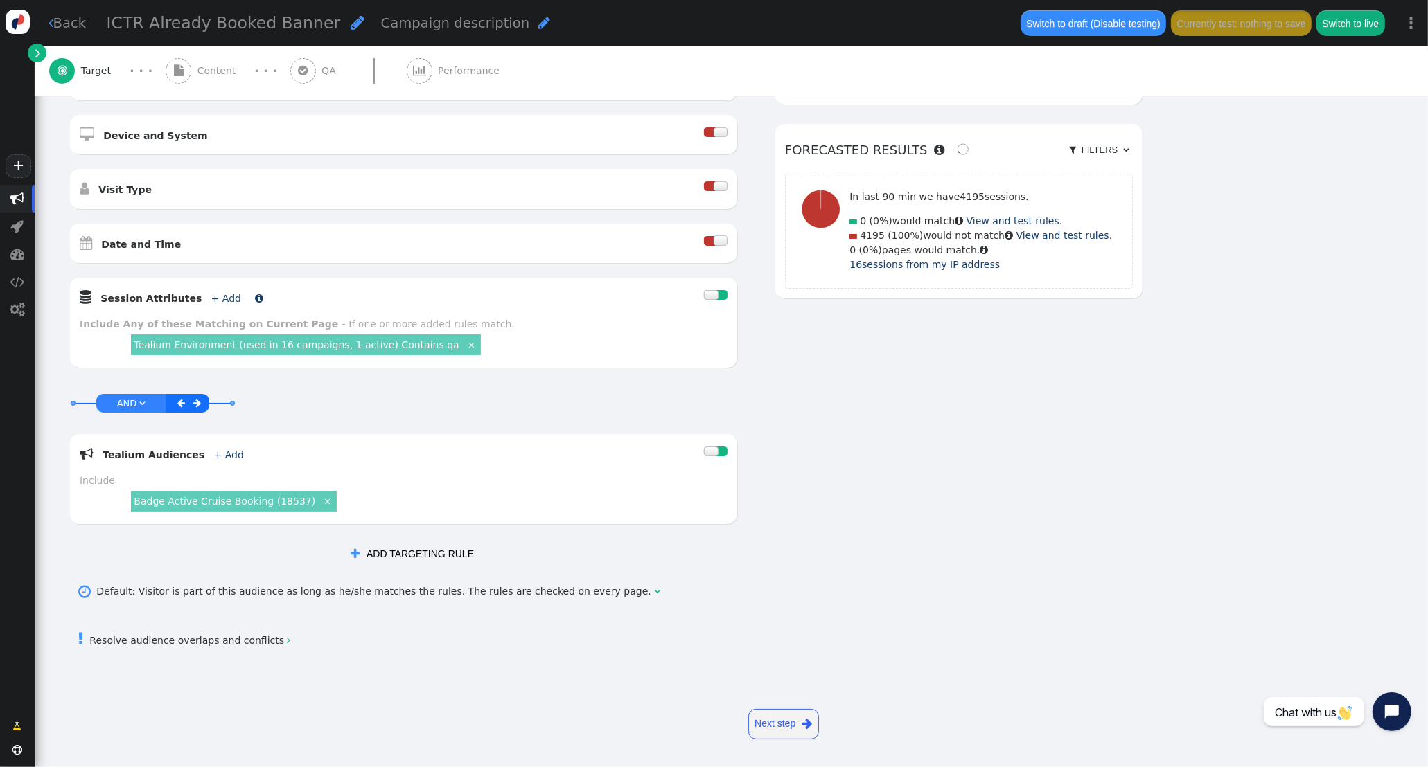
click at [216, 301] on link "+ Add" at bounding box center [226, 298] width 30 height 11
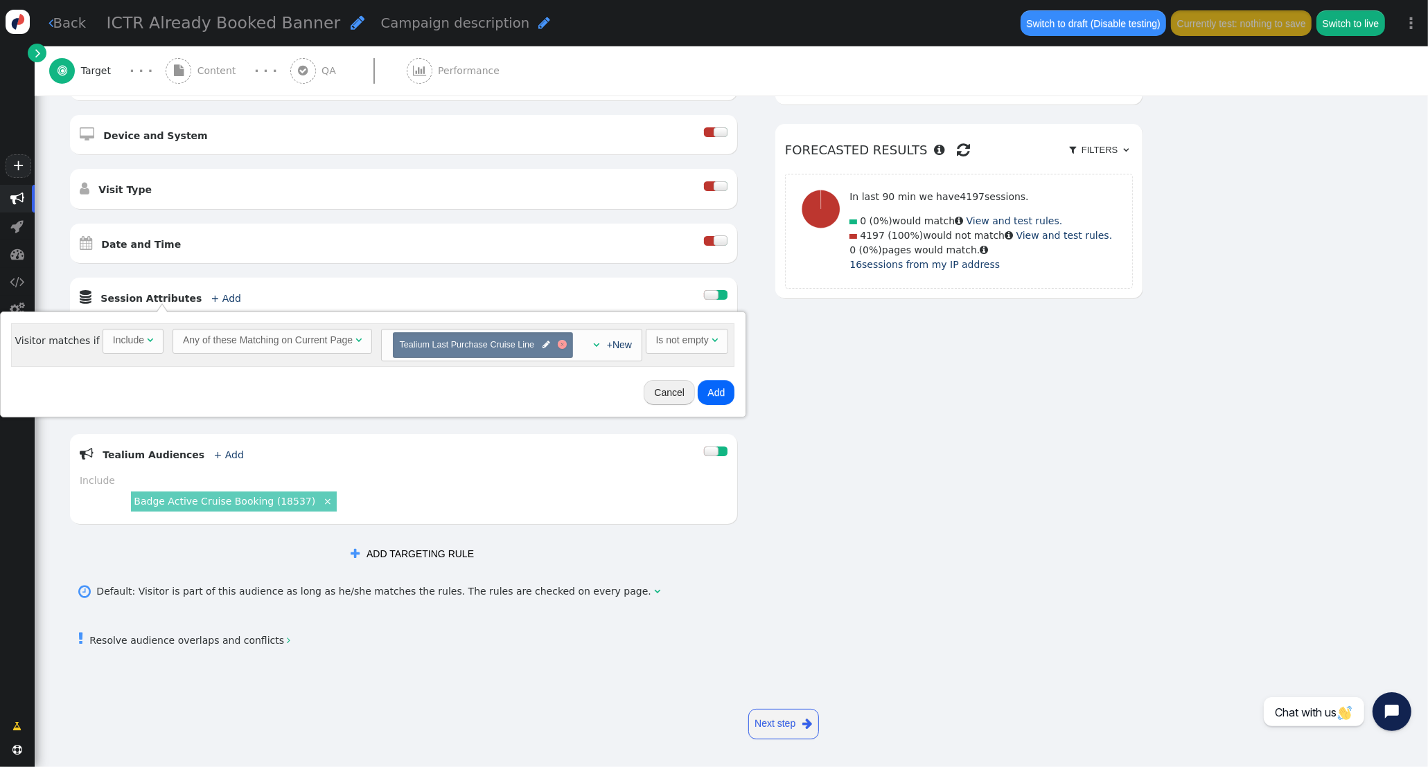
click at [560, 344] on div at bounding box center [561, 344] width 3 height 3
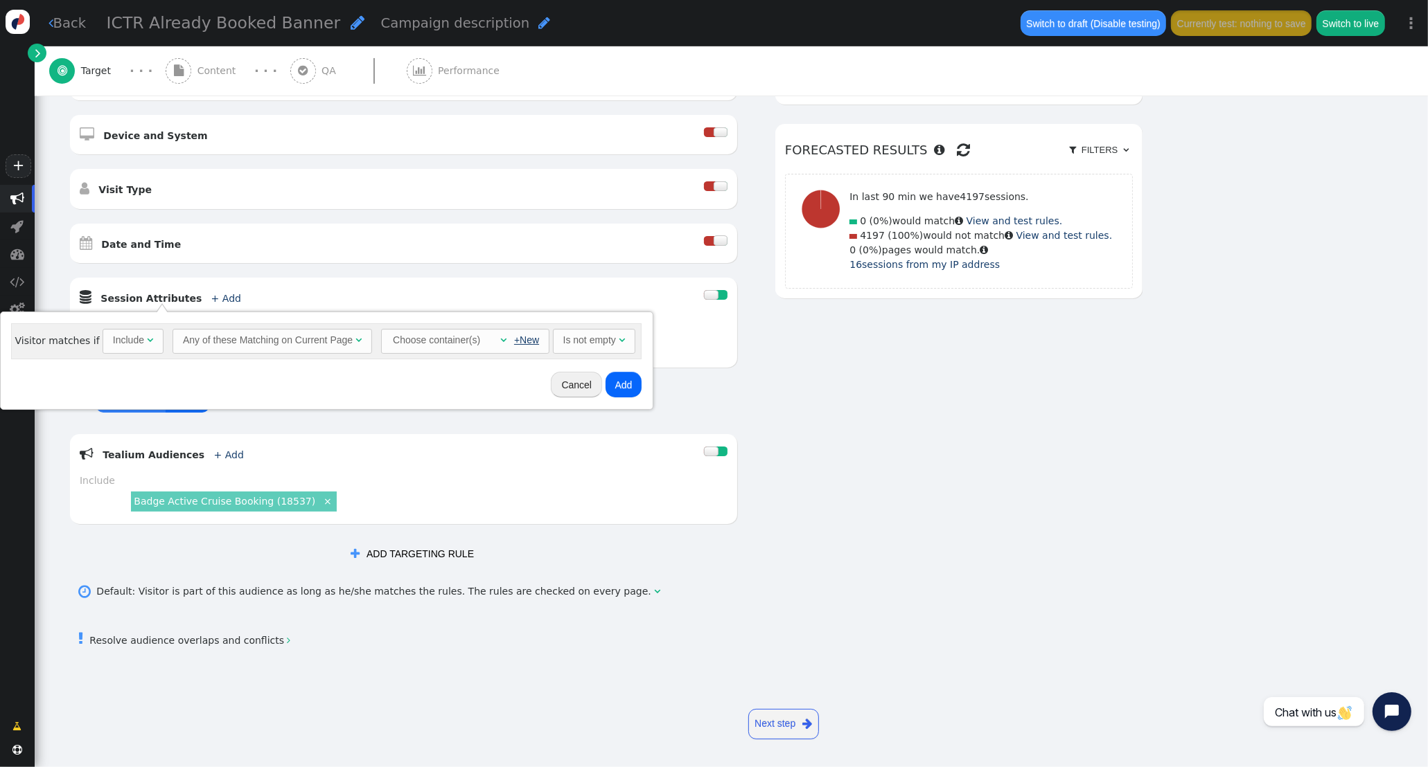
click at [524, 341] on link "+New" at bounding box center [526, 340] width 25 height 11
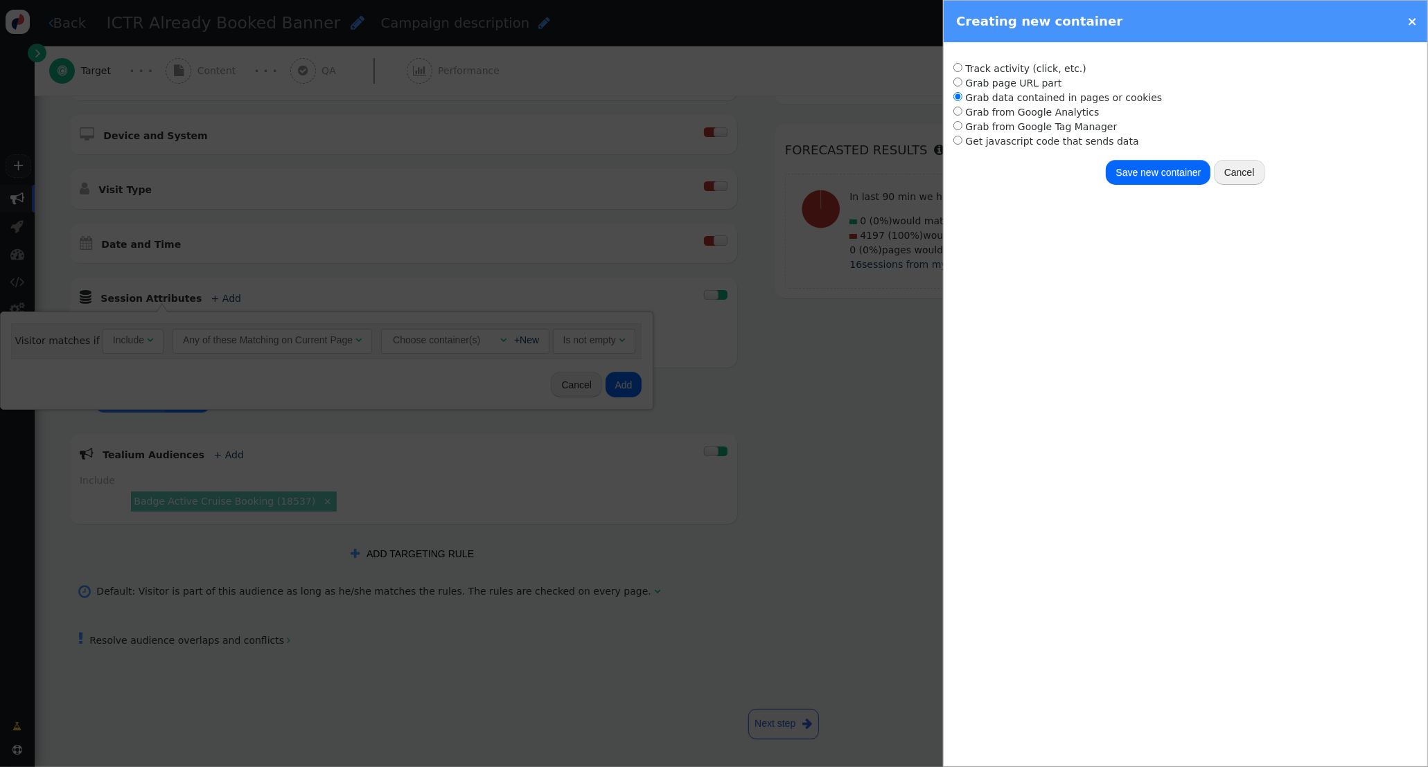
radio input "true"
click at [963, 101] on span at bounding box center [959, 97] width 12 height 11
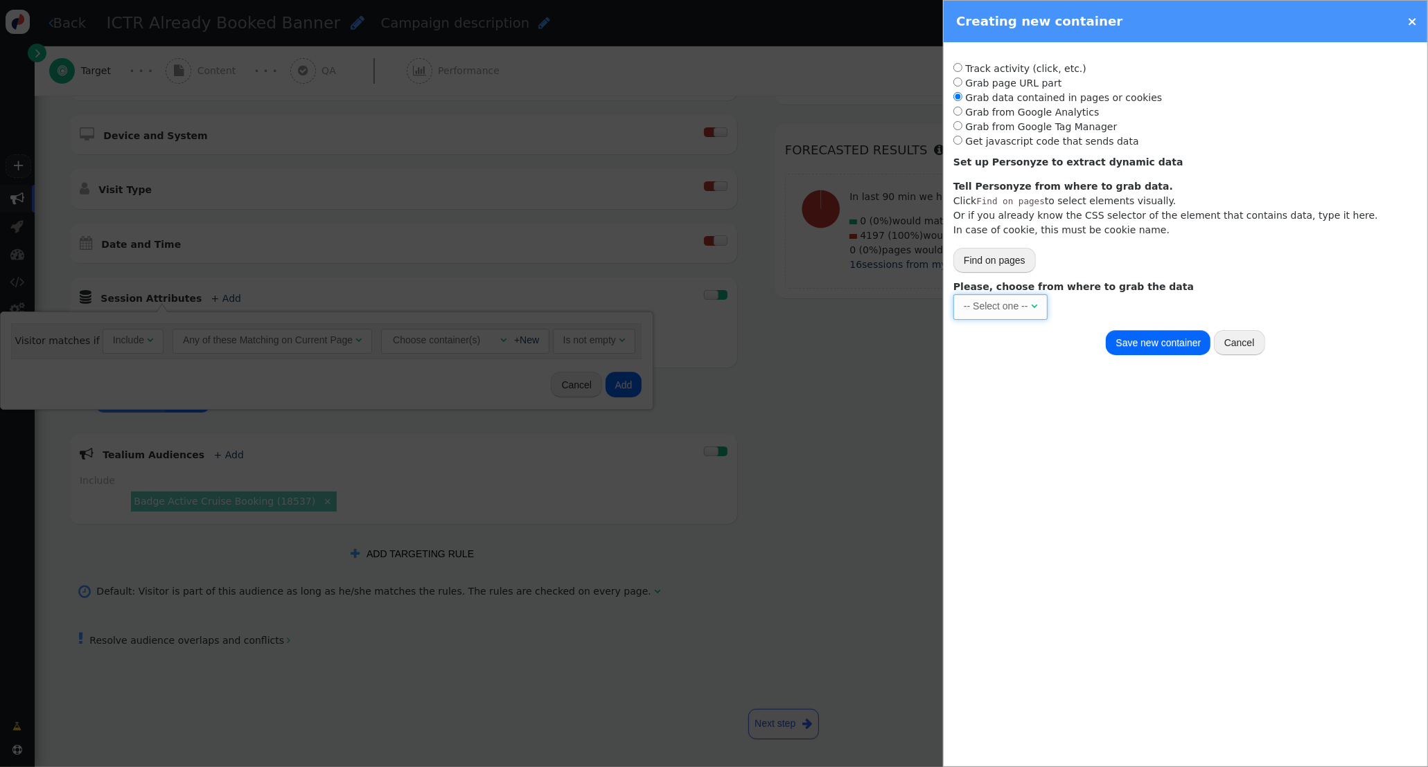
click at [1016, 316] on span "-- Select one -- " at bounding box center [1000, 306] width 94 height 25
click at [1126, 301] on input "text" at bounding box center [1189, 306] width 194 height 25
paste input "utag.data['va.properties.5462']"
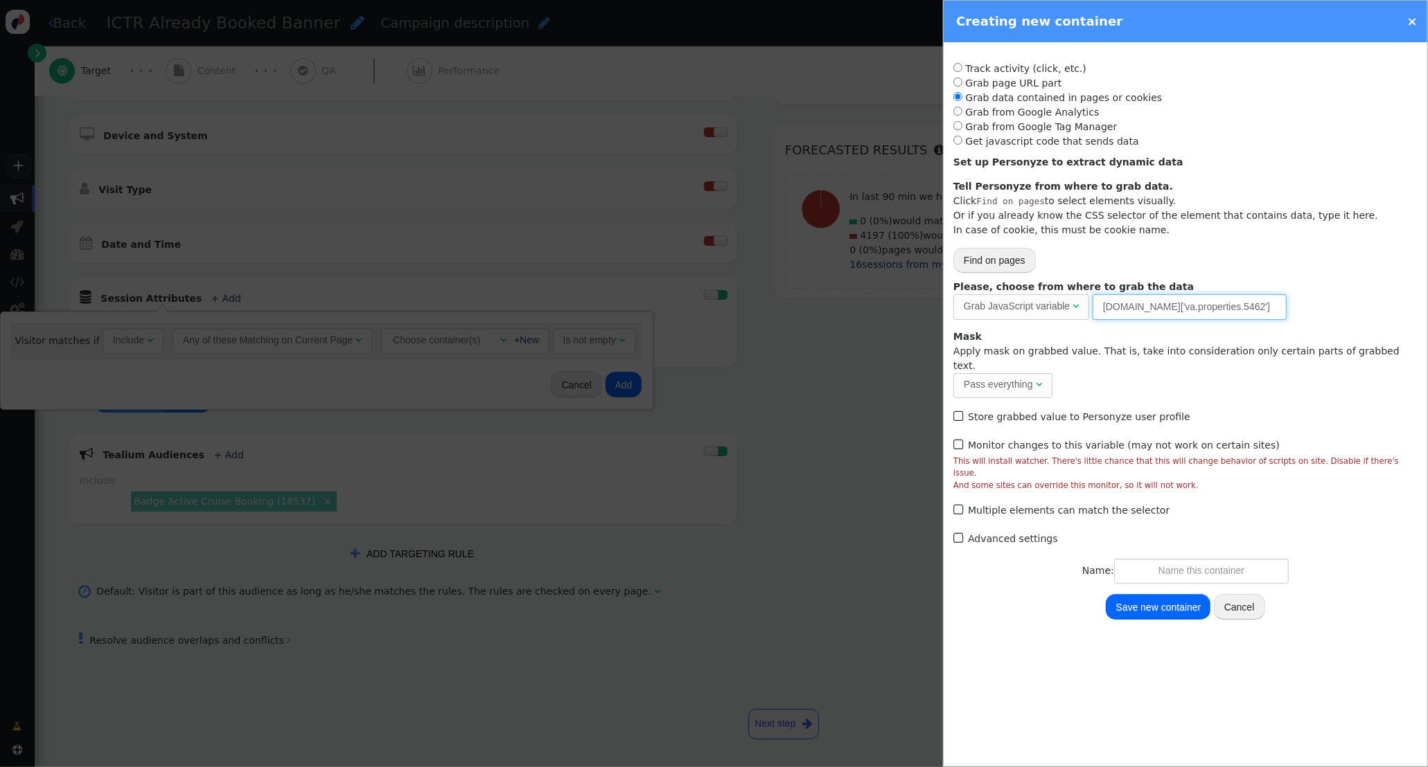
drag, startPoint x: 1228, startPoint y: 306, endPoint x: 1209, endPoint y: 306, distance: 19.4
click at [1209, 307] on input "utag.data['va.properties.5462']" at bounding box center [1189, 306] width 194 height 25
type input "utag.data['va.properties.18481']"
click at [1227, 559] on input "text" at bounding box center [1201, 571] width 175 height 25
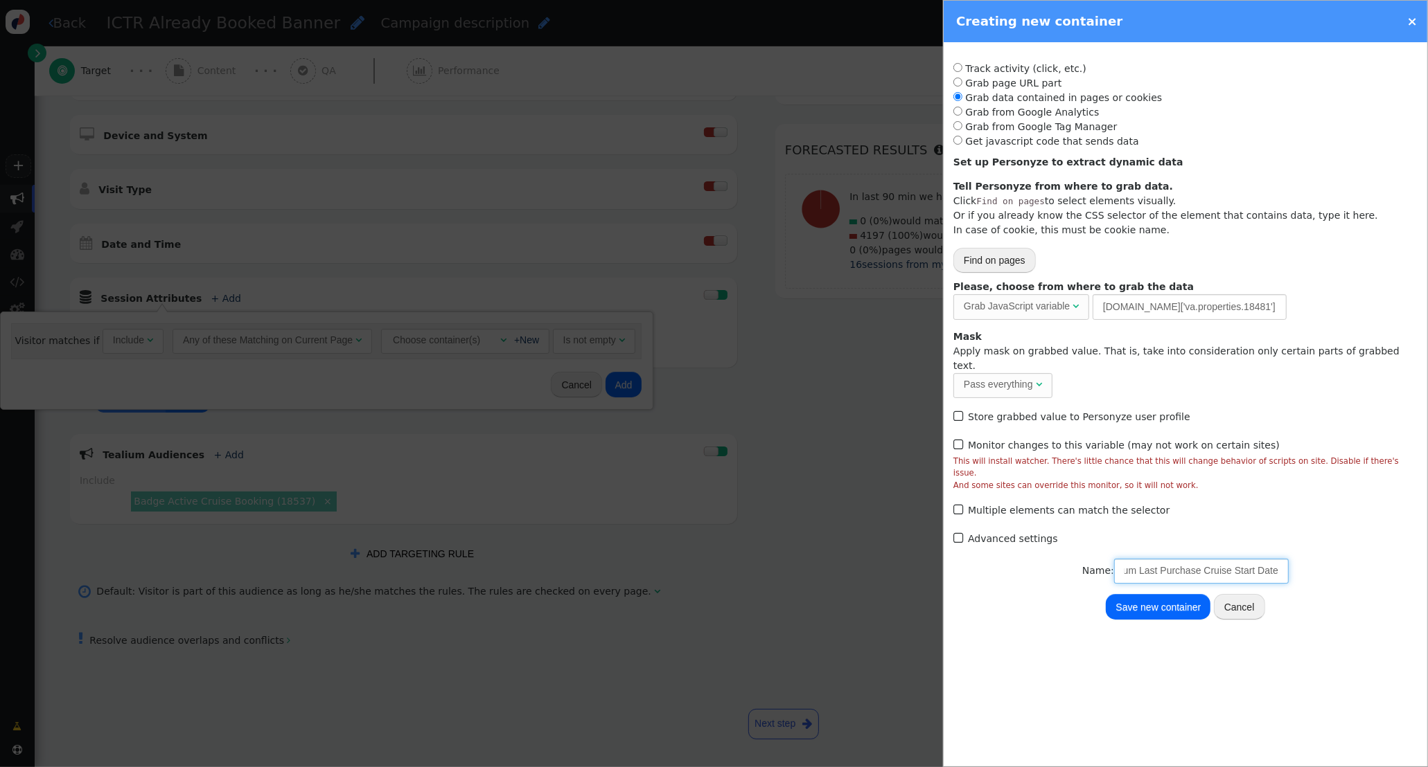
type input "Tealium Last Purchase Cruise Start Date"
click at [1171, 594] on button "Save new container" at bounding box center [1158, 606] width 105 height 25
radio input "false"
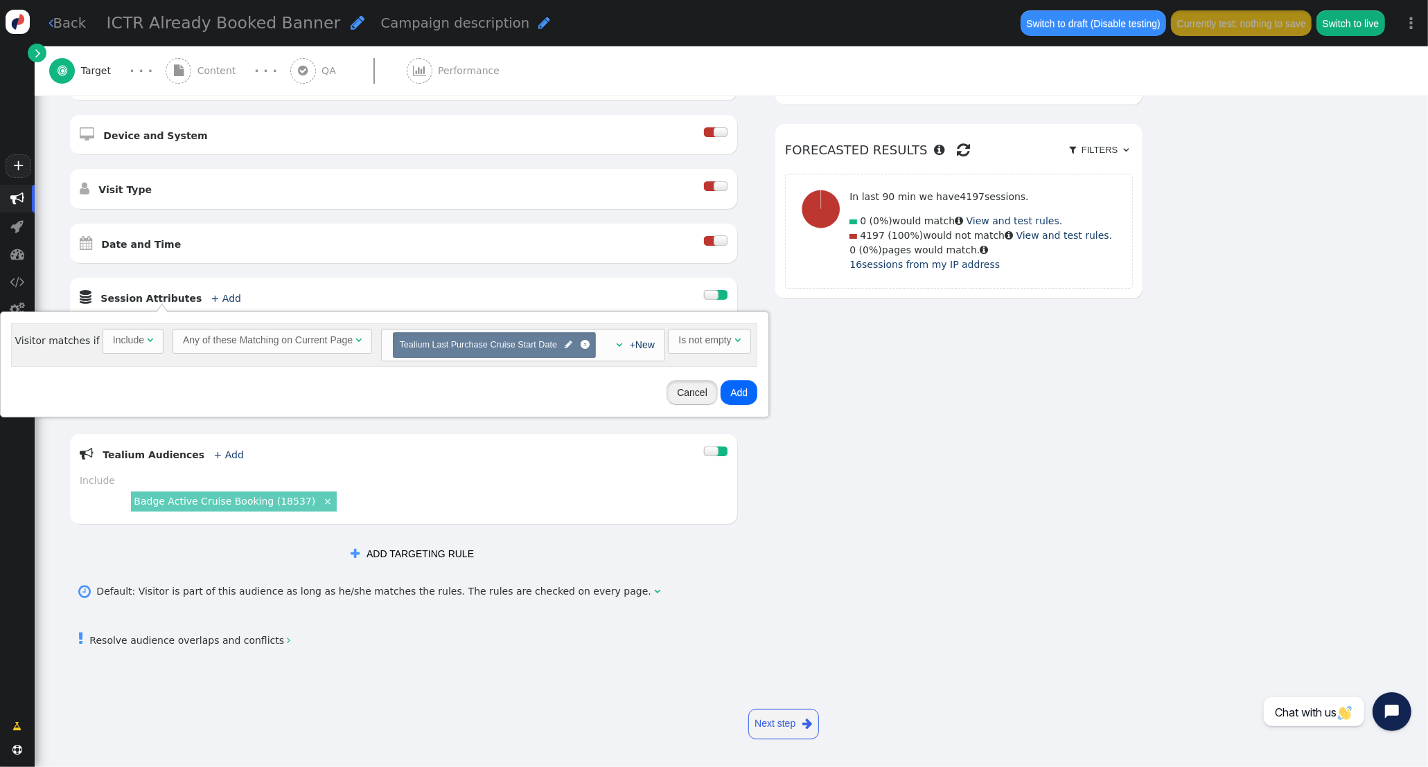
click at [680, 393] on button "Cancel" at bounding box center [691, 392] width 51 height 25
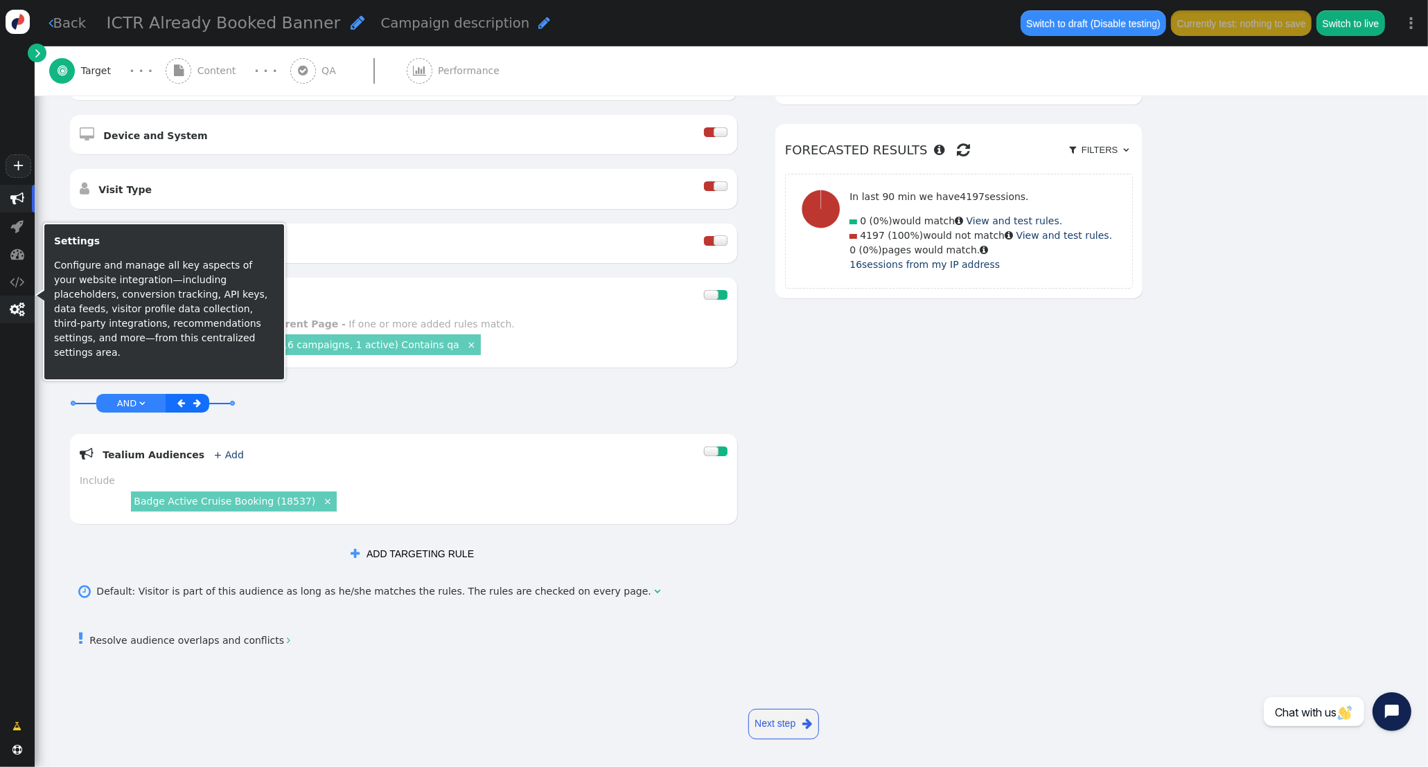
click at [22, 317] on span "" at bounding box center [17, 310] width 35 height 28
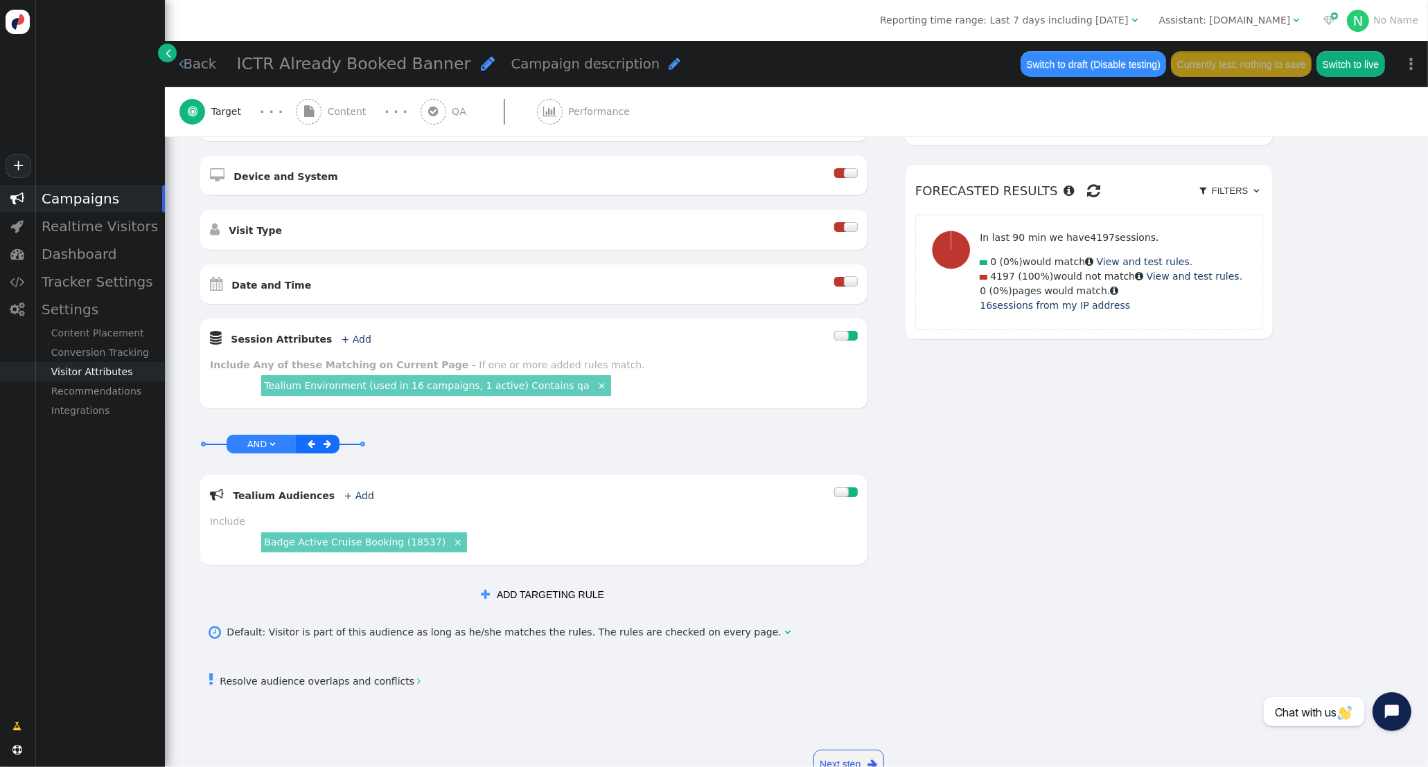
click at [100, 375] on div "Visitor Attributes" at bounding box center [100, 371] width 130 height 19
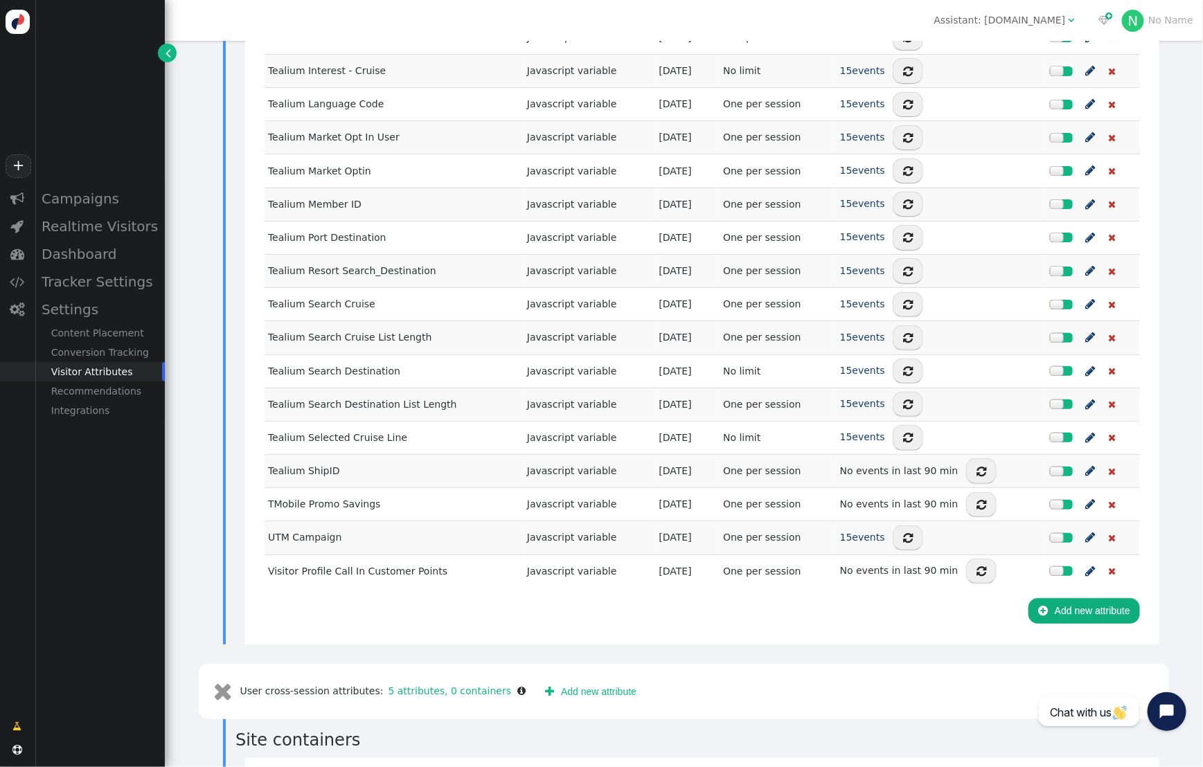
scroll to position [1545, 0]
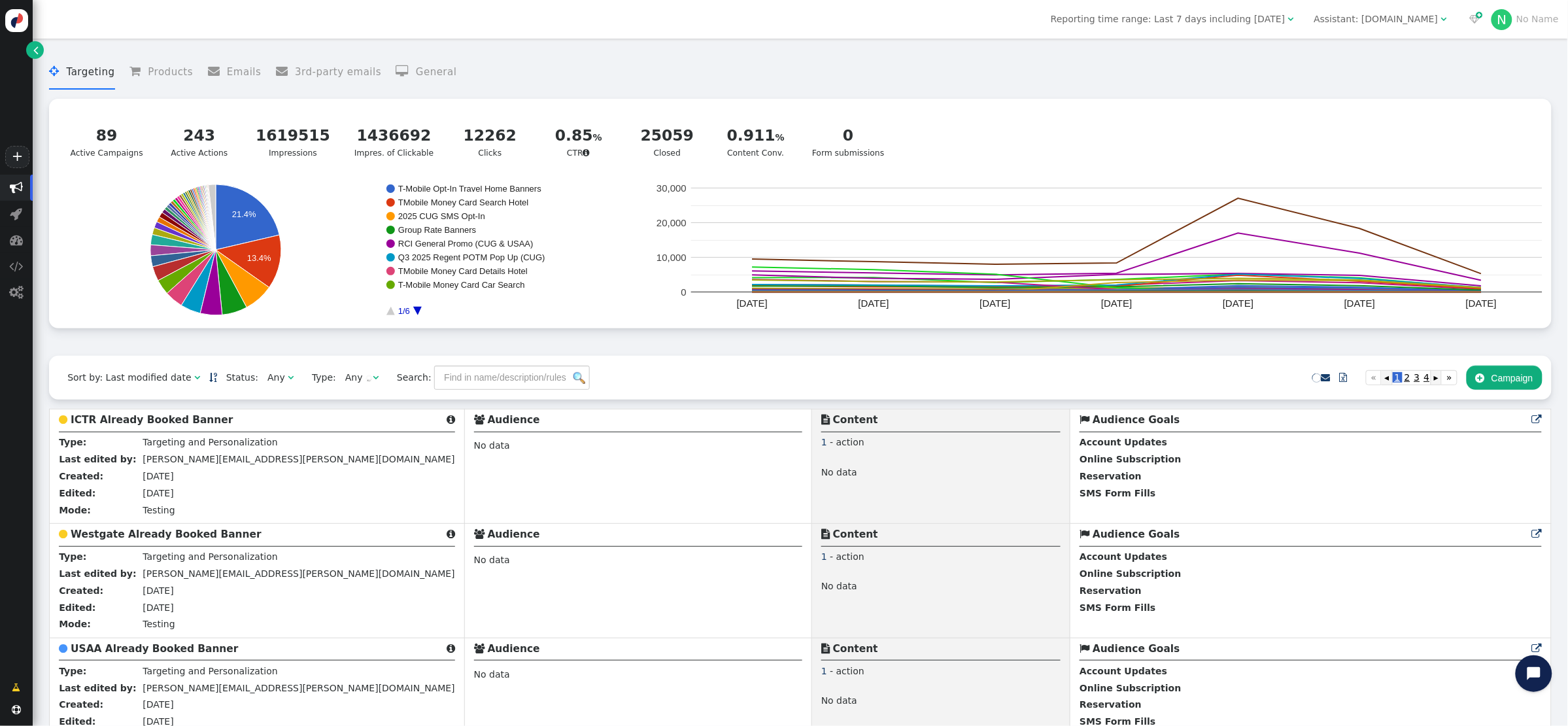
click at [1355, 18] on div "Assistant: [DOMAIN_NAME]" at bounding box center [1376, 19] width 125 height 14
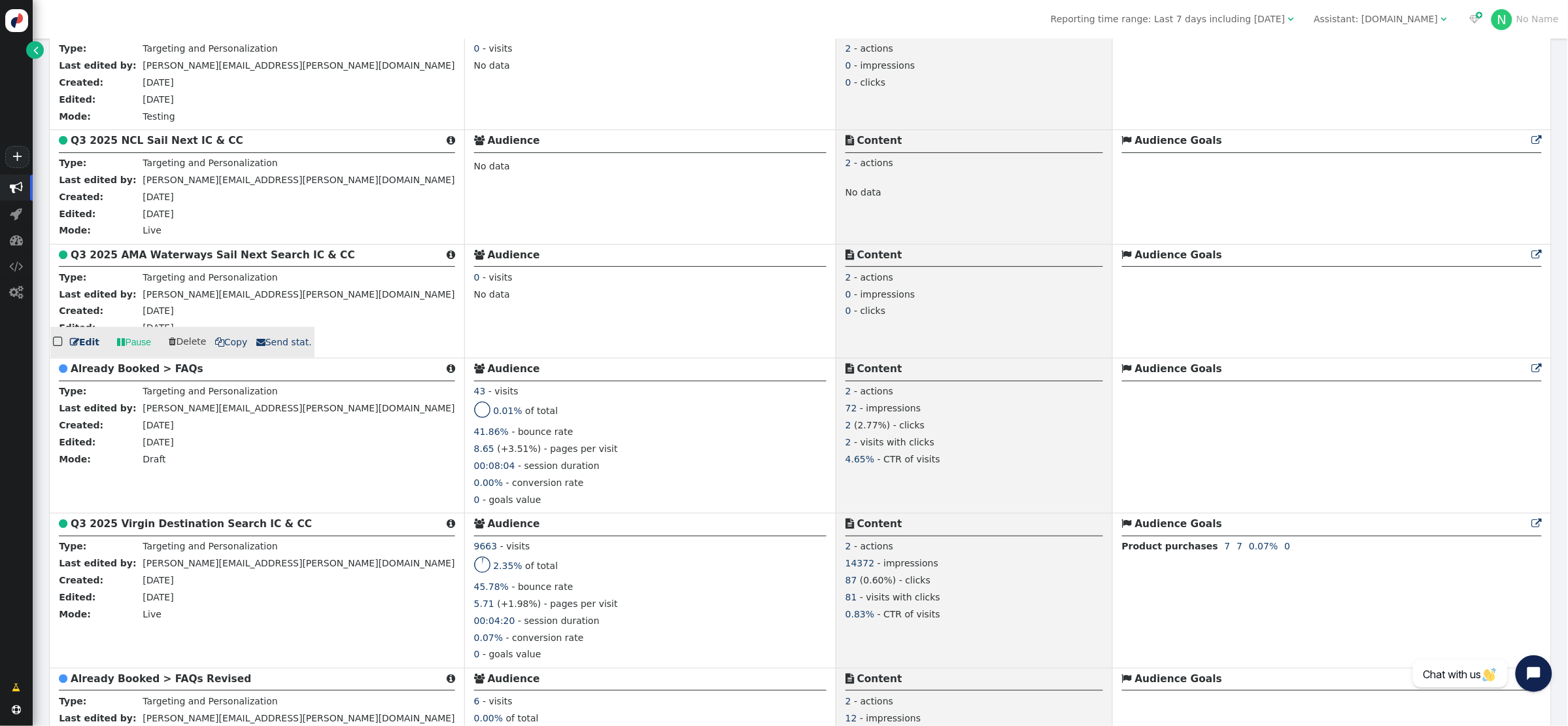
scroll to position [395, 0]
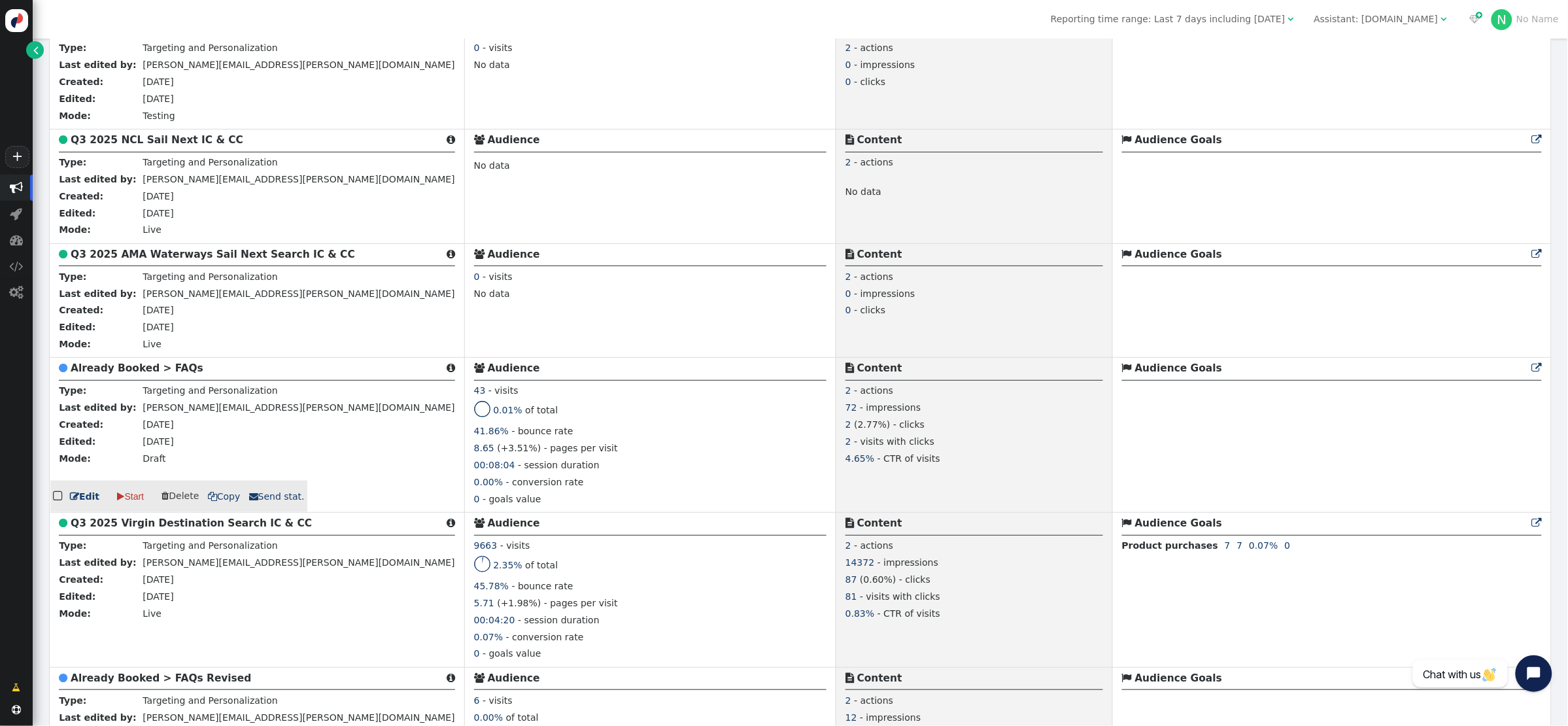
click at [131, 374] on b "Already Booked > FAQs" at bounding box center [137, 368] width 133 height 11
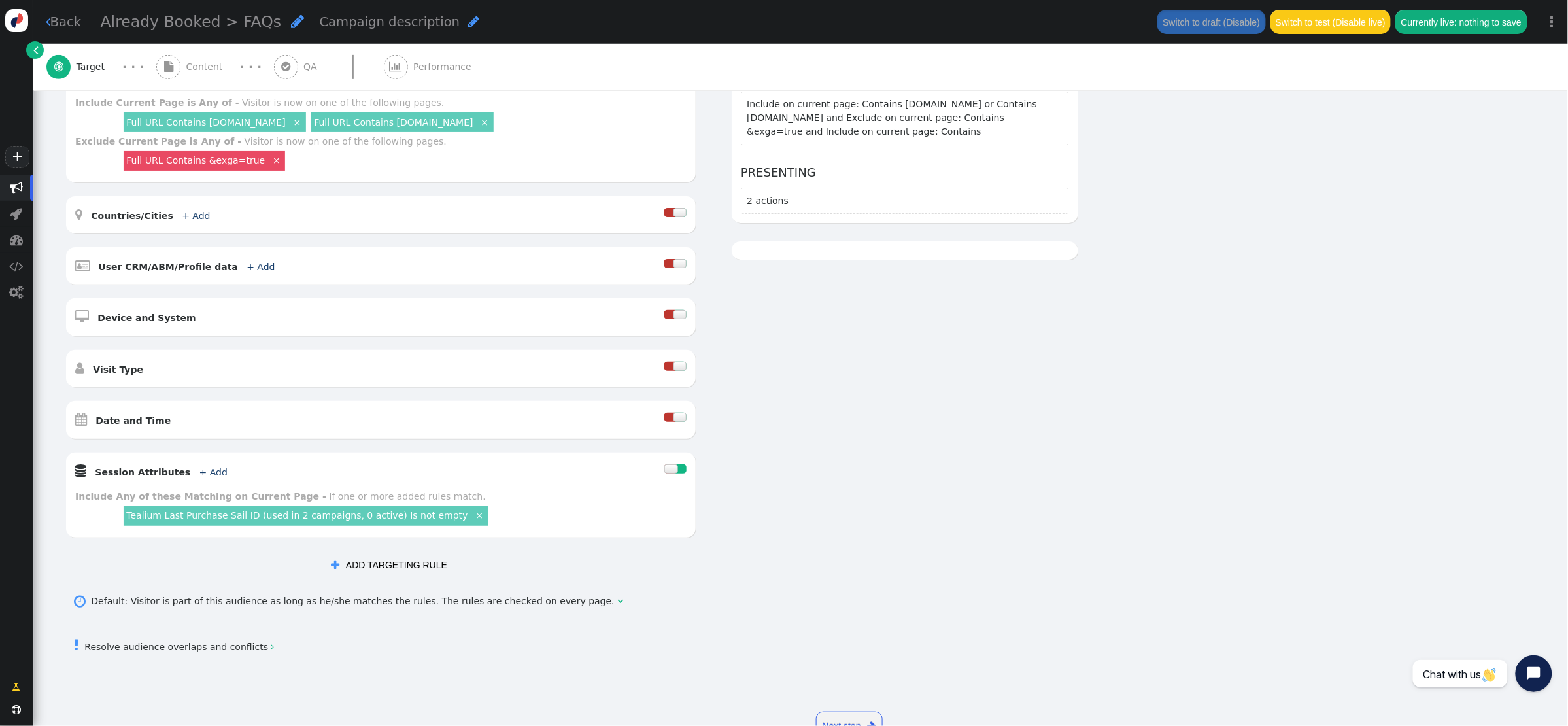
scroll to position [262, 0]
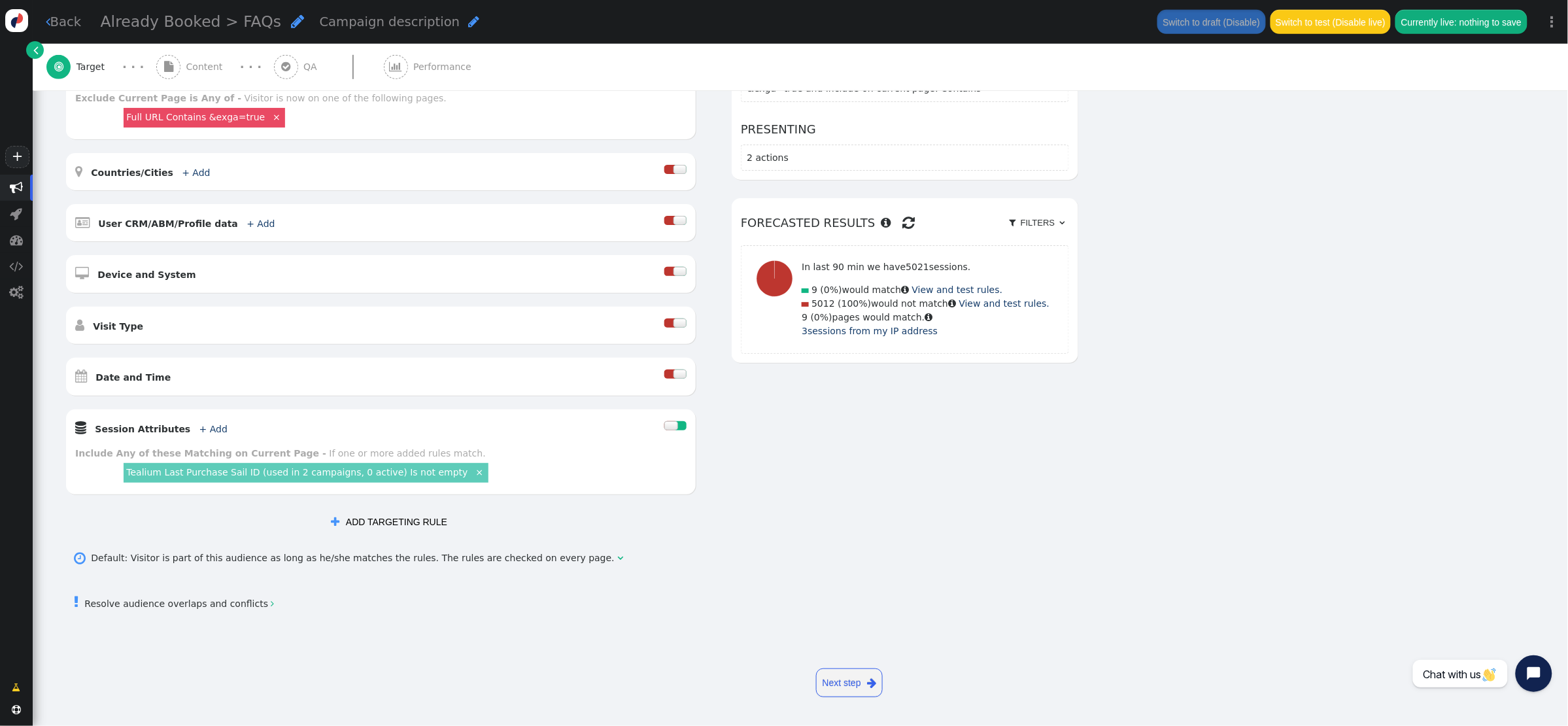
click at [394, 484] on div "Tealium Last Purchase Sail ID (used in 2 campaigns, 0 active) Is not empty ×" at bounding box center [306, 473] width 370 height 25
click at [390, 469] on link "Tealium Last Purchase Sail ID (used in 2 campaigns, 0 active) Is not empty" at bounding box center [297, 472] width 342 height 10
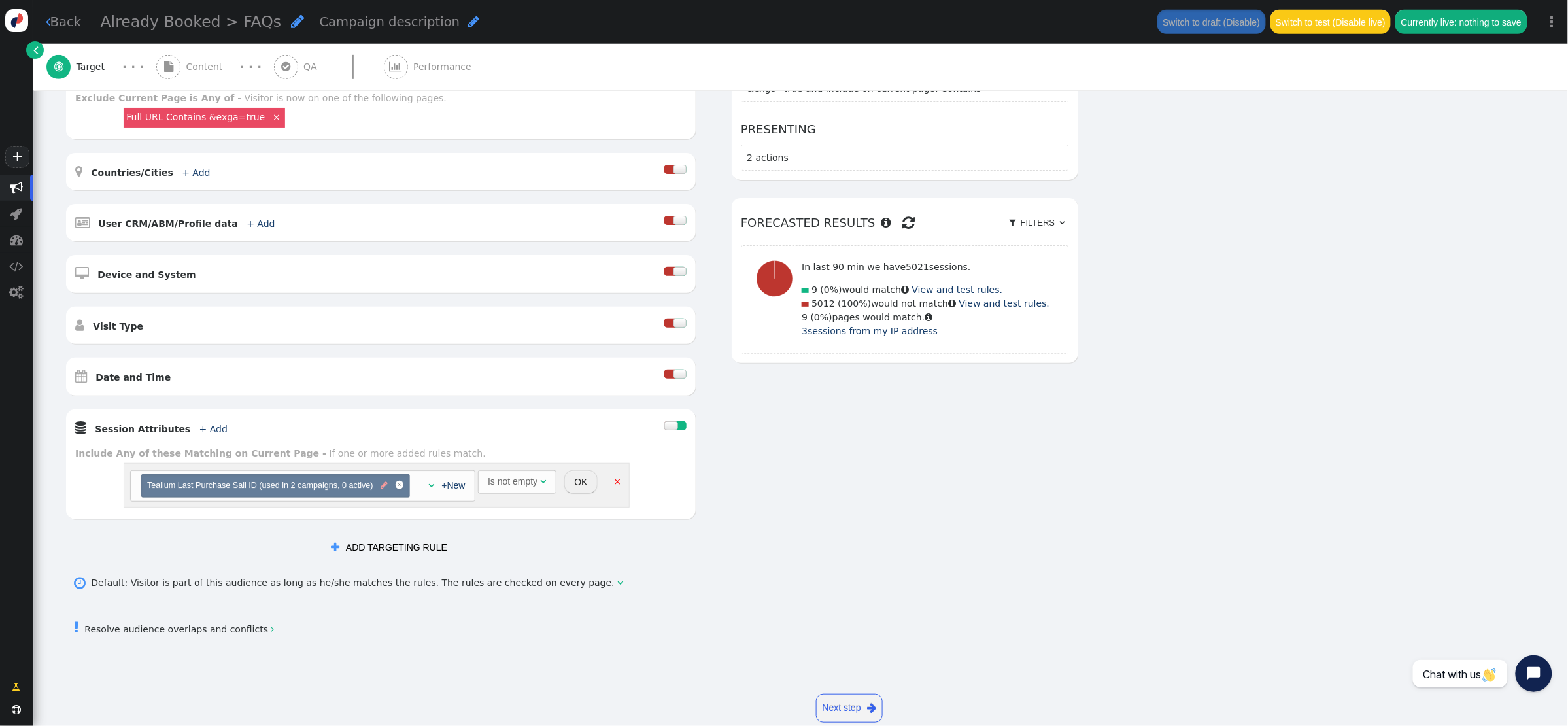
click at [386, 486] on span "" at bounding box center [384, 485] width 8 height 12
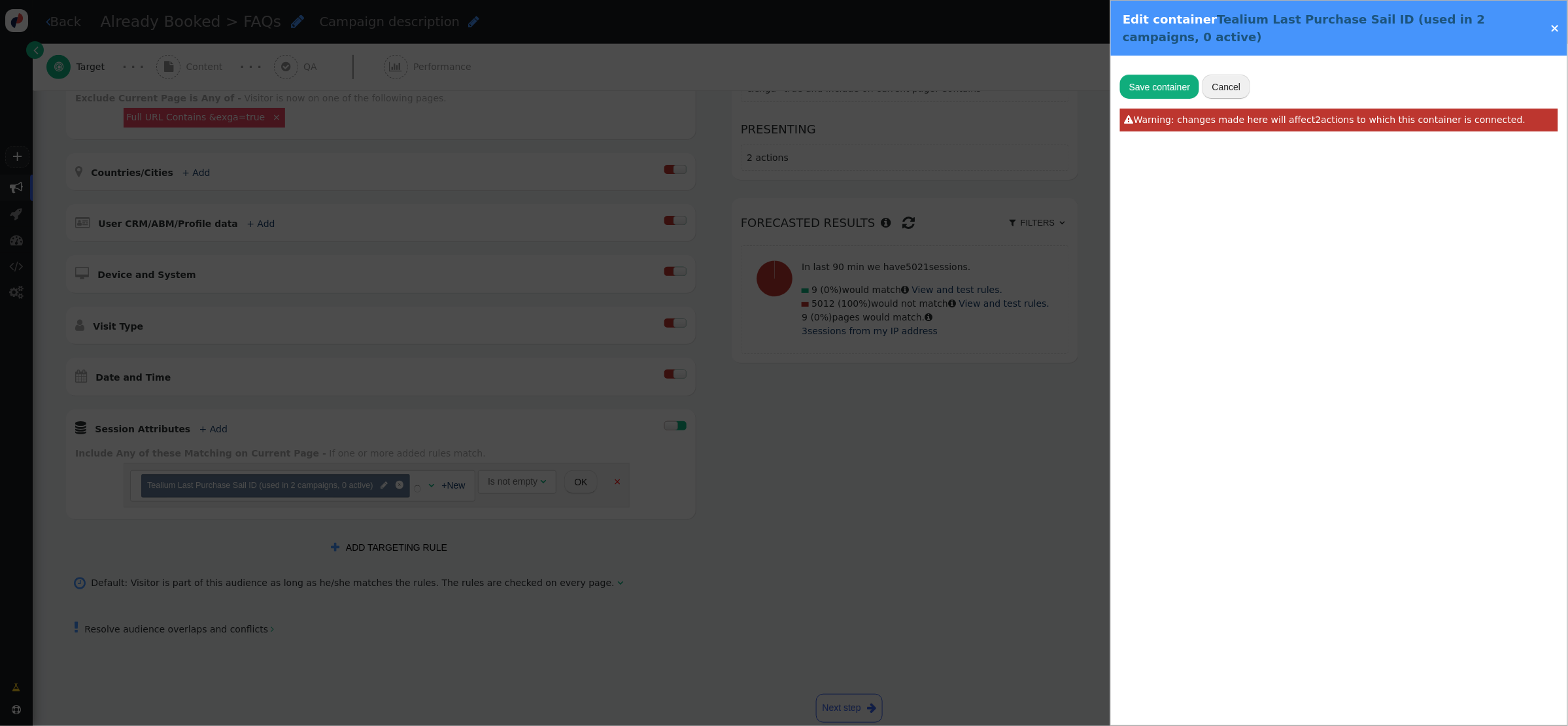
type input "Tealium Last Purchase Sail ID"
radio input "false"
radio input "true"
type input "utag.data['va.properties.5460']"
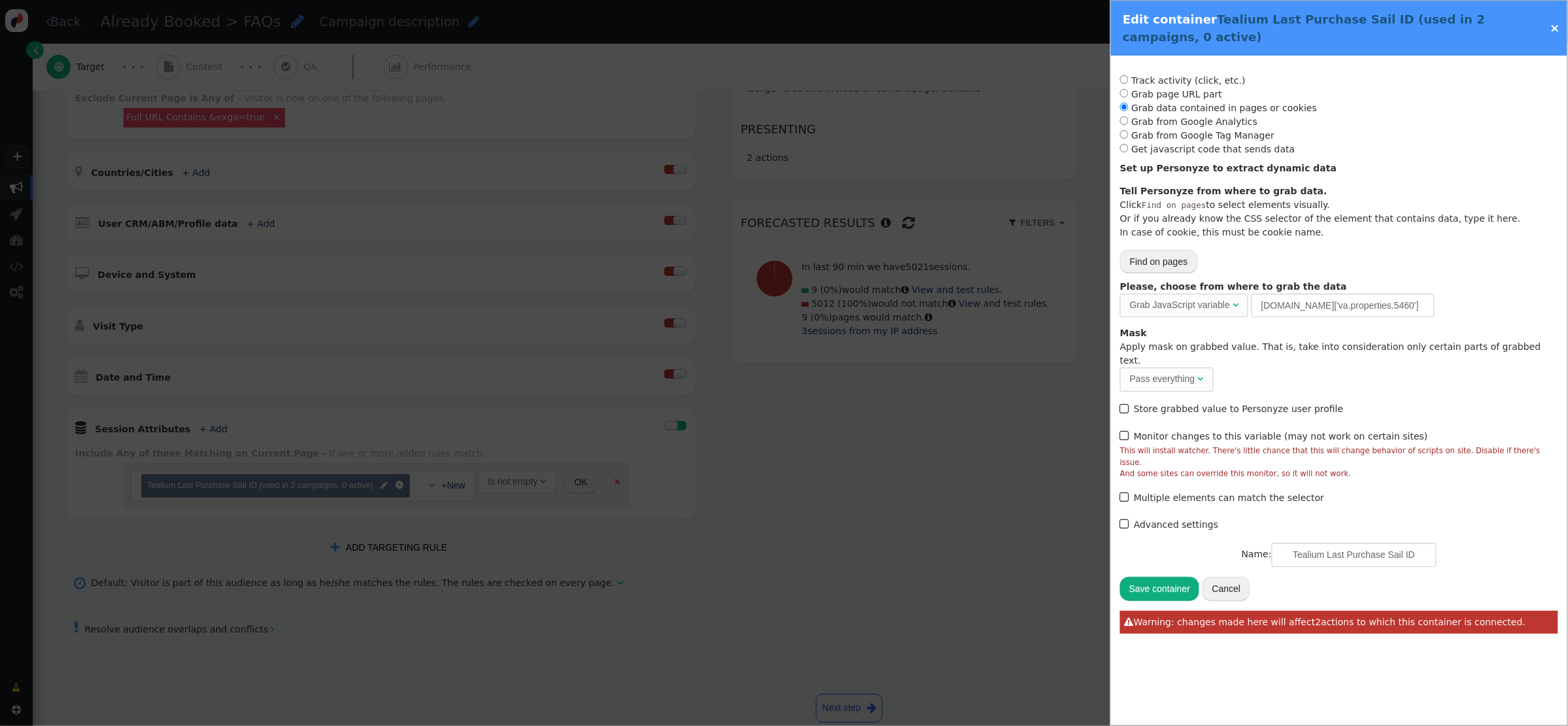
click at [1554, 31] on link "×" at bounding box center [1555, 27] width 9 height 14
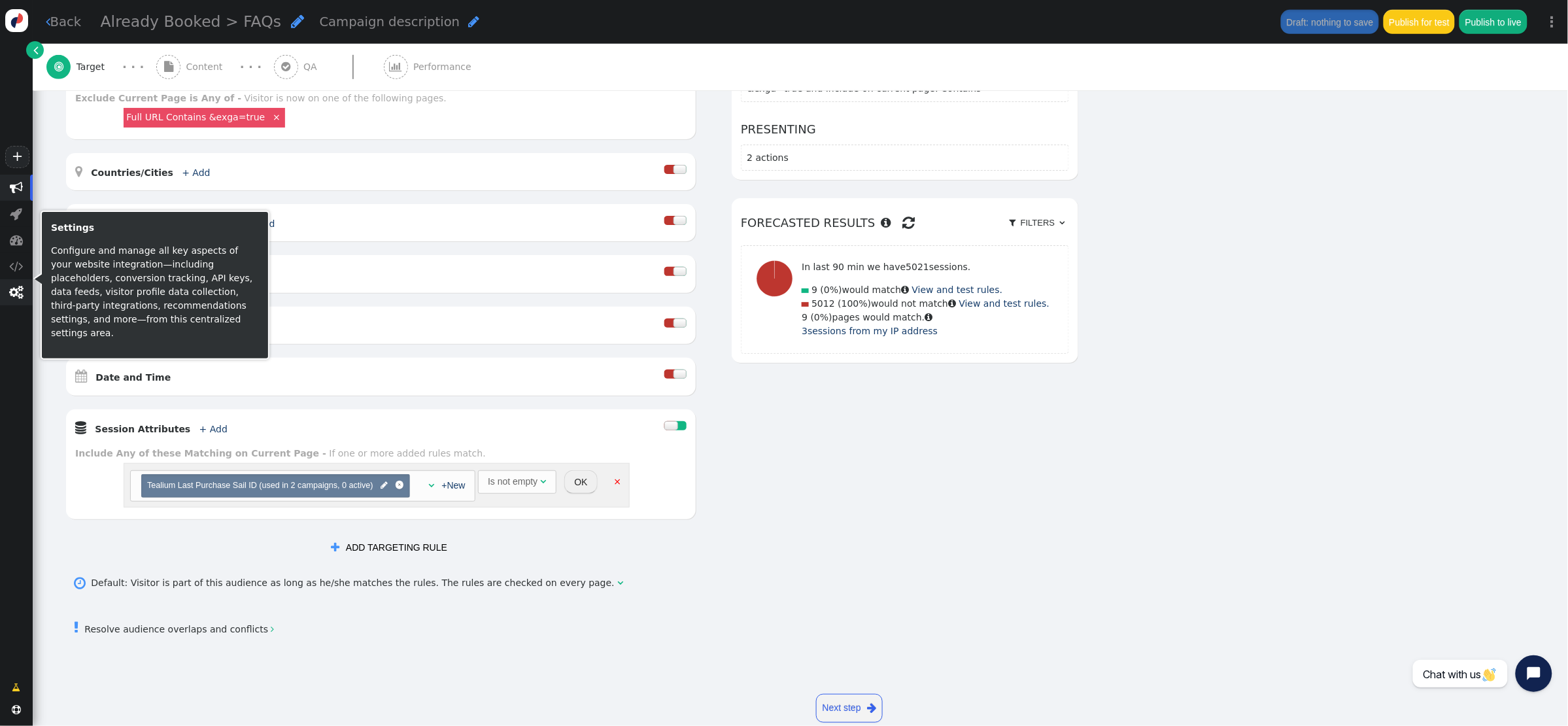
click at [10, 288] on span "" at bounding box center [16, 293] width 14 height 13
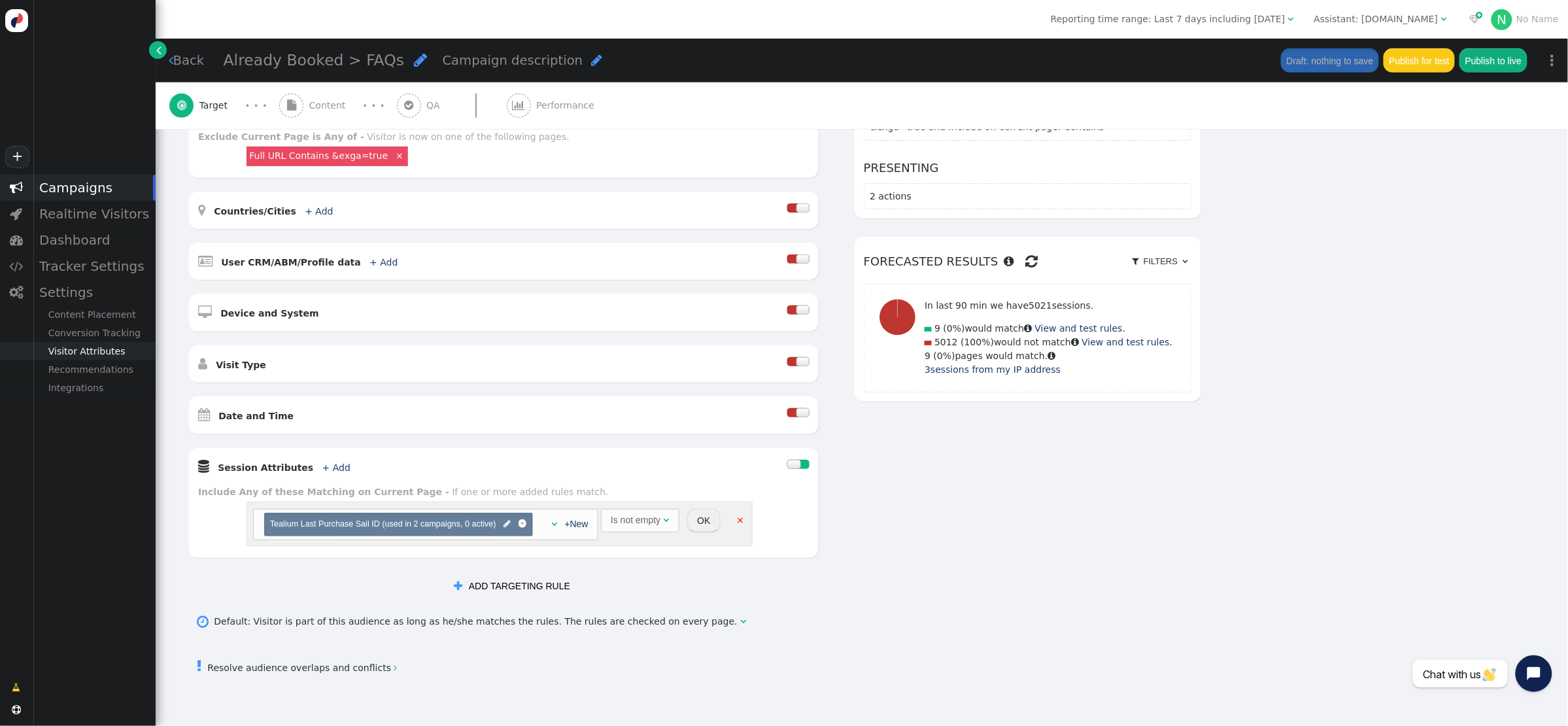
click at [93, 344] on div "Visitor Attributes" at bounding box center [94, 350] width 123 height 18
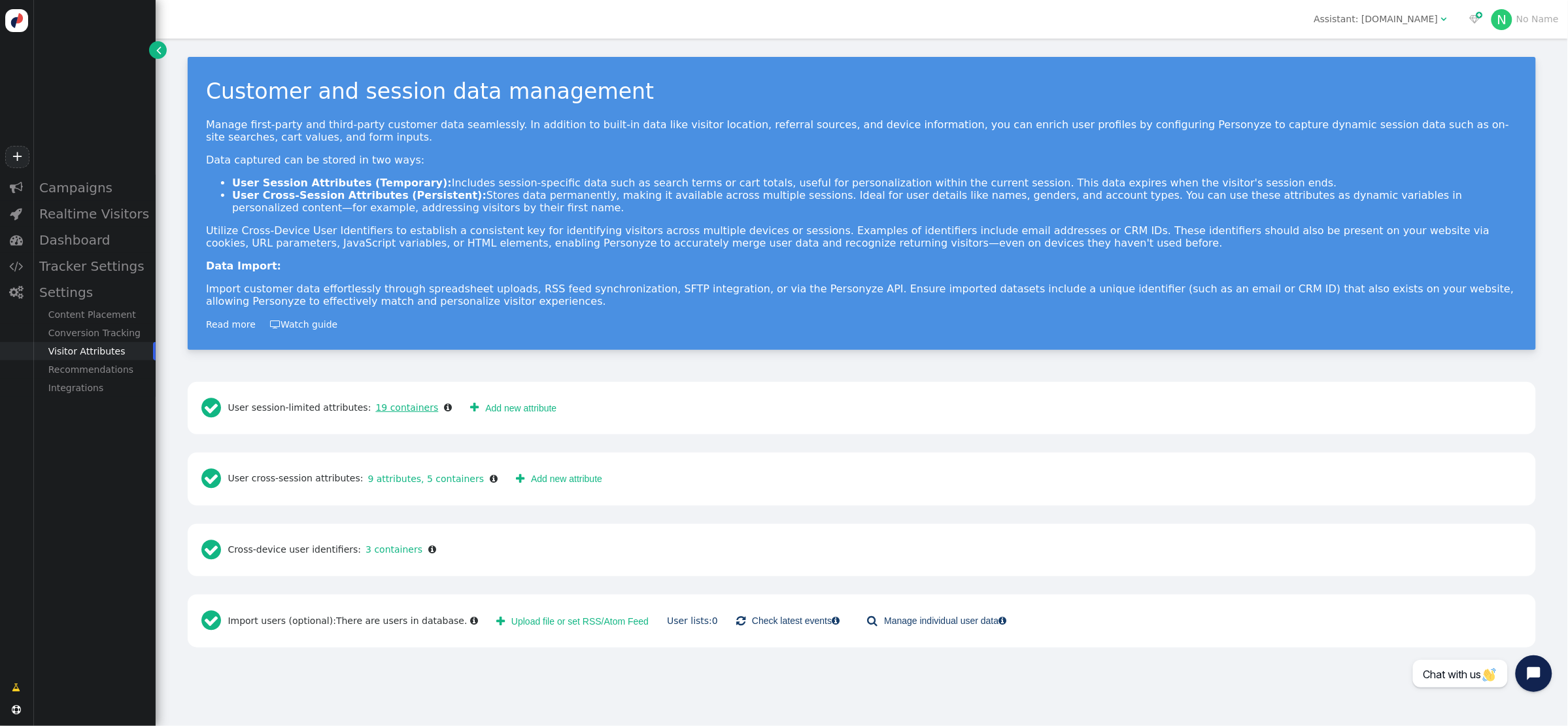
click at [395, 411] on link "19 containers" at bounding box center [404, 407] width 67 height 10
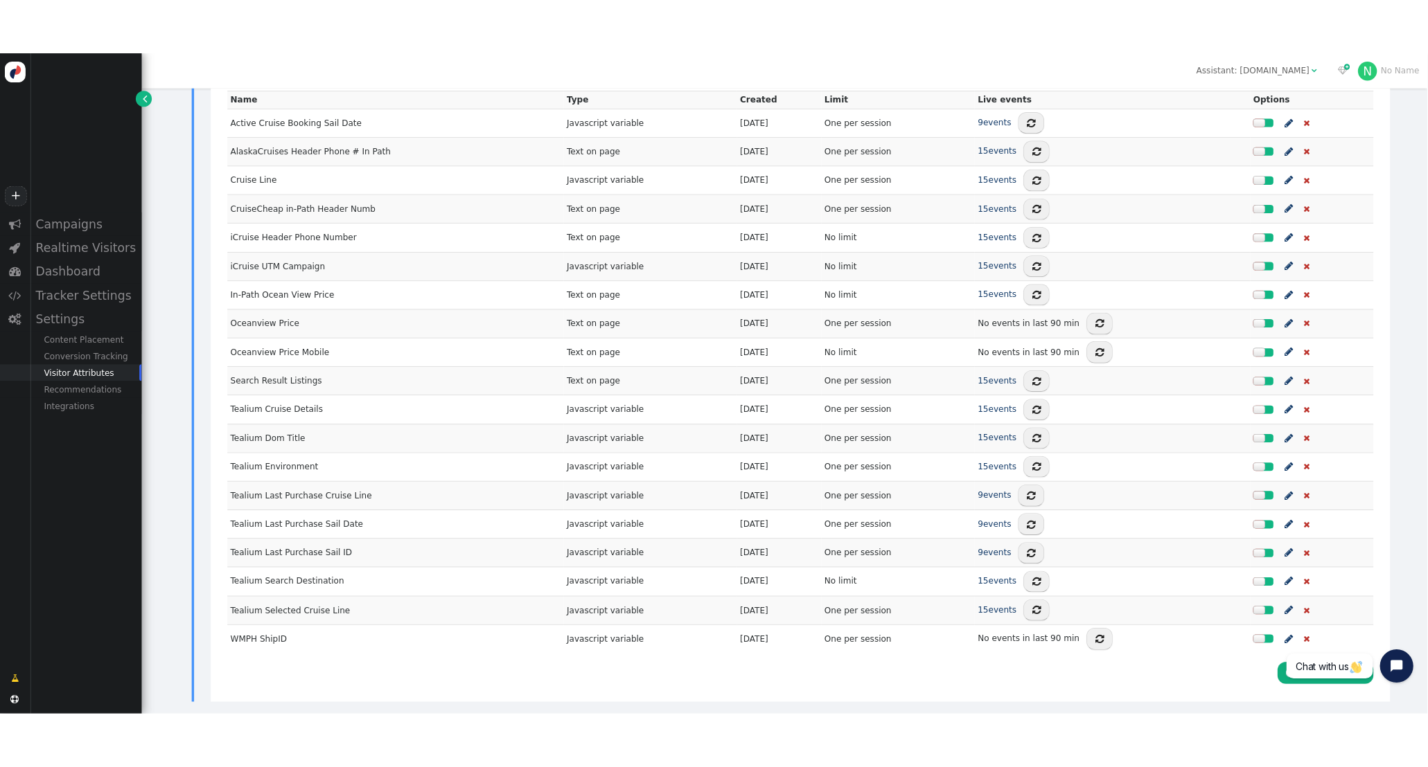
scroll to position [485, 0]
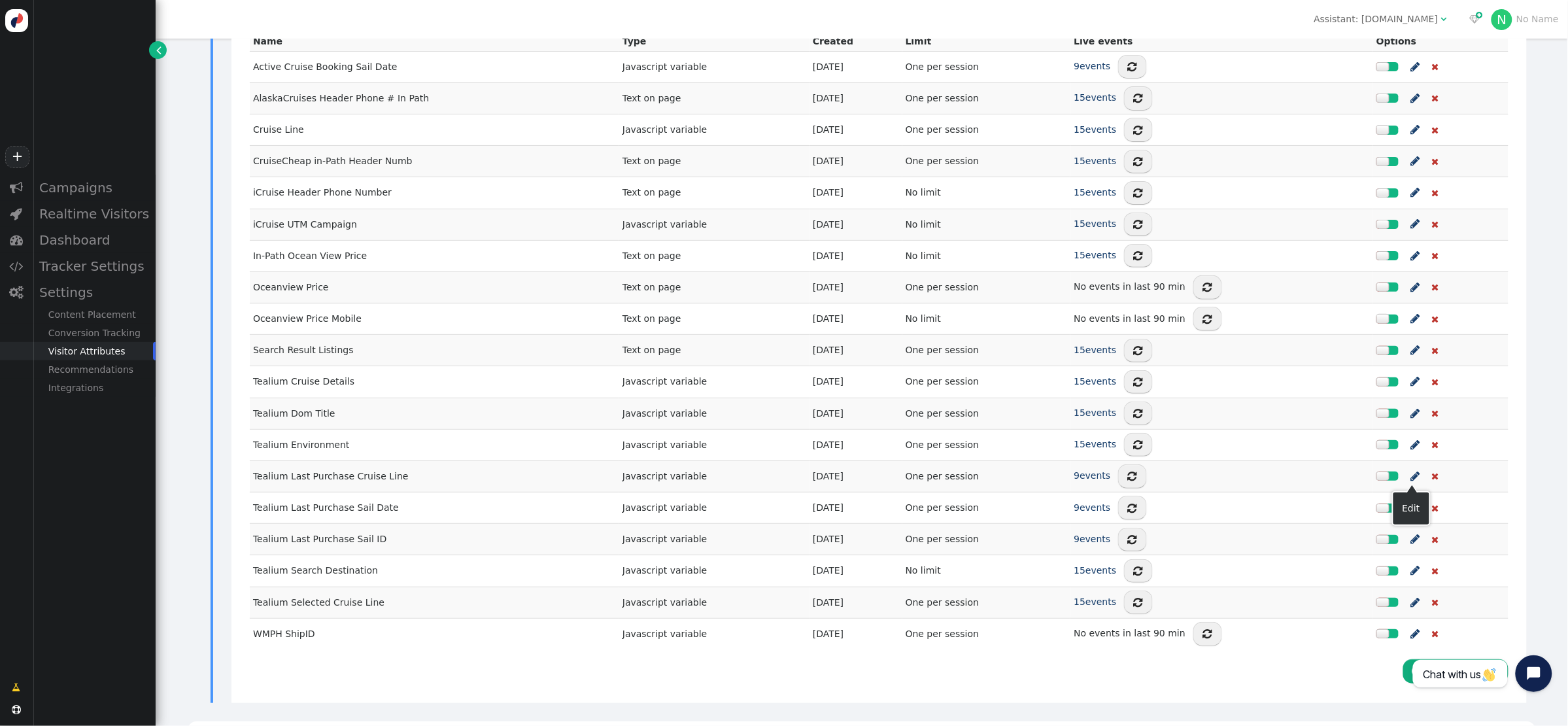
click at [1410, 480] on span "" at bounding box center [1415, 476] width 9 height 16
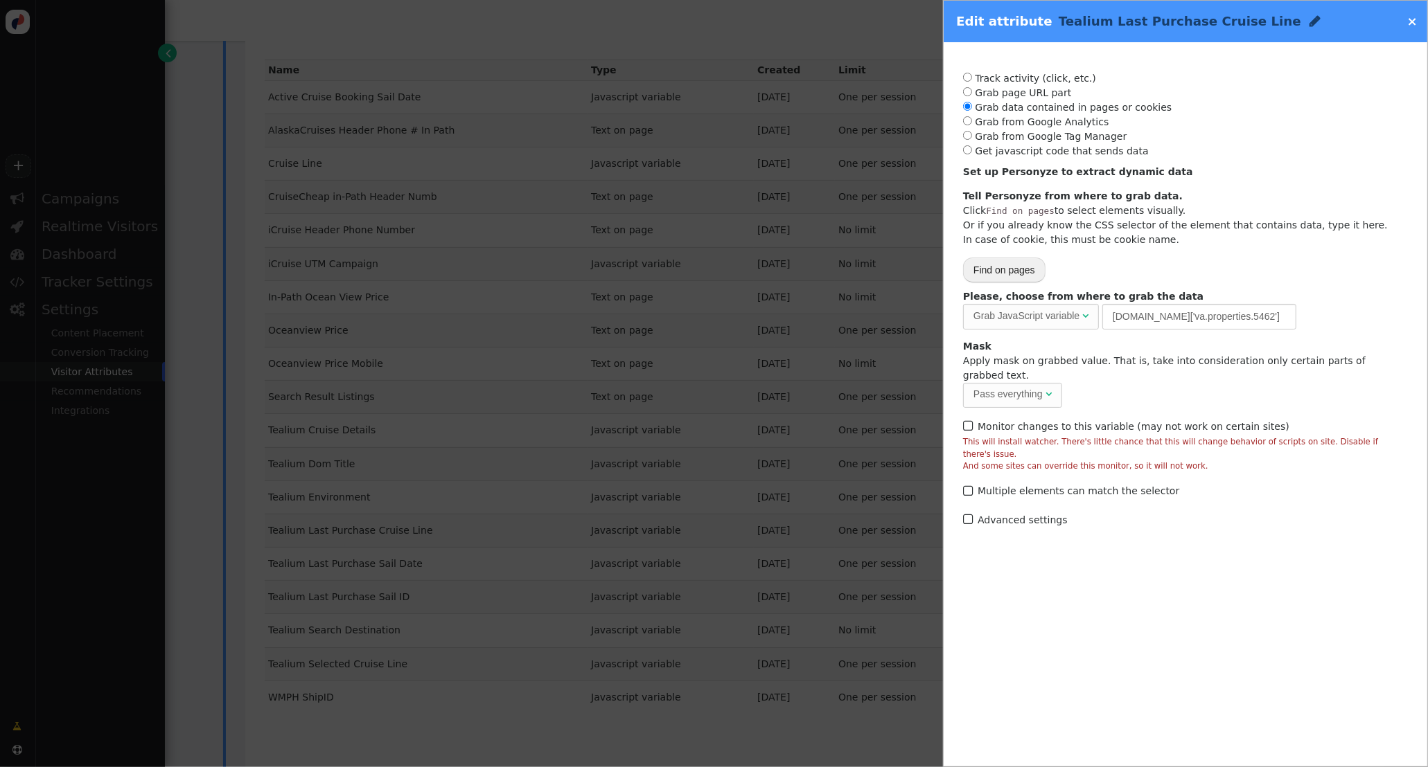
click at [1416, 26] on link "×" at bounding box center [1412, 21] width 10 height 15
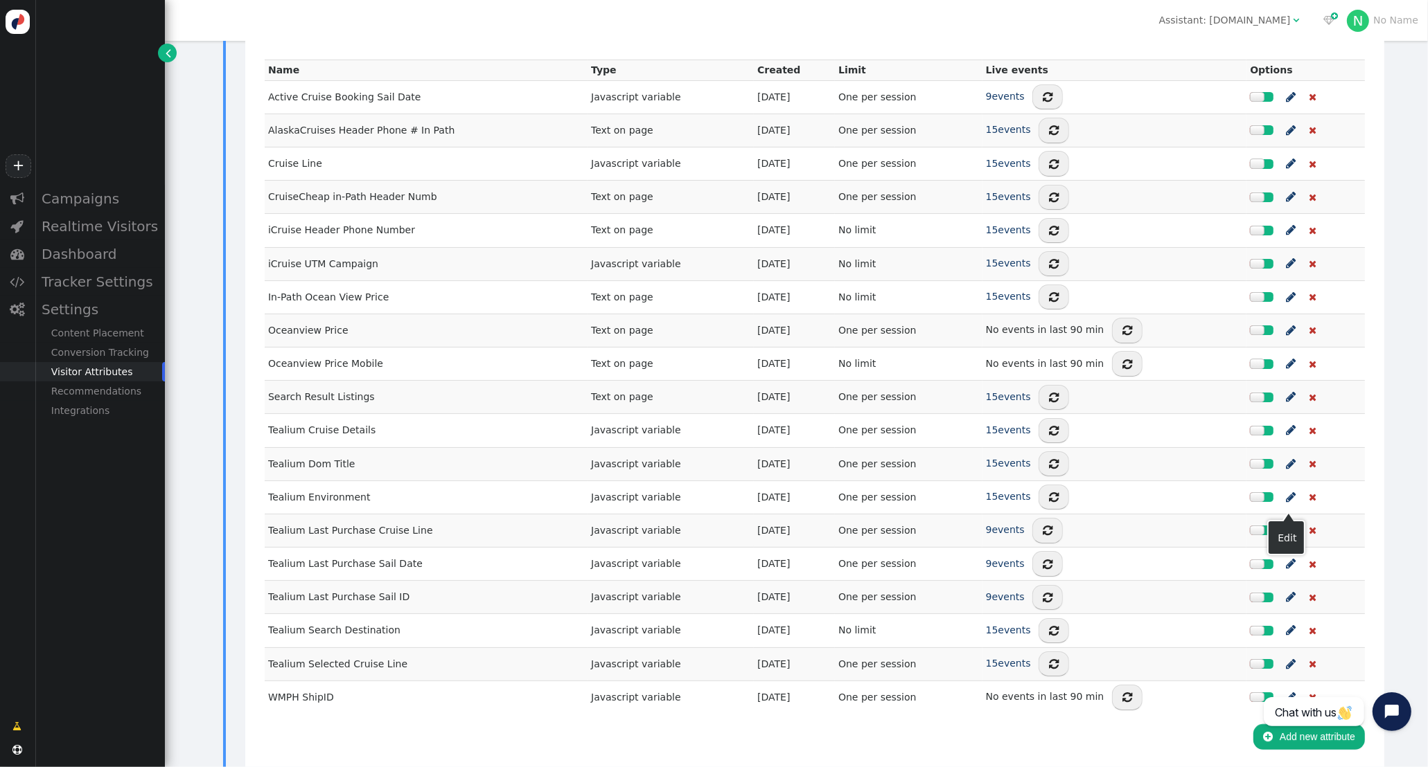
click at [1290, 522] on span "" at bounding box center [1291, 530] width 10 height 17
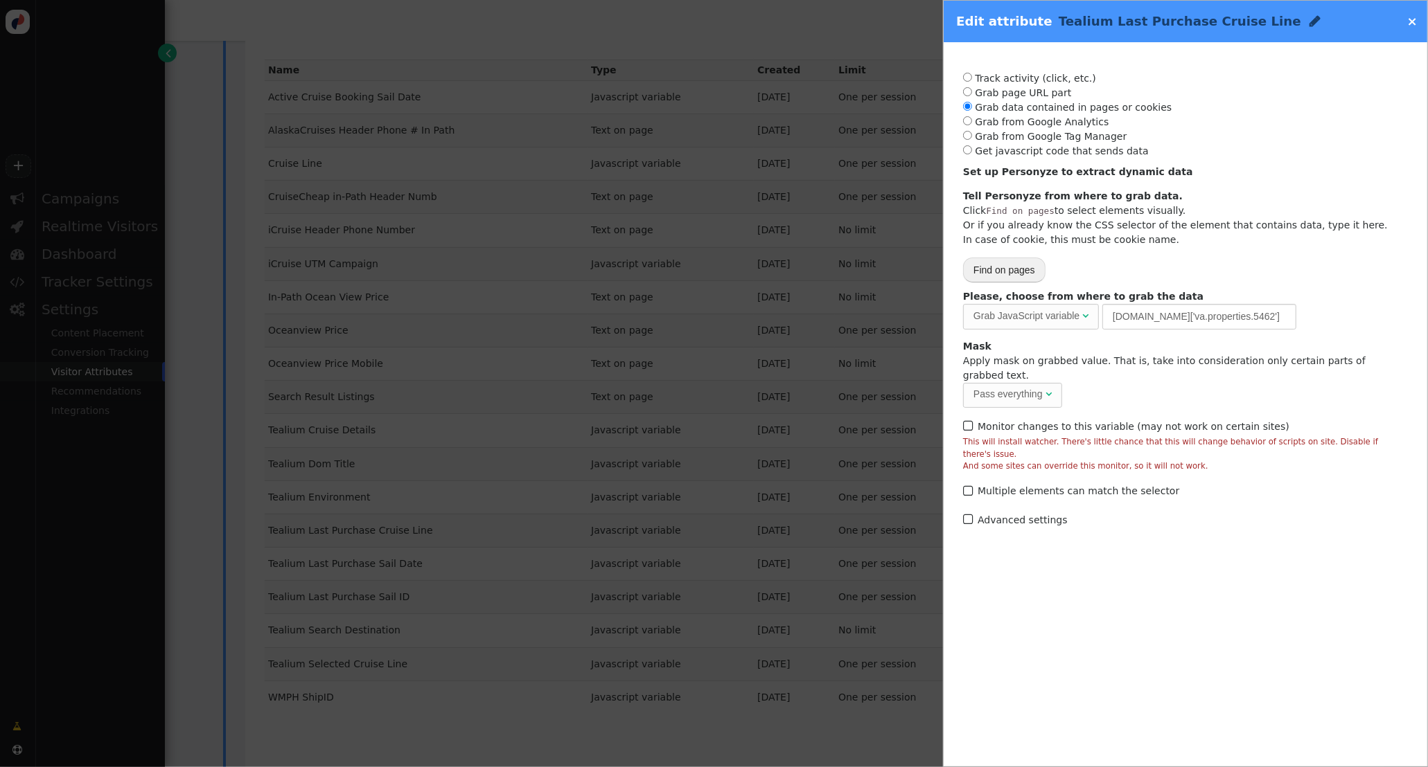
click at [1413, 24] on link "×" at bounding box center [1412, 21] width 10 height 15
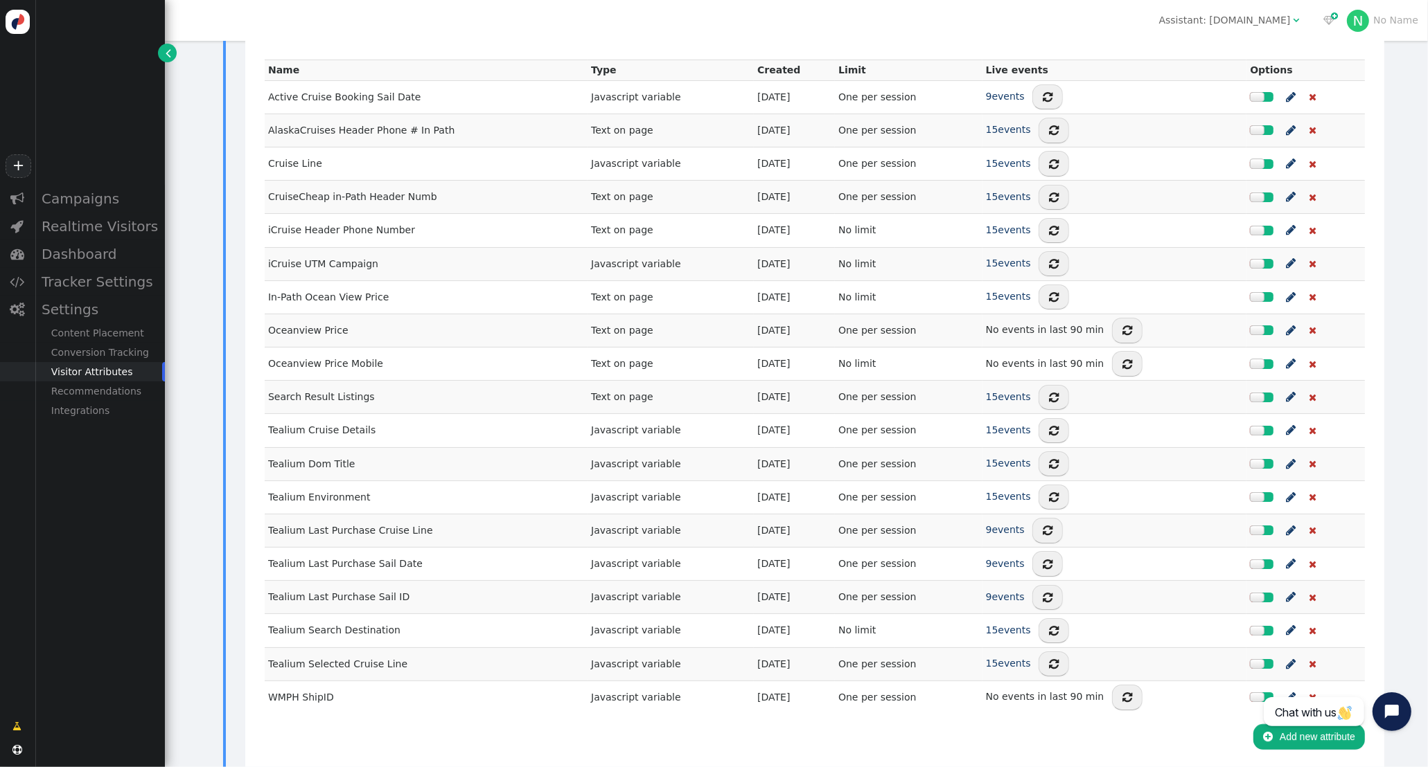
click at [1294, 551] on link "" at bounding box center [1290, 563] width 29 height 25
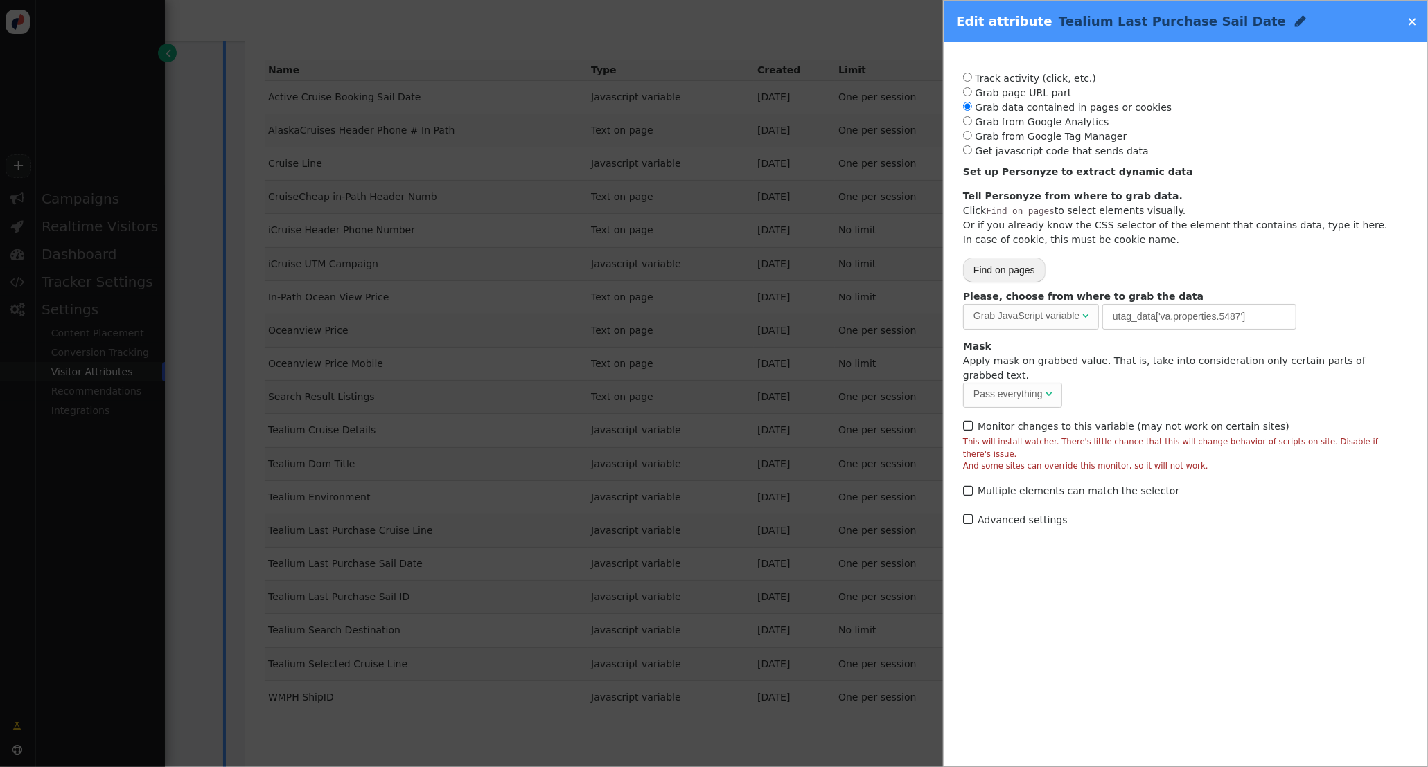
click at [1411, 24] on link "×" at bounding box center [1412, 21] width 10 height 15
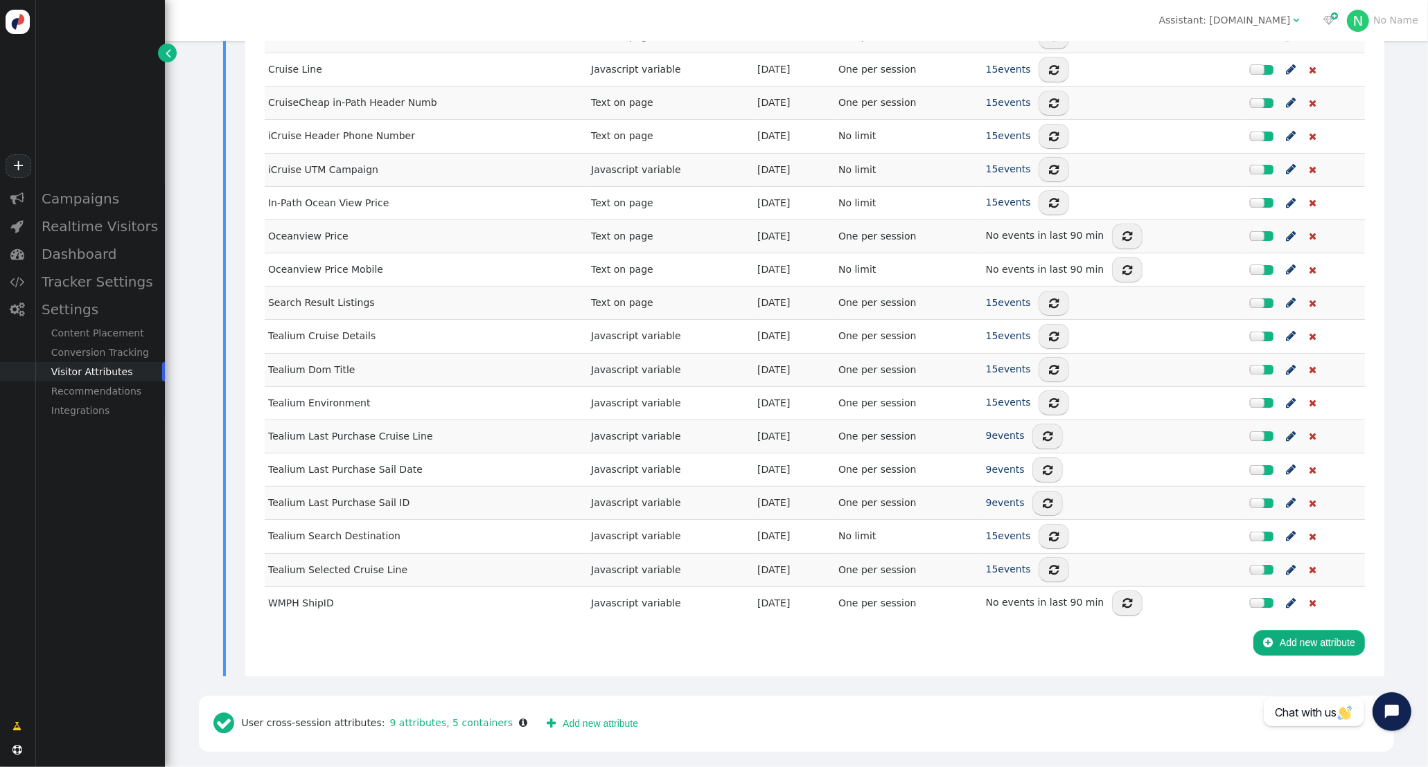
scroll to position [710, 0]
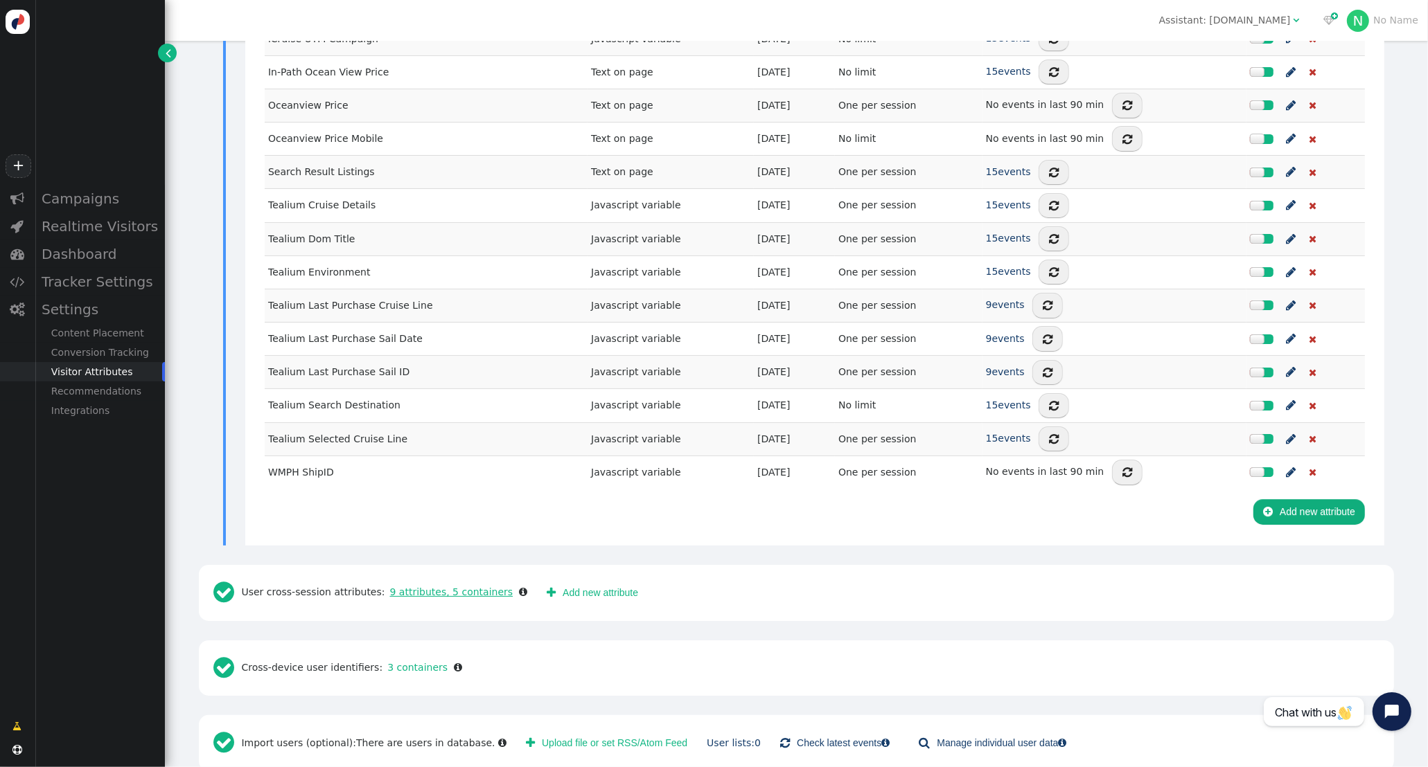
click at [443, 587] on link "9 attributes, 5 containers" at bounding box center [449, 592] width 128 height 11
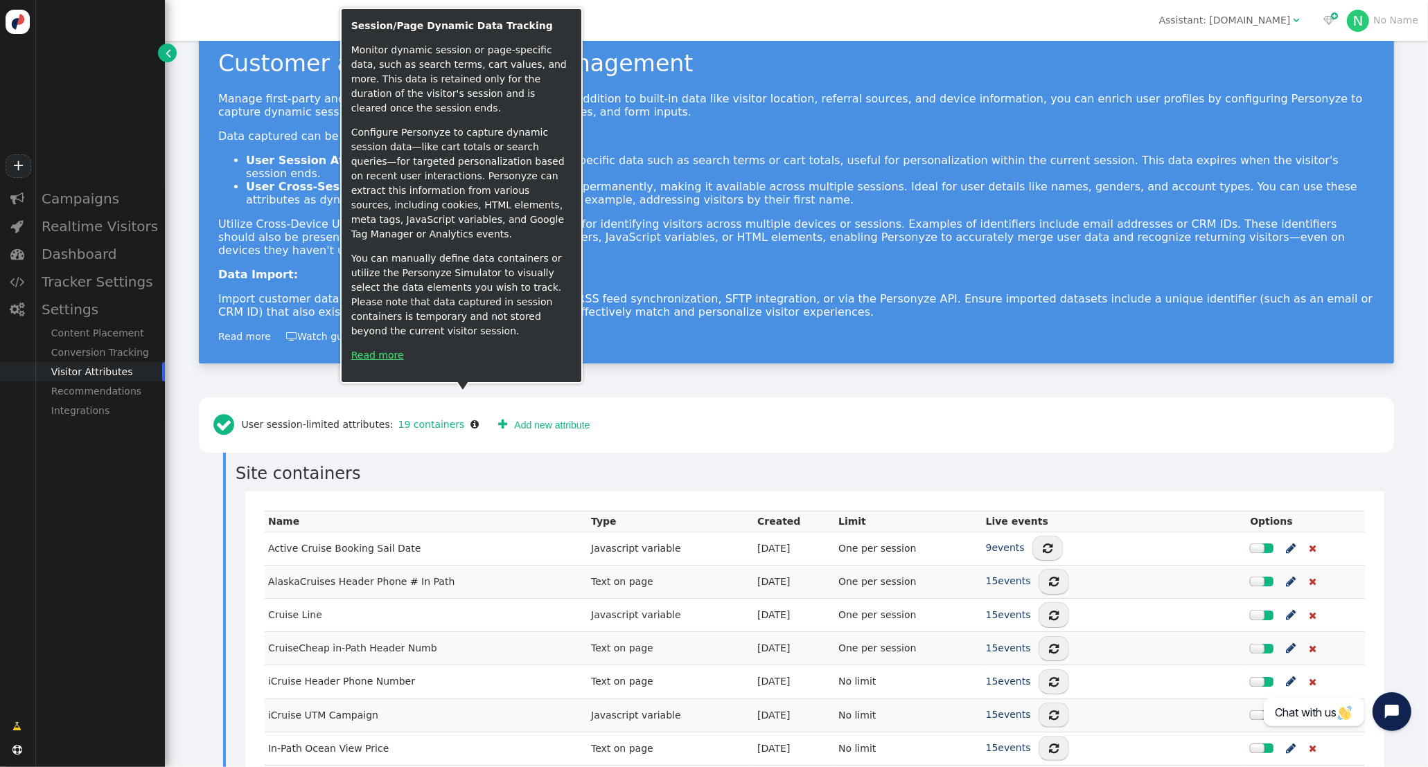
scroll to position [35, 0]
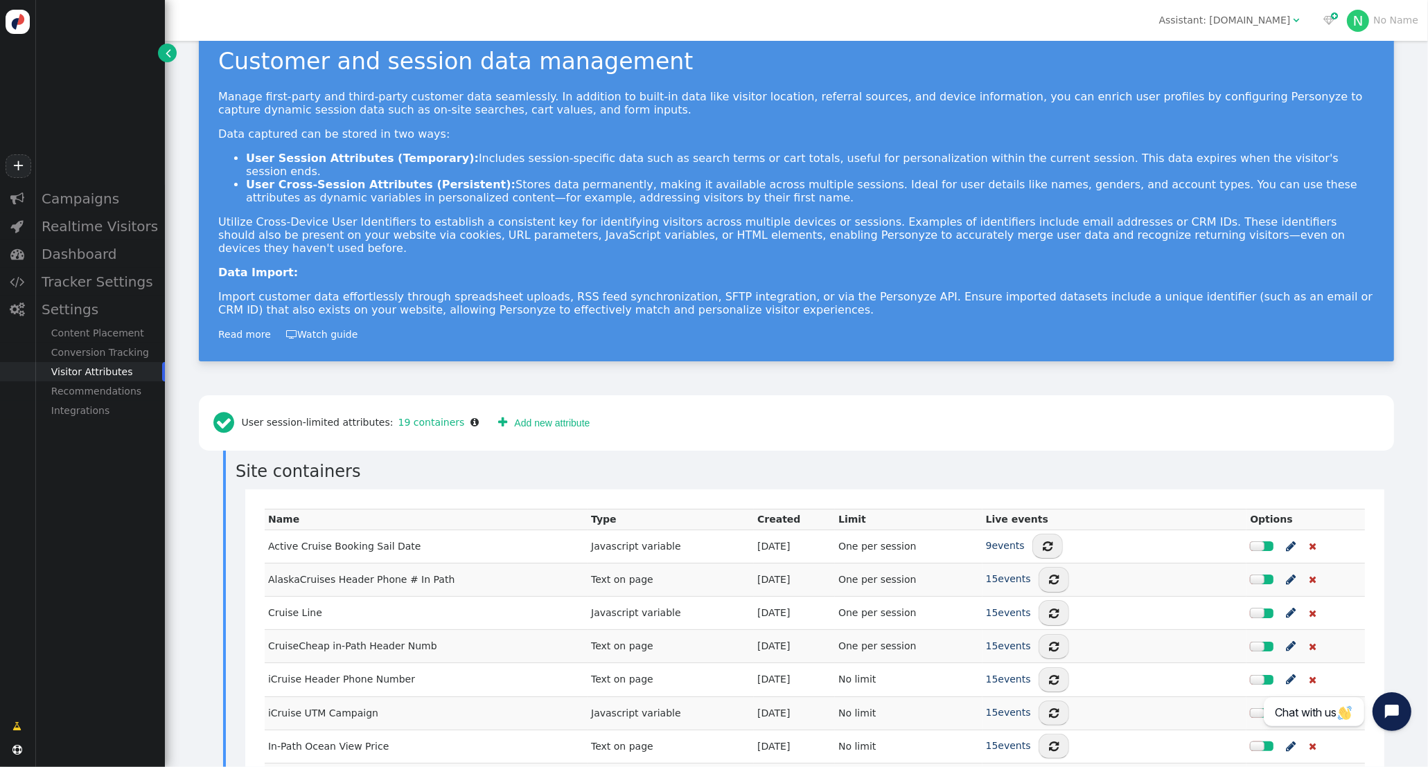
click at [1018, 332] on div "Customer and session data management Manage first-party and third-party custome…" at bounding box center [796, 193] width 1195 height 337
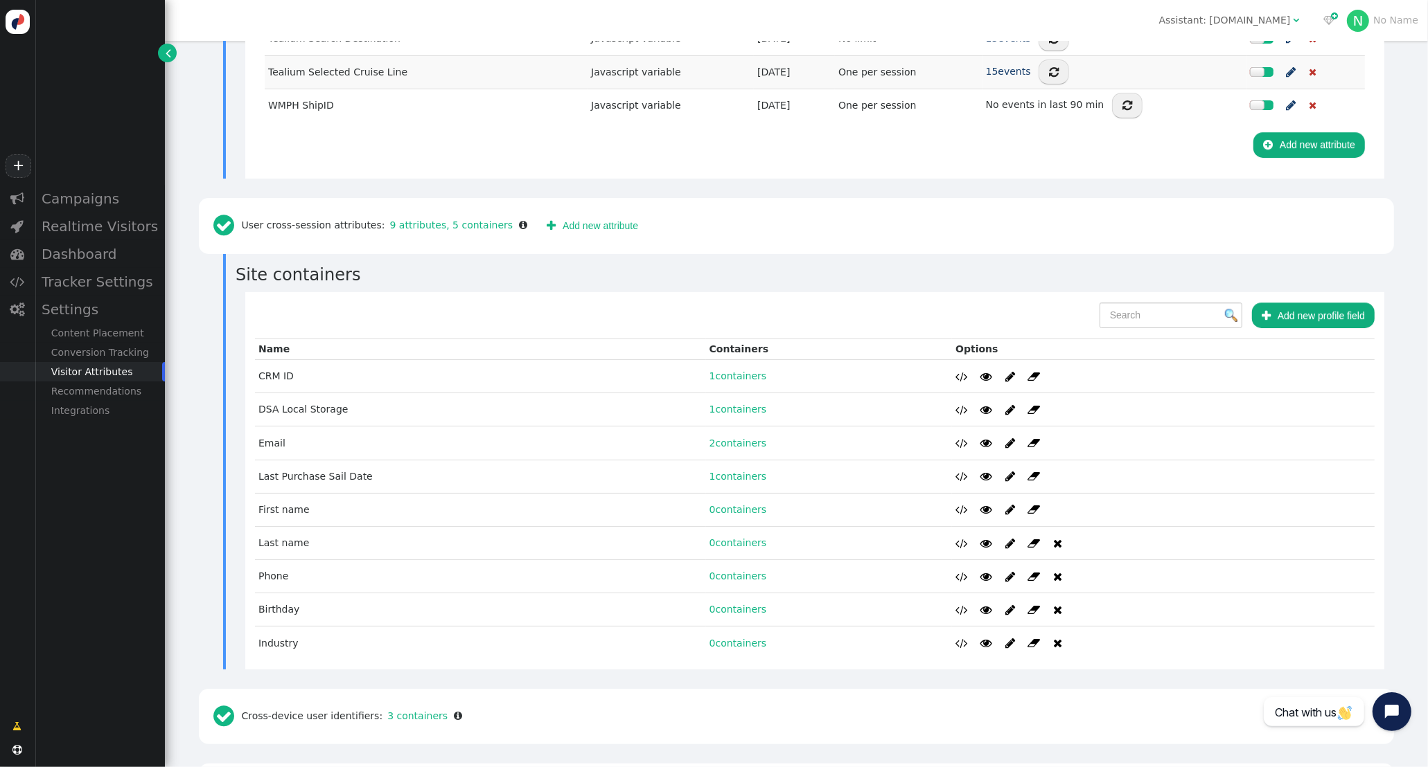
scroll to position [1071, 0]
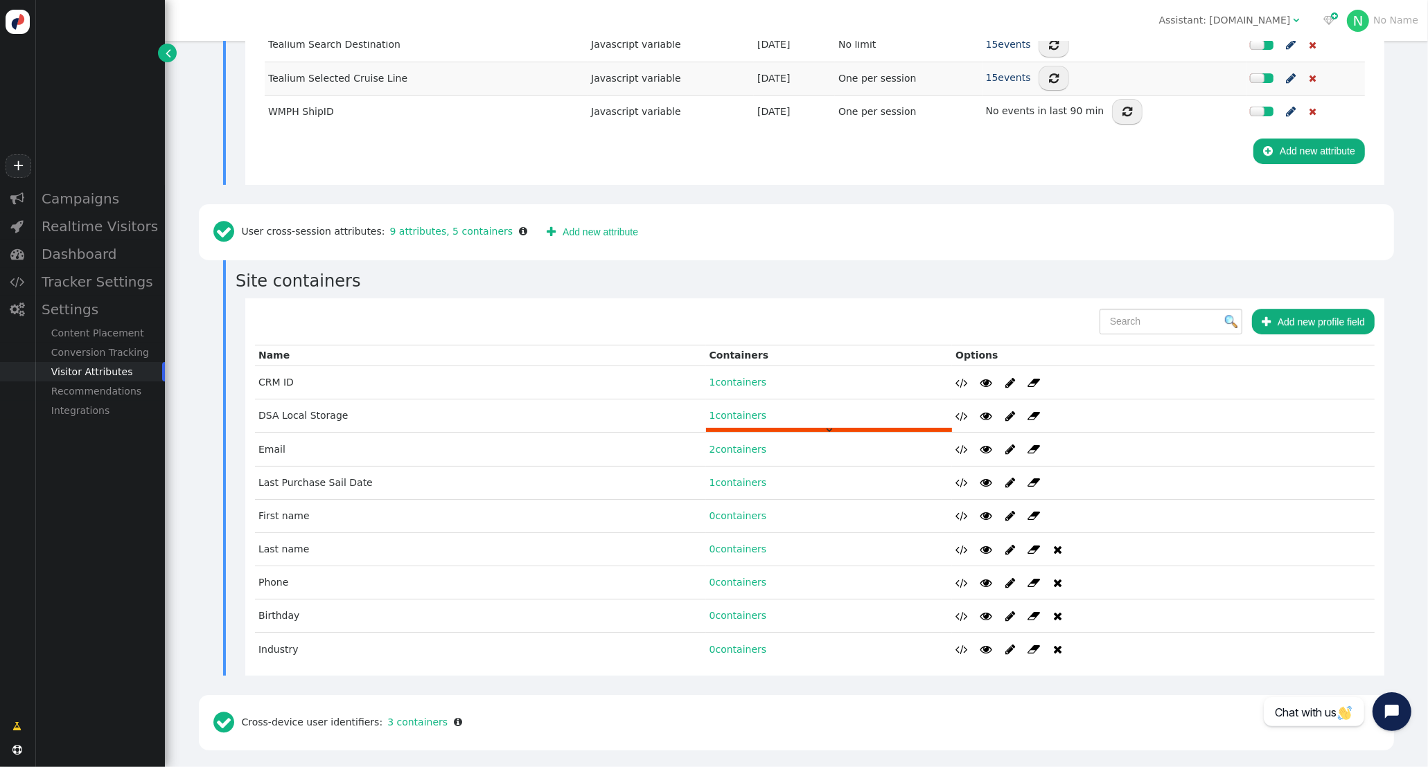
click at [734, 410] on link "1 containers" at bounding box center [737, 415] width 57 height 11
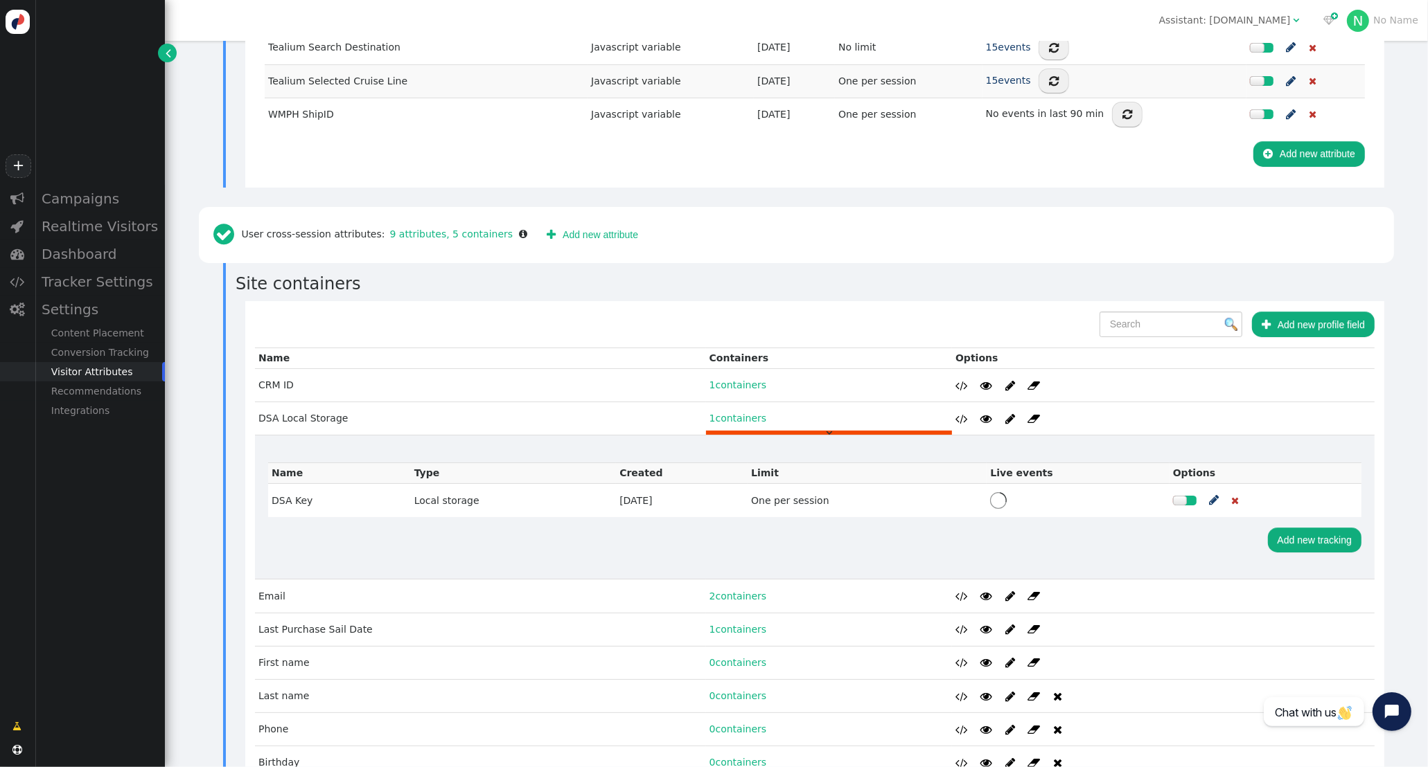
scroll to position [1069, 0]
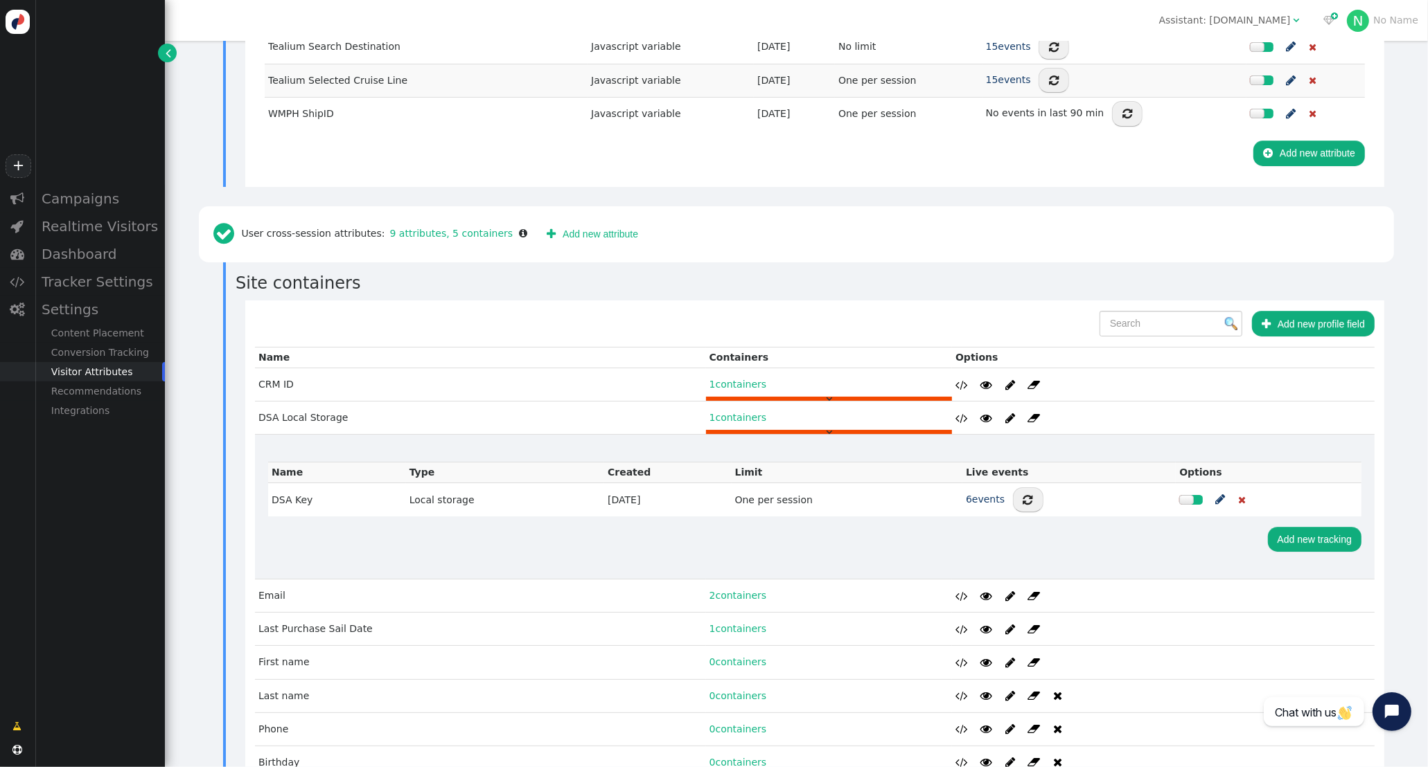
click at [731, 379] on link "1 containers" at bounding box center [737, 384] width 57 height 11
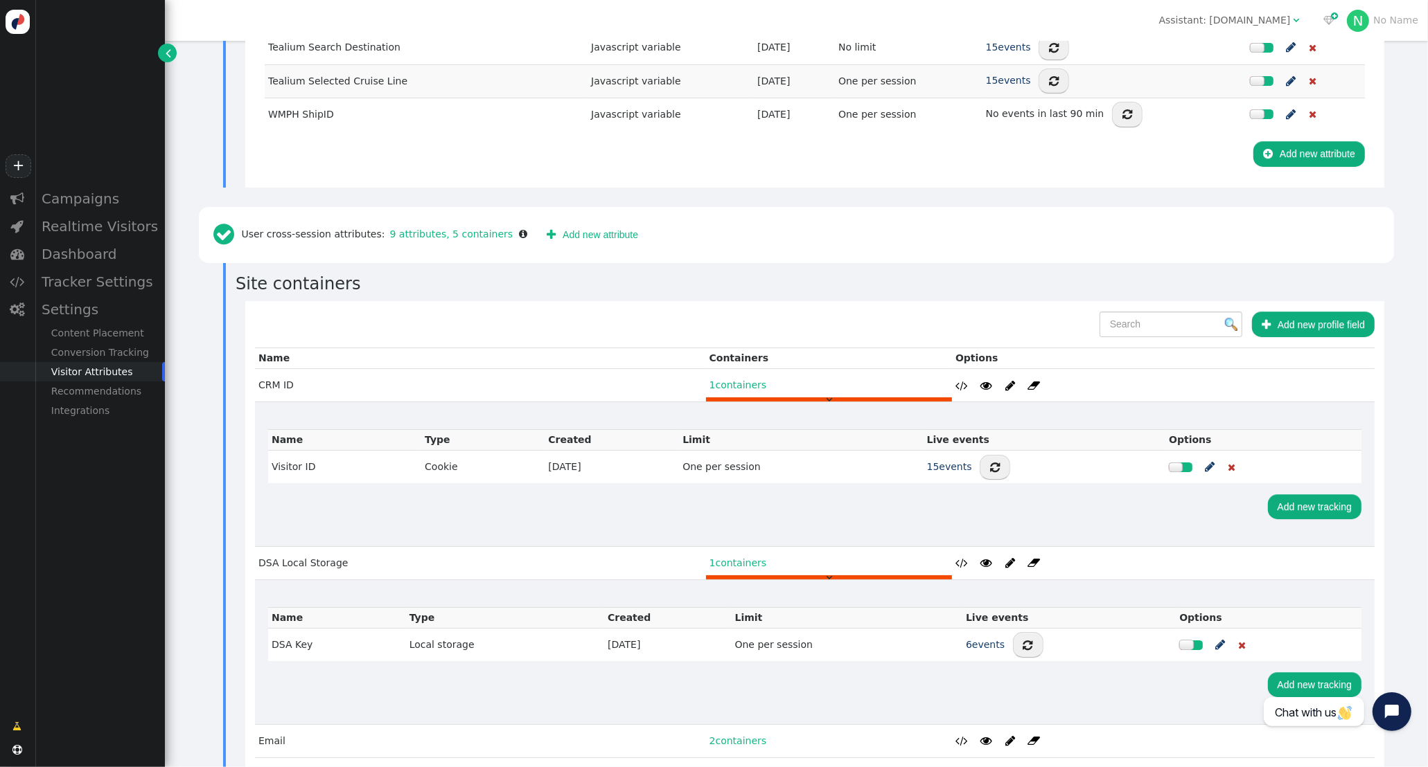
click at [731, 380] on link "1 containers" at bounding box center [737, 385] width 57 height 11
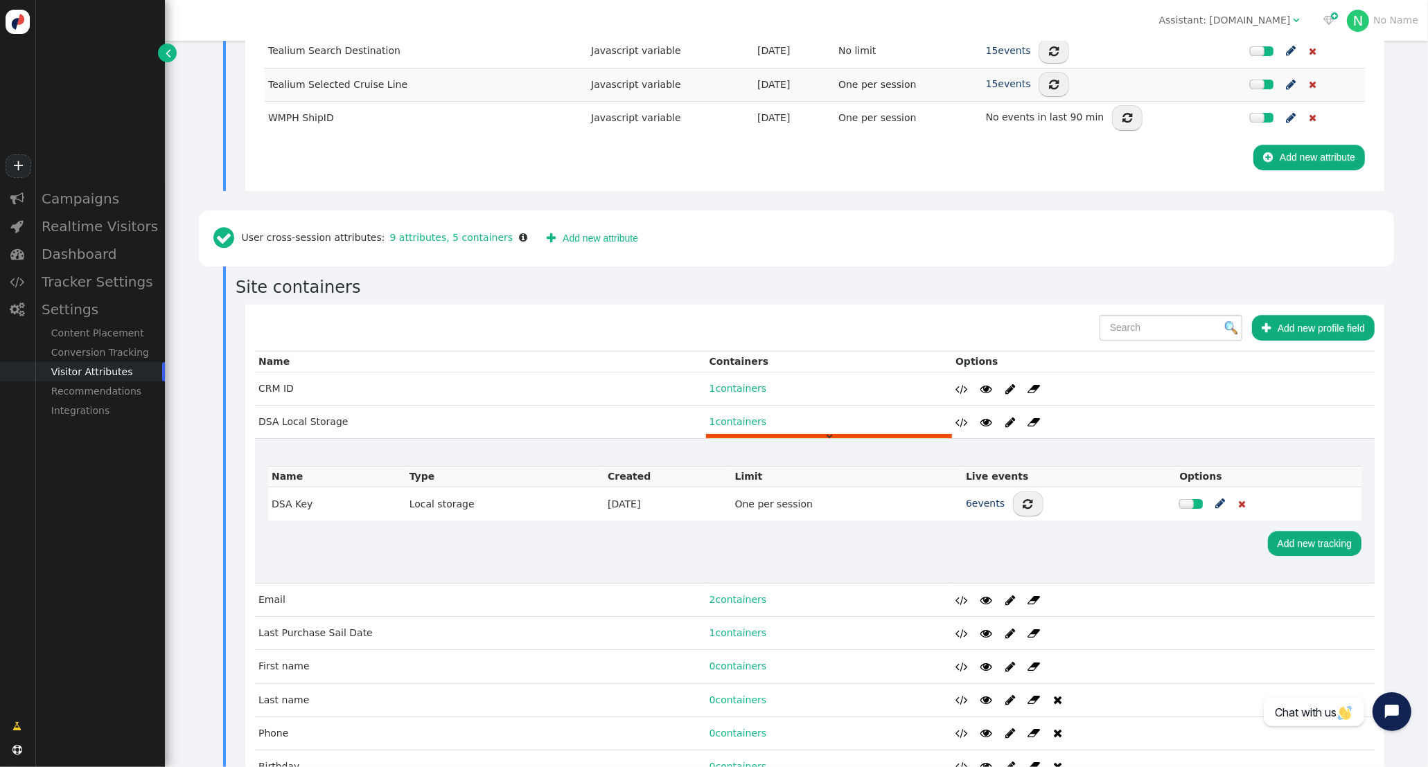
click at [729, 416] on link "1 containers" at bounding box center [737, 421] width 57 height 11
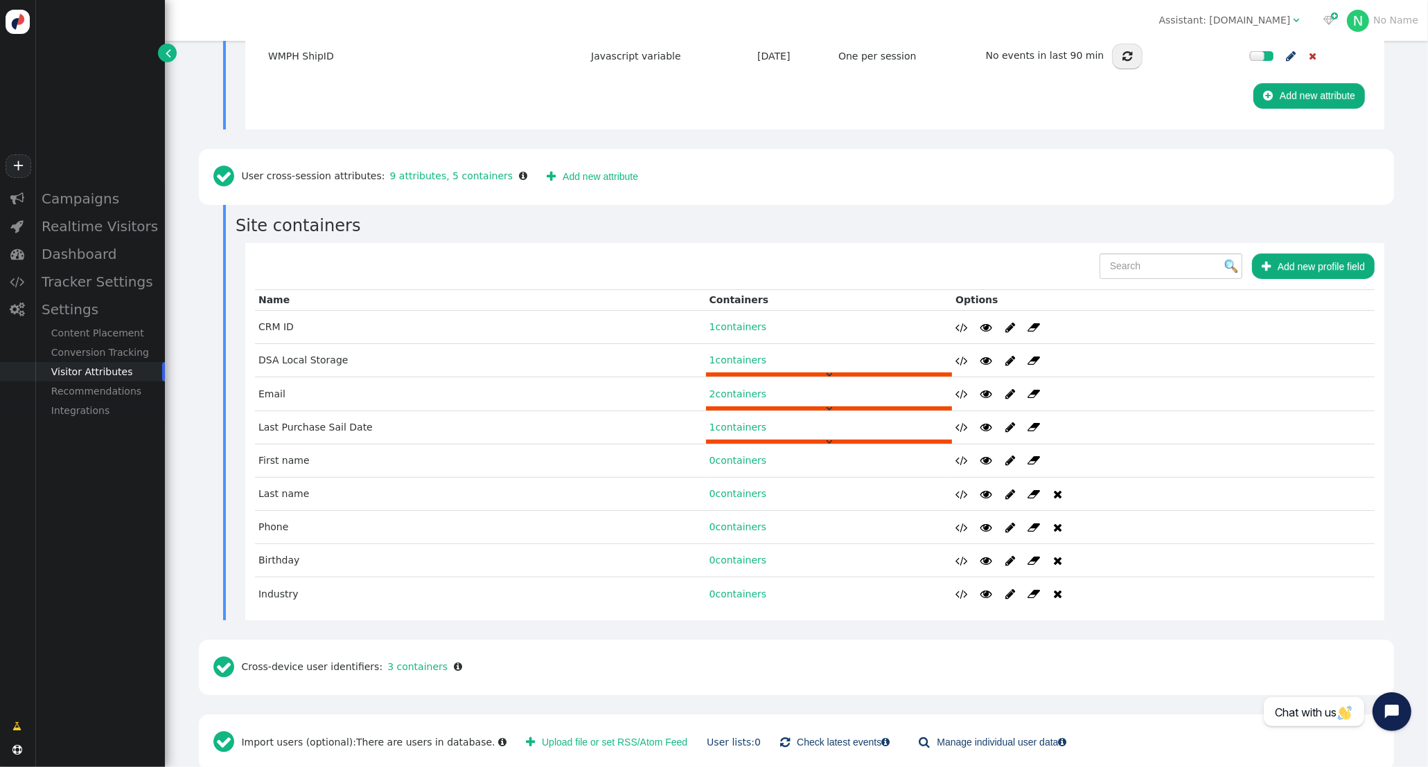
scroll to position [1124, 0]
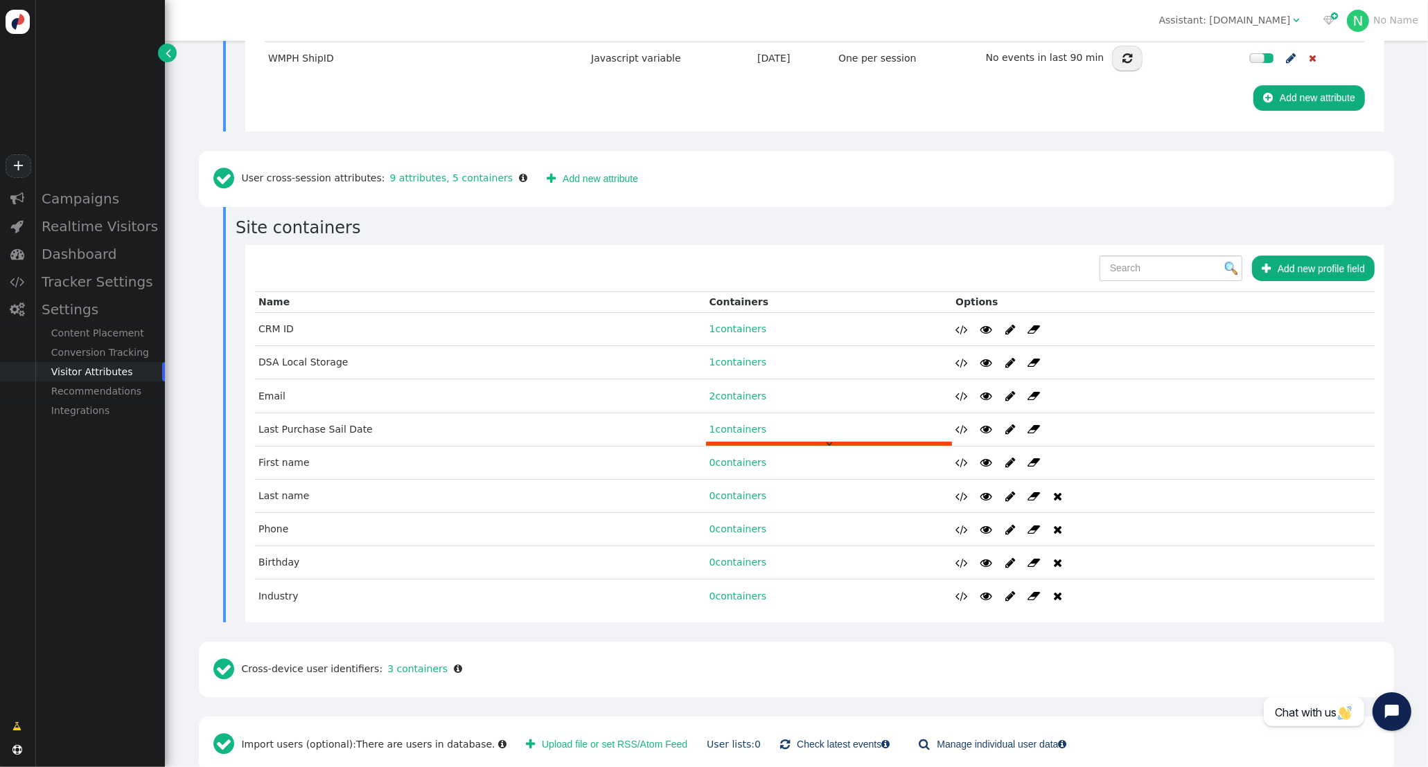
click at [720, 424] on link "1 containers" at bounding box center [737, 429] width 57 height 11
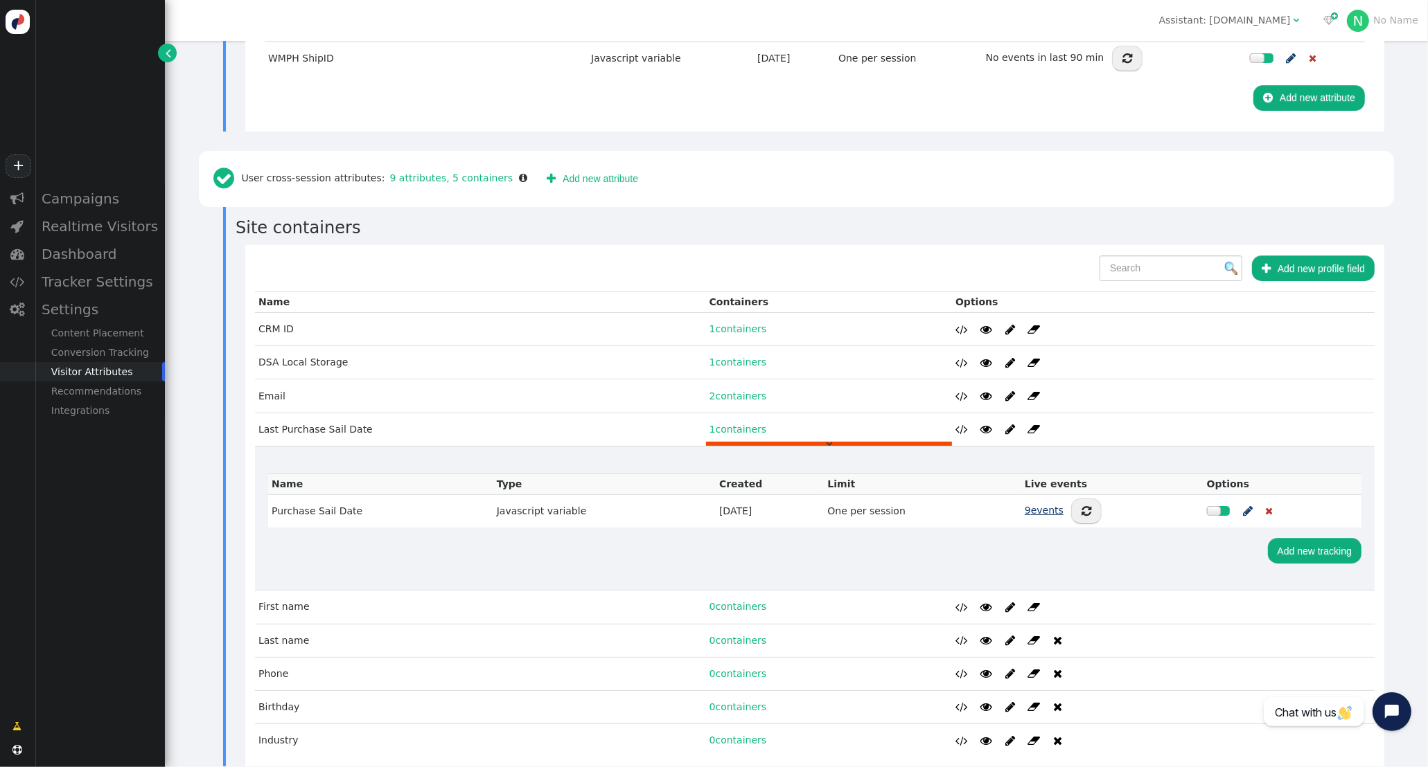
click at [1024, 505] on link "9 events" at bounding box center [1043, 510] width 39 height 11
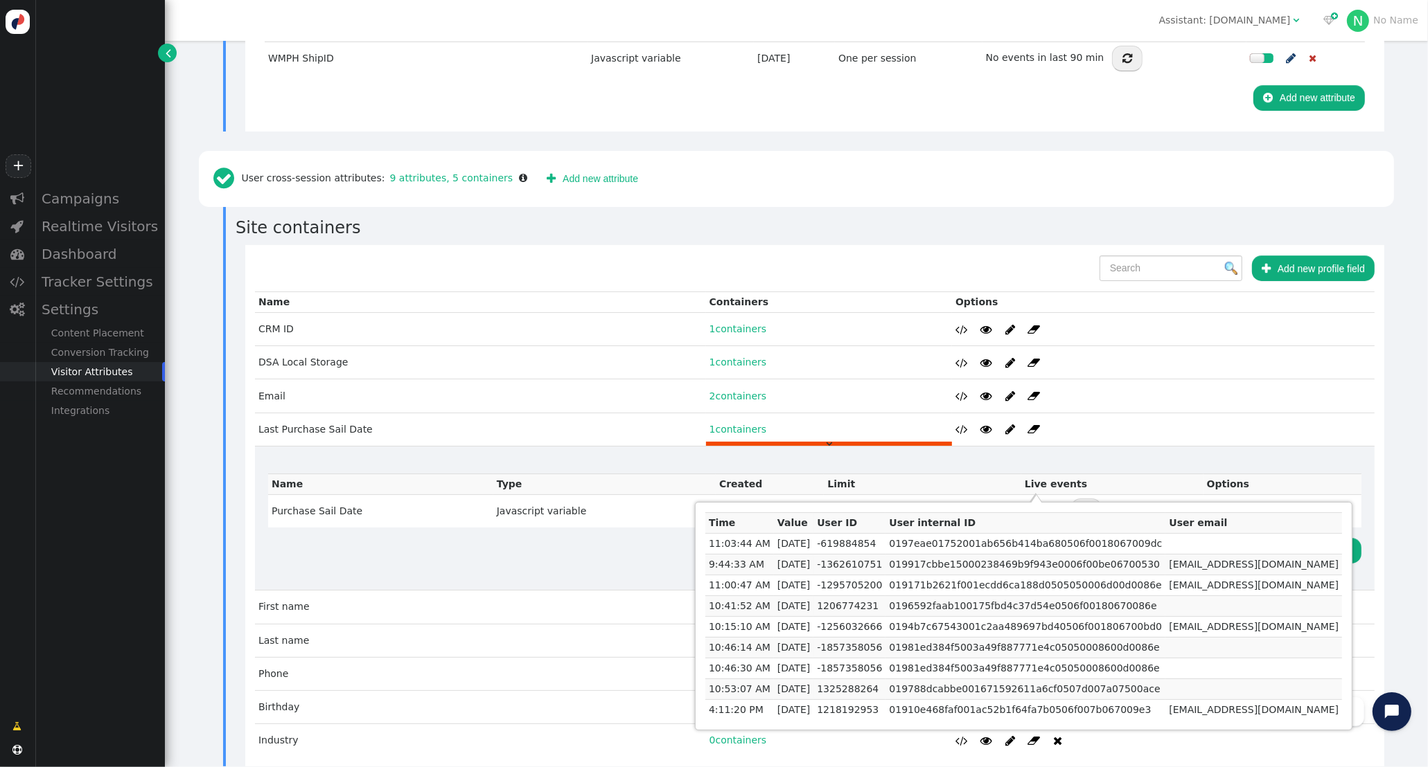
click at [709, 424] on link "1 containers" at bounding box center [737, 429] width 57 height 11
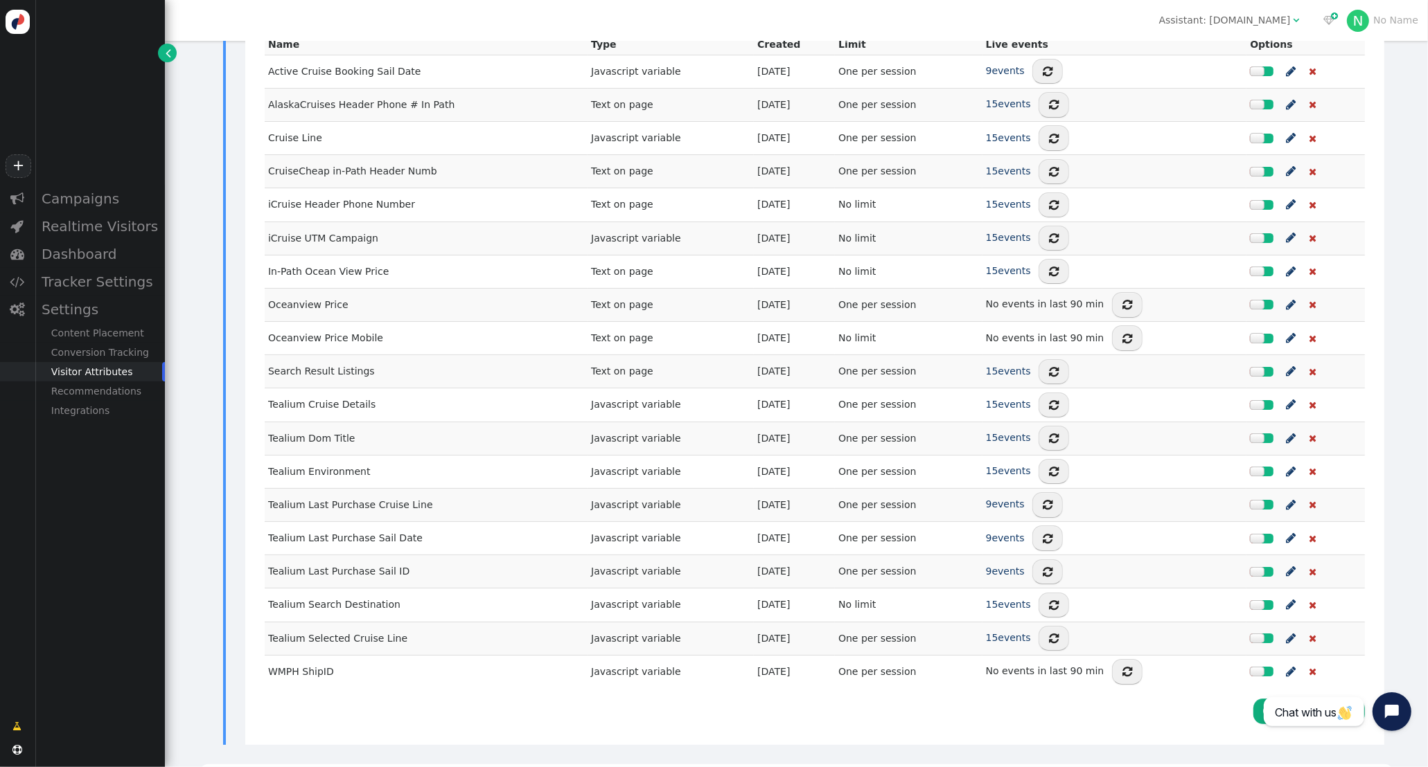
scroll to position [509, 0]
click at [1008, 500] on link "9 events" at bounding box center [1005, 505] width 39 height 11
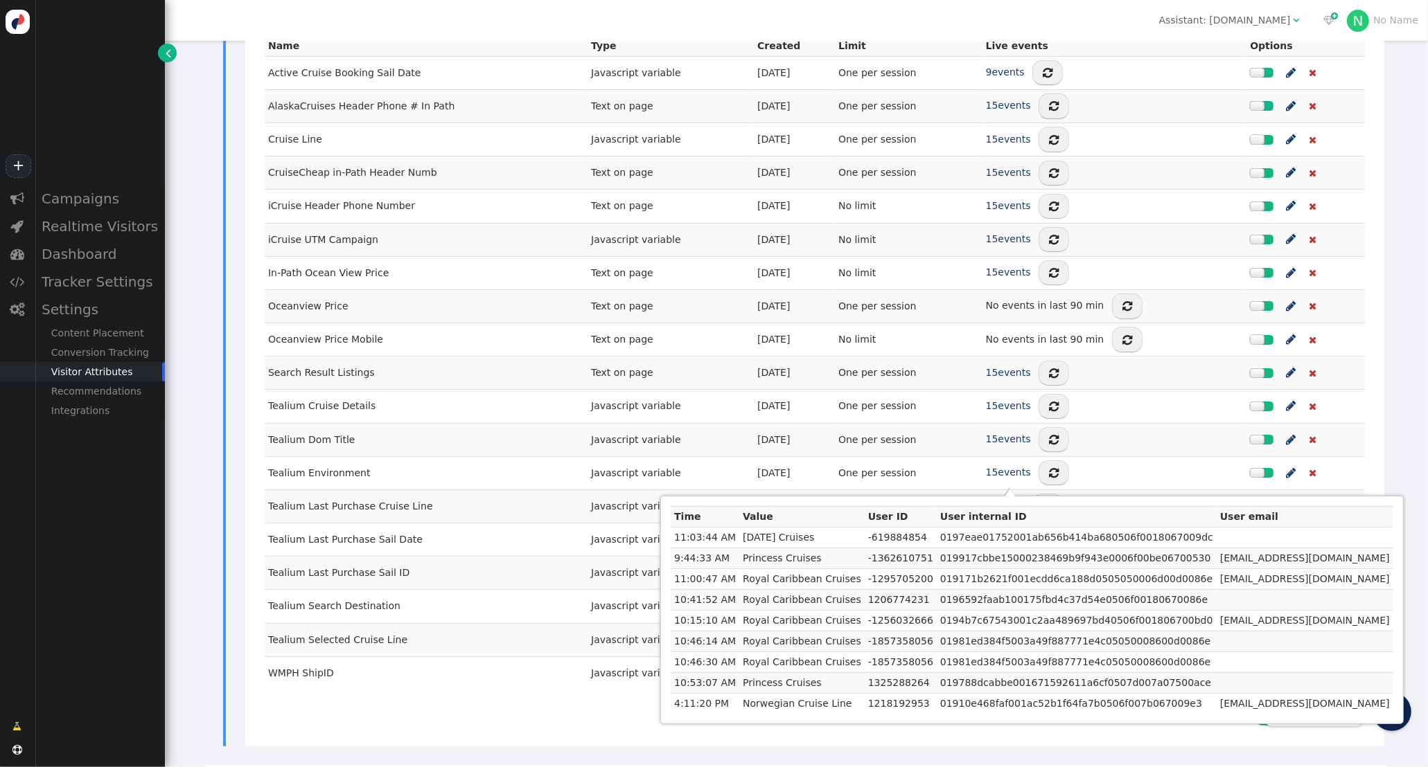
click at [396, 501] on span "Tealium Last Purchase Cruise Line" at bounding box center [350, 506] width 165 height 11
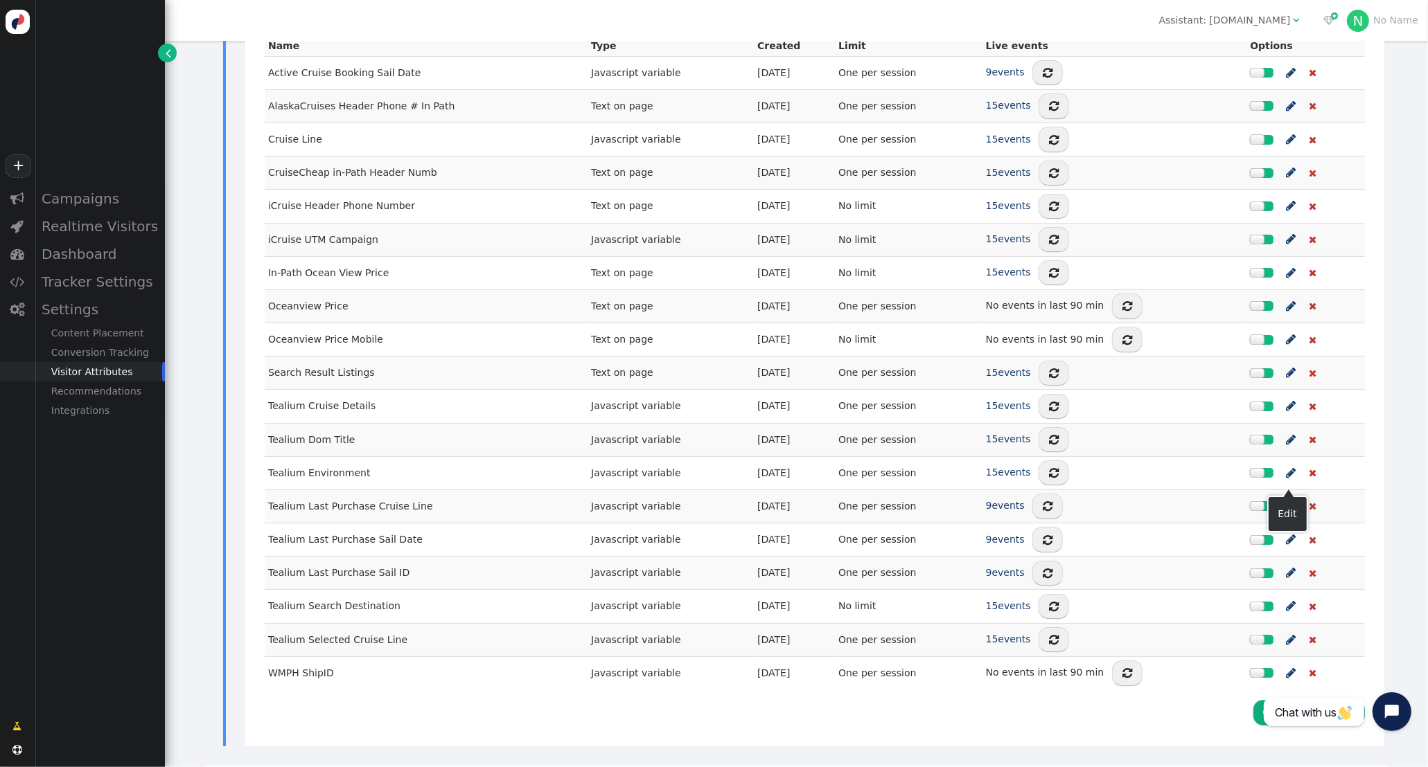
click at [1288, 498] on span "" at bounding box center [1291, 506] width 10 height 17
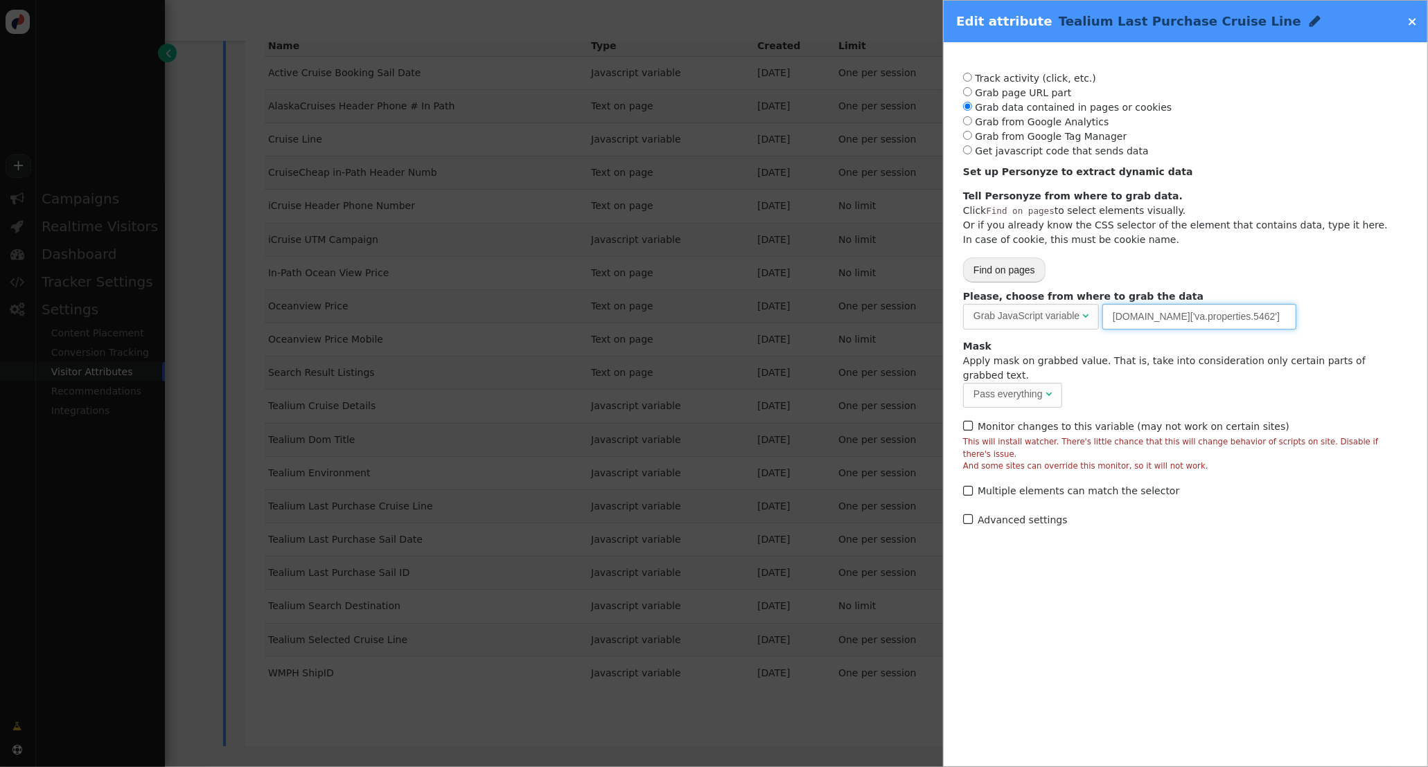
drag, startPoint x: 1266, startPoint y: 319, endPoint x: 1047, endPoint y: 312, distance: 218.3
click at [1048, 312] on div "Please, choose from where to grab the data Grab JavaScript variable  URL param…" at bounding box center [1185, 309] width 445 height 39
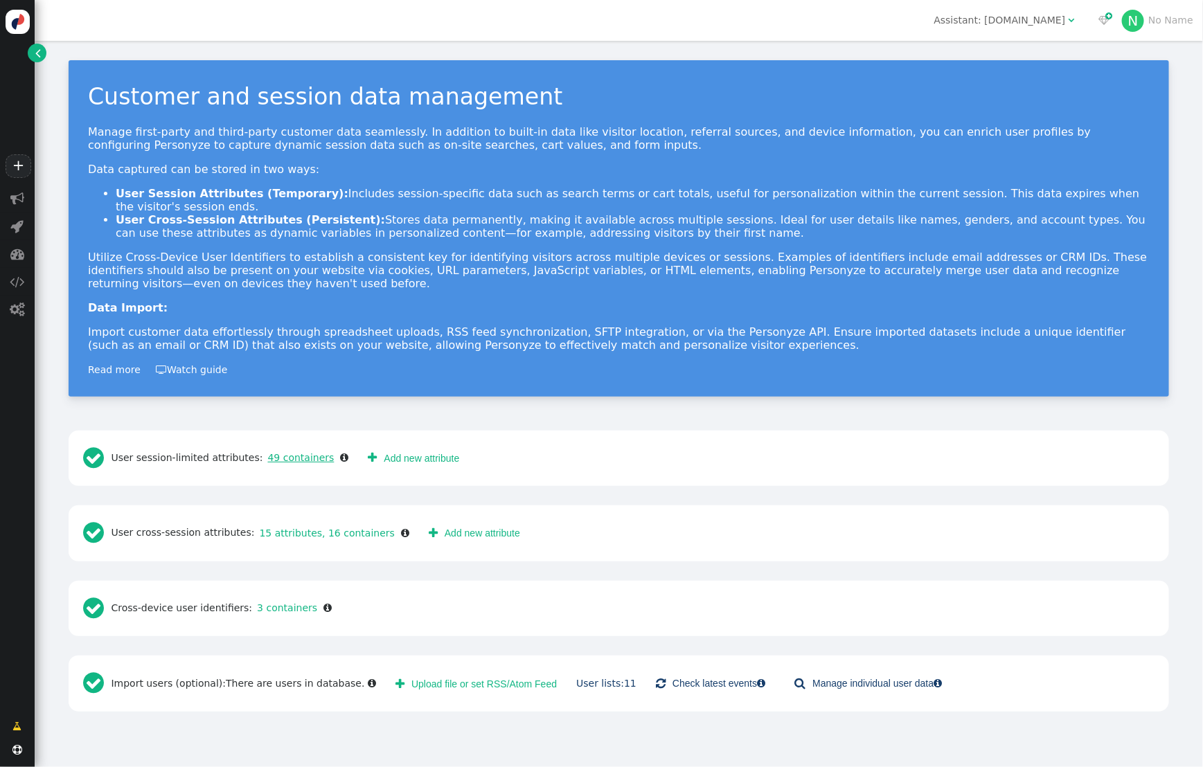
click at [289, 452] on link "49 containers" at bounding box center [298, 457] width 71 height 11
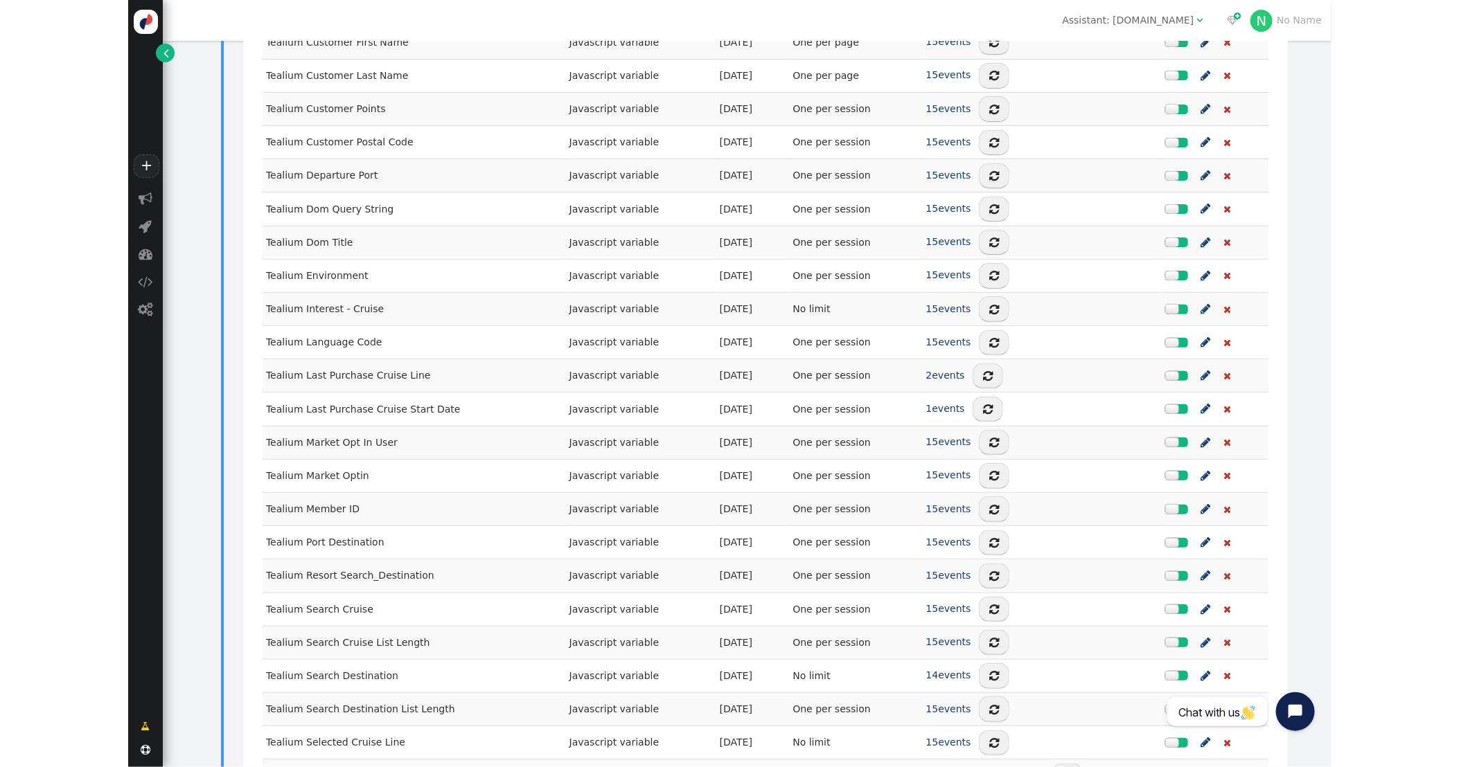
scroll to position [1304, 0]
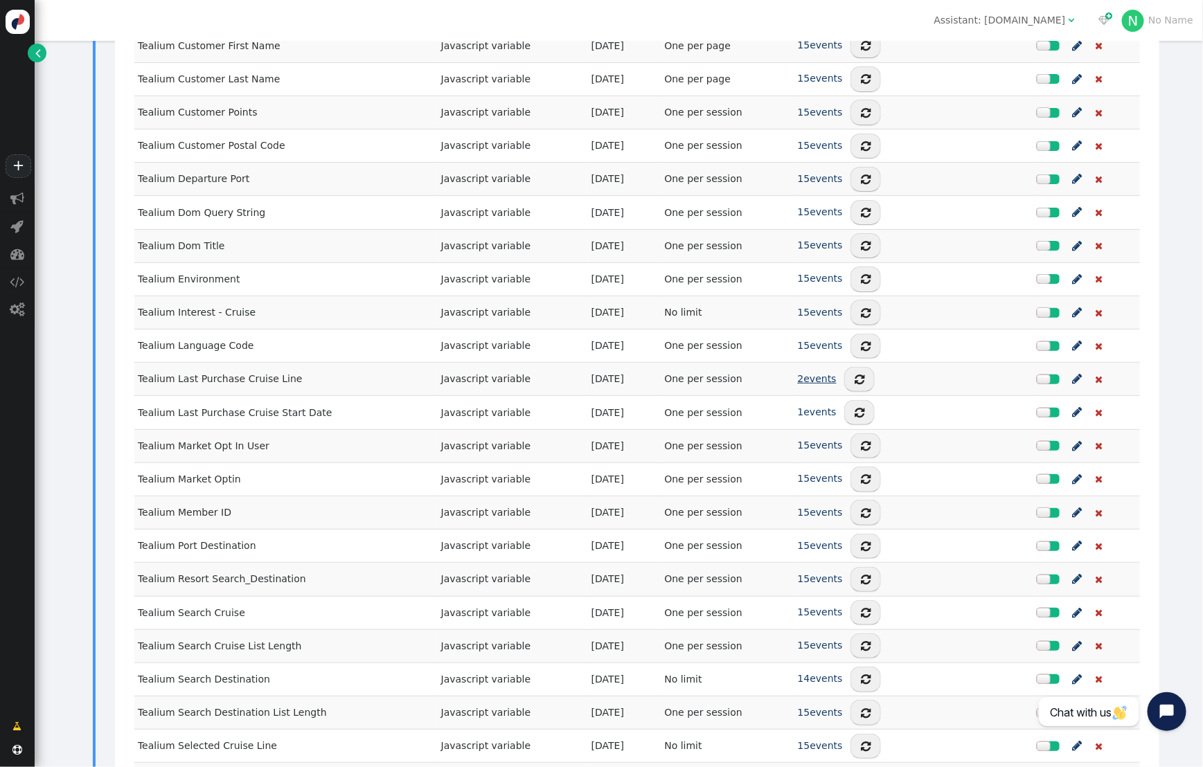
click at [821, 373] on link "2 events" at bounding box center [817, 378] width 39 height 11
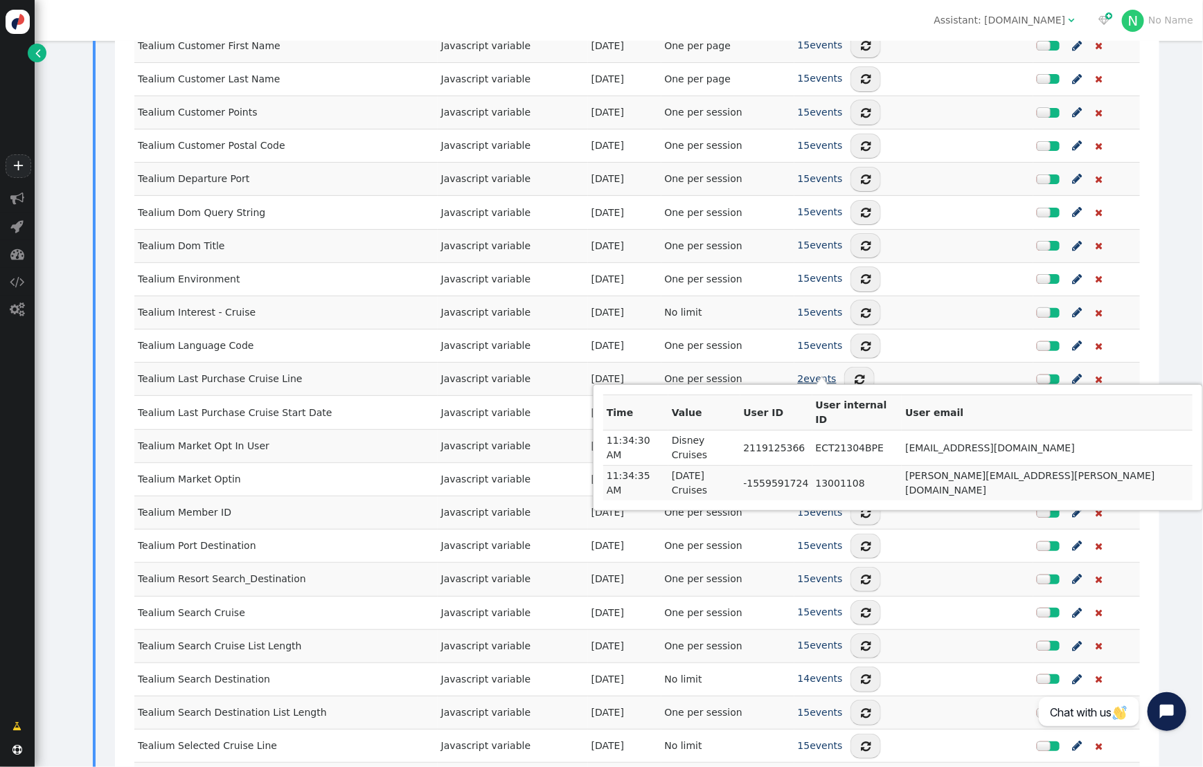
click at [821, 373] on link "2 events" at bounding box center [817, 378] width 39 height 11
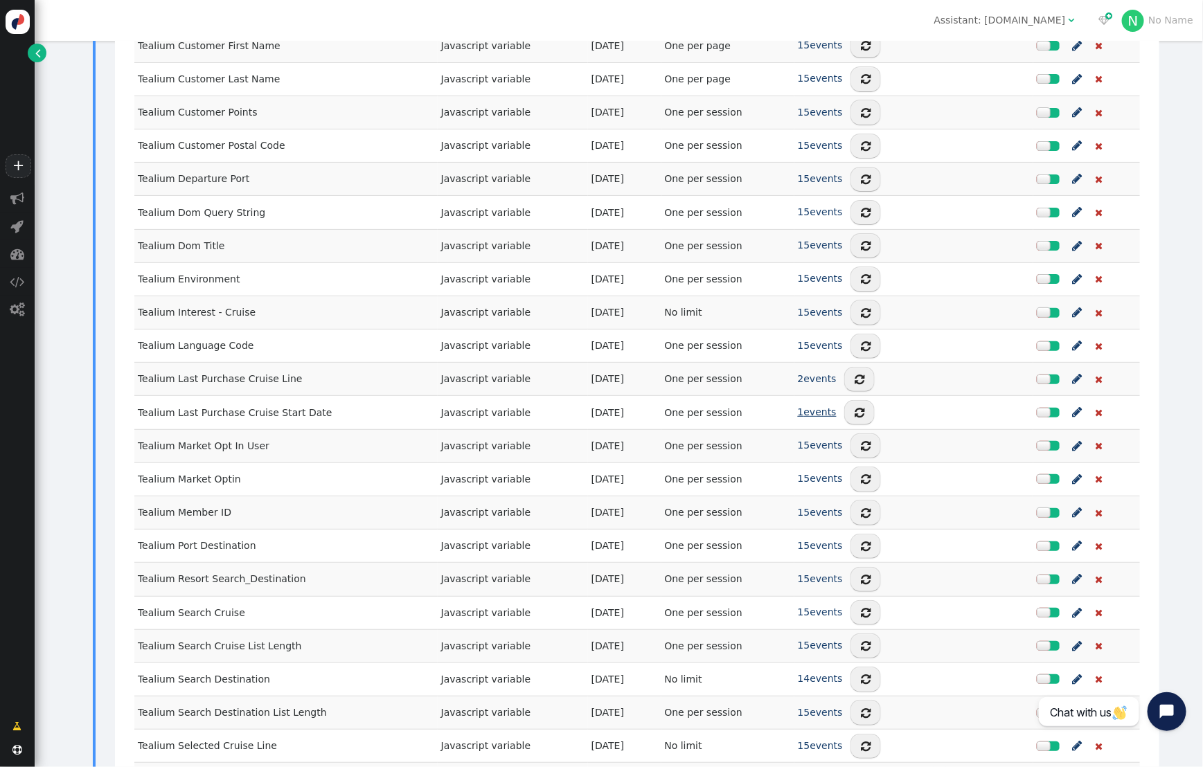
click at [824, 407] on link "1 events" at bounding box center [817, 412] width 39 height 11
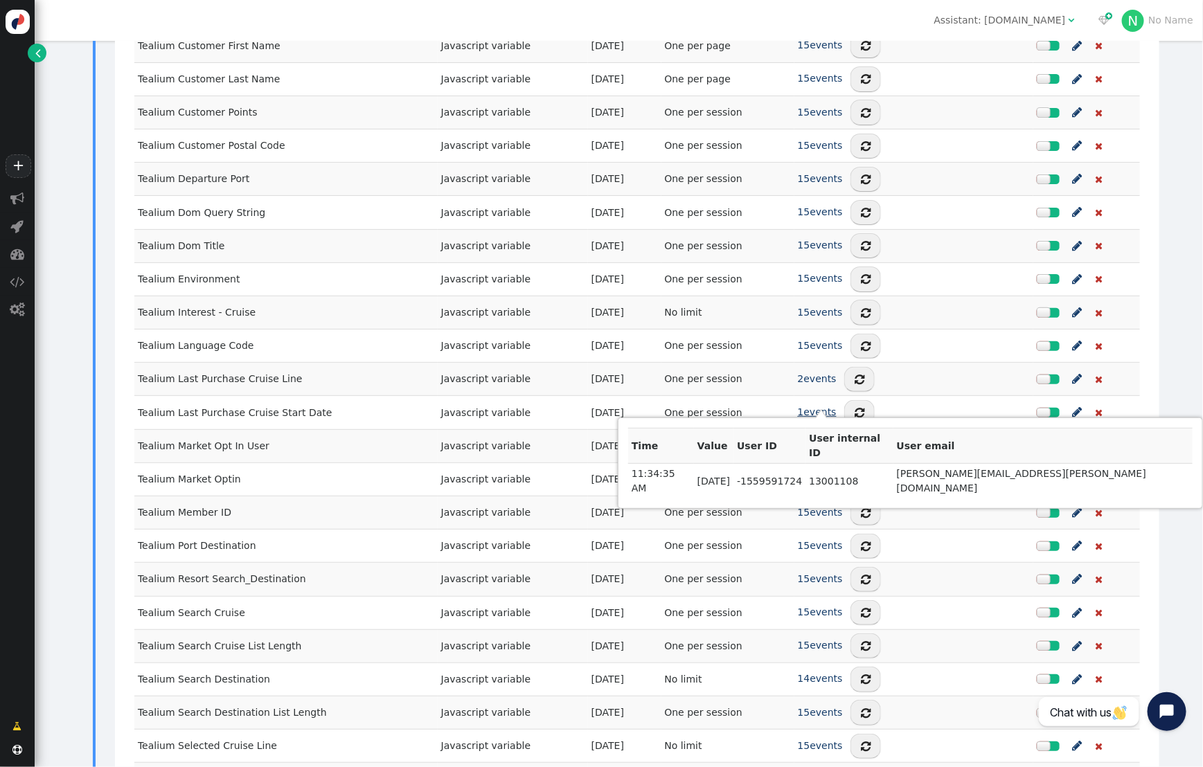
click at [824, 407] on link "1 events" at bounding box center [817, 412] width 39 height 11
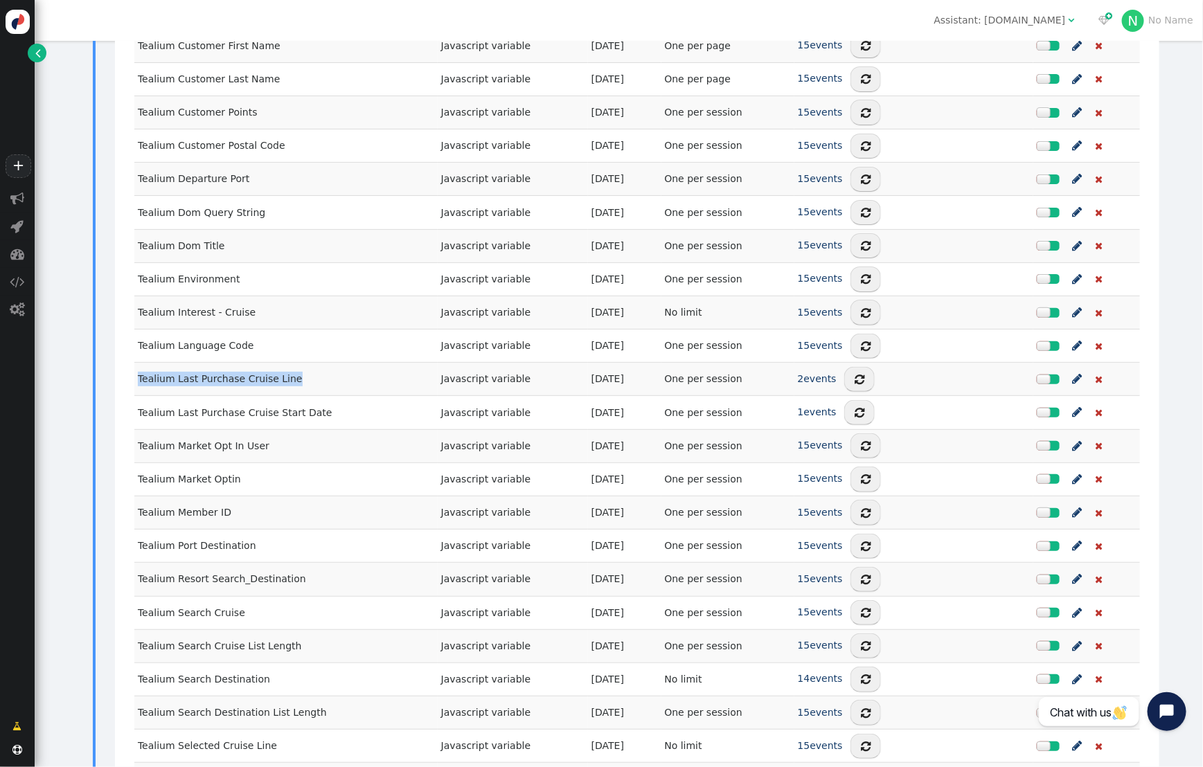
drag, startPoint x: 290, startPoint y: 376, endPoint x: 141, endPoint y: 373, distance: 149.0
click at [141, 373] on td "Tealium Last Purchase Cruise Line" at bounding box center [285, 379] width 303 height 33
click at [125, 403] on div "Name Type Created Limit Live events Options Air Searchh Destination Javascript …" at bounding box center [637, 87] width 1025 height 1712
click at [809, 373] on link "2 events" at bounding box center [817, 378] width 39 height 11
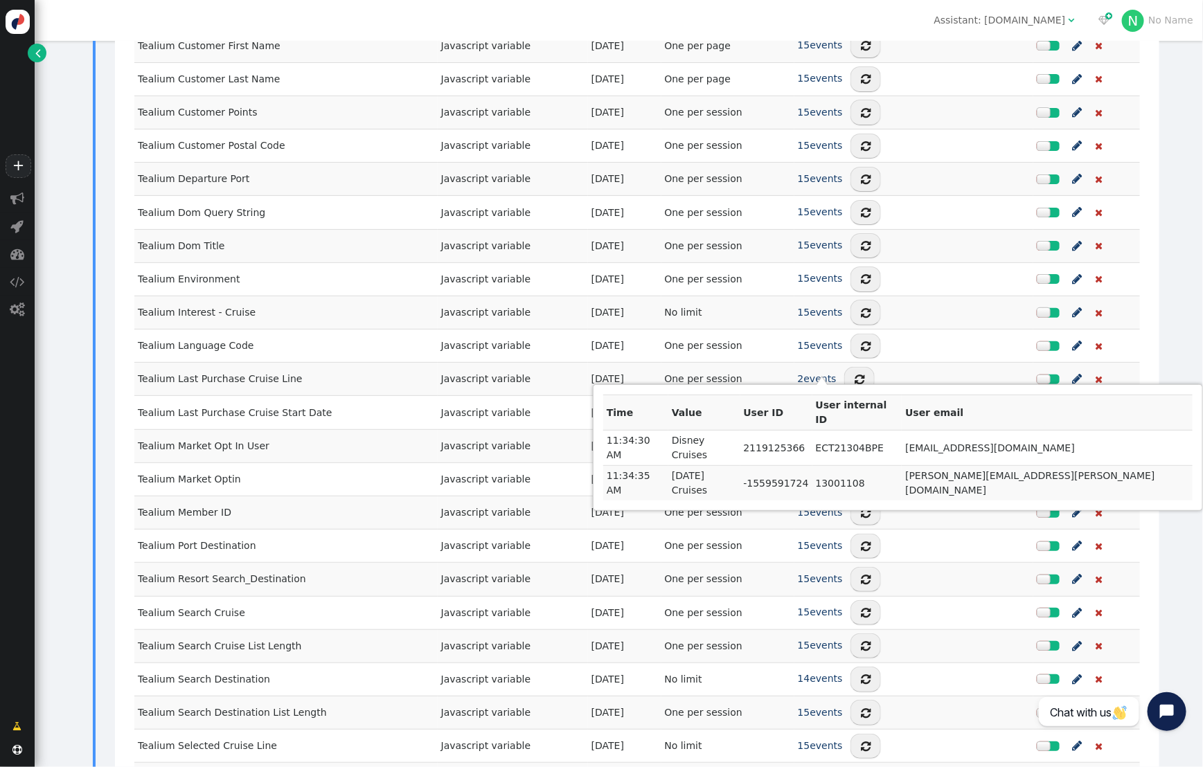
drag, startPoint x: 894, startPoint y: 429, endPoint x: 903, endPoint y: 429, distance: 9.7
click at [907, 431] on td "dev.martinezrector@gmail.com" at bounding box center [1047, 448] width 291 height 35
drag, startPoint x: 898, startPoint y: 429, endPoint x: 1037, endPoint y: 432, distance: 139.3
click at [1037, 432] on td "dev.martinezrector@gmail.com" at bounding box center [1047, 448] width 291 height 35
copy td "dev.martinezrector@gmail.com"
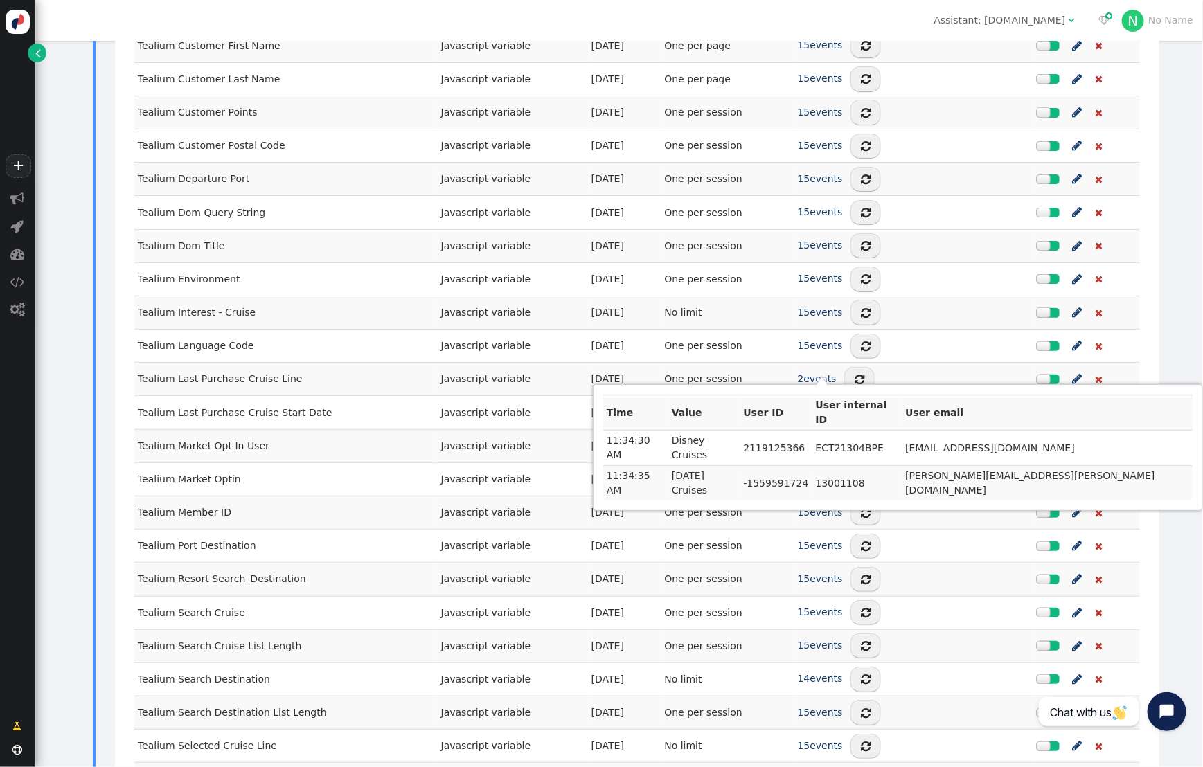
click at [1007, 466] on td "nicole.cruz@arrivia.com" at bounding box center [1047, 483] width 291 height 35
drag, startPoint x: 1018, startPoint y: 447, endPoint x: 898, endPoint y: 451, distance: 119.2
click at [902, 466] on td "nicole.cruz@arrivia.com" at bounding box center [1047, 483] width 291 height 35
copy td "nicole.cruz@arrivia.com"
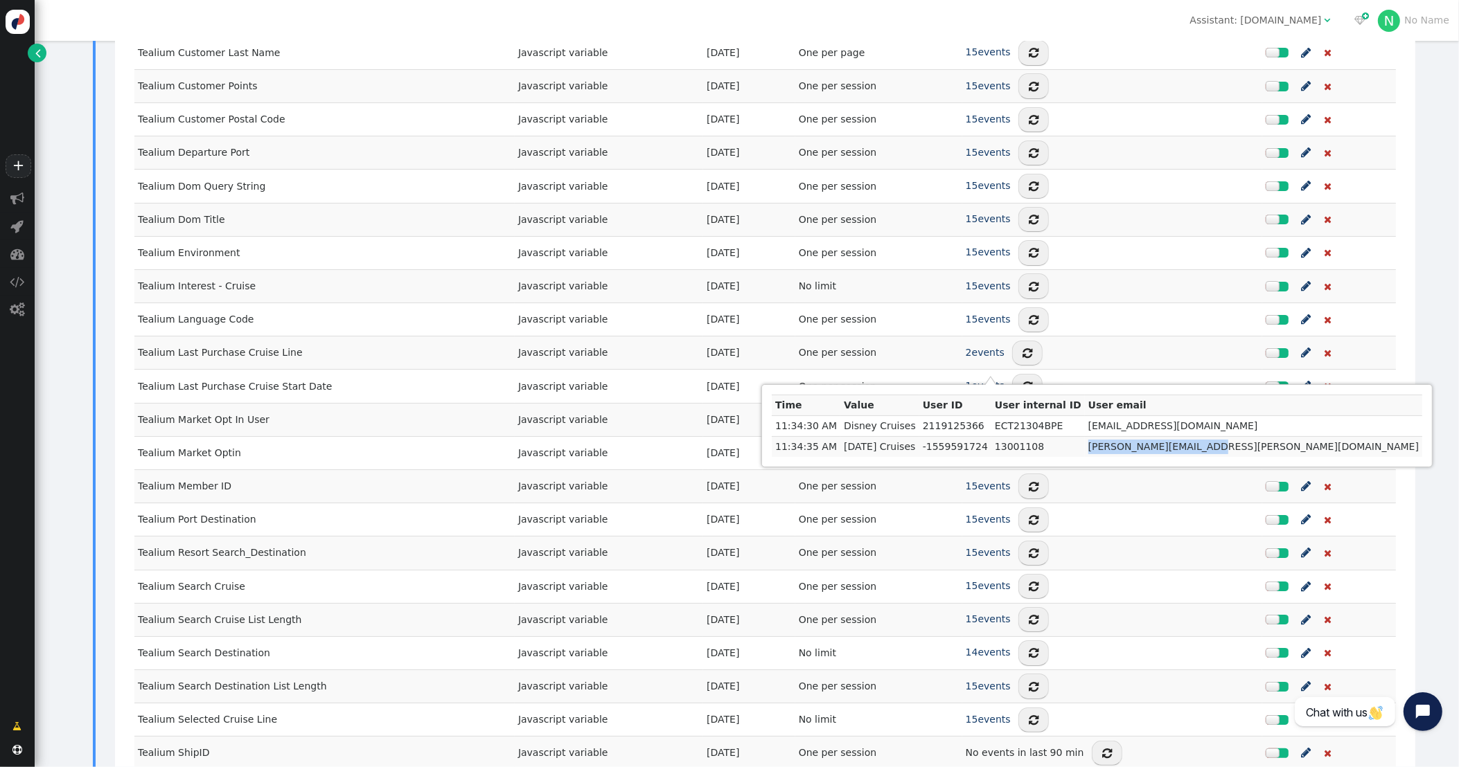
scroll to position [1290, 0]
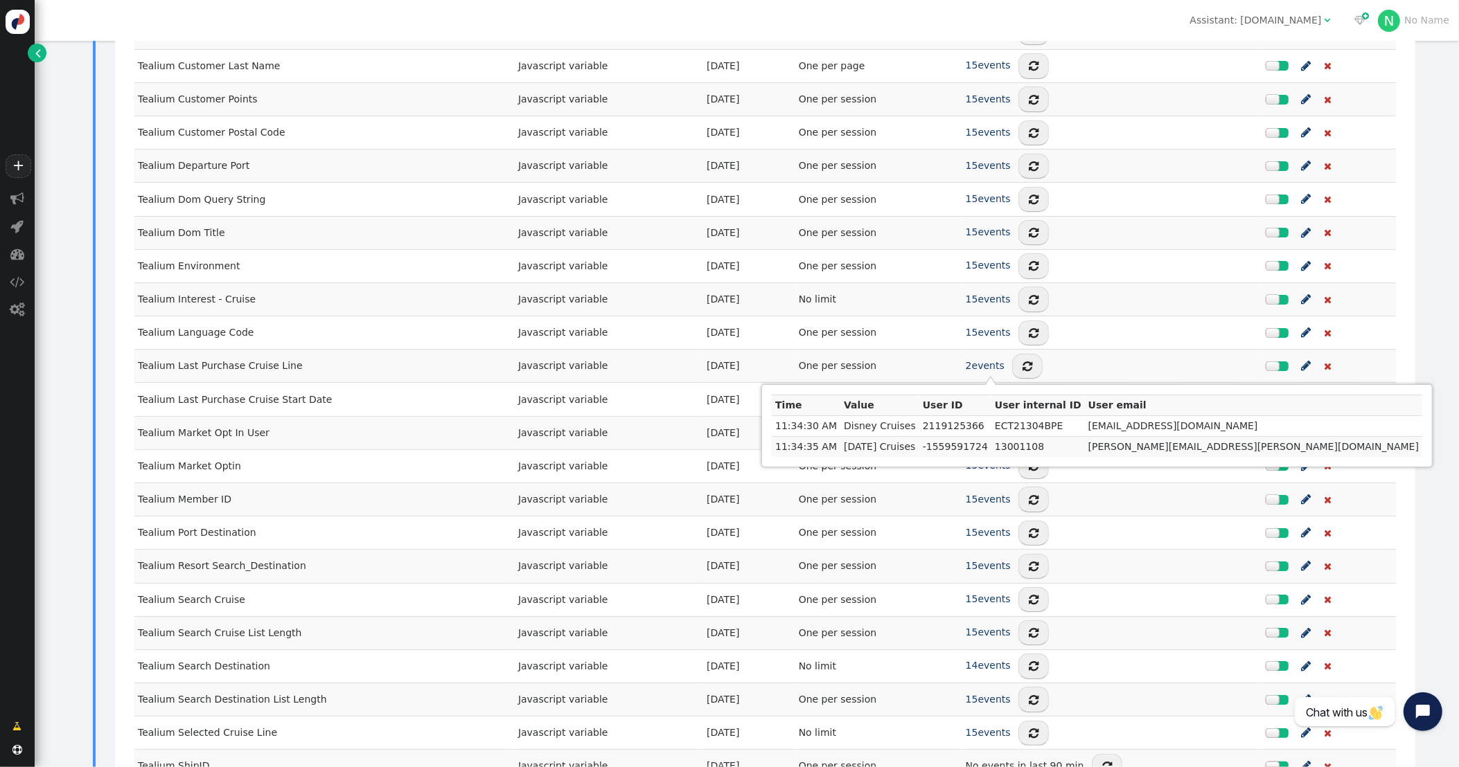
click at [354, 488] on td "Tealium Member ID" at bounding box center [324, 499] width 380 height 33
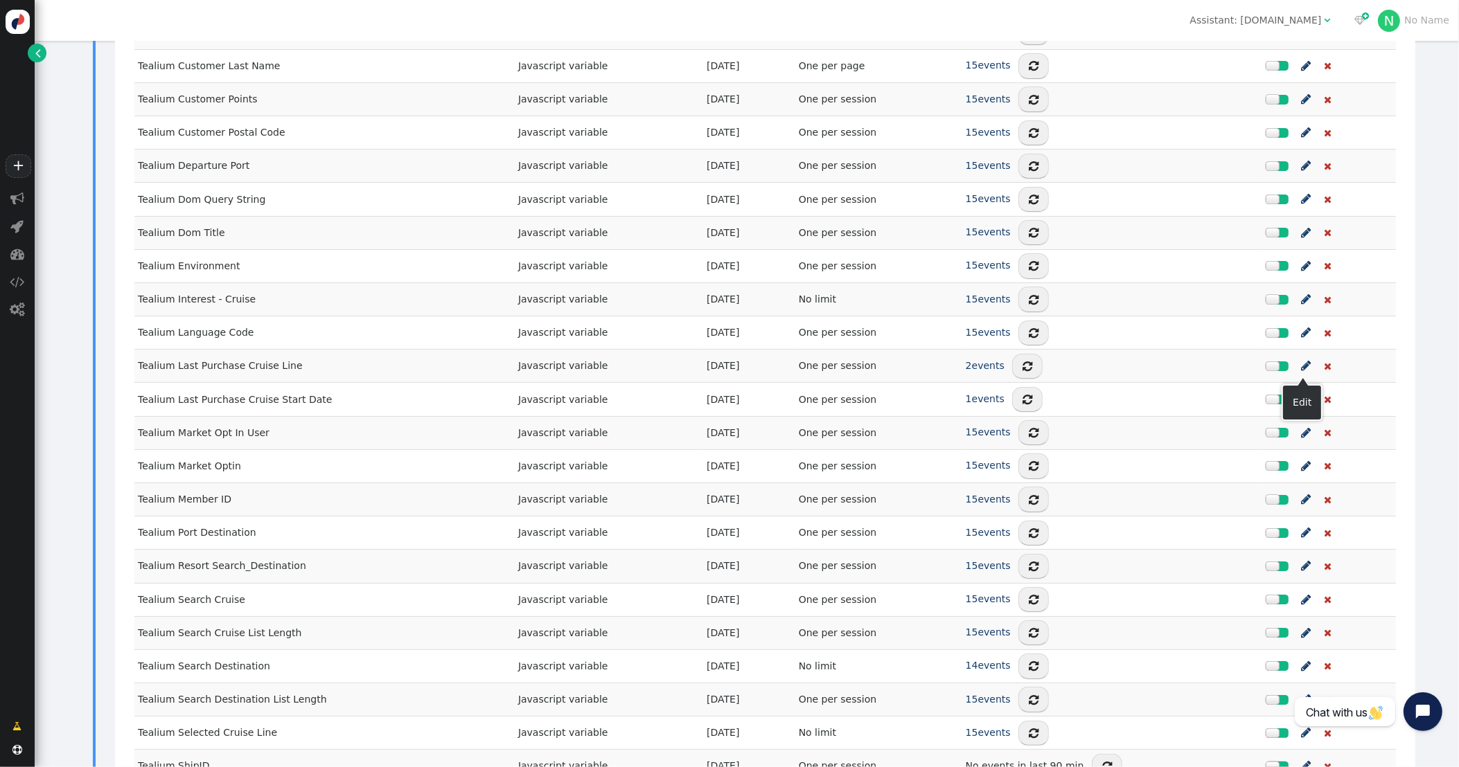
click at [1202, 373] on span "" at bounding box center [1307, 365] width 10 height 17
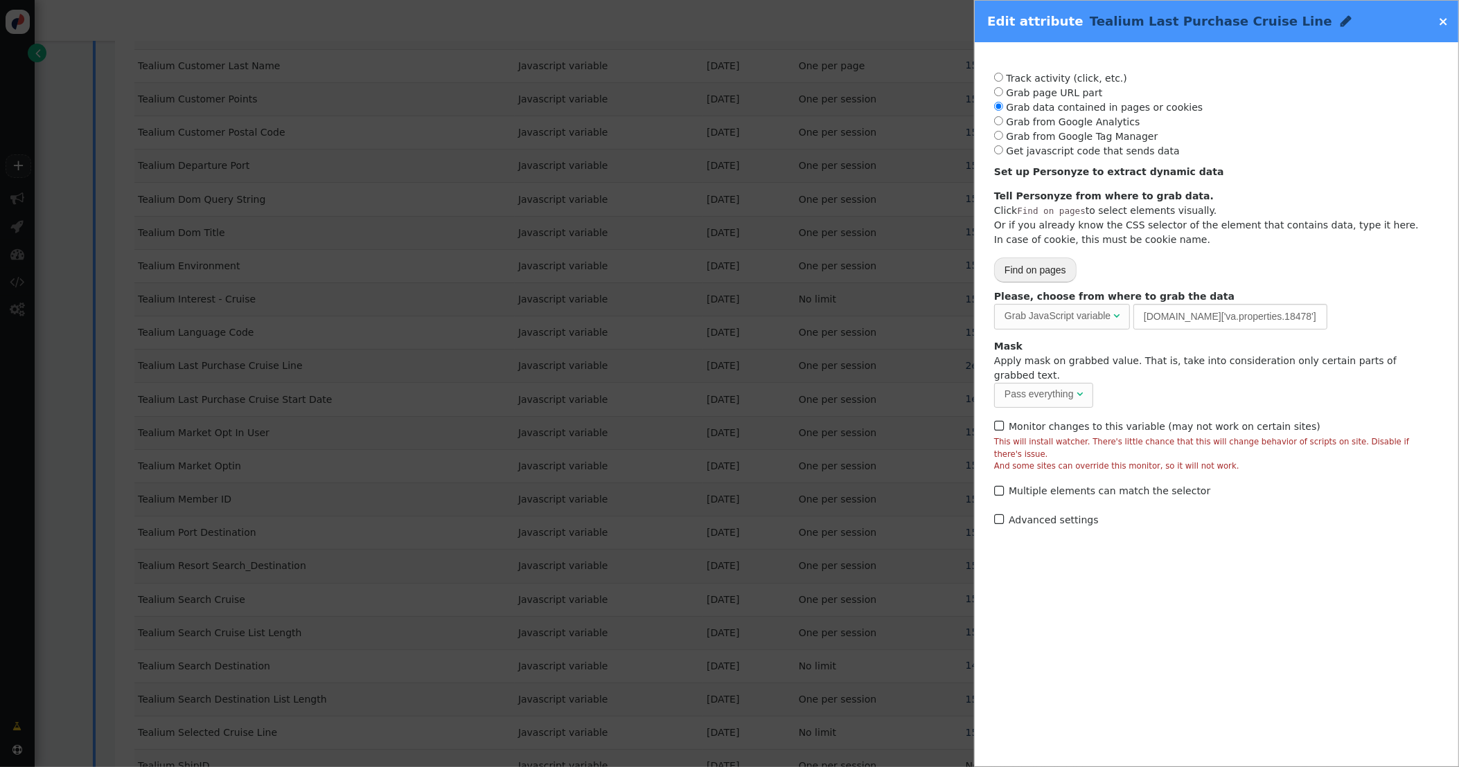
click at [1202, 22] on link "×" at bounding box center [1443, 21] width 10 height 15
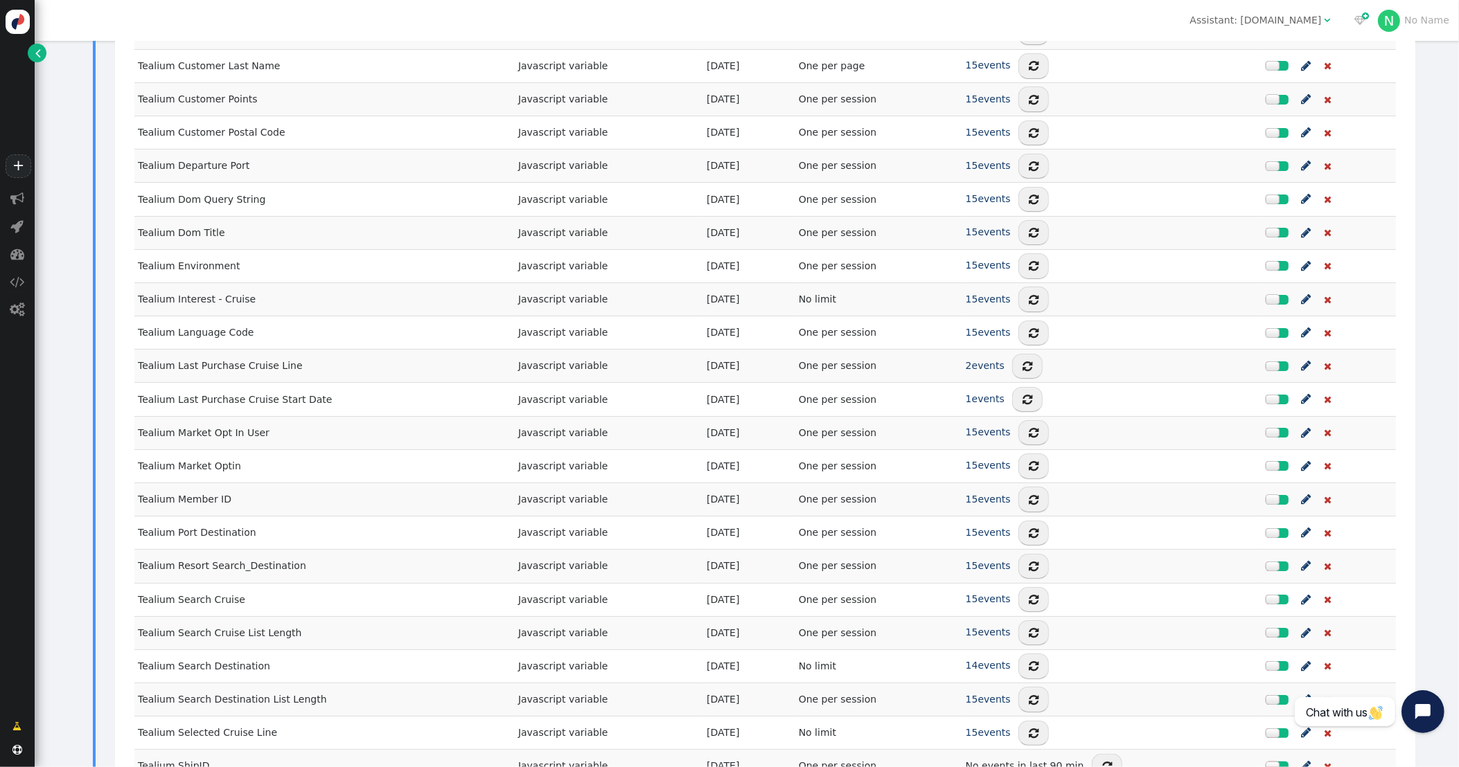
click at [1202, 710] on button "Open chat widget" at bounding box center [1422, 712] width 43 height 43
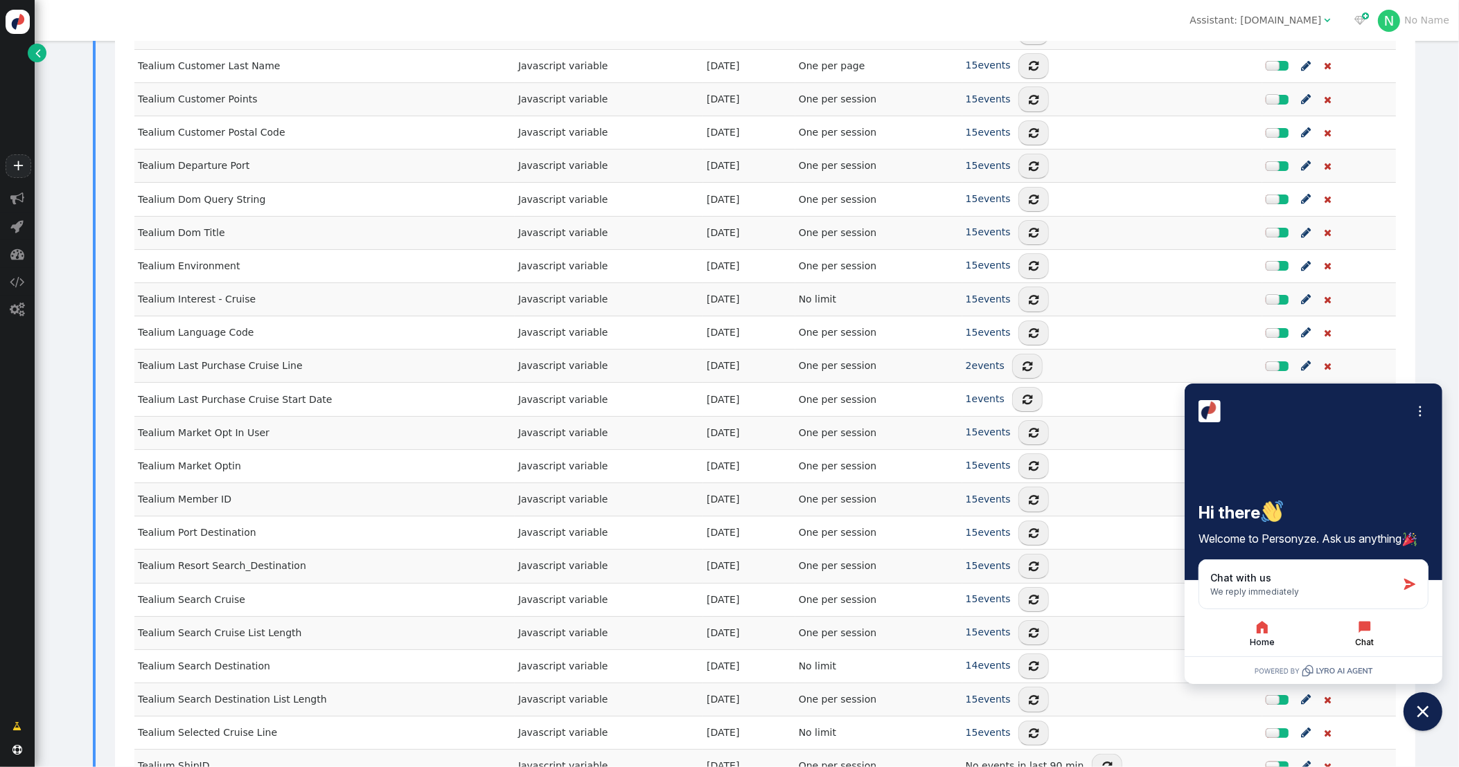
click at [1202, 632] on icon "button" at bounding box center [1364, 627] width 17 height 17
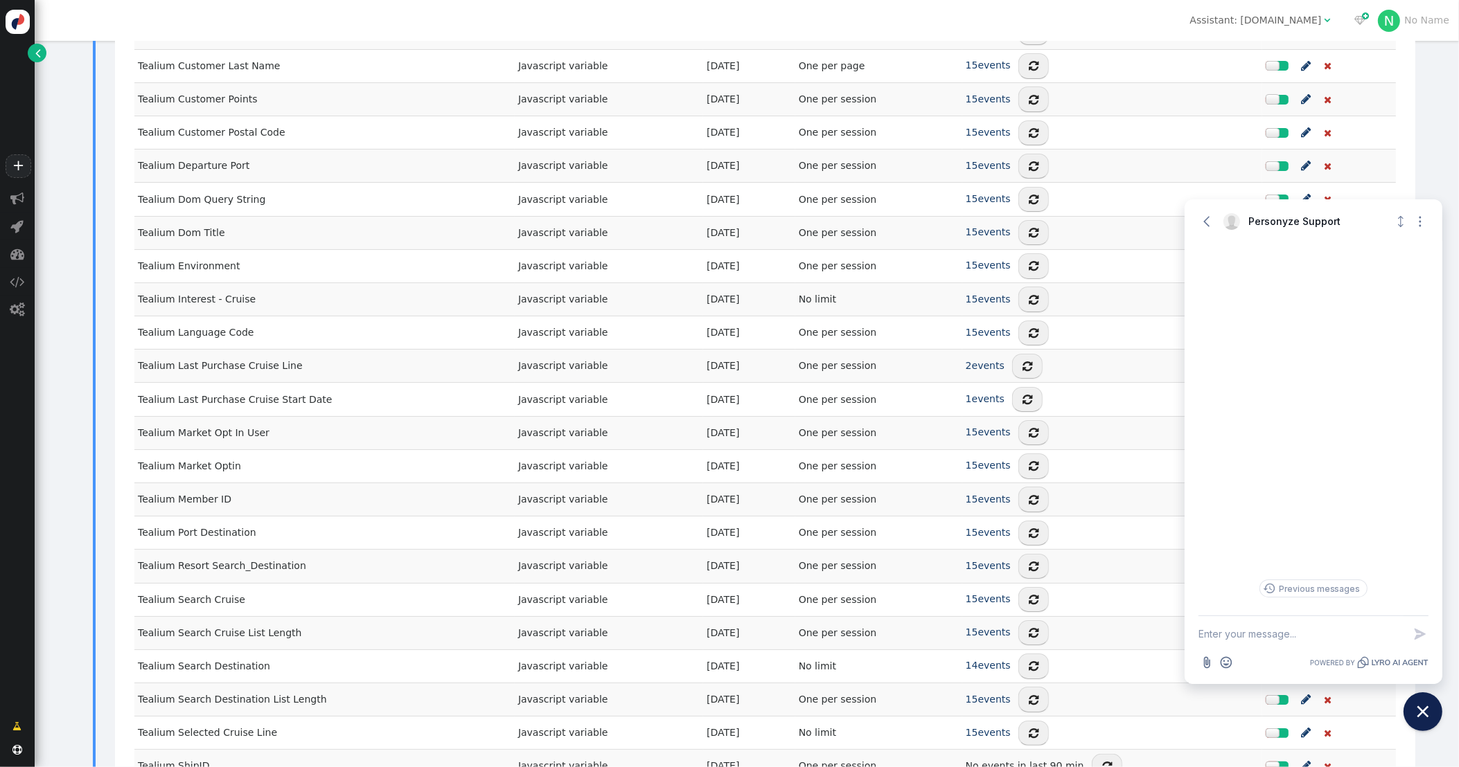
click at [1202, 636] on textarea "New message" at bounding box center [1300, 634] width 205 height 36
drag, startPoint x: 1401, startPoint y: 634, endPoint x: 1281, endPoint y: 619, distance: 120.2
click at [1202, 632] on textarea "Hello. I'm needing to know the container_id" at bounding box center [1300, 634] width 205 height 36
paste textarea "${foreach container_data as c where c->container_id=54 order by c->time desc li…"
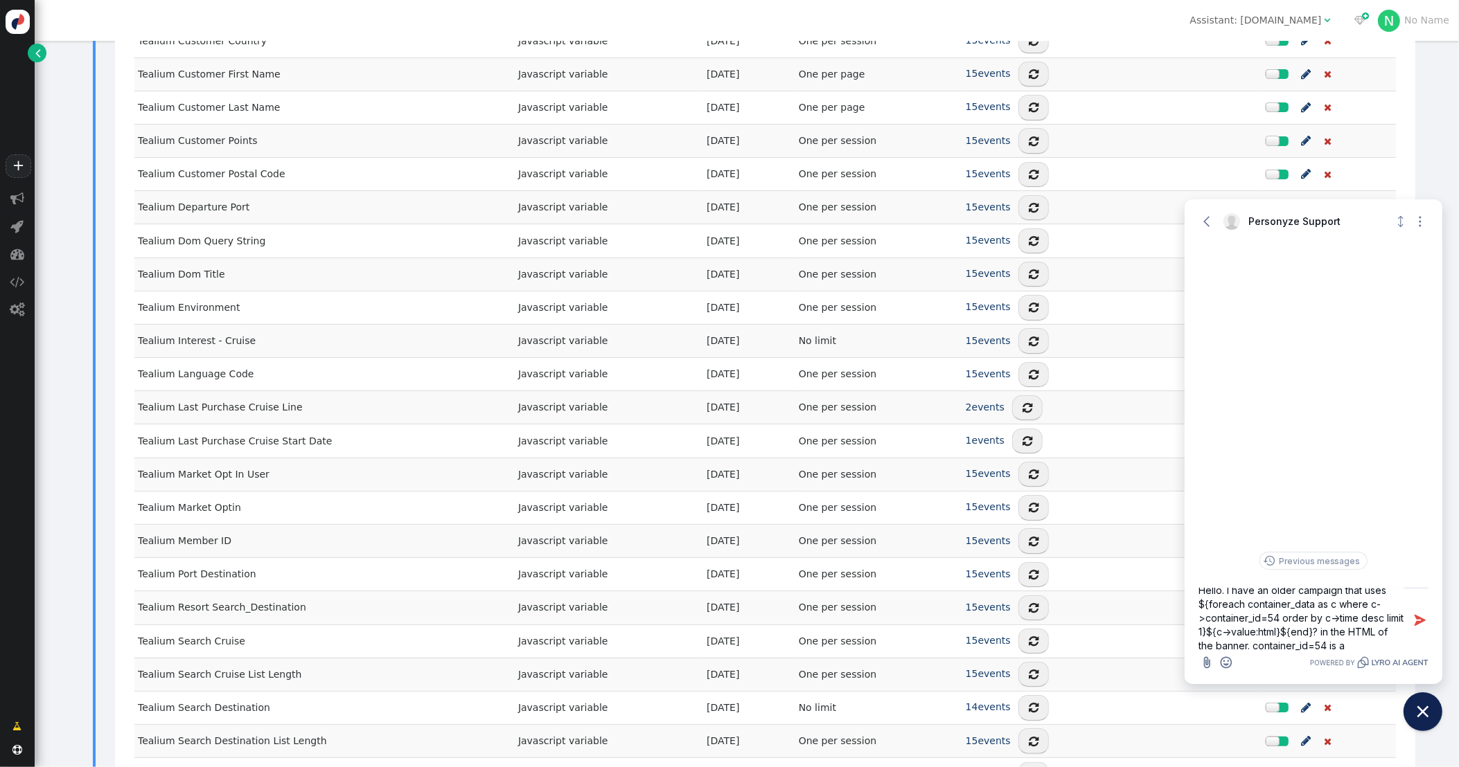
click at [1202, 649] on textarea "Hello. I have an older campaign that uses ${foreach container_data as c where c…" at bounding box center [1300, 621] width 205 height 64
click at [1202, 647] on textarea "Hello. I have an older campaign that uses ${foreach container_data as c where c…" at bounding box center [1300, 621] width 205 height 64
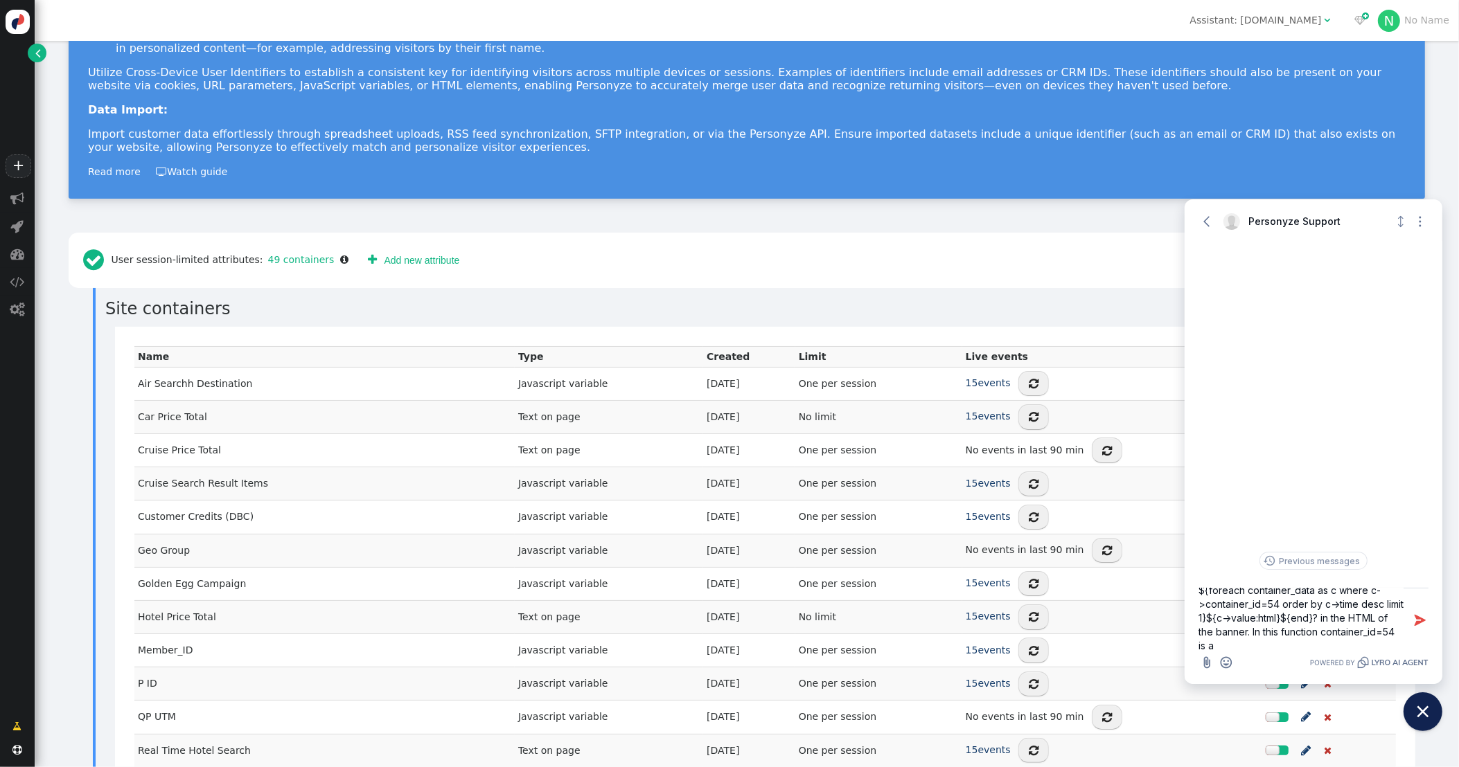
scroll to position [0, 0]
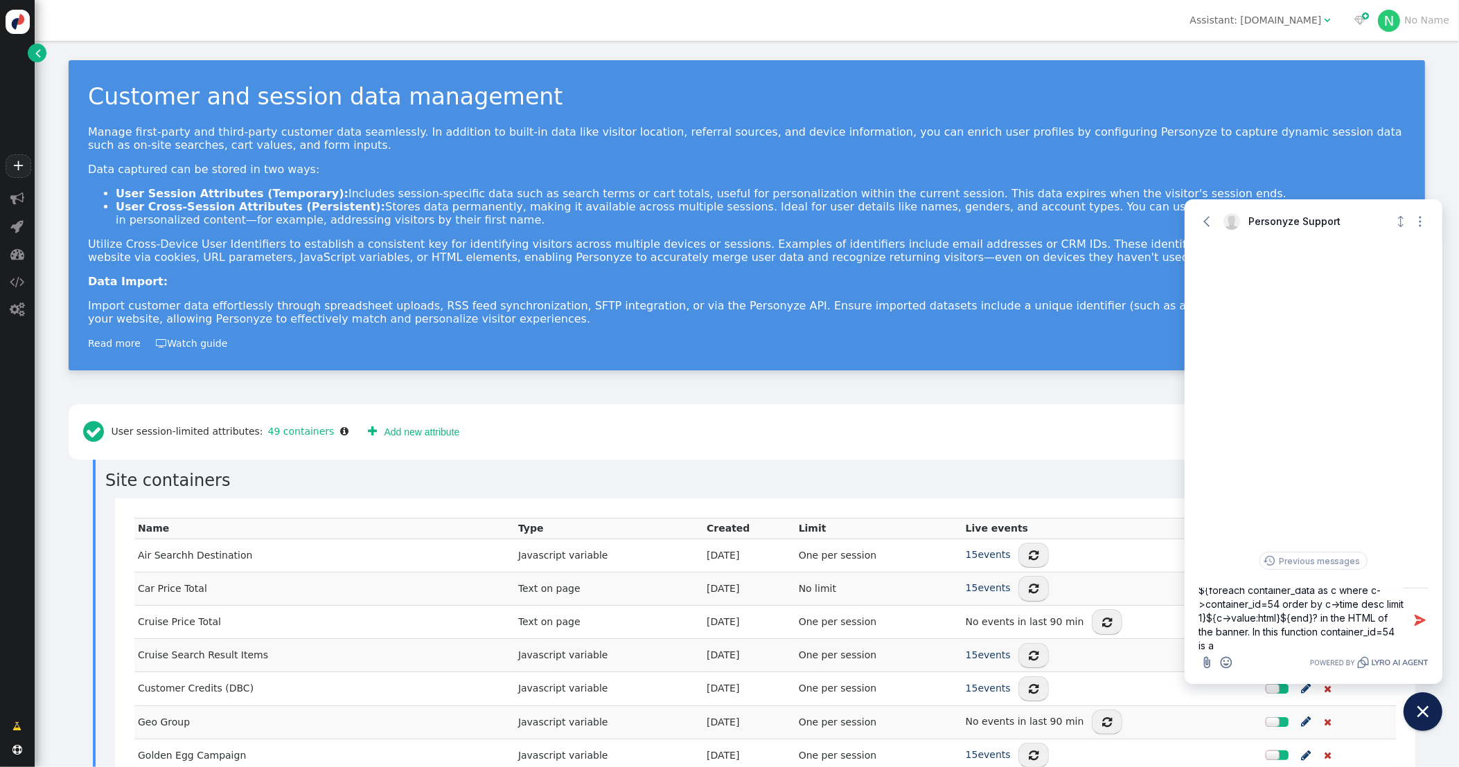
click at [1202, 648] on textarea "Hello. I have an older campaign that uses ${foreach container_data as c where c…" at bounding box center [1300, 621] width 205 height 64
click at [1202, 619] on textarea "Hello. I have an older campaign that uses ${foreach container_data as c where c…" at bounding box center [1300, 621] width 205 height 64
click at [1202, 644] on textarea "Hello. I have an older campaign that uses ${foreach container_data as c where c…" at bounding box center [1300, 621] width 205 height 64
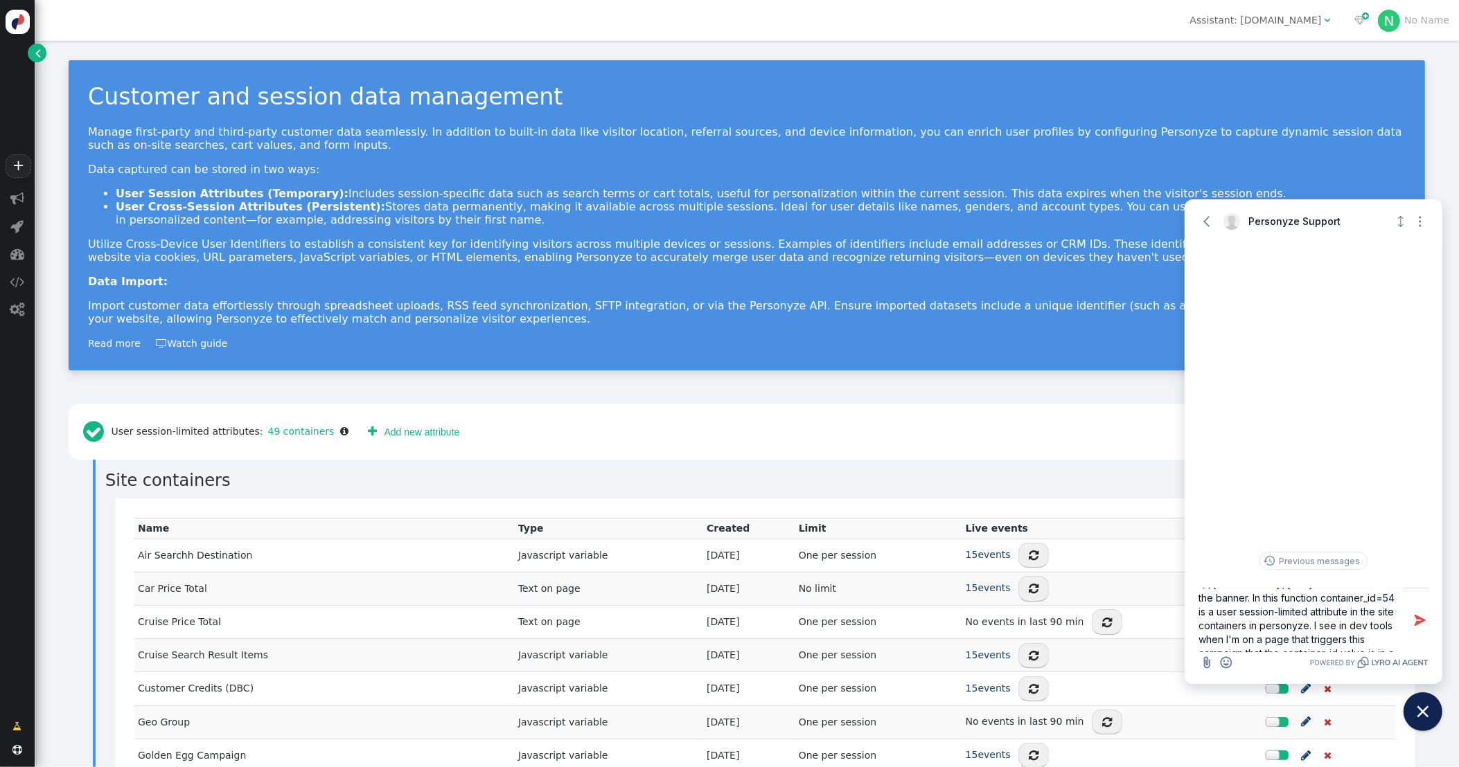
click at [1202, 628] on textarea "Hello. I have an older campaign that uses ${foreach container_data as c where c…" at bounding box center [1300, 621] width 205 height 64
click at [1202, 637] on textarea "Hello. I have an older campaign that uses ${foreach container_data as c where c…" at bounding box center [1300, 621] width 205 height 64
type textarea "Hello. I have an older campaign that uses ${foreach container_data as c where c…"
click at [1202, 665] on icon "Attach file button" at bounding box center [1207, 663] width 14 height 14
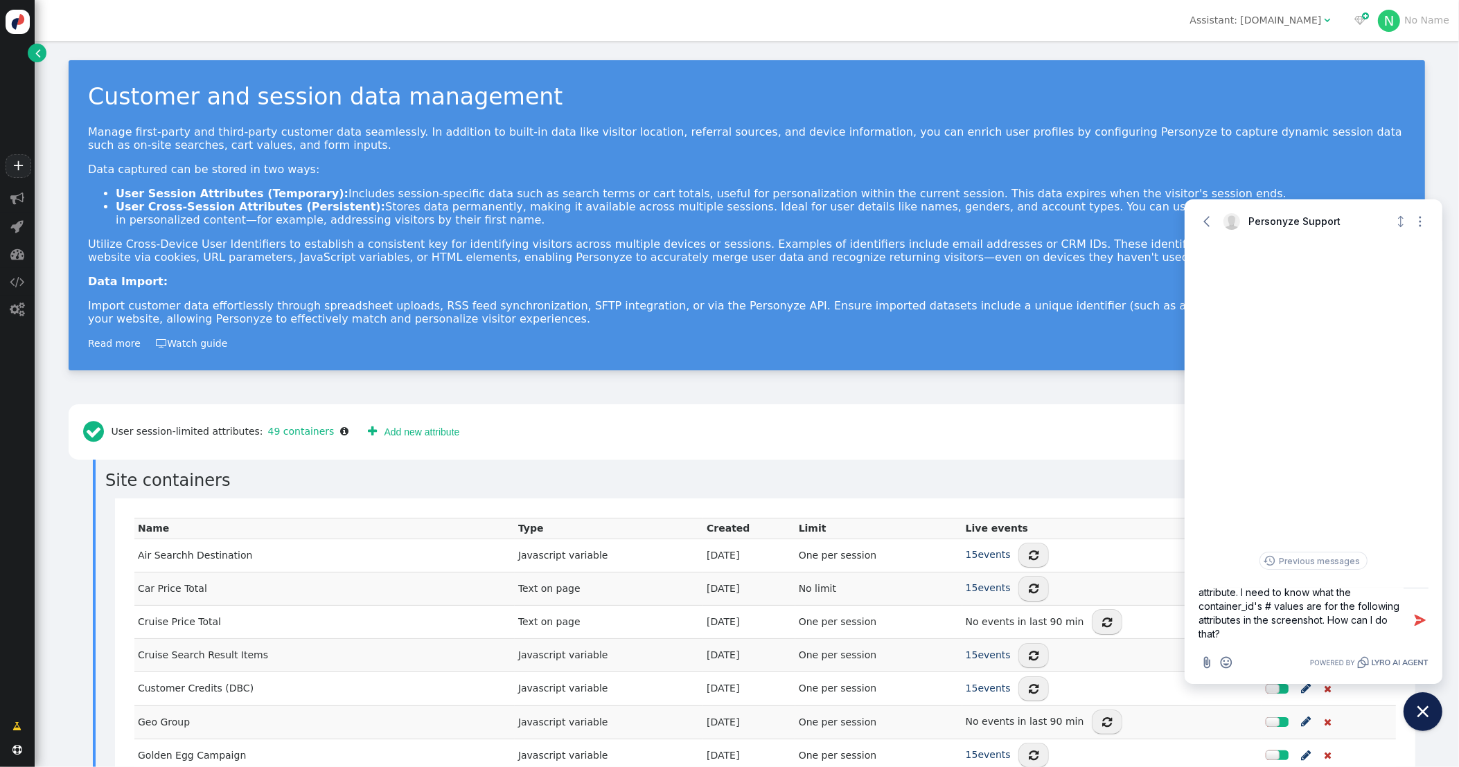
scroll to position [2, 0]
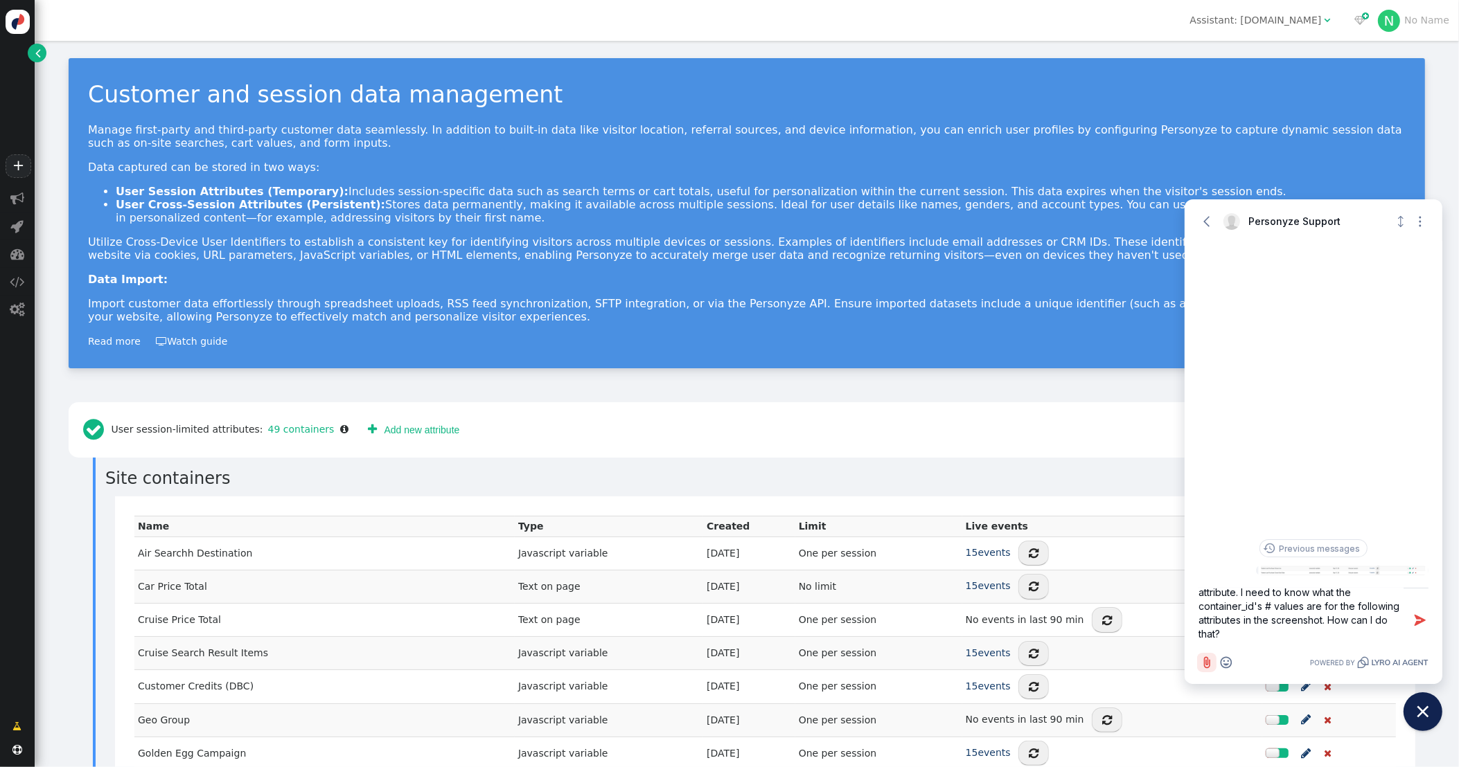
click at [1202, 662] on icon "Attach file button" at bounding box center [1207, 663] width 6 height 12
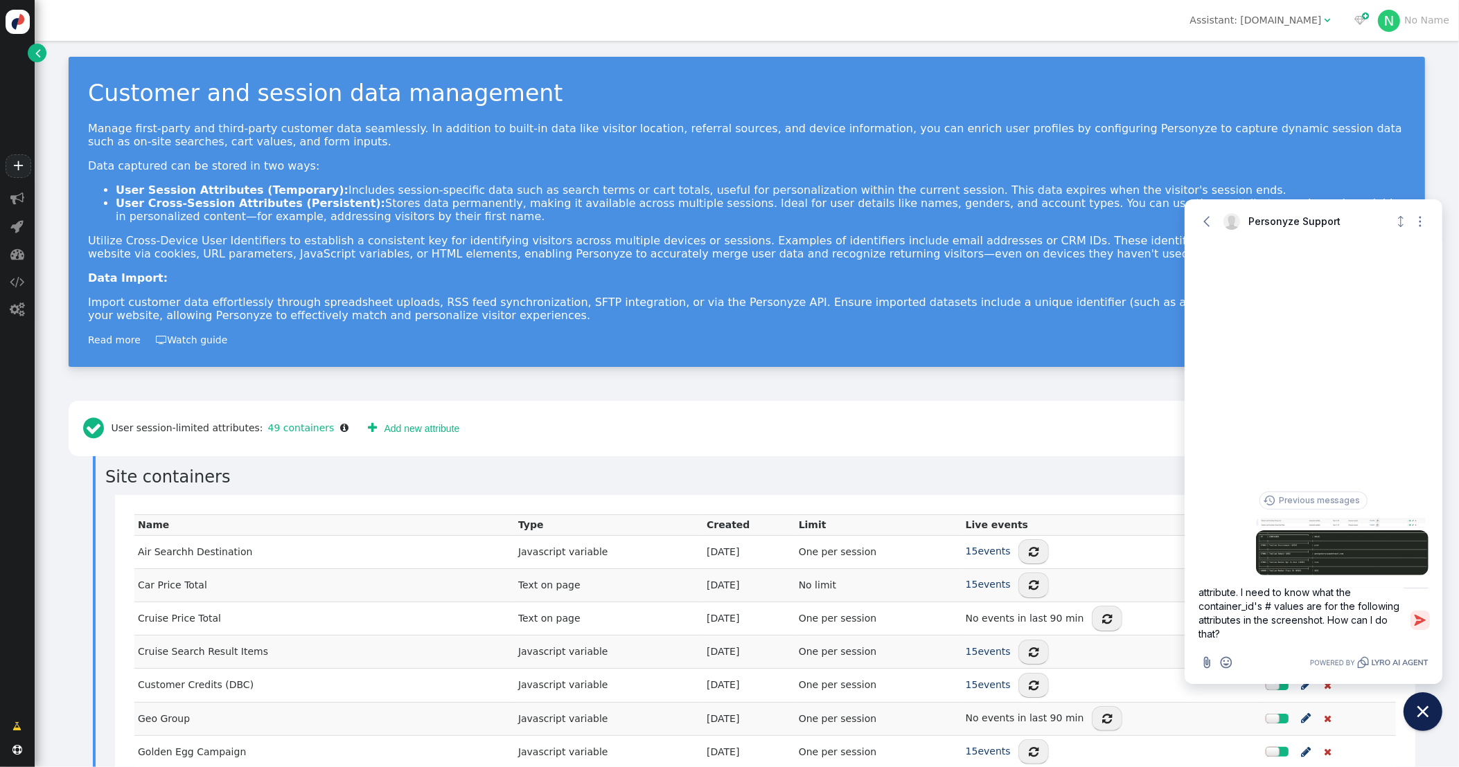
click at [1202, 621] on icon "button" at bounding box center [1419, 620] width 11 height 11
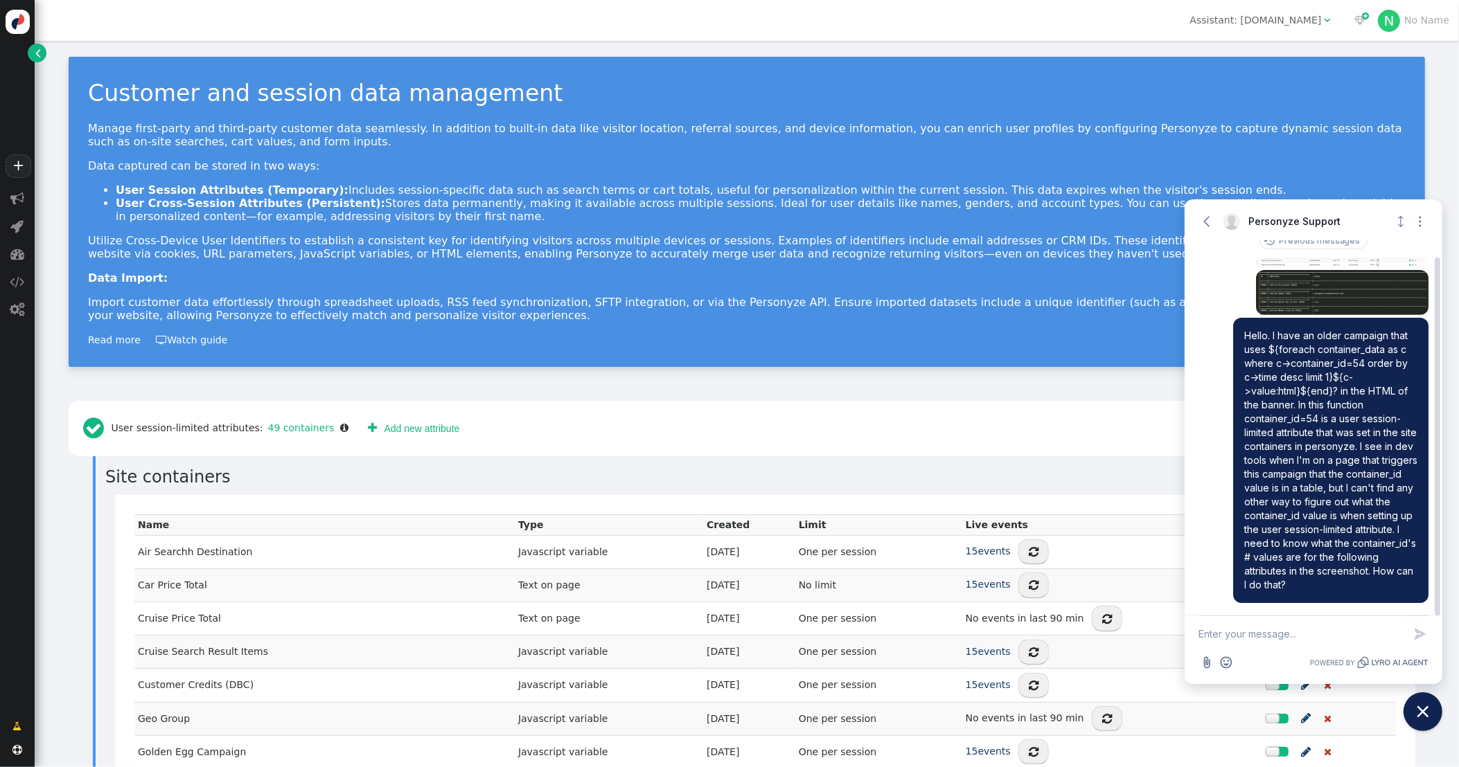
scroll to position [0, 0]
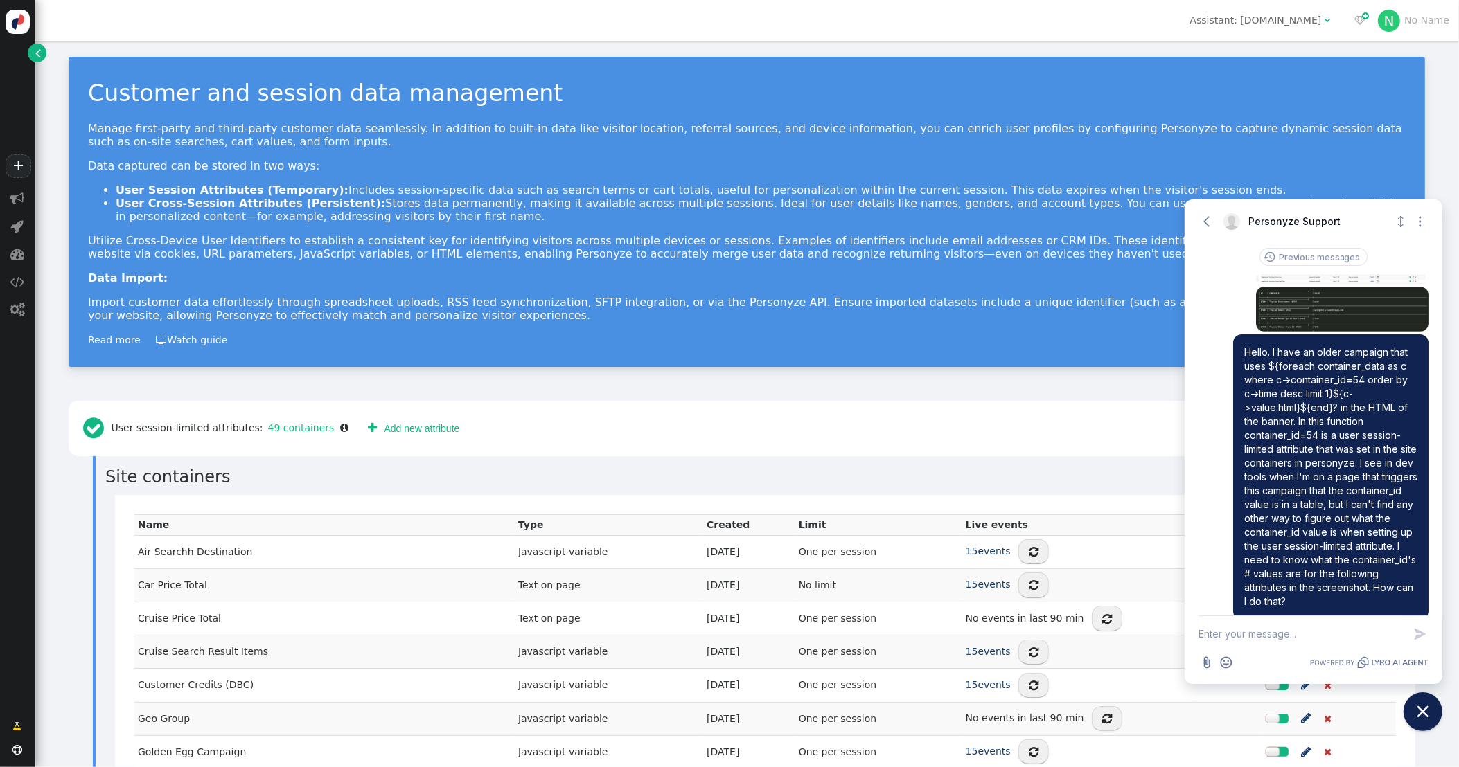
click at [1202, 639] on textarea "New message" at bounding box center [1300, 634] width 205 height 36
click at [1202, 625] on textarea "and by value I mean the number next to the # in the parentheses on the screensh…" at bounding box center [1300, 621] width 205 height 64
drag, startPoint x: 1200, startPoint y: 620, endPoint x: 1257, endPoint y: 612, distance: 58.0
click at [1200, 619] on textarea "and by value I mean the number next to the # in the parentheses on the screensh…" at bounding box center [1300, 621] width 205 height 64
drag, startPoint x: 1388, startPoint y: 623, endPoint x: 1430, endPoint y: 614, distance: 43.2
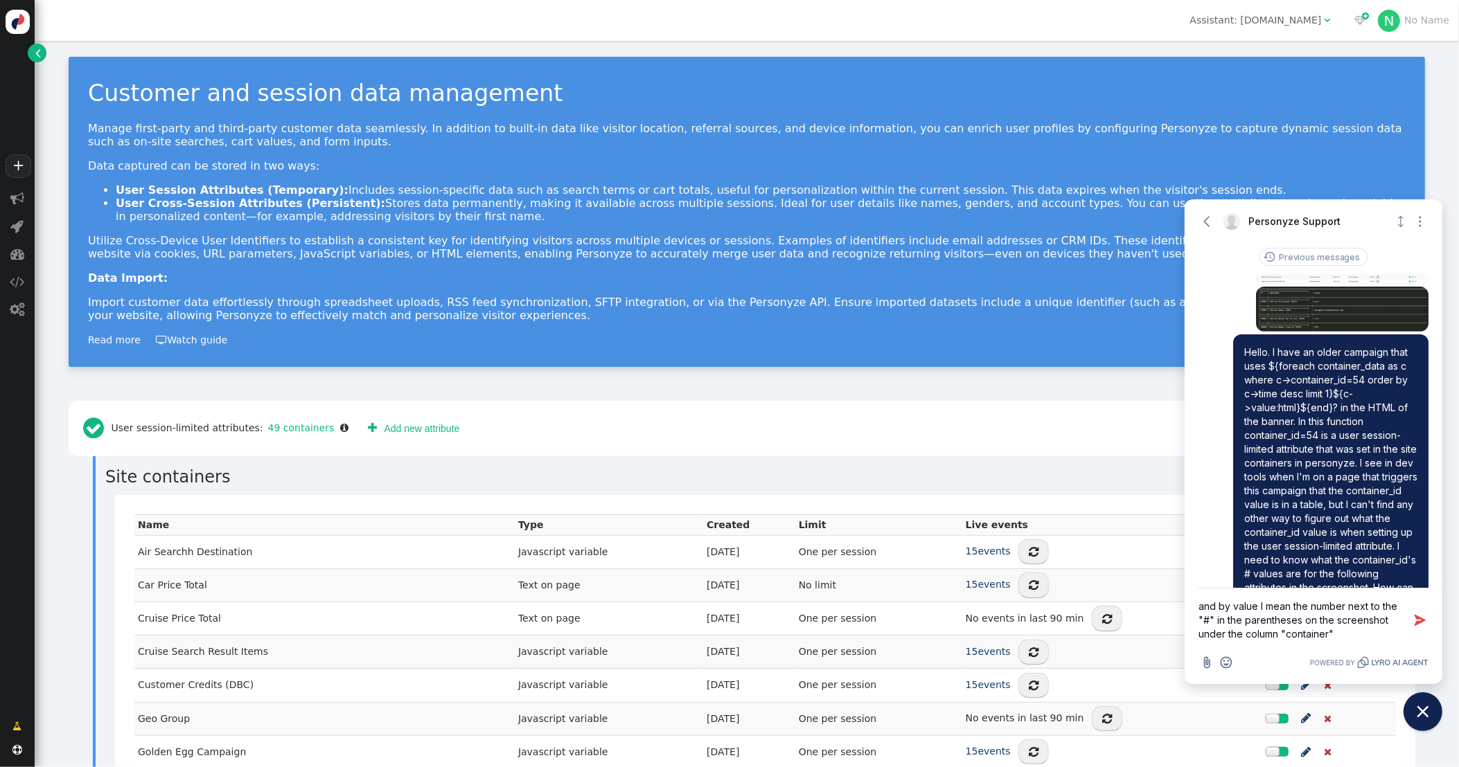
click at [1202, 620] on textarea "and by value I mean the number next to the "#" in the parentheses on the screen…" at bounding box center [1300, 621] width 205 height 64
type textarea "and by value I mean the number next to the "#" in the parentheses on the screen…"
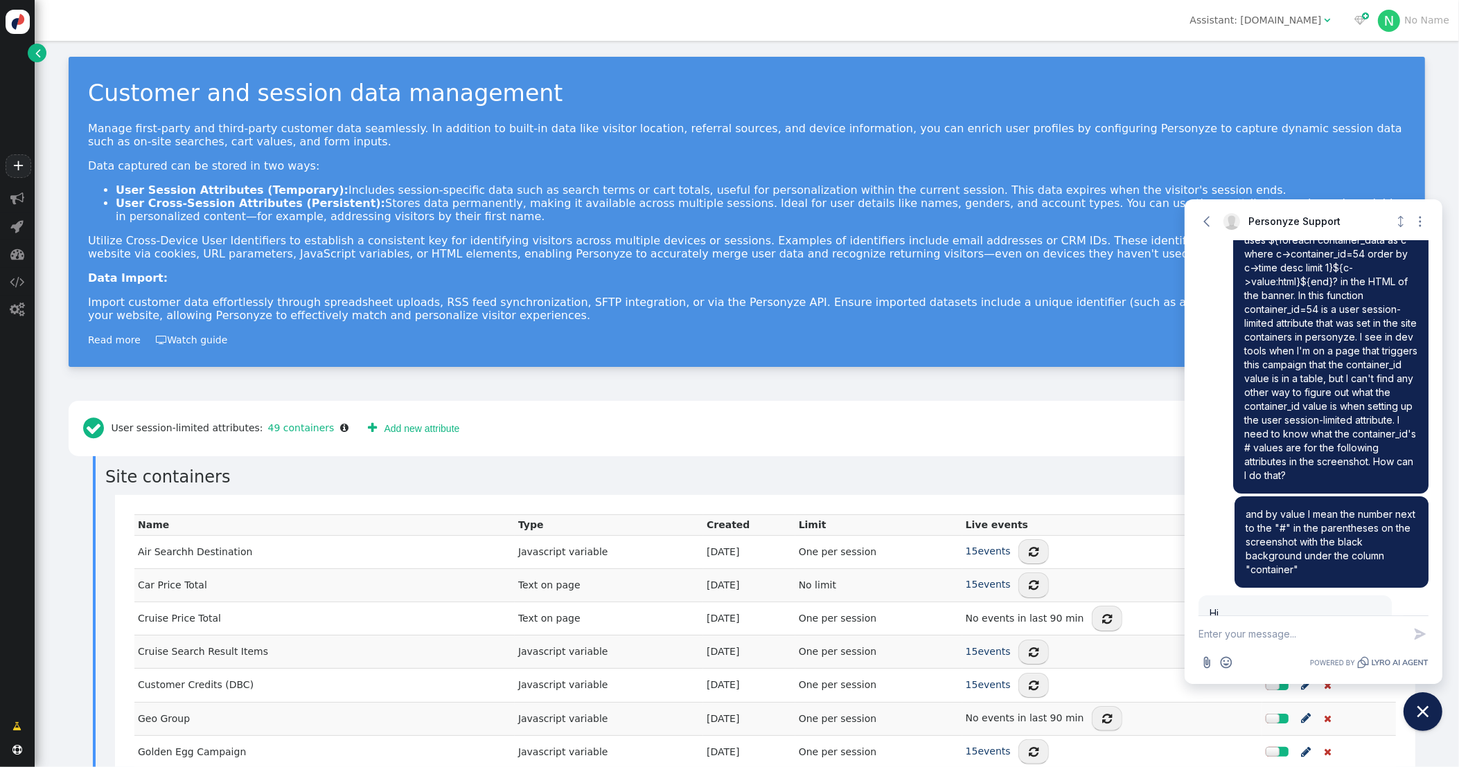
scroll to position [196, 0]
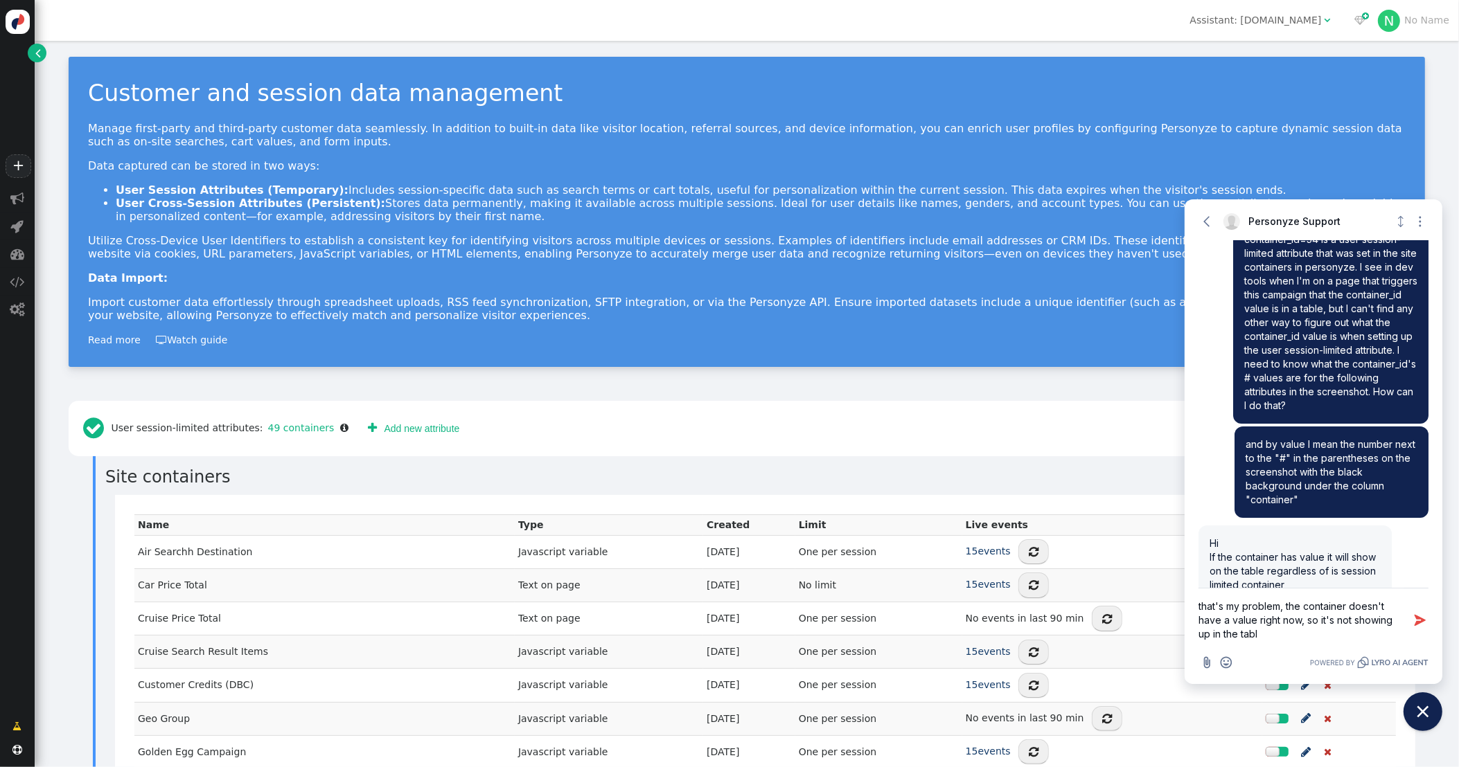
type textarea "that's my problem, the container doesn't have a value right now, so it's not sh…"
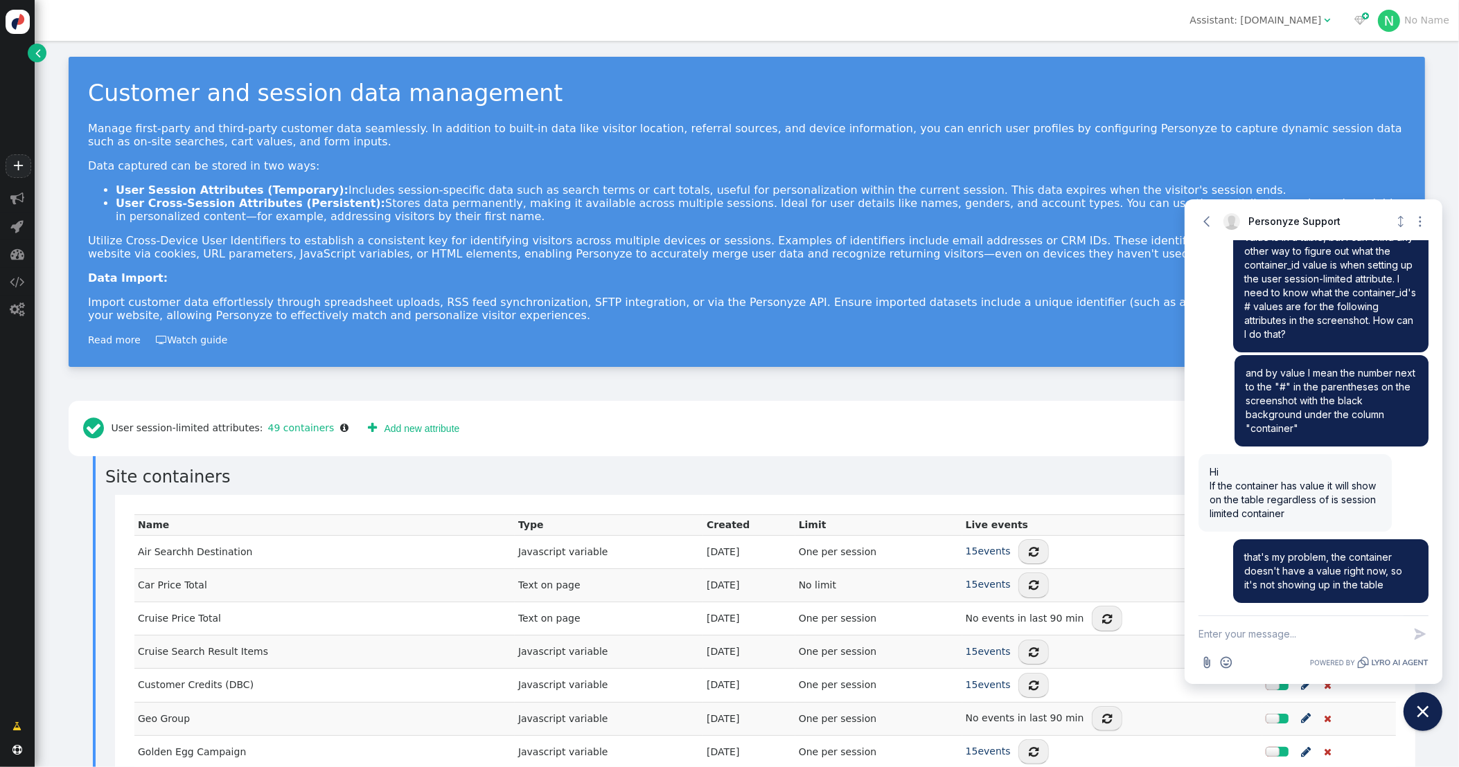
type textarea "i"
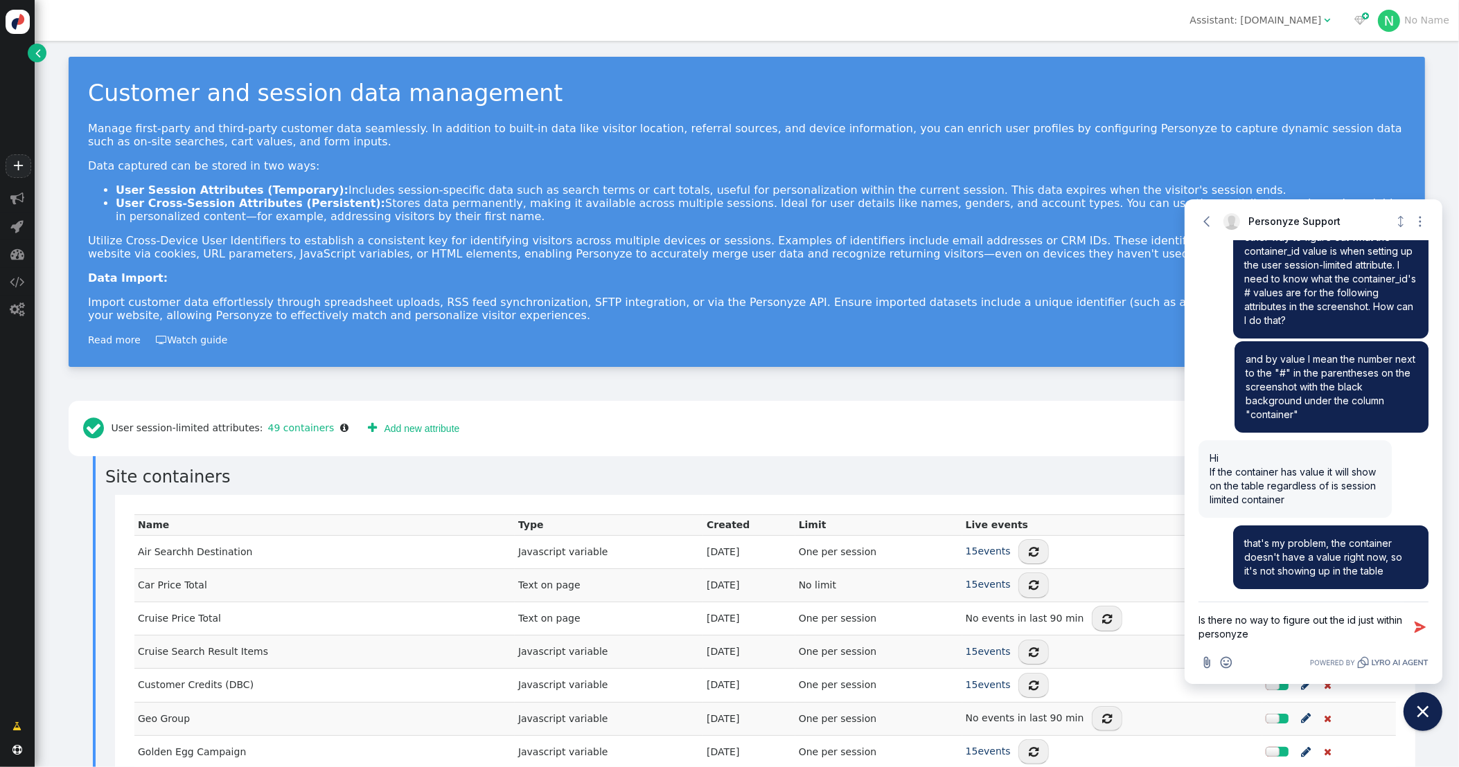
type textarea "Is there no way to figure out the id just within personyze?"
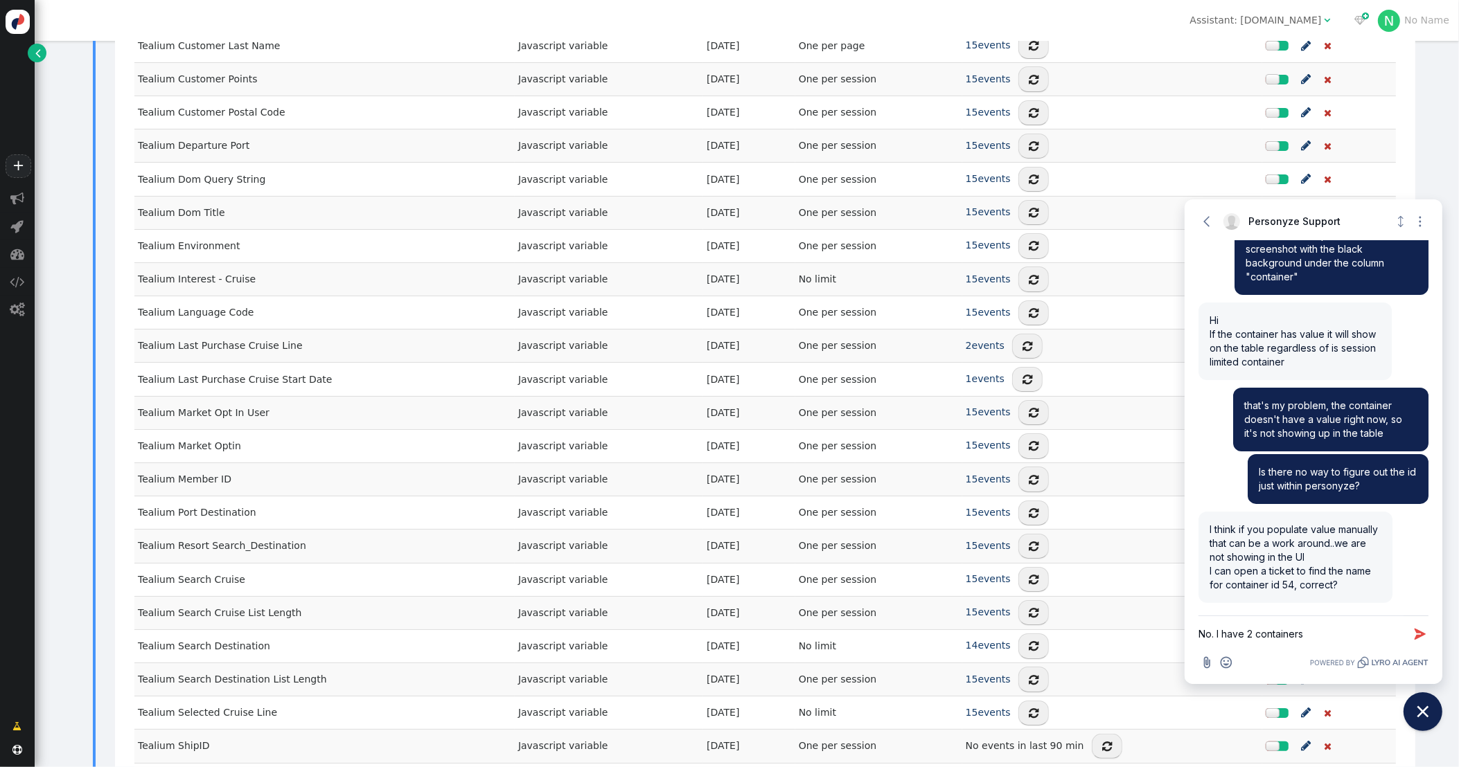
scroll to position [1304, 0]
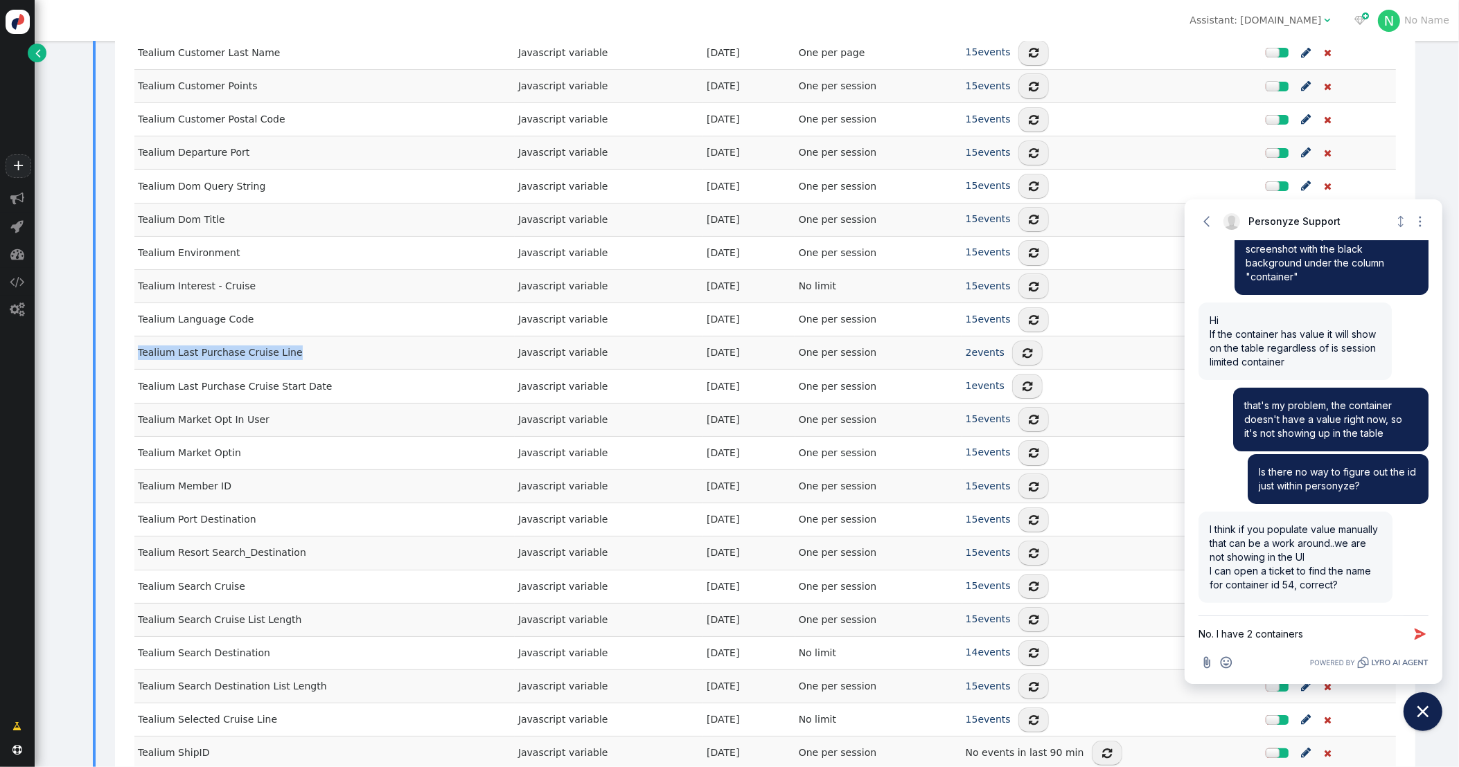
drag, startPoint x: 287, startPoint y: 359, endPoint x: 133, endPoint y: 359, distance: 154.5
click at [133, 359] on div "Name Type Created Limit Live events Options Air Searchh Destination Javascript …" at bounding box center [765, 61] width 1281 height 1712
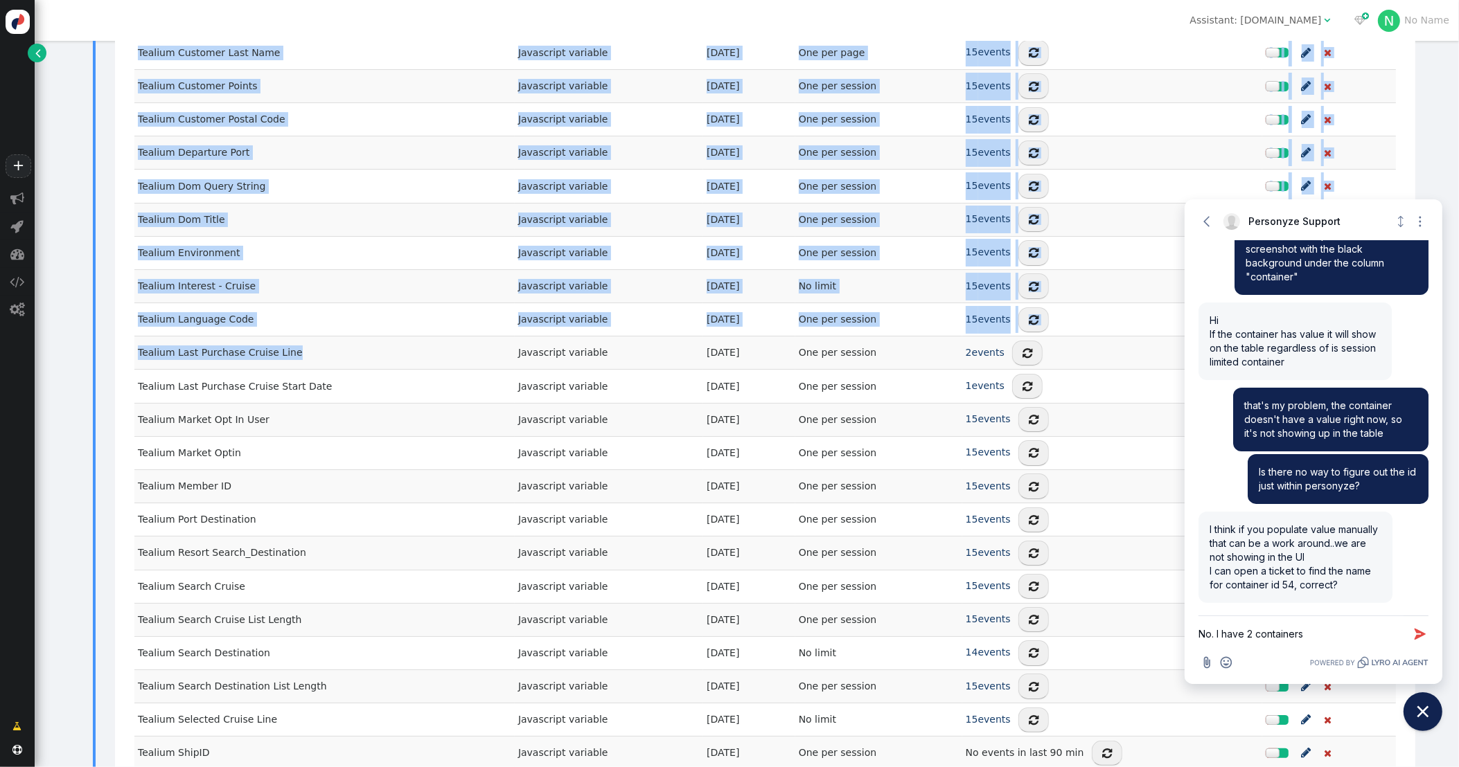
click at [283, 364] on td "Tealium Last Purchase Cruise Line" at bounding box center [324, 353] width 380 height 33
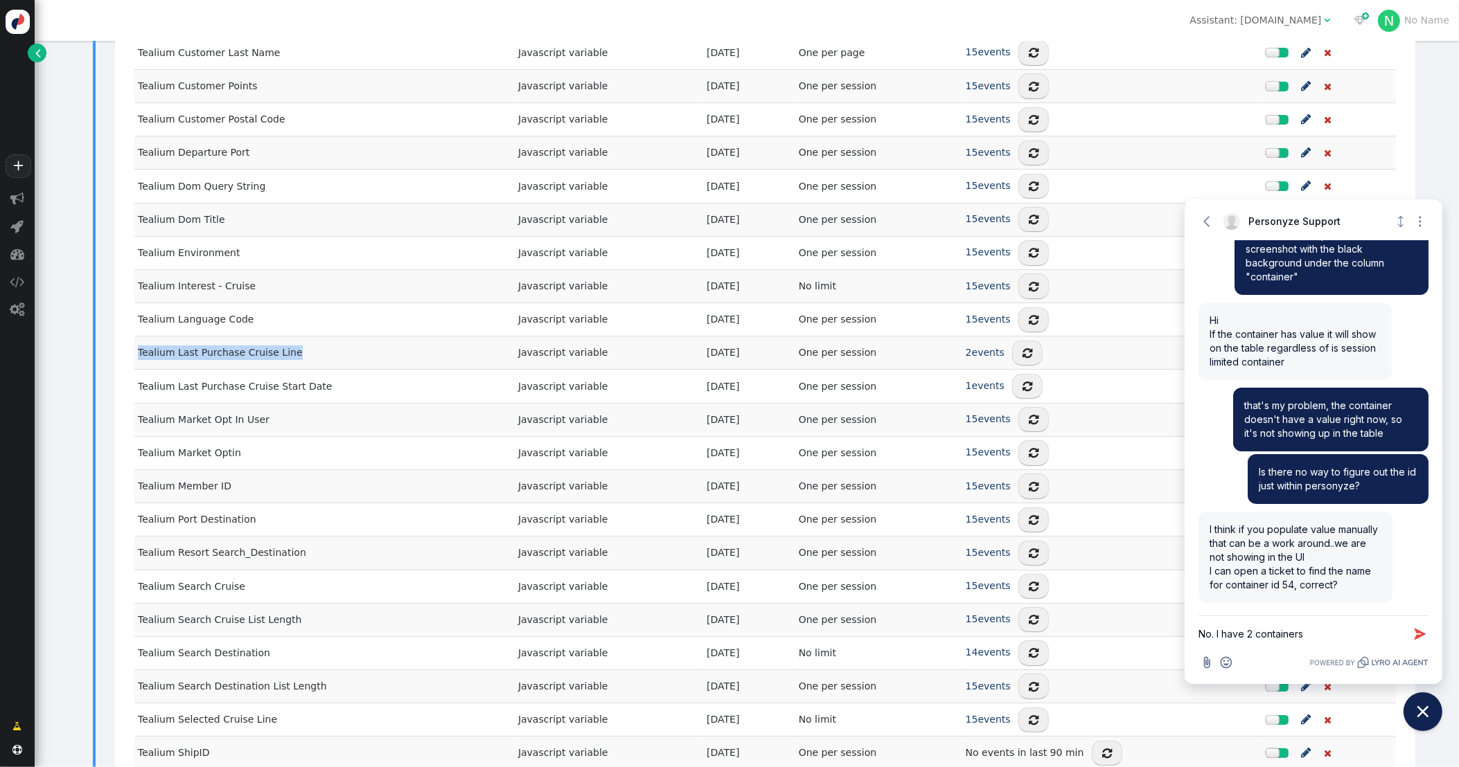
drag, startPoint x: 288, startPoint y: 362, endPoint x: 136, endPoint y: 364, distance: 152.4
click at [136, 364] on td "Tealium Last Purchase Cruise Line" at bounding box center [324, 353] width 380 height 33
copy span "Tealium Last Purchase Cruise Line"
click at [1202, 637] on textarea "No. I have 2 containers" at bounding box center [1300, 634] width 205 height 36
paste textarea "Tealium Last Purchase Cruise Line"
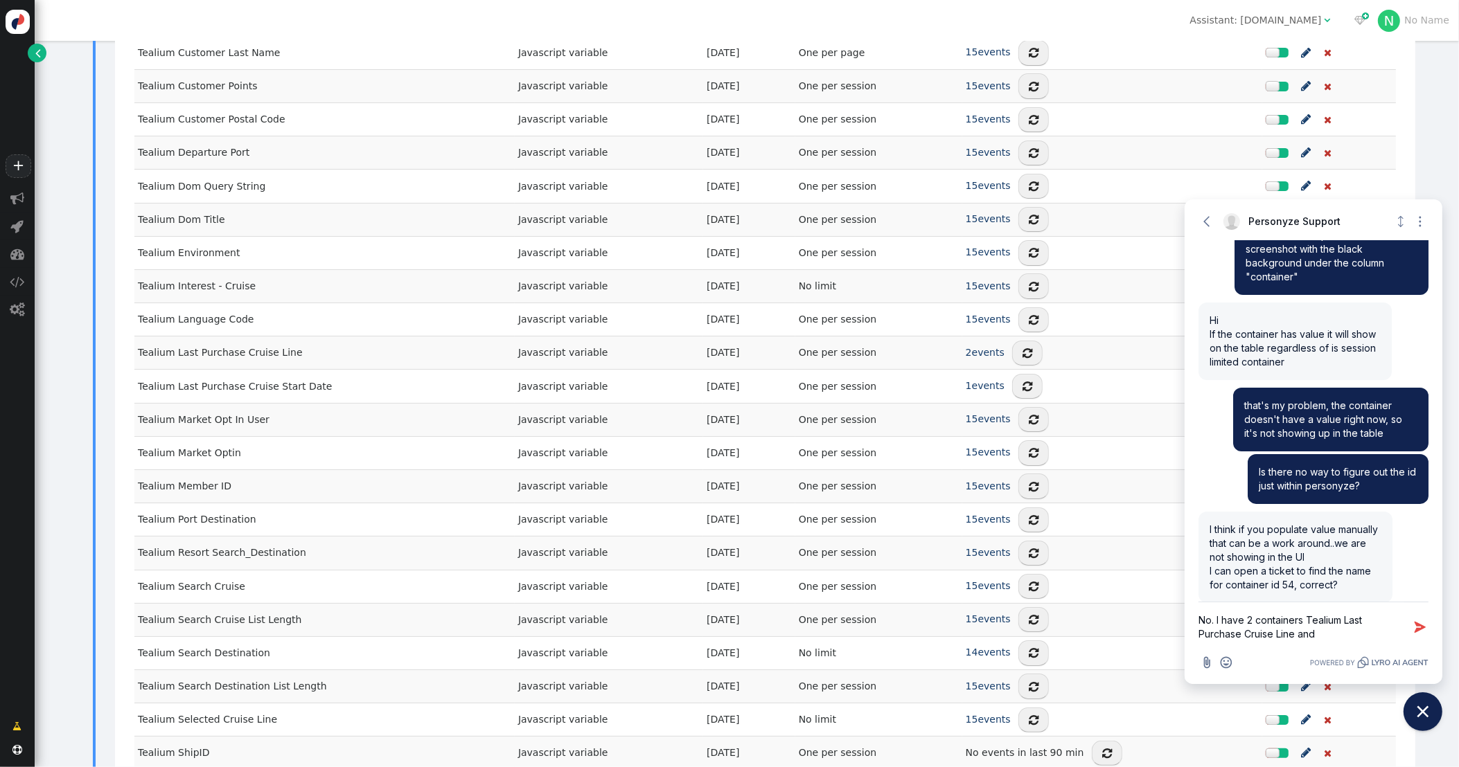
click at [317, 392] on span "Tealium Last Purchase Cruise Start Date" at bounding box center [235, 386] width 195 height 11
drag, startPoint x: 323, startPoint y: 394, endPoint x: 141, endPoint y: 396, distance: 182.2
click at [136, 396] on td "Tealium Last Purchase Cruise Start Date" at bounding box center [324, 386] width 380 height 33
copy span "Tealium Last Purchase Cruise Start Date"
click at [1202, 641] on textarea "No. I have 2 containers Tealium Last Purchase Cruise Line and" at bounding box center [1300, 628] width 205 height 50
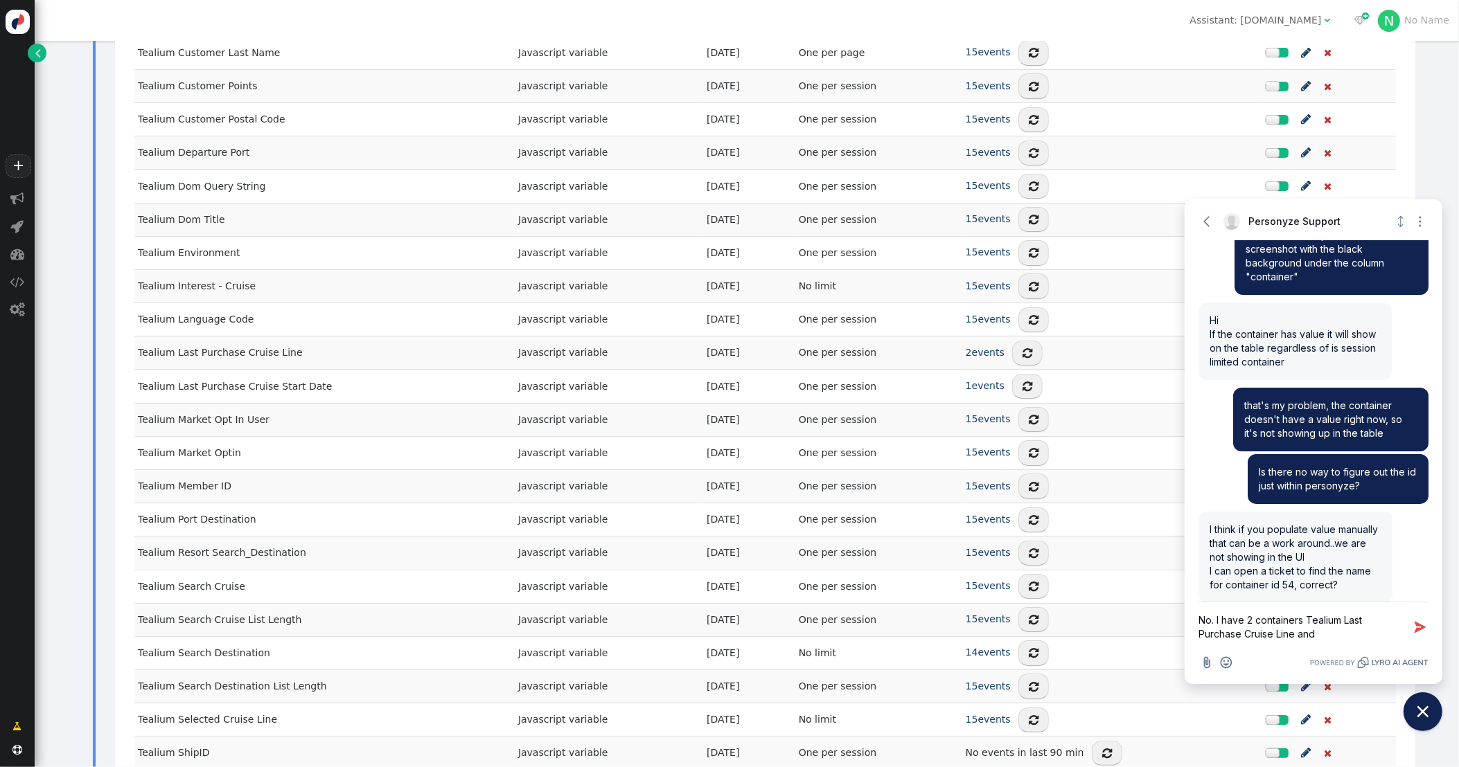
paste textarea "Tealium Last Purchase Cruise Start Date"
drag, startPoint x: 1272, startPoint y: 632, endPoint x: 1297, endPoint y: 628, distance: 26.1
click at [1202, 632] on textarea "No. I have 2 containers Tealium Last Purchase Cruise Line and Tealium Last Purc…" at bounding box center [1300, 621] width 205 height 64
click at [1202, 643] on textarea "No. I have 2 containers Tealium Last Purchase Cruise Line and Tealium Last Purc…" at bounding box center [1300, 621] width 205 height 64
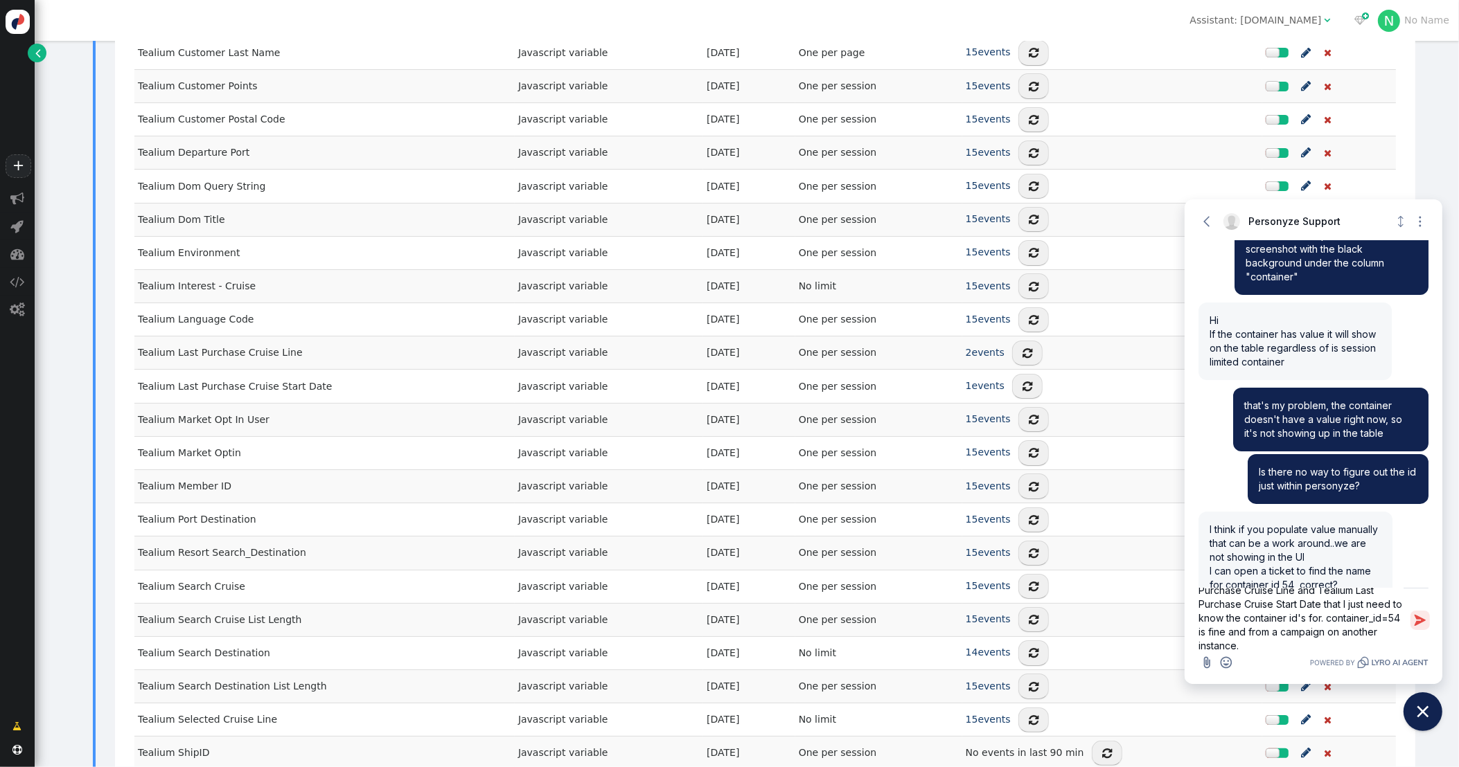
type textarea "No. I have 2 containers Tealium Last Purchase Cruise Line and Tealium Last Purc…"
click at [1202, 622] on icon "button" at bounding box center [1419, 620] width 11 height 11
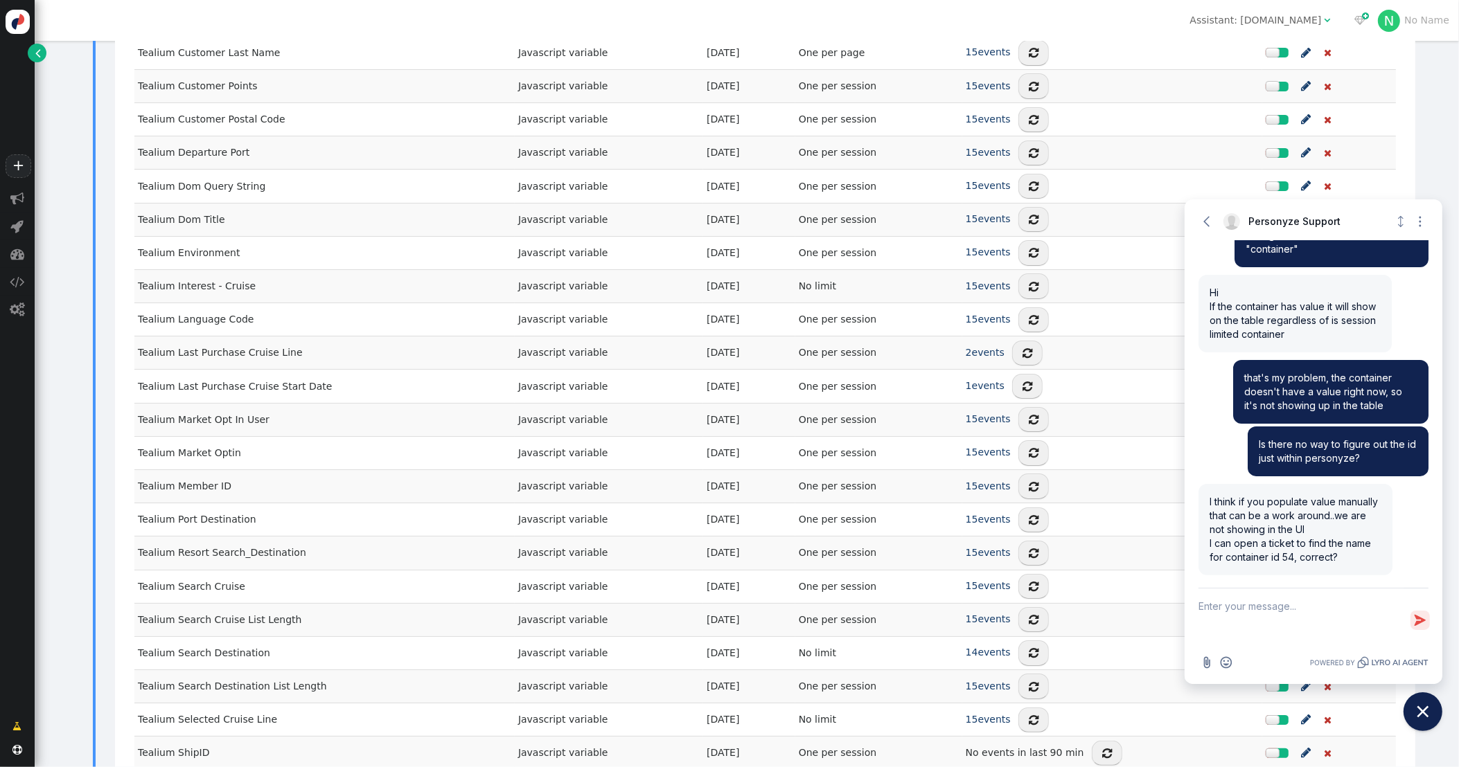
scroll to position [0, 0]
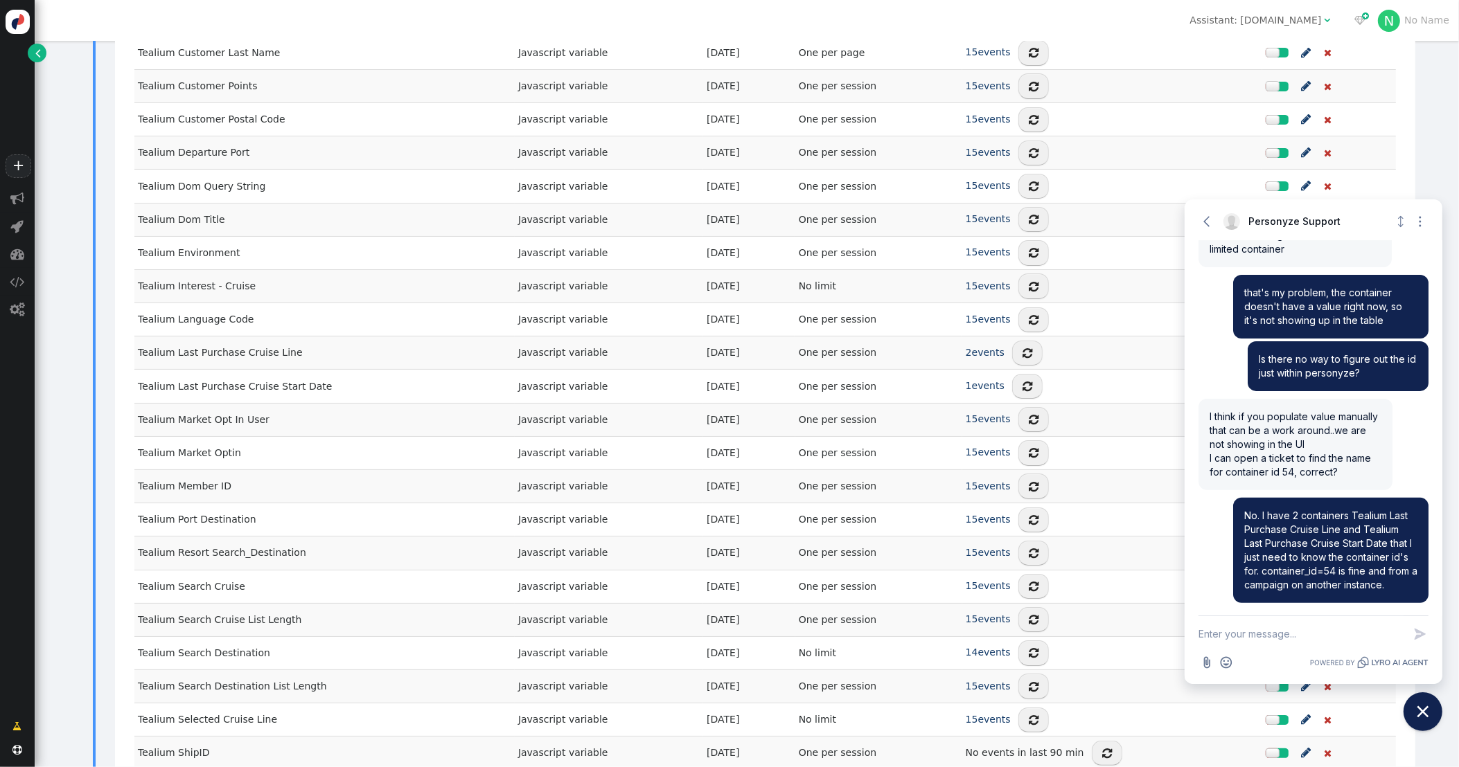
click at [1202, 633] on textarea "New message" at bounding box center [1300, 634] width 205 height 36
type textarea "Z"
type textarea "I was just using it as an example"
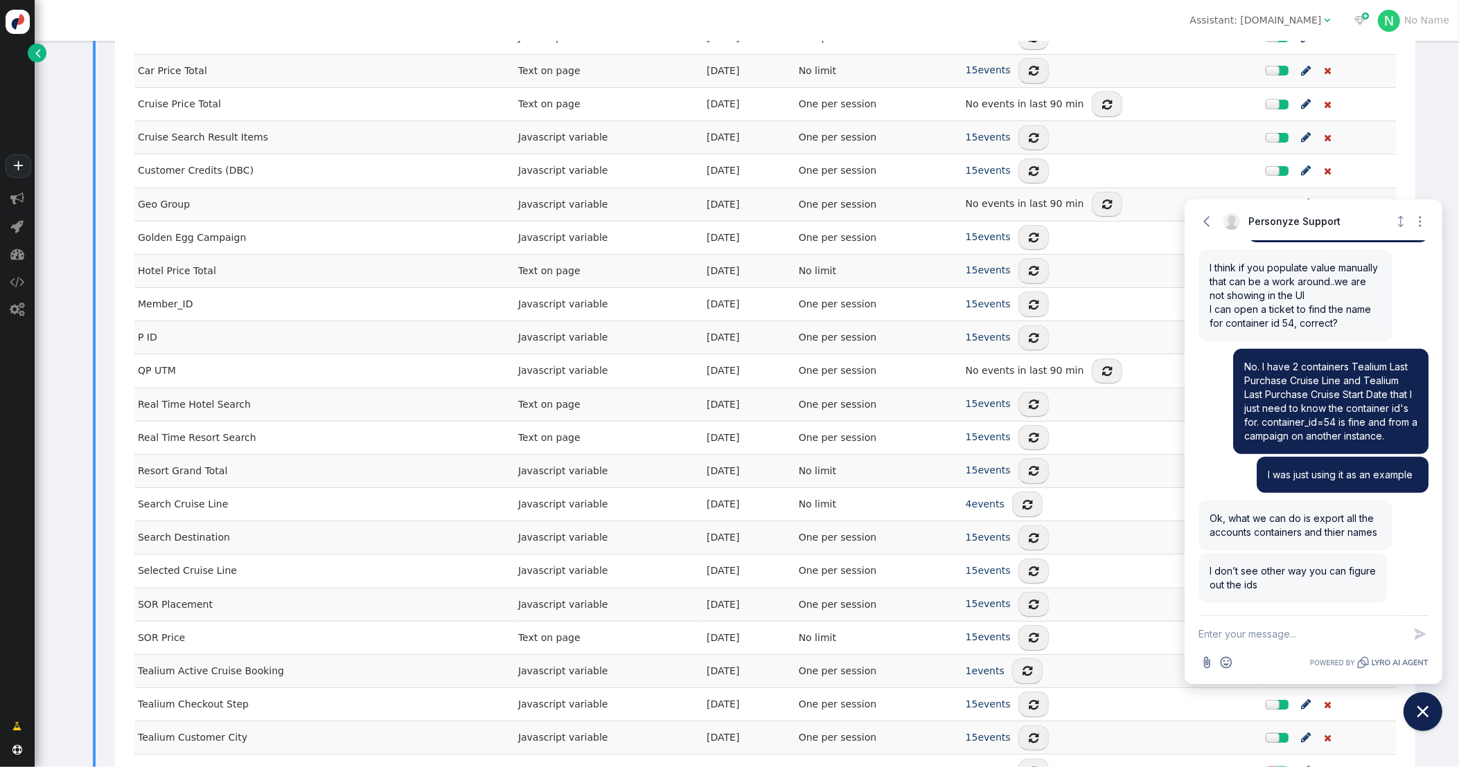
scroll to position [513, 0]
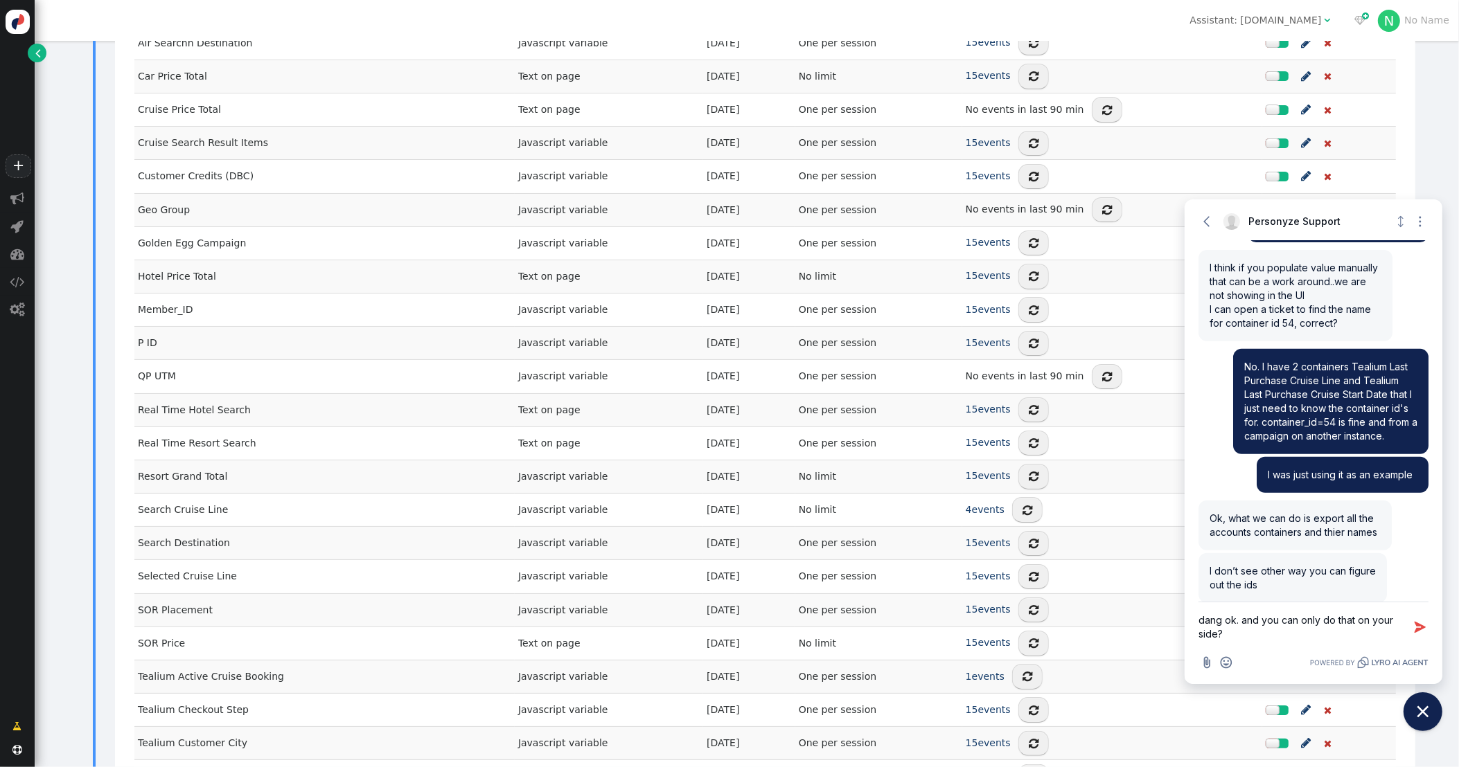
type textarea "dang, ok. and you can only do that on your side?"
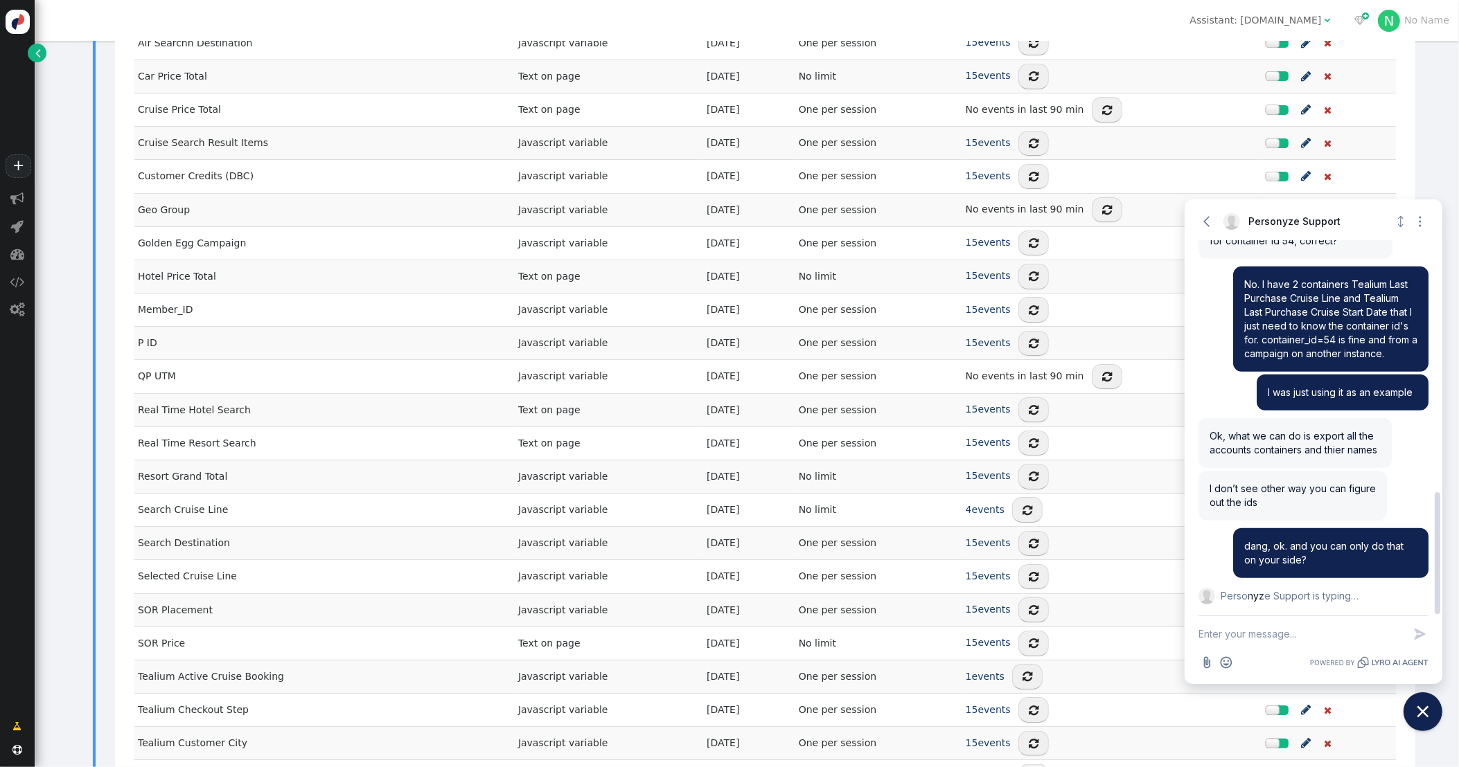
scroll to position [795, 0]
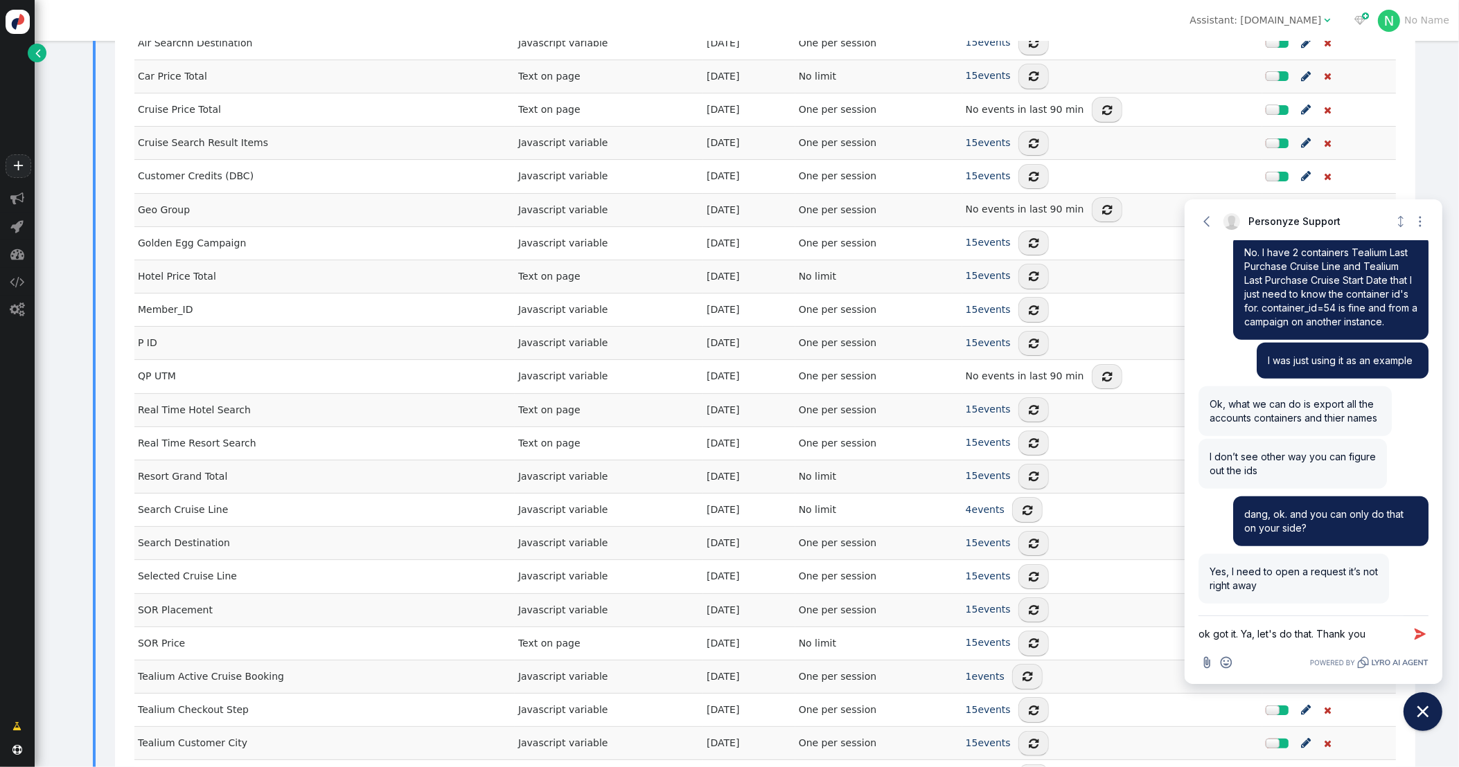
type textarea "ok got it. Ya, let's do that. Thank you!"
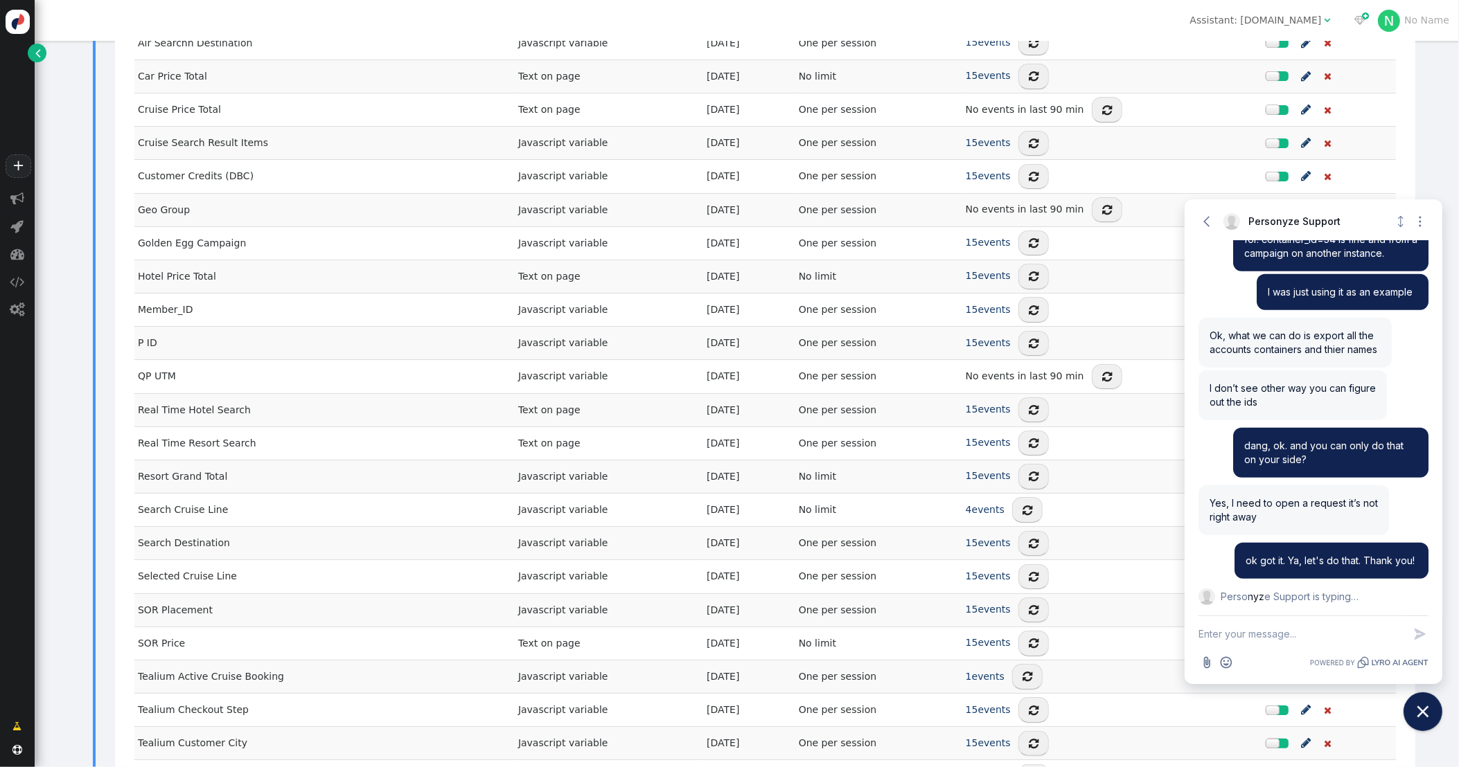
scroll to position [883, 0]
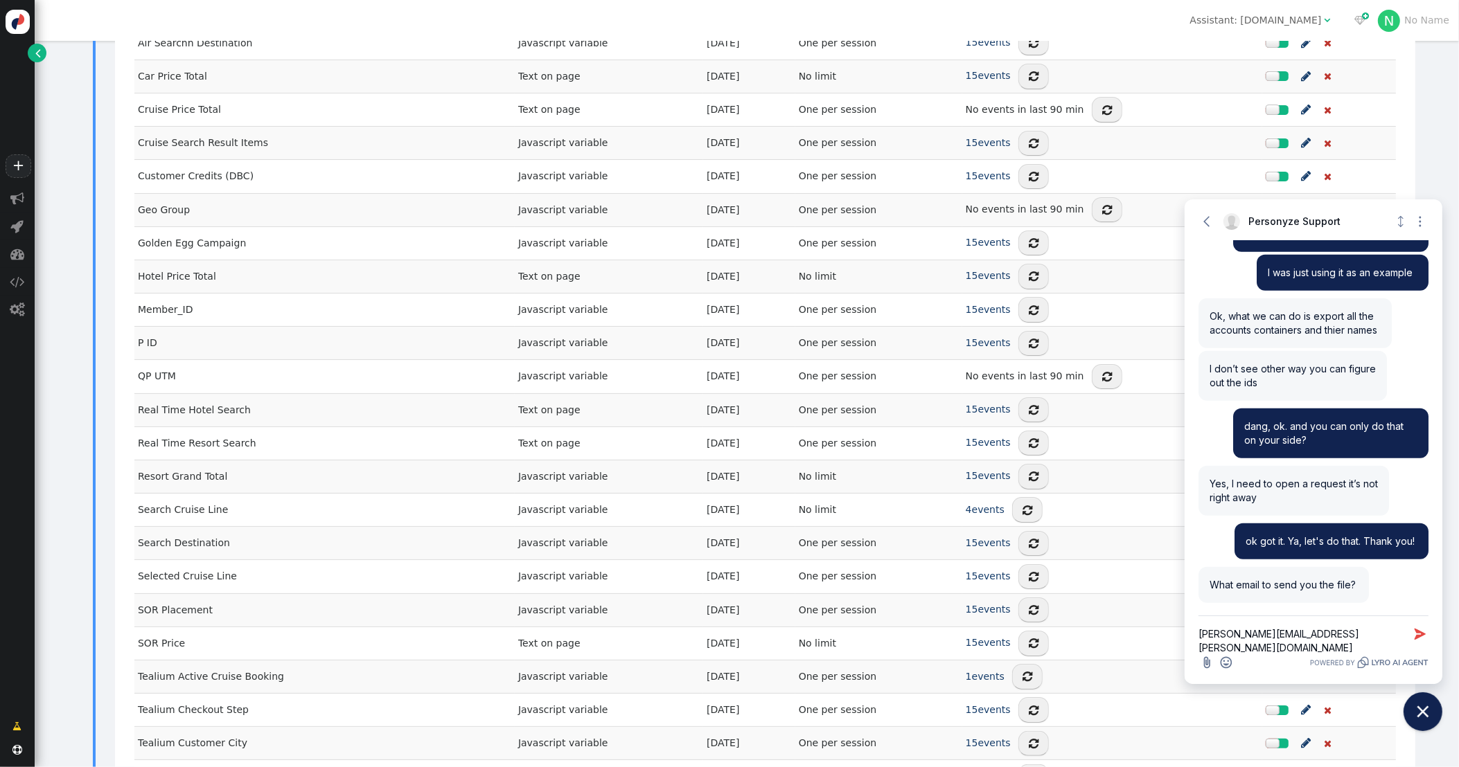
type textarea "[PERSON_NAME][EMAIL_ADDRESS][PERSON_NAME][DOMAIN_NAME]"
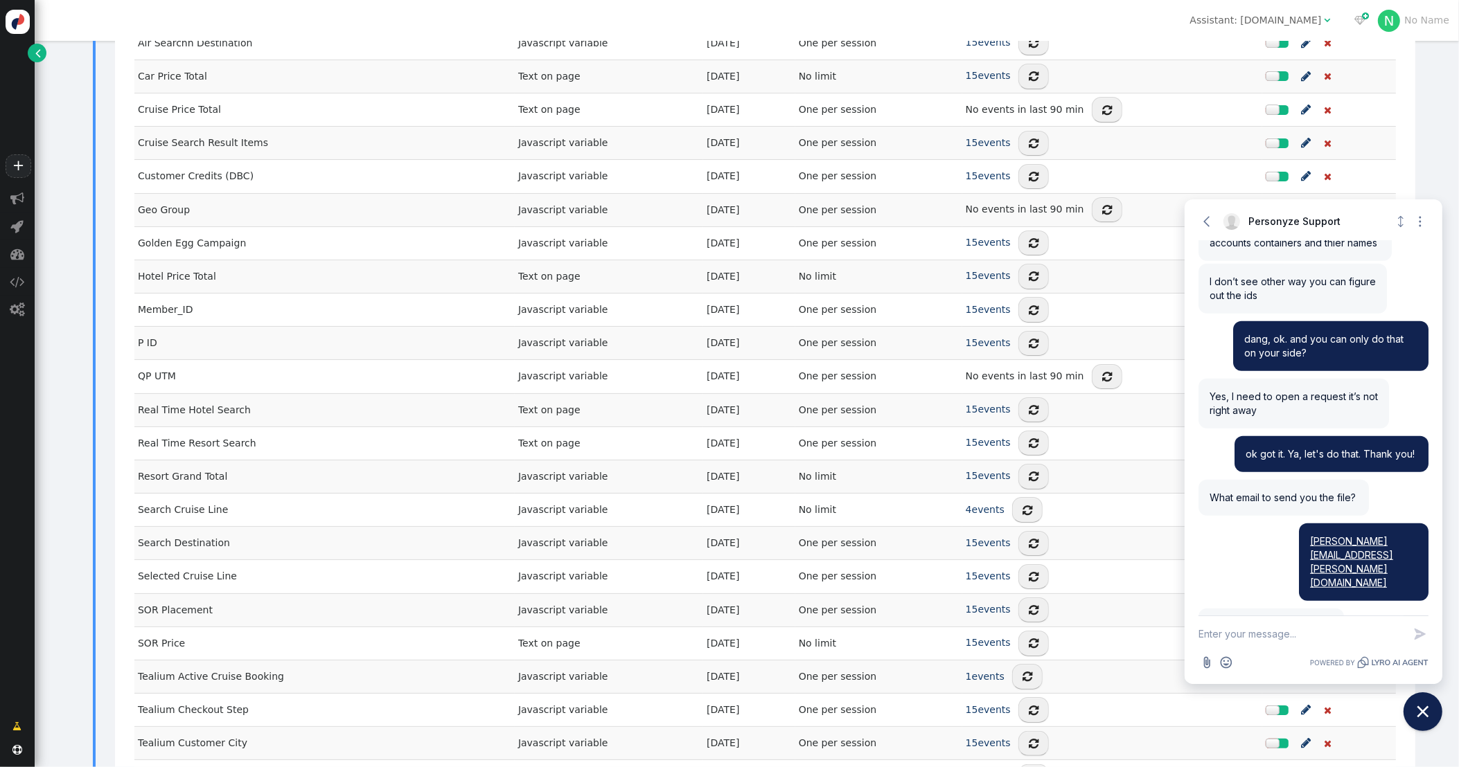
scroll to position [0, 0]
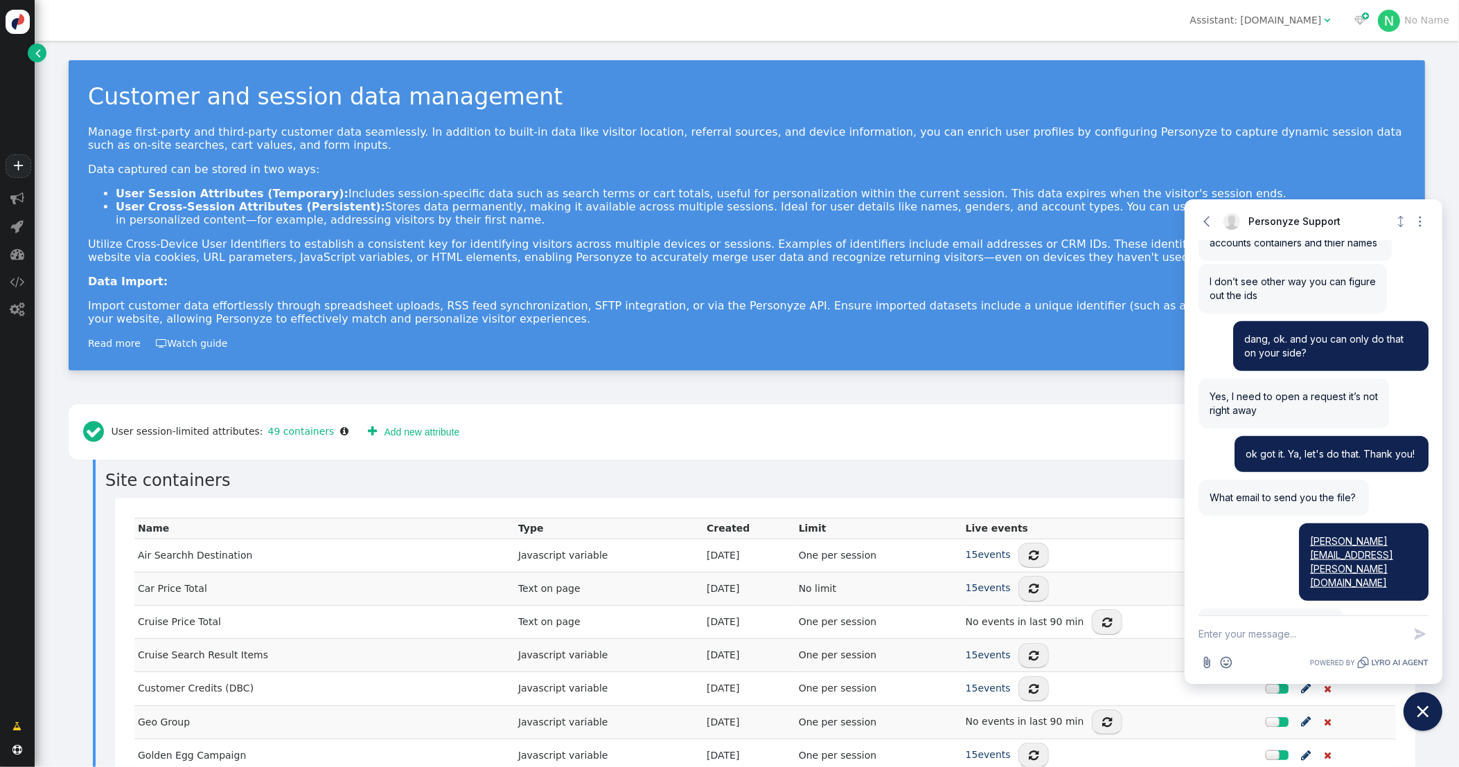
click at [1202, 17] on div "Assistant: [DOMAIN_NAME]" at bounding box center [1256, 20] width 132 height 15
click at [1202, 635] on textarea "New message" at bounding box center [1300, 634] width 205 height 36
click at [1202, 621] on textarea "I'm not sure what you mean by that. mustdotravels.com" at bounding box center [1300, 628] width 205 height 50
type textarea "I'm not sure what you mean by that. mustdotravels.com if that aligns with 5748?"
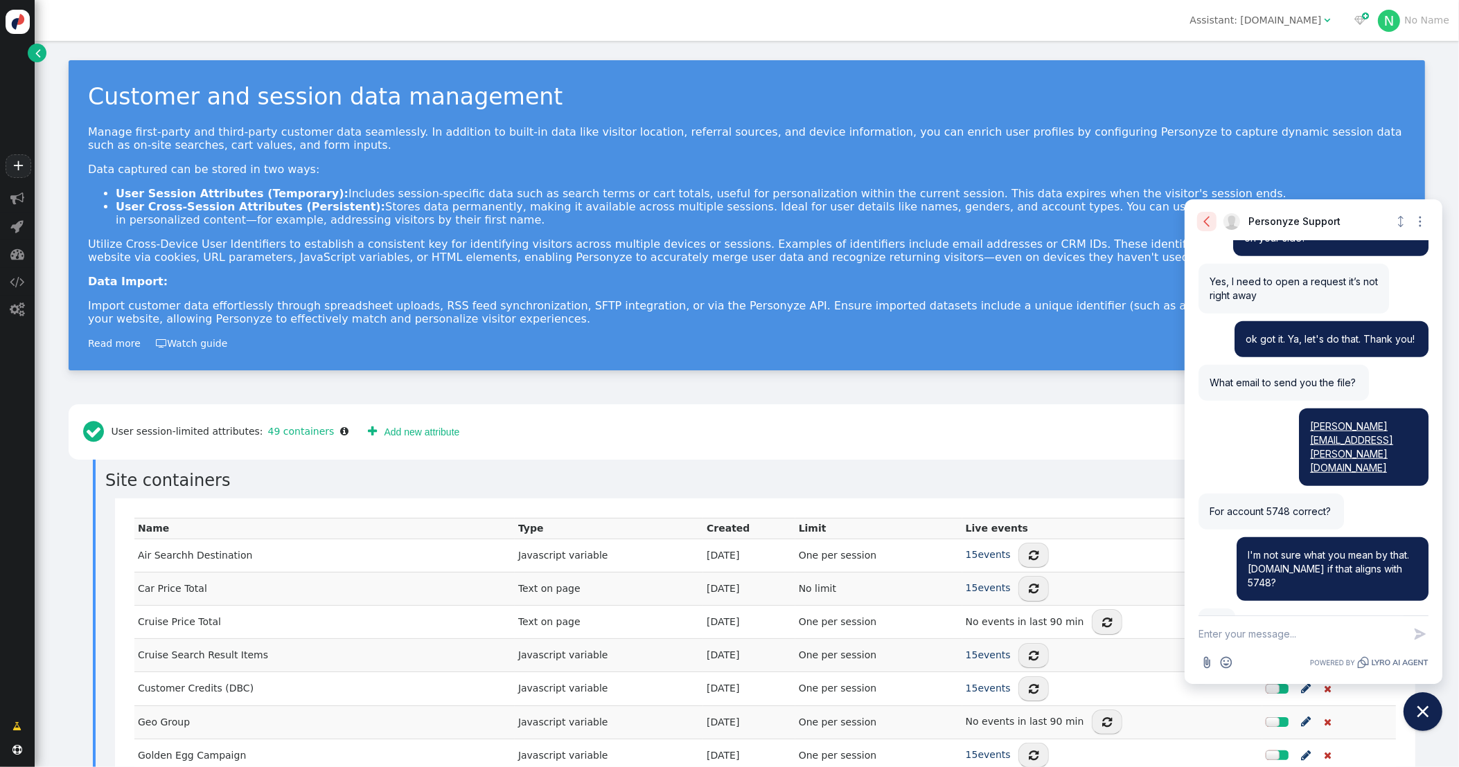
click at [1202, 222] on icon "button" at bounding box center [1207, 222] width 14 height 14
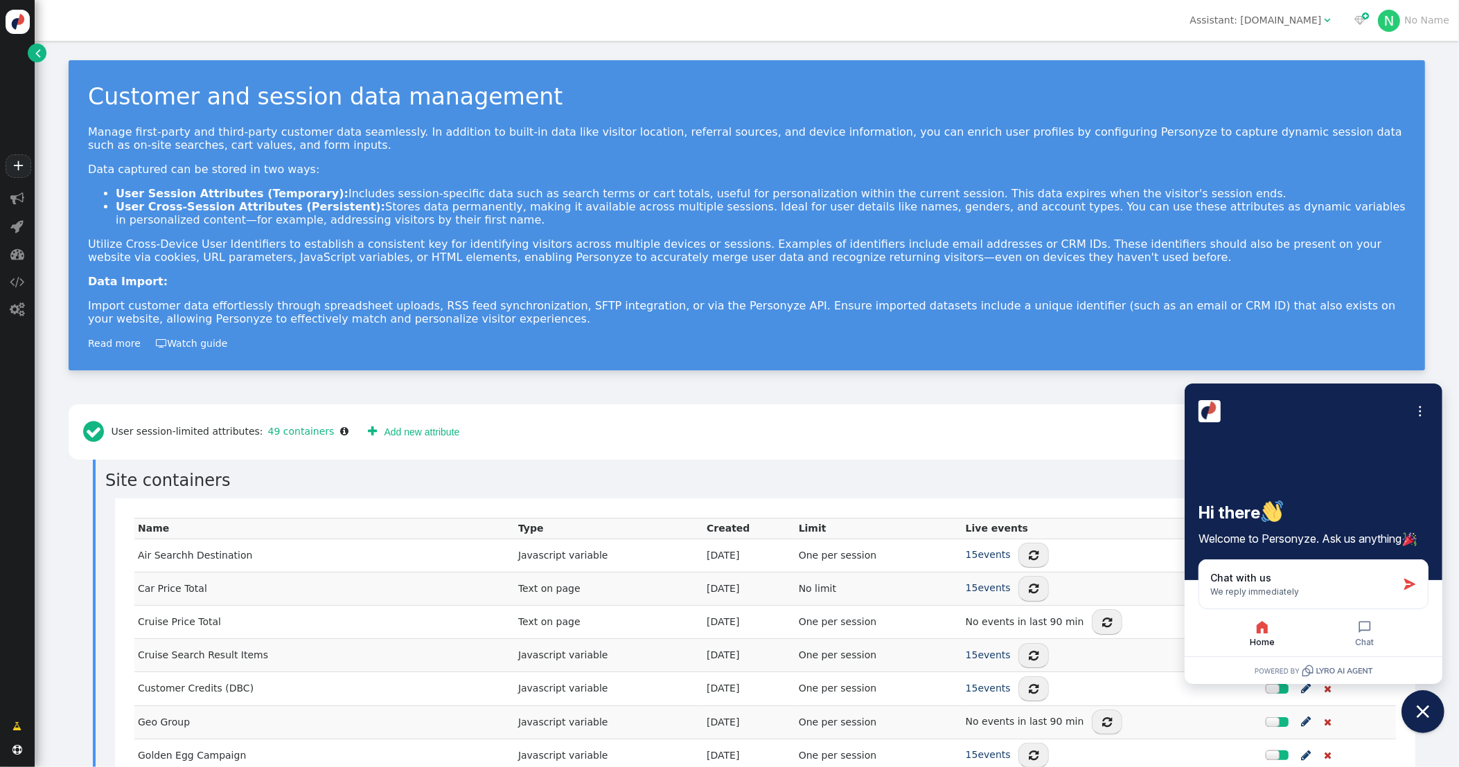
click at [1202, 707] on icon "Close chat widget" at bounding box center [1422, 712] width 21 height 21
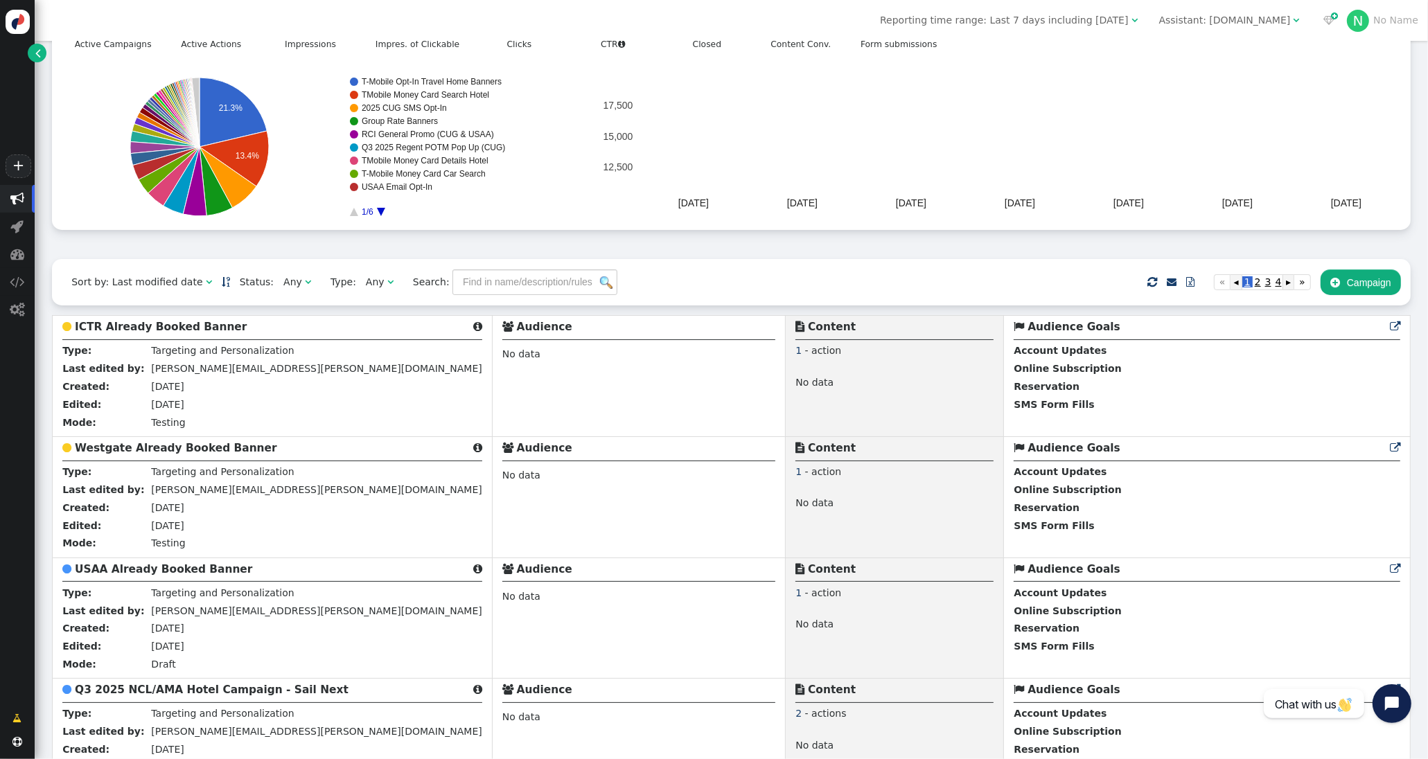
scroll to position [118, 0]
click at [1353, 286] on button " Campaign" at bounding box center [1360, 281] width 80 height 25
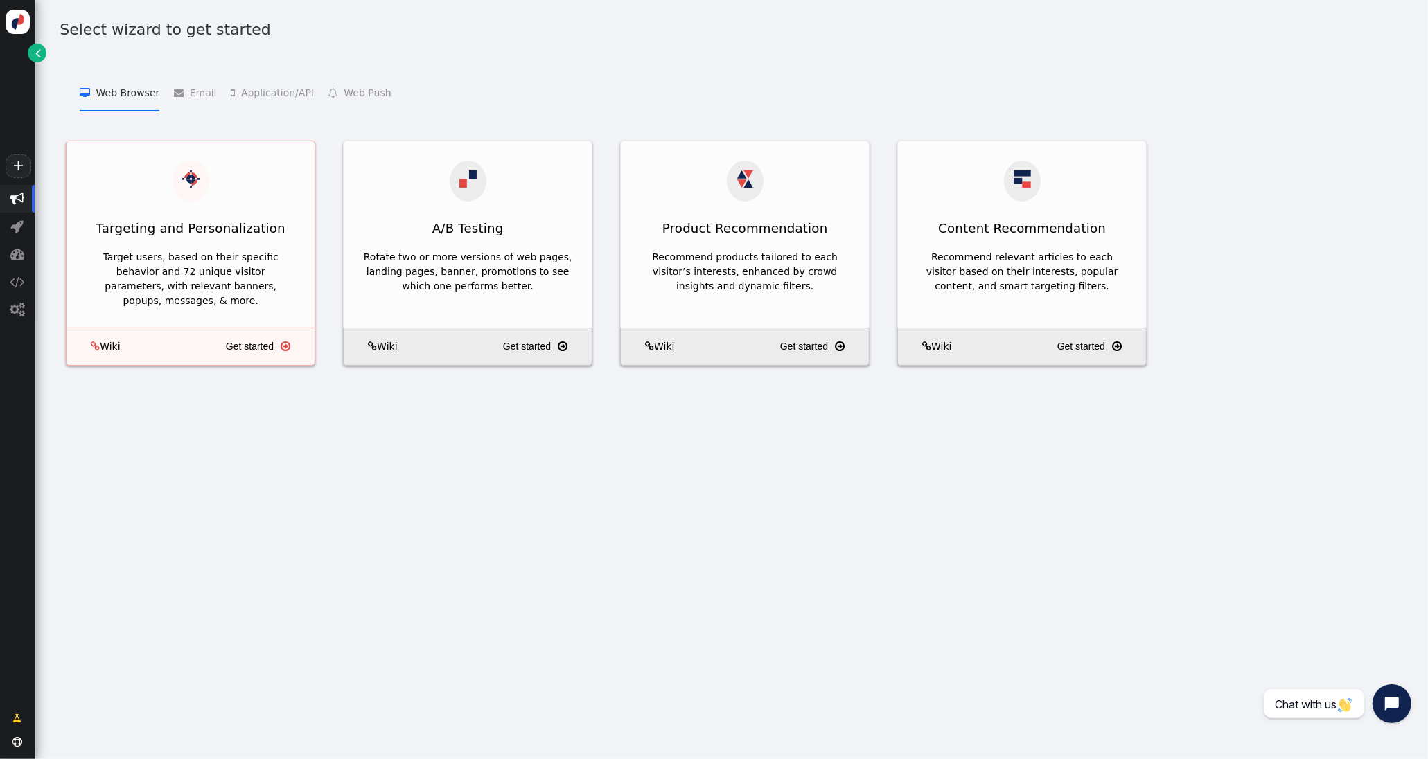
click at [184, 188] on div at bounding box center [190, 181] width 37 height 41
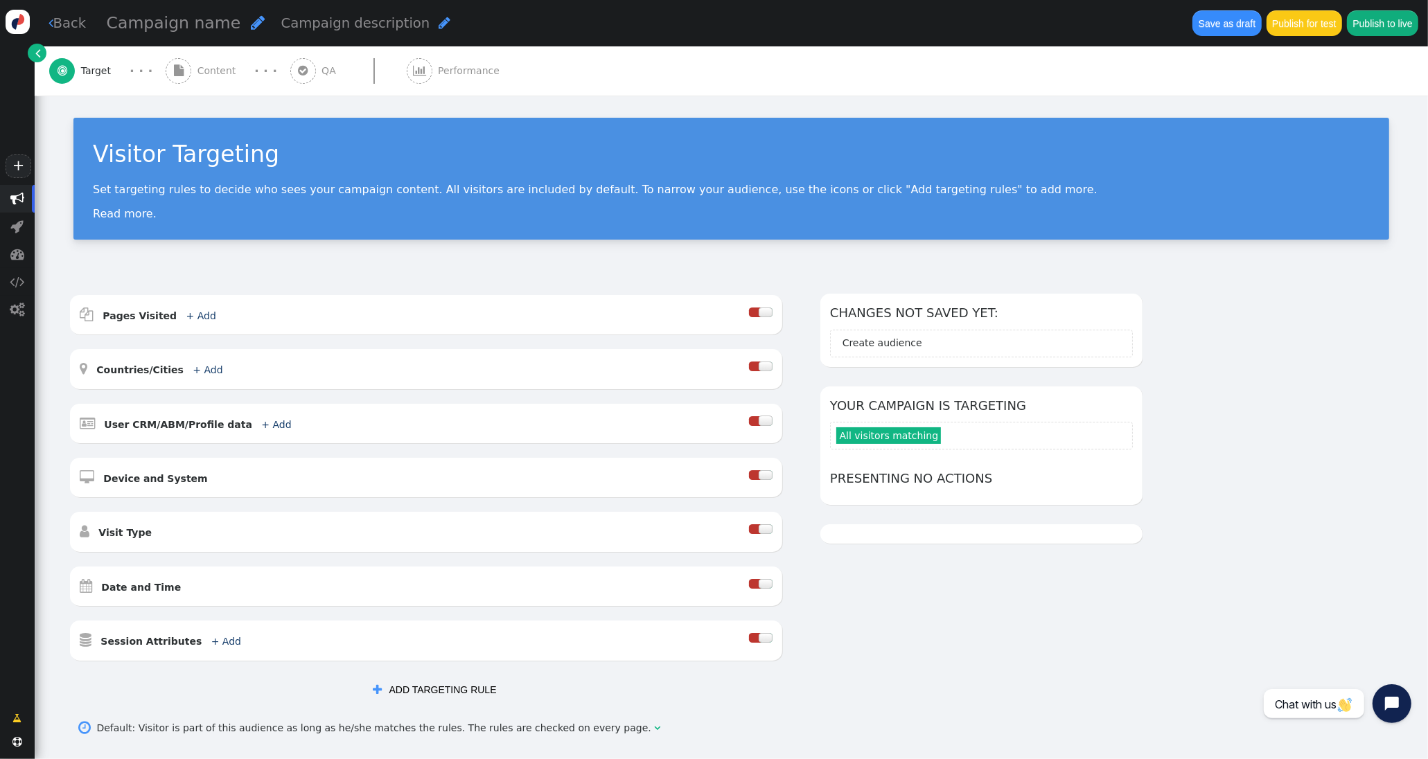
click at [251, 22] on span "" at bounding box center [258, 23] width 14 height 16
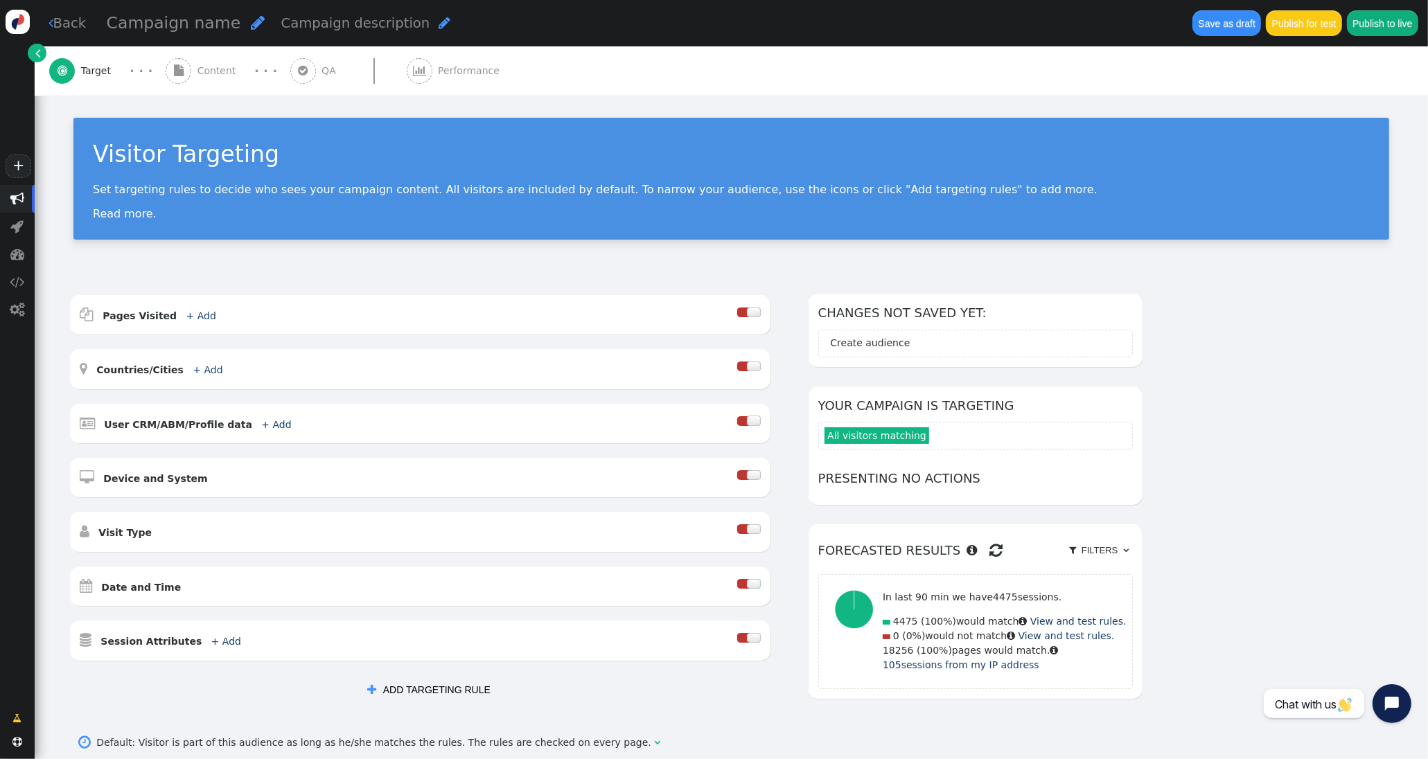
click at [251, 24] on span "" at bounding box center [258, 23] width 14 height 16
type input "Failed OB Account Alert Pop Up GVR"
click at [193, 317] on link "+ Add" at bounding box center [201, 315] width 30 height 11
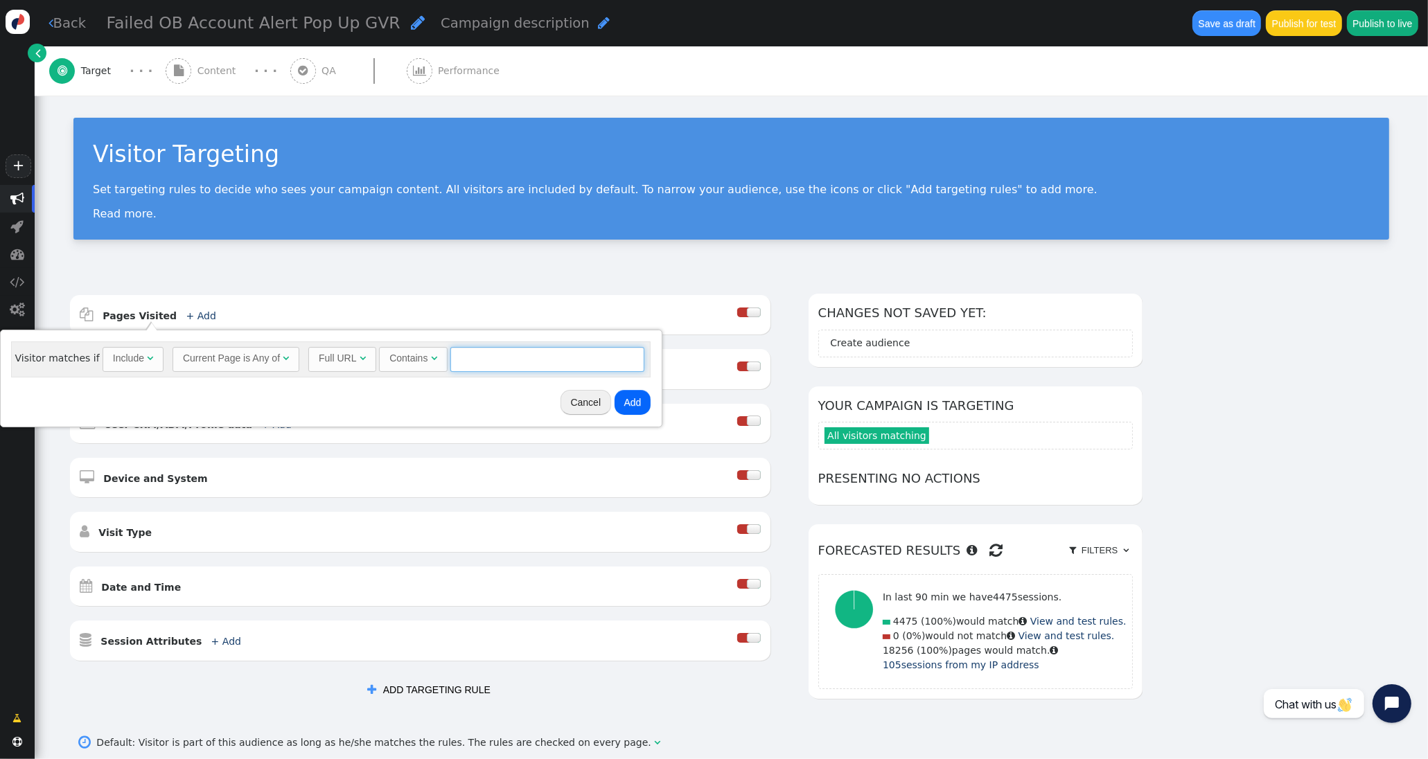
click at [476, 363] on input "text" at bounding box center [547, 359] width 194 height 25
paste input "[URL][DOMAIN_NAME]"
drag, startPoint x: 472, startPoint y: 360, endPoint x: 332, endPoint y: 356, distance: 140.0
click at [332, 356] on div "Full URL  Contains  [URL][DOMAIN_NAME] = (Empty) [DOMAIN_NAME]  #1212 " at bounding box center [476, 359] width 336 height 25
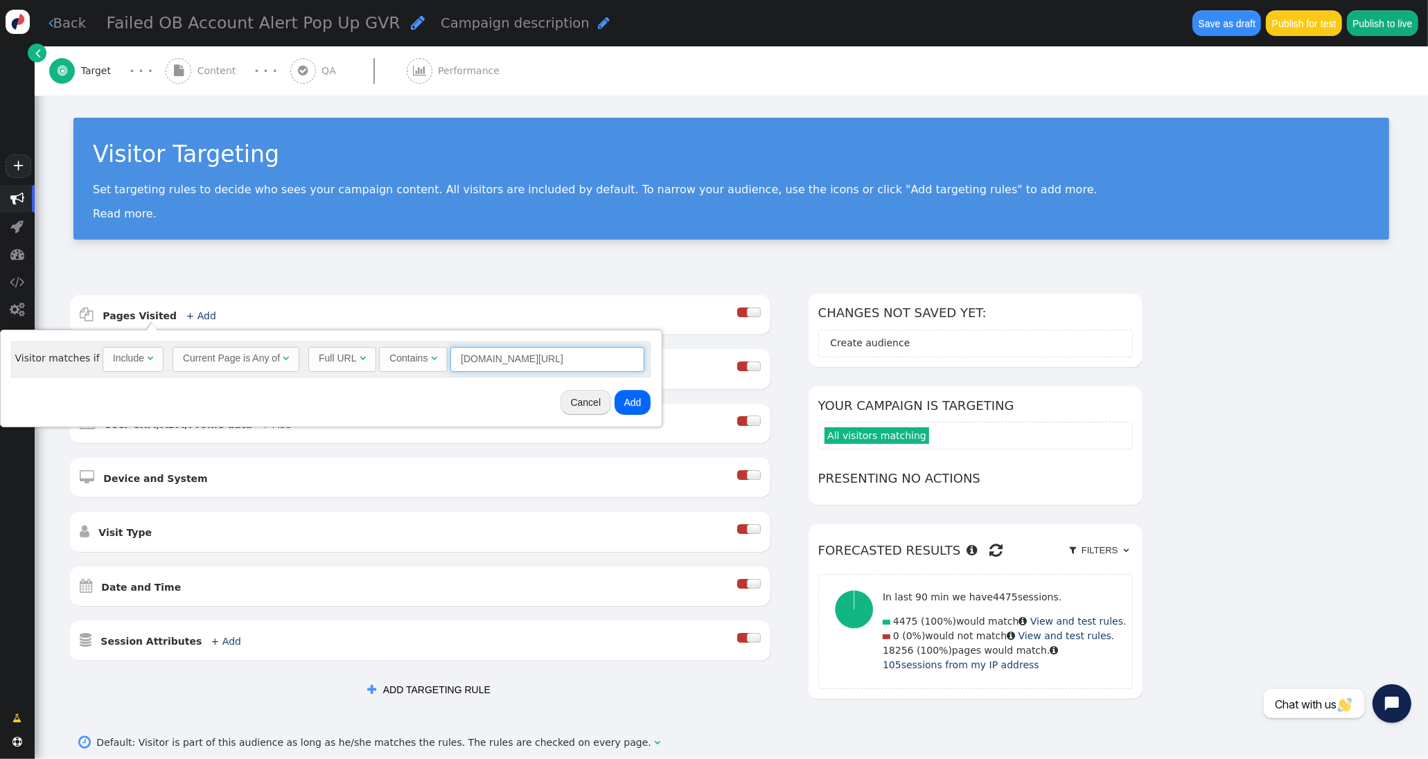
type input "[DOMAIN_NAME][URL]"
click at [632, 406] on button "Add" at bounding box center [632, 402] width 37 height 25
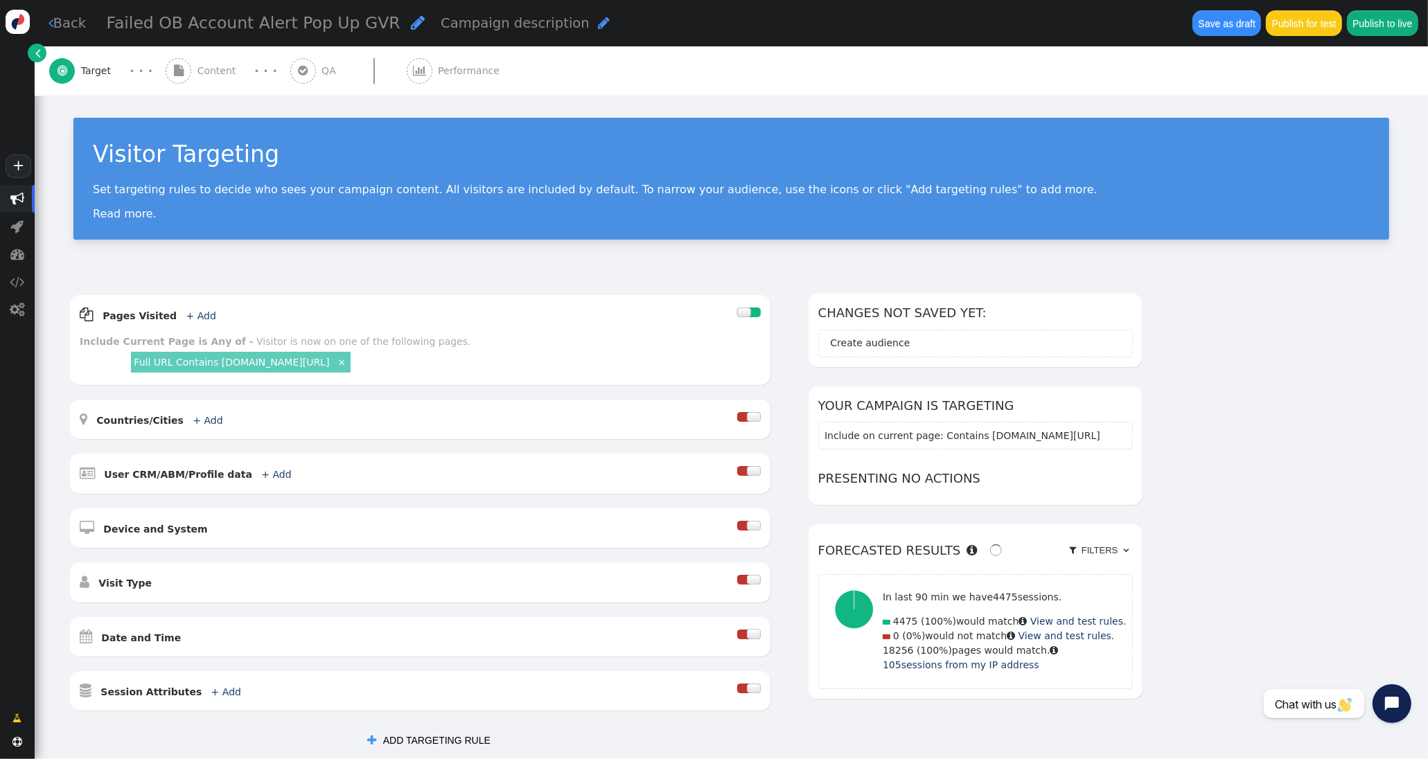
click at [216, 66] on span "Content" at bounding box center [219, 71] width 44 height 15
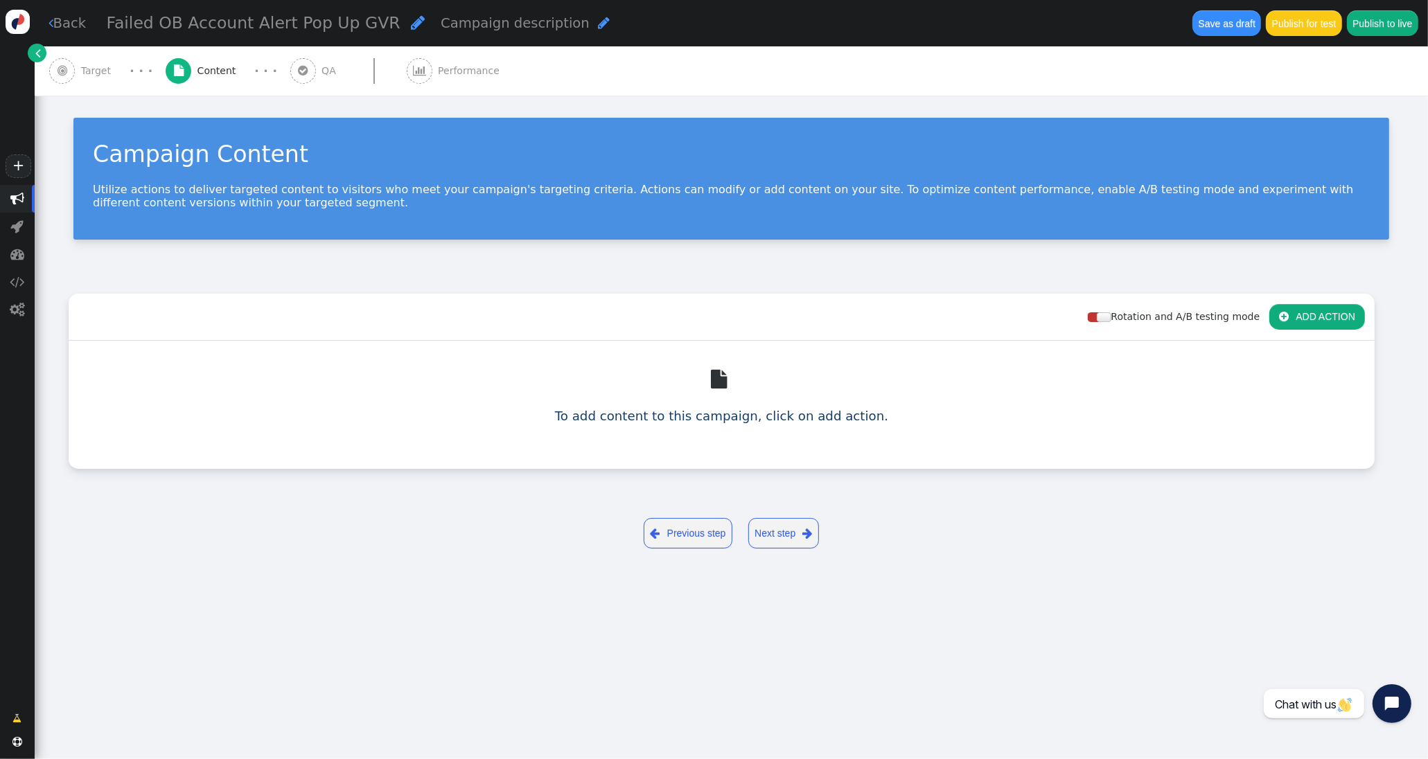
click at [1294, 315] on button " ADD ACTION" at bounding box center [1317, 316] width 96 height 25
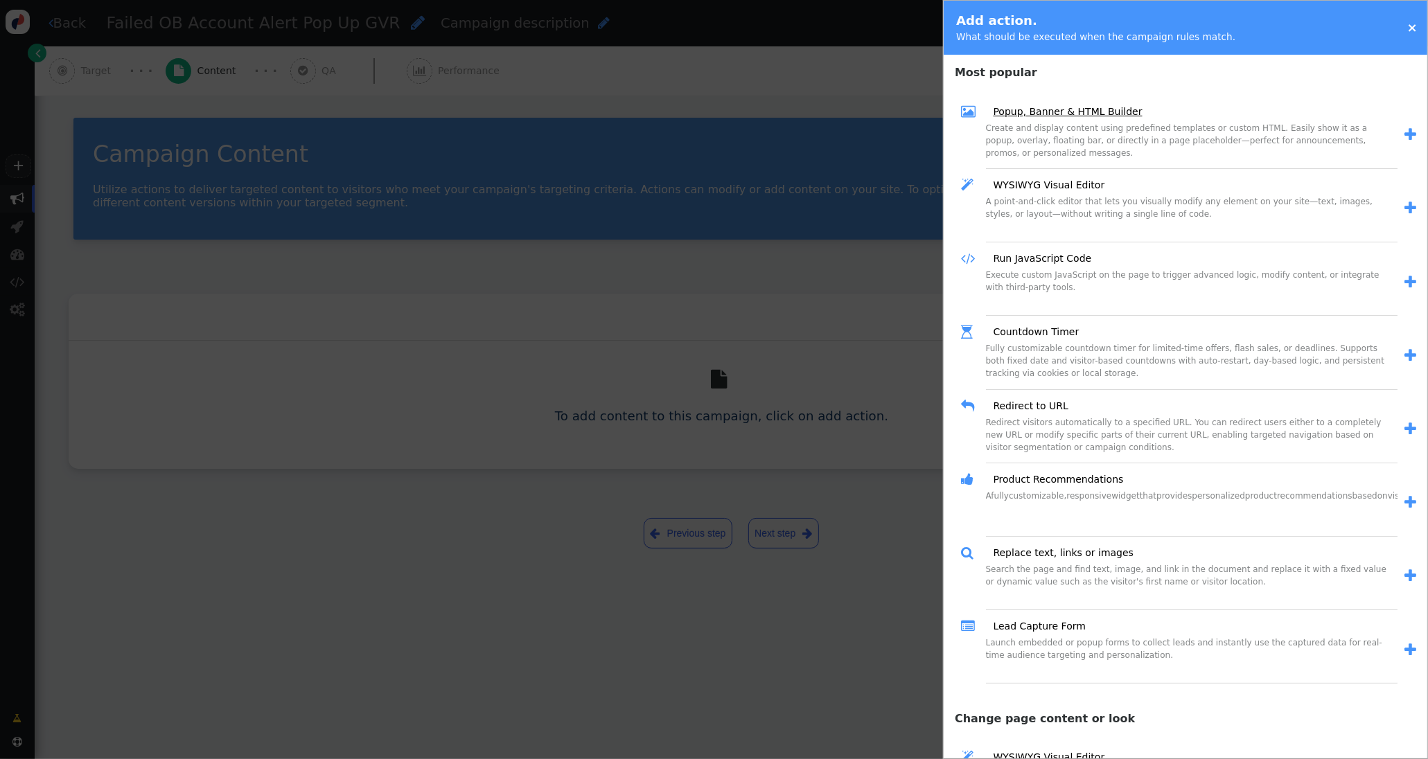
click at [1013, 115] on link "Popup, Banner & HTML Builder" at bounding box center [1062, 112] width 159 height 15
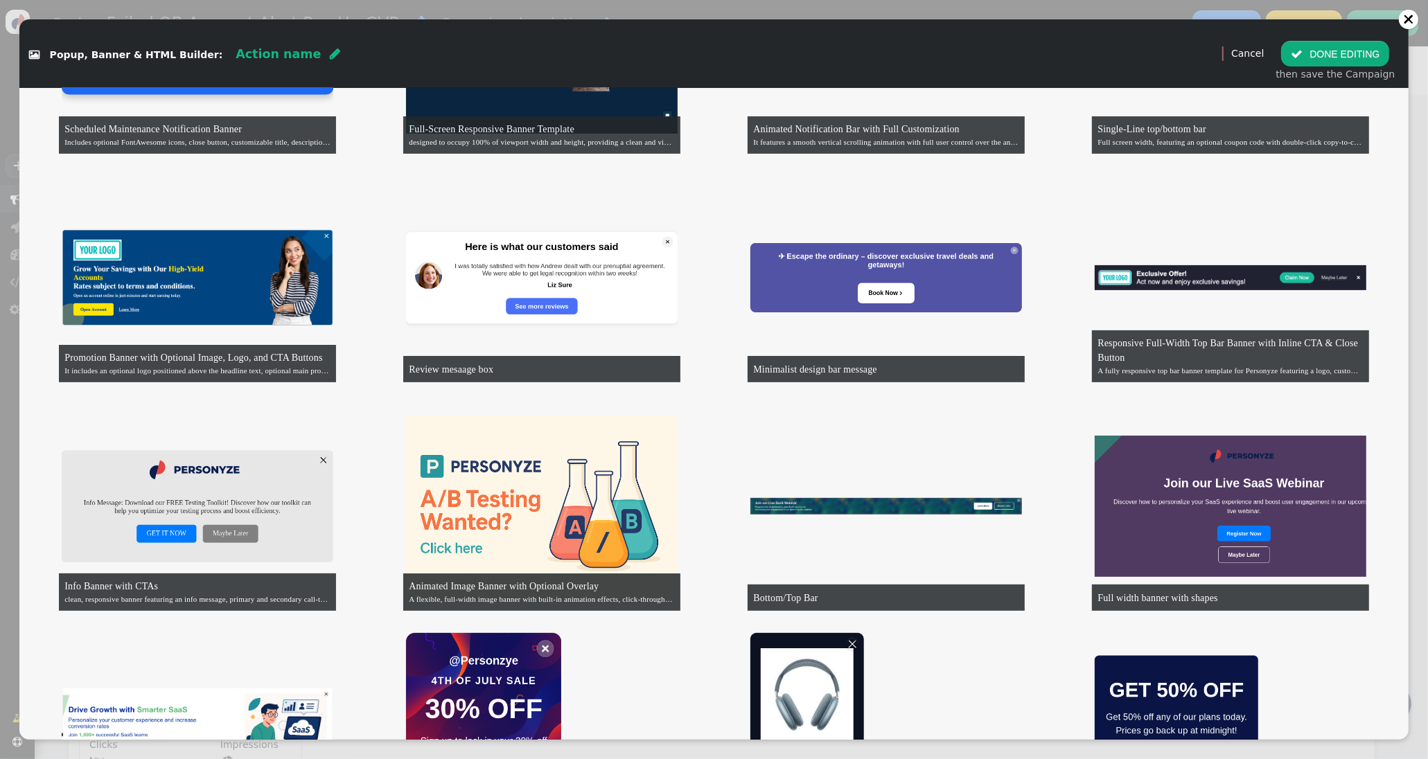
scroll to position [476, 0]
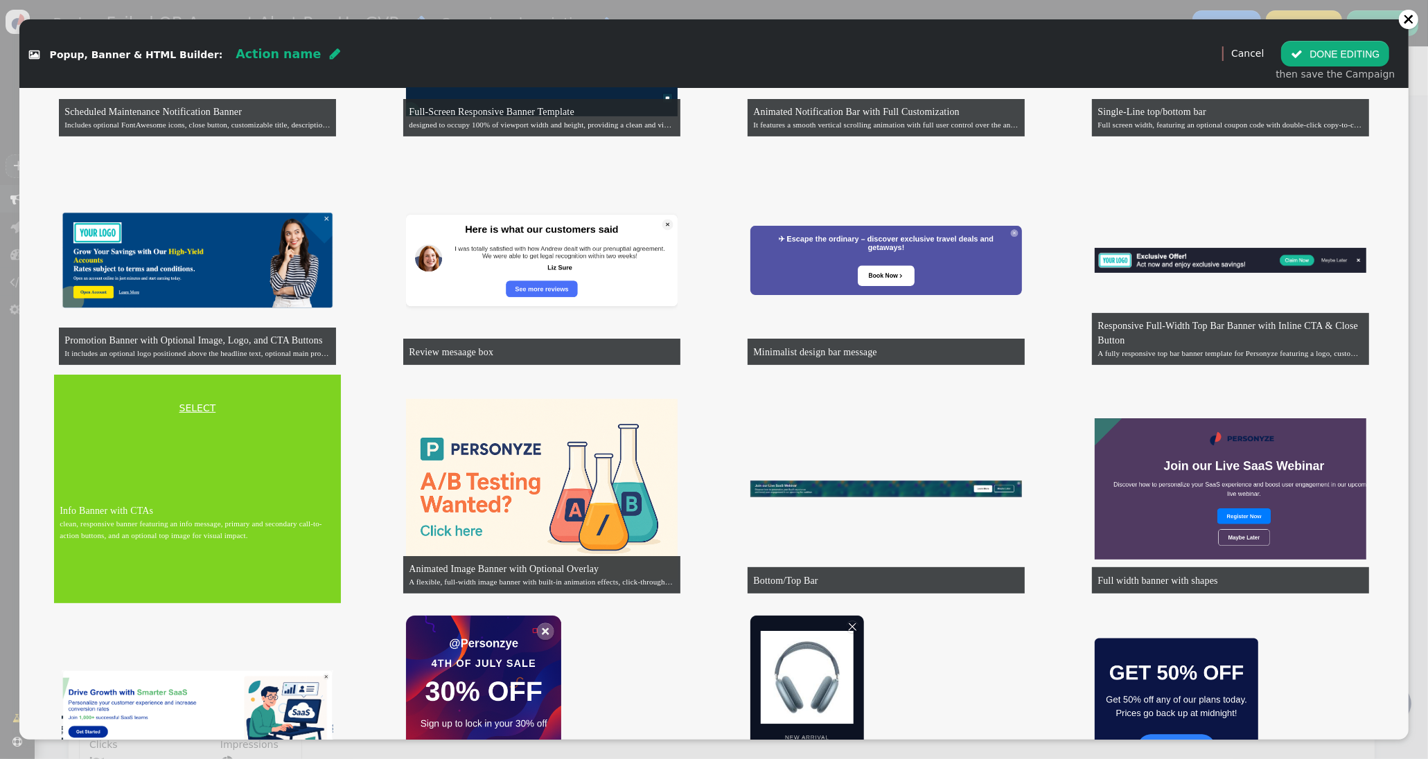
click at [193, 401] on link "SELECT" at bounding box center [197, 408] width 281 height 15
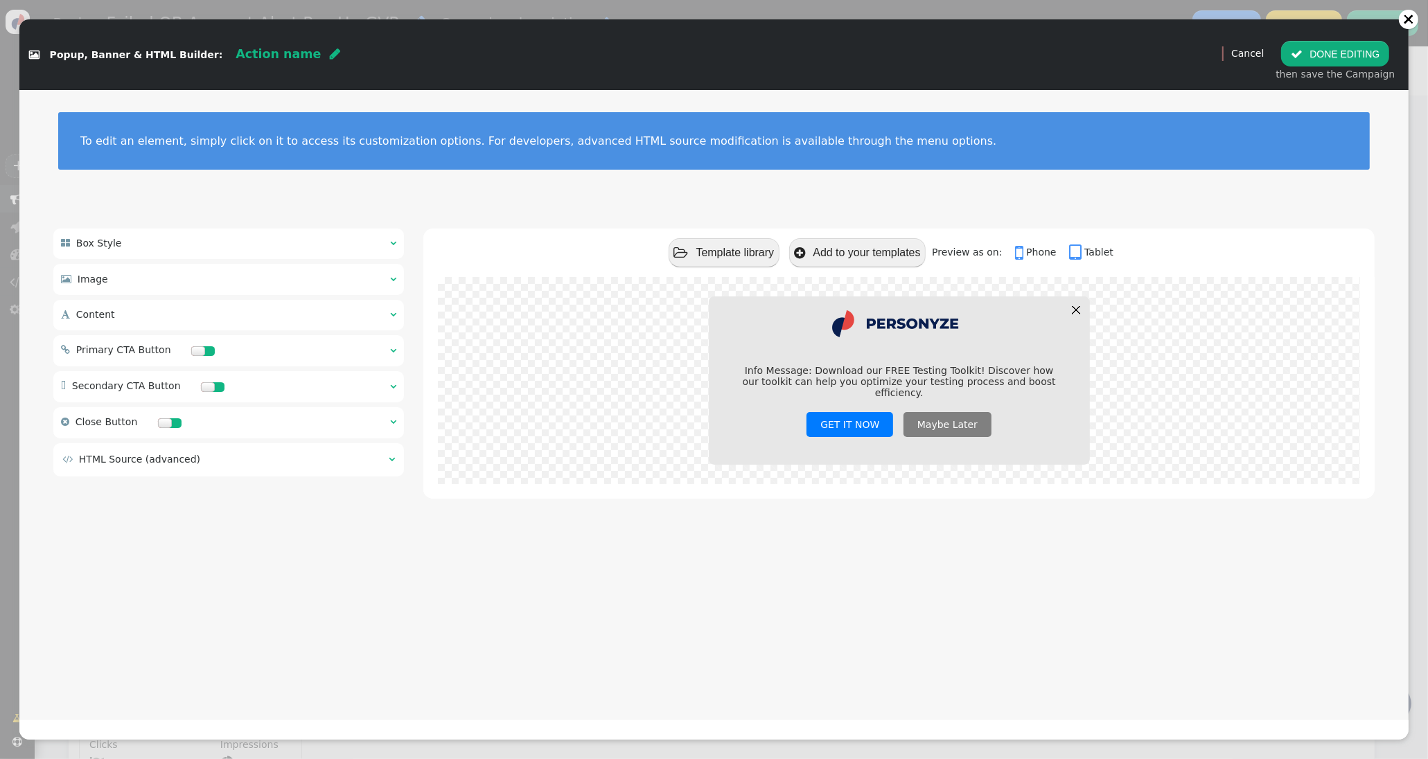
scroll to position [0, 0]
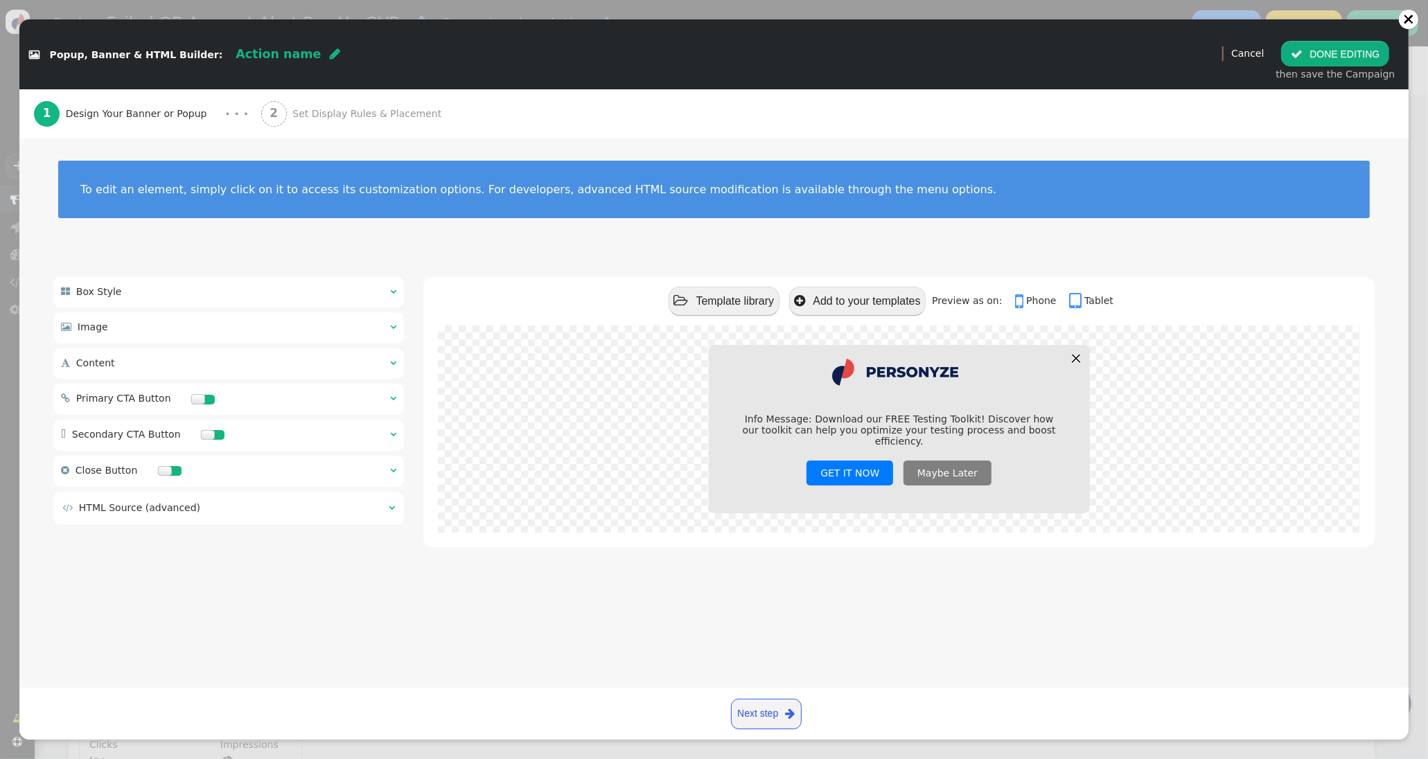
click at [263, 50] on span "Action name" at bounding box center [278, 54] width 85 height 14
type input "Failed OB Account Alert Pop Up GVR"
click at [921, 369] on img at bounding box center [899, 372] width 139 height 27
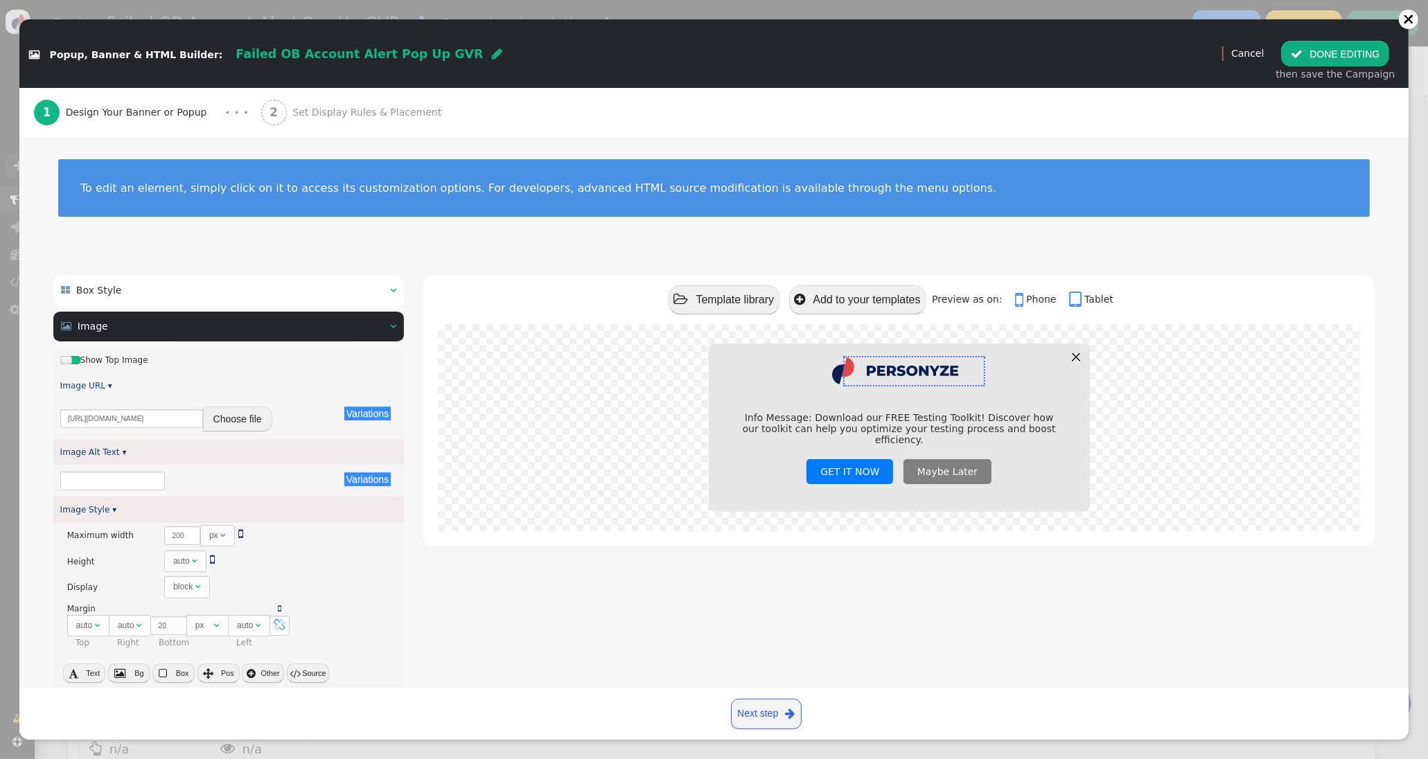
type input "Top Image"
click at [241, 413] on button "Choose file" at bounding box center [237, 419] width 69 height 25
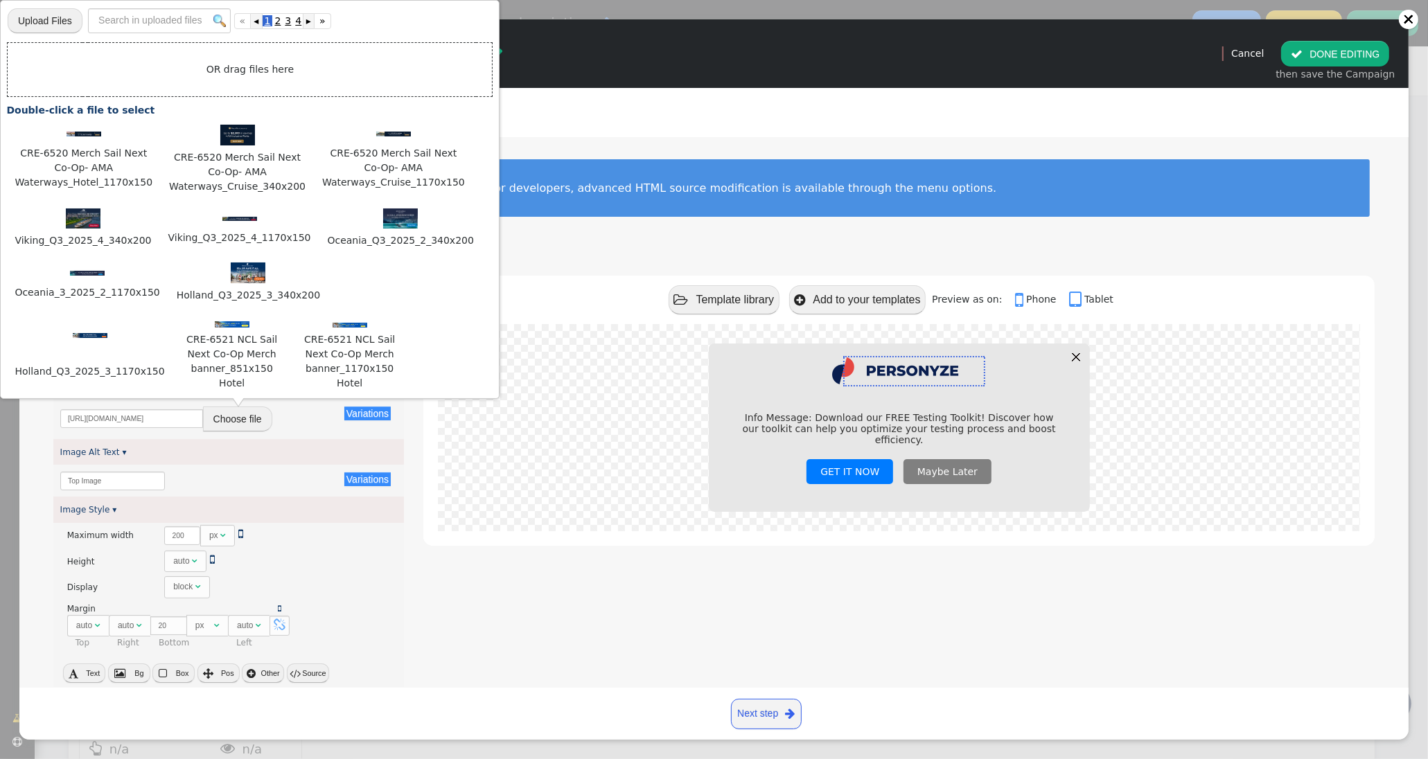
click at [42, 24] on input "file" at bounding box center [45, 20] width 75 height 27
type input "C:\fakepath\callagent.png"
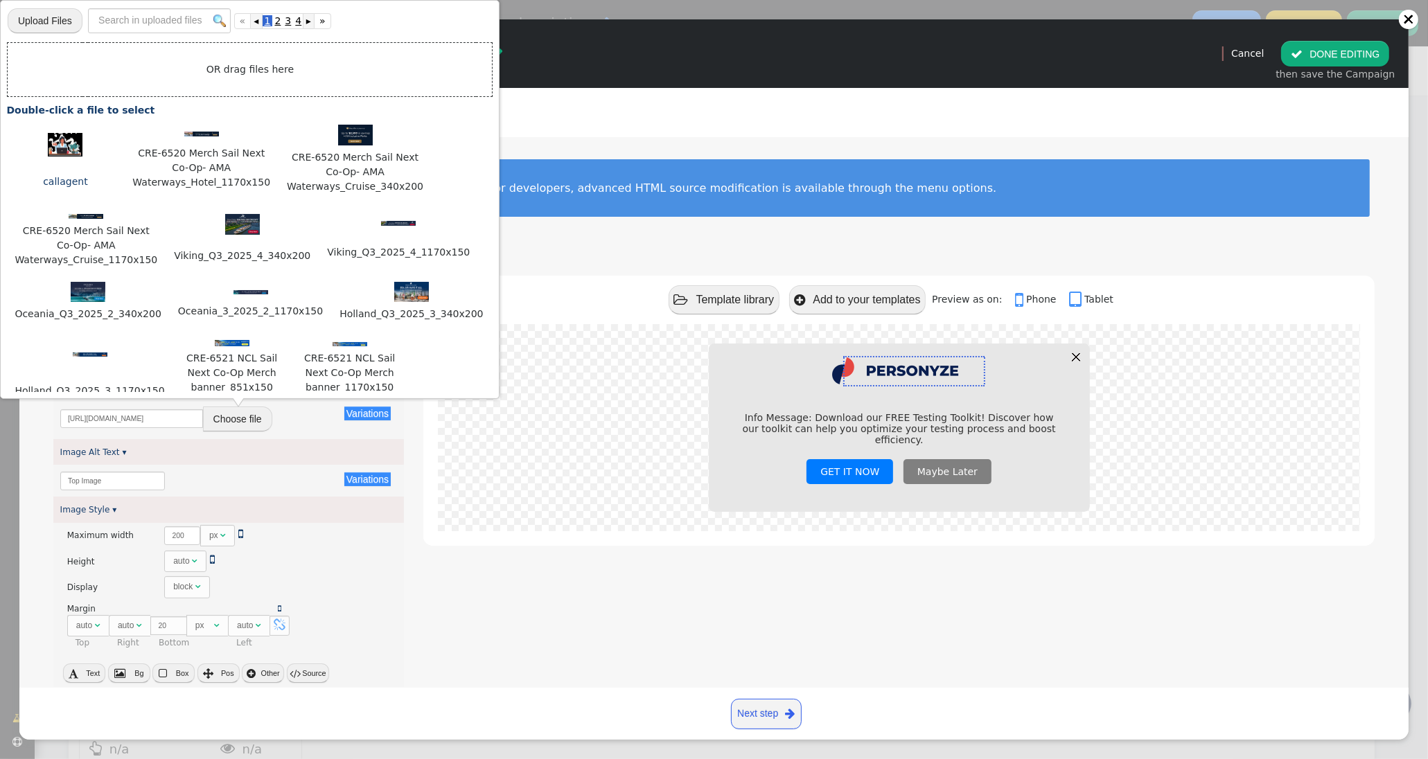
scroll to position [1, 0]
click at [55, 145] on img at bounding box center [65, 144] width 35 height 24
click at [55, 145] on img at bounding box center [65, 145] width 35 height 24
type input "[URL][DOMAIN_NAME]"
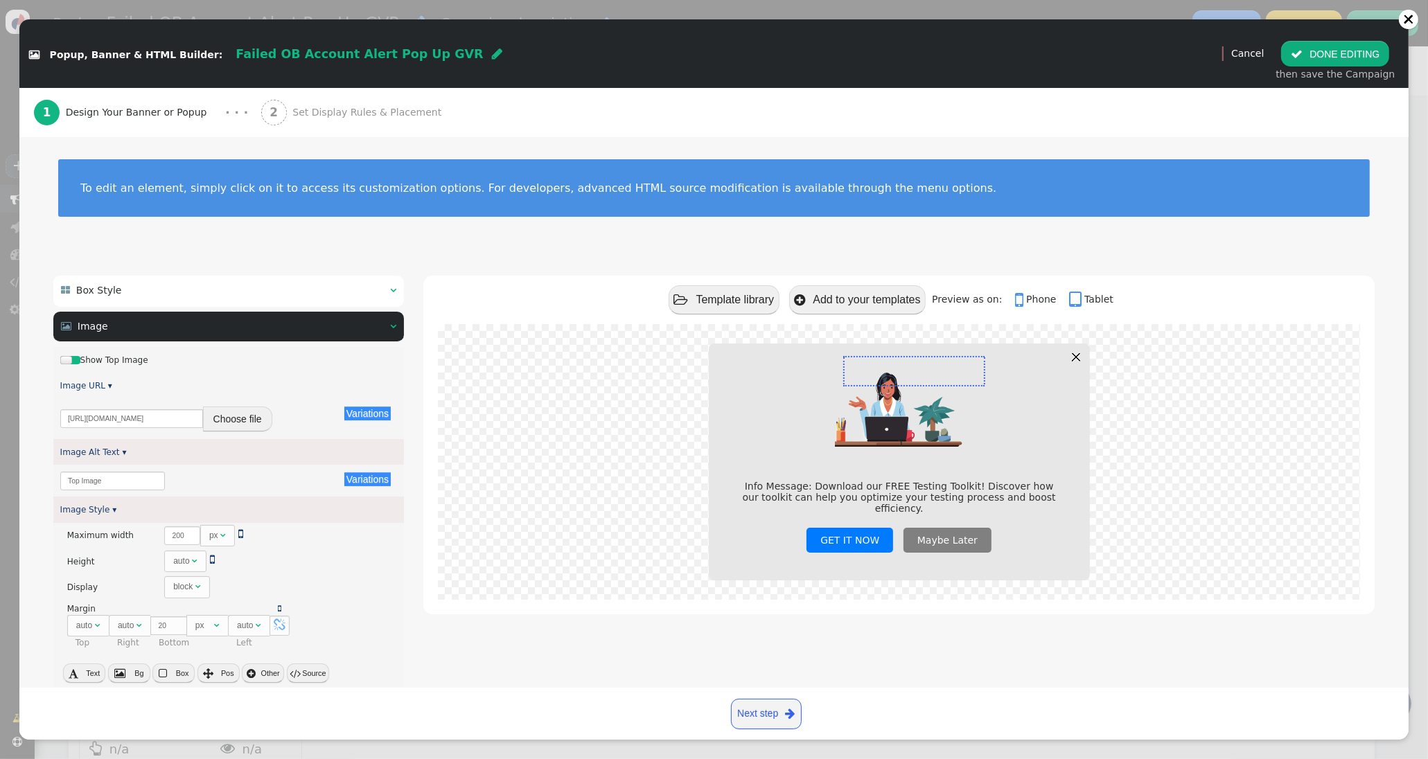
scroll to position [1, 0]
click at [333, 292] on div " Box Style  " at bounding box center [228, 290] width 350 height 30
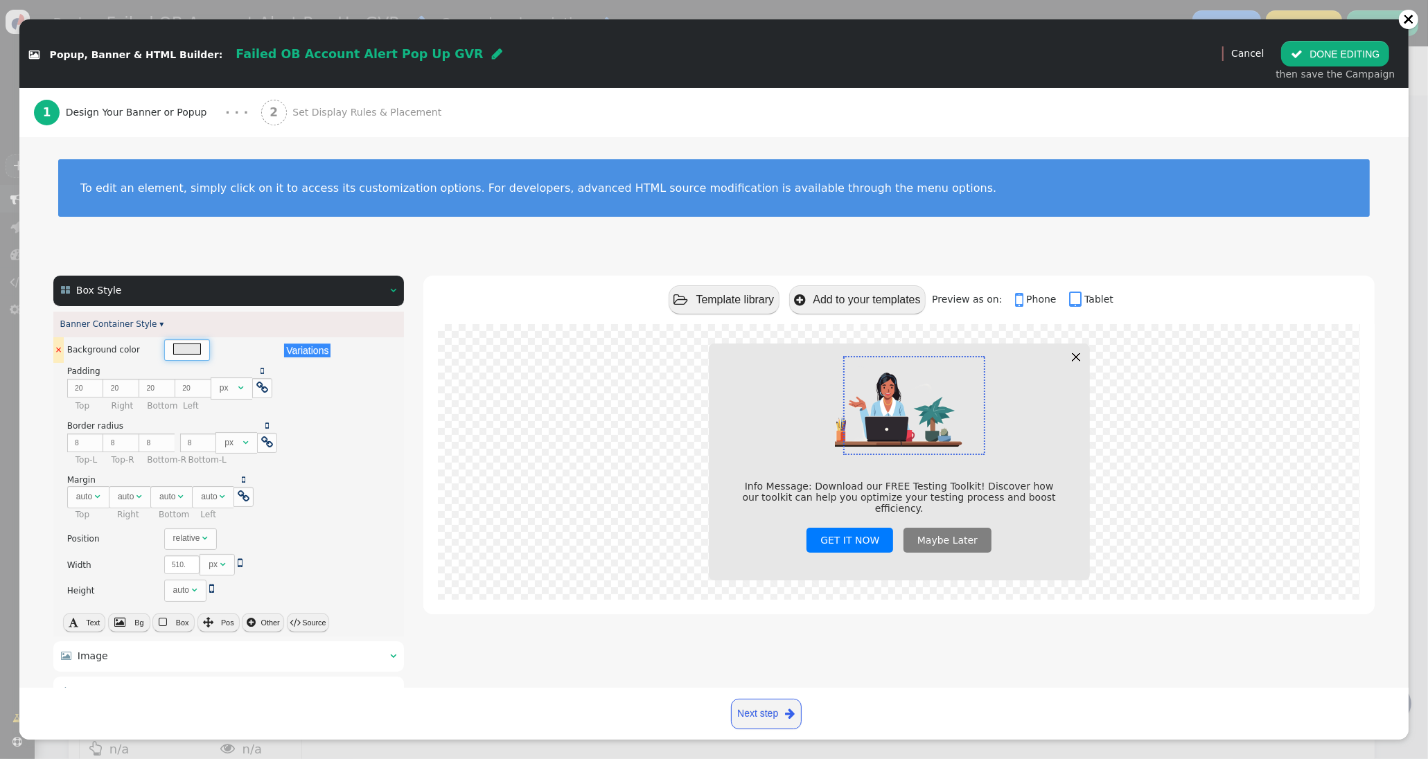
click at [192, 350] on div at bounding box center [187, 349] width 28 height 11
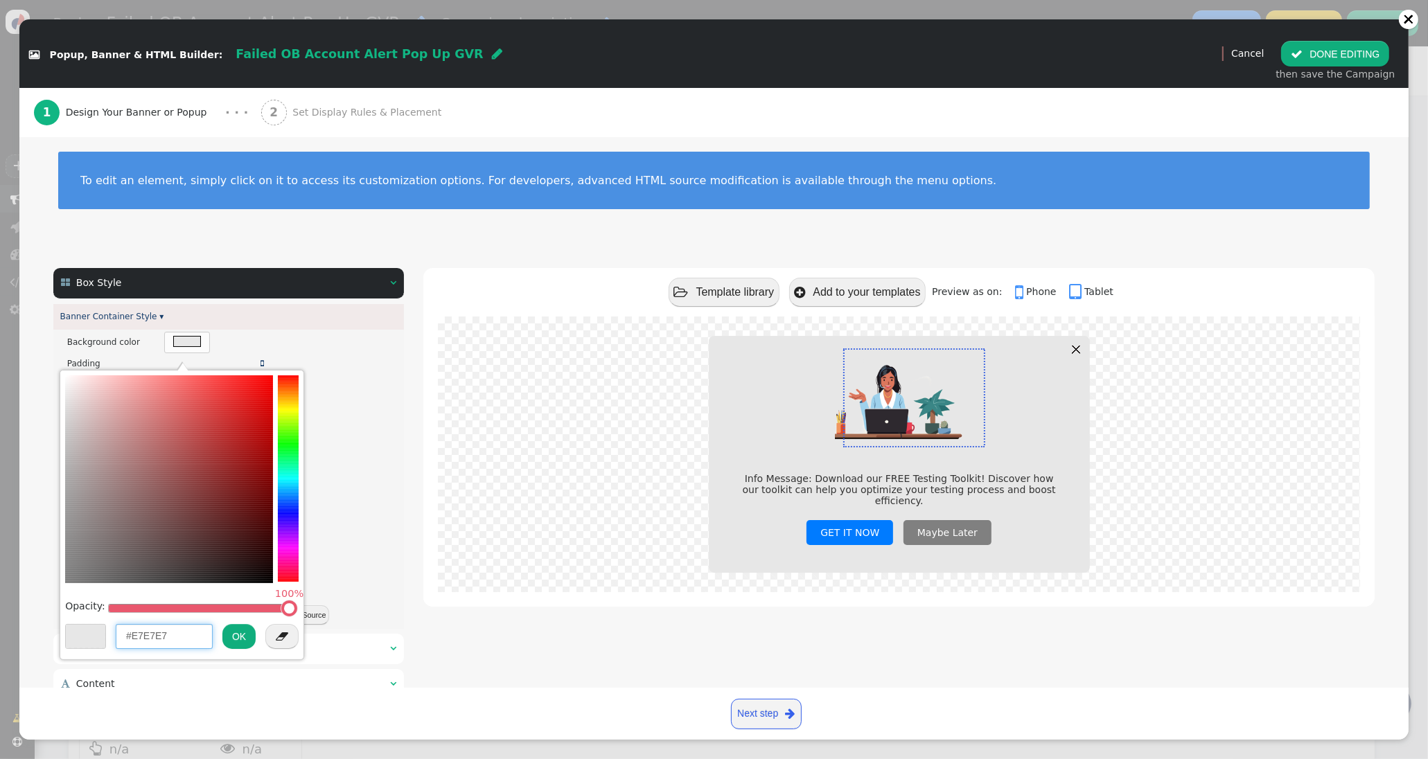
drag, startPoint x: 182, startPoint y: 633, endPoint x: 130, endPoint y: 632, distance: 52.0
click at [130, 632] on input "#E7E7E7" at bounding box center [164, 636] width 97 height 25
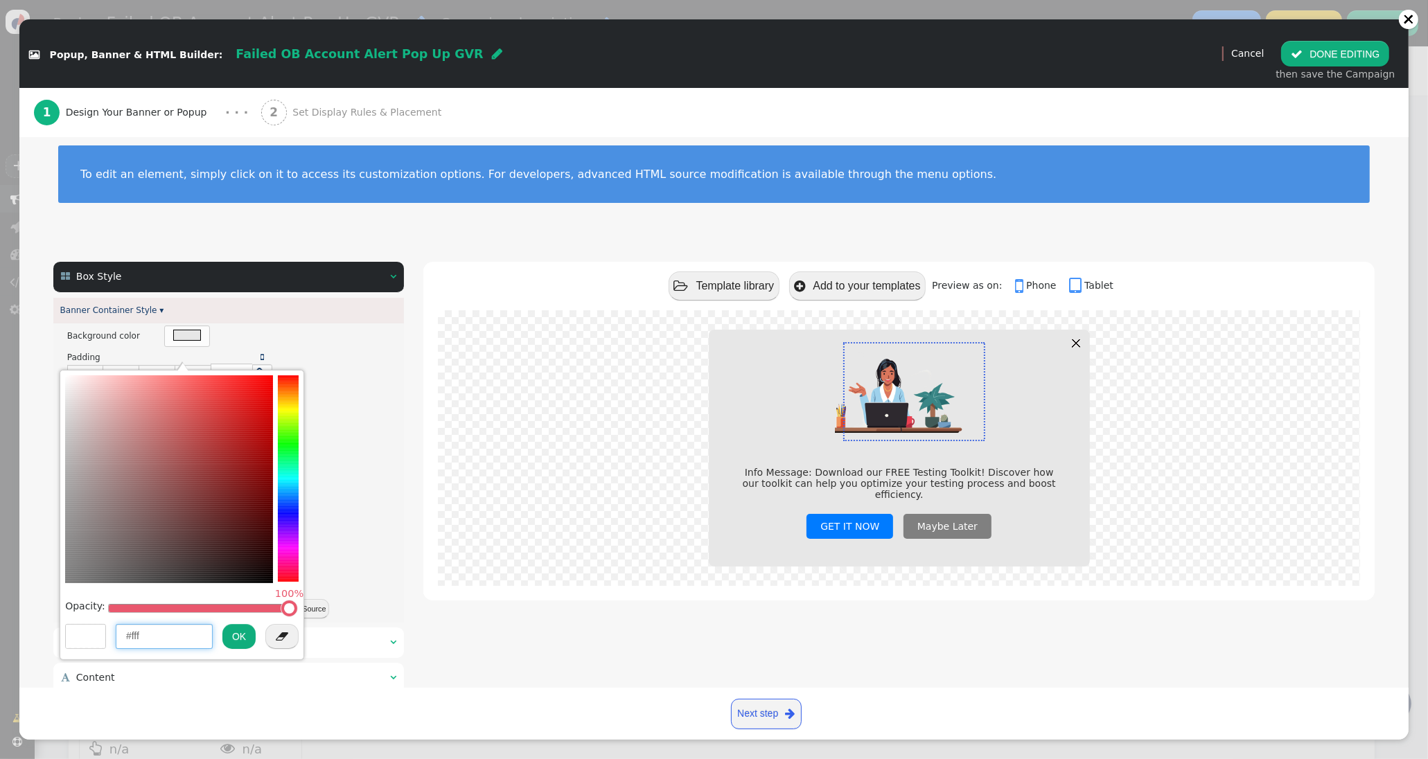
type input "#fff"
click at [249, 637] on button "OK" at bounding box center [238, 636] width 33 height 25
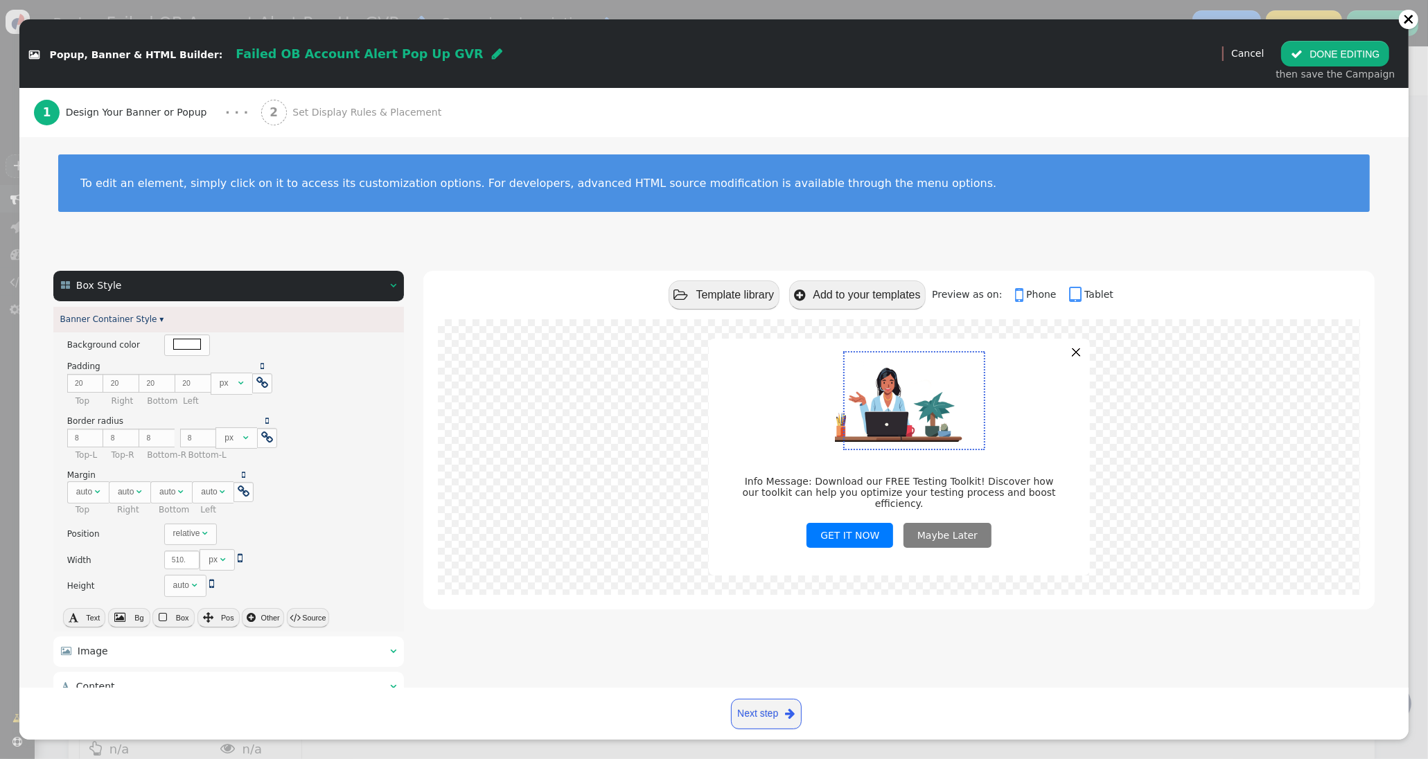
scroll to position [6, 0]
click at [396, 287] on span "" at bounding box center [393, 285] width 6 height 10
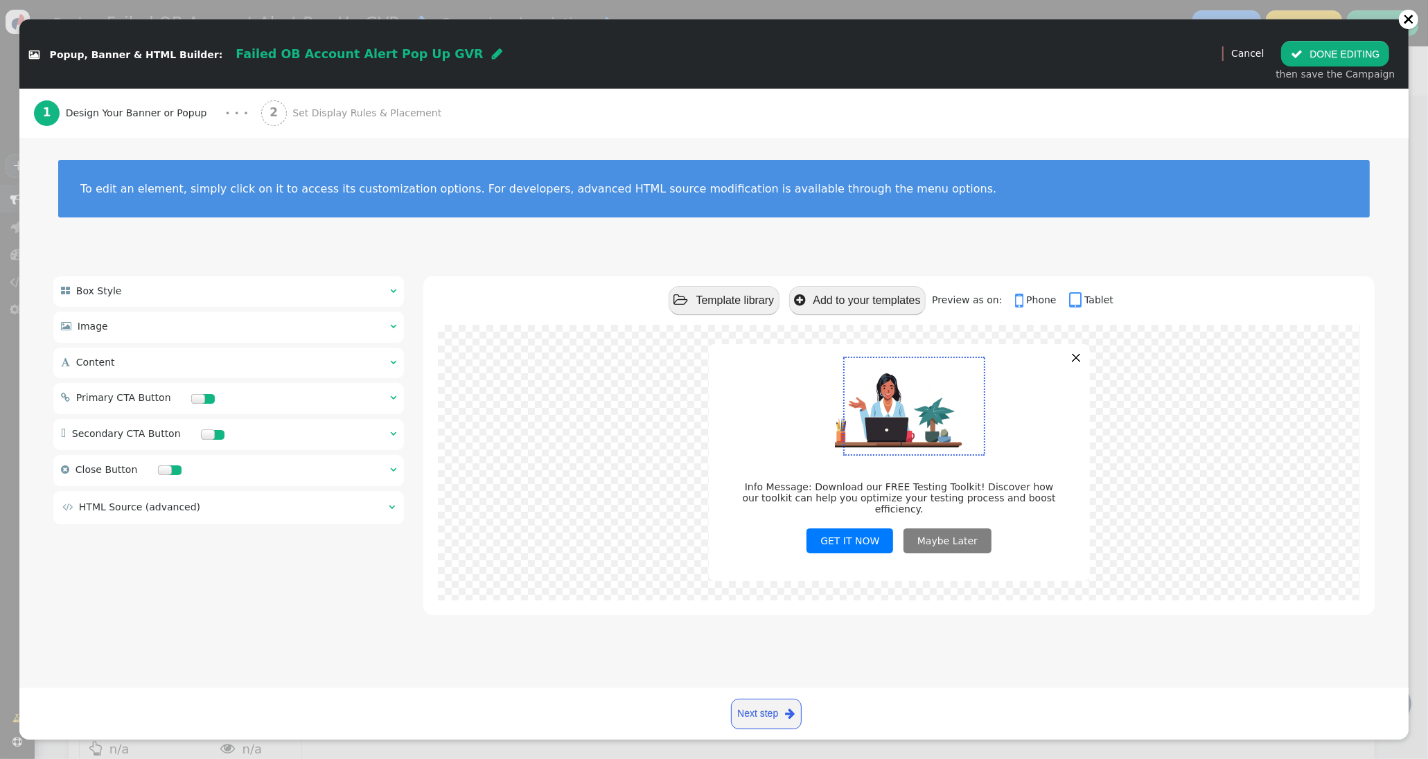
click at [382, 365] on div " Content  " at bounding box center [228, 363] width 350 height 30
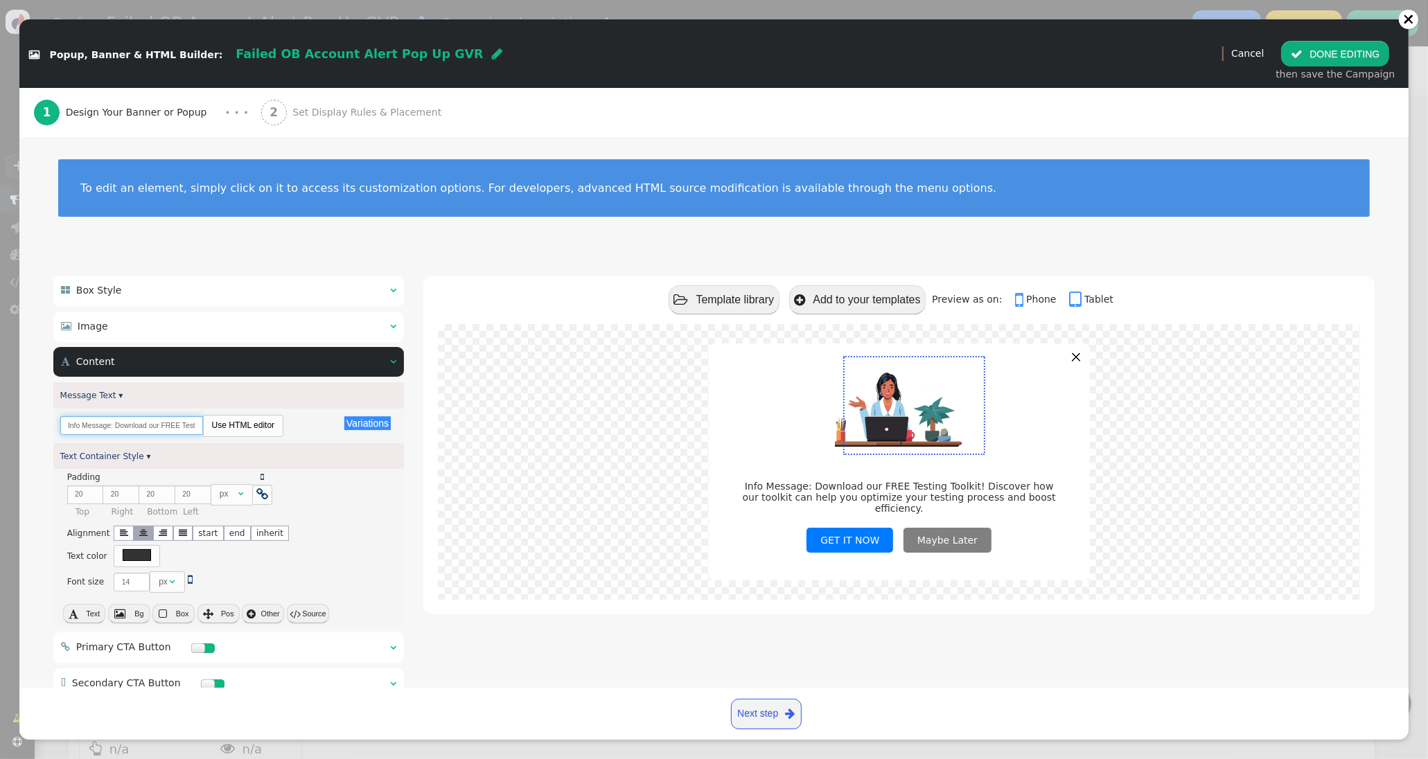
click at [108, 427] on input "Info Message: Download our FREE Testing Toolkit! Discover how our toolkit can h…" at bounding box center [131, 425] width 143 height 19
paste input "We called recently regarding your account but missed you. Please call [DATE] to…"
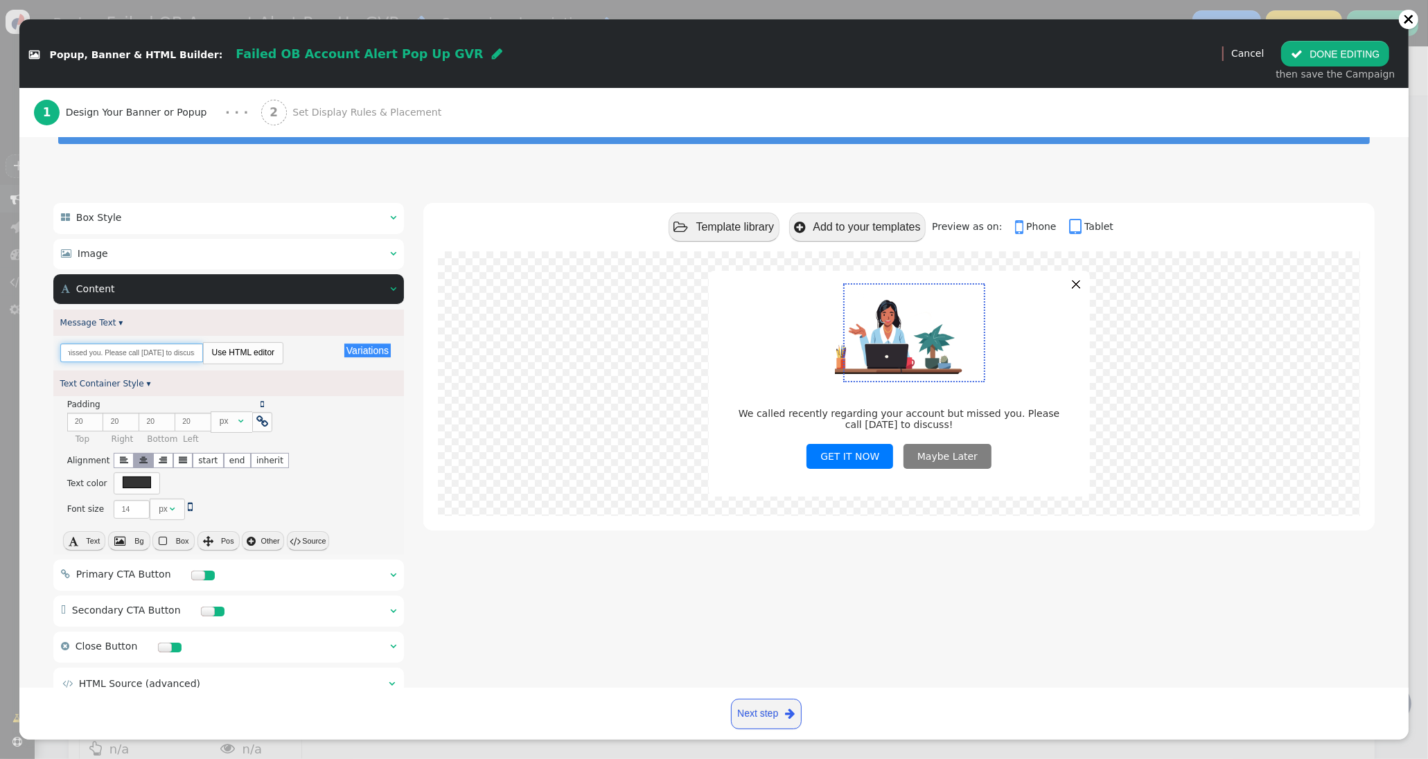
scroll to position [74, 0]
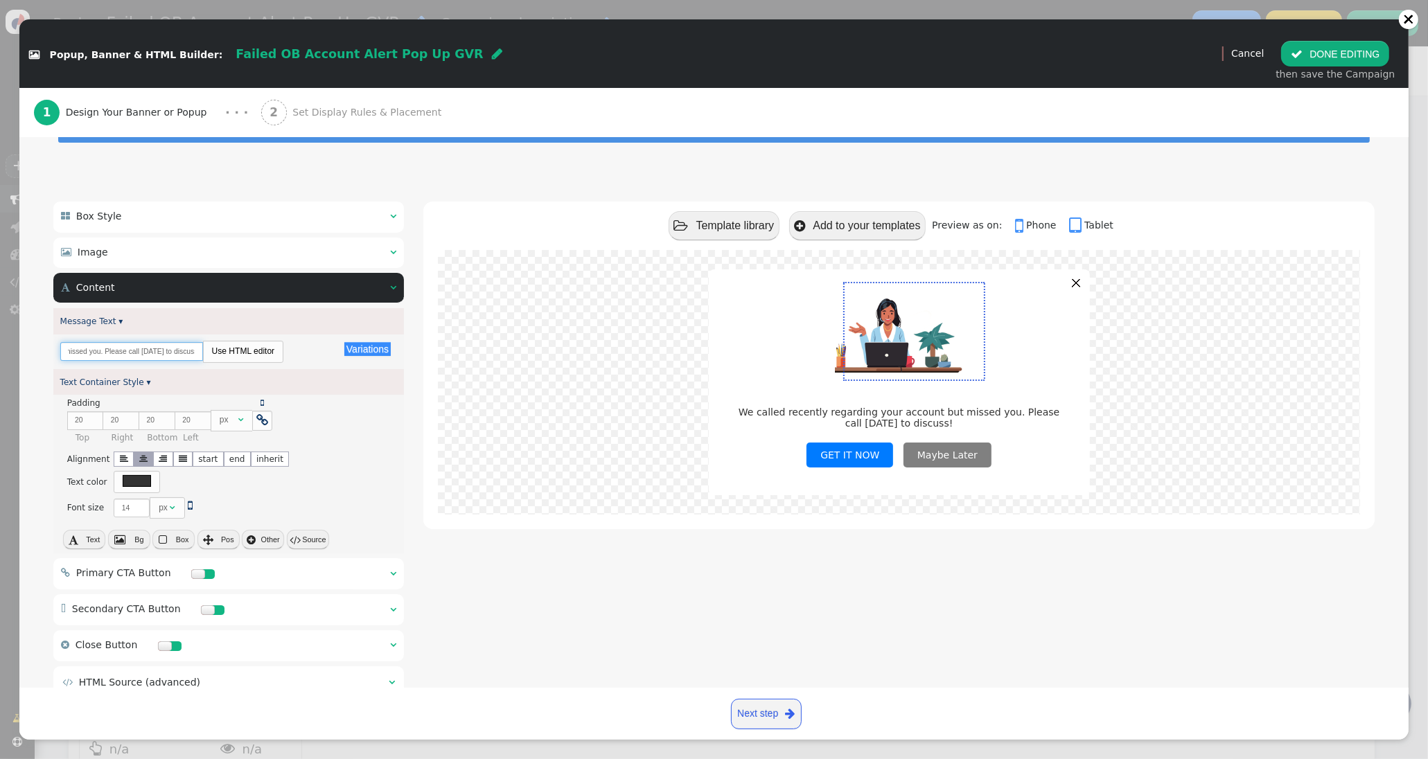
type input "We called recently regarding your account but missed you. Please call [DATE] to…"
click at [316, 545] on button " Source" at bounding box center [308, 539] width 42 height 19
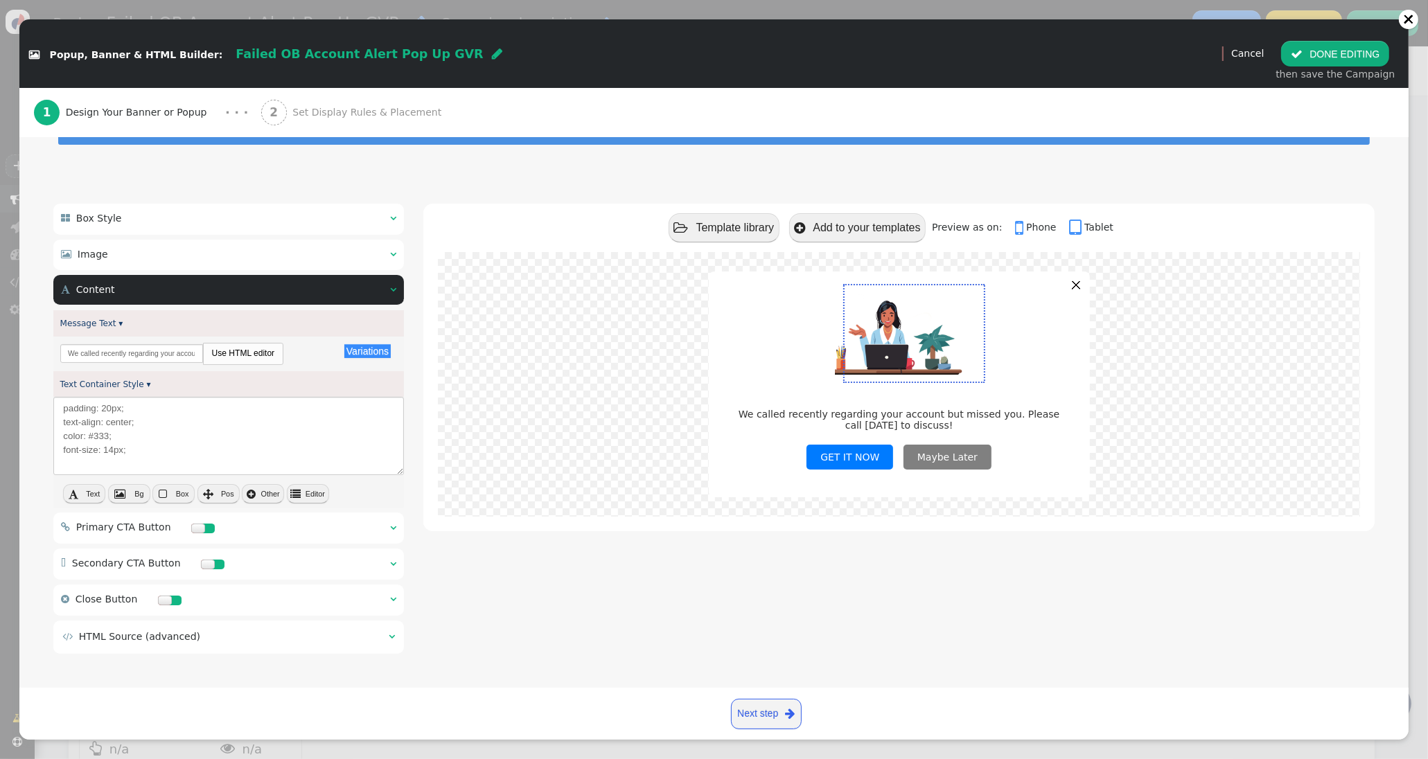
scroll to position [73, 0]
click at [150, 458] on textarea "padding: 20px; text-align: center; color: #333; font-size: 14px;" at bounding box center [228, 436] width 350 height 78
click at [113, 447] on textarea "padding: 20px; text-align: center; color: #333; font-size: 14px; font-weight: b…" at bounding box center [228, 436] width 350 height 78
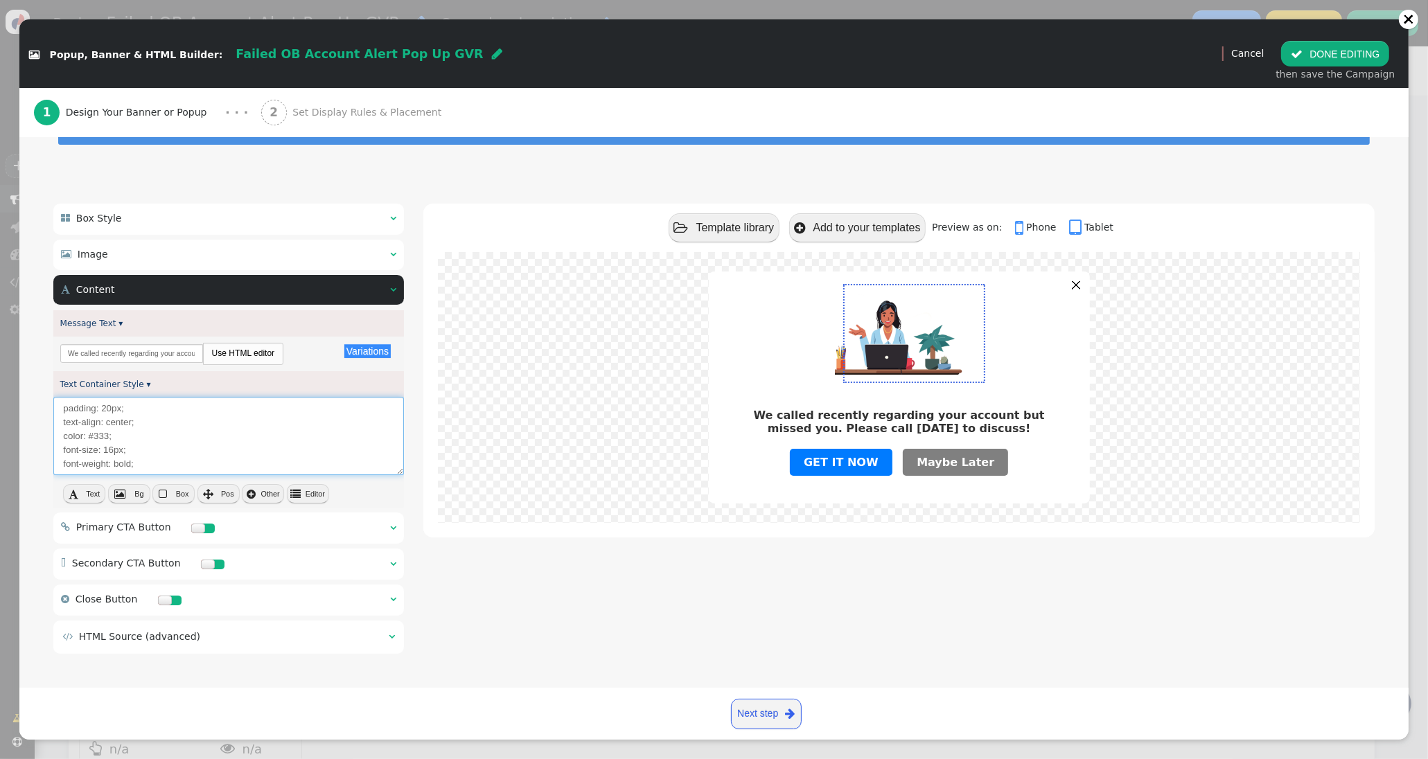
type textarea "padding: 20px; text-align: center; color: #333; font-size: 16px; font-weight: b…"
click at [390, 291] on span "" at bounding box center [393, 290] width 6 height 10
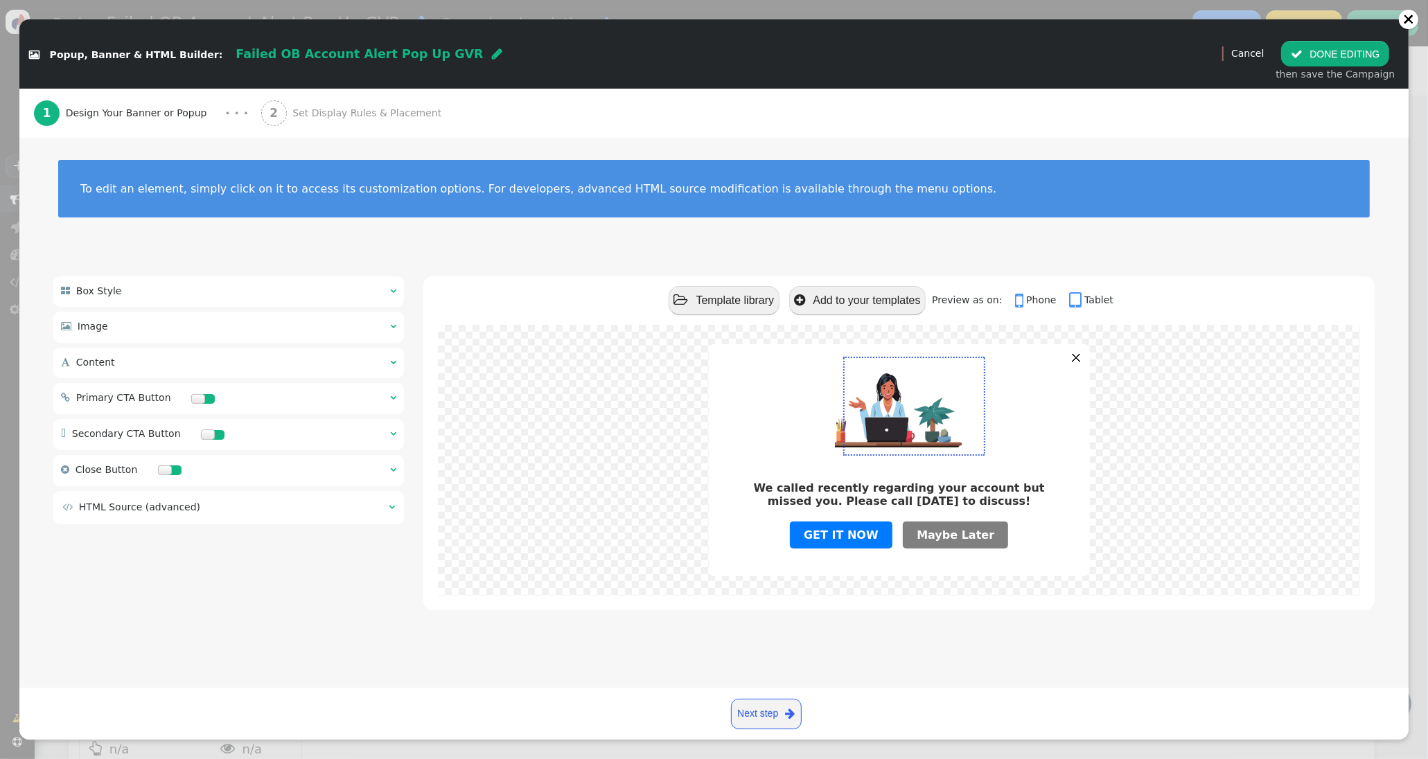
click at [389, 398] on div " Primary CTA Button  " at bounding box center [228, 398] width 350 height 31
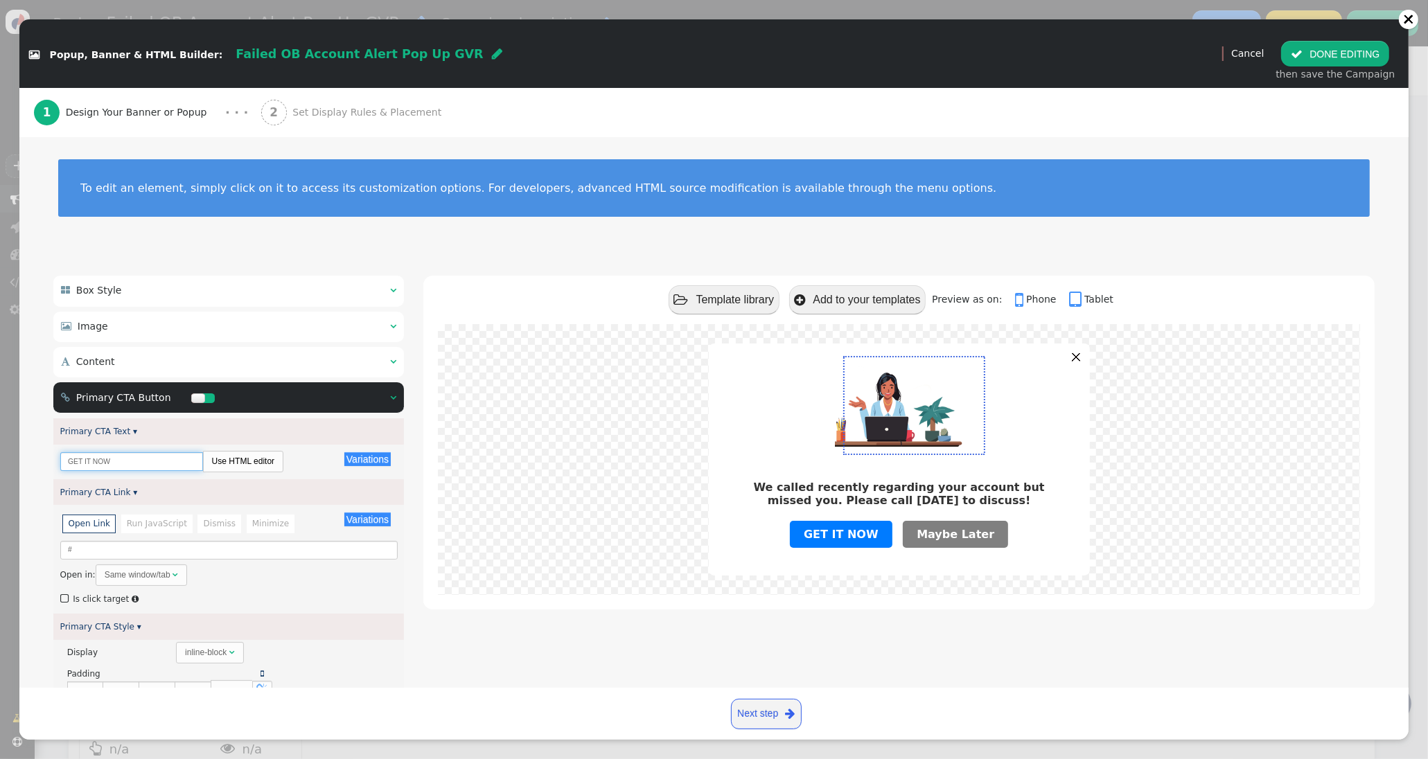
drag, startPoint x: 154, startPoint y: 463, endPoint x: -27, endPoint y: 452, distance: 181.1
click at [0, 452] on html "+  Campaigns  Realtime Visitors  Dashboard  Tracker Settings  Settings  …" at bounding box center [714, 379] width 1428 height 759
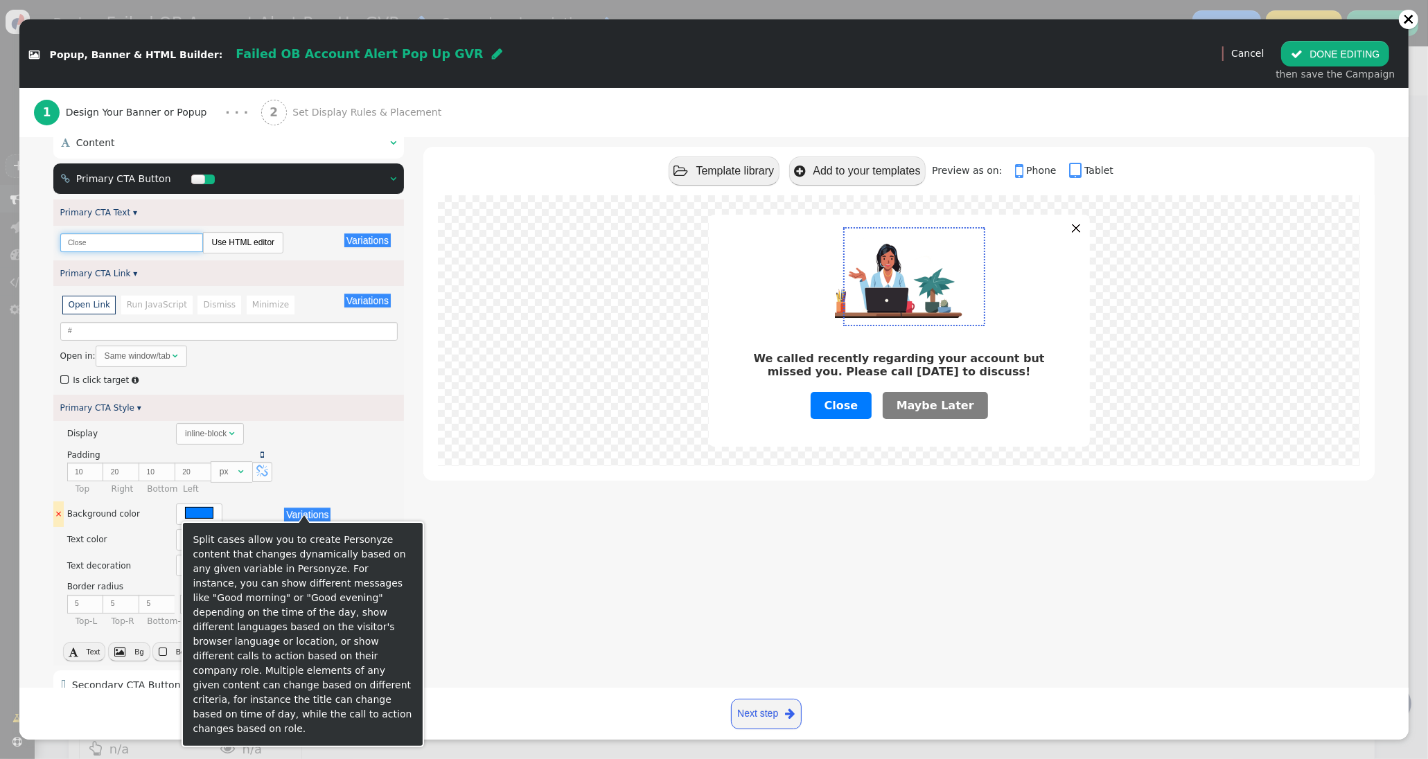
scroll to position [220, 0]
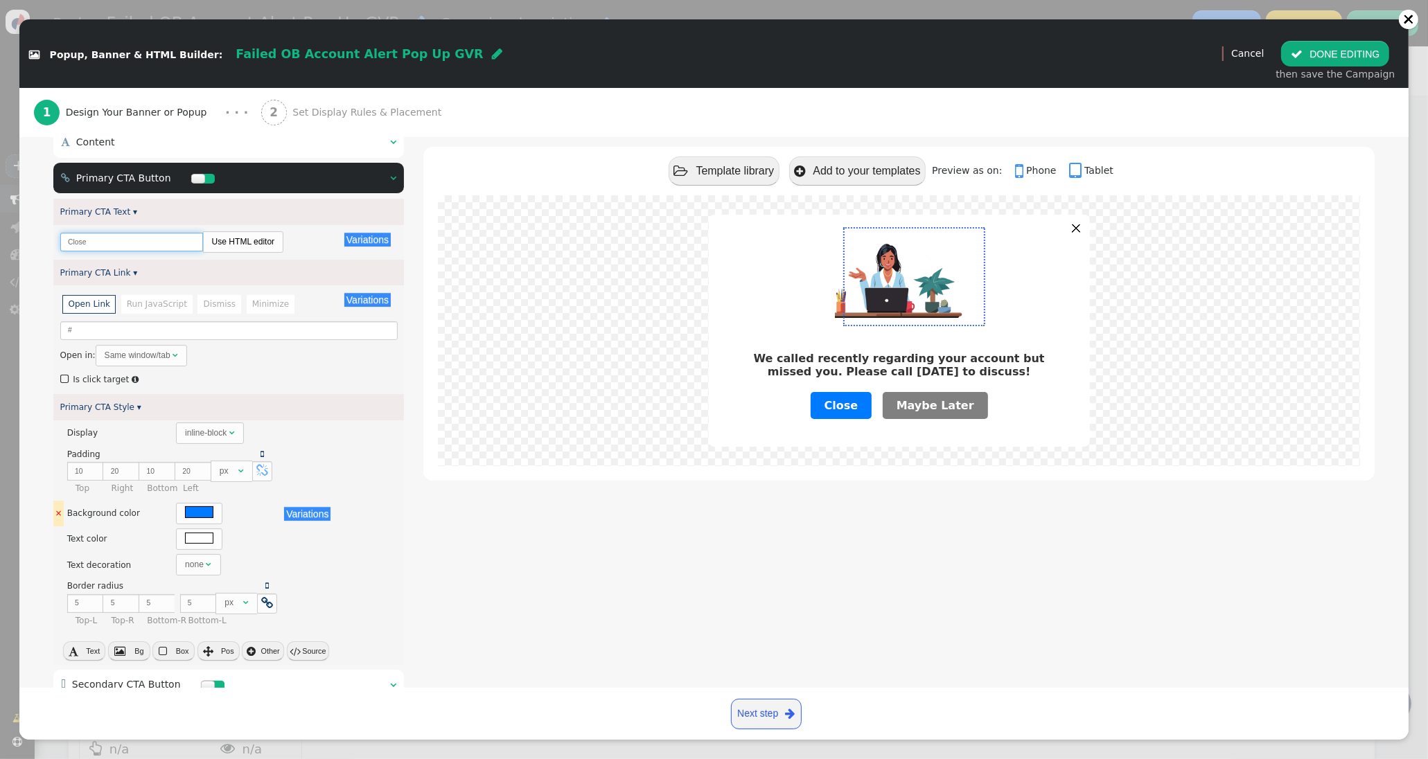
type input "Close"
click at [192, 516] on div at bounding box center [199, 511] width 28 height 11
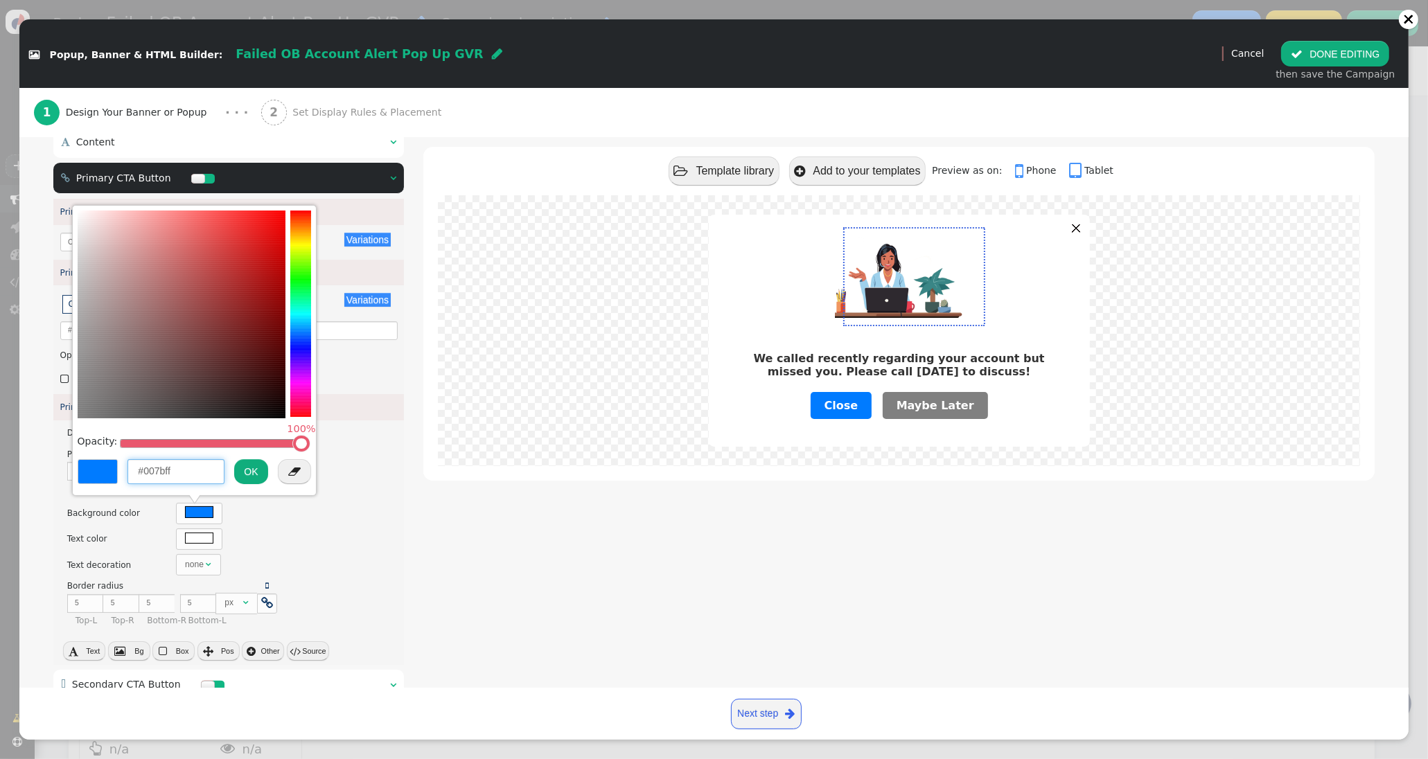
click at [176, 477] on input "#007bff" at bounding box center [175, 471] width 97 height 25
paste input "#5474AC"
type input "#5474AC"
click at [251, 472] on button "OK" at bounding box center [250, 471] width 33 height 25
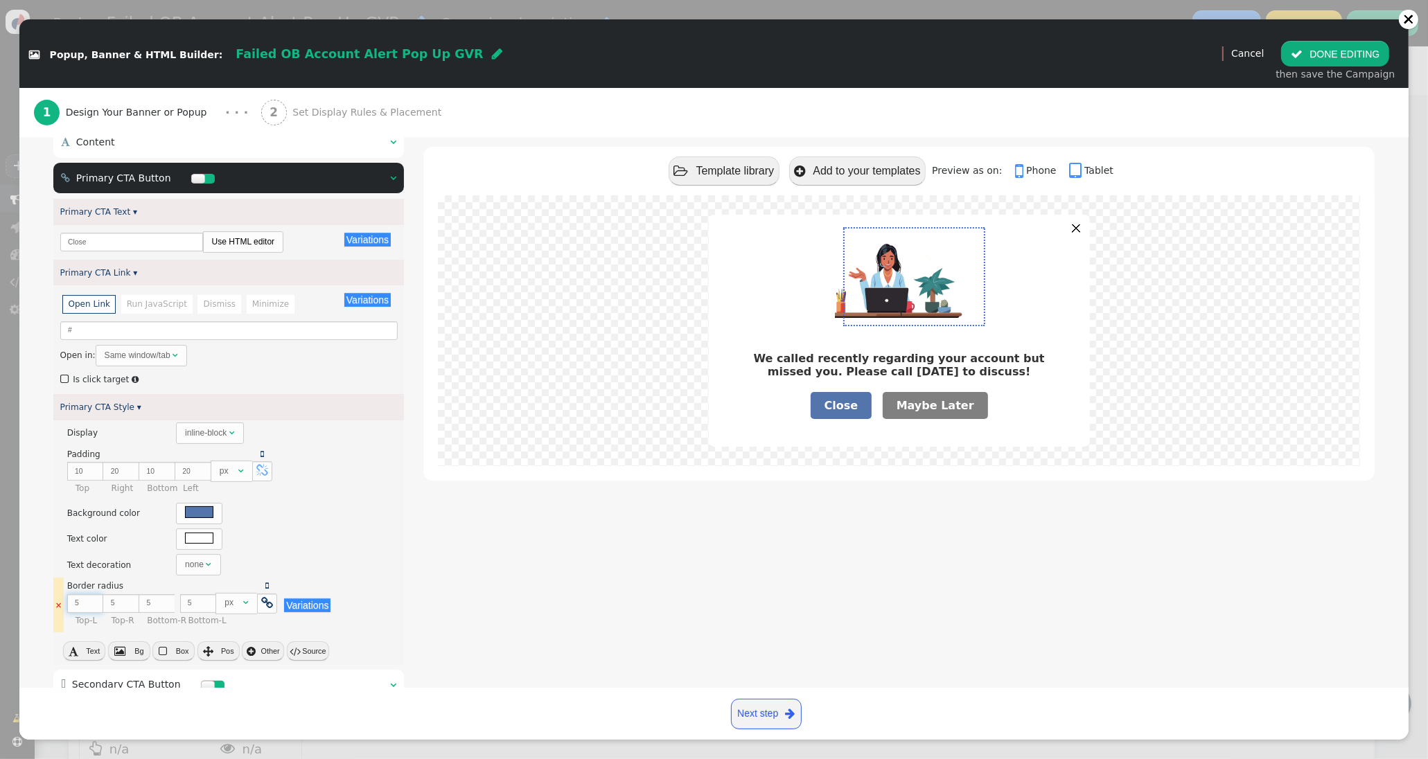
type input "6"
click at [91, 603] on input "6" at bounding box center [85, 603] width 36 height 19
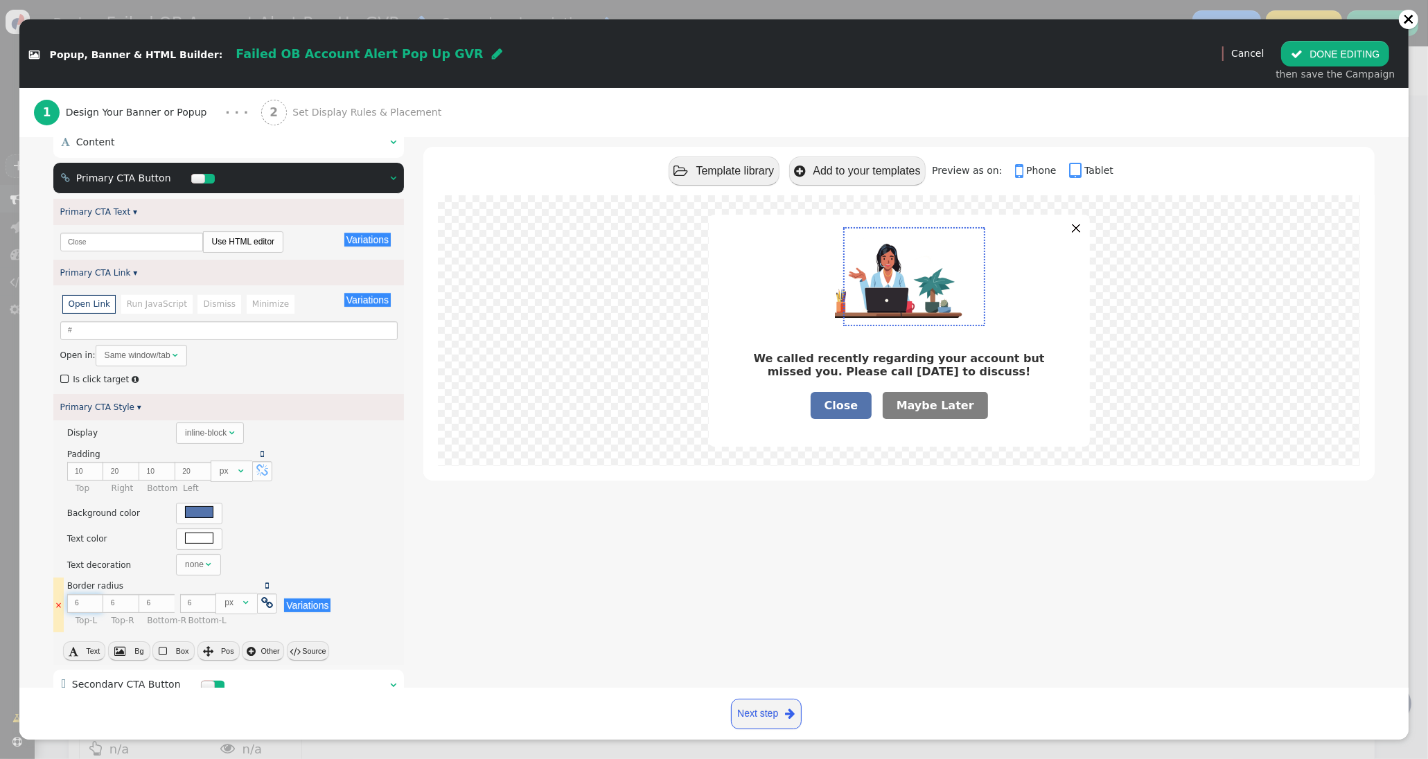
type input "7"
click at [91, 603] on input "7" at bounding box center [85, 603] width 36 height 19
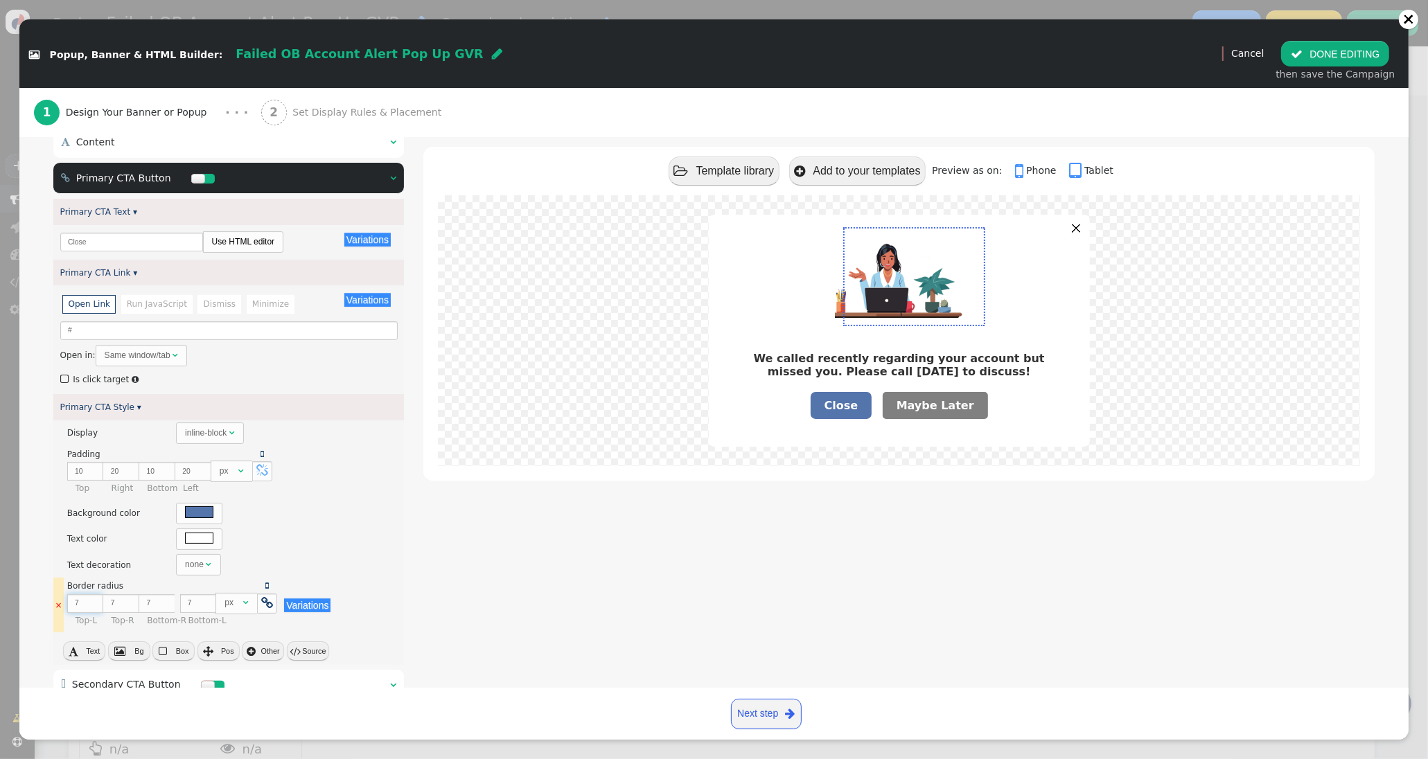
type input "8"
click at [91, 603] on input "8" at bounding box center [85, 603] width 36 height 19
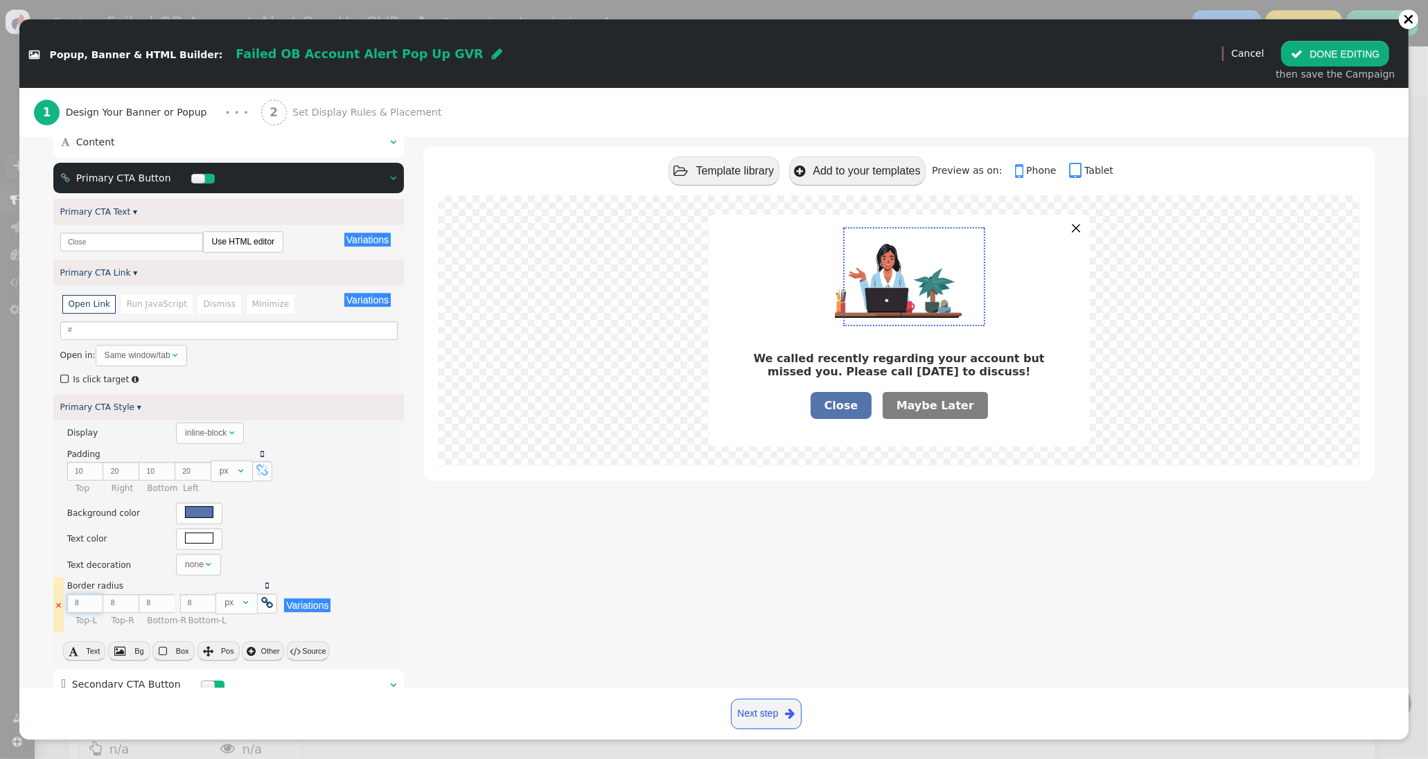
type input "9"
click at [91, 603] on input "9" at bounding box center [85, 603] width 36 height 19
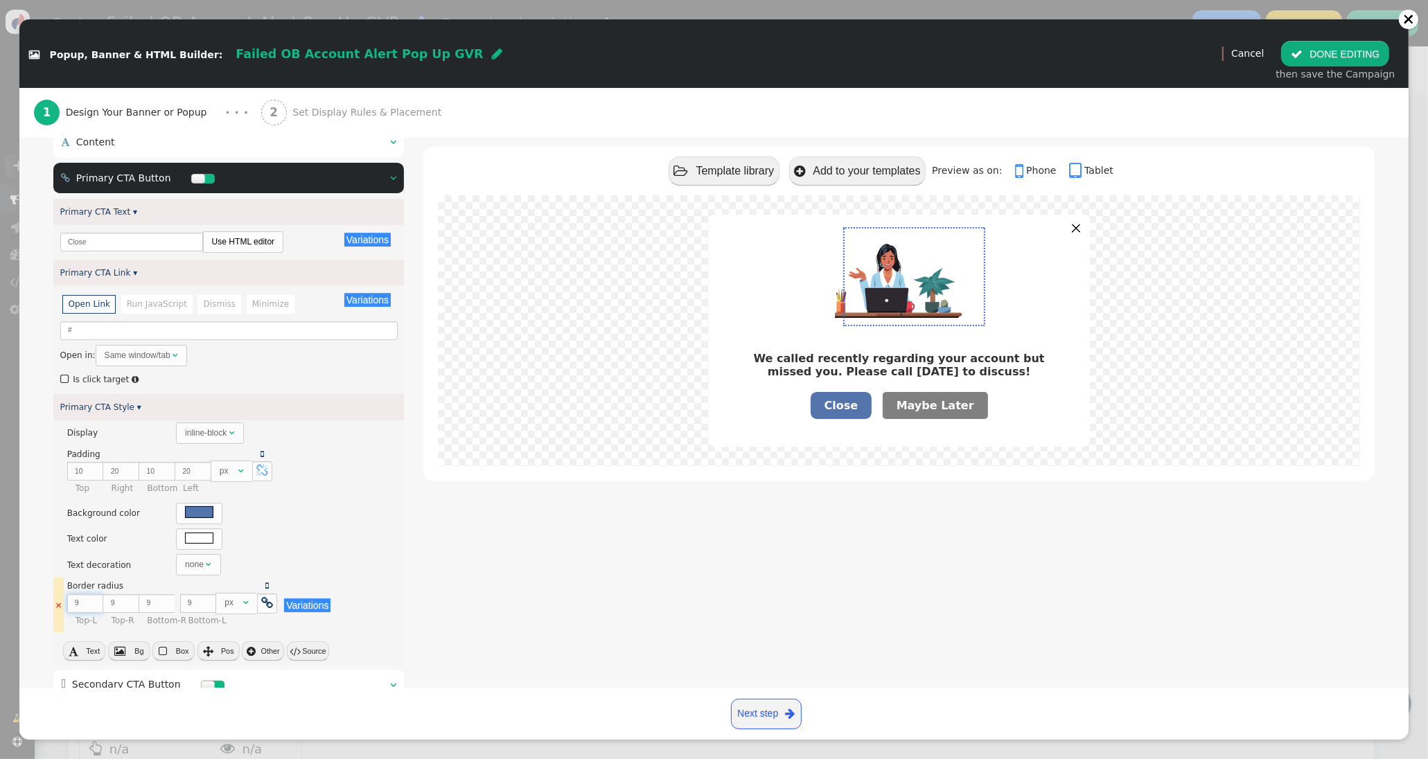
type input "10"
click at [91, 603] on input "10" at bounding box center [85, 603] width 36 height 19
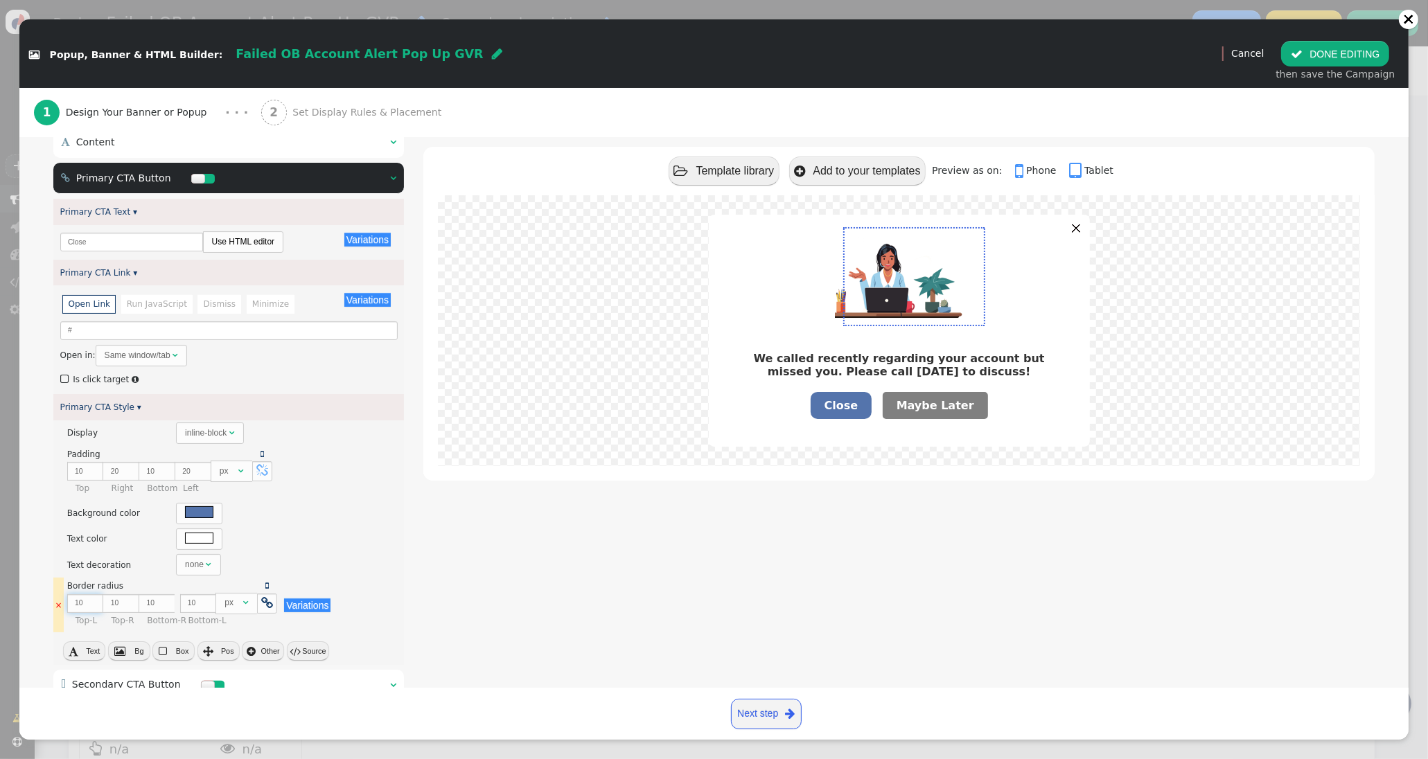
type input "11"
click at [91, 603] on input "11" at bounding box center [85, 603] width 36 height 19
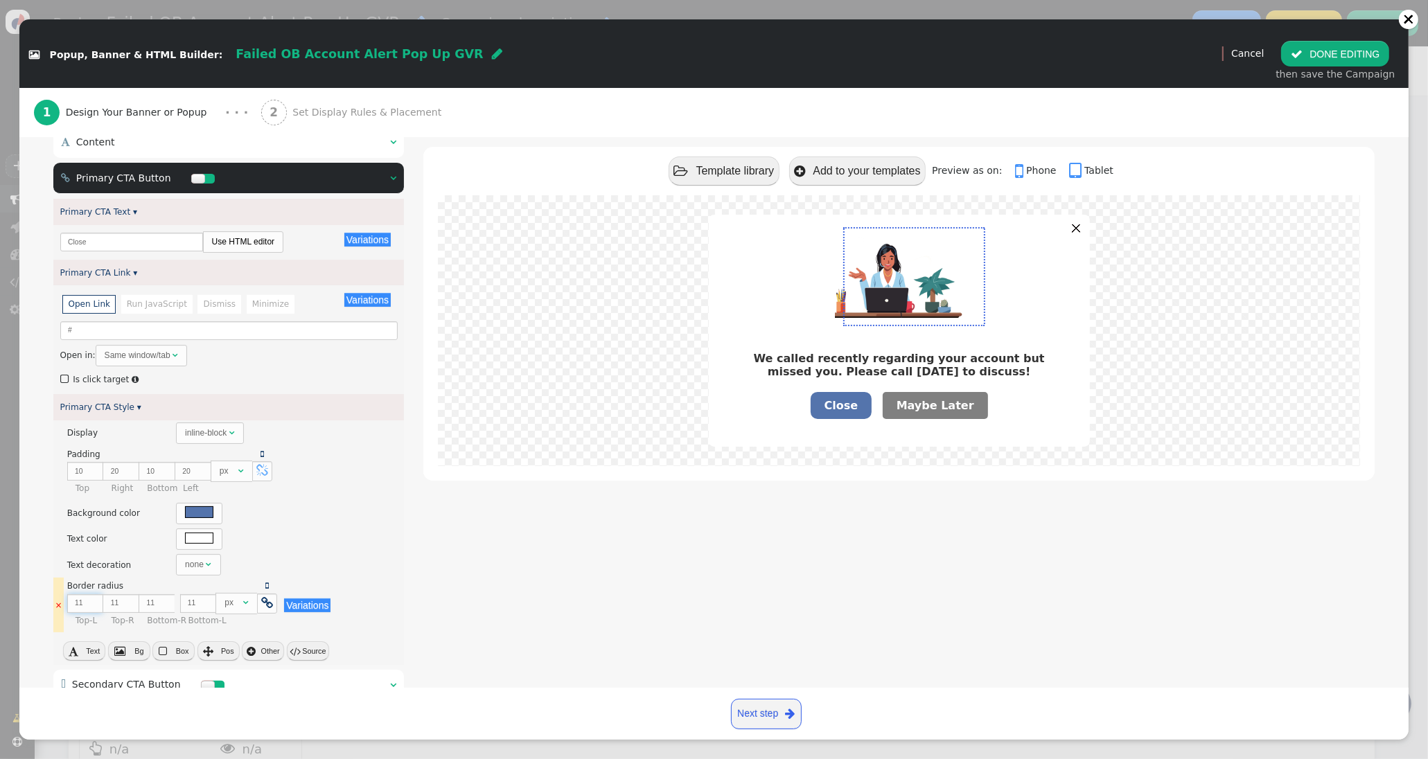
type input "12"
click at [91, 603] on input "12" at bounding box center [85, 603] width 36 height 19
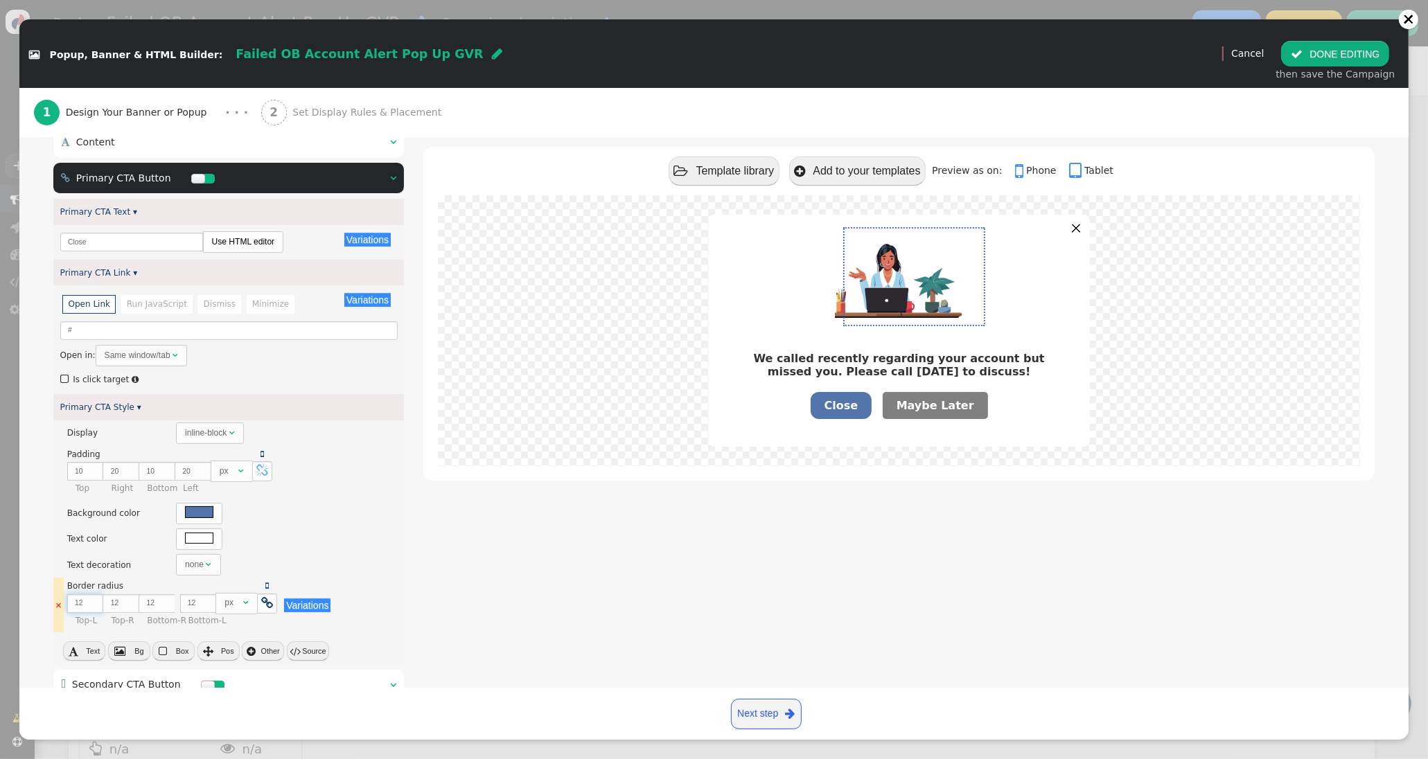
type input "13"
click at [91, 603] on input "13" at bounding box center [85, 603] width 36 height 19
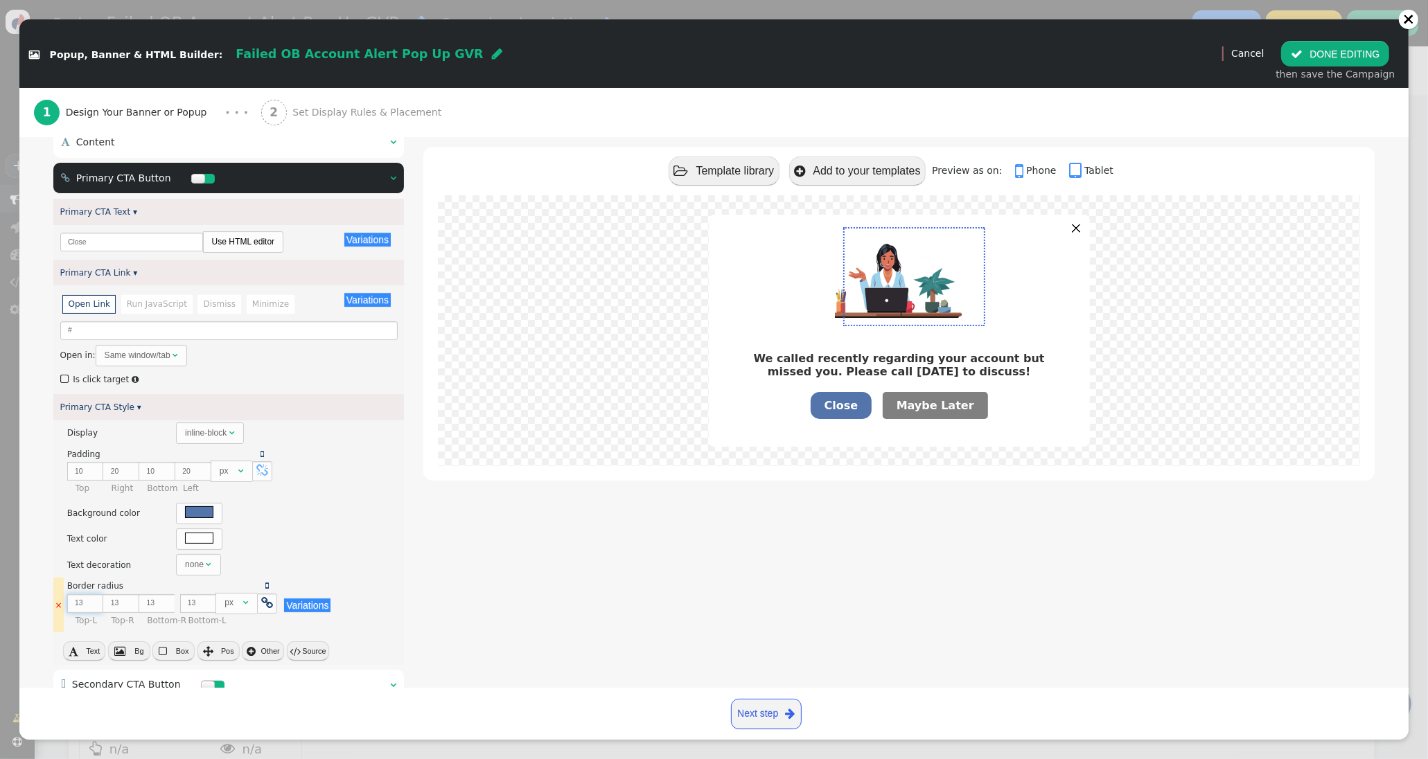
type input "14"
click at [91, 603] on input "14" at bounding box center [85, 603] width 36 height 19
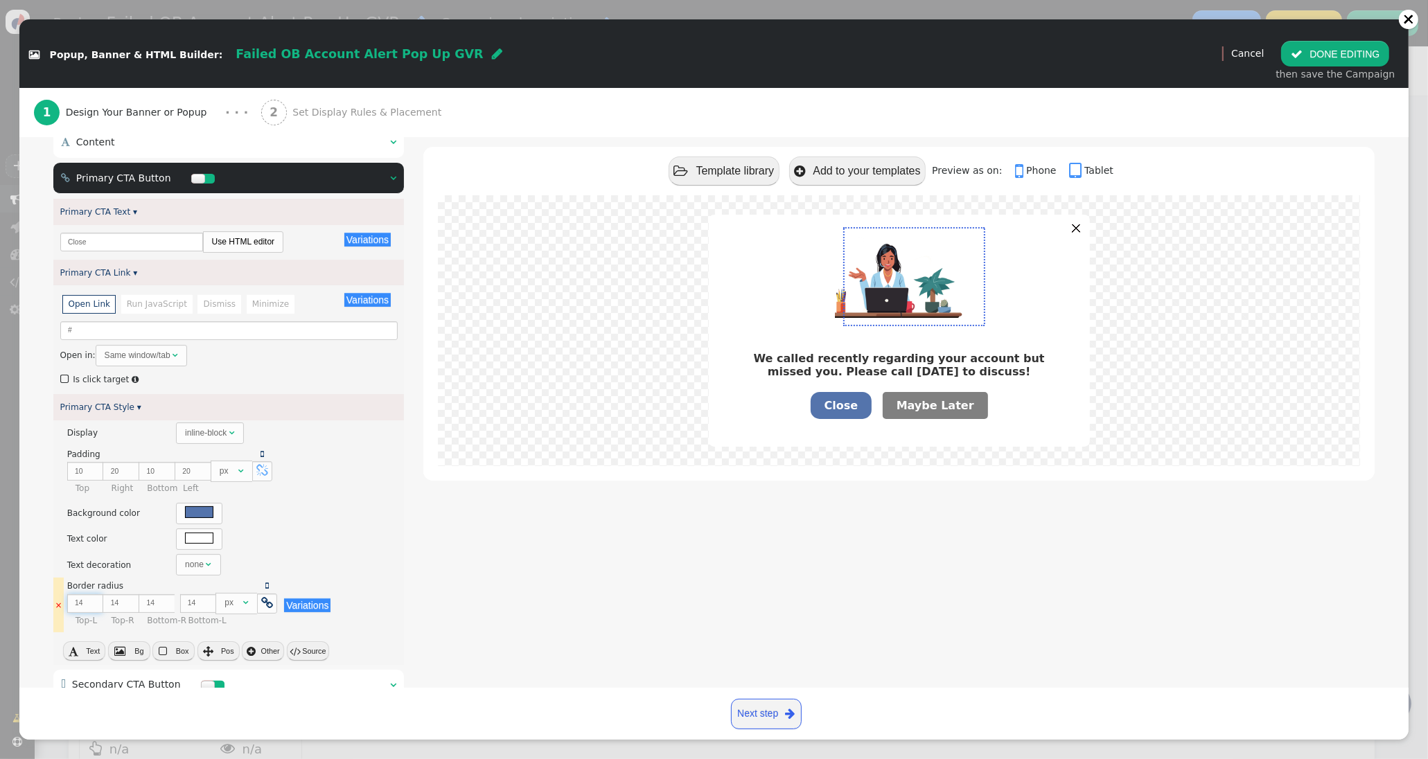
type input "15"
click at [91, 603] on input "15" at bounding box center [85, 603] width 36 height 19
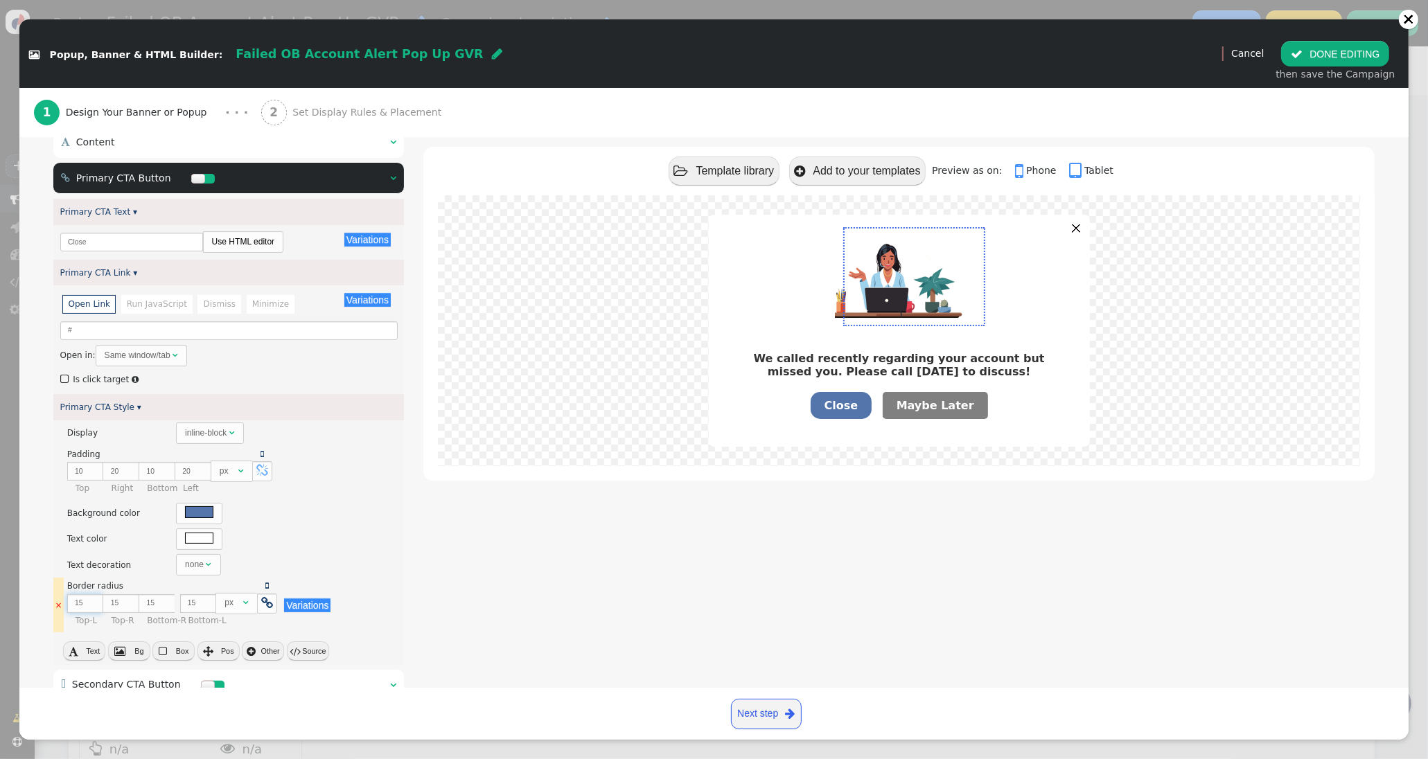
type input "16"
type input "17"
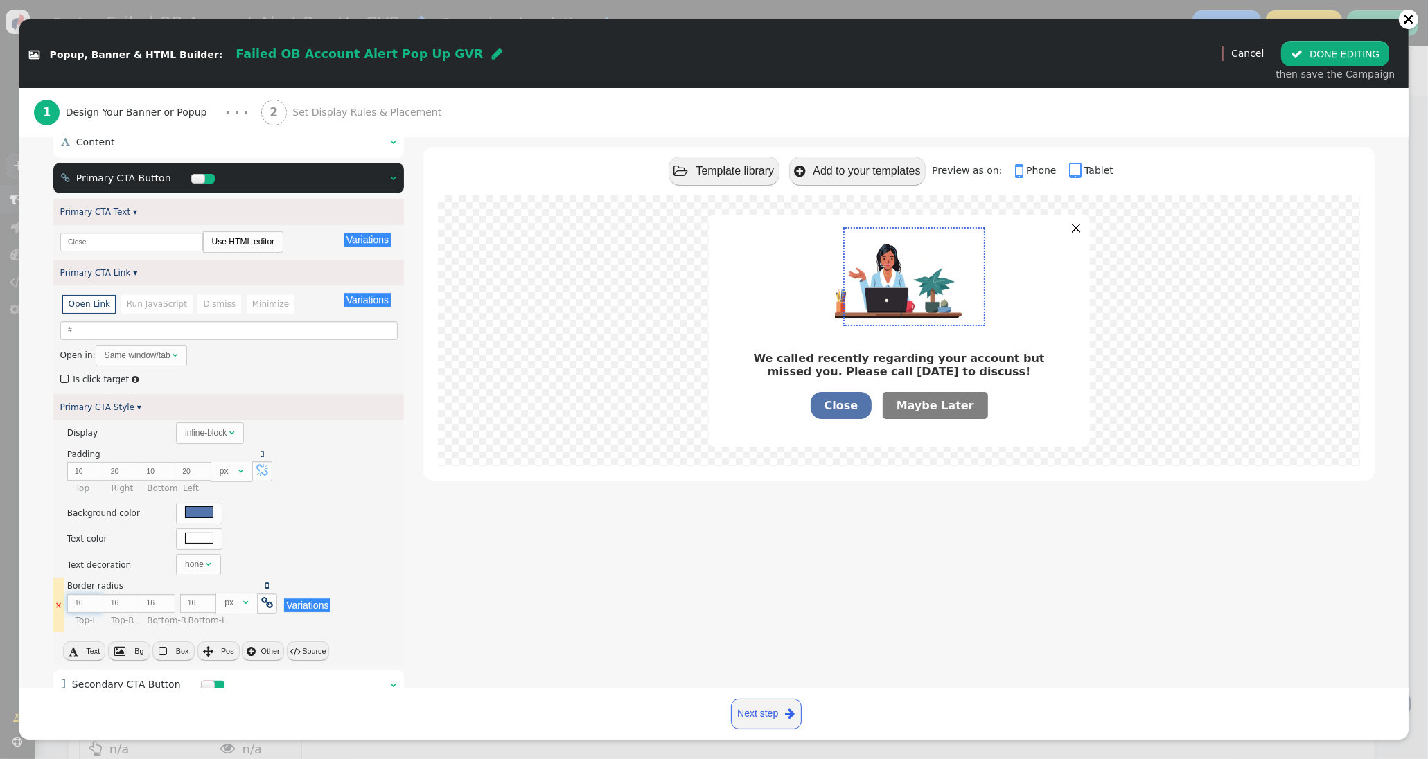
type input "17"
type input "18"
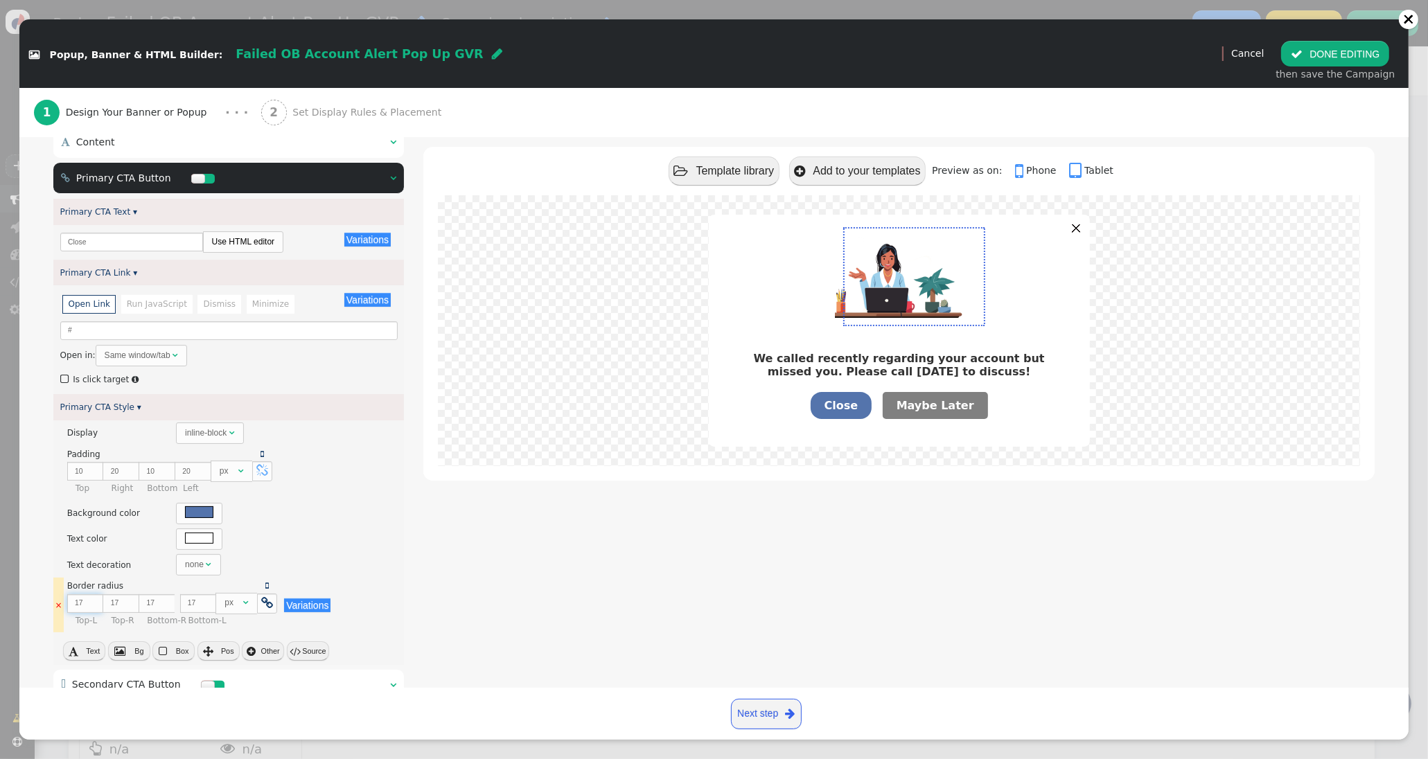
type input "18"
type input "19"
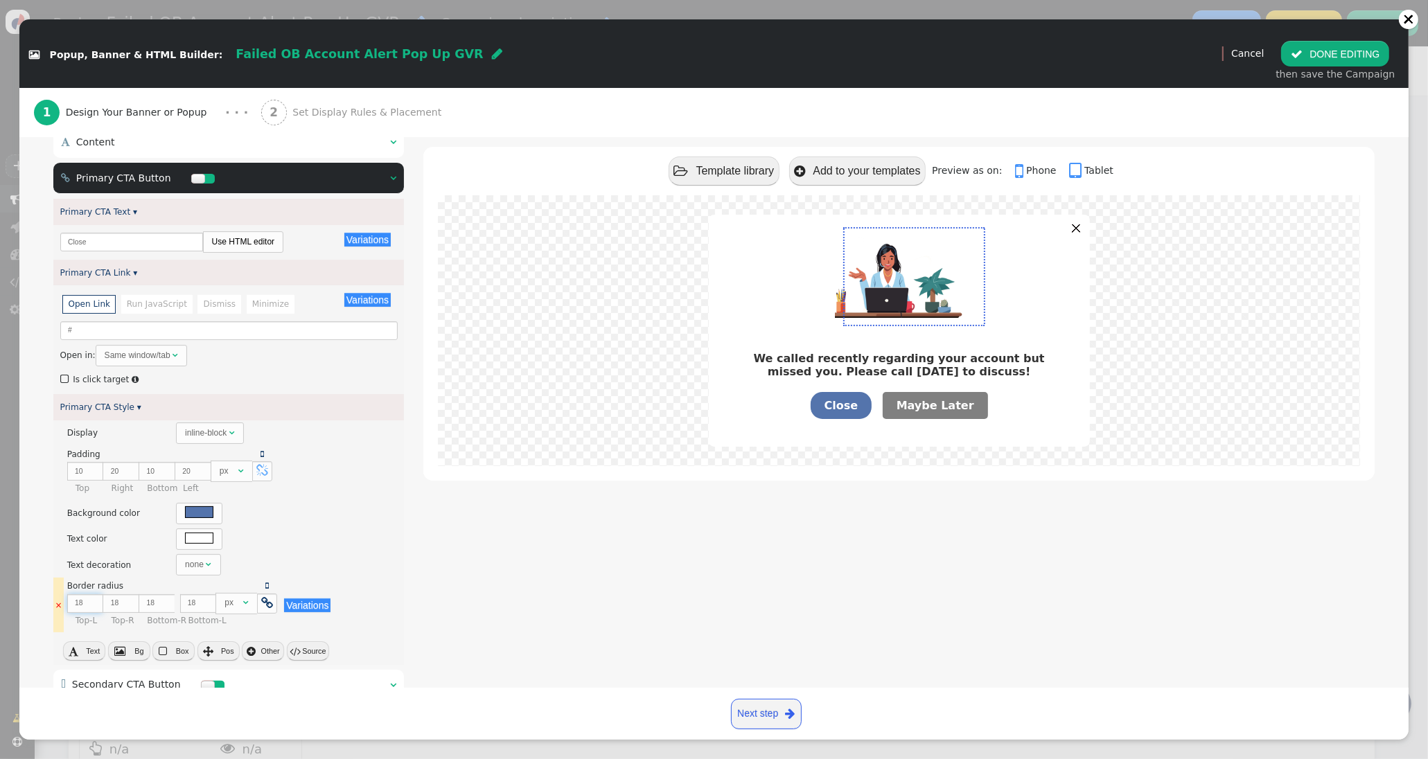
type input "19"
type input "20"
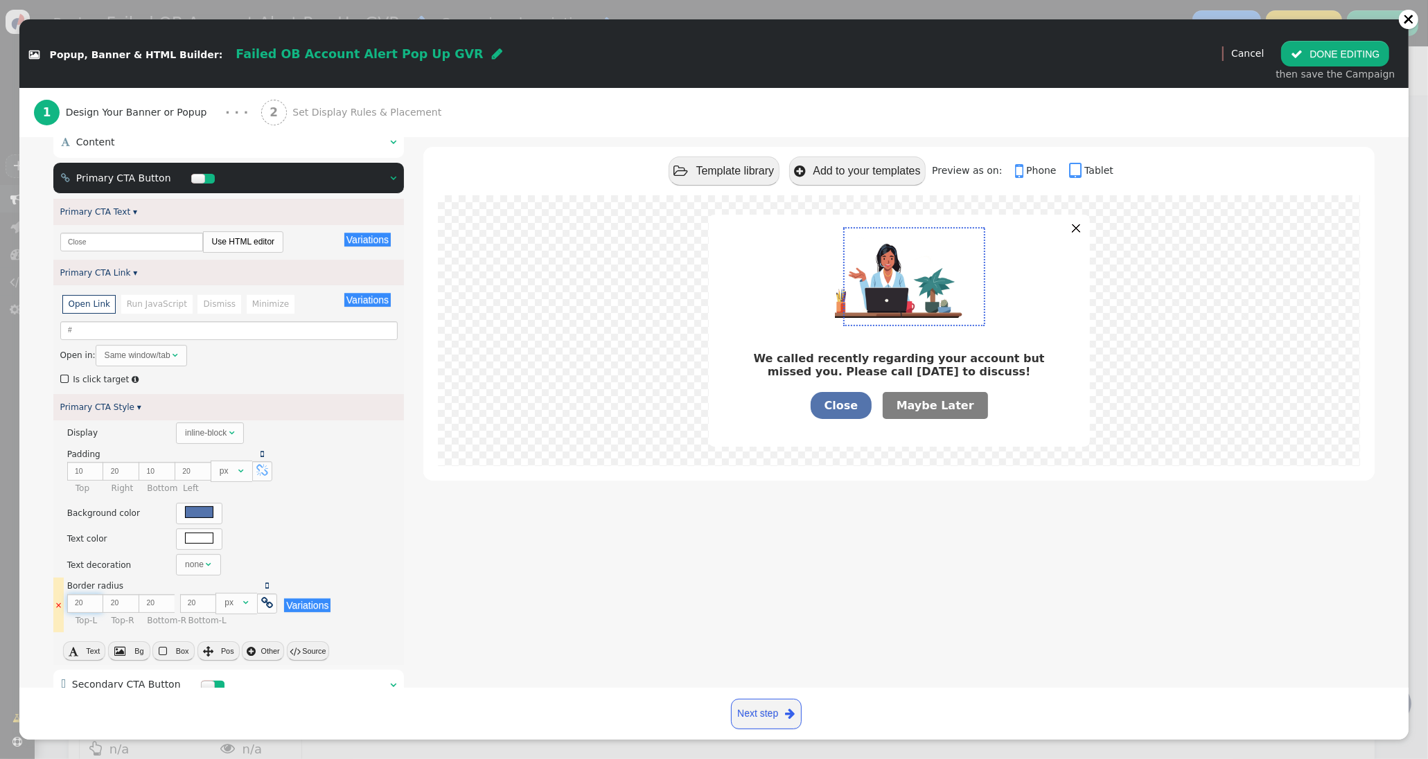
type input "21"
type input "22"
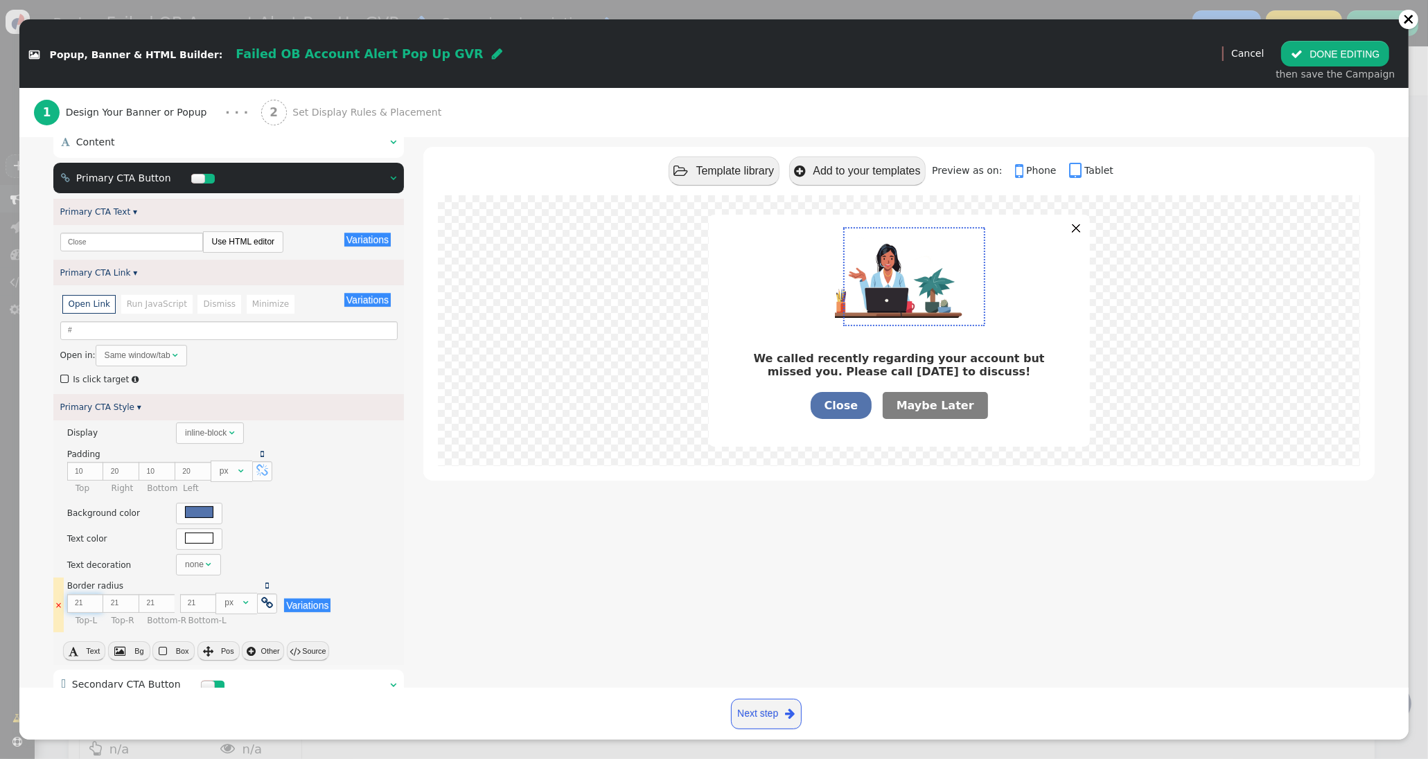
type input "22"
type input "23"
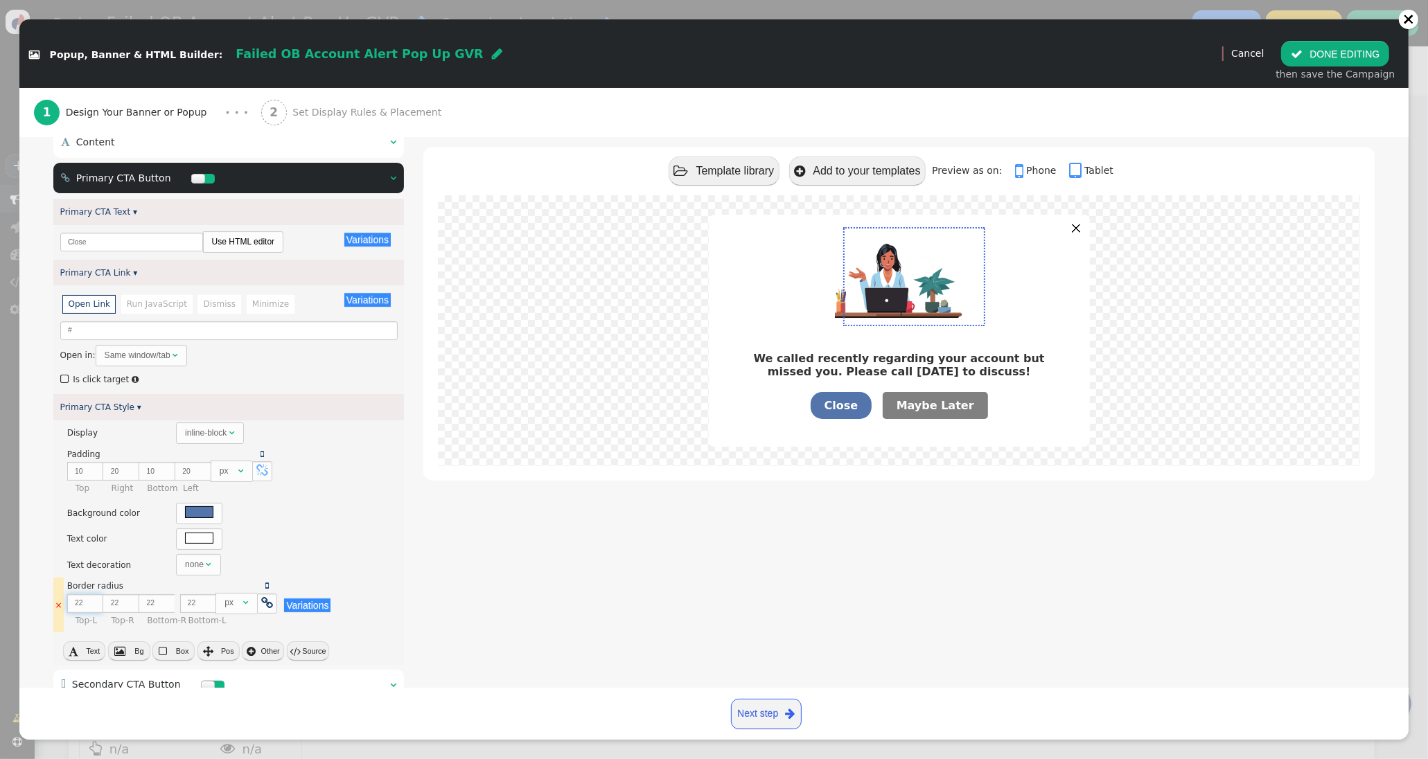
type input "23"
type input "24"
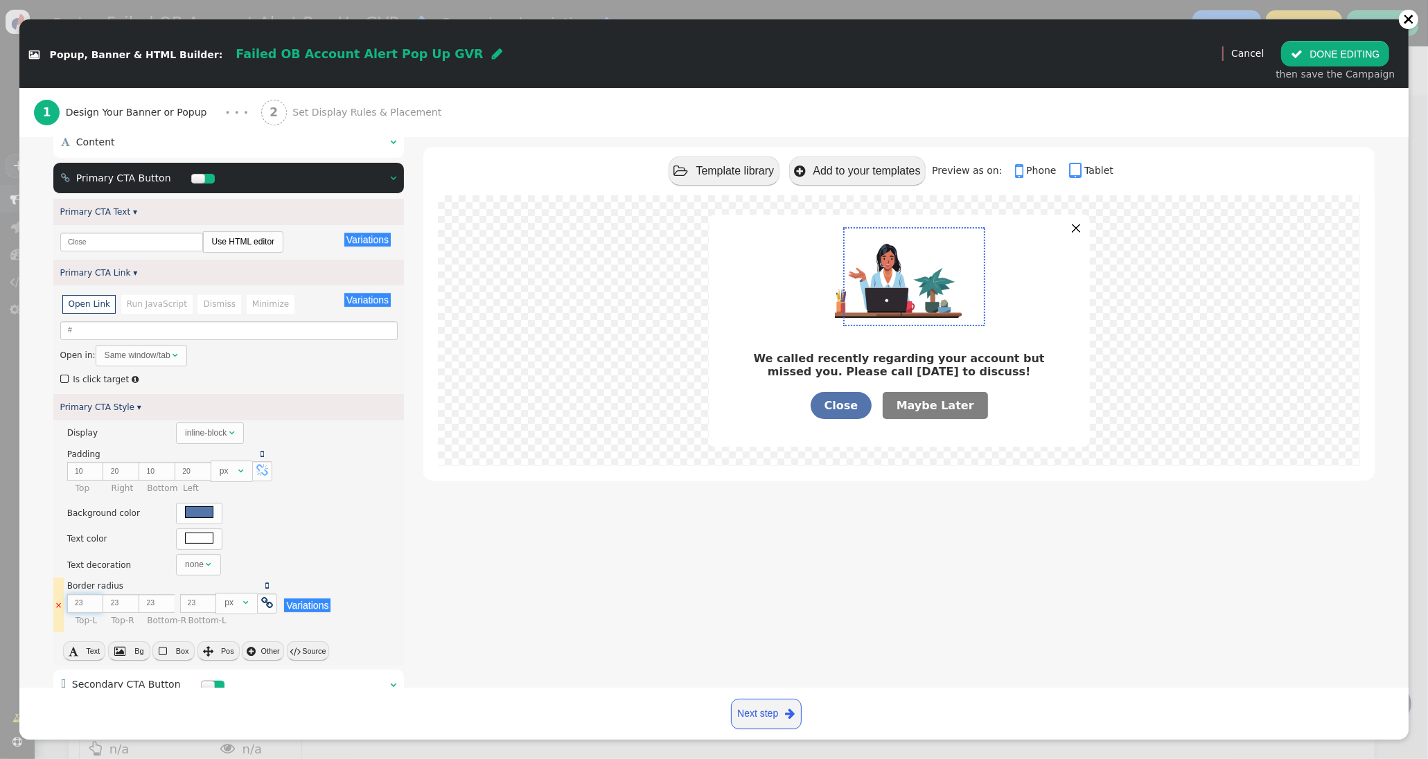
type input "24"
type input "25"
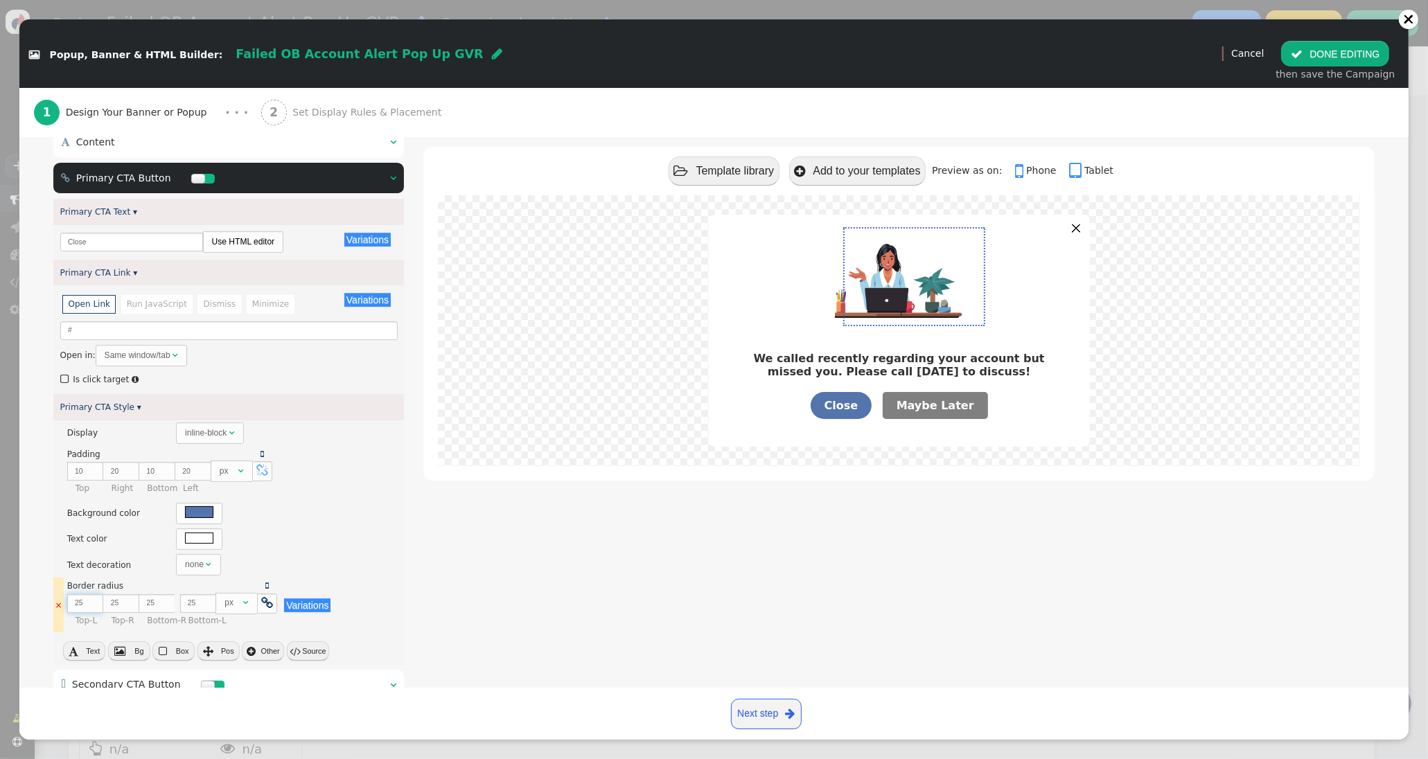
type input "26"
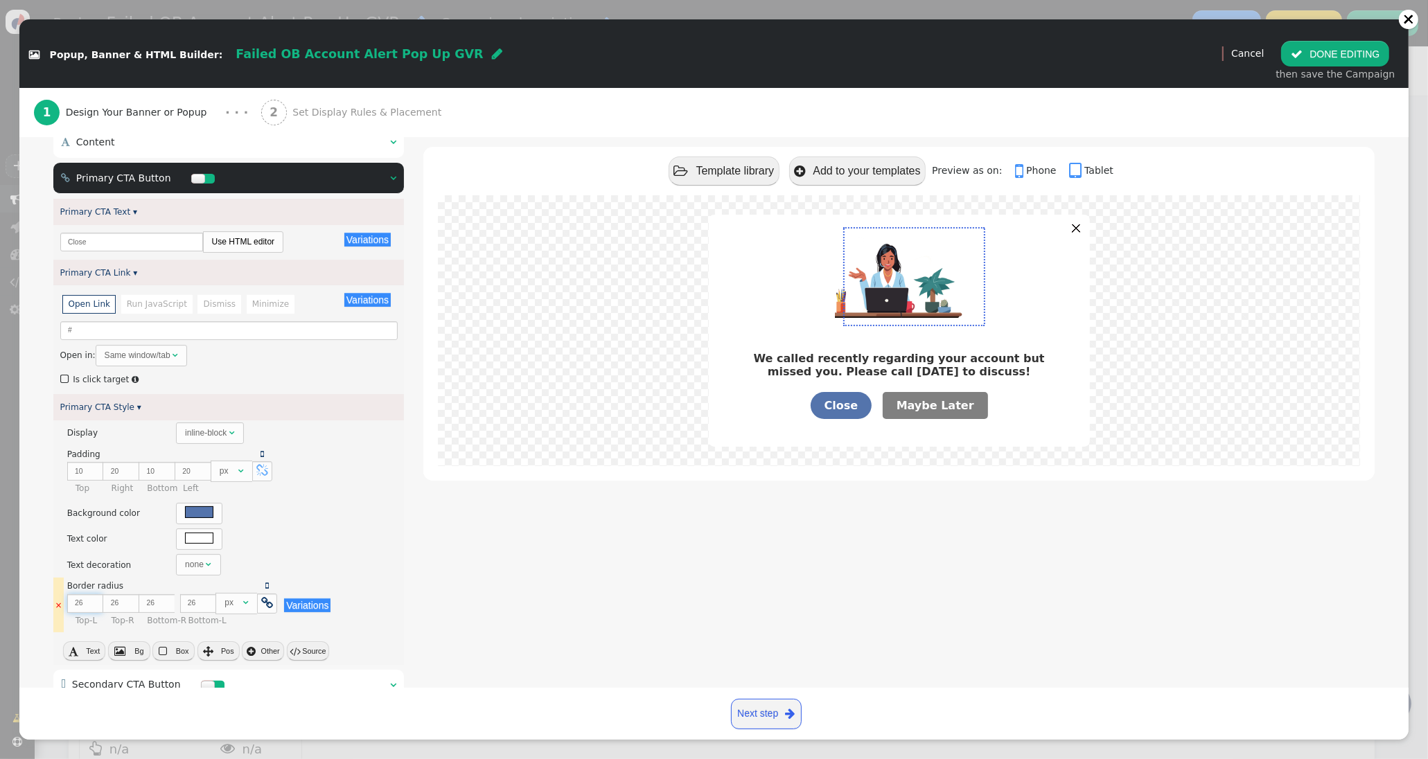
click at [91, 603] on input "26" at bounding box center [85, 603] width 36 height 19
click at [299, 653] on button " Source" at bounding box center [308, 650] width 42 height 19
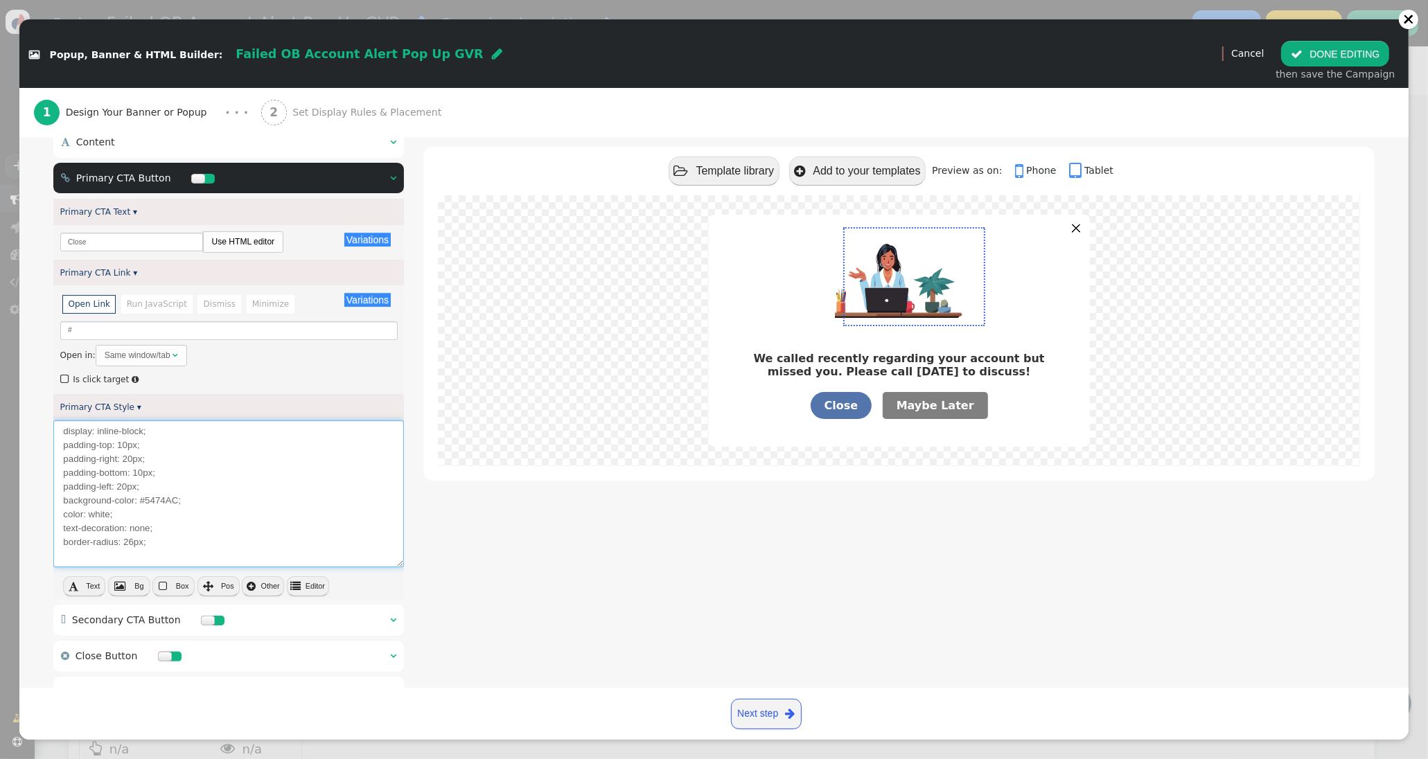
click at [112, 504] on textarea "display: inline-block; padding-top: 10px; padding-right: 20px; padding-bottom: …" at bounding box center [228, 494] width 350 height 148
drag, startPoint x: 112, startPoint y: 504, endPoint x: 61, endPoint y: 499, distance: 50.8
click at [55, 501] on textarea "display: inline-block; padding-top: 10px; padding-right: 20px; padding-bottom: …" at bounding box center [228, 494] width 350 height 148
click at [111, 520] on textarea "display: inline-block; padding-top: 10px; padding-right: 20px; padding-bottom: …" at bounding box center [228, 494] width 350 height 148
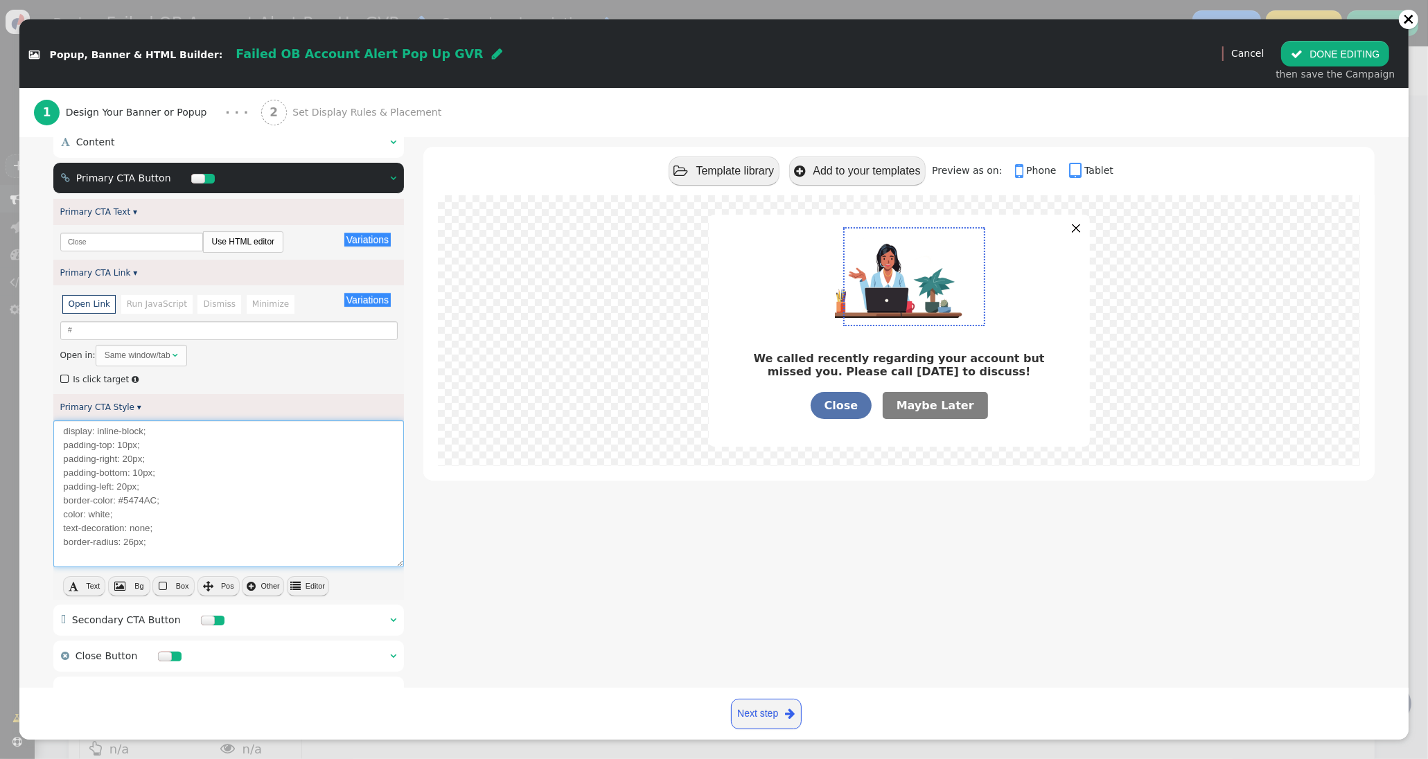
drag, startPoint x: 111, startPoint y: 520, endPoint x: 88, endPoint y: 519, distance: 22.9
click at [88, 519] on textarea "display: inline-block; padding-top: 10px; padding-right: 20px; padding-bottom: …" at bounding box center [228, 494] width 350 height 148
paste textarea "#5474AC"
click at [432, 564] on div " Template library  Add to your templates    Preview as on:  Phone  Table…" at bounding box center [898, 385] width 951 height 659
click at [177, 553] on textarea "display: inline-block; padding-top: 10px; padding-right: 20px; padding-bottom: …" at bounding box center [228, 494] width 350 height 148
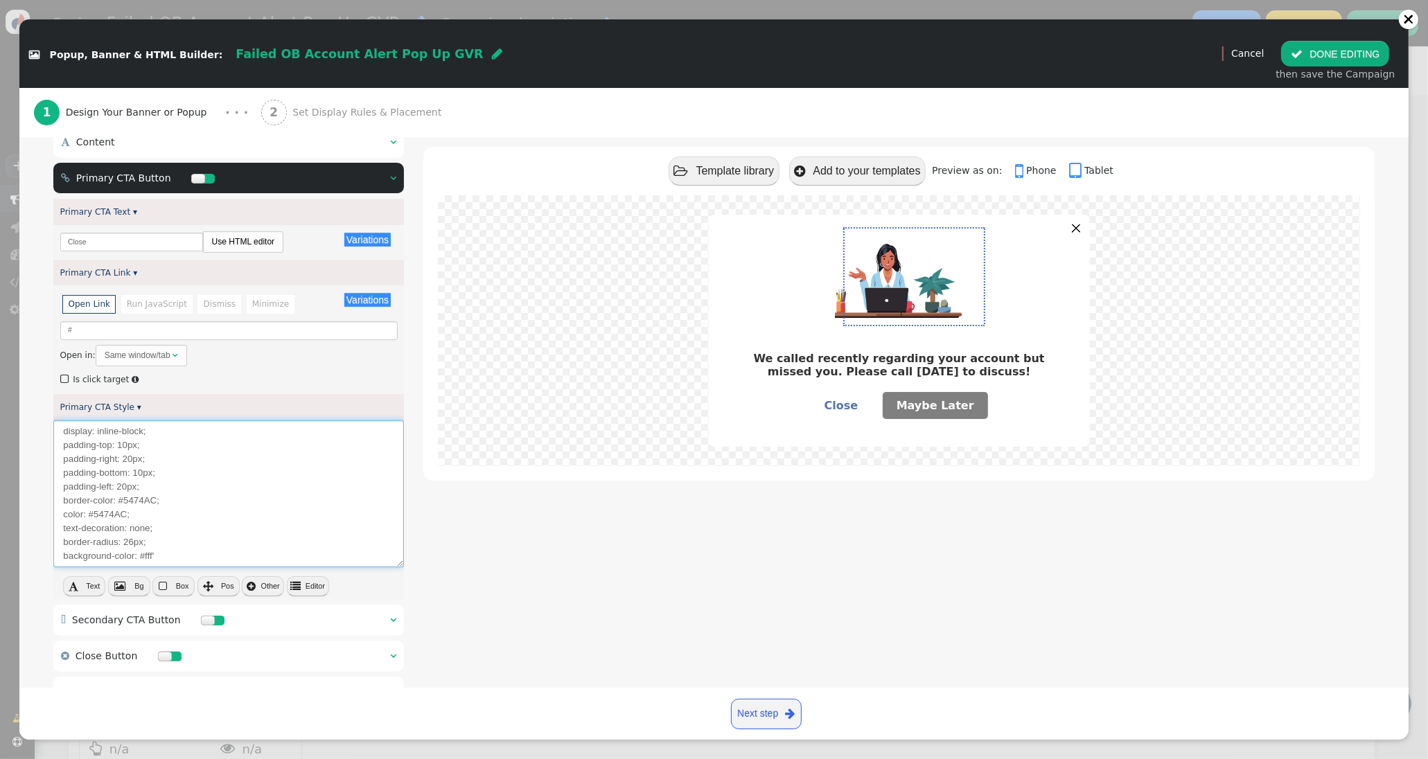
click at [167, 494] on textarea "display: inline-block; padding-top: 10px; padding-right: 20px; padding-bottom: …" at bounding box center [228, 494] width 350 height 148
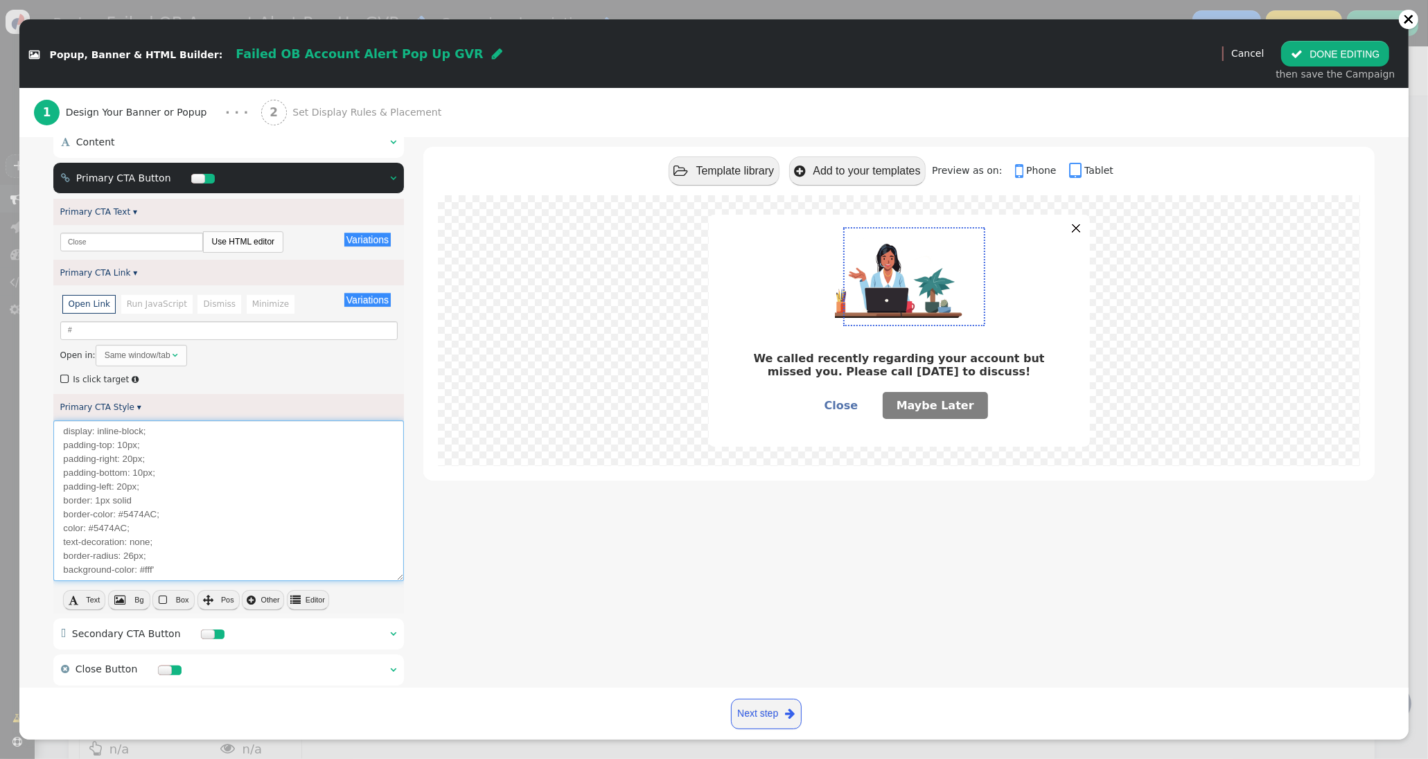
paste textarea "#5474AC"
drag, startPoint x: 165, startPoint y: 514, endPoint x: 34, endPoint y: 508, distance: 131.0
click at [34, 508] on div " Box Style   Banner Container Style ▾ × Background color There are alternati…" at bounding box center [713, 392] width 1389 height 711
drag, startPoint x: 180, startPoint y: 517, endPoint x: 57, endPoint y: 512, distance: 123.4
click at [55, 515] on textarea "display: inline-block; padding-top: 10px; padding-right: 20px; padding-bottom: …" at bounding box center [228, 500] width 350 height 161
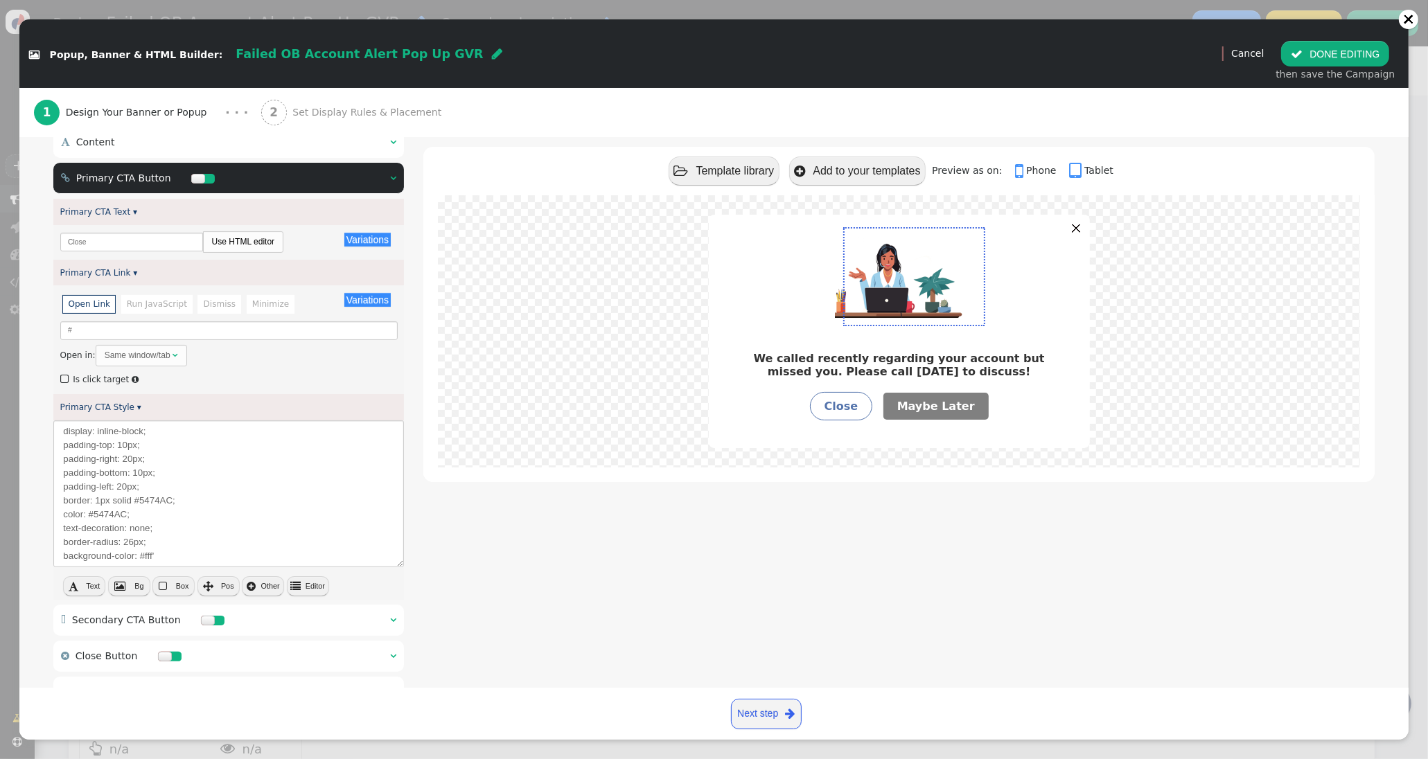
click at [645, 592] on div " Template library  Add to your templates    Preview as on:  Phone  Table…" at bounding box center [898, 385] width 951 height 659
click at [176, 556] on textarea "display: inline-block; padding-top: 10px; padding-right: 20px; padding-bottom: …" at bounding box center [228, 494] width 350 height 148
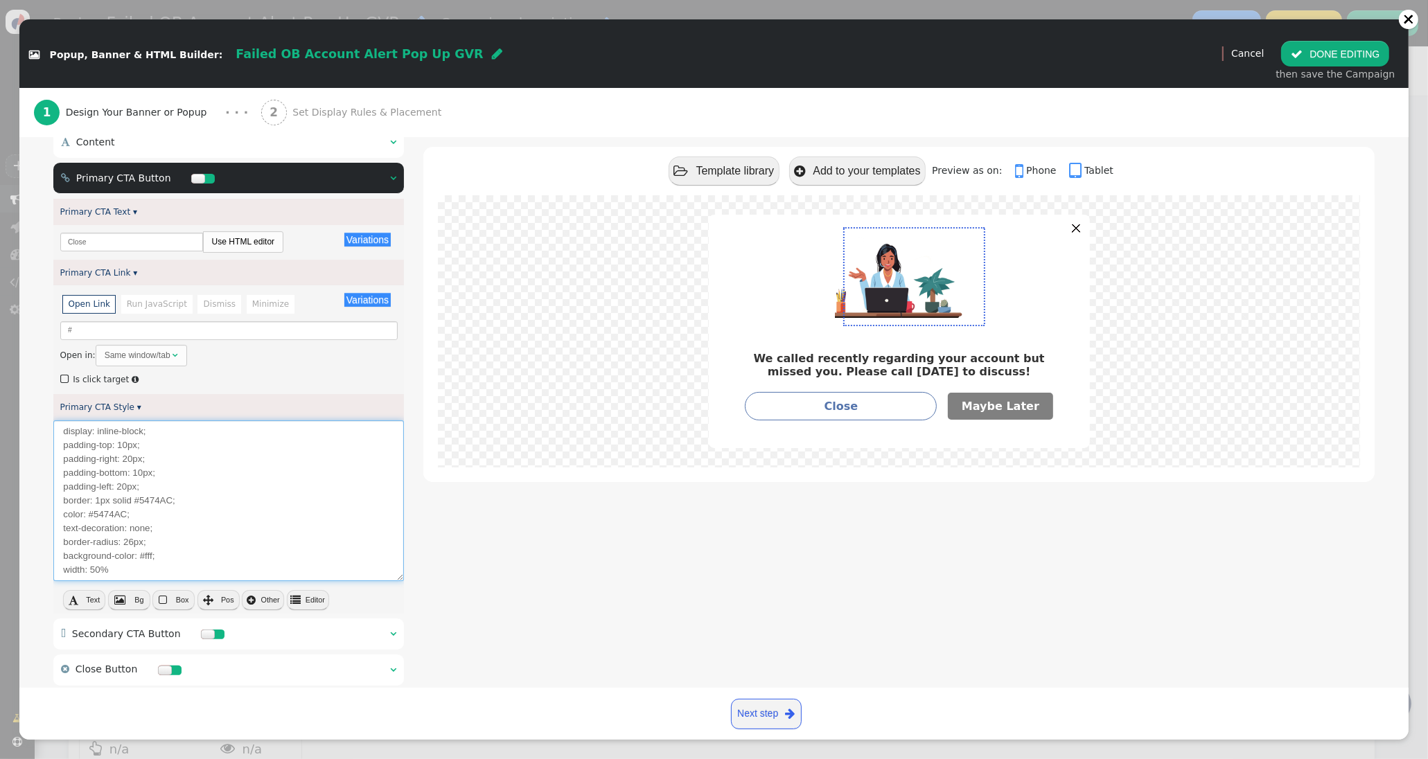
type textarea "display: inline-block; padding-top: 10px; padding-right: 20px; padding-bottom: …"
click at [532, 583] on div " Template library  Add to your templates    Preview as on:  Phone  Table…" at bounding box center [898, 392] width 951 height 673
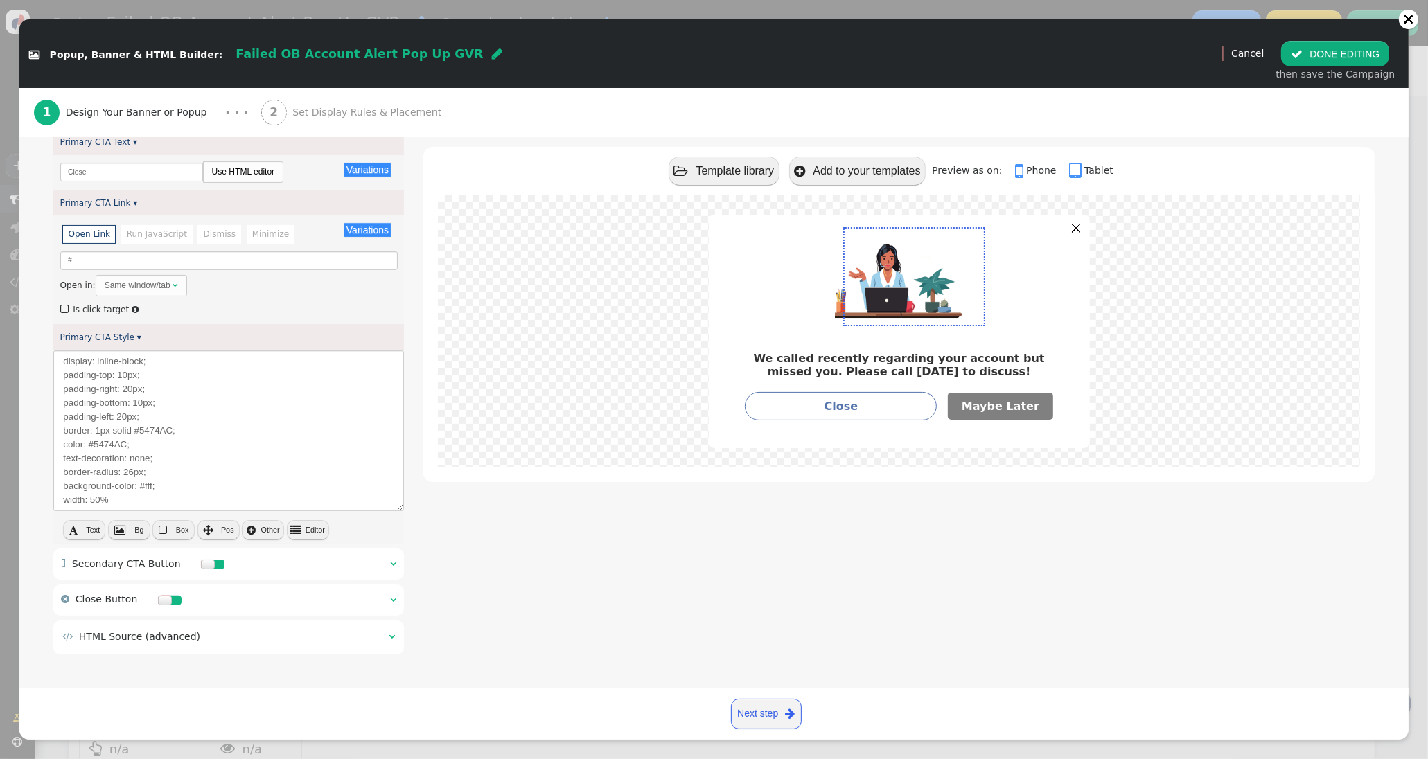
scroll to position [288, 0]
click at [392, 566] on span "" at bounding box center [393, 565] width 6 height 10
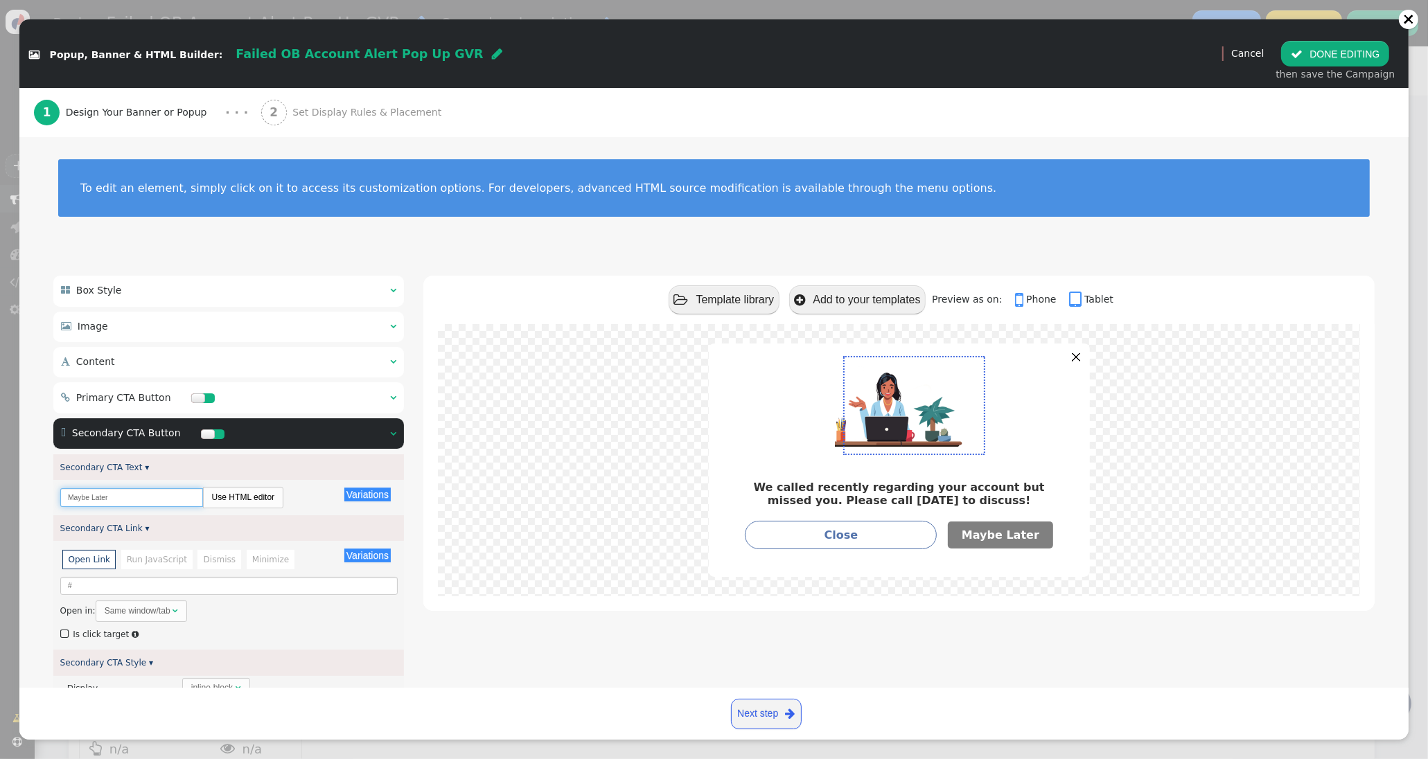
drag, startPoint x: 136, startPoint y: 498, endPoint x: 15, endPoint y: 495, distance: 121.9
click at [15, 495] on div " Popup, Banner & HTML Builder: Failed OB Account Alert Pop Up GVR  (Nothing) …" at bounding box center [714, 379] width 1428 height 759
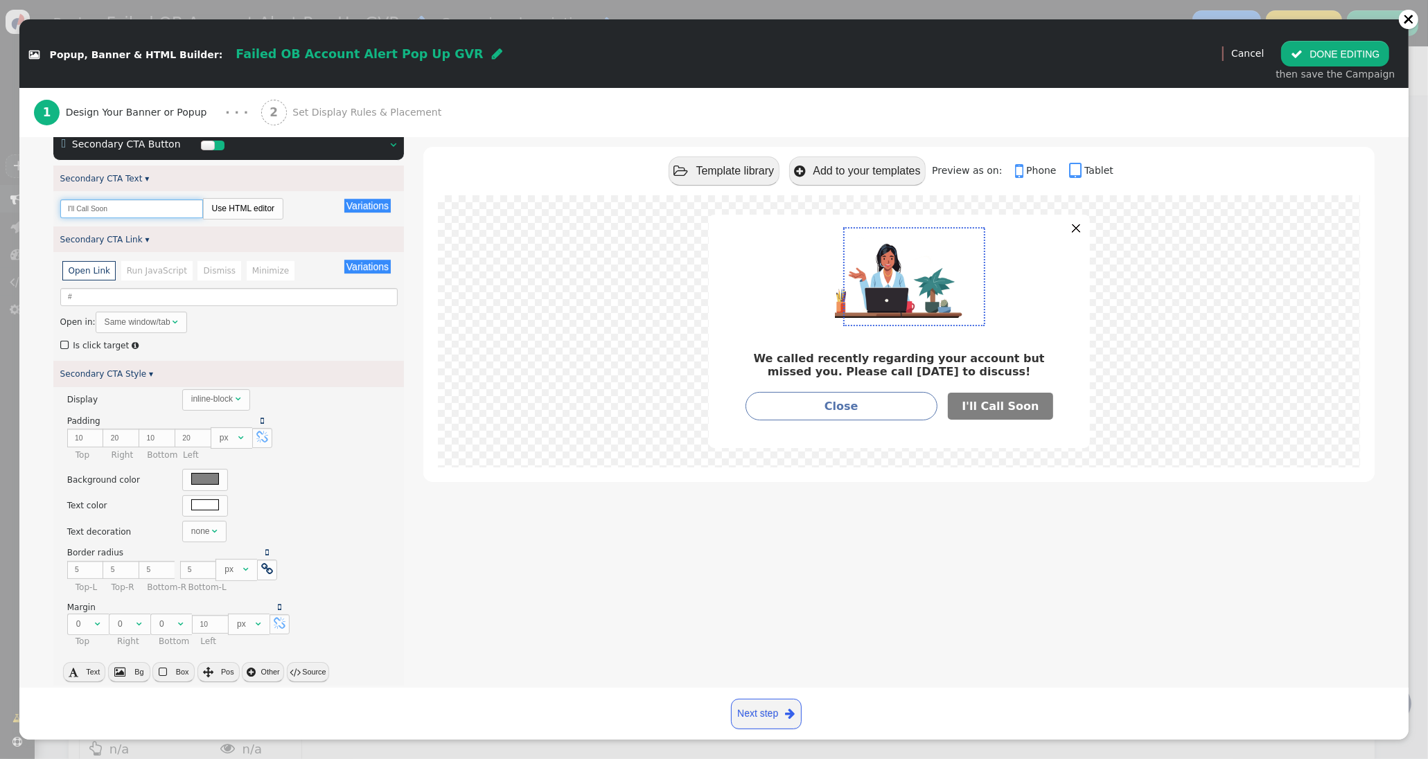
scroll to position [293, 0]
type input "I'll Call Soon"
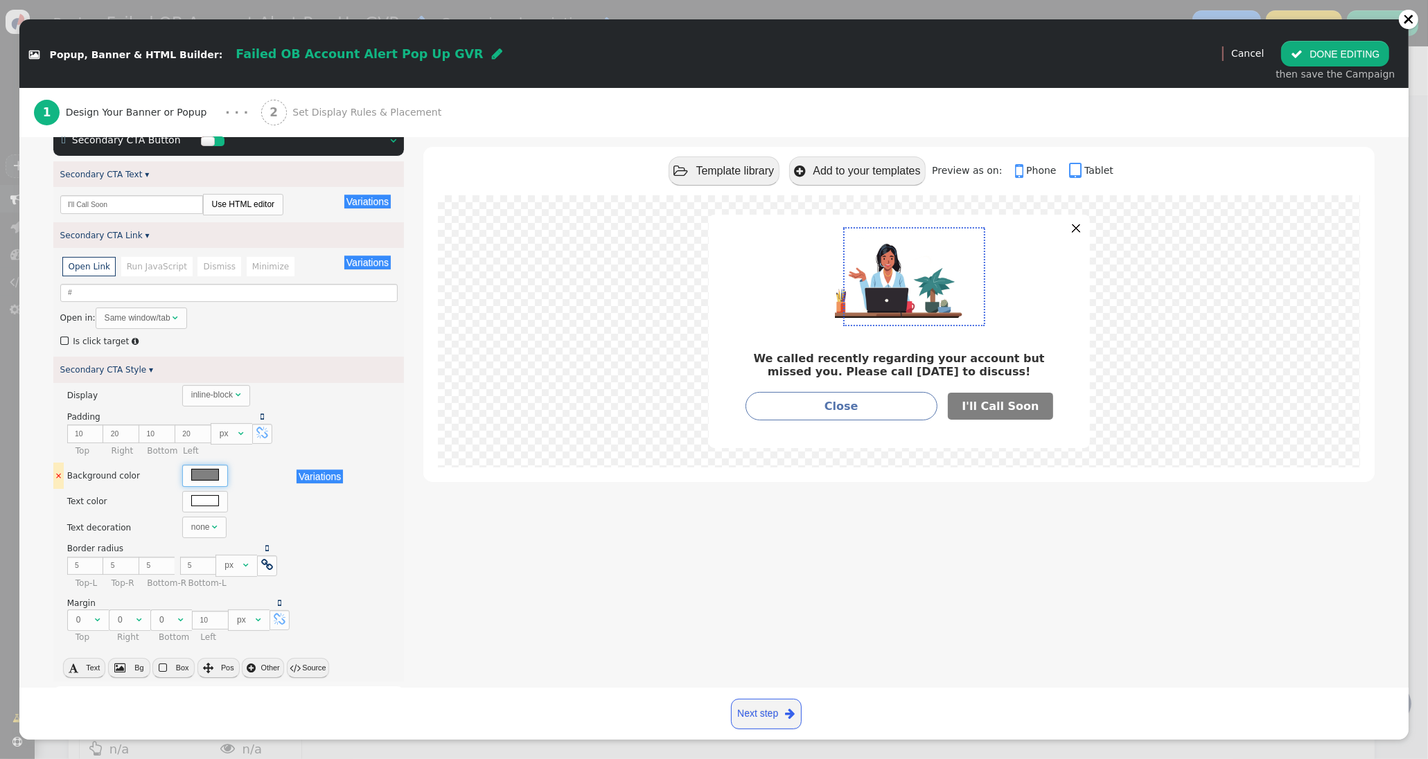
click at [193, 477] on div at bounding box center [205, 474] width 28 height 11
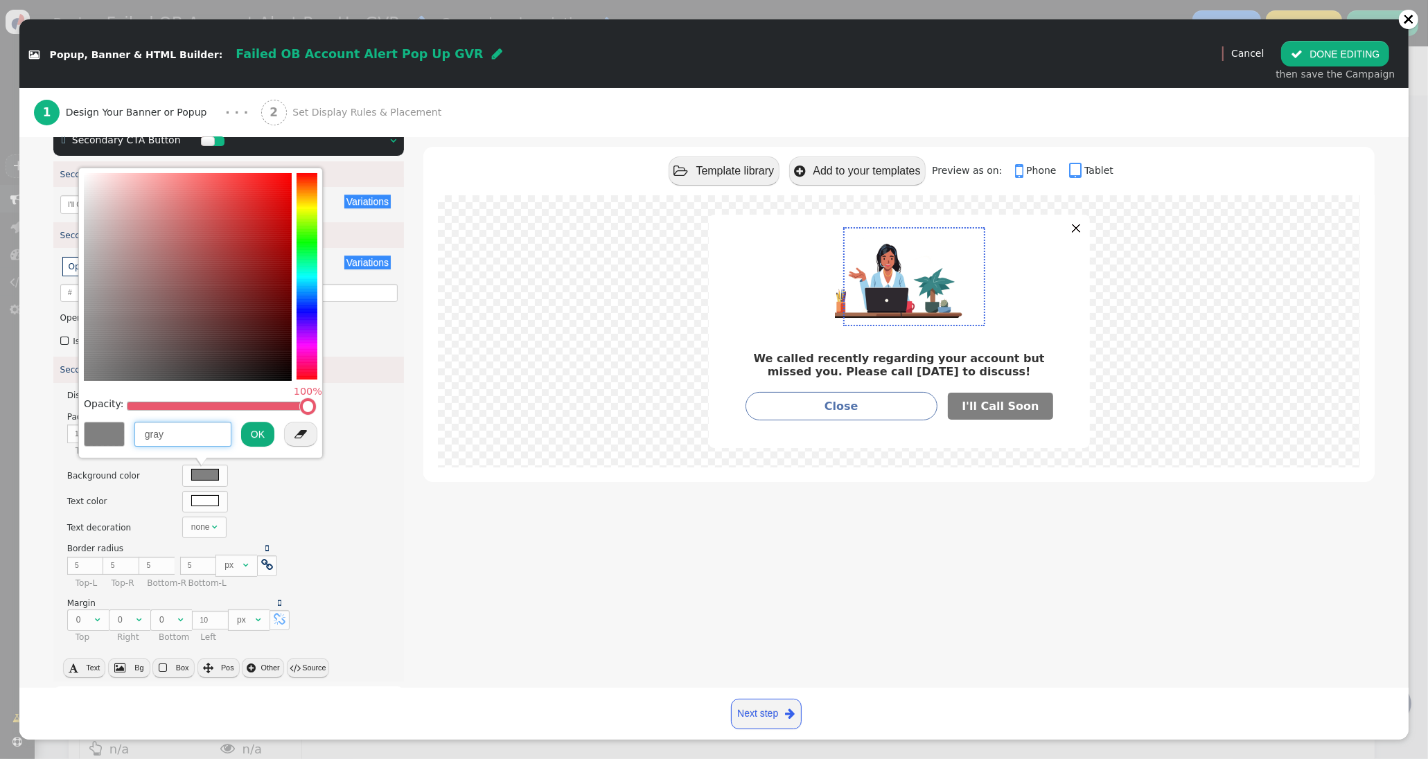
drag, startPoint x: 143, startPoint y: 432, endPoint x: 120, endPoint y: 431, distance: 23.6
click at [120, 431] on div "gray OK " at bounding box center [200, 437] width 233 height 32
paste input "#002E5D"
type input "#002E5D"
click at [251, 439] on button "OK" at bounding box center [257, 434] width 33 height 25
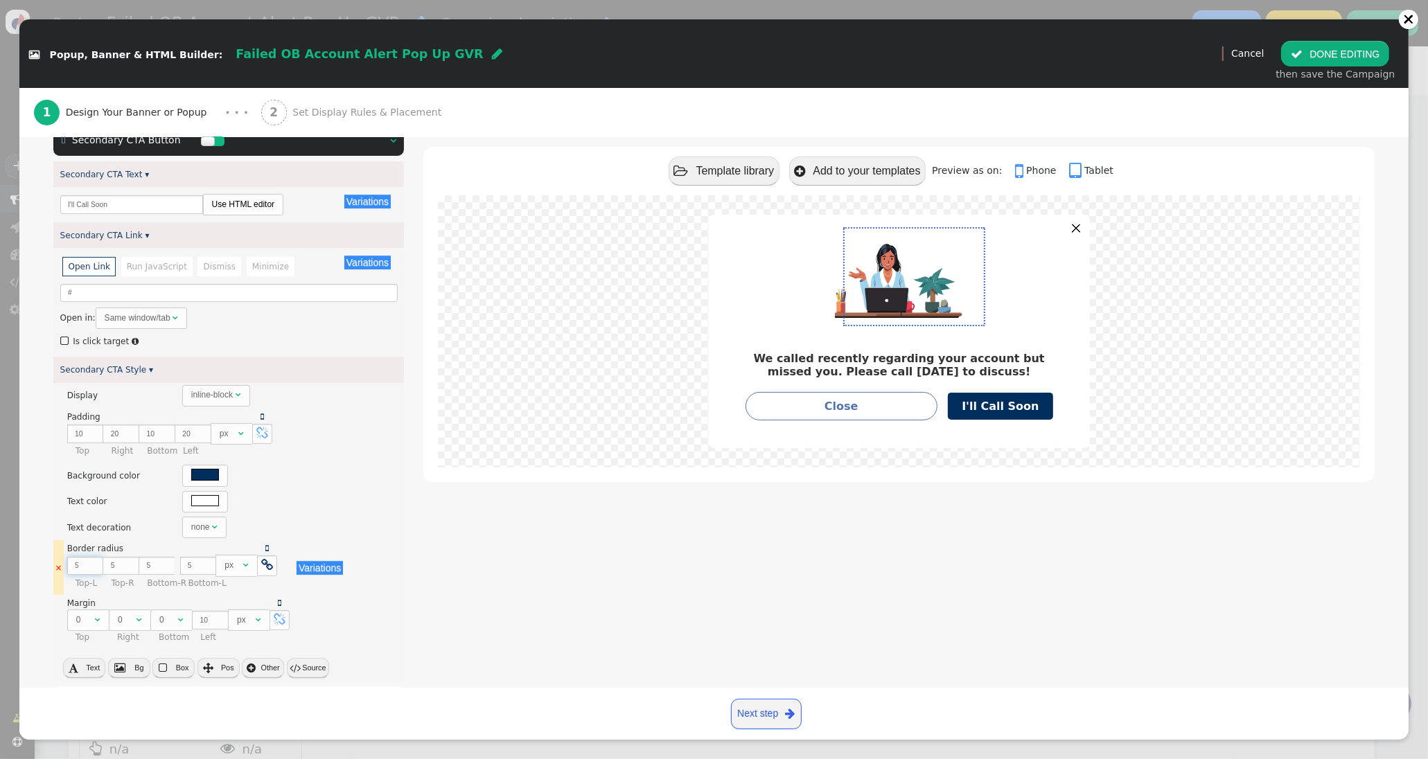
type input "6"
click at [95, 562] on input "6" at bounding box center [85, 566] width 36 height 19
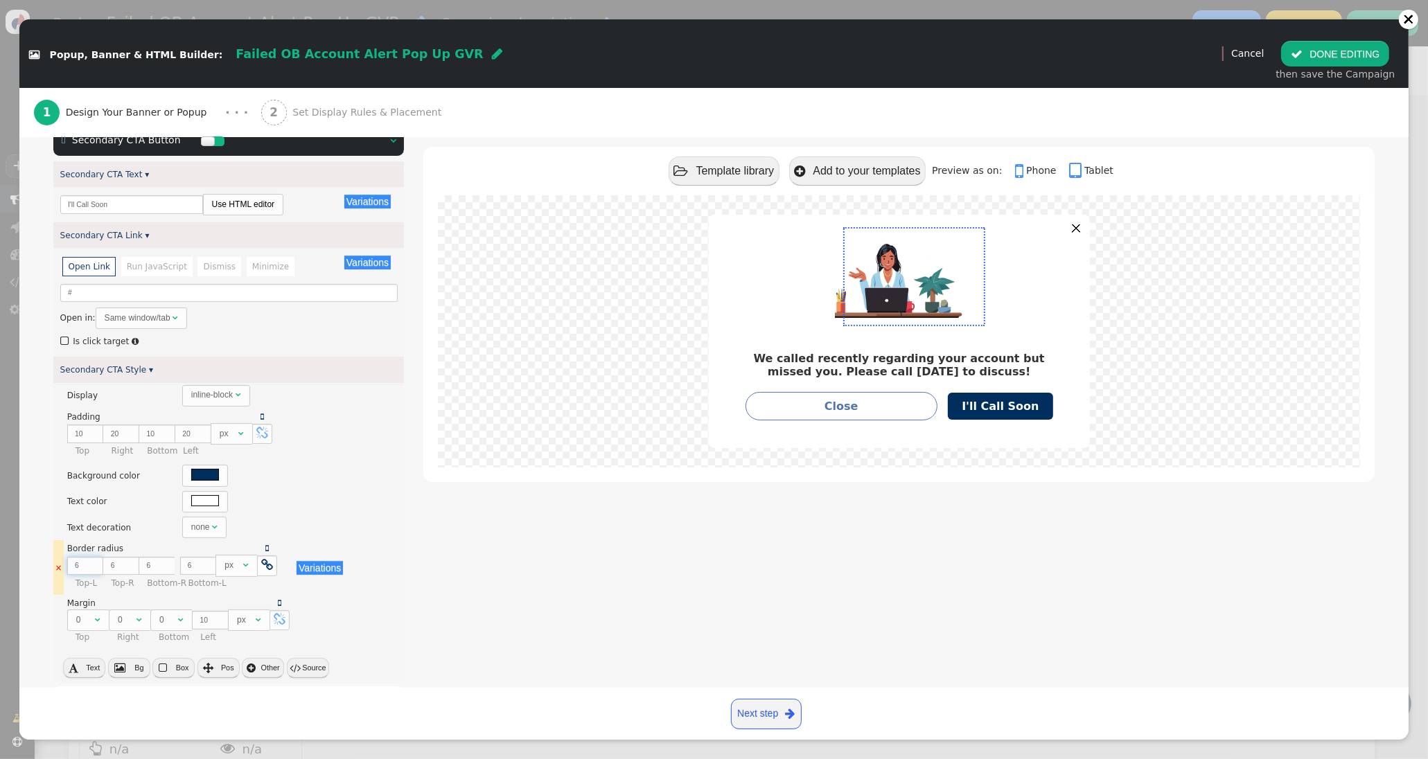
type input "7"
click at [95, 562] on input "7" at bounding box center [85, 566] width 36 height 19
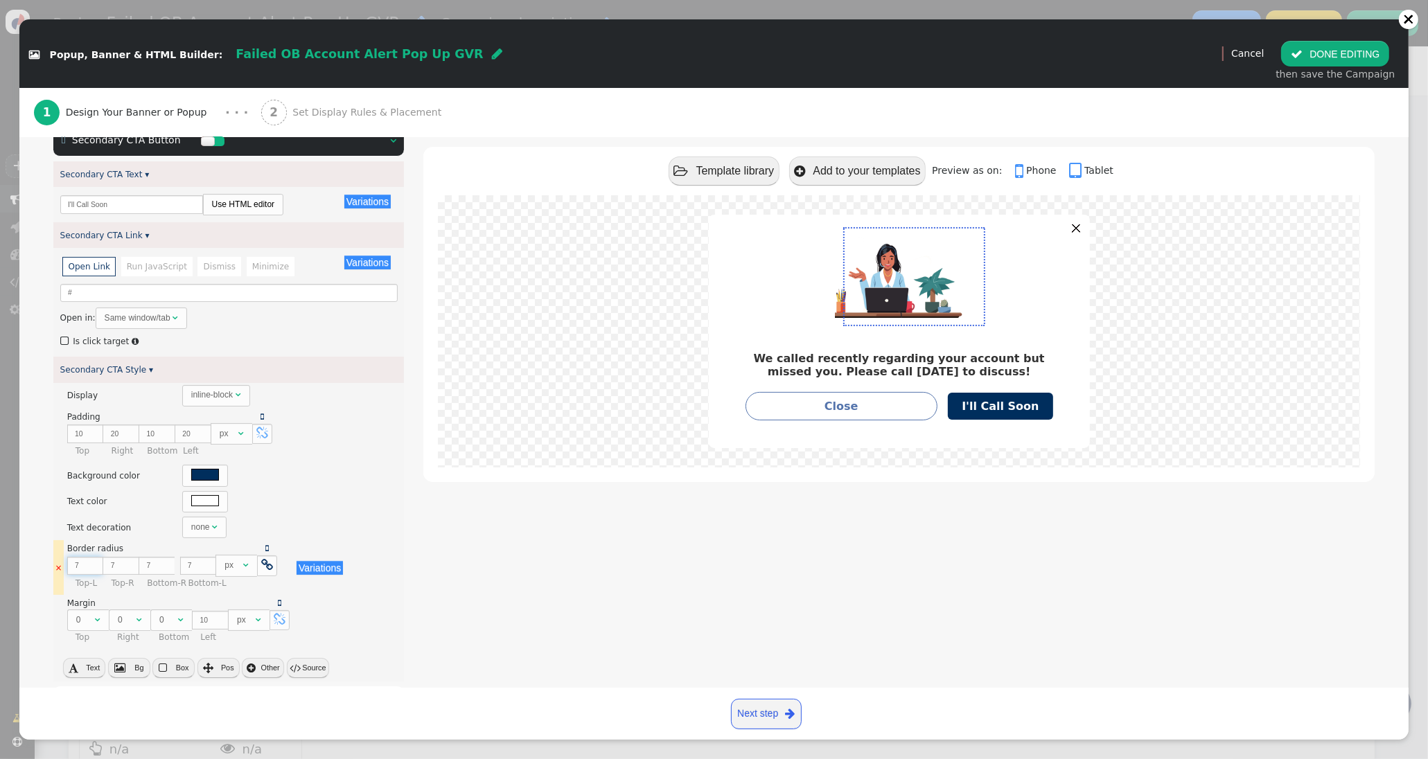
type input "8"
click at [95, 562] on input "8" at bounding box center [85, 566] width 36 height 19
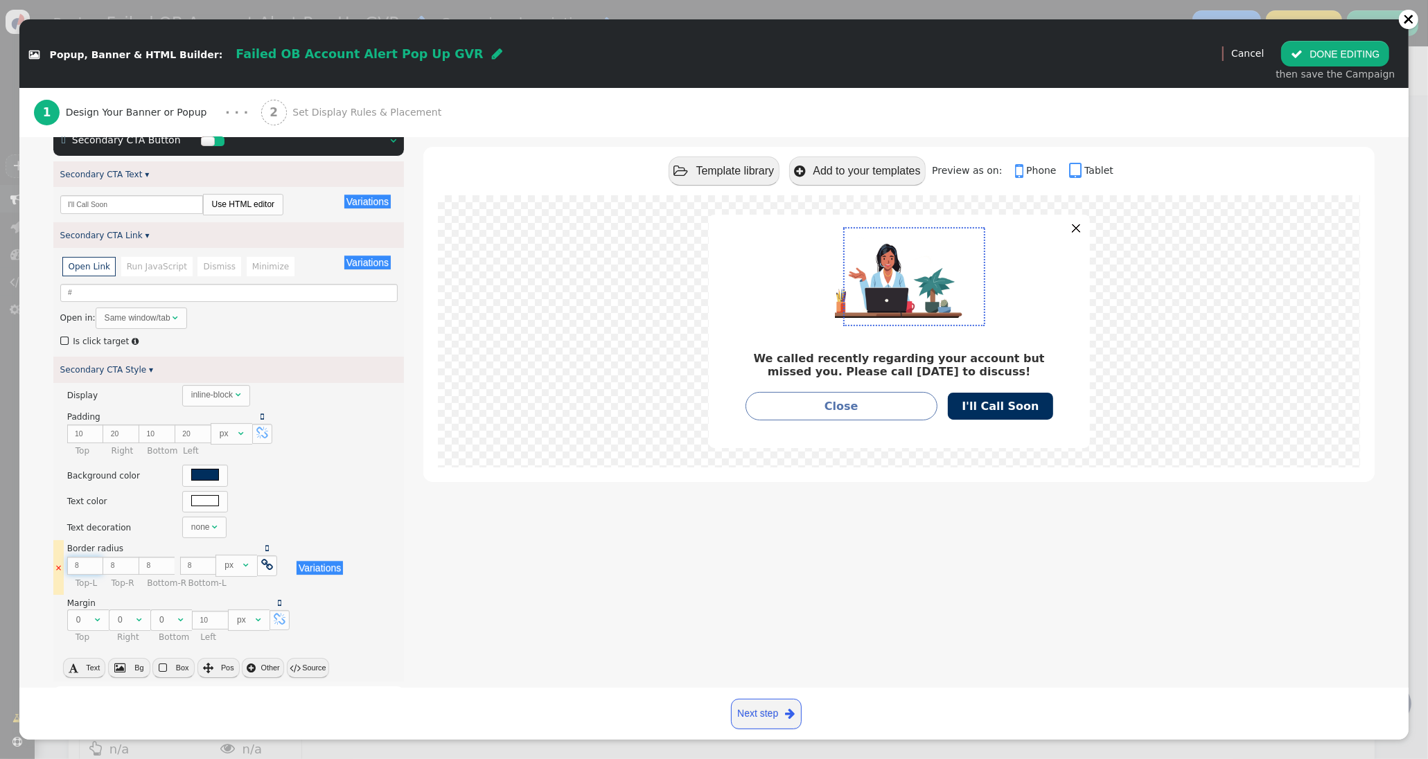
type input "9"
click at [95, 562] on input "9" at bounding box center [85, 566] width 36 height 19
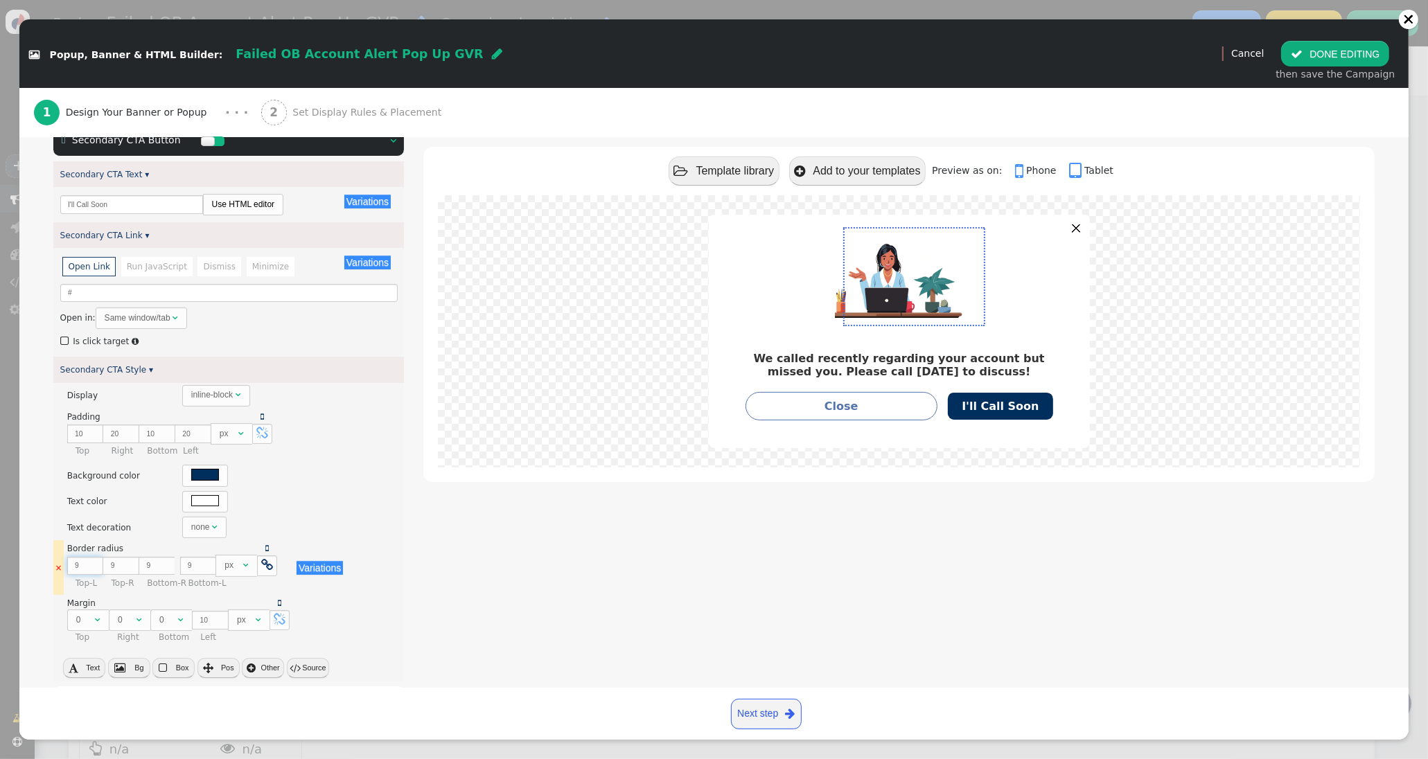
type input "10"
click at [95, 562] on input "10" at bounding box center [85, 566] width 36 height 19
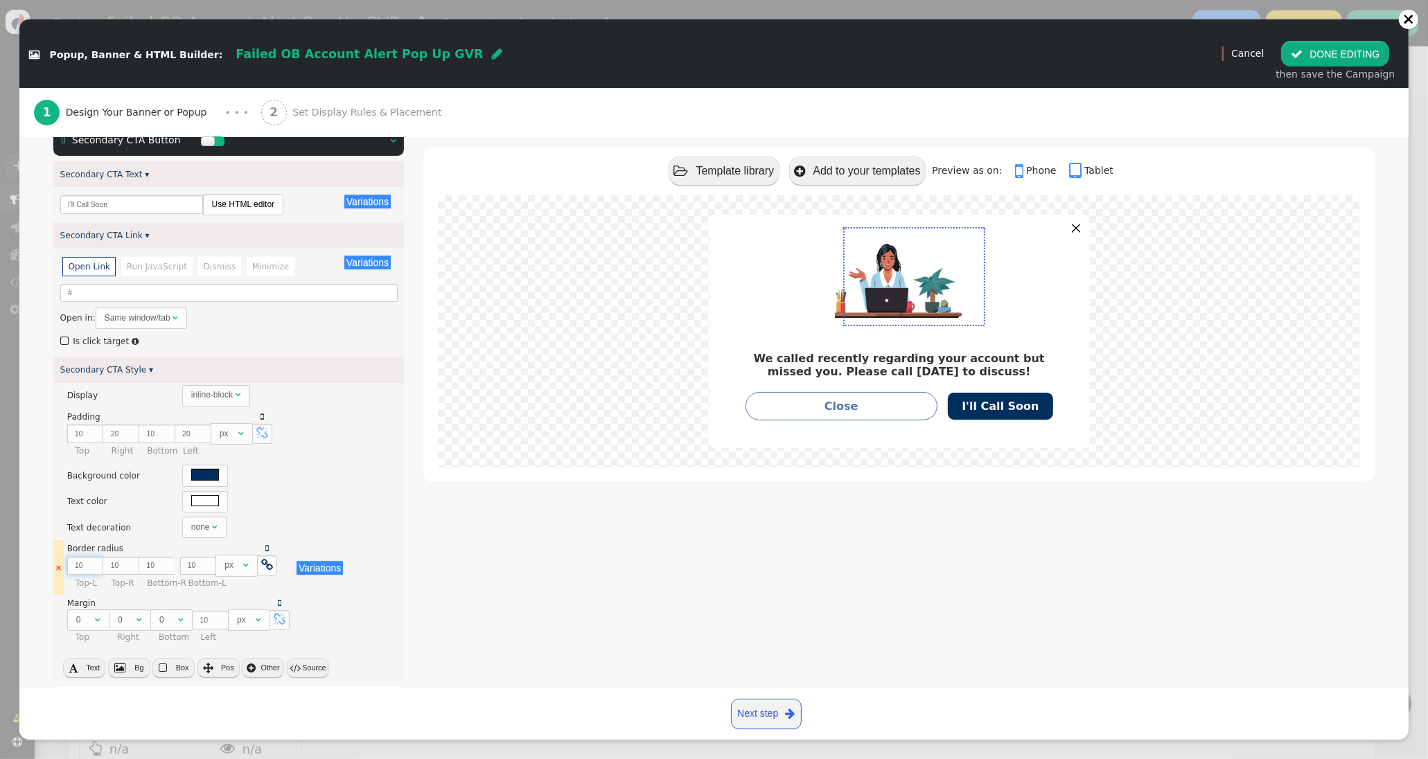
type input "11"
click at [95, 562] on input "11" at bounding box center [85, 566] width 36 height 19
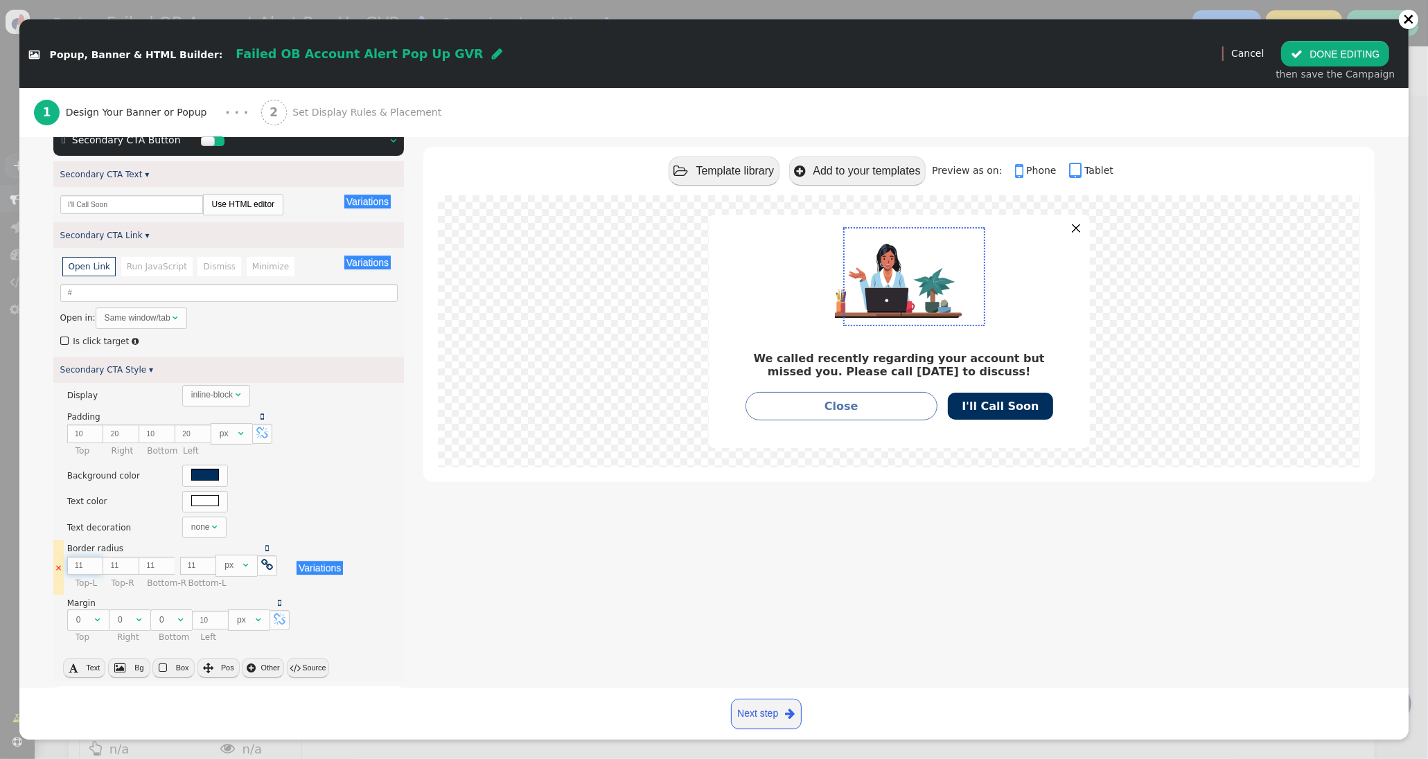
type input "12"
click at [95, 562] on input "12" at bounding box center [85, 566] width 36 height 19
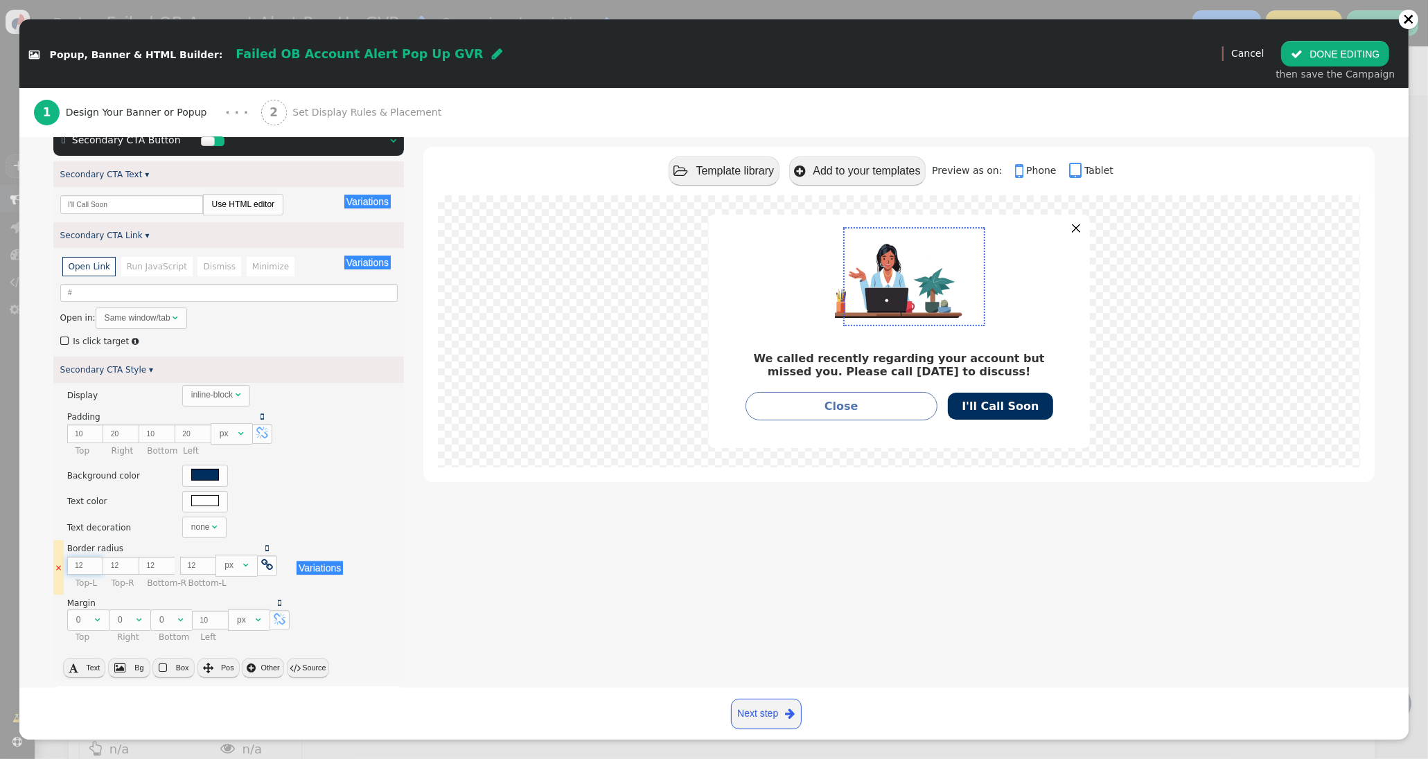
type input "13"
click at [95, 562] on input "13" at bounding box center [85, 566] width 36 height 19
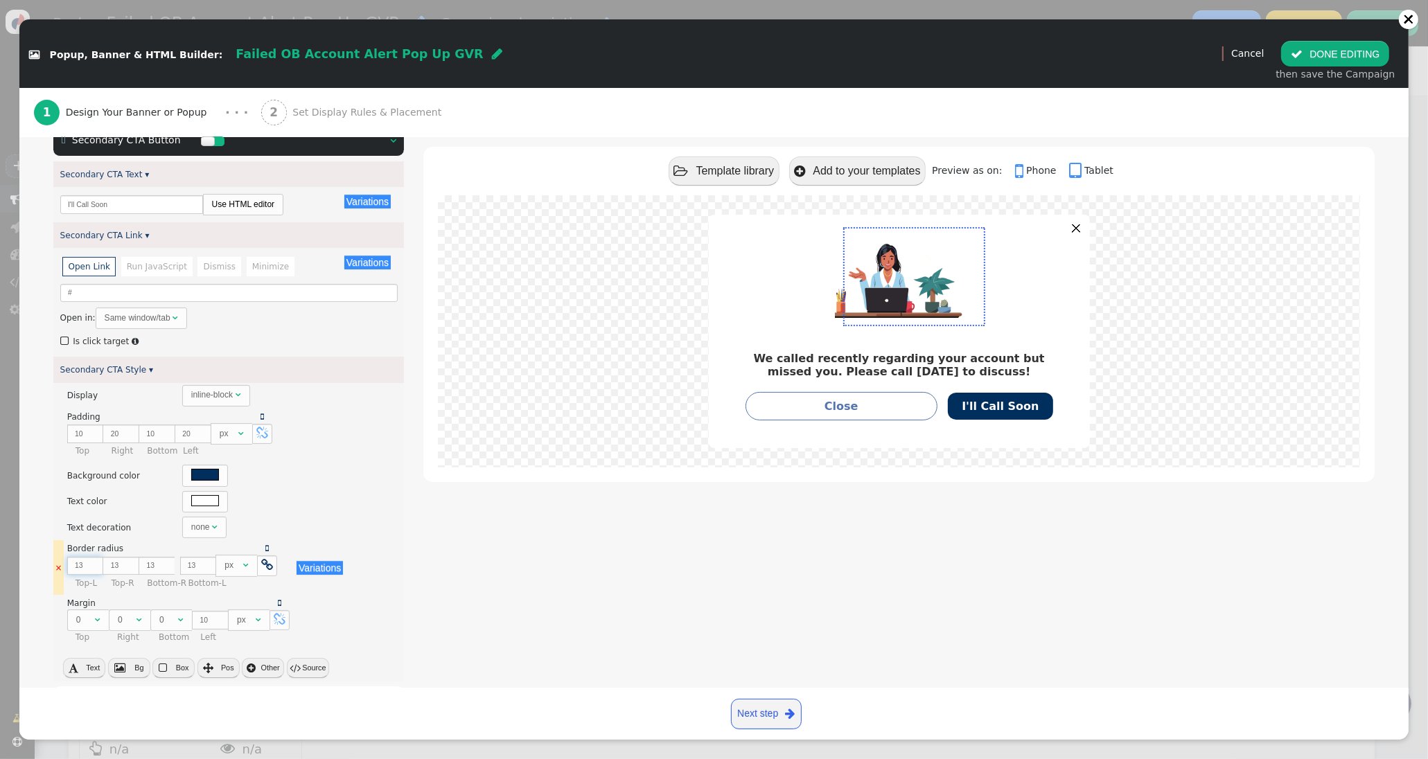
type input "14"
click at [95, 562] on input "14" at bounding box center [85, 566] width 36 height 19
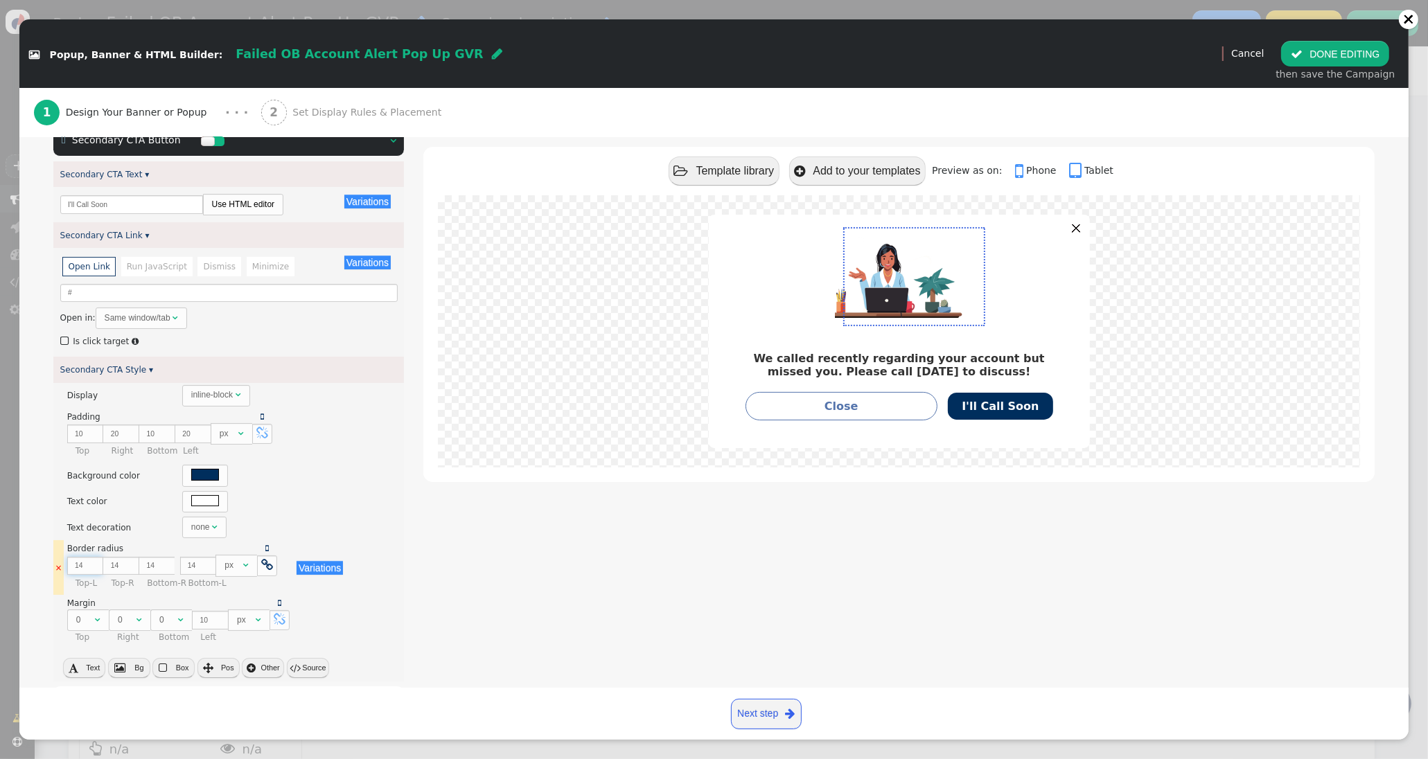
type input "15"
click at [95, 562] on input "15" at bounding box center [85, 566] width 36 height 19
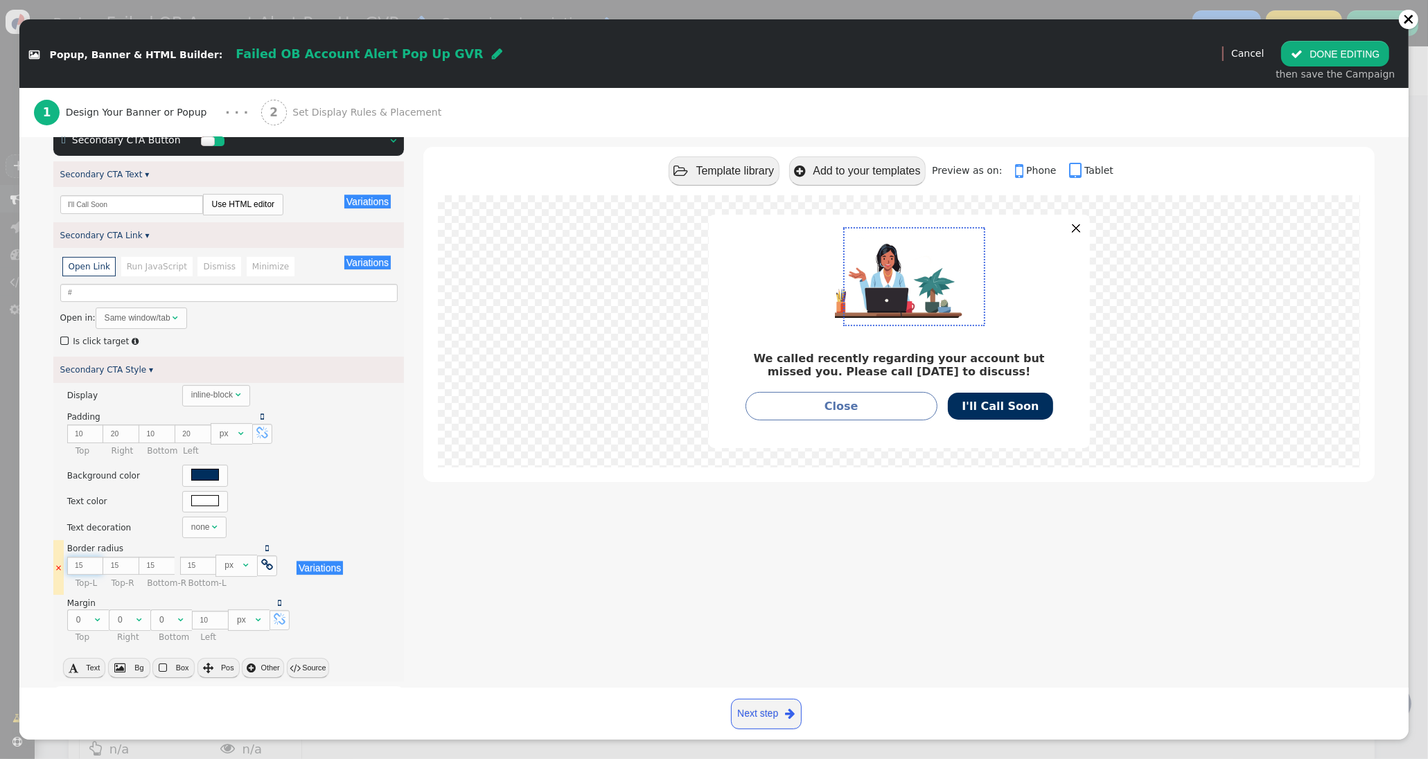
type input "16"
click at [95, 562] on input "16" at bounding box center [85, 566] width 36 height 19
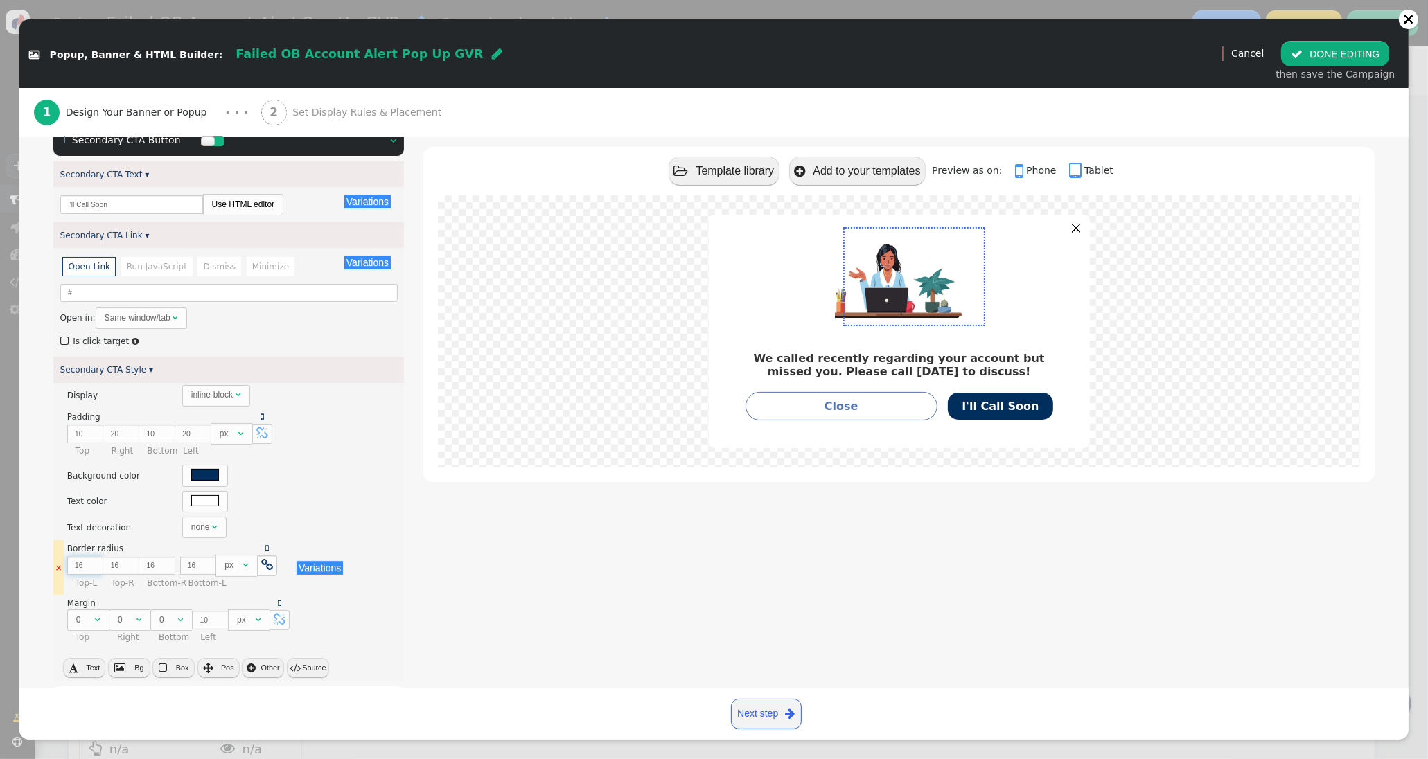
type input "17"
click at [95, 562] on input "17" at bounding box center [85, 566] width 36 height 19
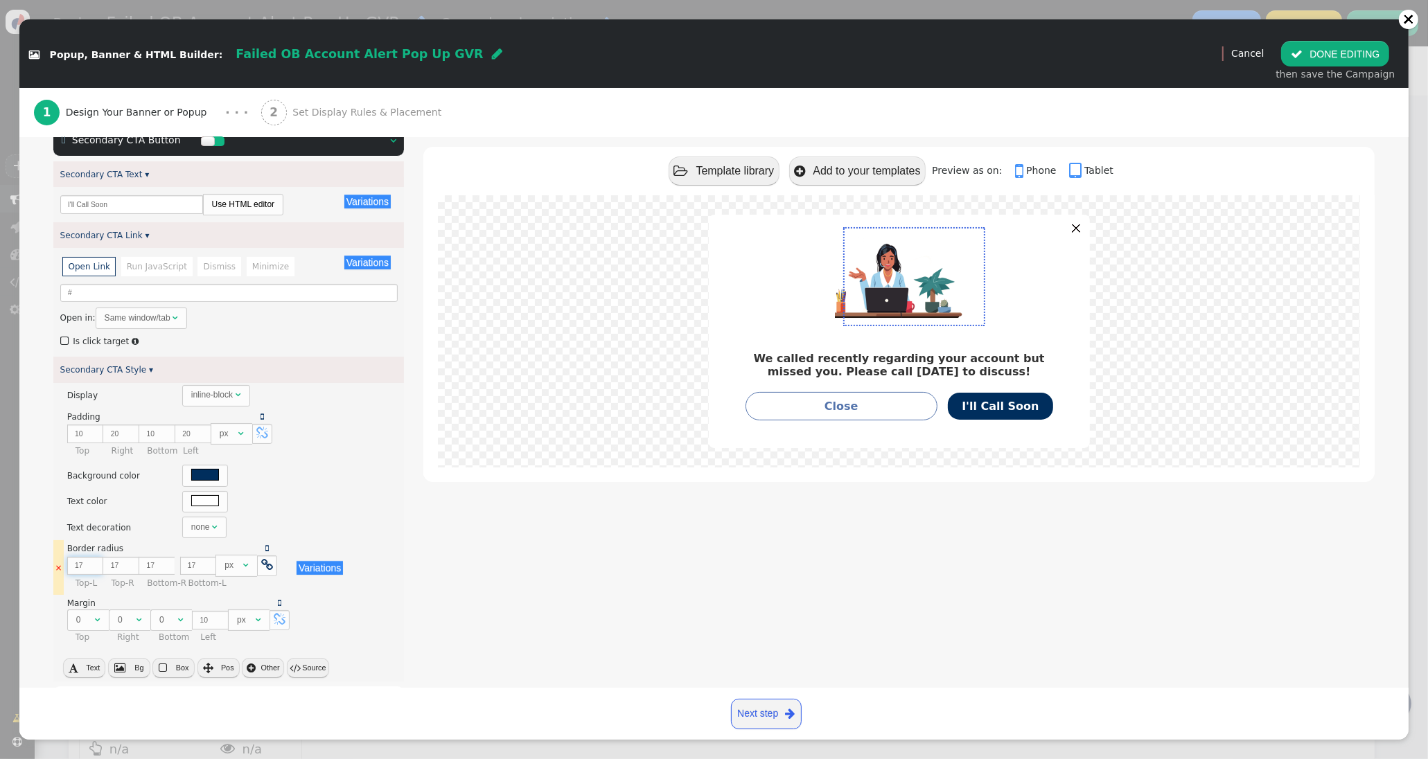
type input "18"
click at [95, 562] on input "18" at bounding box center [85, 566] width 36 height 19
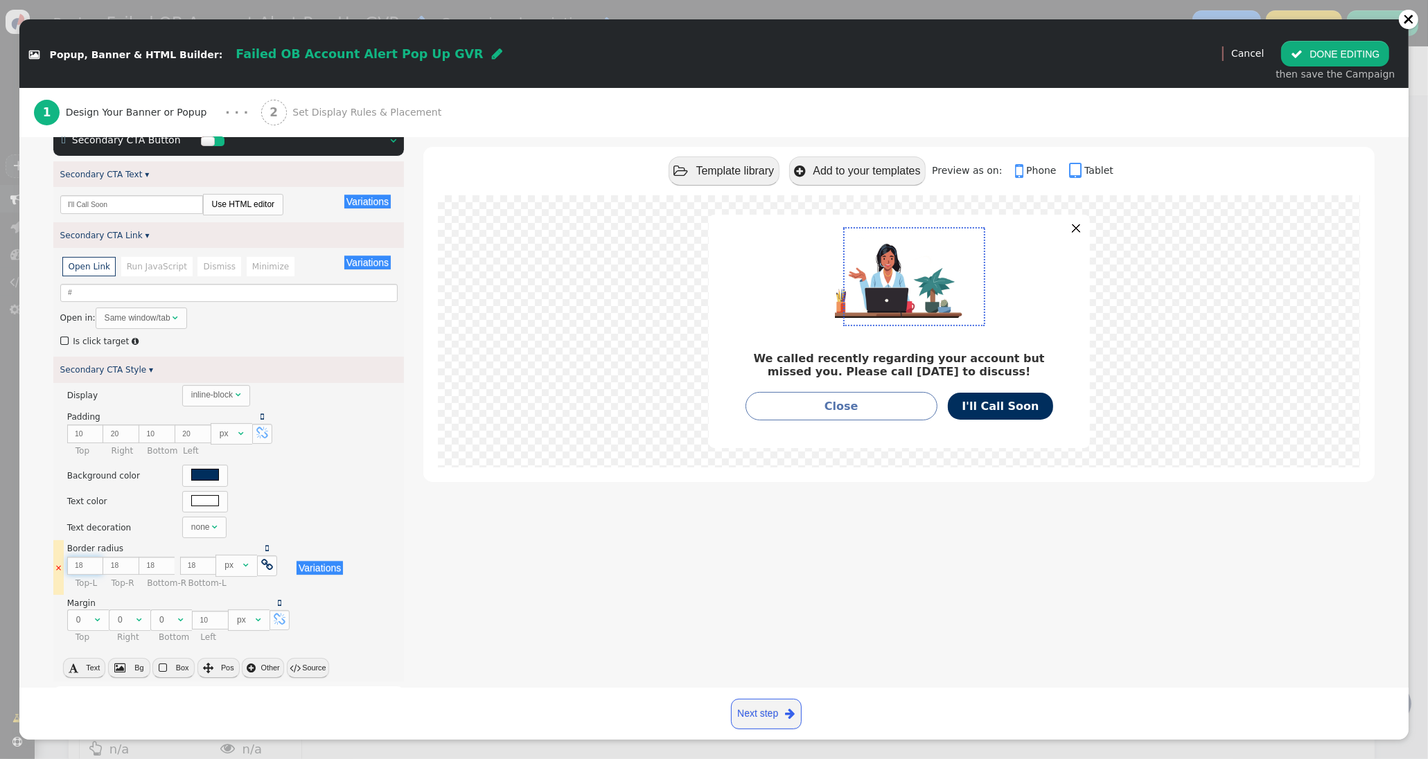
type input "19"
click at [95, 562] on input "19" at bounding box center [85, 566] width 36 height 19
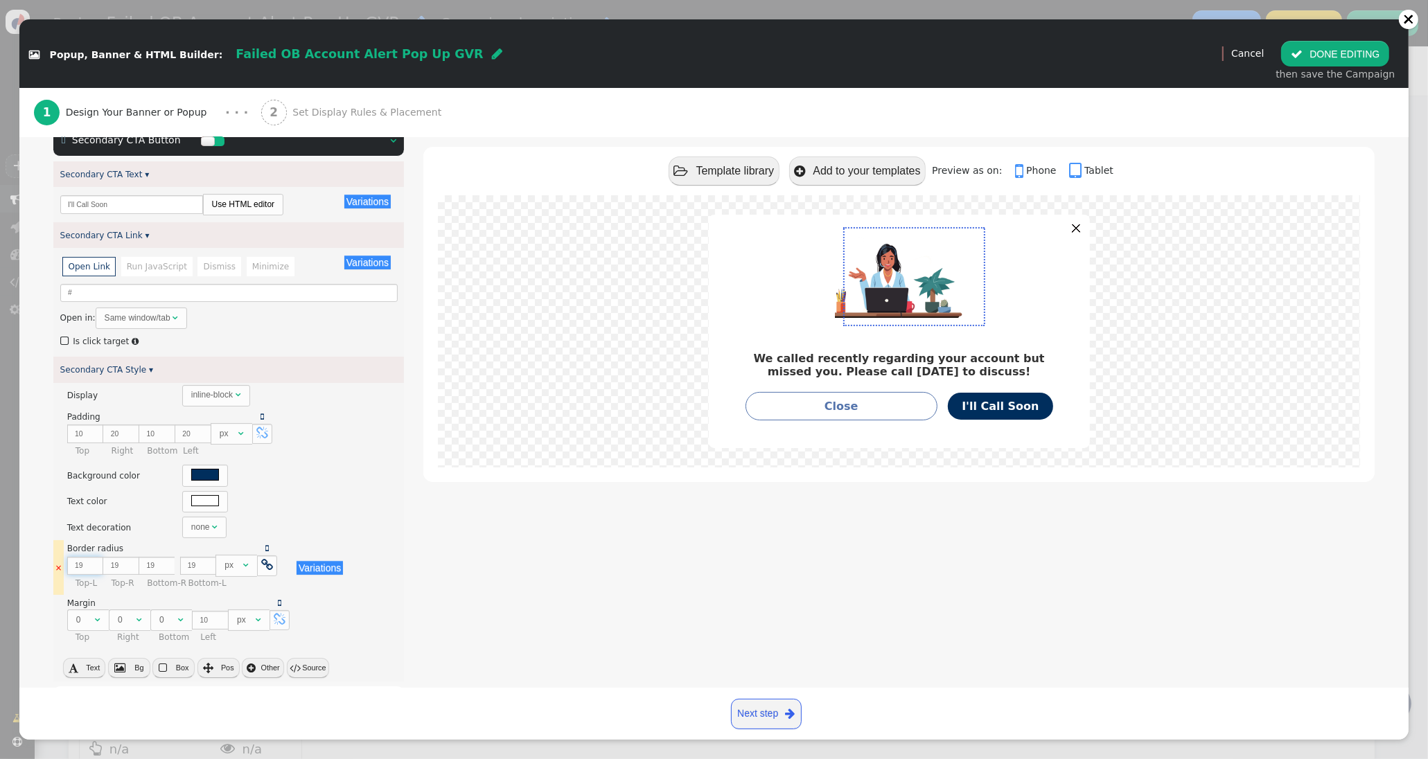
type input "20"
click at [95, 562] on input "20" at bounding box center [85, 566] width 36 height 19
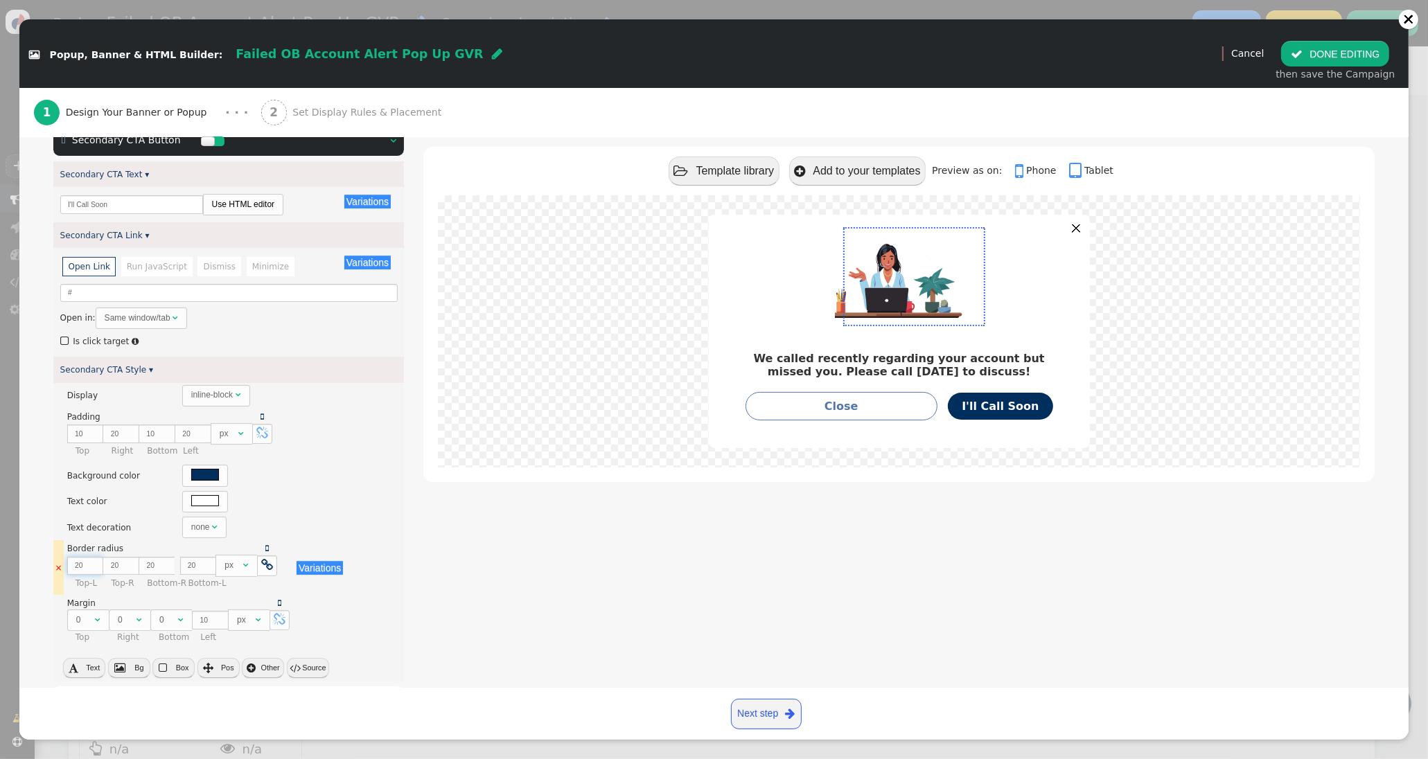
type input "21"
click at [95, 562] on input "21" at bounding box center [85, 566] width 36 height 19
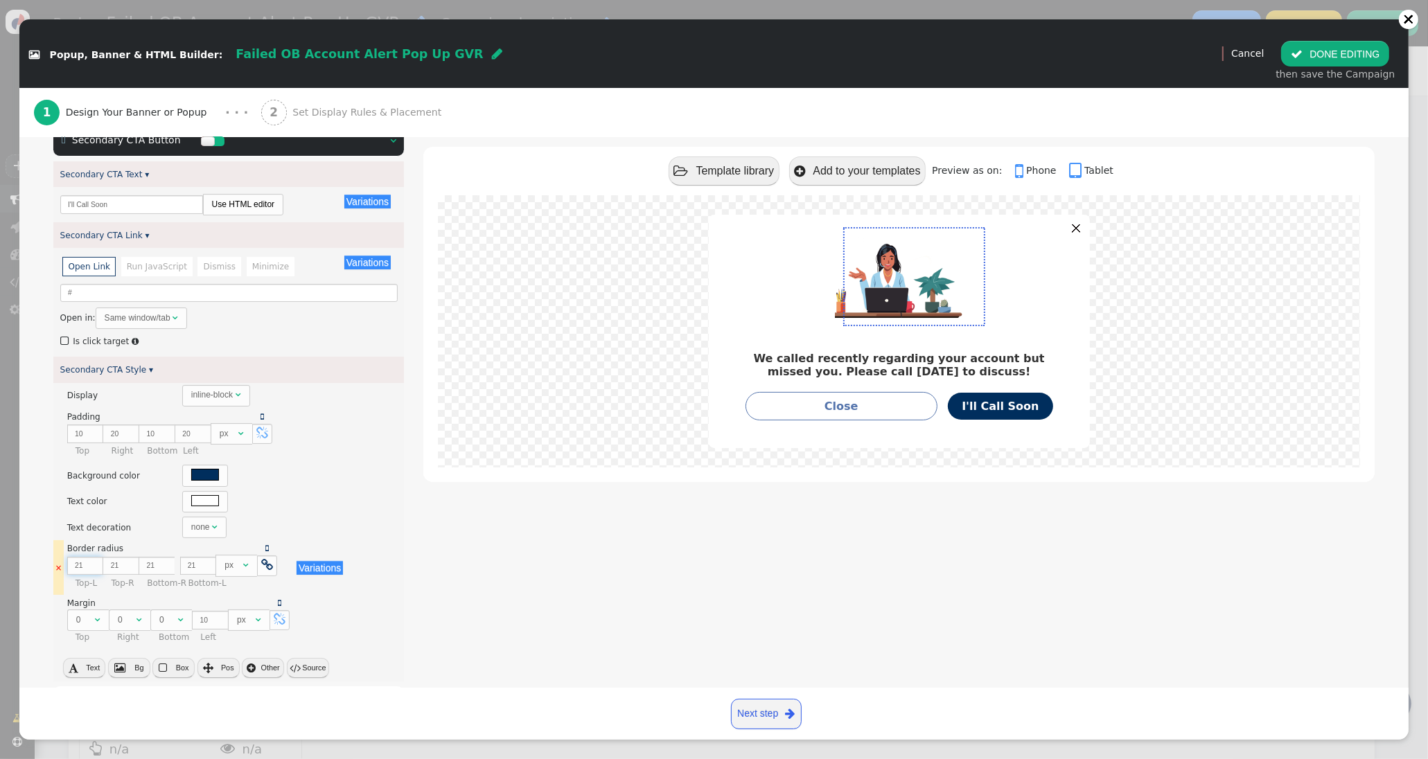
type input "22"
click at [95, 562] on input "22" at bounding box center [85, 566] width 36 height 19
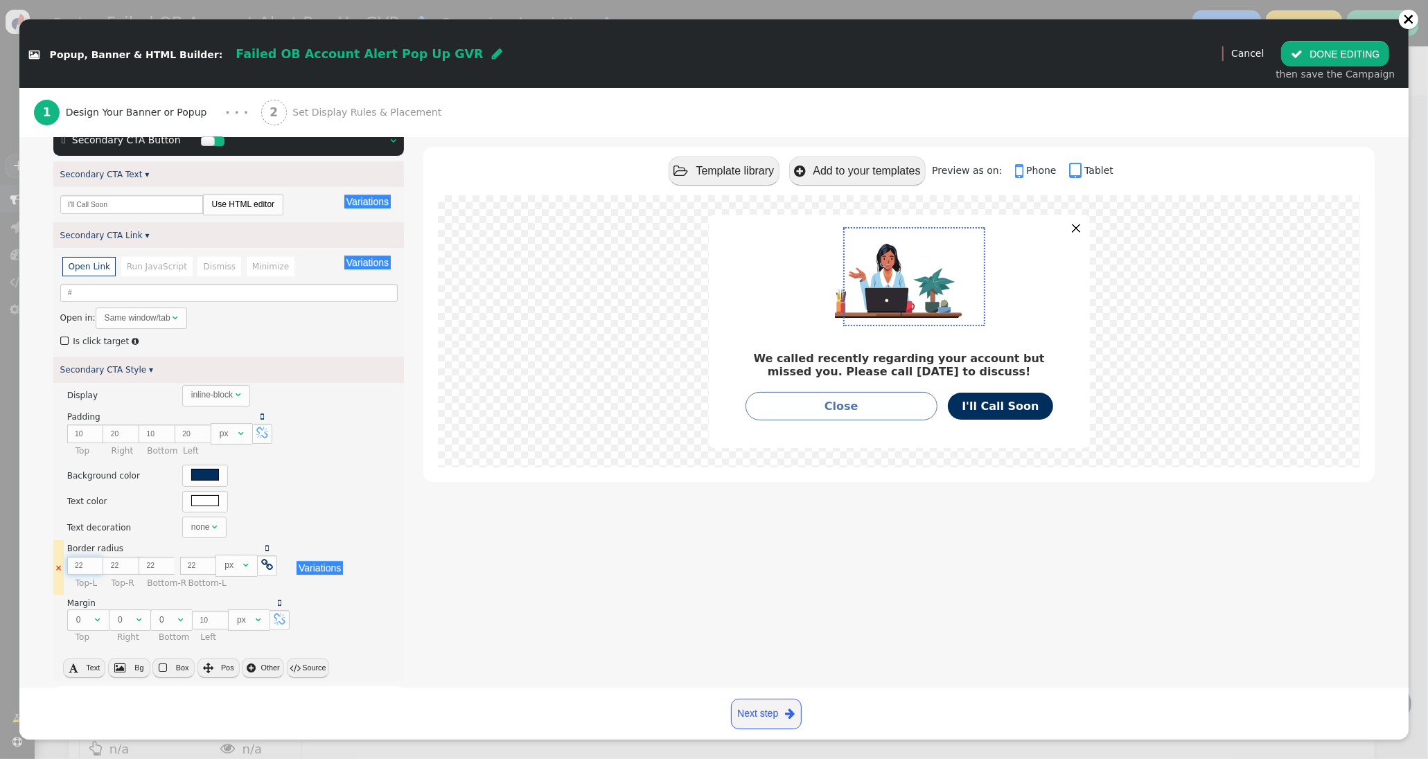
type input "23"
click at [95, 562] on input "23" at bounding box center [85, 566] width 36 height 19
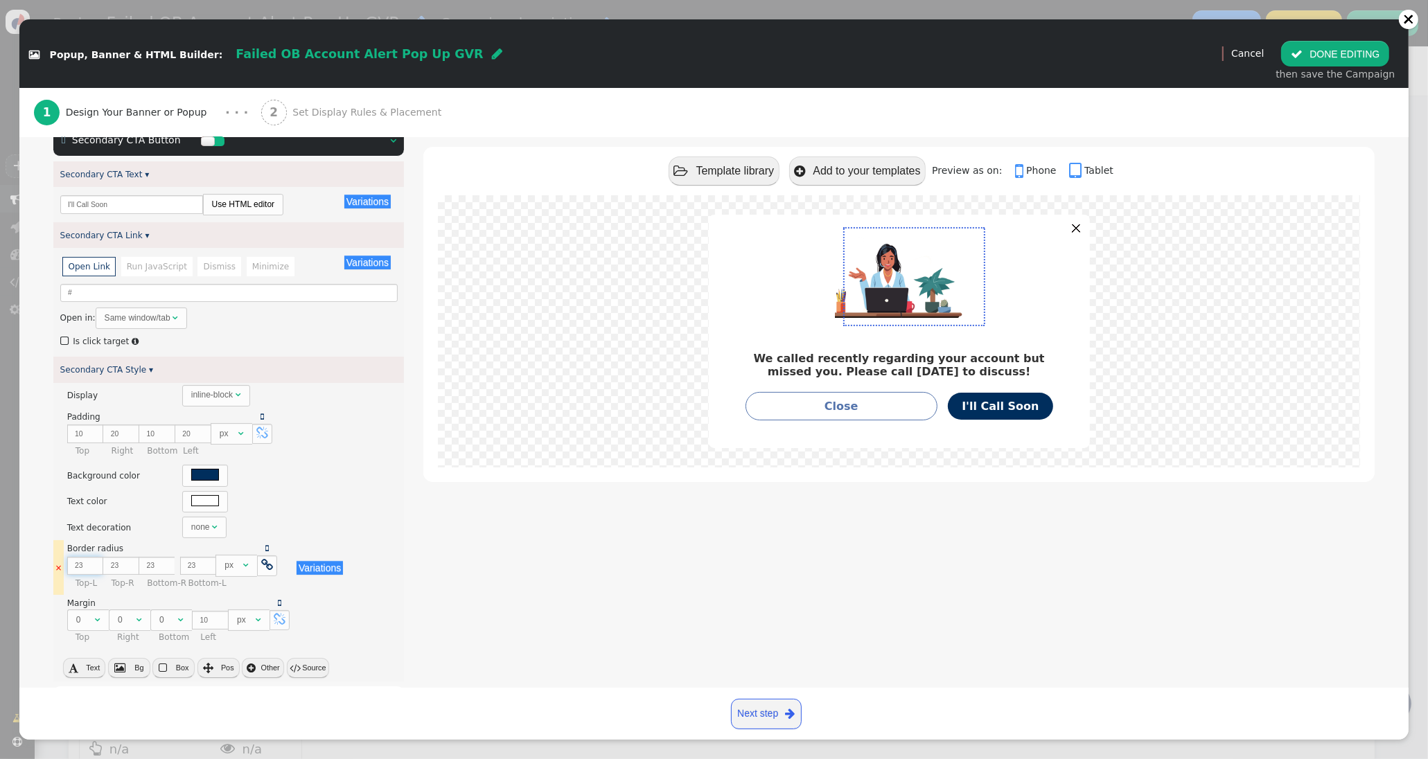
type input "24"
click at [95, 562] on input "24" at bounding box center [85, 566] width 36 height 19
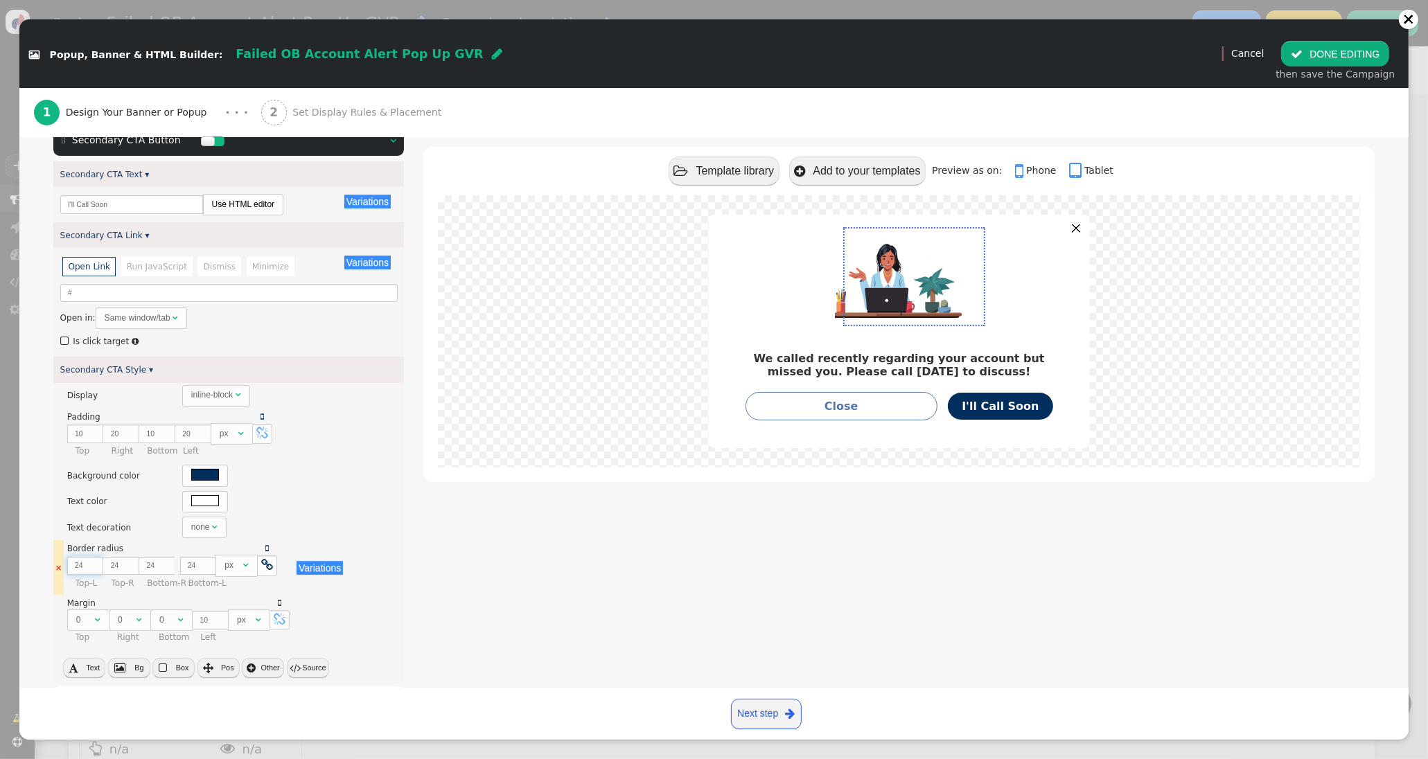
type input "25"
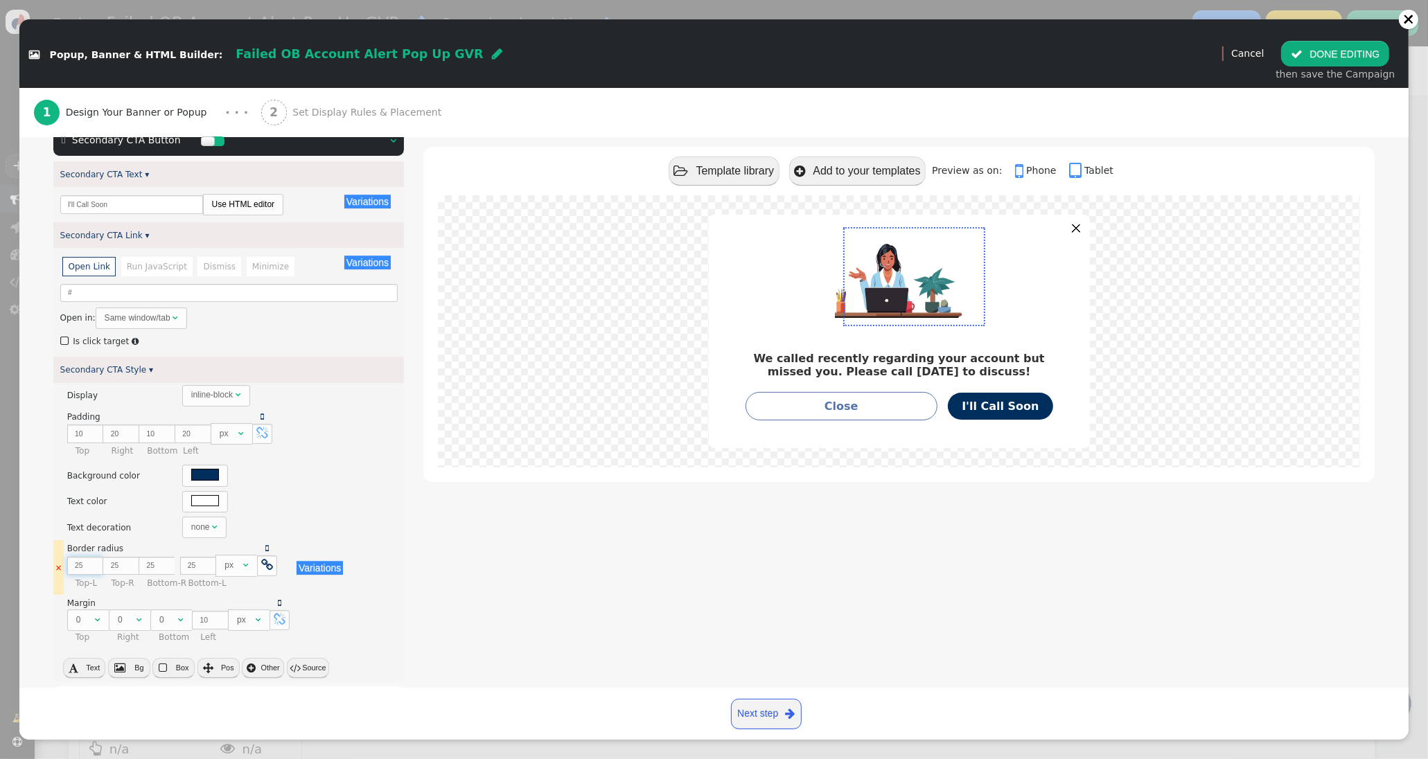
click at [95, 562] on input "25" at bounding box center [85, 566] width 36 height 19
click at [411, 589] on div " Box Style   Banner Container Style ▾ × Background color There are alternati…" at bounding box center [713, 382] width 1321 height 798
click at [314, 668] on button " Source" at bounding box center [308, 667] width 42 height 19
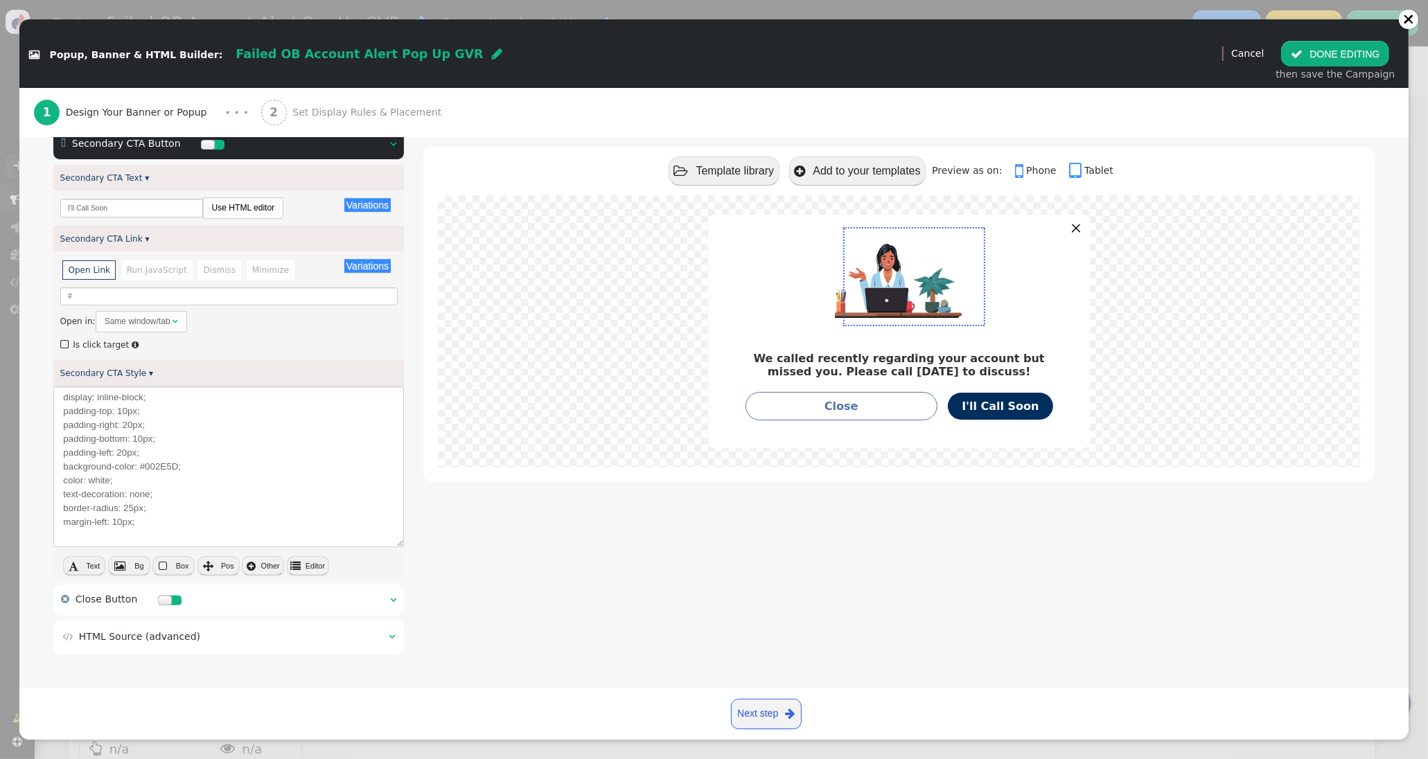
scroll to position [292, 0]
click at [210, 532] on textarea "display: inline-block; padding-top: 10px; padding-right: 20px; padding-bottom: …" at bounding box center [228, 467] width 350 height 161
click at [487, 529] on div " Template library  Add to your templates    Preview as on:  Phone  Table…" at bounding box center [898, 322] width 951 height 673
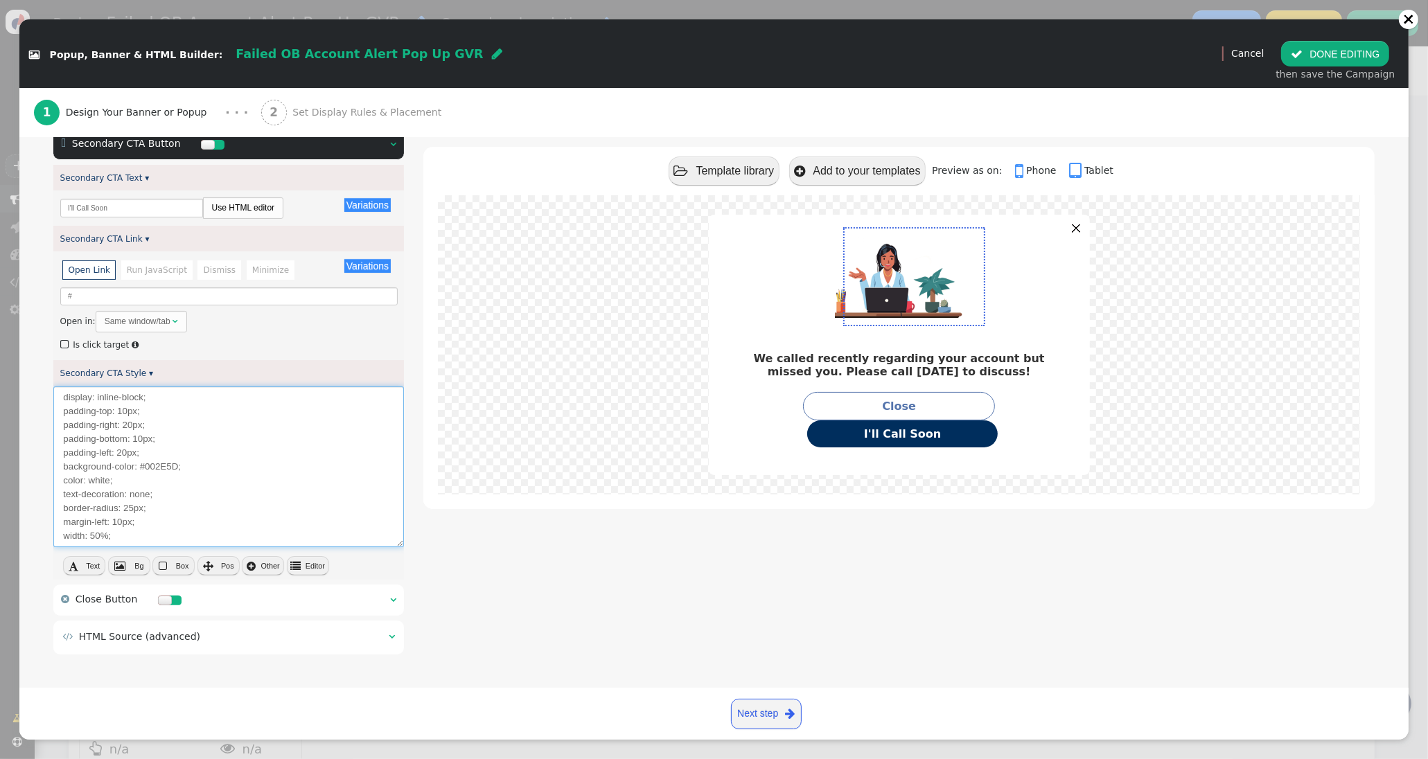
click at [97, 537] on textarea "display: inline-block; padding-top: 10px; padding-right: 20px; padding-bottom: …" at bounding box center [228, 467] width 350 height 161
type textarea "display: inline-block; padding-top: 10px; padding-right: 20px; padding-bottom: …"
click at [491, 589] on div " Template library  Add to your templates    Preview as on:  Phone  Table…" at bounding box center [898, 322] width 951 height 673
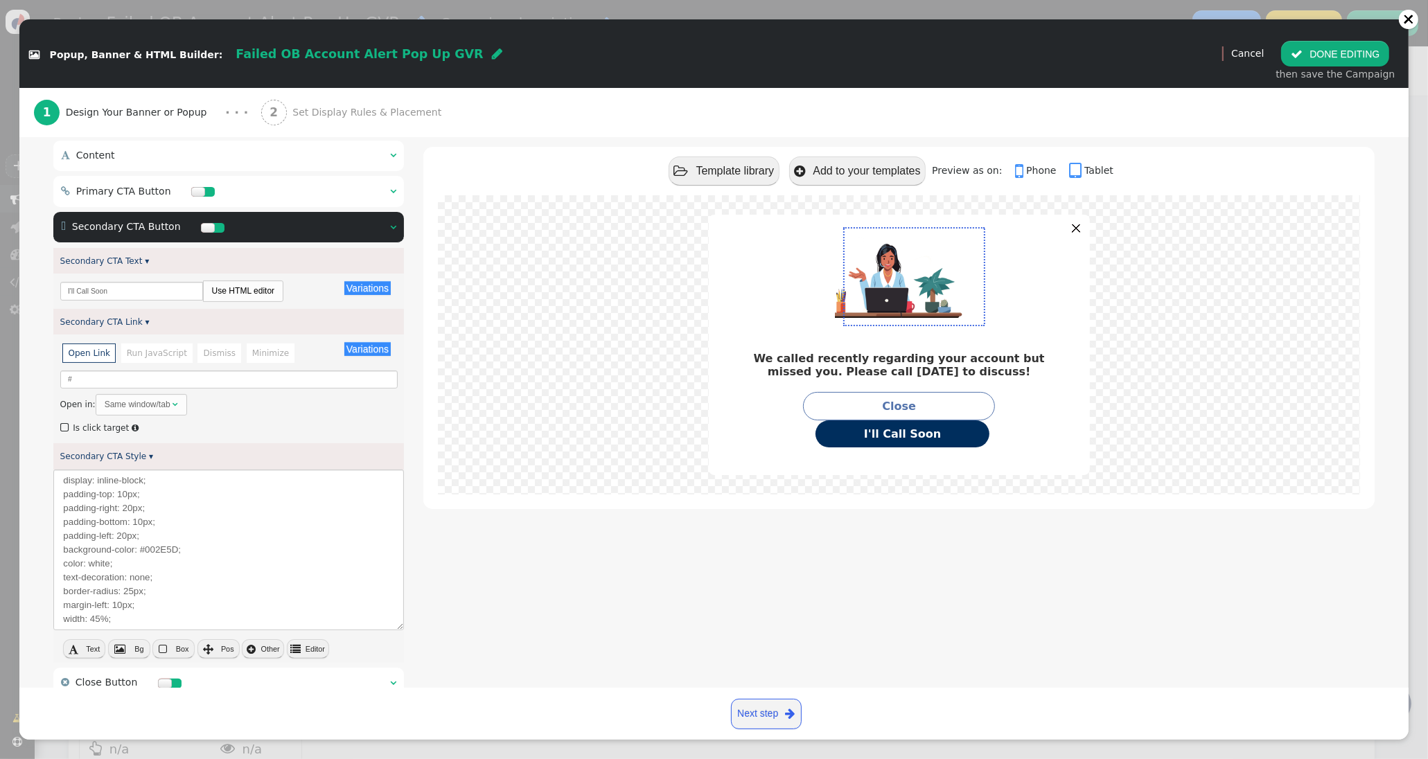
scroll to position [195, 0]
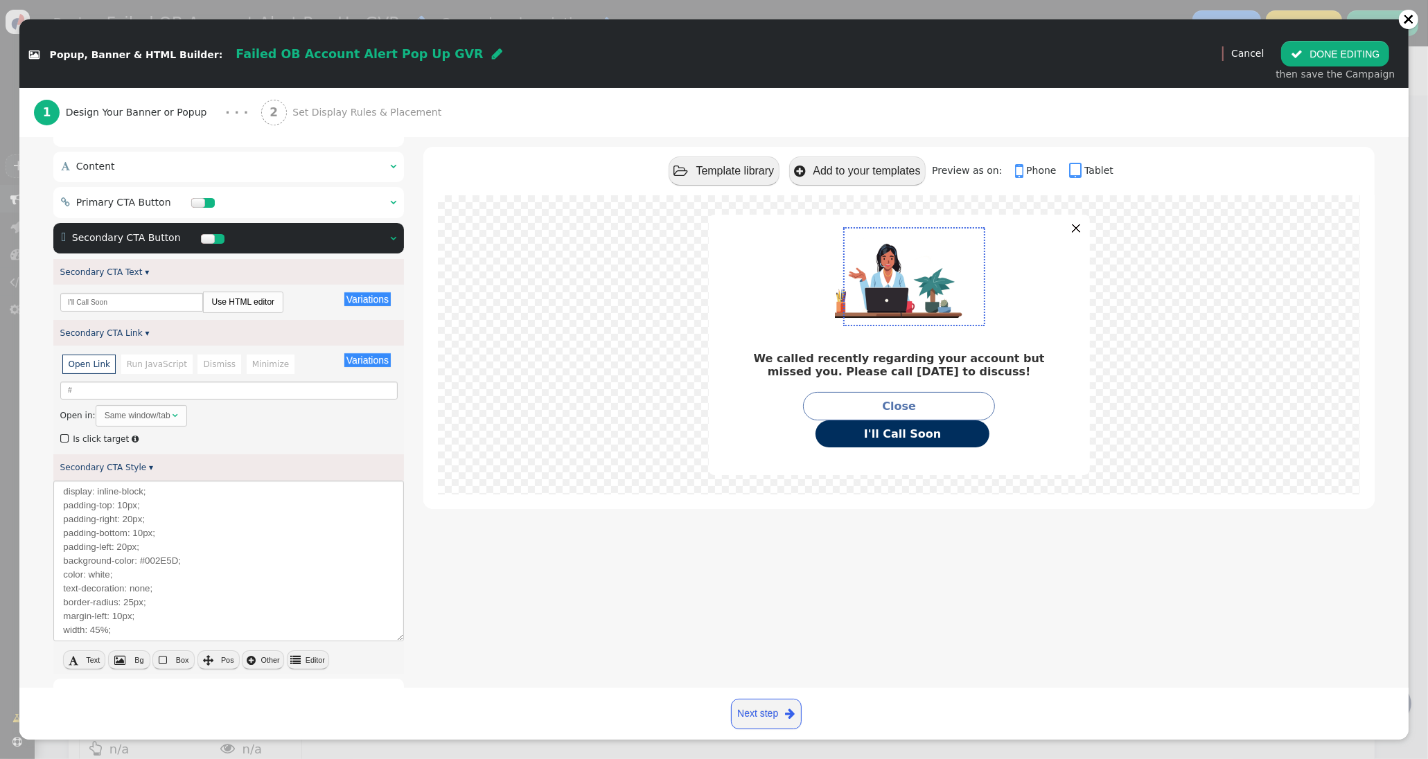
click at [392, 207] on span "" at bounding box center [393, 202] width 6 height 10
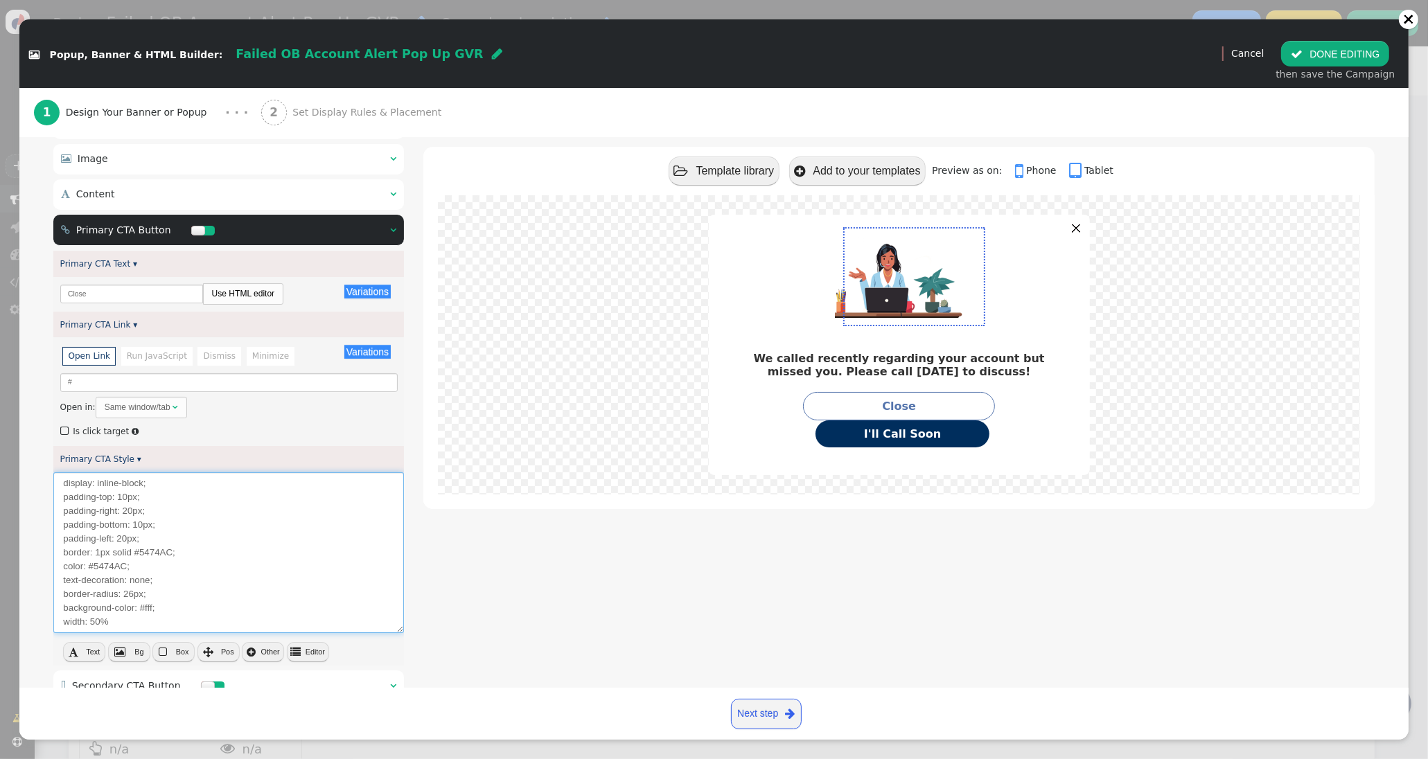
click at [94, 627] on textarea "display: inline-block; padding-top: 10px; padding-right: 20px; padding-bottom: …" at bounding box center [228, 552] width 350 height 161
type textarea "display: inline-block; padding-top: 10px; padding-right: 20px; padding-bottom: …"
click at [671, 611] on div " Template library  Add to your templates    Preview as on:  Phone  Table…" at bounding box center [898, 444] width 951 height 673
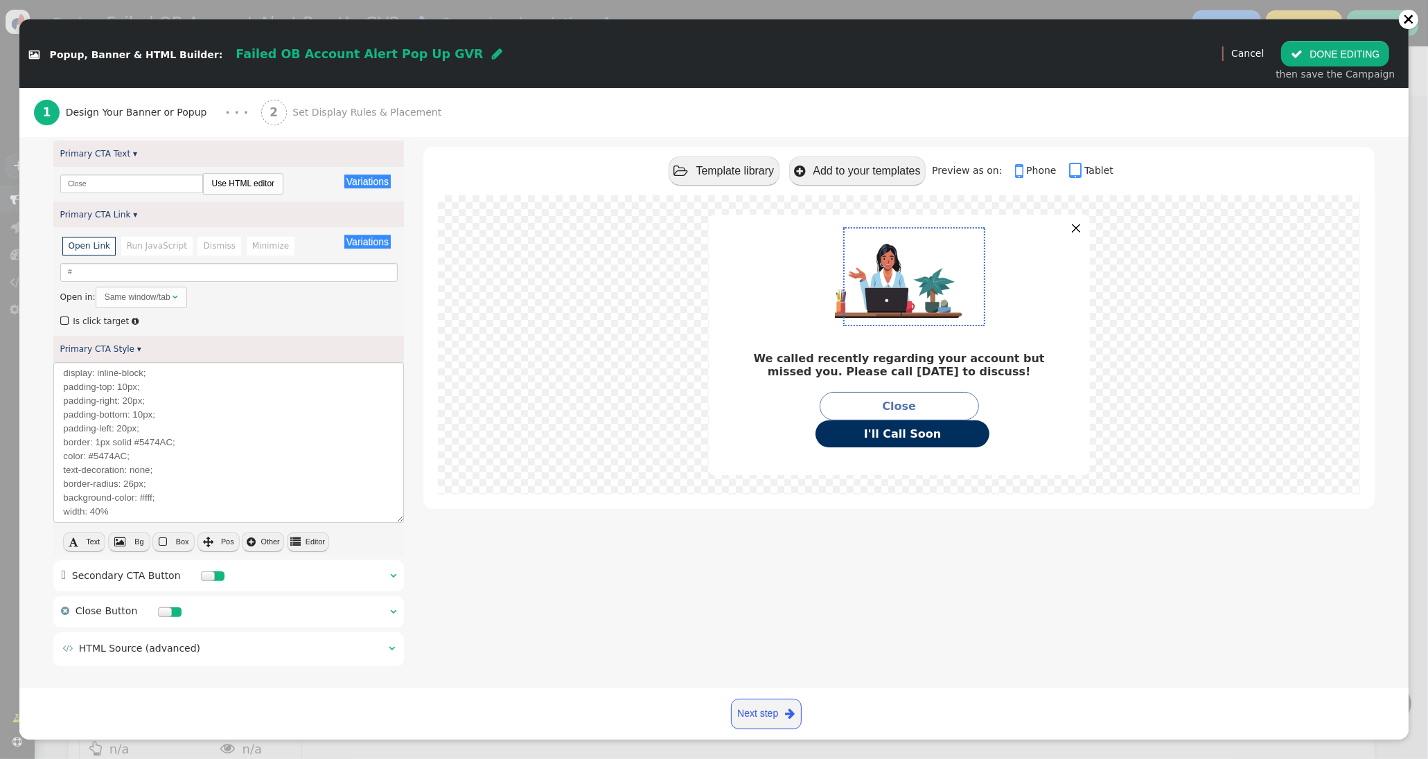
scroll to position [292, 0]
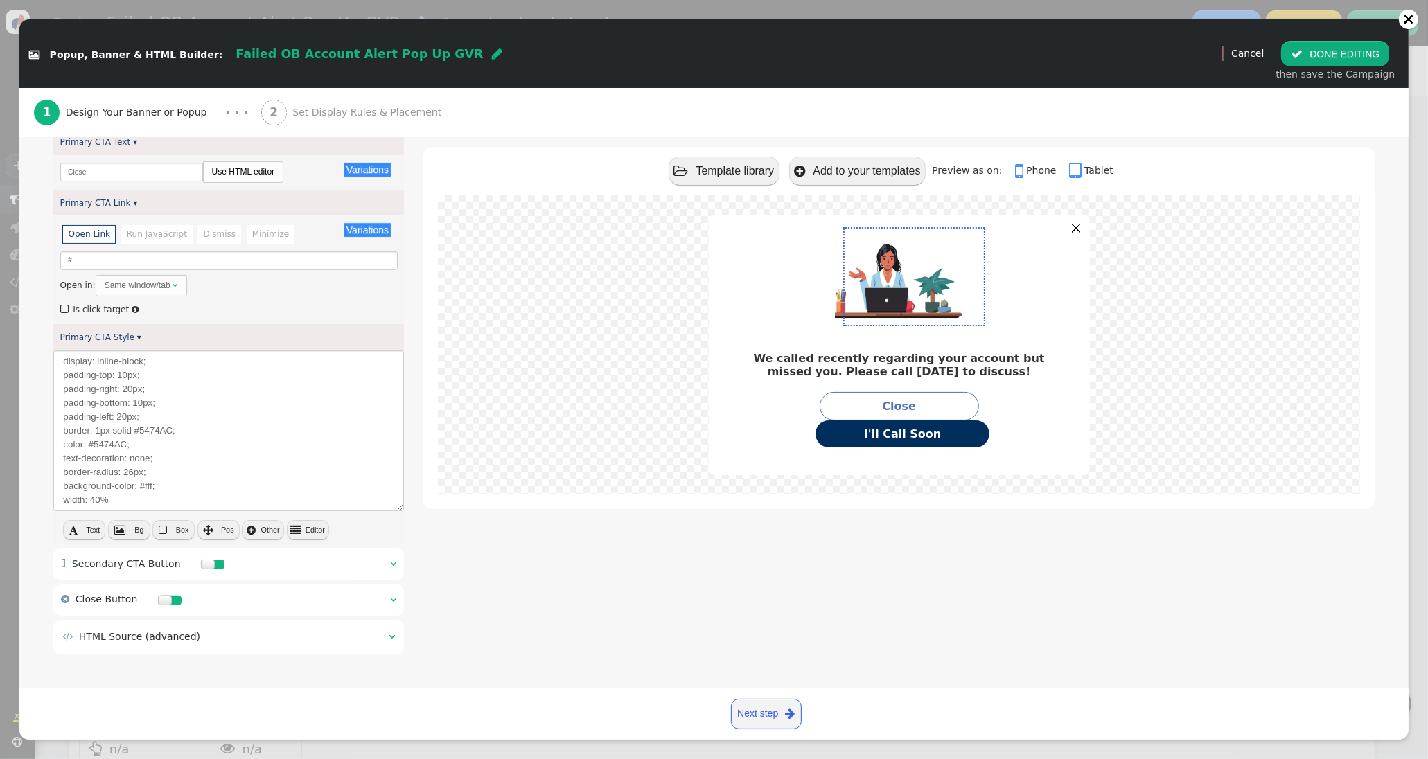
click at [386, 566] on div "  Secondary CTA Button  " at bounding box center [228, 564] width 350 height 31
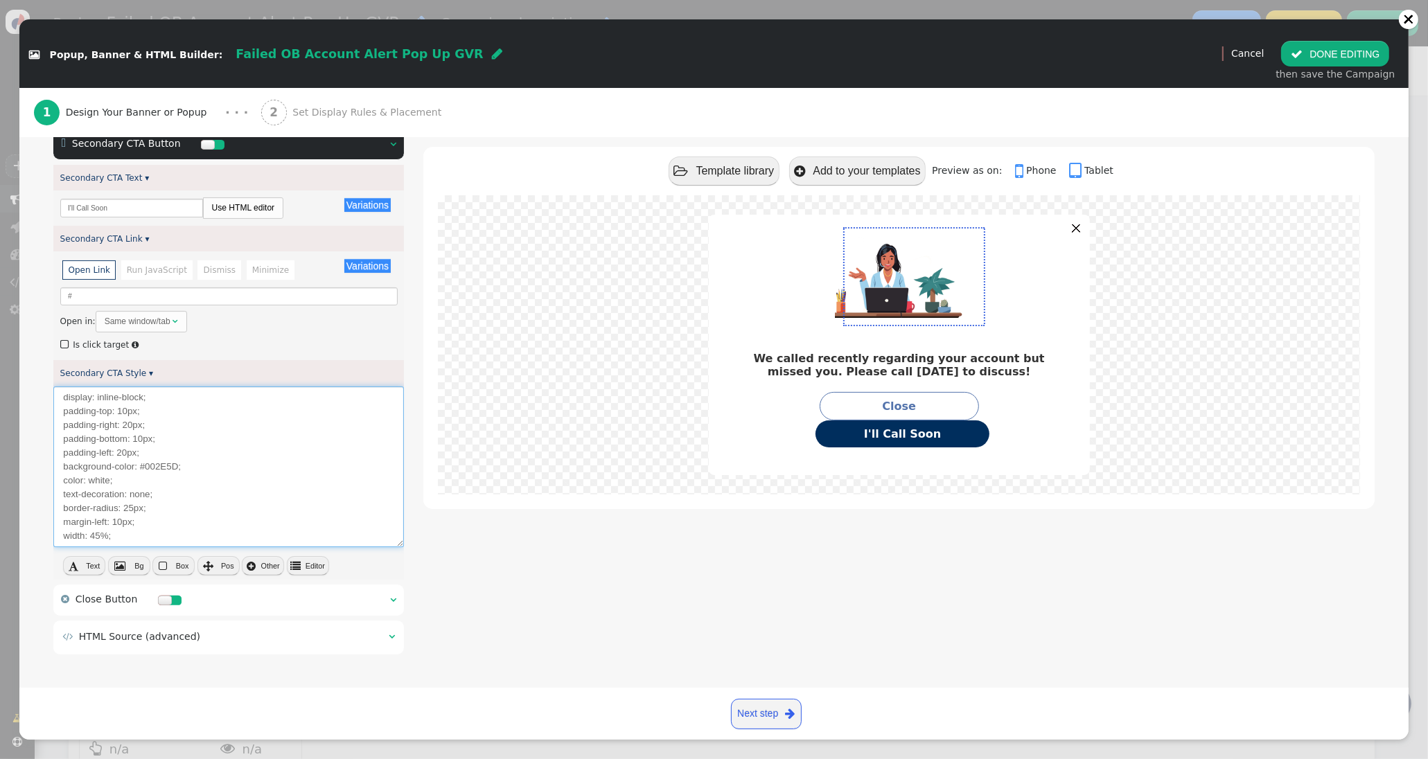
click at [101, 537] on textarea "display: inline-block; padding-top: 10px; padding-right: 20px; padding-bottom: …" at bounding box center [228, 467] width 350 height 161
type textarea "display: inline-block; padding-top: 10px; padding-right: 20px; padding-bottom: …"
click at [553, 634] on div " Template library  Add to your templates    Preview as on:  Phone  Table…" at bounding box center [898, 322] width 951 height 673
click at [393, 632] on span "" at bounding box center [392, 637] width 6 height 10
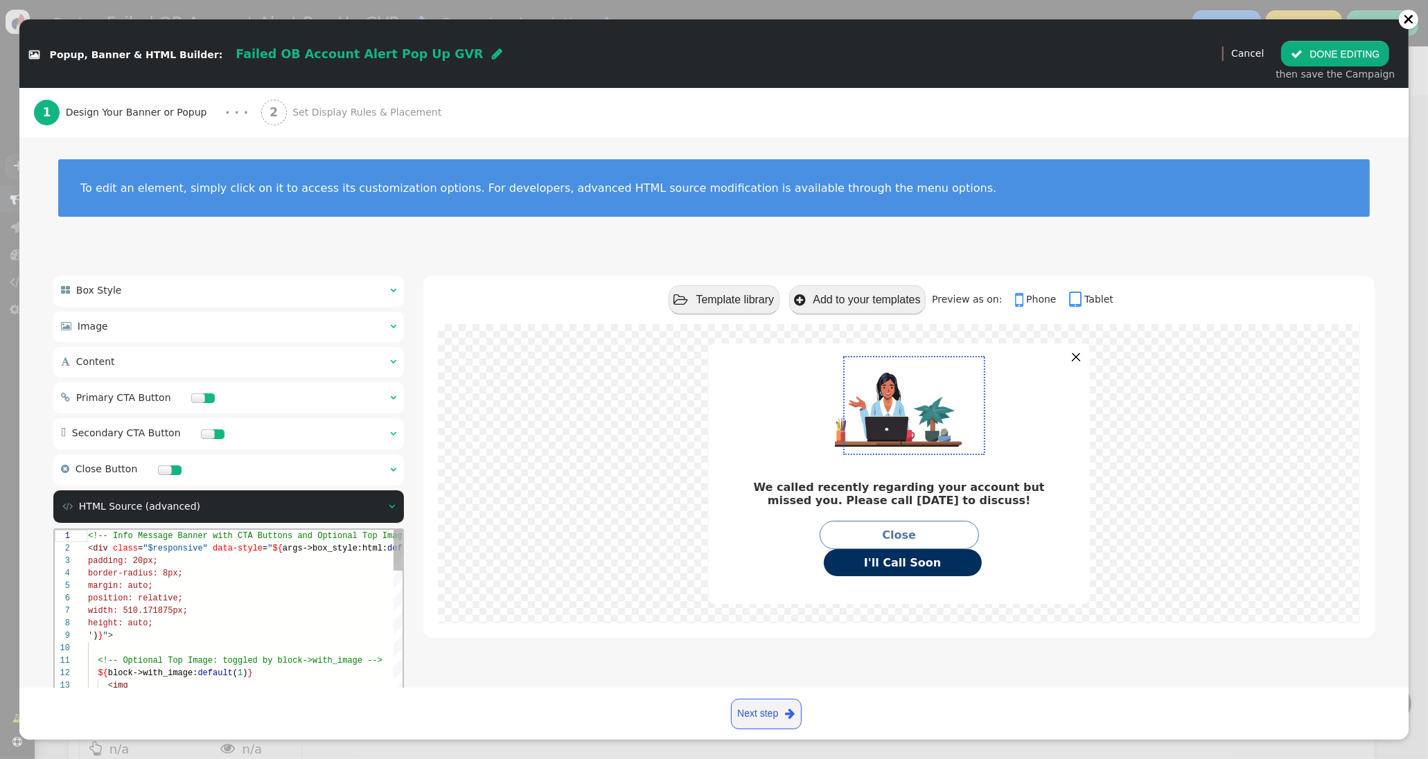
scroll to position [167, 0]
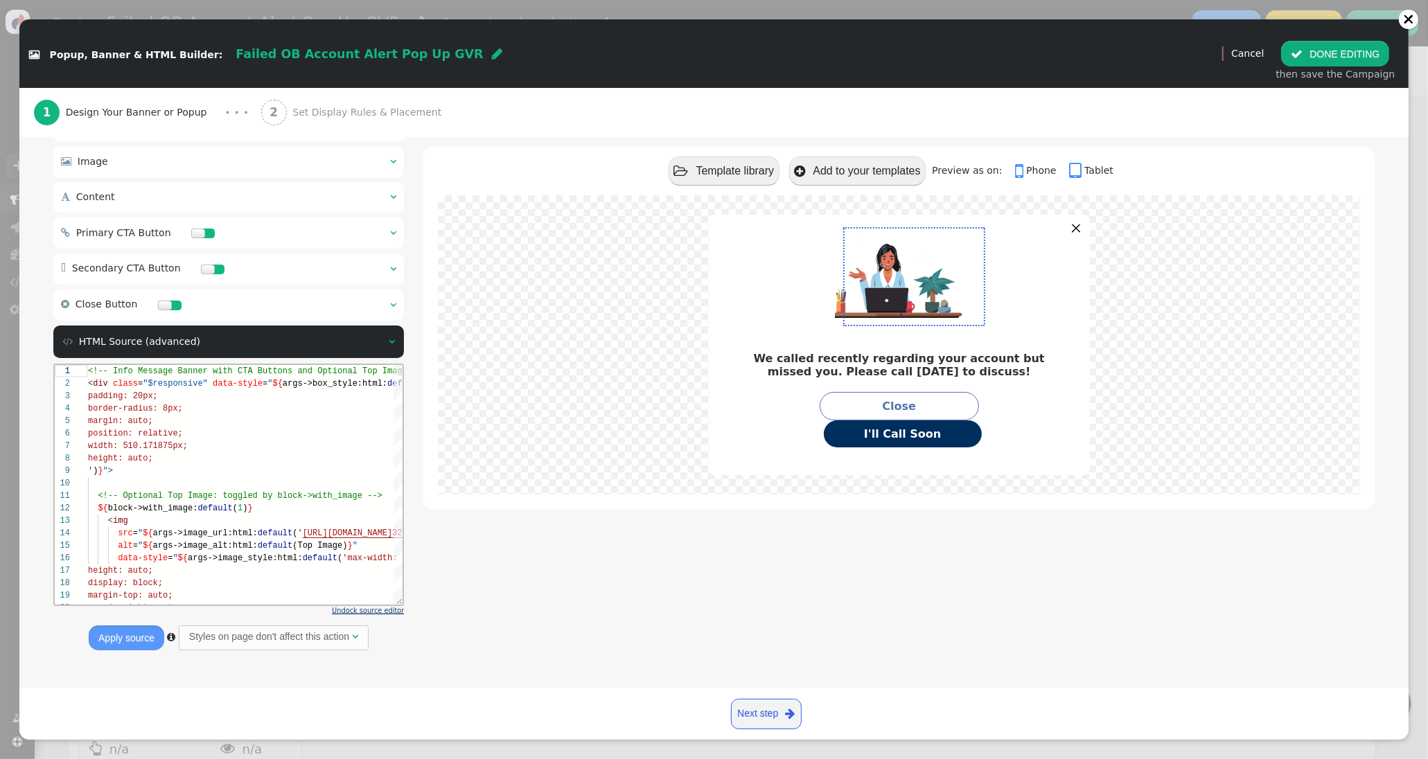
click at [370, 609] on span "Undock source editor" at bounding box center [368, 611] width 72 height 8
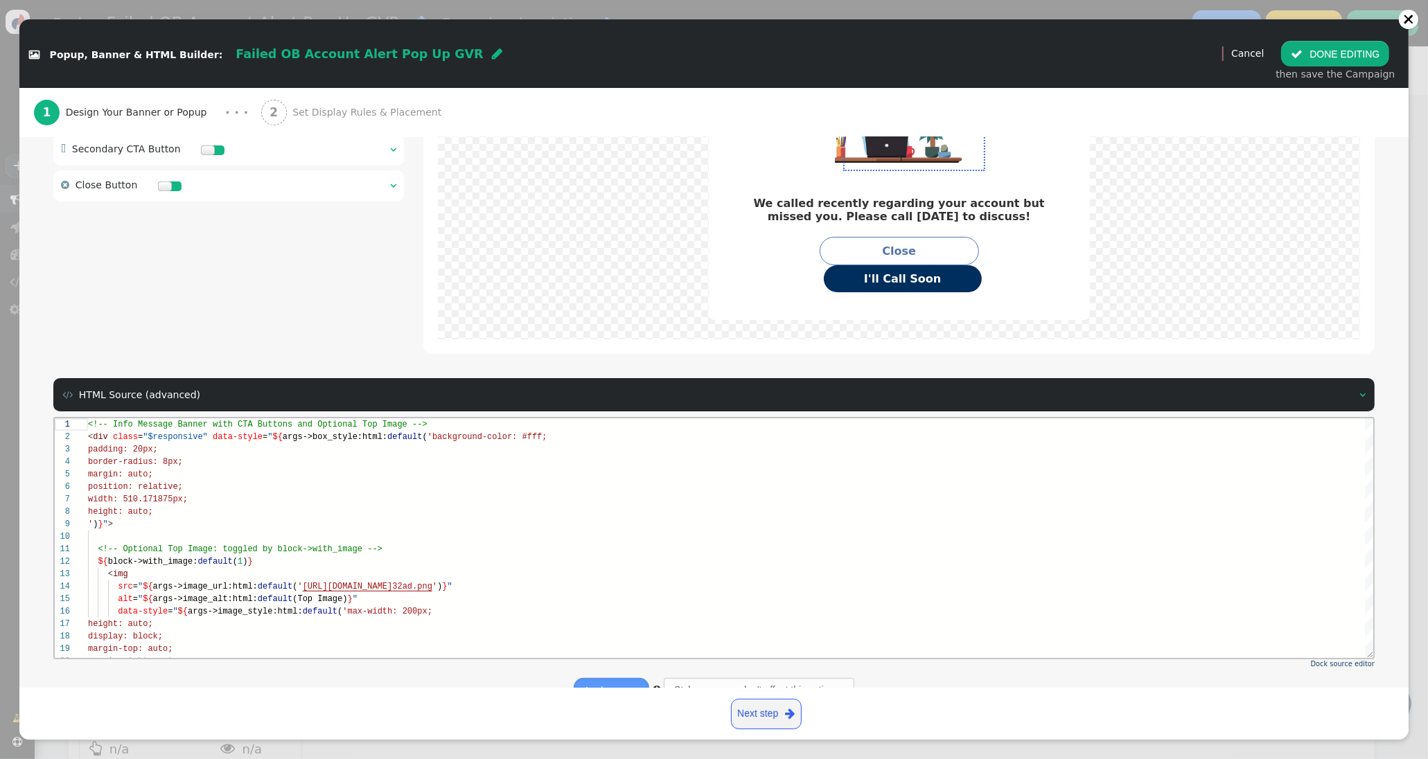
scroll to position [305, 0]
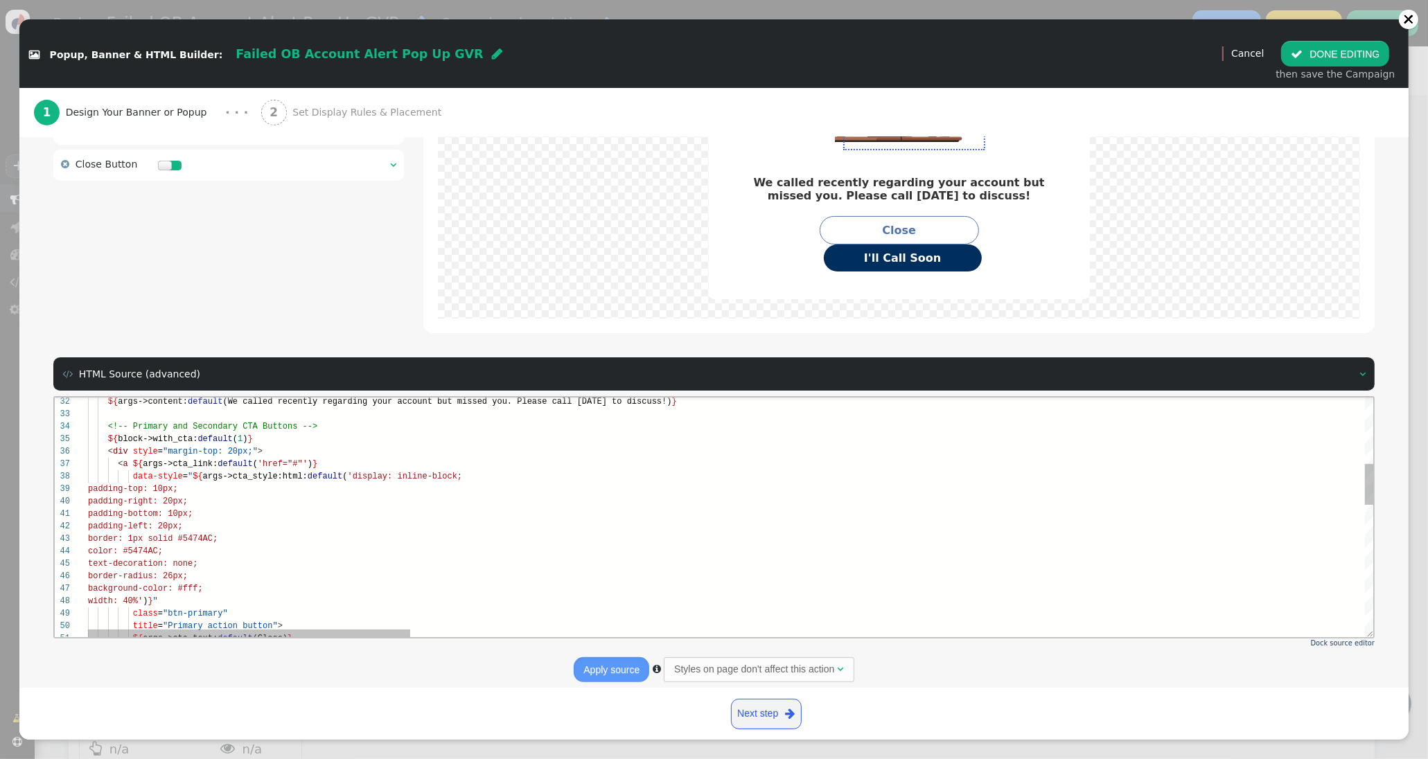
click at [249, 451] on span ""margin-top: 20px;"" at bounding box center [209, 451] width 95 height 10
click at [623, 669] on button "Apply source" at bounding box center [612, 669] width 76 height 25
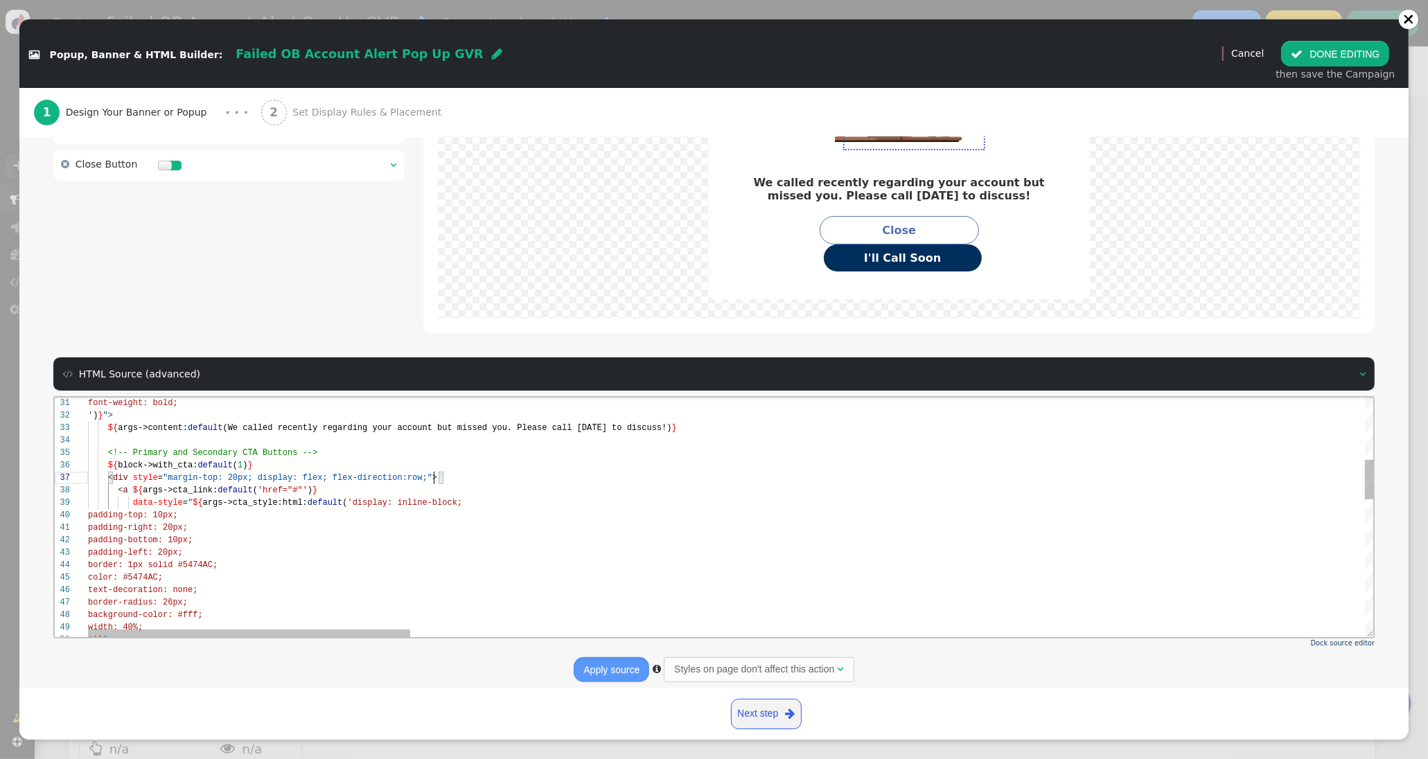
scroll to position [74, 345]
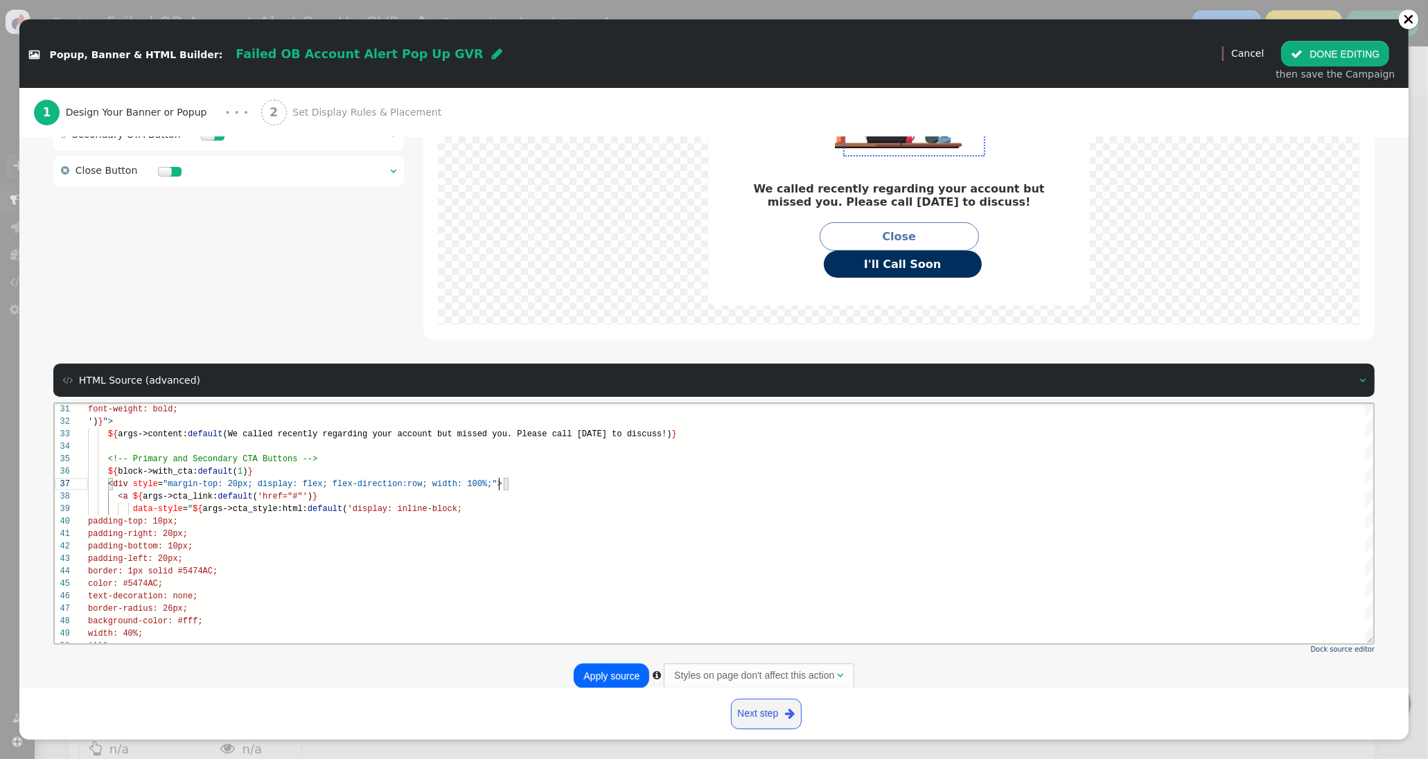
click at [621, 671] on button "Apply source" at bounding box center [612, 676] width 76 height 25
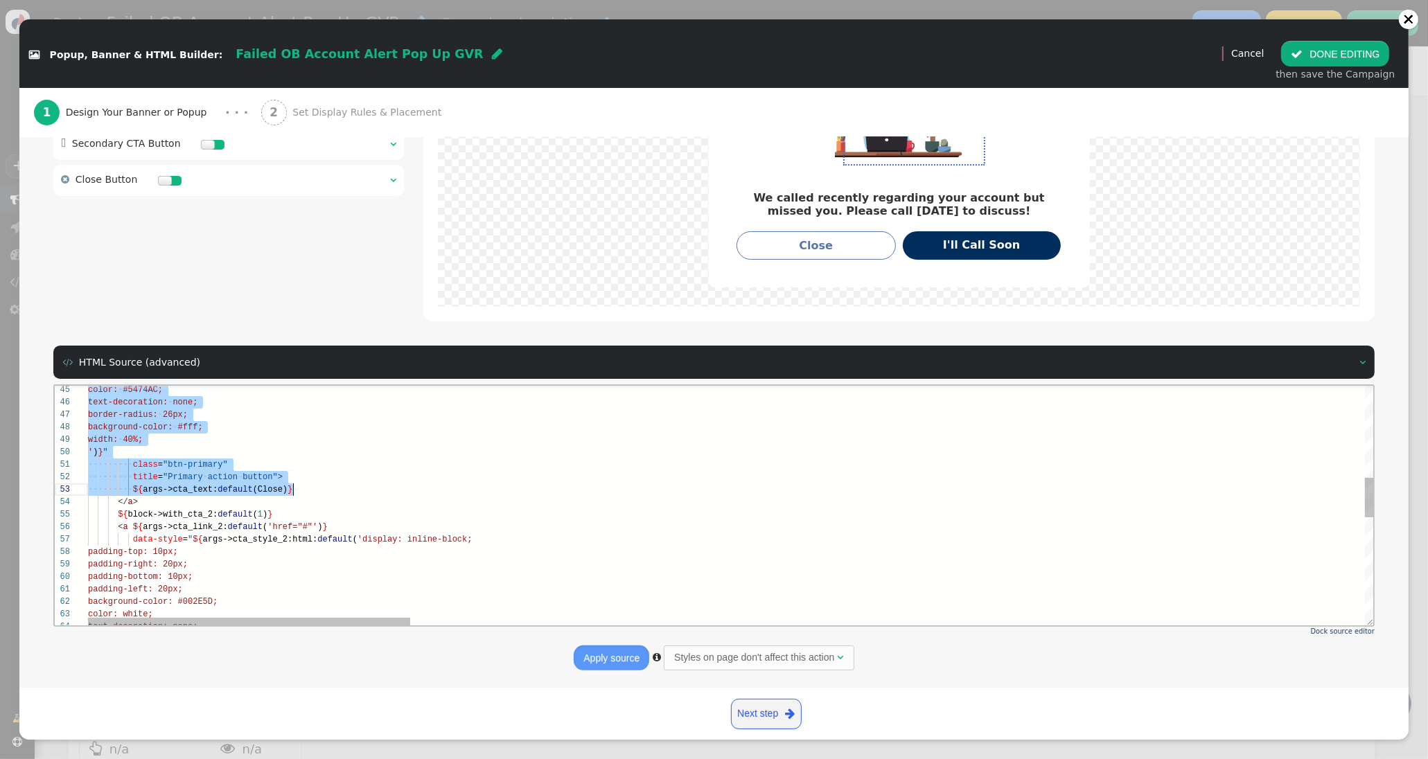
scroll to position [87, 50]
drag, startPoint x: 118, startPoint y: 497, endPoint x: 346, endPoint y: 502, distance: 228.6
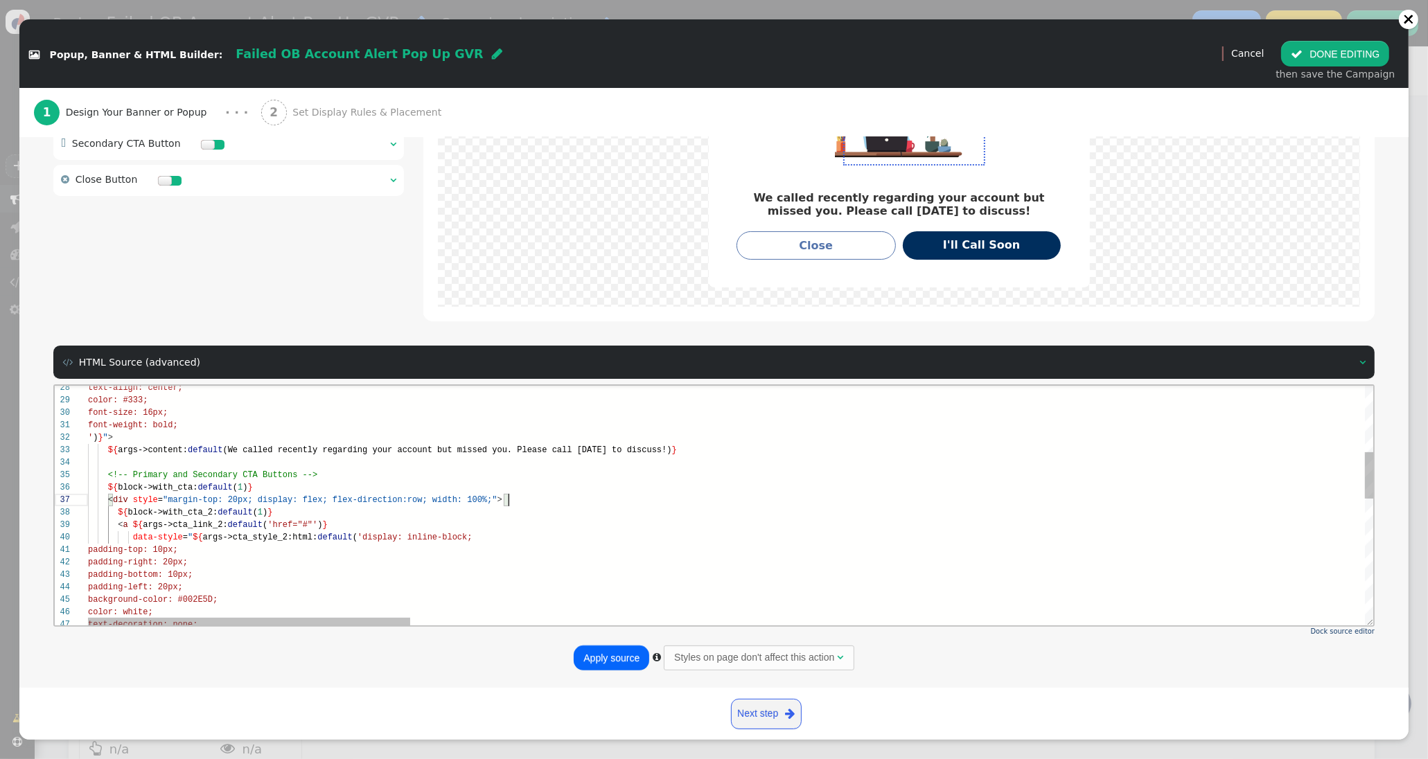
scroll to position [74, 420]
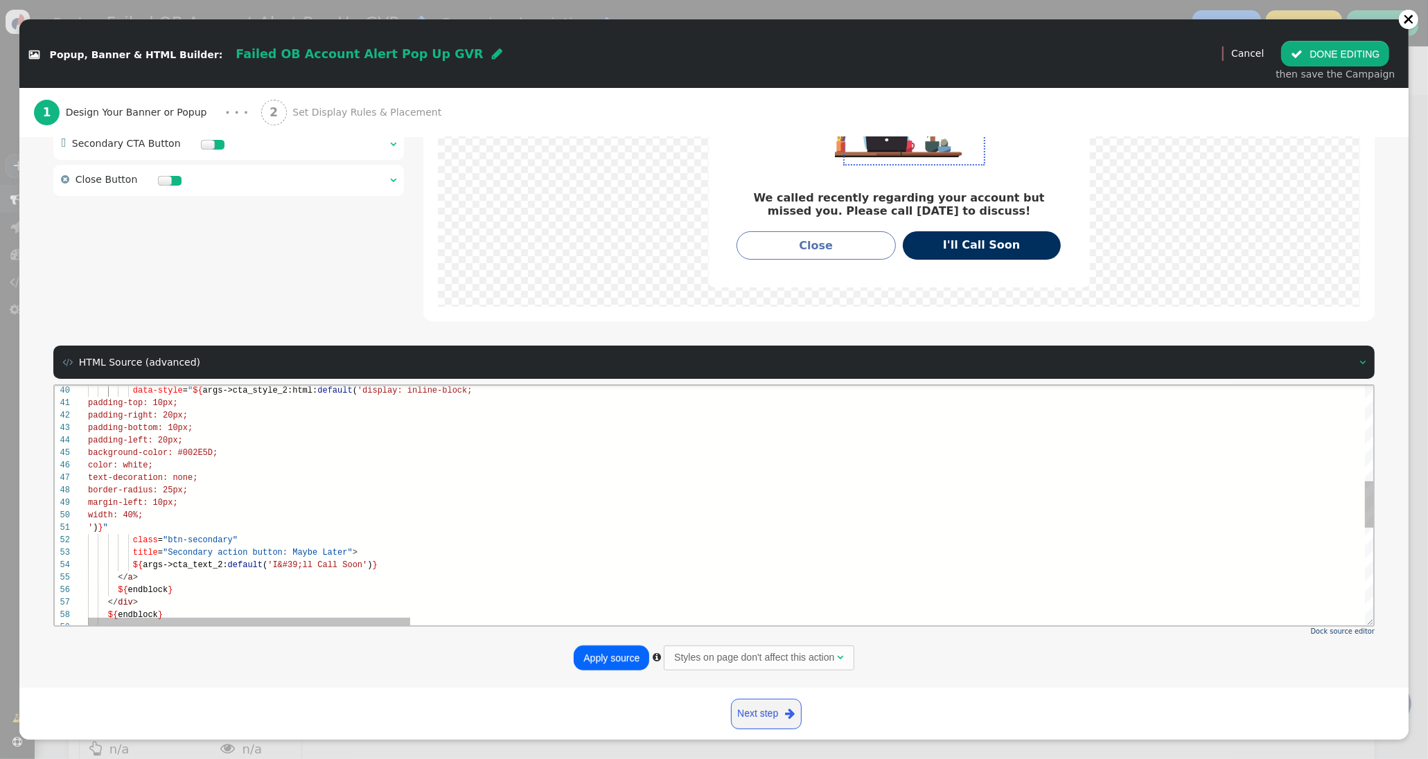
paste textarea "${args->cta_text:default(Close)} </a> ${endblock} </div> ${endblock} <!-- Close…"
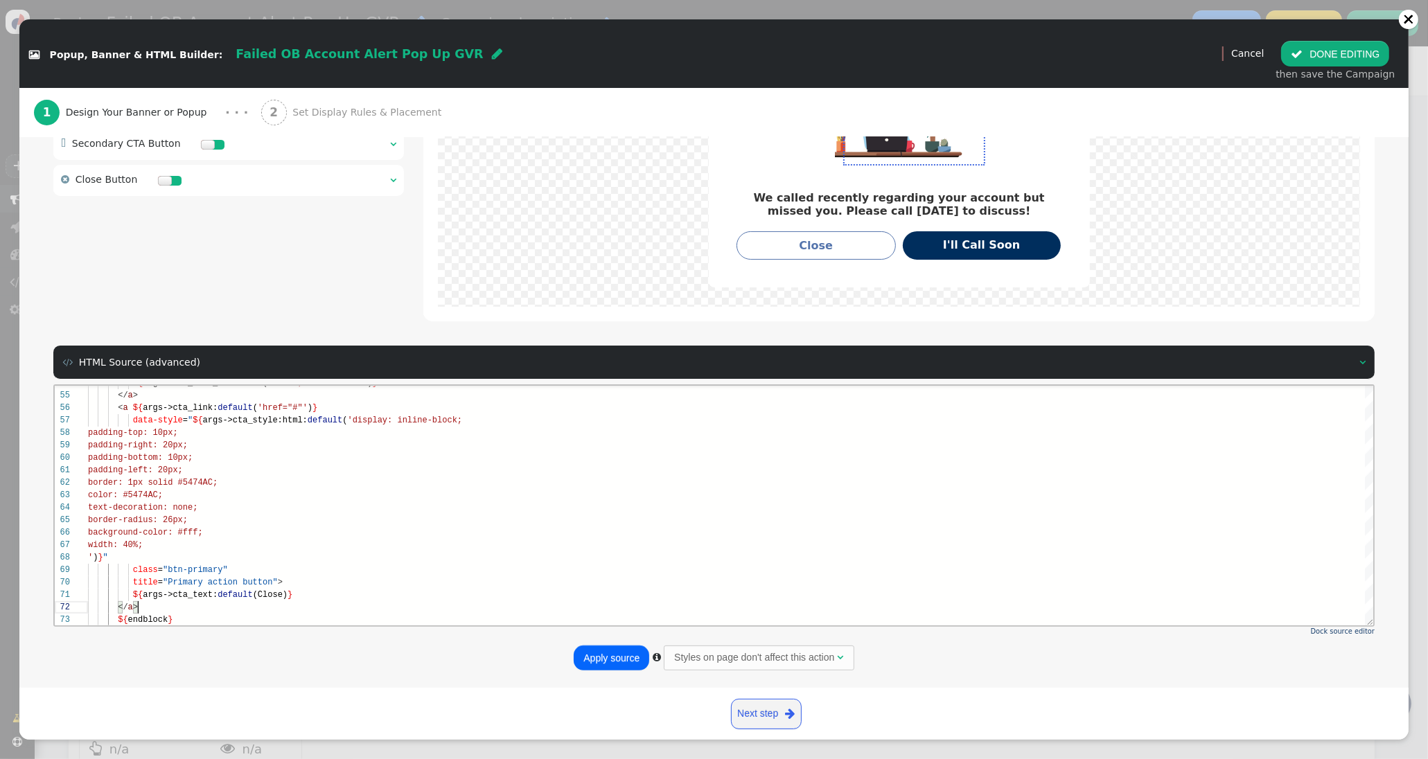
click at [571, 661] on div "Apply source  Styles on page don't affect this action " at bounding box center [713, 658] width 1321 height 27
click at [606, 659] on button "Apply source" at bounding box center [612, 658] width 76 height 25
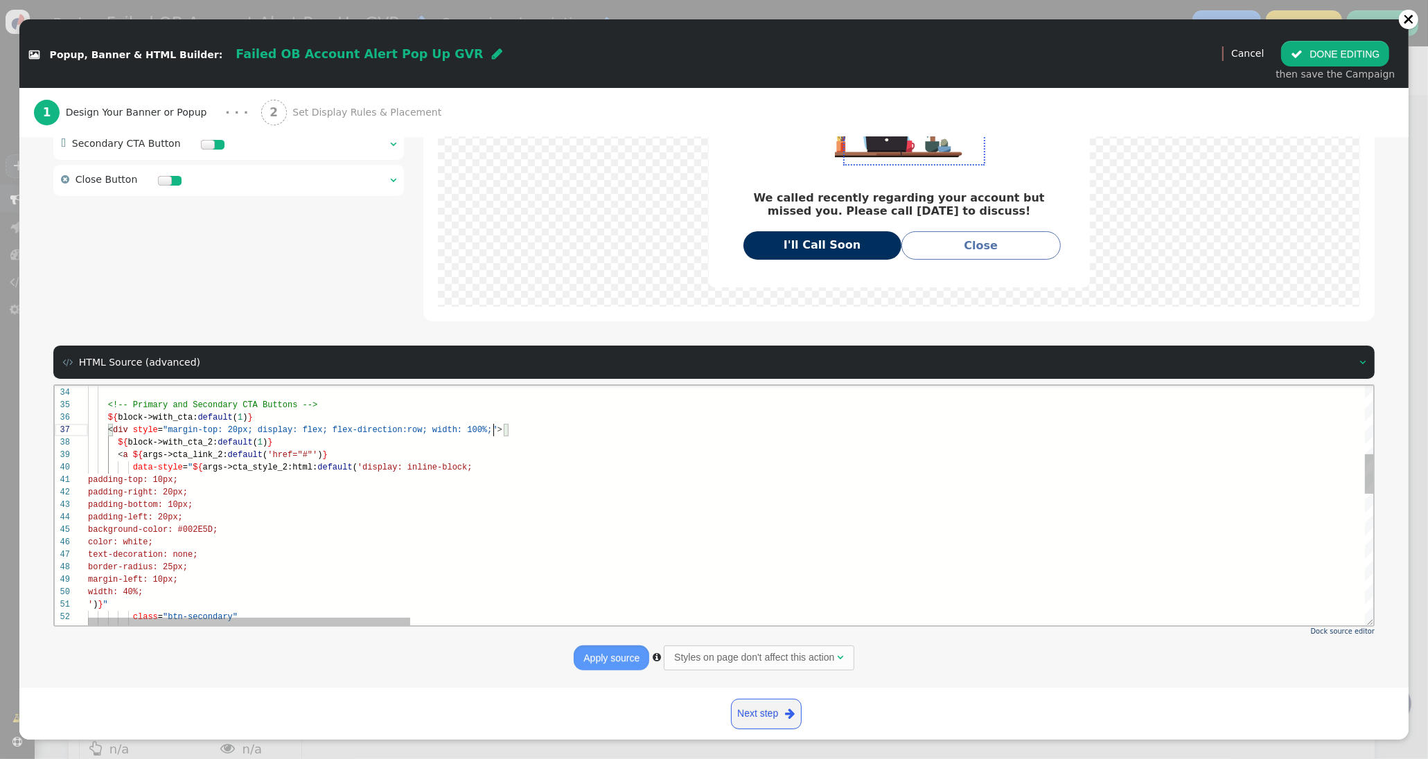
scroll to position [74, 405]
click at [495, 432] on span "row; width: 100%;"" at bounding box center [452, 430] width 90 height 10
click at [497, 429] on div "52 50 51 53 49 48 47 45 46 44 42 43 40 41 39 38 37 36 35 34 33 class = "btn-sec…" at bounding box center [714, 505] width 1320 height 240
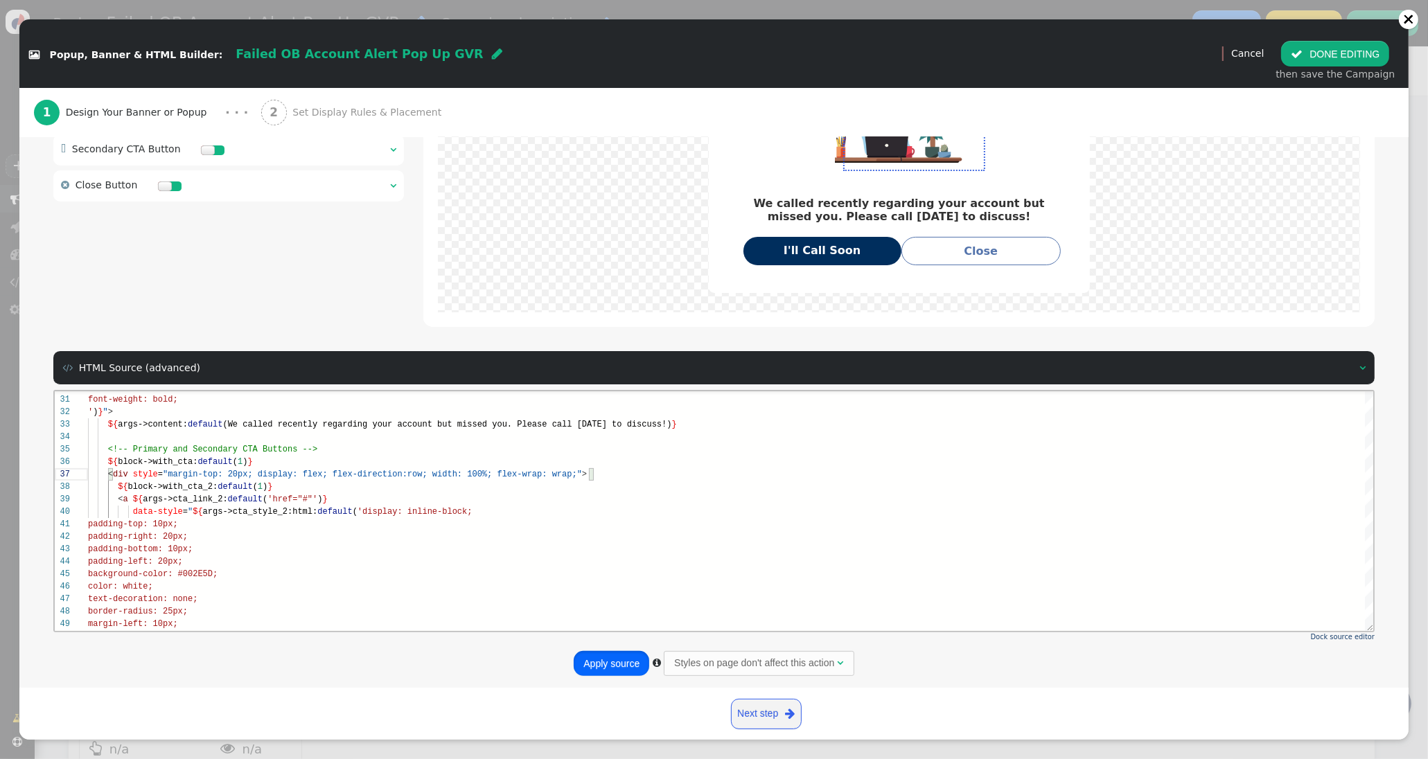
click at [616, 651] on button "Apply source" at bounding box center [612, 663] width 76 height 25
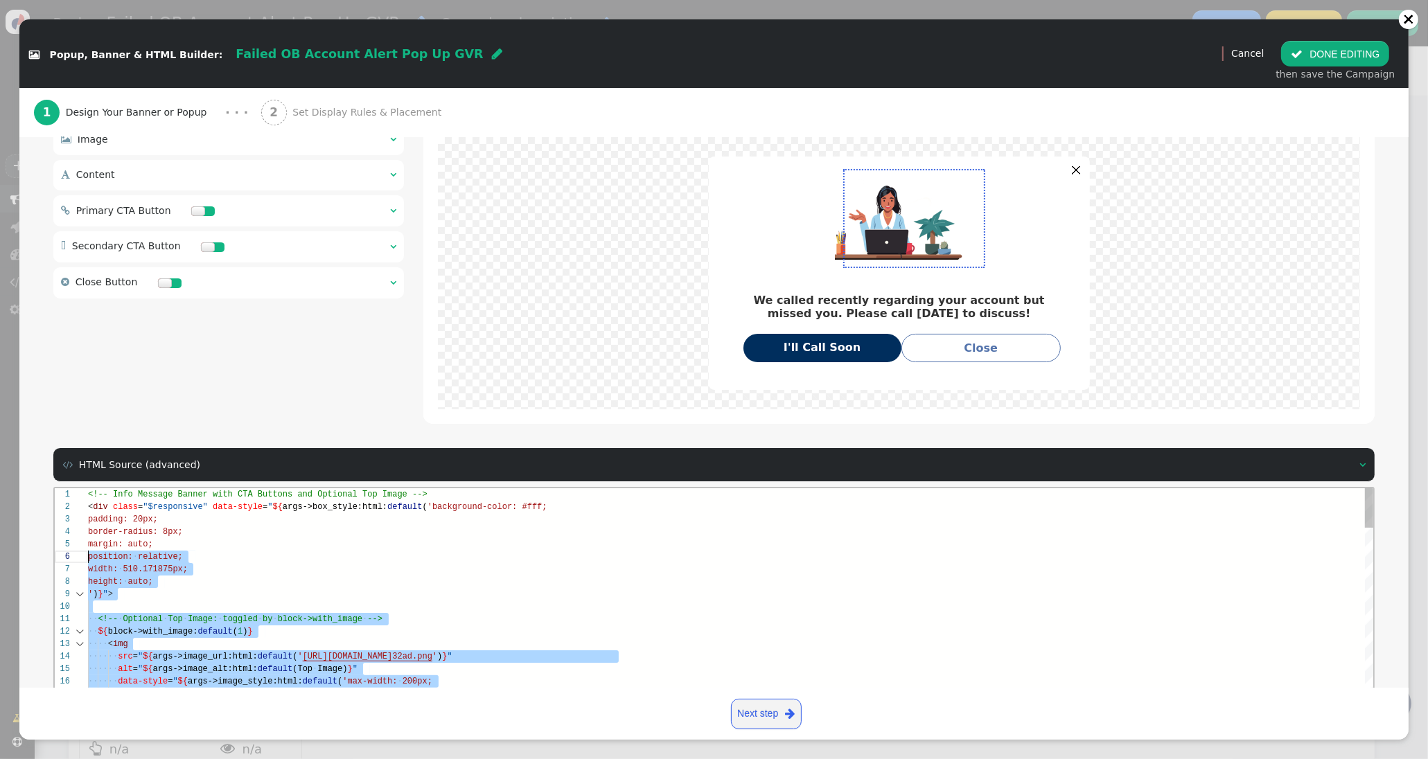
scroll to position [99, 0]
drag, startPoint x: 152, startPoint y: 648, endPoint x: 69, endPoint y: 592, distance: 101.2
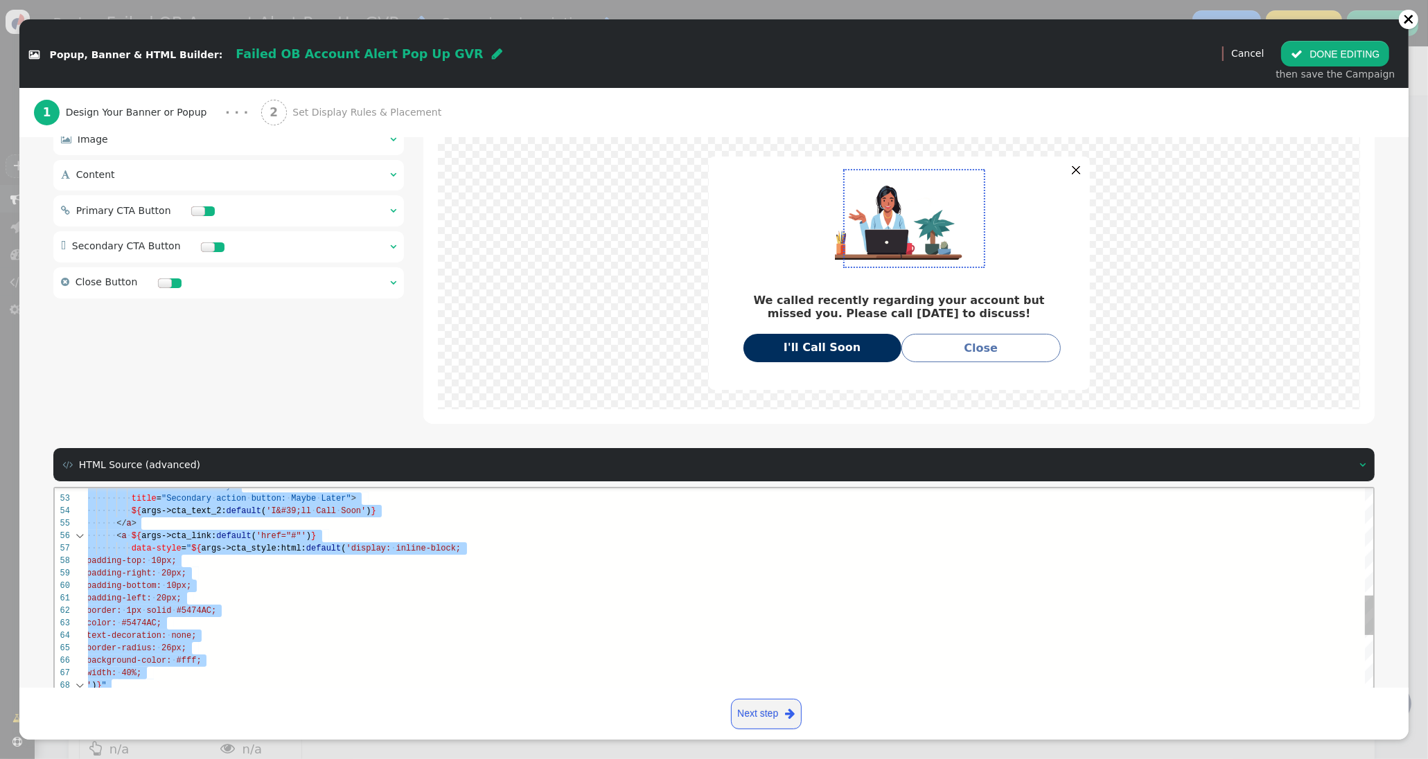
click at [161, 551] on span "data-style" at bounding box center [156, 548] width 50 height 10
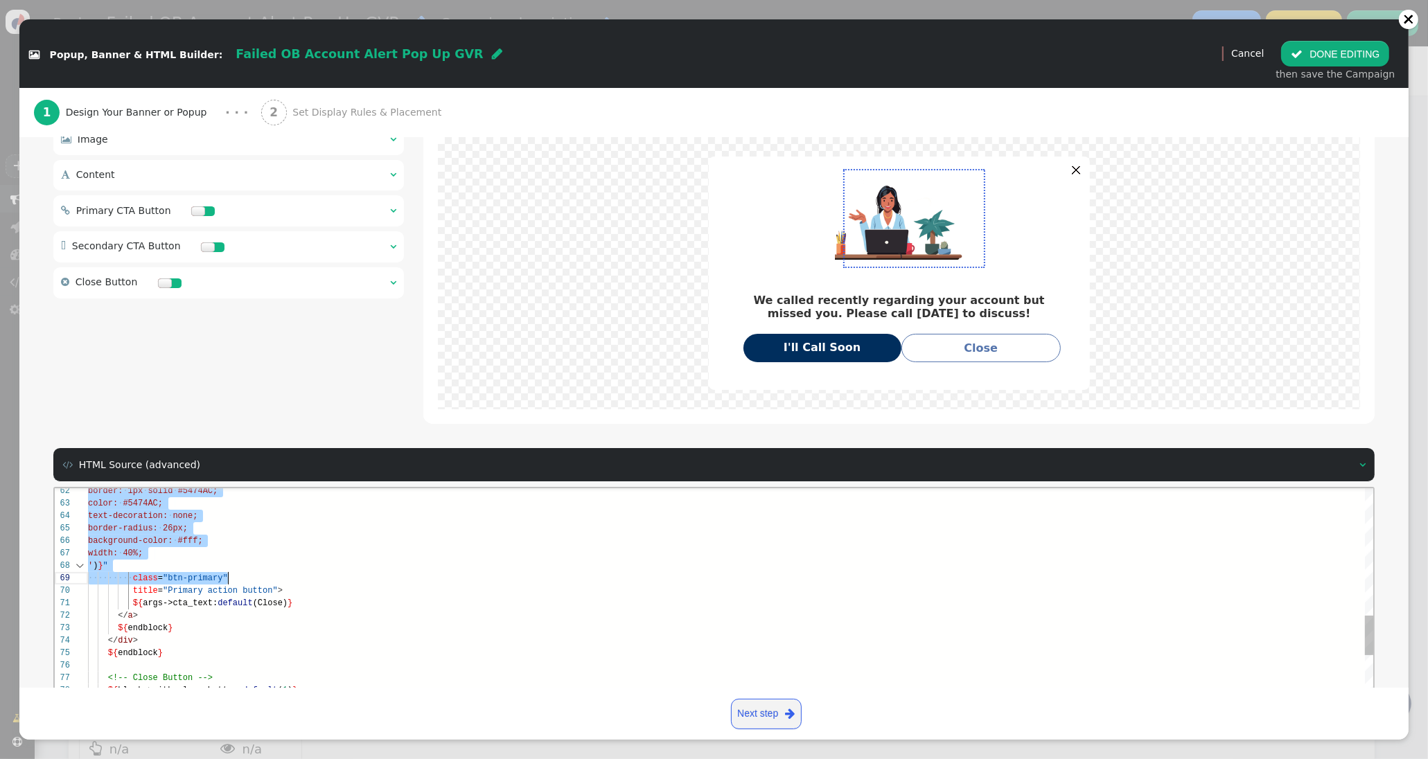
scroll to position [62, 50]
drag, startPoint x: 117, startPoint y: 537, endPoint x: 233, endPoint y: 619, distance: 142.6
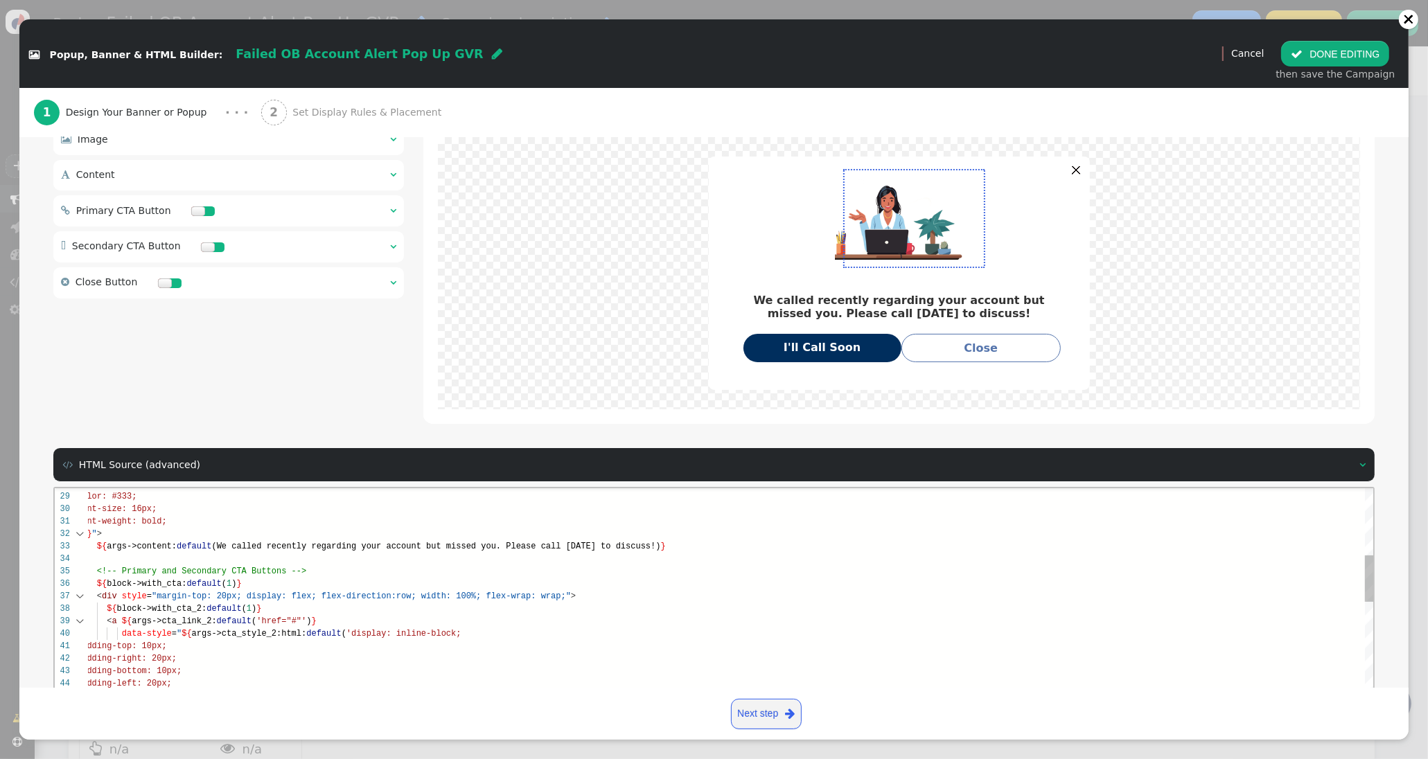
paste textarea "class="btn-primary" title="Primary action button"> ${args->cta_text:default(Clo…"
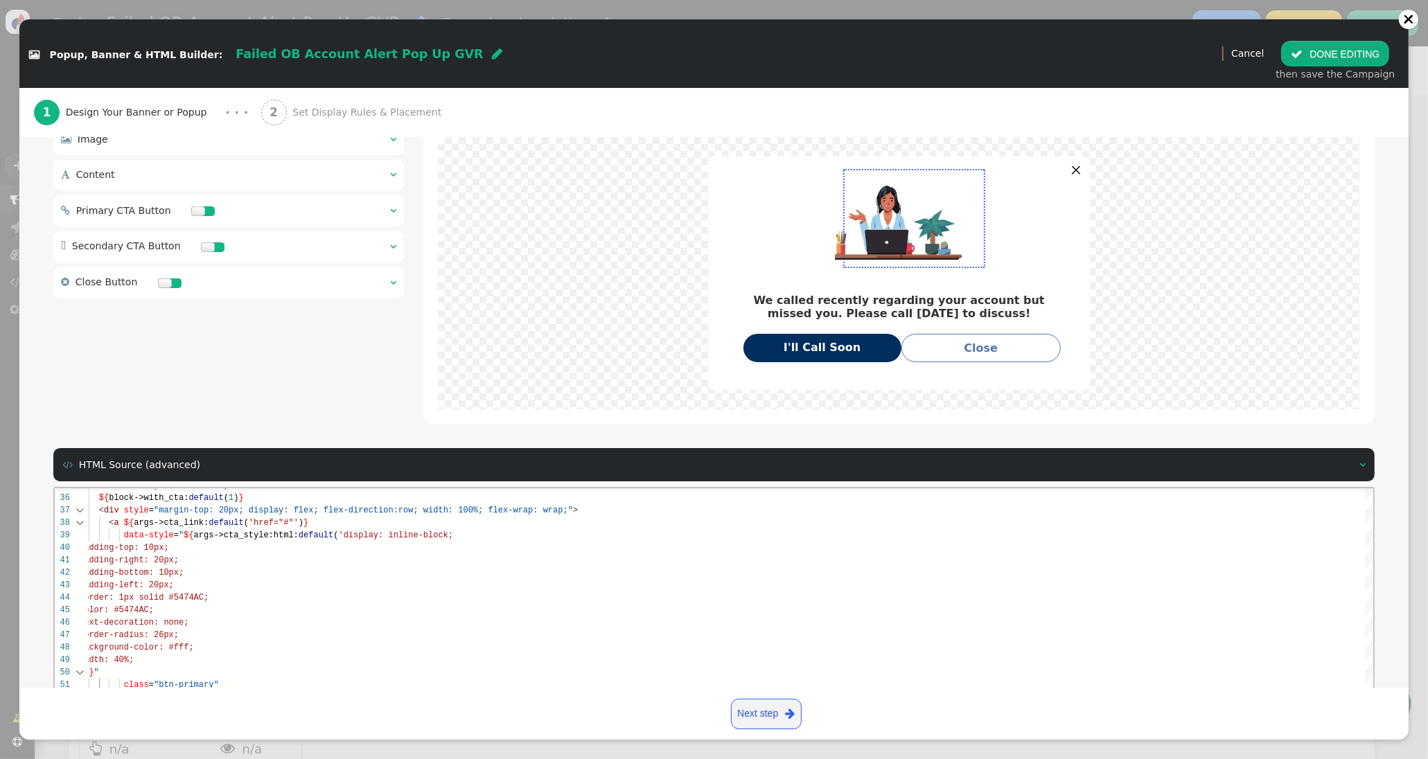
scroll to position [290, 0]
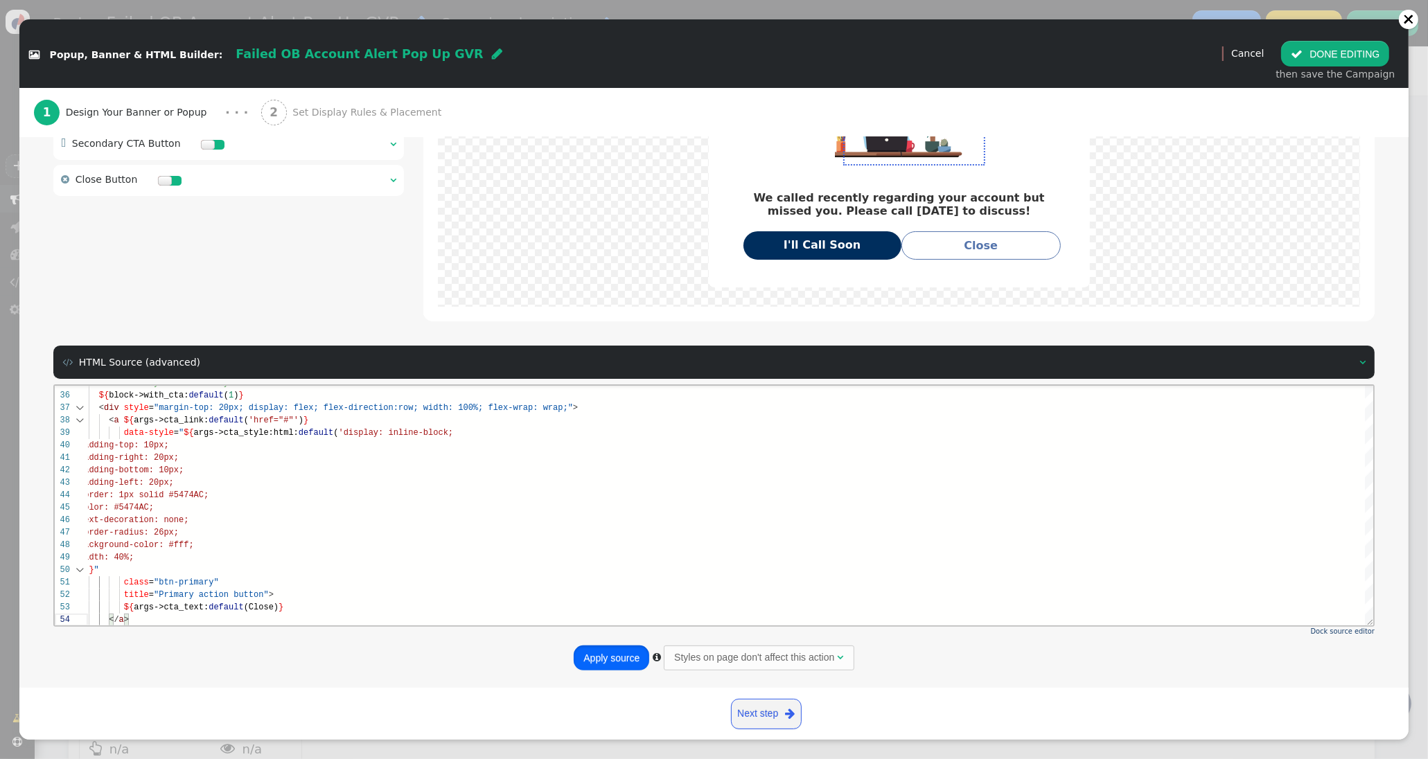
click at [590, 647] on button "Apply source" at bounding box center [612, 658] width 76 height 25
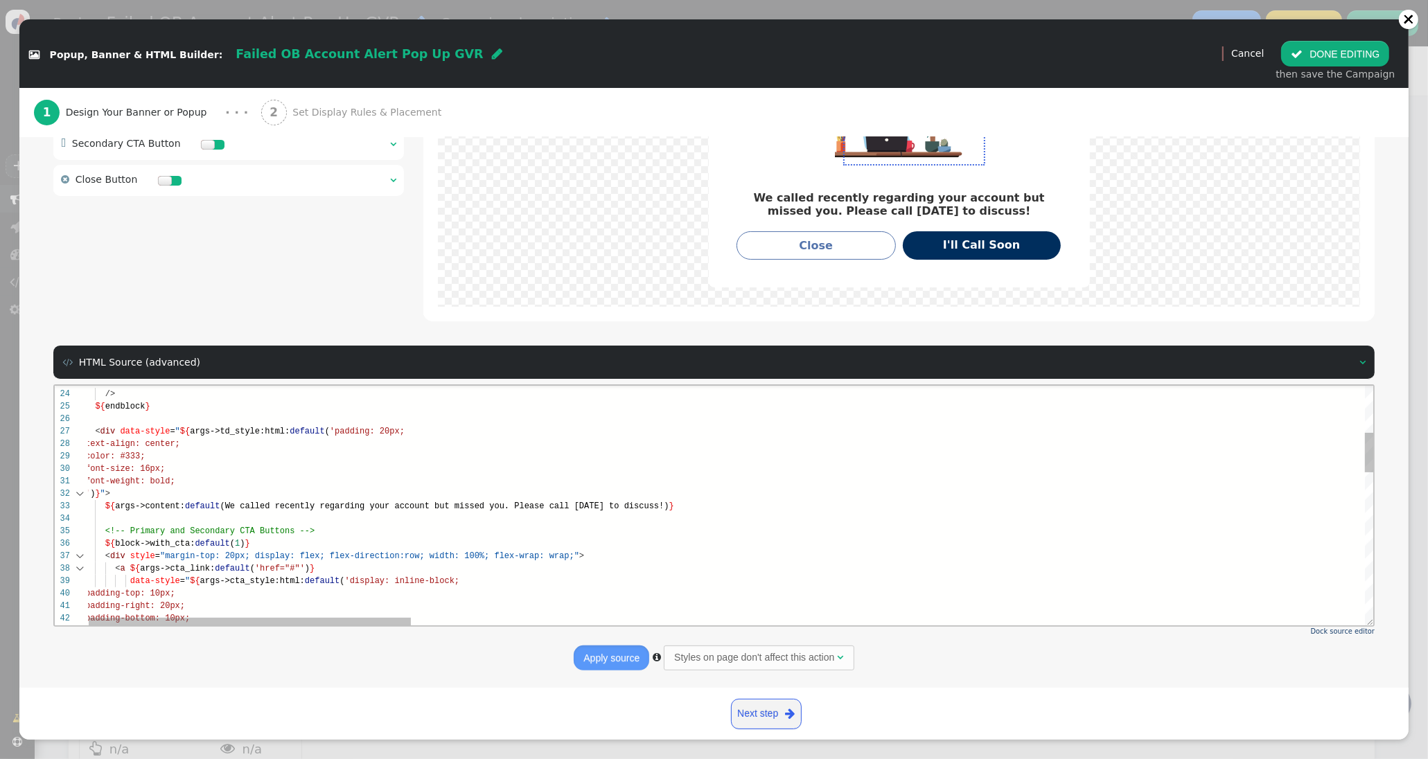
drag, startPoint x: 699, startPoint y: 513, endPoint x: 690, endPoint y: 510, distance: 9.4
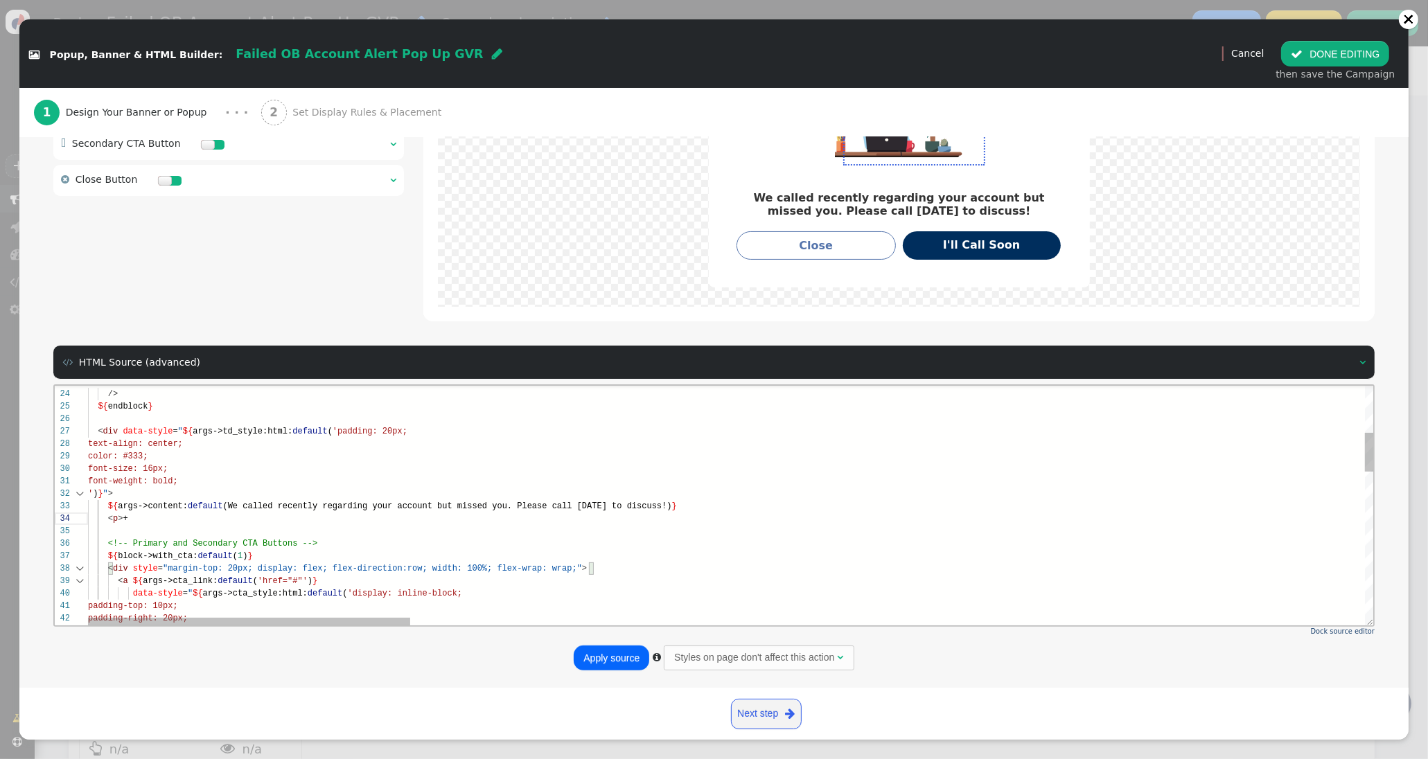
scroll to position [37, 45]
paste textarea "[PHONE_NUMBER]"
click at [132, 515] on div "23 24 25 26 27 28 29 30 31 32 33 35 36 37 38 39 40 41 42 43 34 ' ) } " /> ${ en…" at bounding box center [714, 505] width 1320 height 240
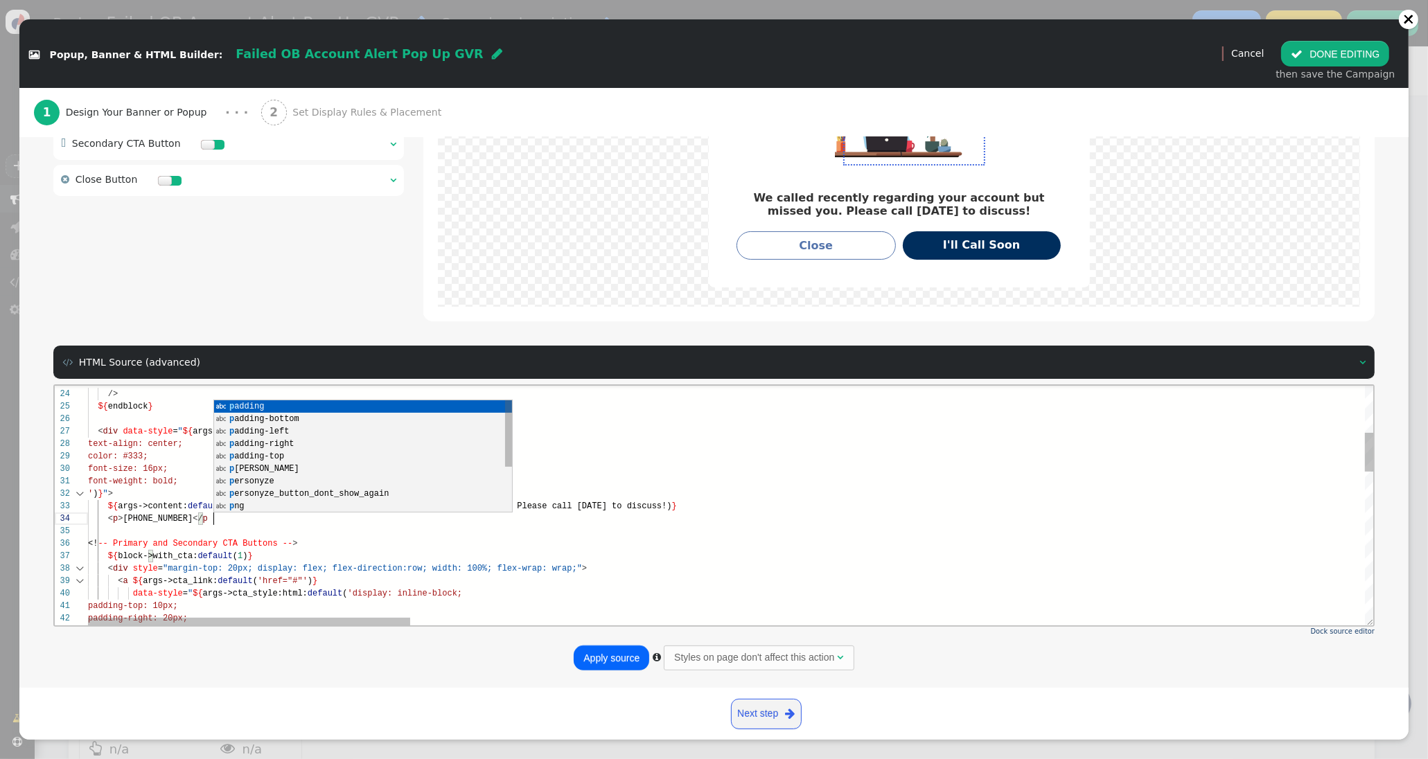
scroll to position [37, 130]
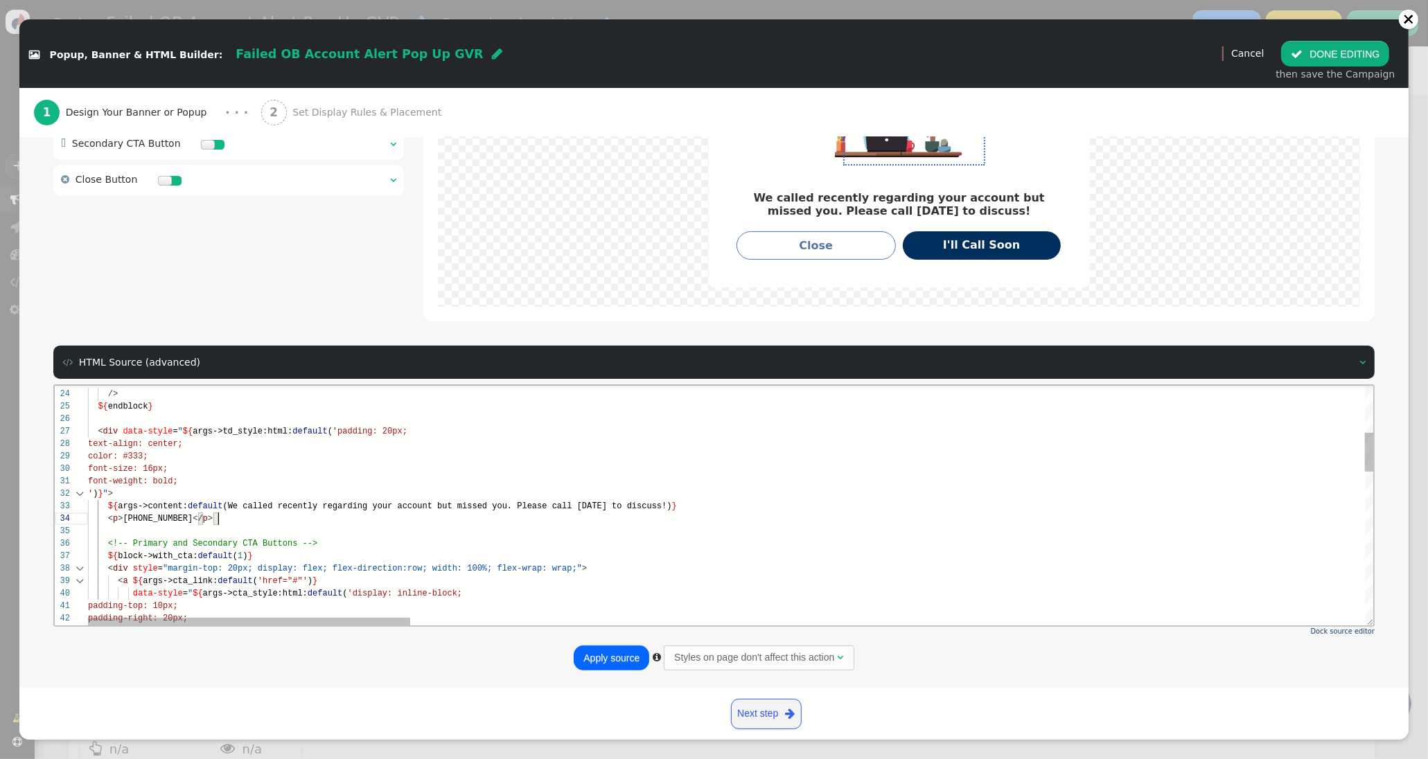
click at [118, 520] on span ">" at bounding box center [119, 518] width 5 height 10
click at [601, 660] on button "Apply source" at bounding box center [612, 658] width 76 height 25
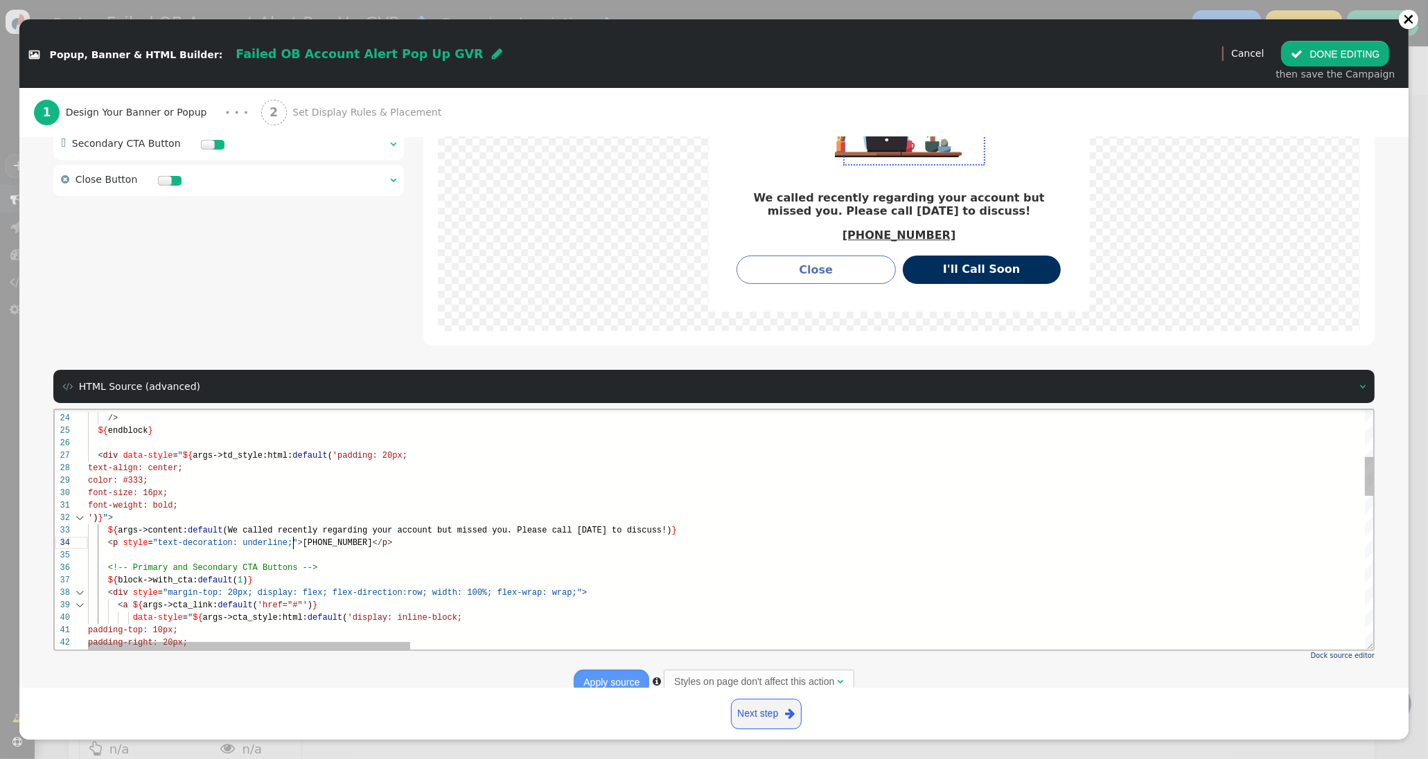
drag, startPoint x: 292, startPoint y: 540, endPoint x: 307, endPoint y: 538, distance: 14.7
click at [292, 540] on div "23 24 25 26 27 28 29 30 31 32 33 35 36 37 38 39 40 41 42 43 34 ' ) } " /> ${ en…" at bounding box center [714, 529] width 1320 height 240
type textarea "font-weight: bold; ')}"> ${args->content:default(We called recently regarding y…"
click at [606, 675] on button "Apply source" at bounding box center [612, 682] width 76 height 25
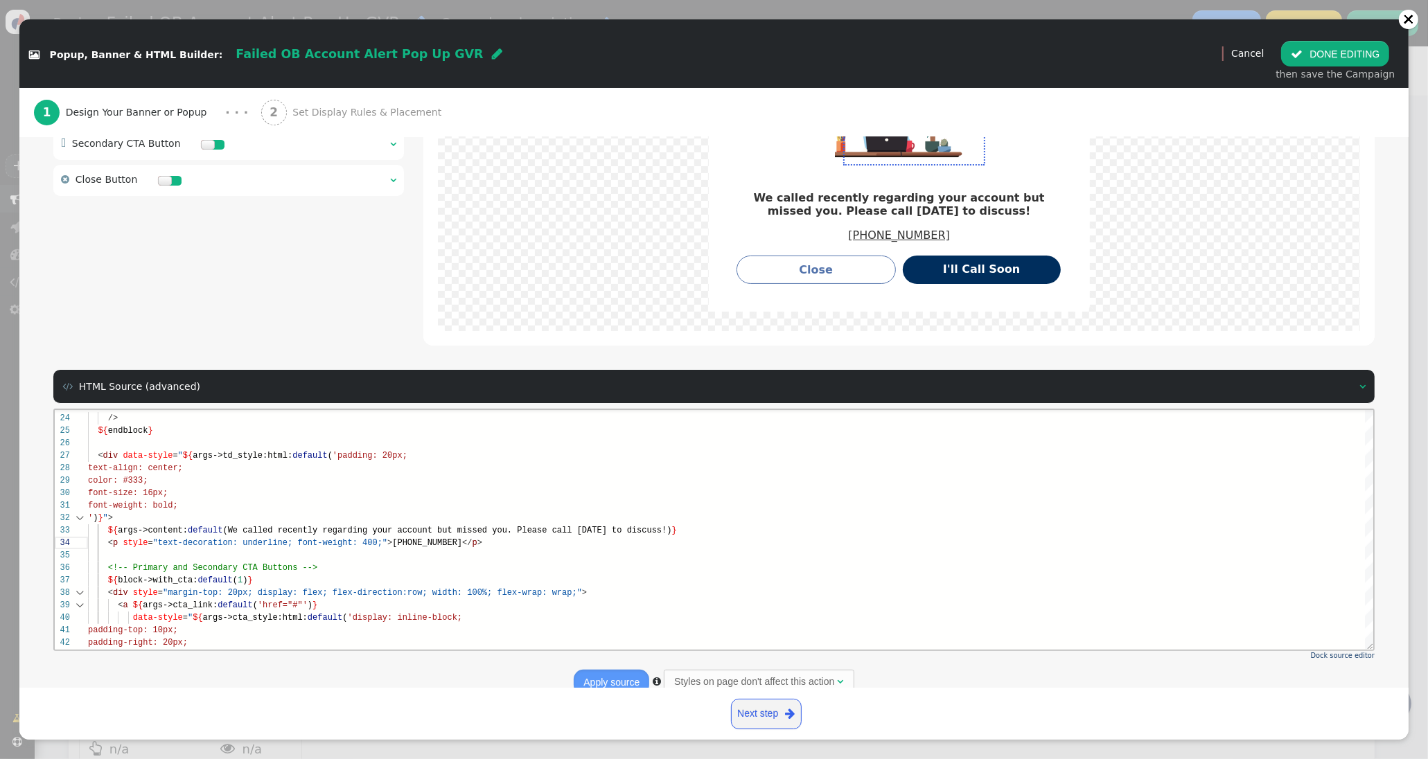
scroll to position [71, 0]
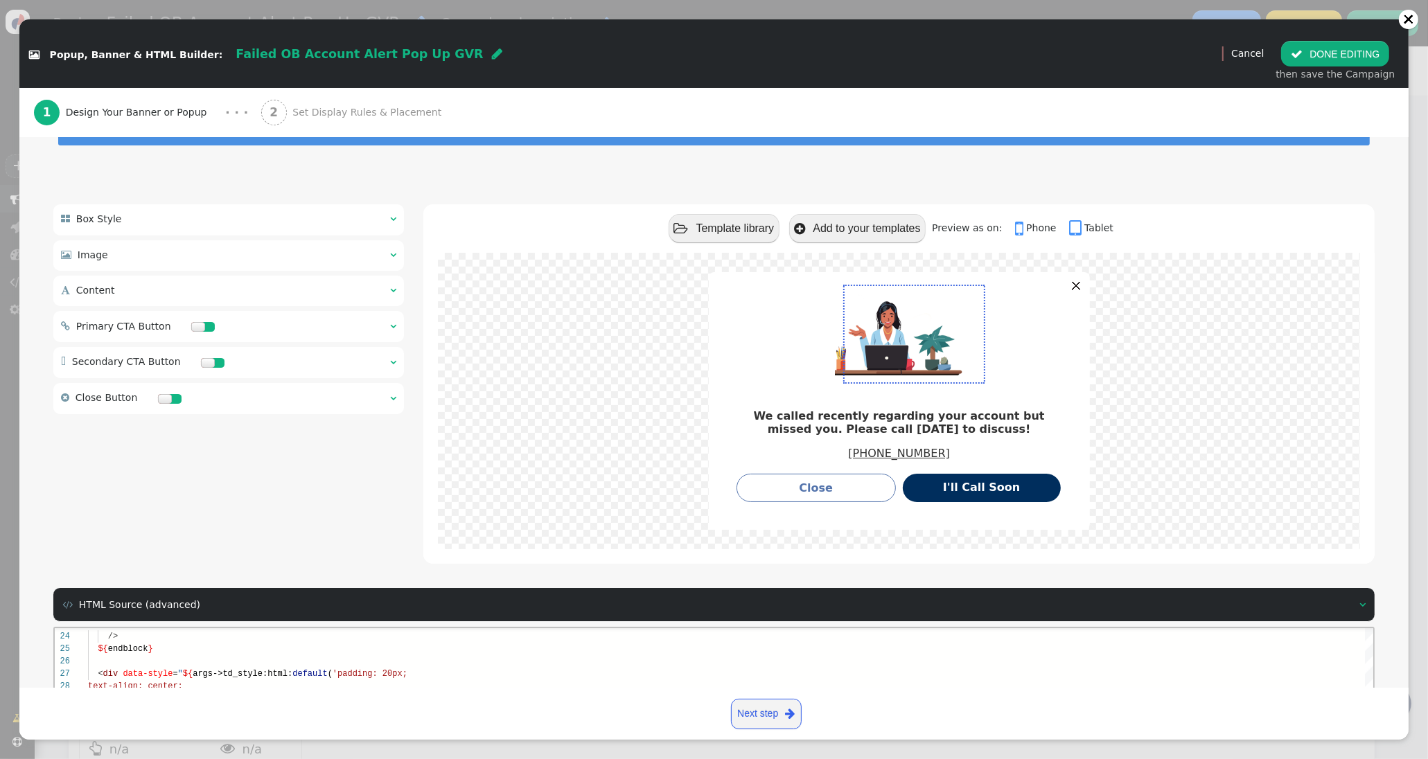
click at [393, 289] on span "" at bounding box center [393, 290] width 6 height 10
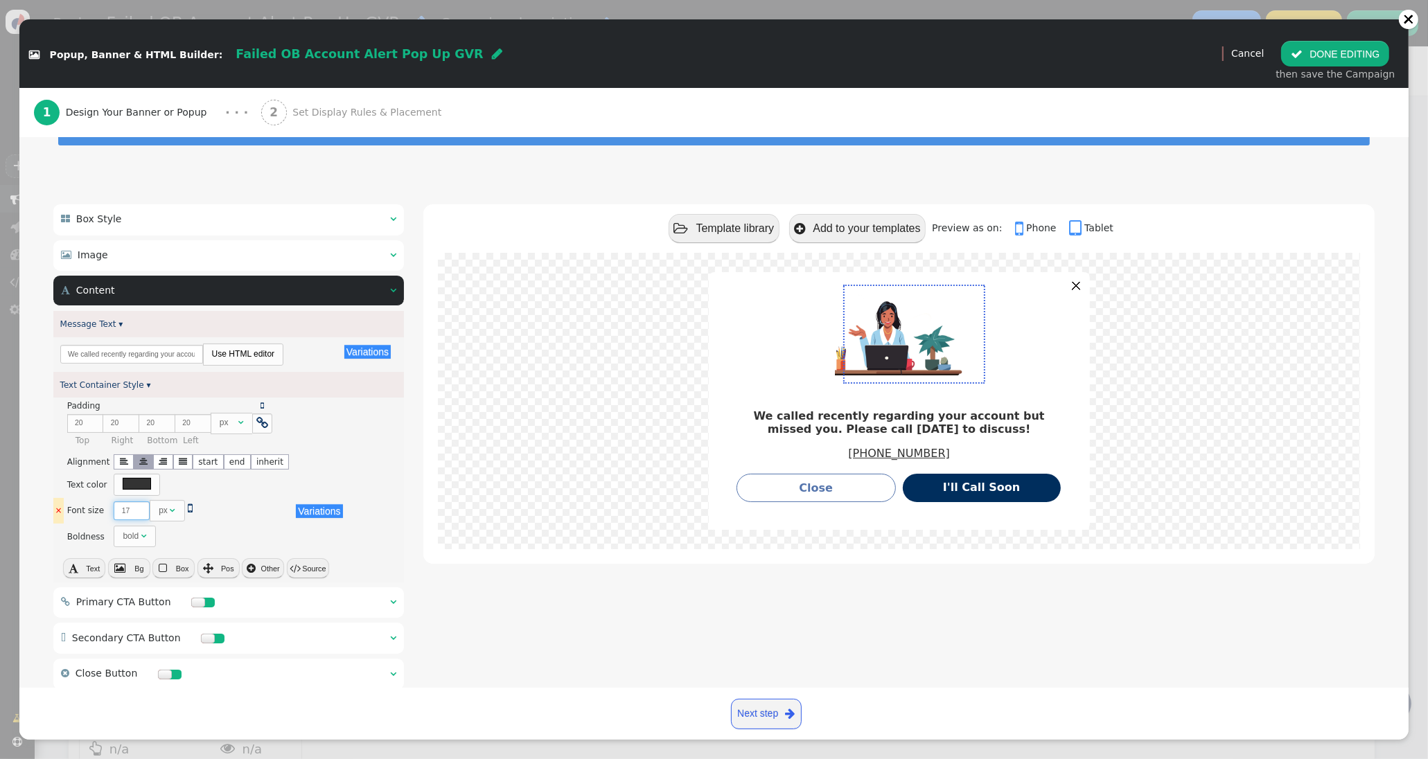
click at [138, 508] on input "17" at bounding box center [132, 510] width 36 height 19
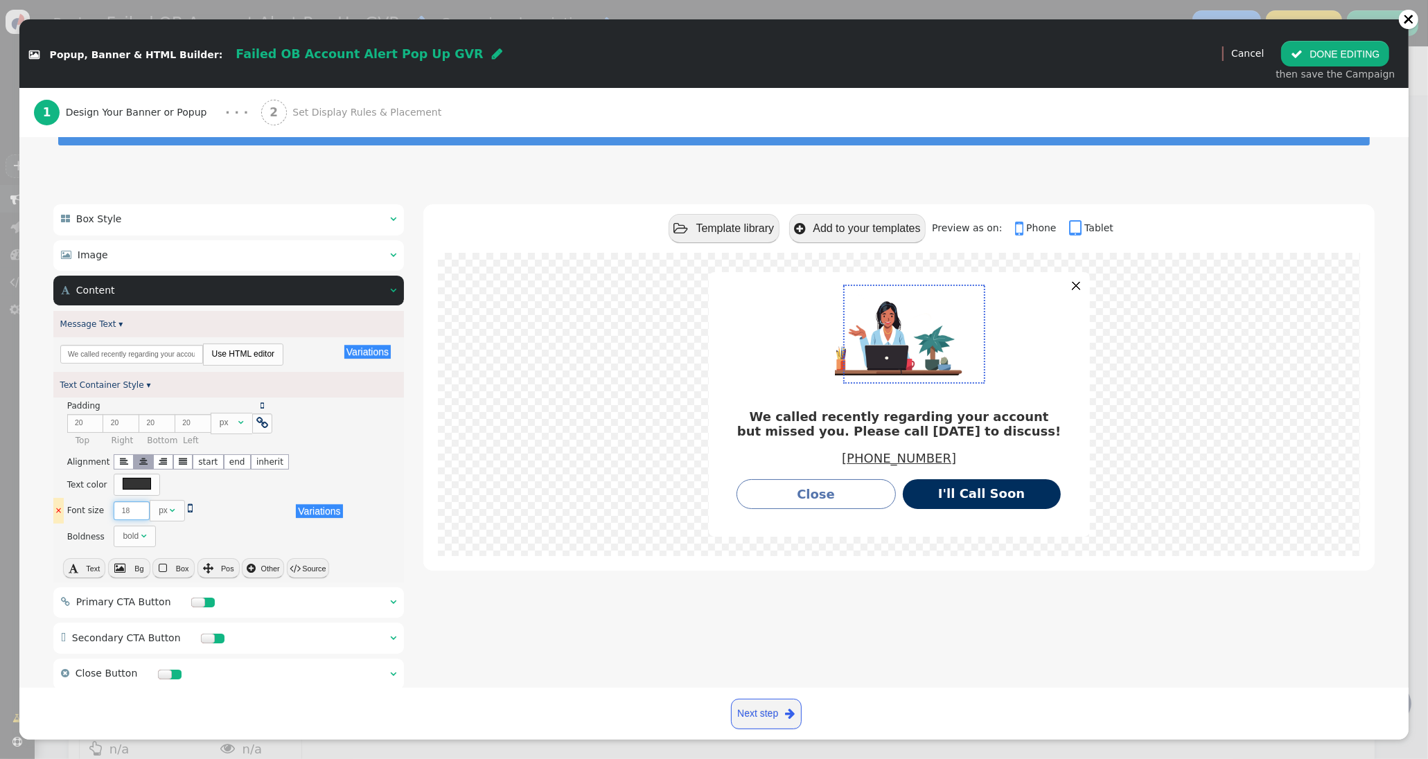
click at [138, 508] on input "18" at bounding box center [132, 510] width 36 height 19
click at [138, 508] on input "19" at bounding box center [132, 510] width 36 height 19
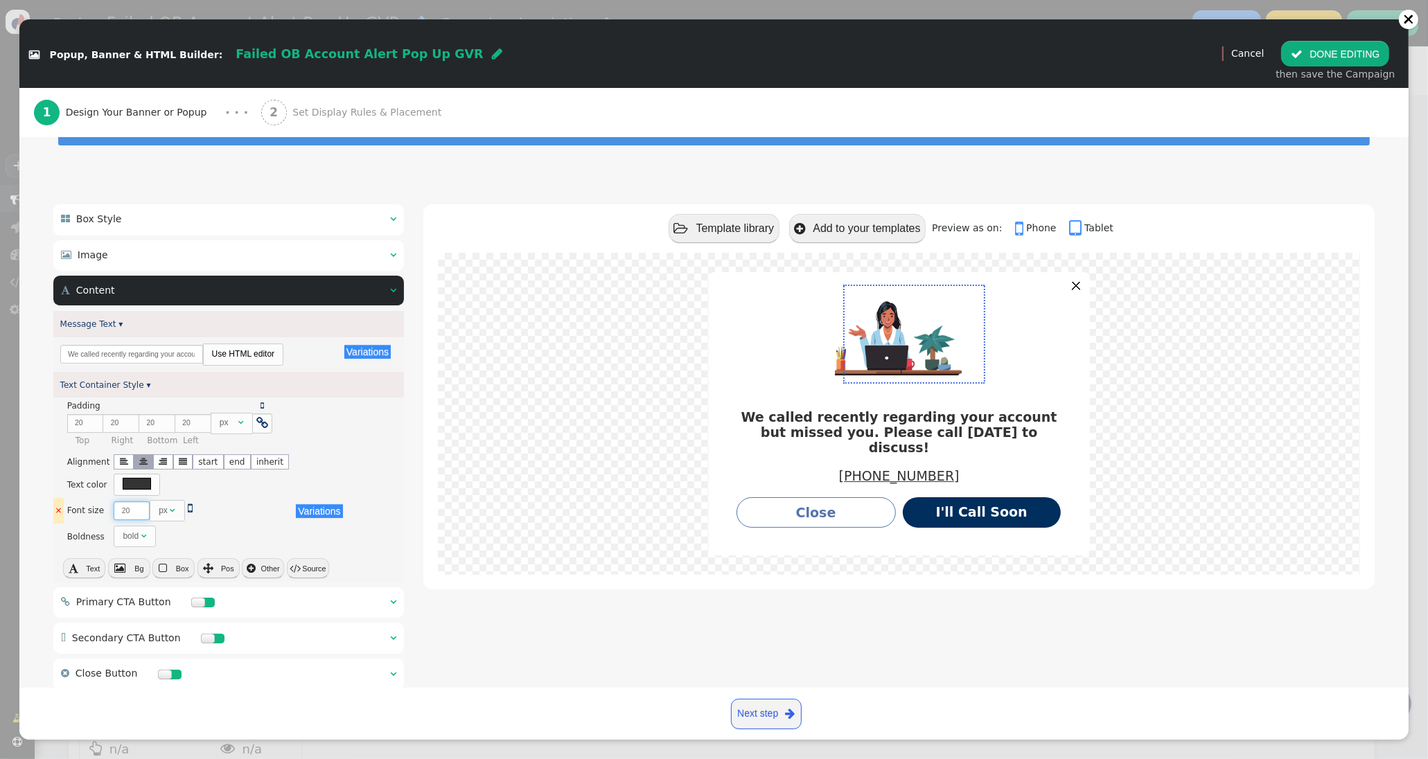
click at [138, 508] on input "20" at bounding box center [132, 510] width 36 height 19
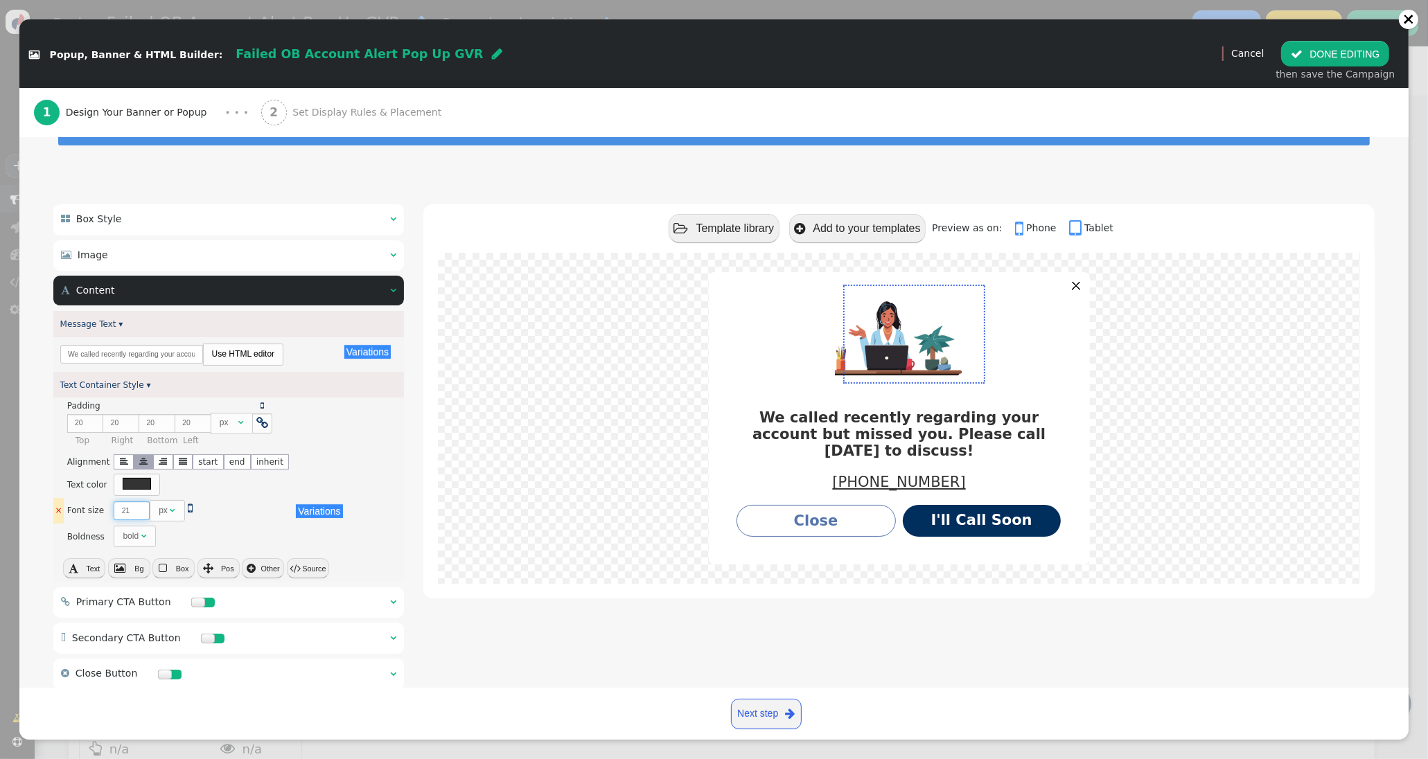
type input "21"
click at [138, 508] on input "21" at bounding box center [132, 510] width 36 height 19
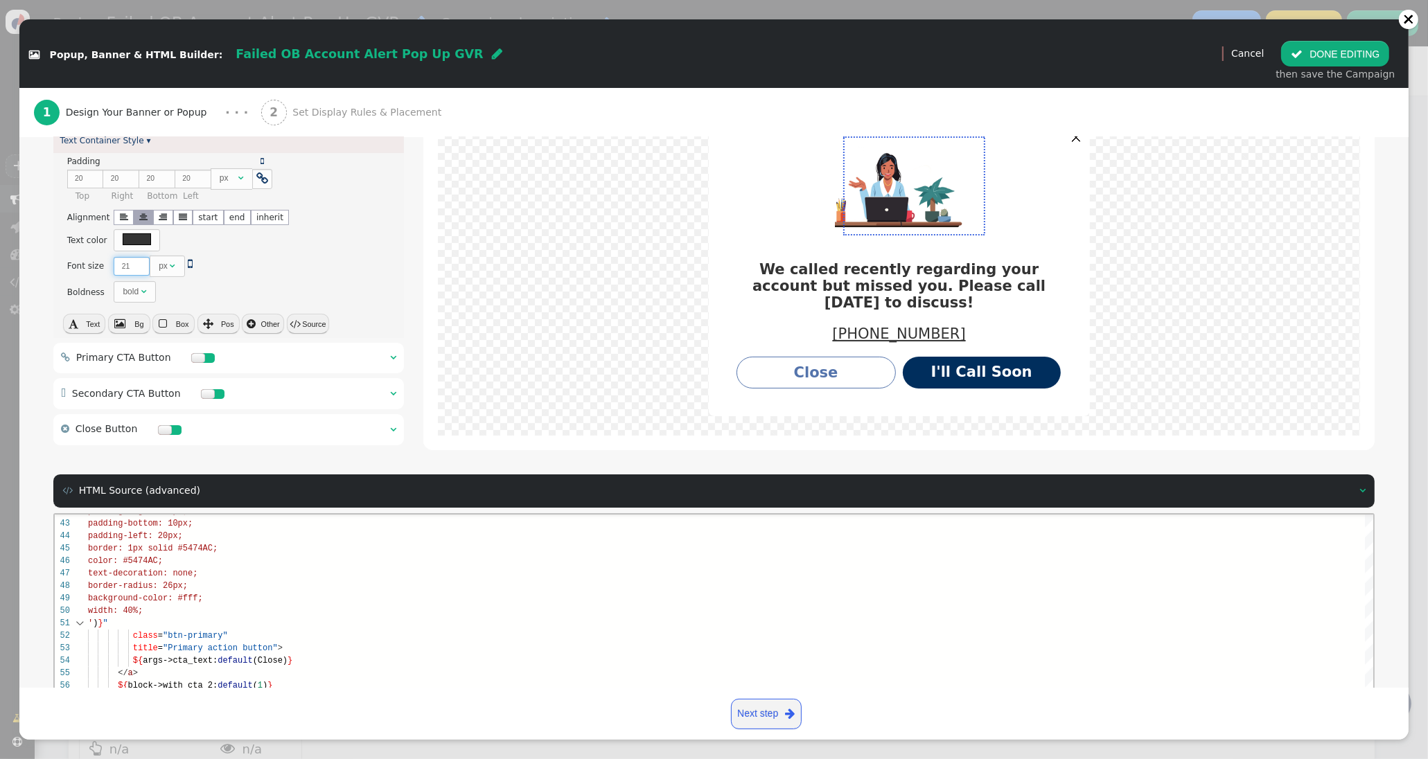
scroll to position [312, 0]
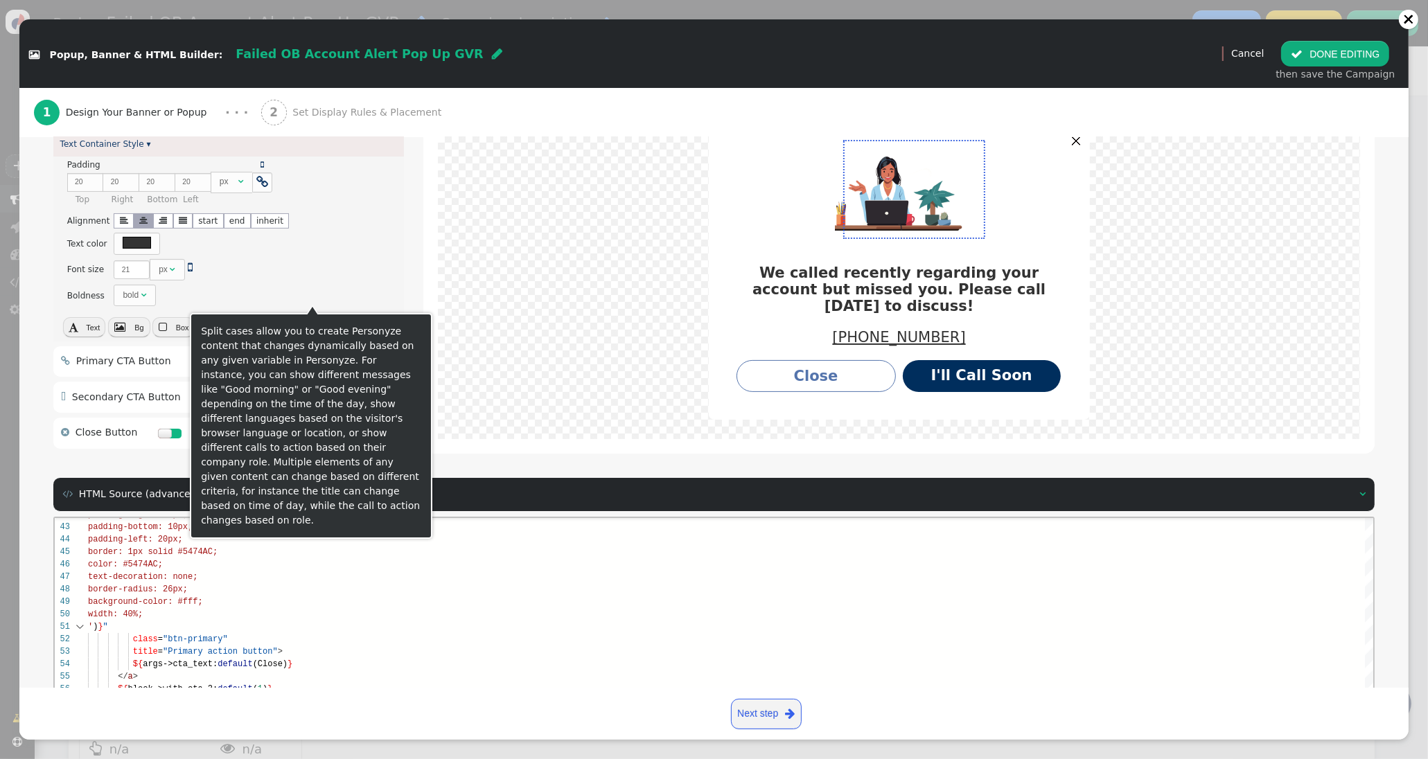
click at [312, 328] on div "Split cases allow you to create Personyze content that changes dynamically base…" at bounding box center [311, 426] width 220 height 204
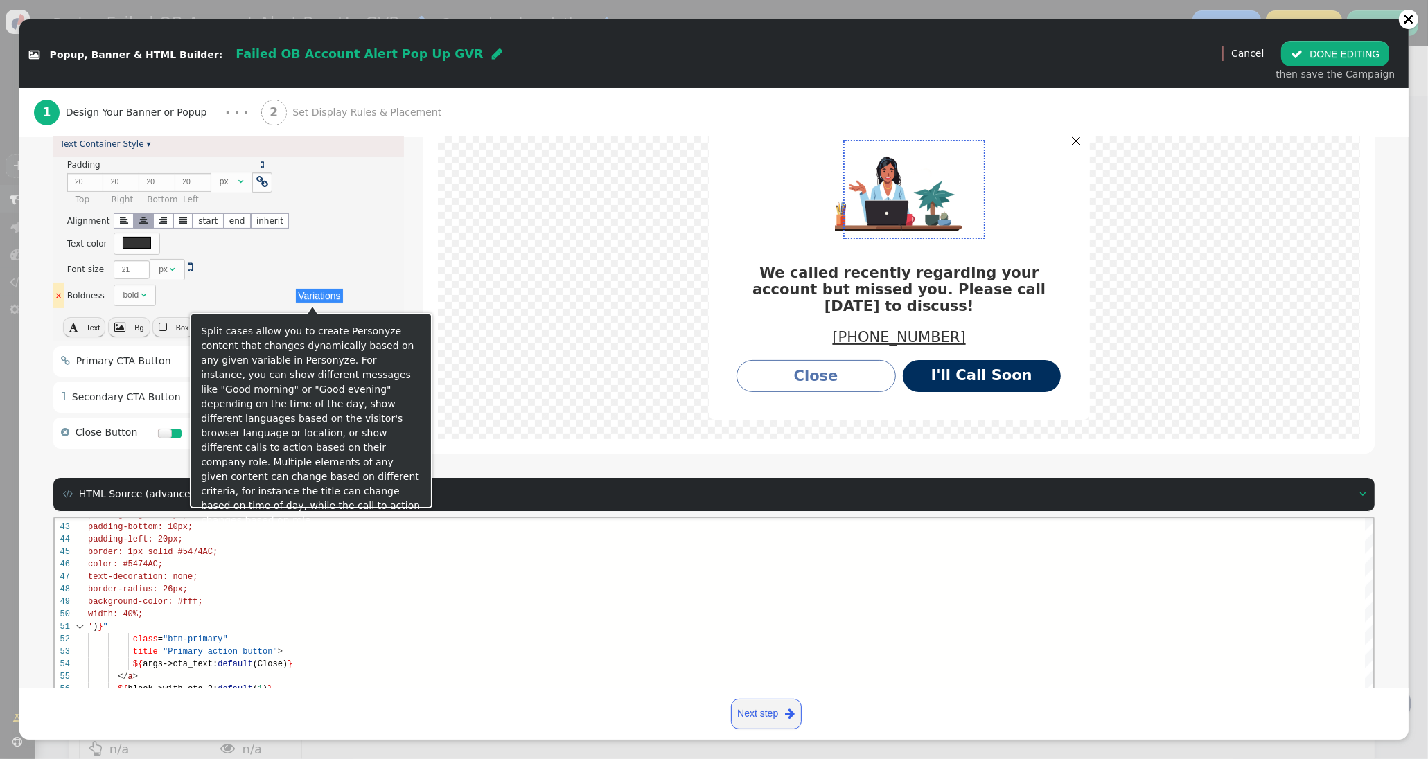
click at [323, 297] on button "Variations" at bounding box center [319, 296] width 46 height 14
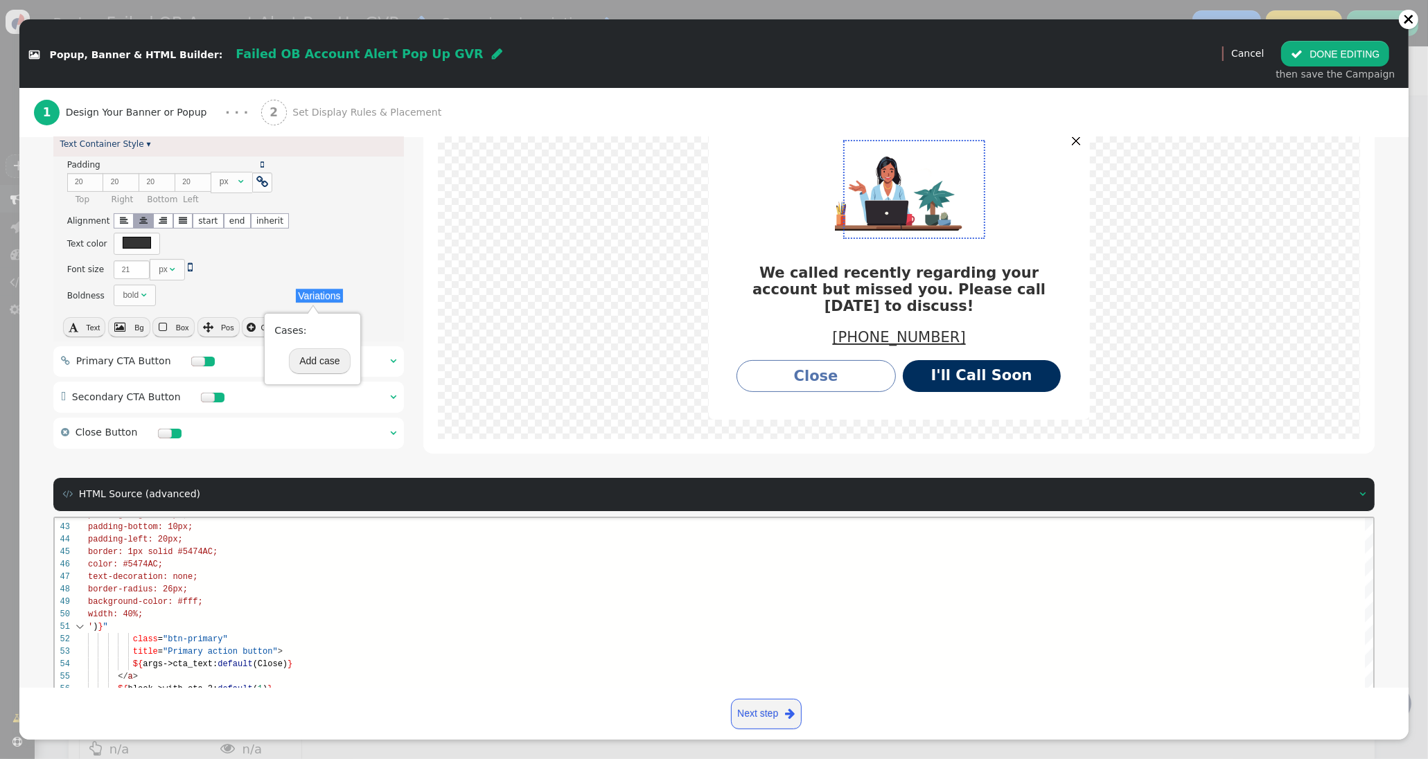
click at [414, 286] on div " Box Style   Banner Container Style ▾ × Background color There are alternati…" at bounding box center [713, 218] width 1321 height 510
click at [310, 331] on button " Source" at bounding box center [308, 326] width 42 height 19
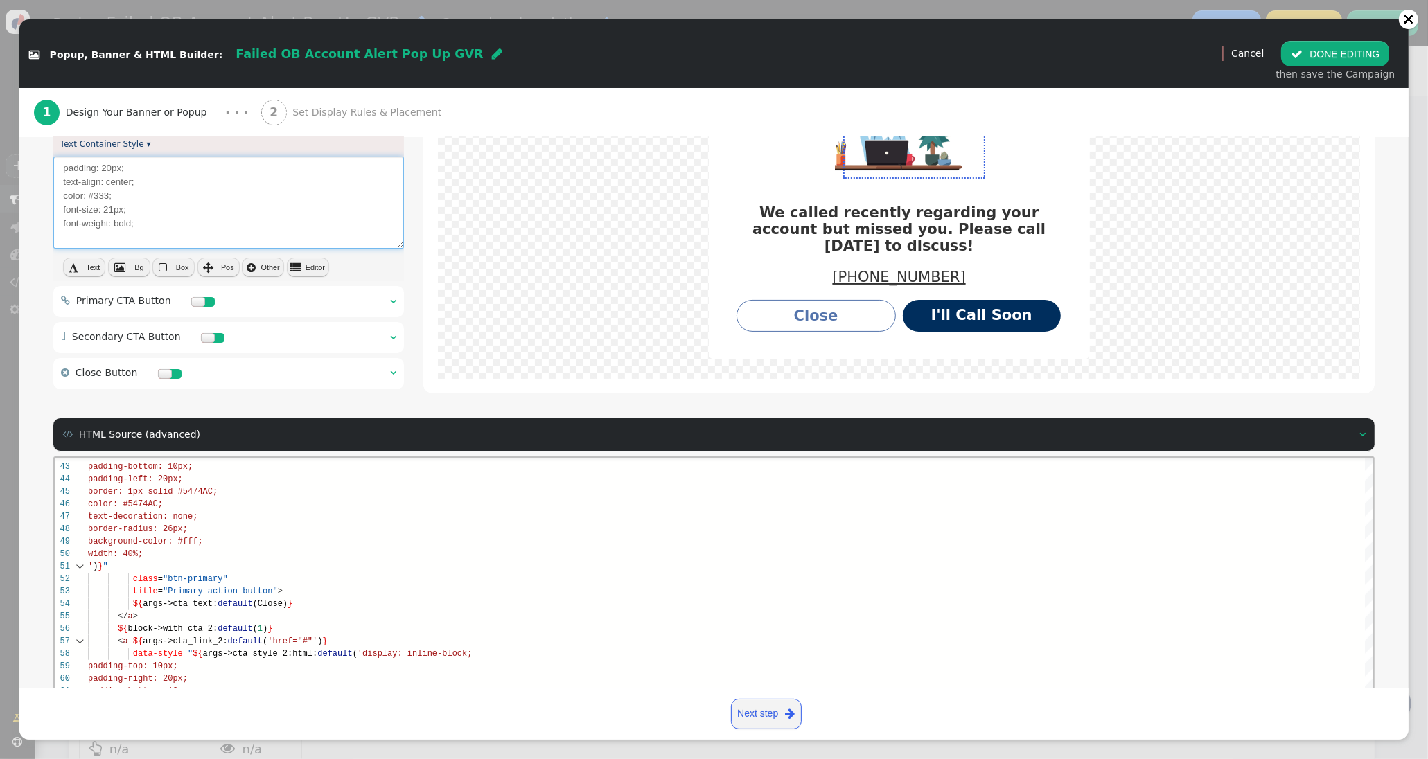
click at [168, 224] on textarea "padding: 20px; text-align: center; color: #333; font-size: 21px; font-weight: b…" at bounding box center [228, 203] width 350 height 92
type textarea "padding: 20px; text-align: center; color: #333; font-size: 21px; font-weight: b…"
type textarea "font-weight: bold; ')}"> ${args->content:default(We called recently regarding y…"
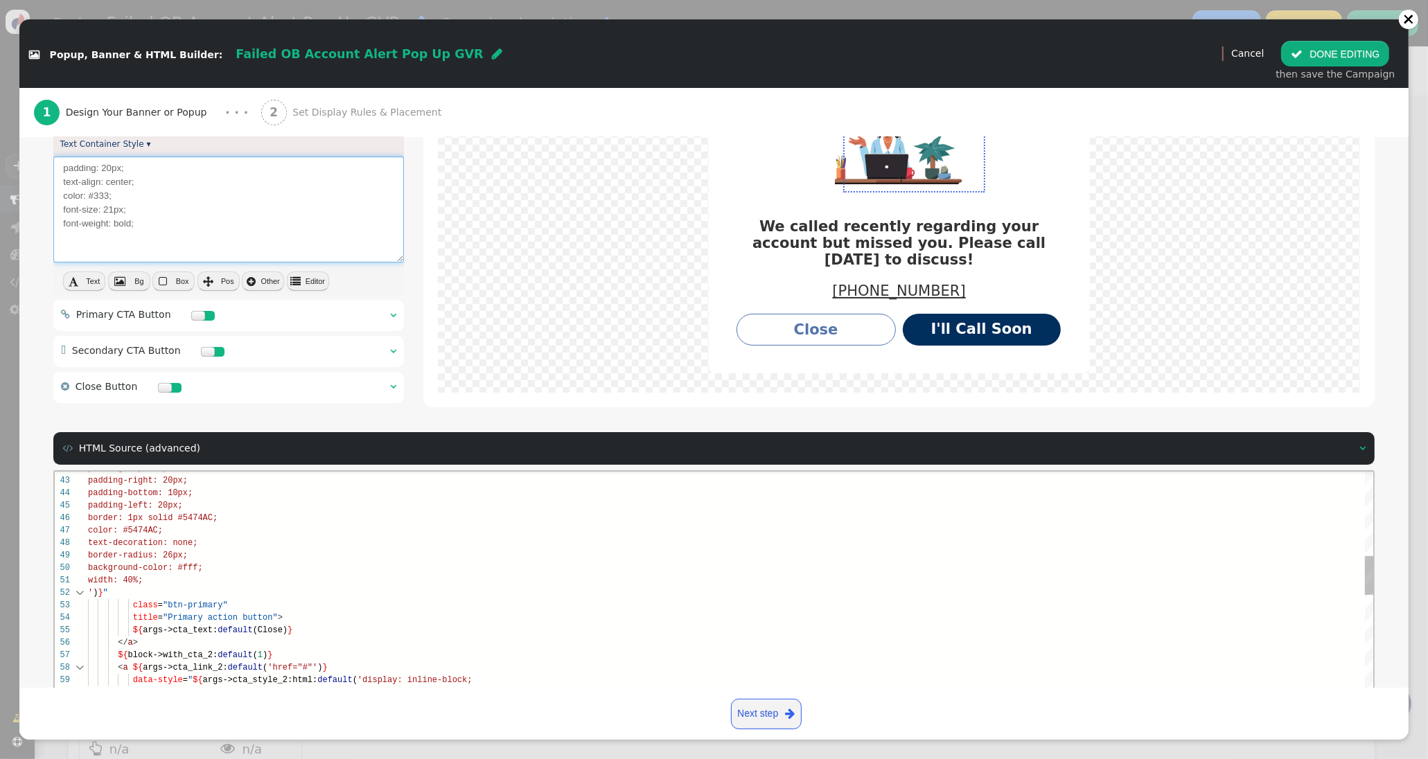
type textarea "padding: 20px; text-align: center; color: #333; font-size: 21px; font-weight: b…"
type textarea "font-weight: bold; l ')}"> ${args->content:default(We called recently regarding…"
type textarea "padding: 20px; text-align: center; color: #333; font-size: 21px; font-weight: b…"
type textarea "font-weight: bold; li ')}"> ${args->content:default(We called recently regardin…"
type textarea "padding: 20px; text-align: center; color: #333; font-size: 21px; font-weight: b…"
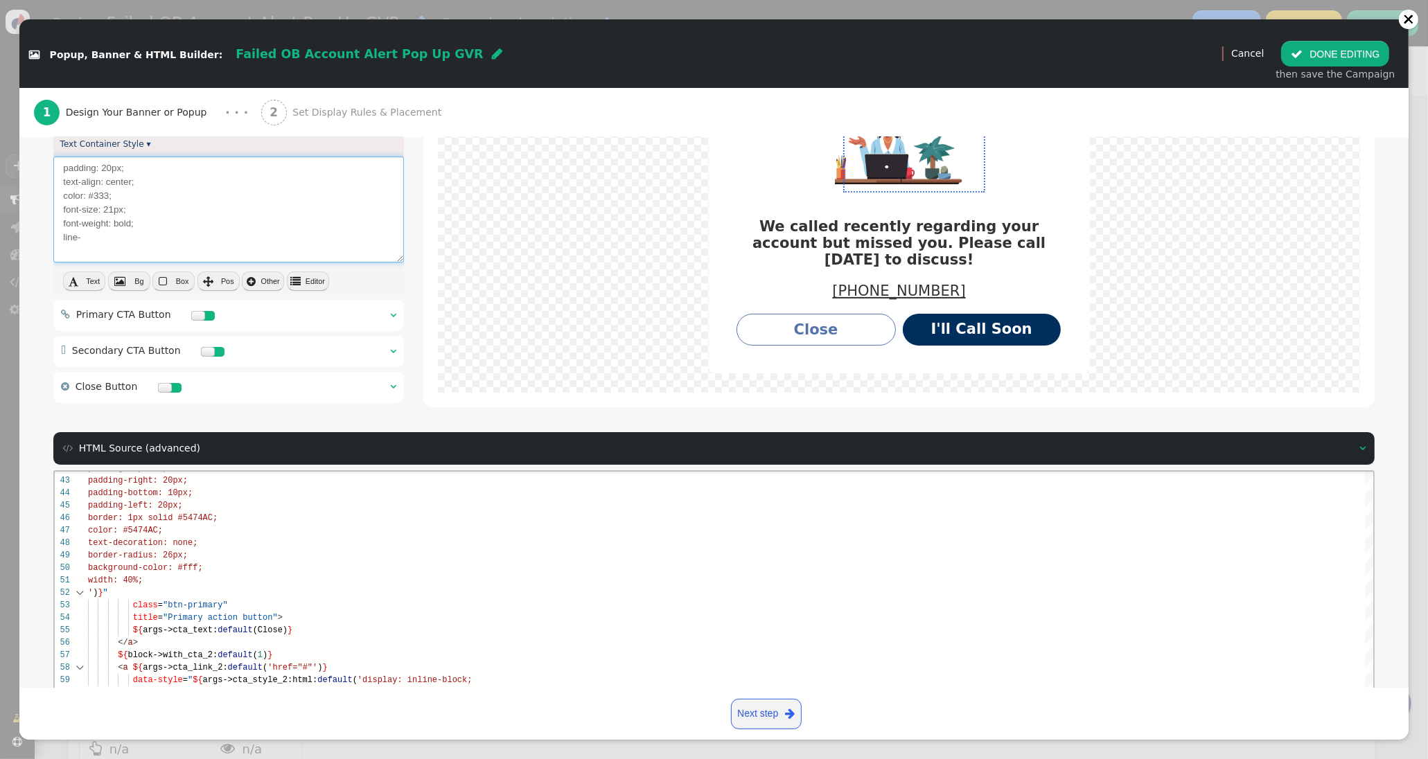
type textarea "font-weight: bold; line- ')}"> ${args->content:default(We called recently regar…"
type textarea "padding: 20px; text-align: center; color: #333; font-size: 21px; font-weight: b…"
type textarea "font-weight: bold; line-he ')}"> ${args->content:default(We called recently reg…"
type textarea "padding: 20px; text-align: center; color: #333; font-size: 21px; font-weight: b…"
type textarea "font-weight: bold; line-heig ')}"> ${args->content:default(We called recently r…"
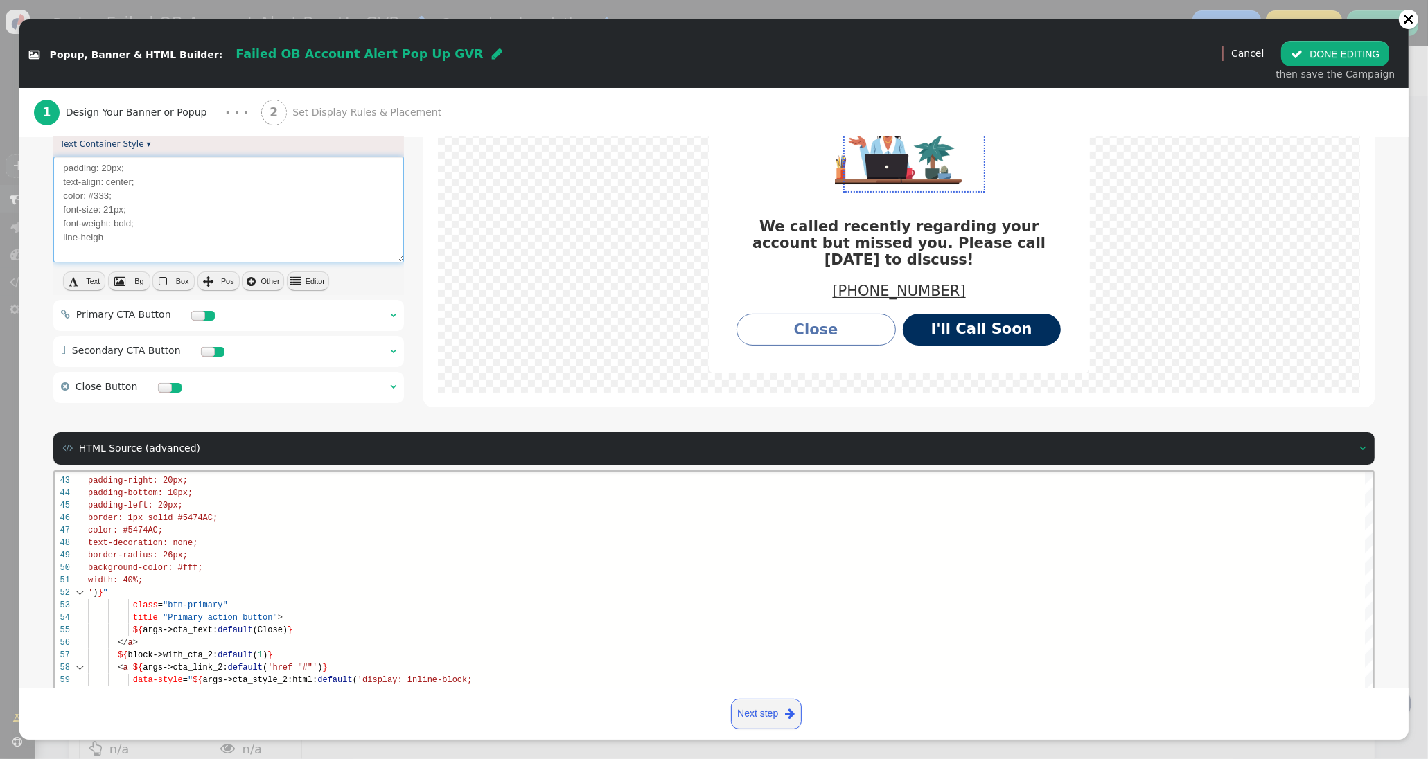
type textarea "padding: 20px; text-align: center; color: #333; font-size: 21px; font-weight: b…"
type textarea "font-weight: bold; line-height ')}"> ${args->content:default(We called recently…"
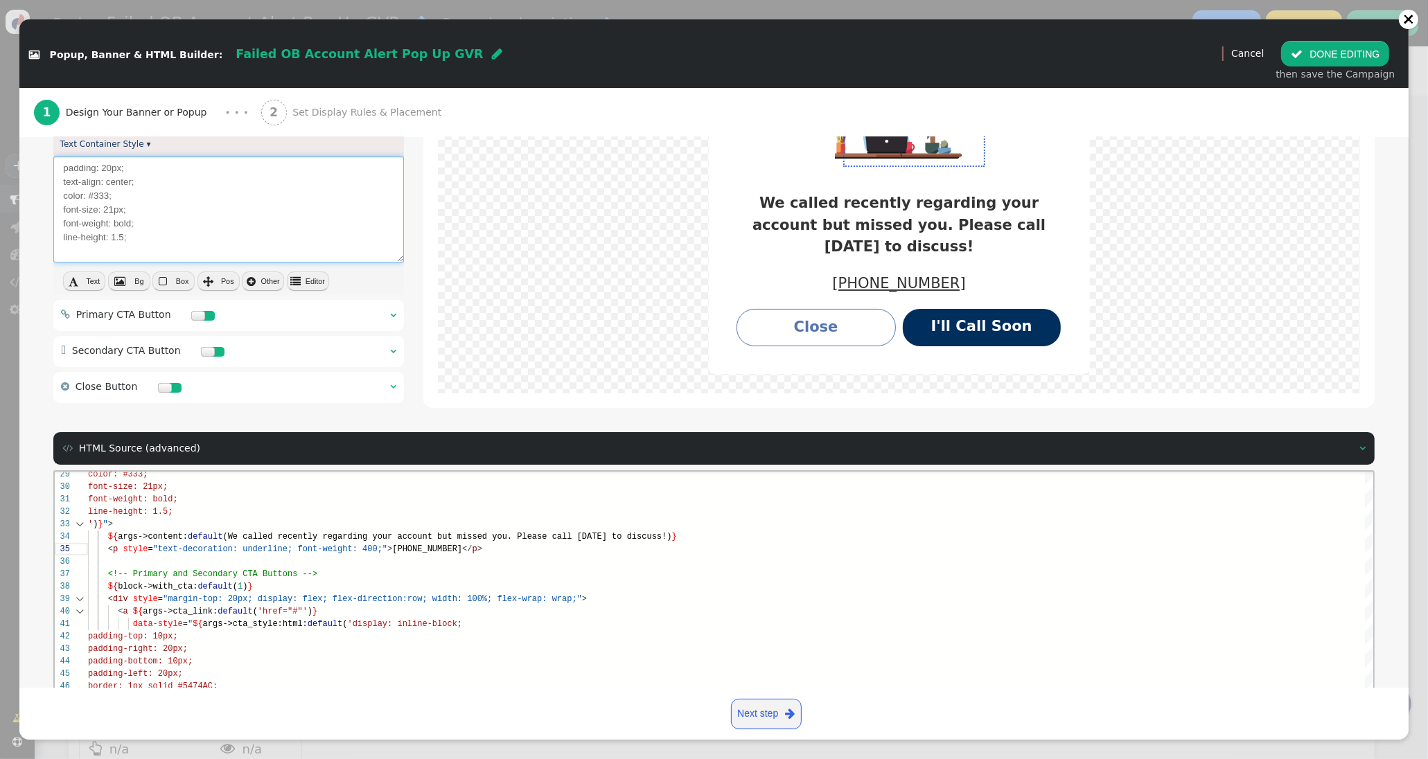
scroll to position [402, 0]
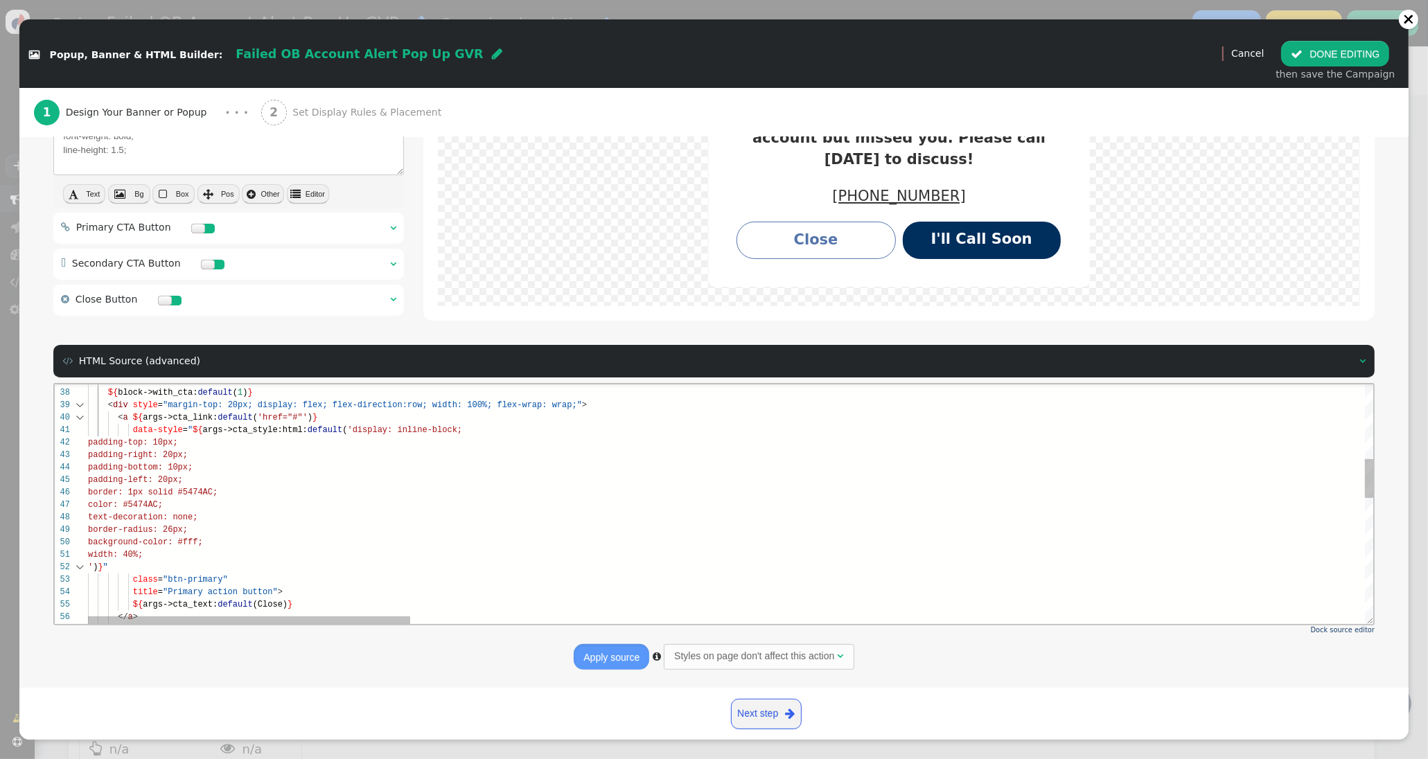
drag, startPoint x: 167, startPoint y: 567, endPoint x: 119, endPoint y: 560, distance: 48.4
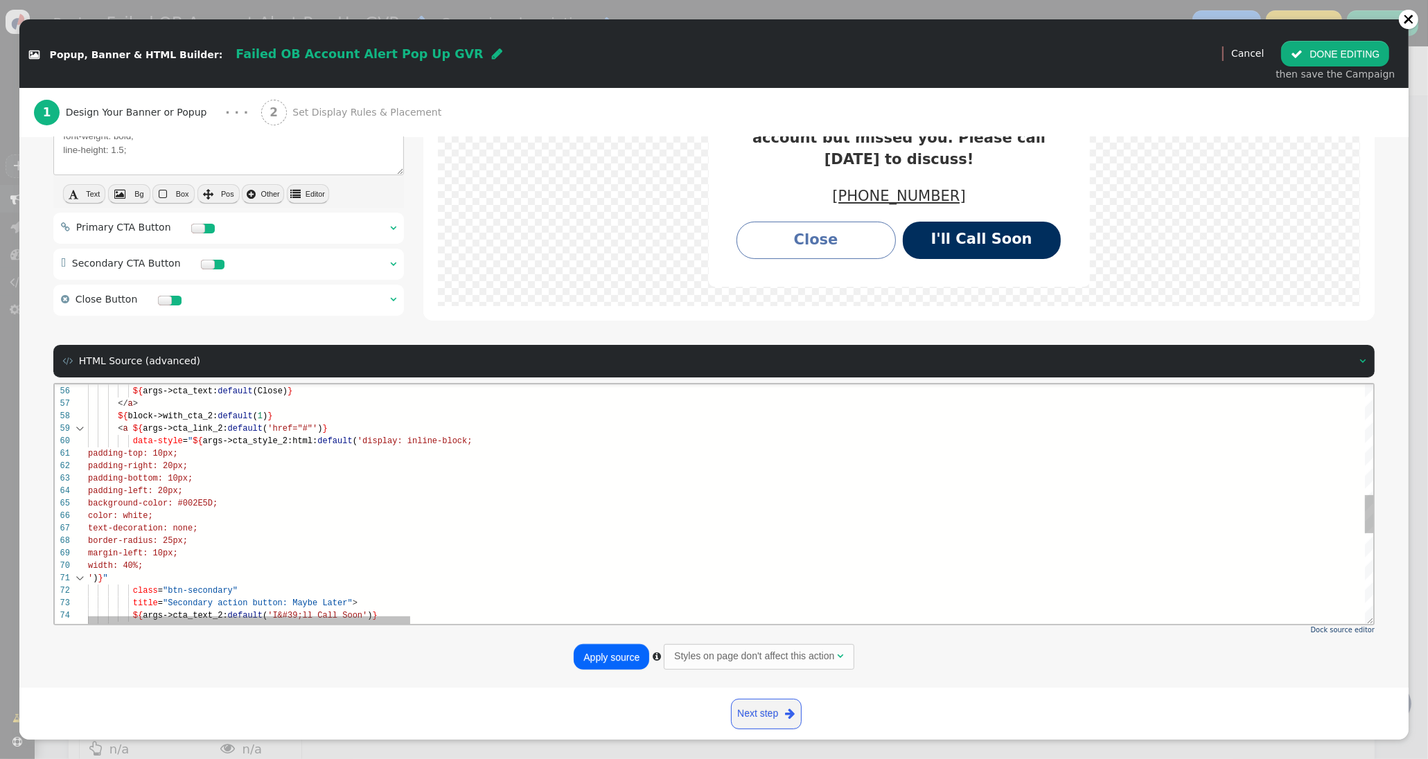
drag, startPoint x: 171, startPoint y: 571, endPoint x: 163, endPoint y: 565, distance: 9.8
paste textarea "font-weight: 400;"
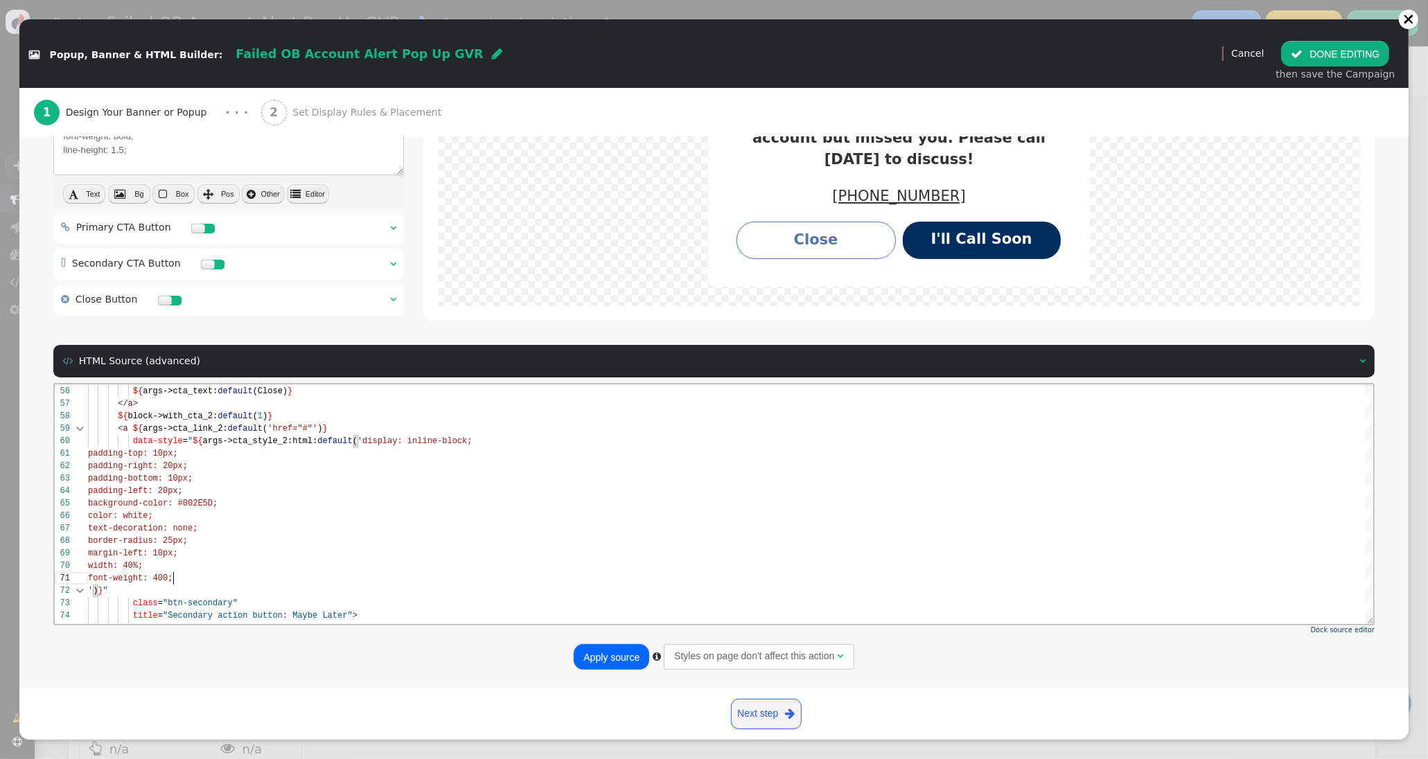
click at [618, 656] on button "Apply source" at bounding box center [612, 656] width 76 height 25
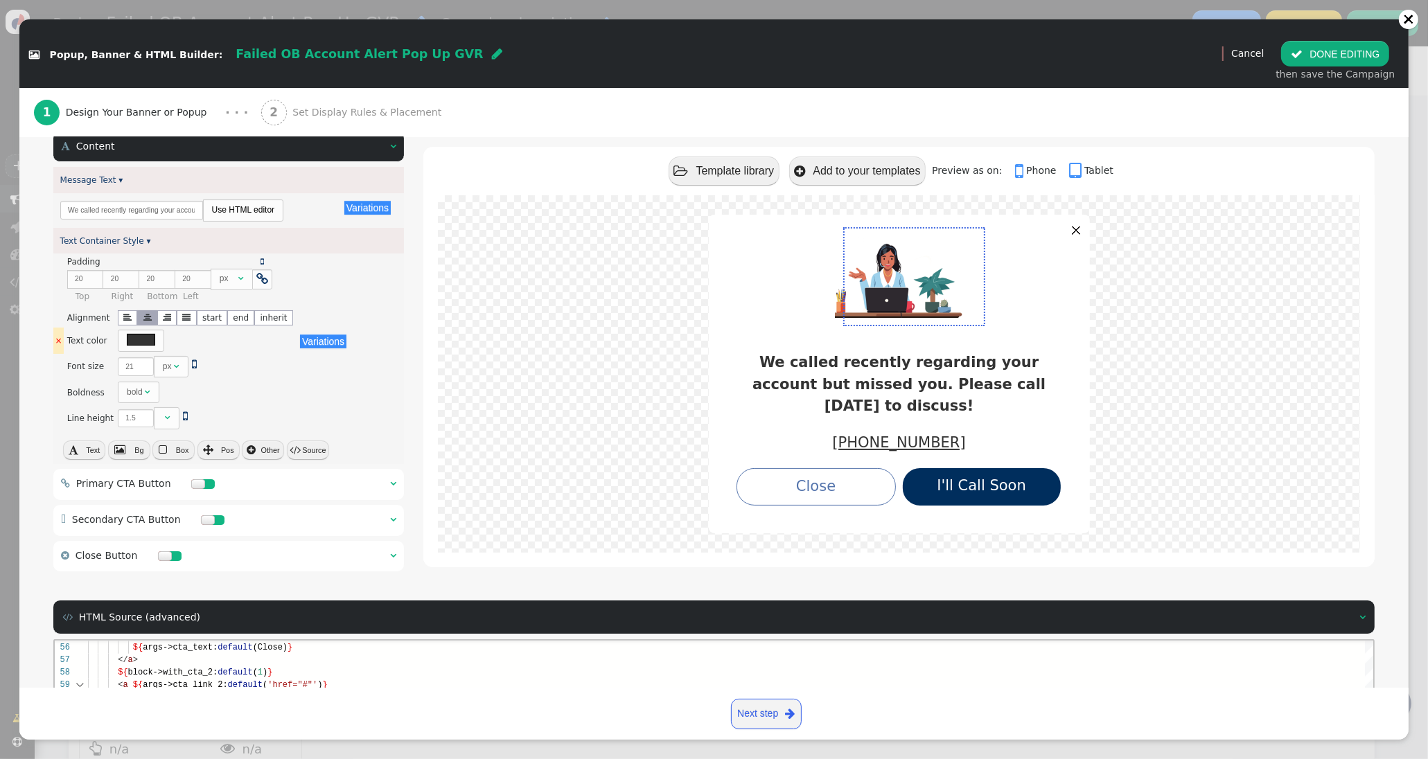
scroll to position [0, 0]
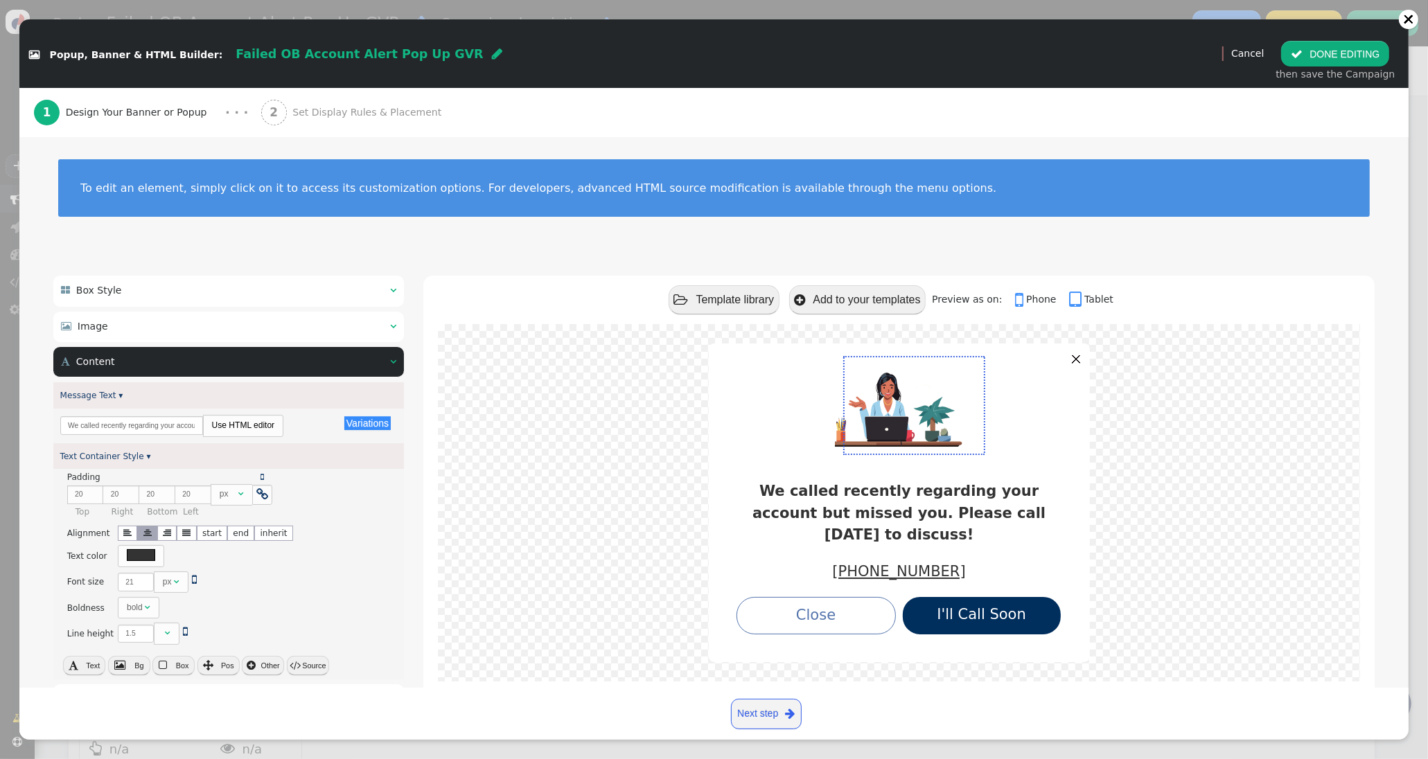
click at [399, 361] on div " Content  " at bounding box center [228, 362] width 350 height 30
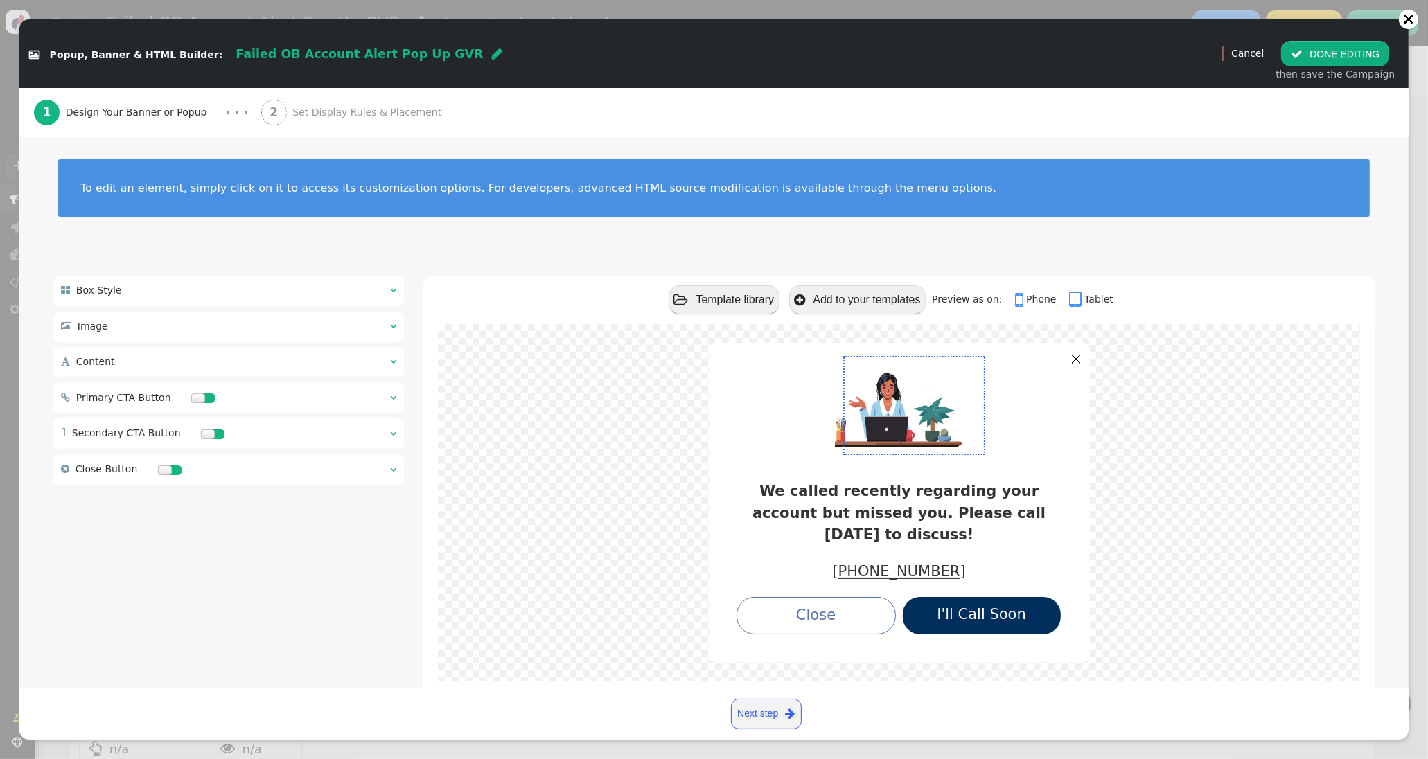
click at [160, 473] on div at bounding box center [165, 470] width 14 height 10
click at [1316, 61] on button " DONE EDITING" at bounding box center [1335, 53] width 108 height 25
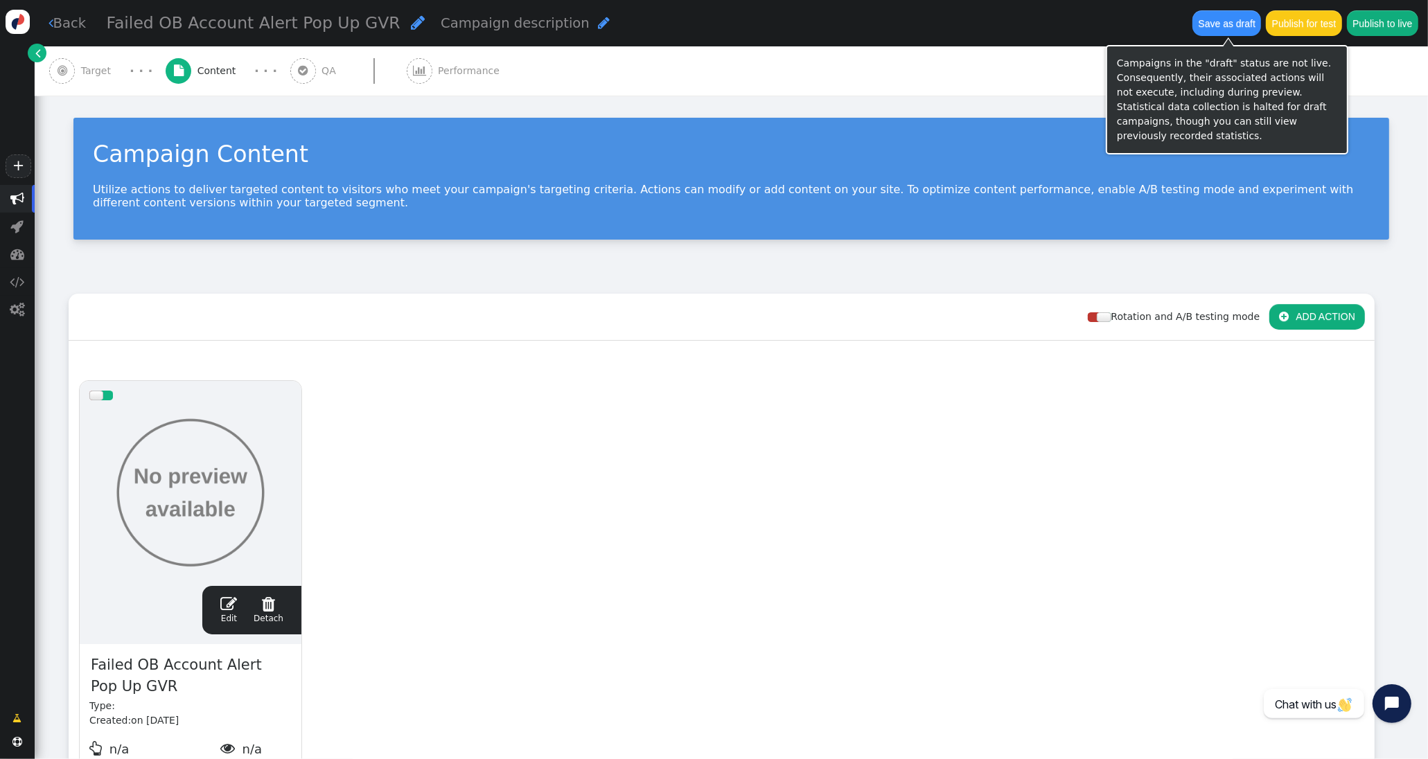
click at [1206, 29] on button "Save as draft" at bounding box center [1226, 22] width 69 height 25
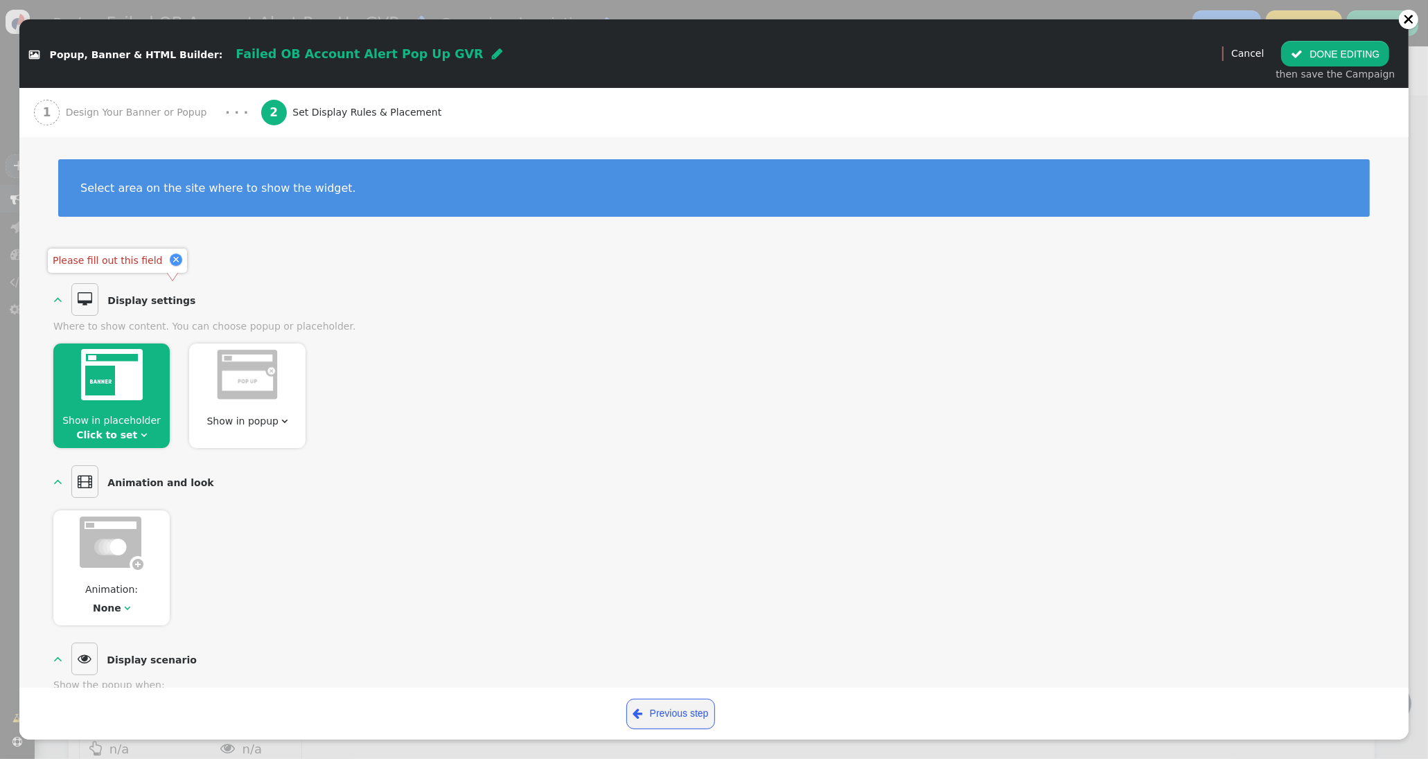
click at [103, 428] on span "Show in placeholder Click to set " at bounding box center [111, 428] width 116 height 29
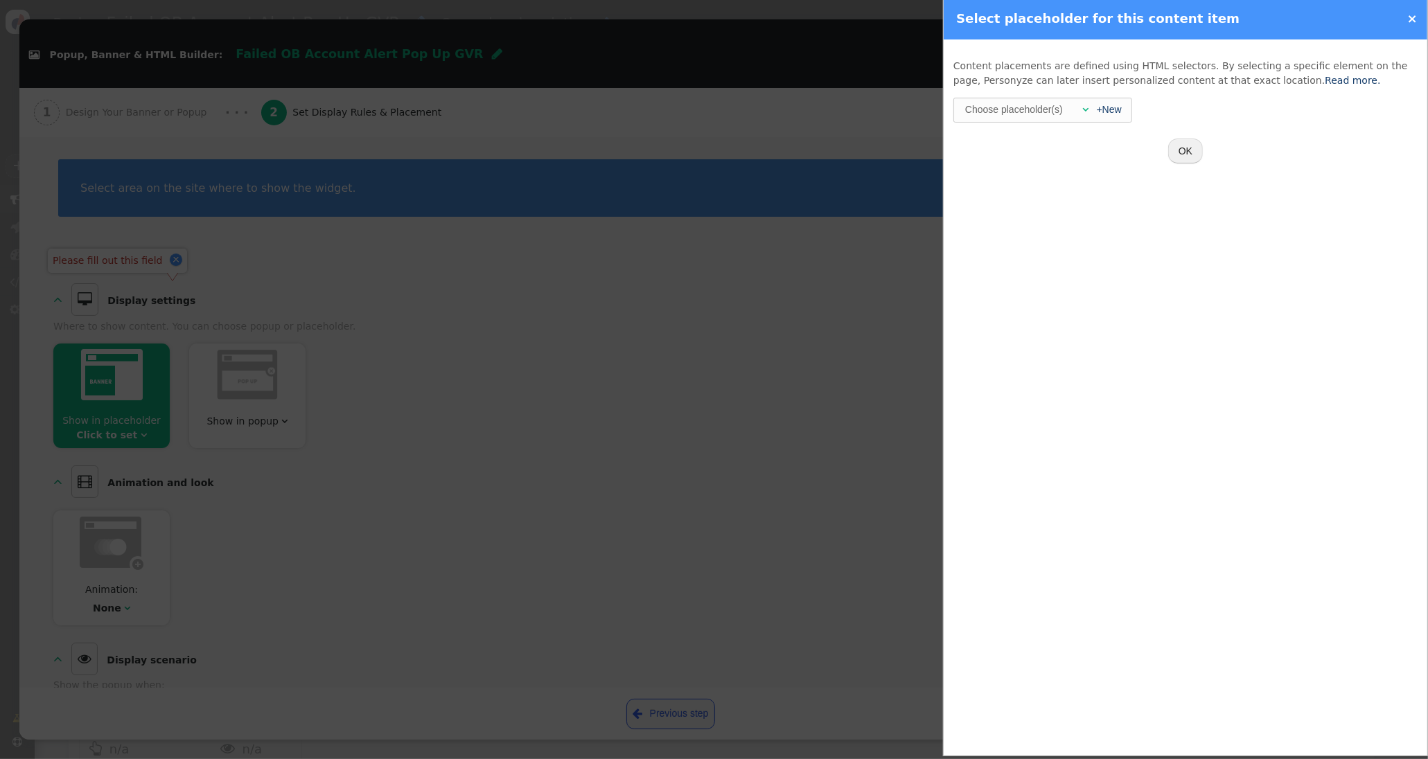
scroll to position [1, 0]
click at [1406, 21] on div "×" at bounding box center [1339, 18] width 175 height 19
click at [1413, 17] on link "×" at bounding box center [1412, 18] width 10 height 15
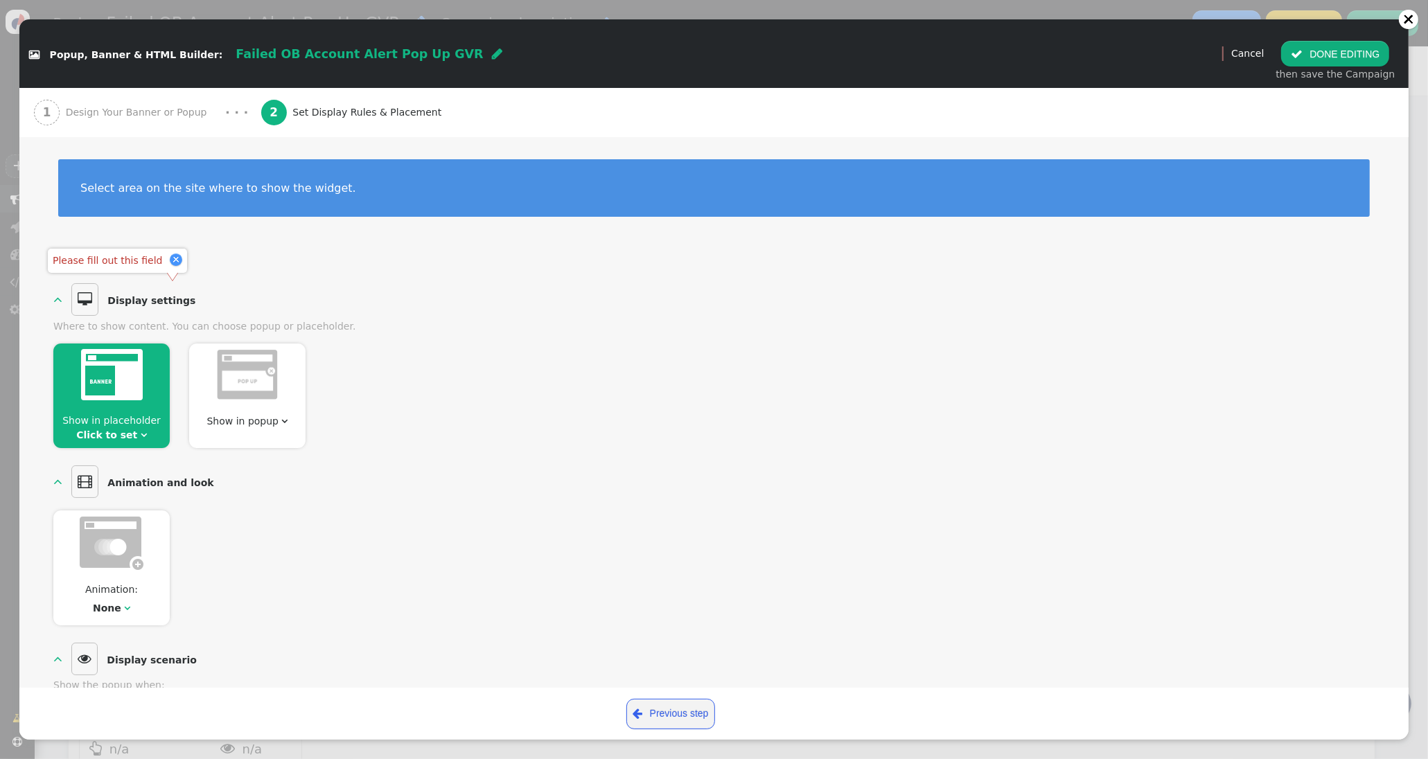
scroll to position [0, 0]
click at [255, 379] on img at bounding box center [247, 375] width 62 height 52
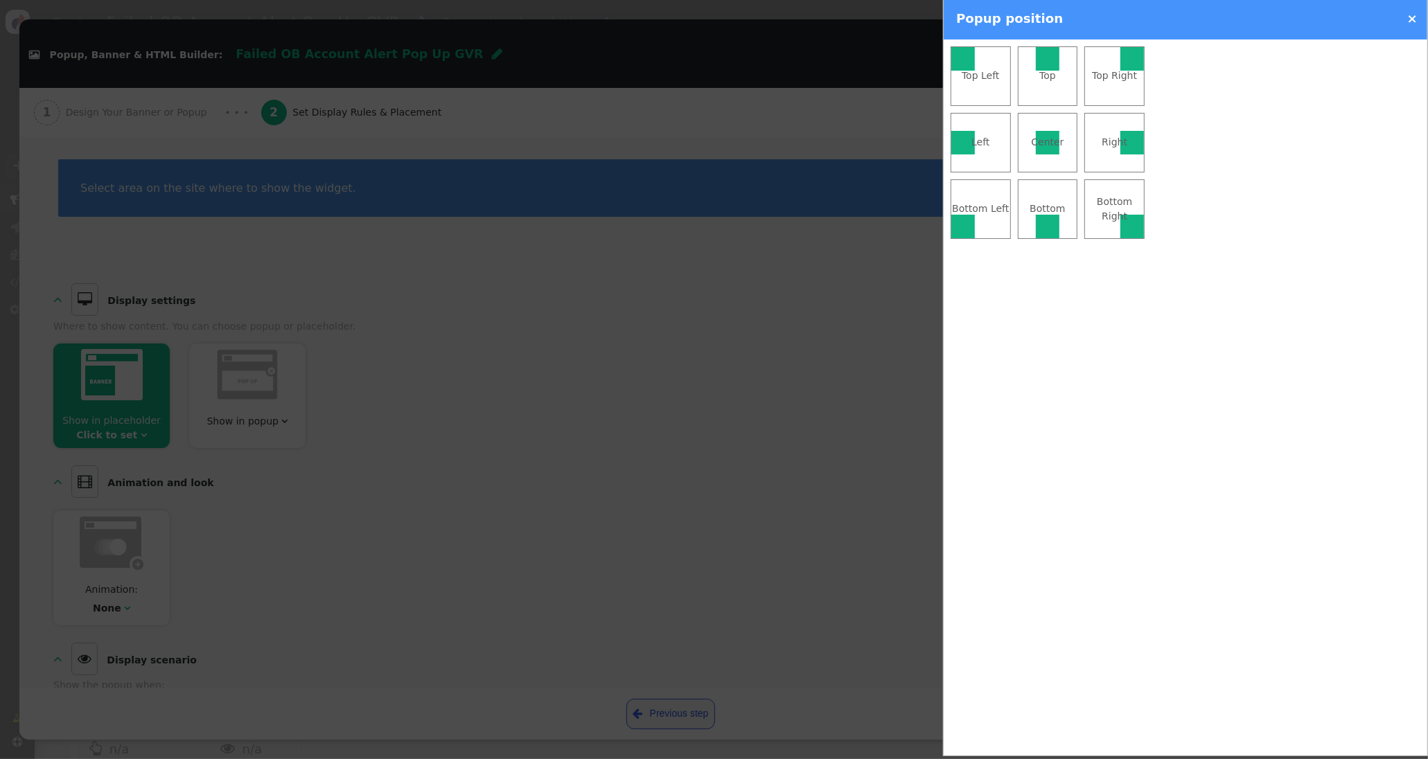
click at [1048, 134] on div at bounding box center [1048, 143] width 24 height 24
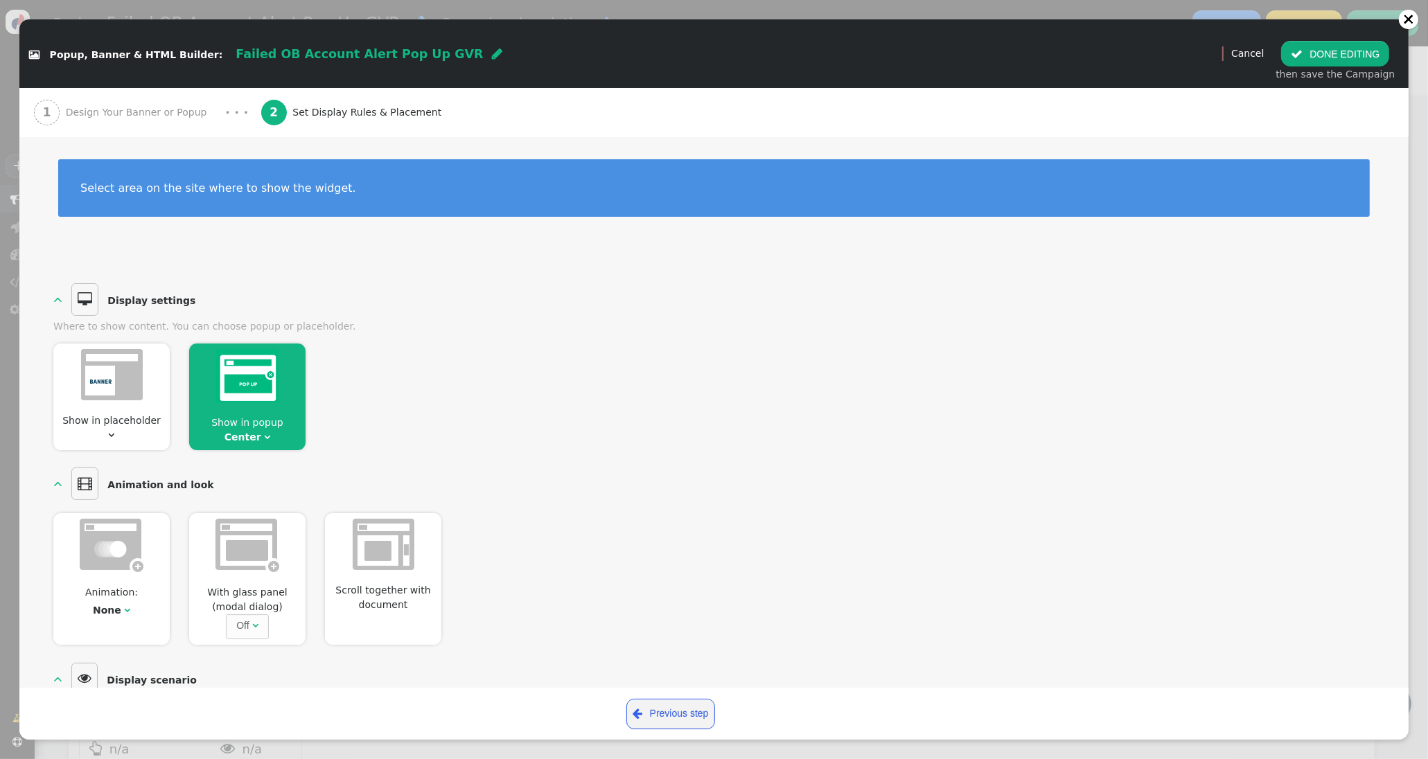
click at [1302, 51] on span "" at bounding box center [1296, 53] width 12 height 11
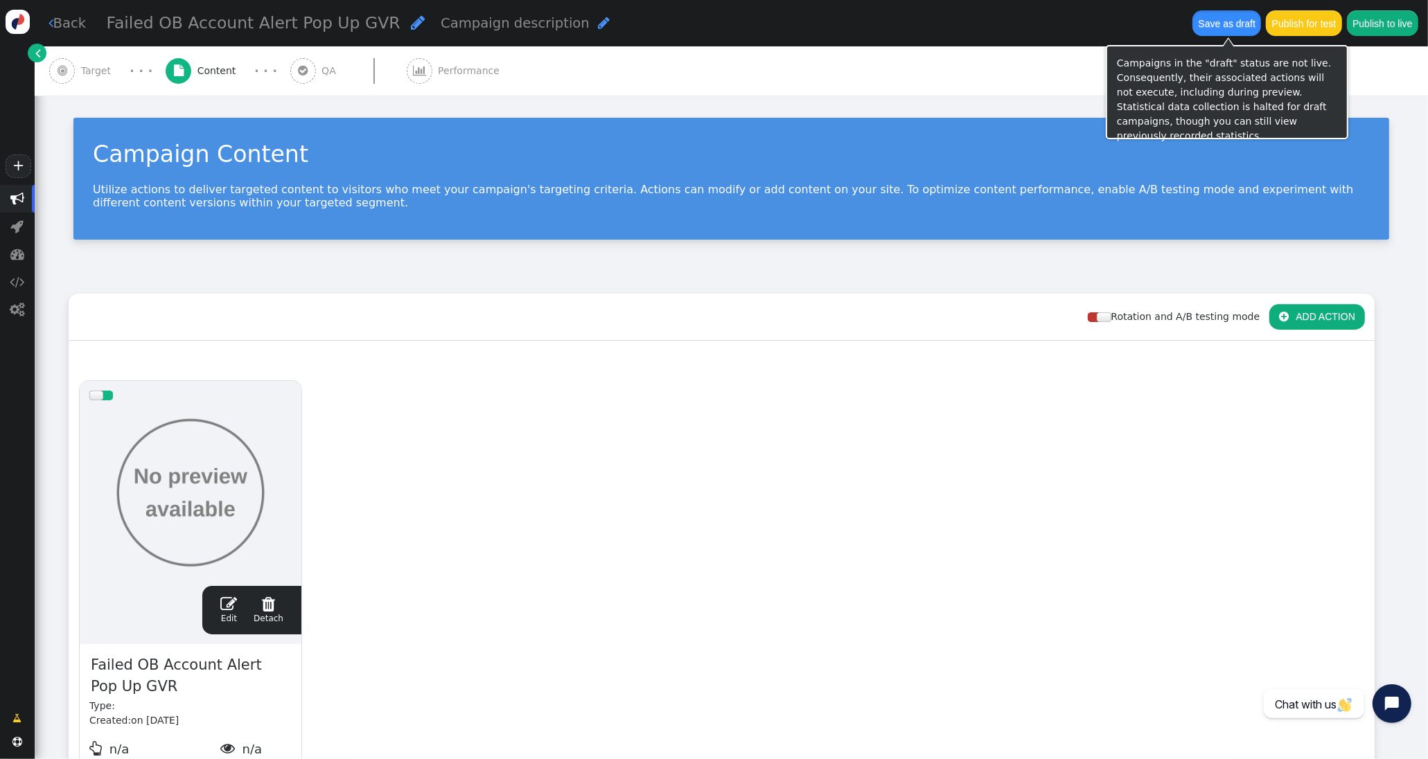
click at [1209, 24] on button "Save as draft" at bounding box center [1226, 22] width 69 height 25
